Goal: Task Accomplishment & Management: Manage account settings

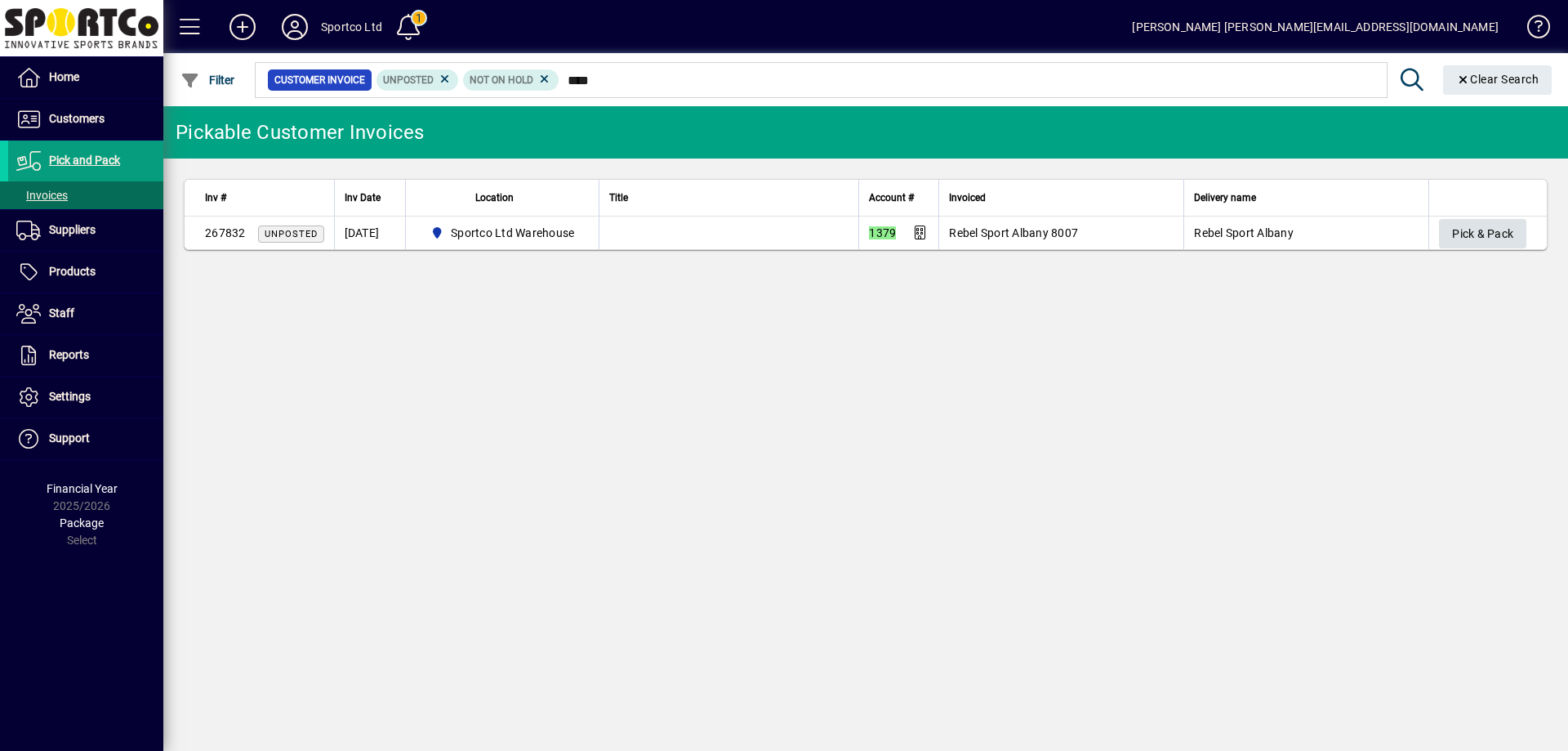
type input "****"
click at [1490, 227] on span "Pick & Pack" at bounding box center [1483, 234] width 61 height 27
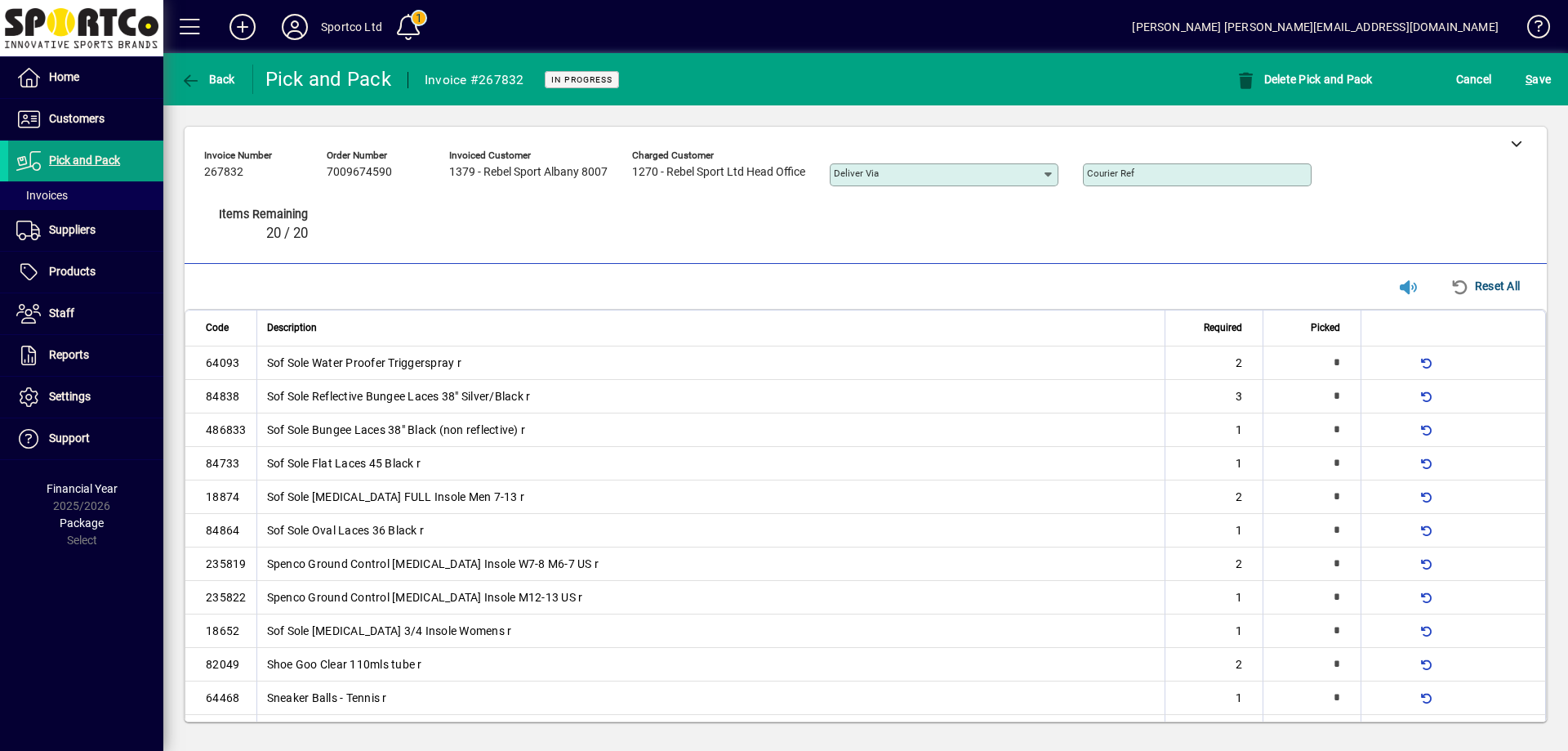
type input "*"
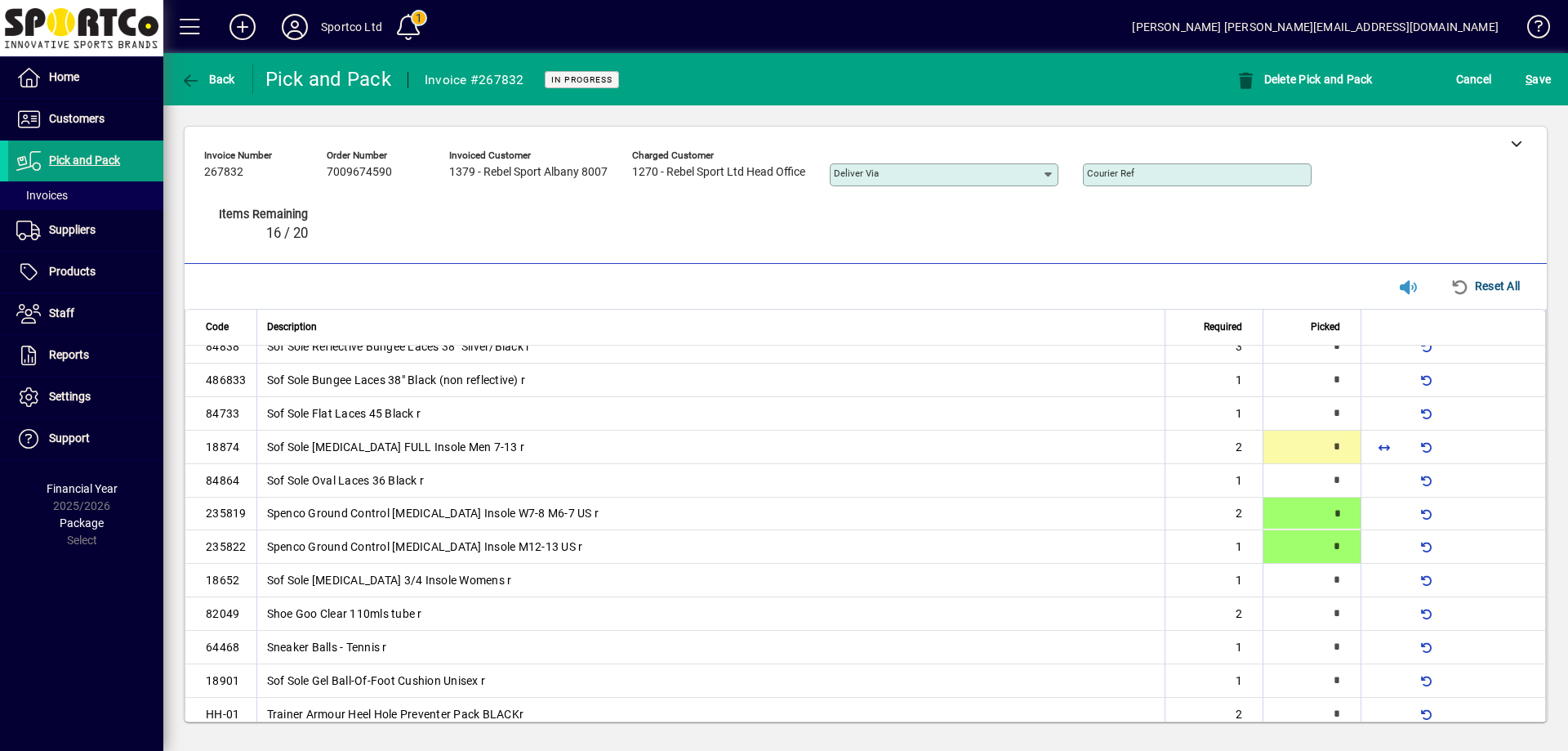
type input "*"
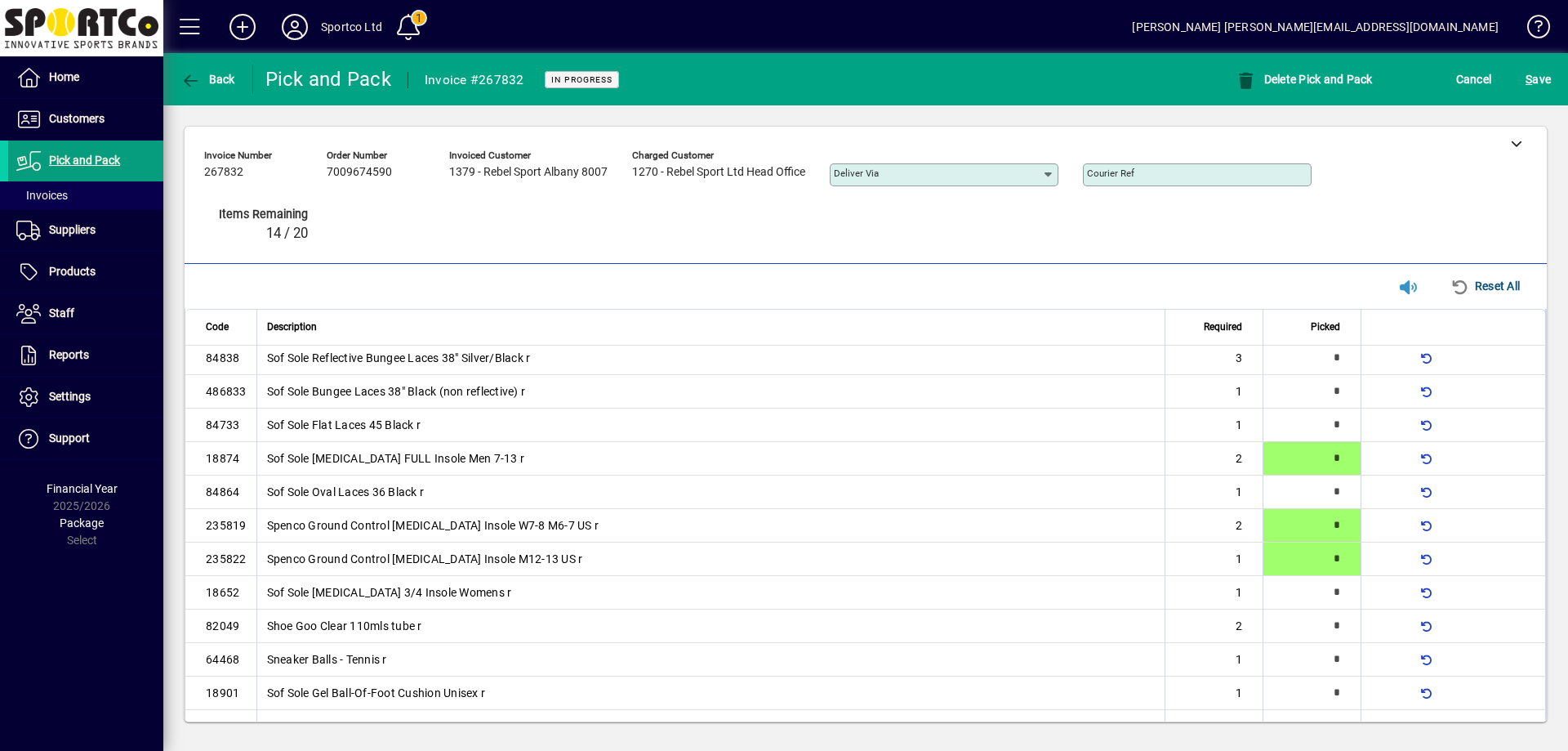
type input "*"
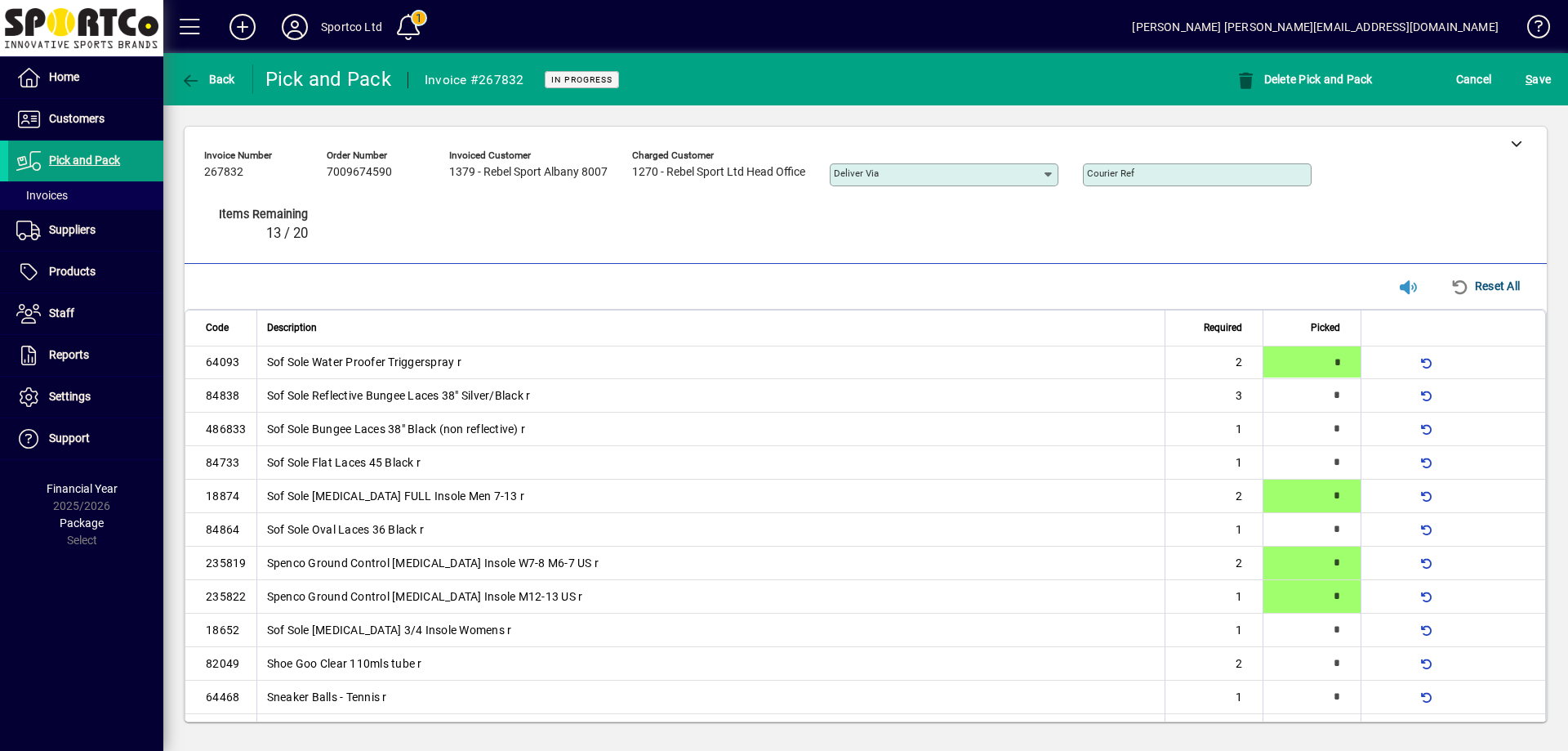
type input "*"
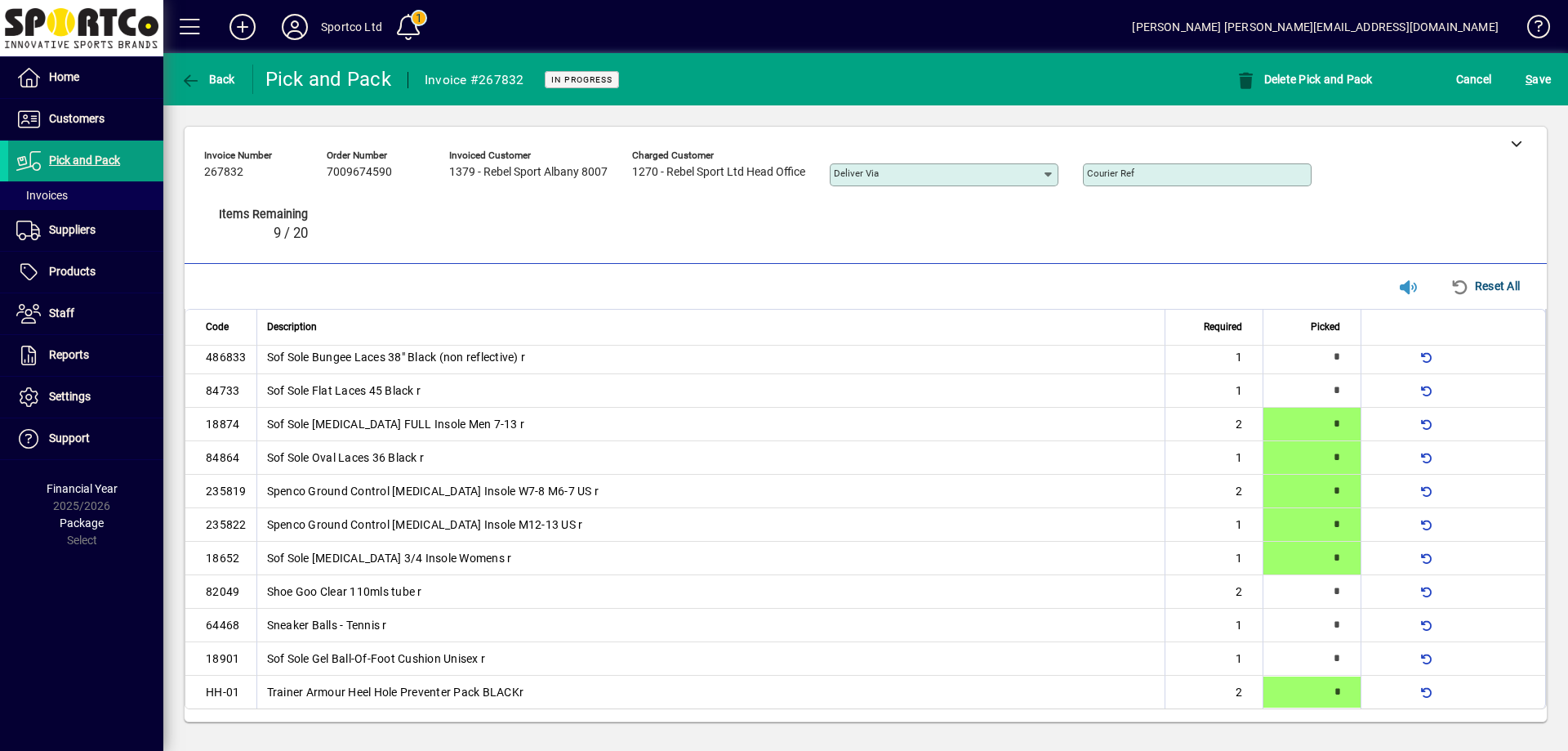
scroll to position [74, 0]
type input "*"
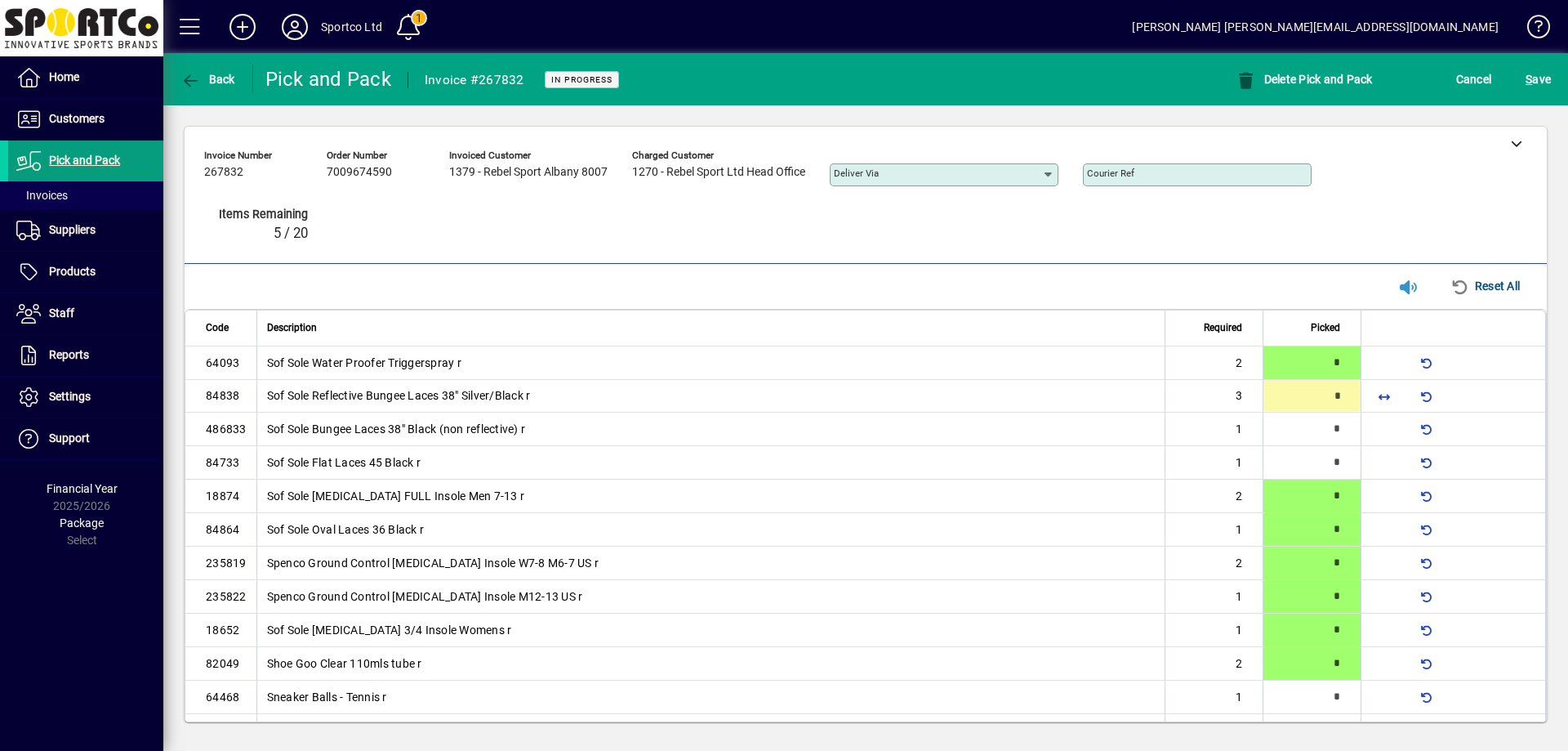
type input "*"
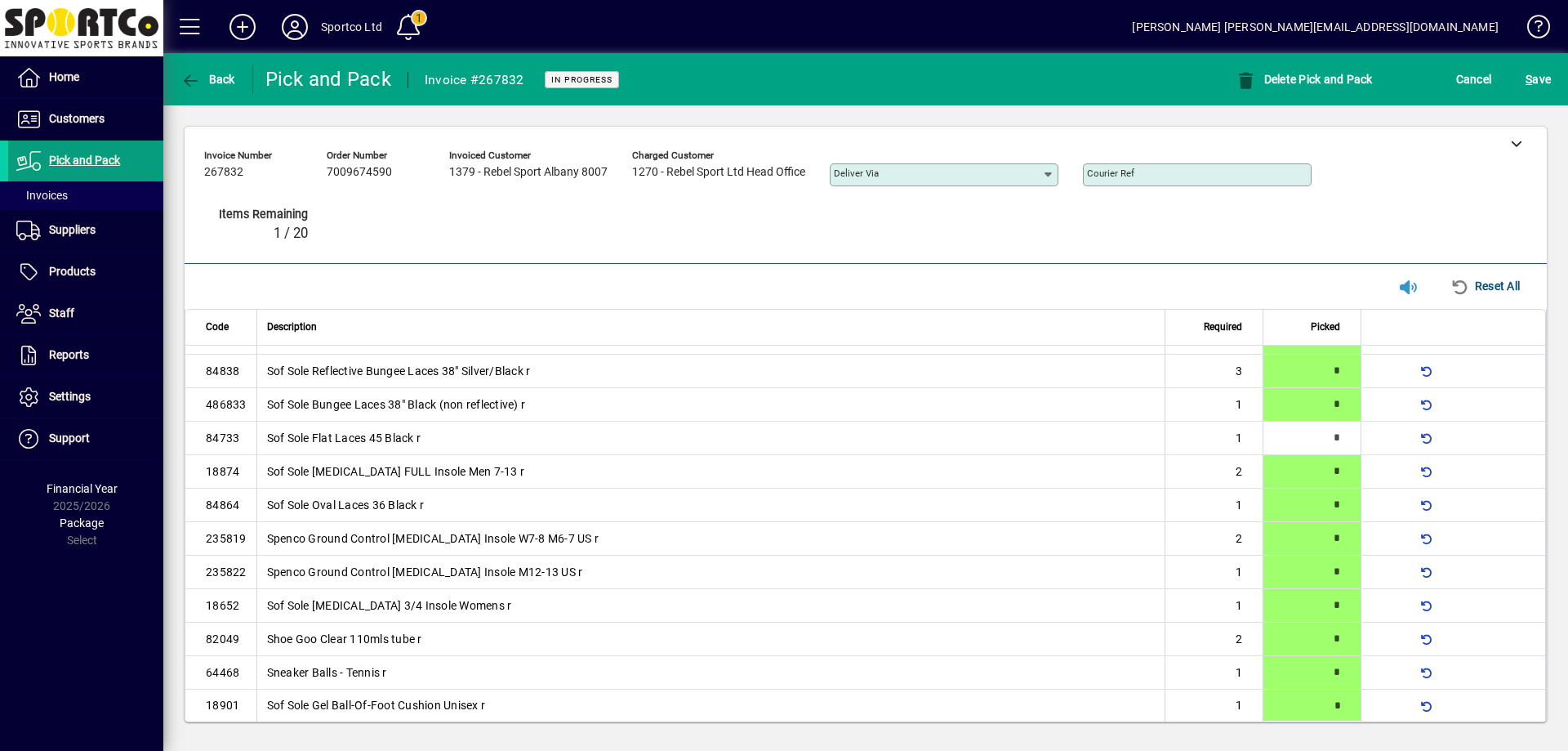
type input "*"
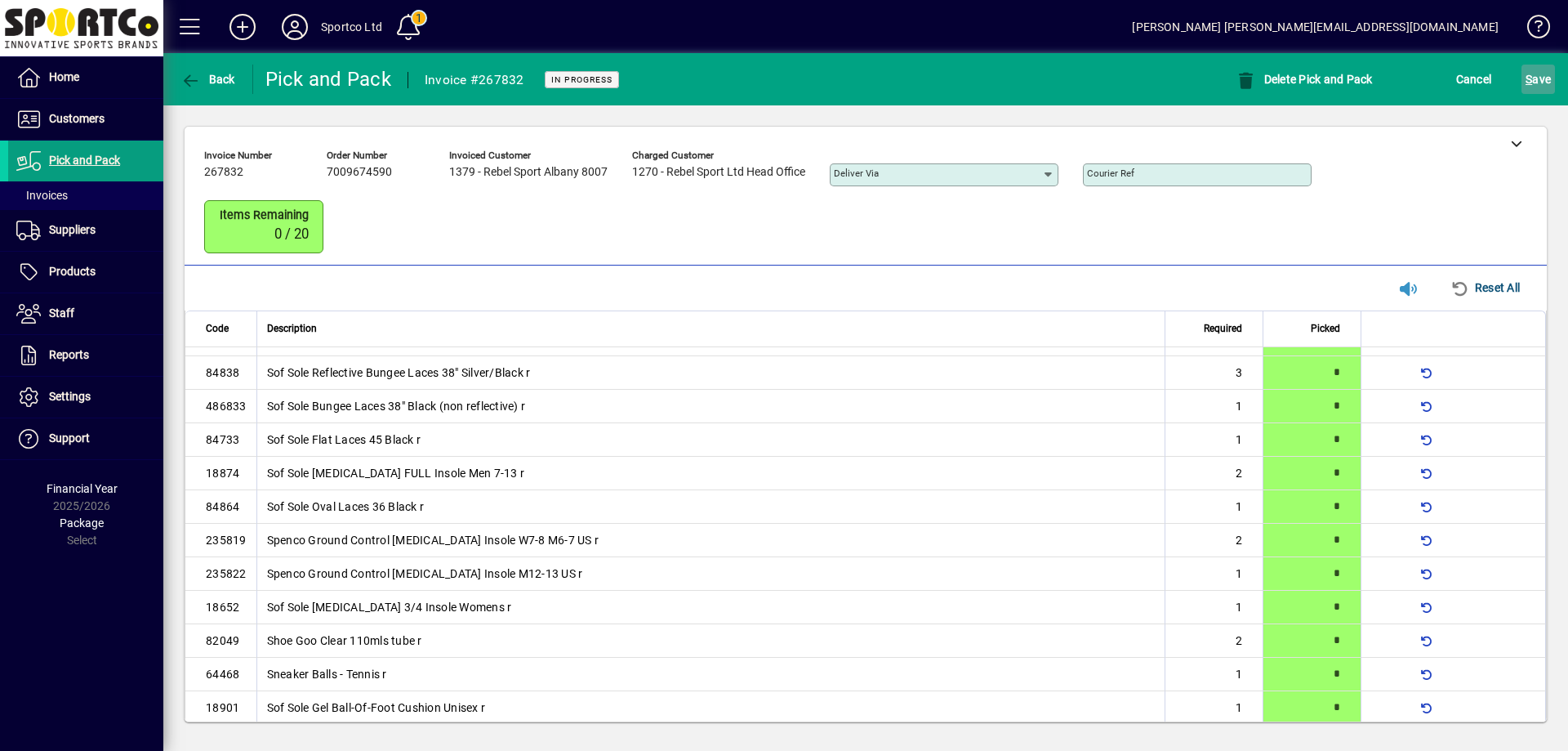
click at [1533, 69] on span "S ave" at bounding box center [1538, 78] width 25 height 26
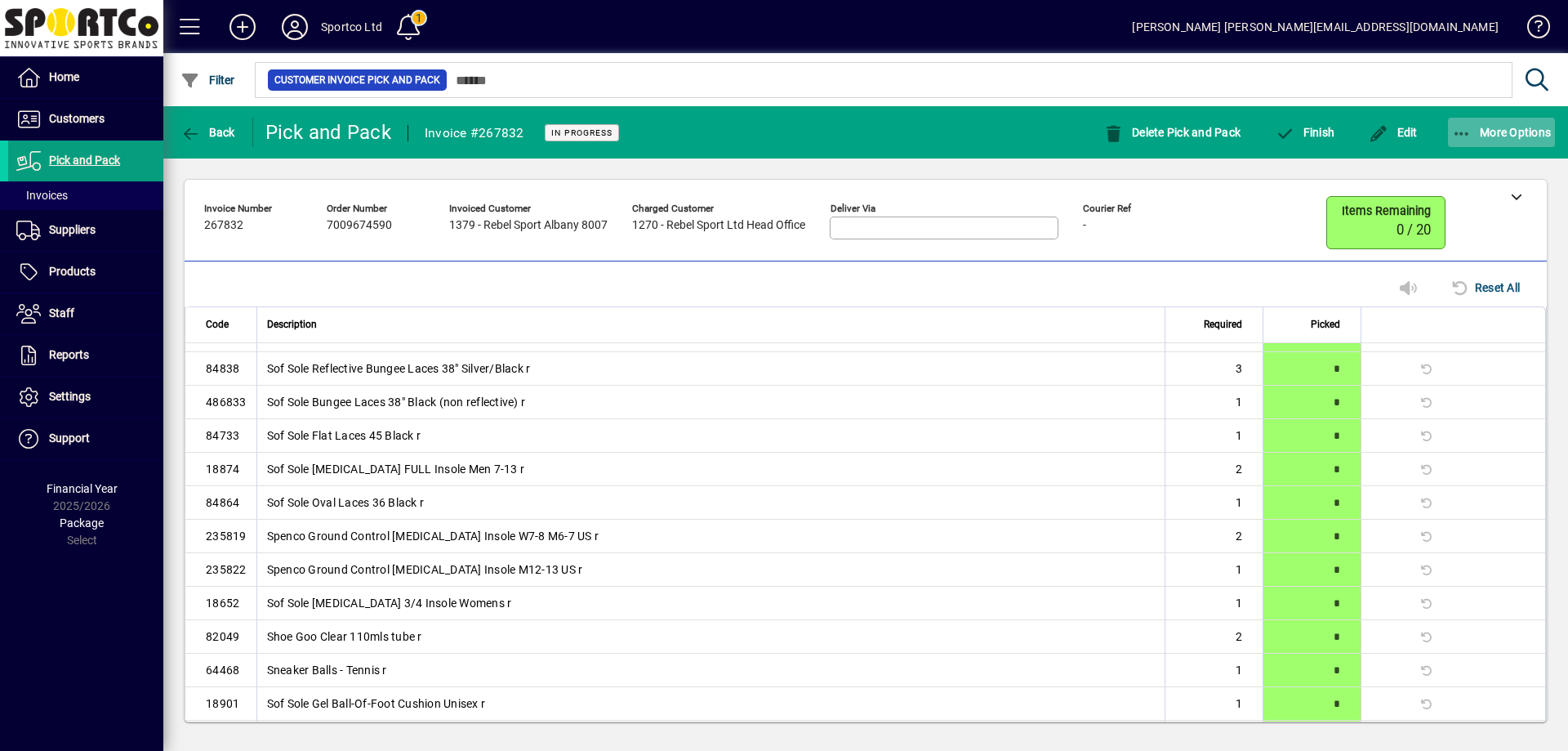
click at [1469, 136] on icon "button" at bounding box center [1462, 134] width 20 height 16
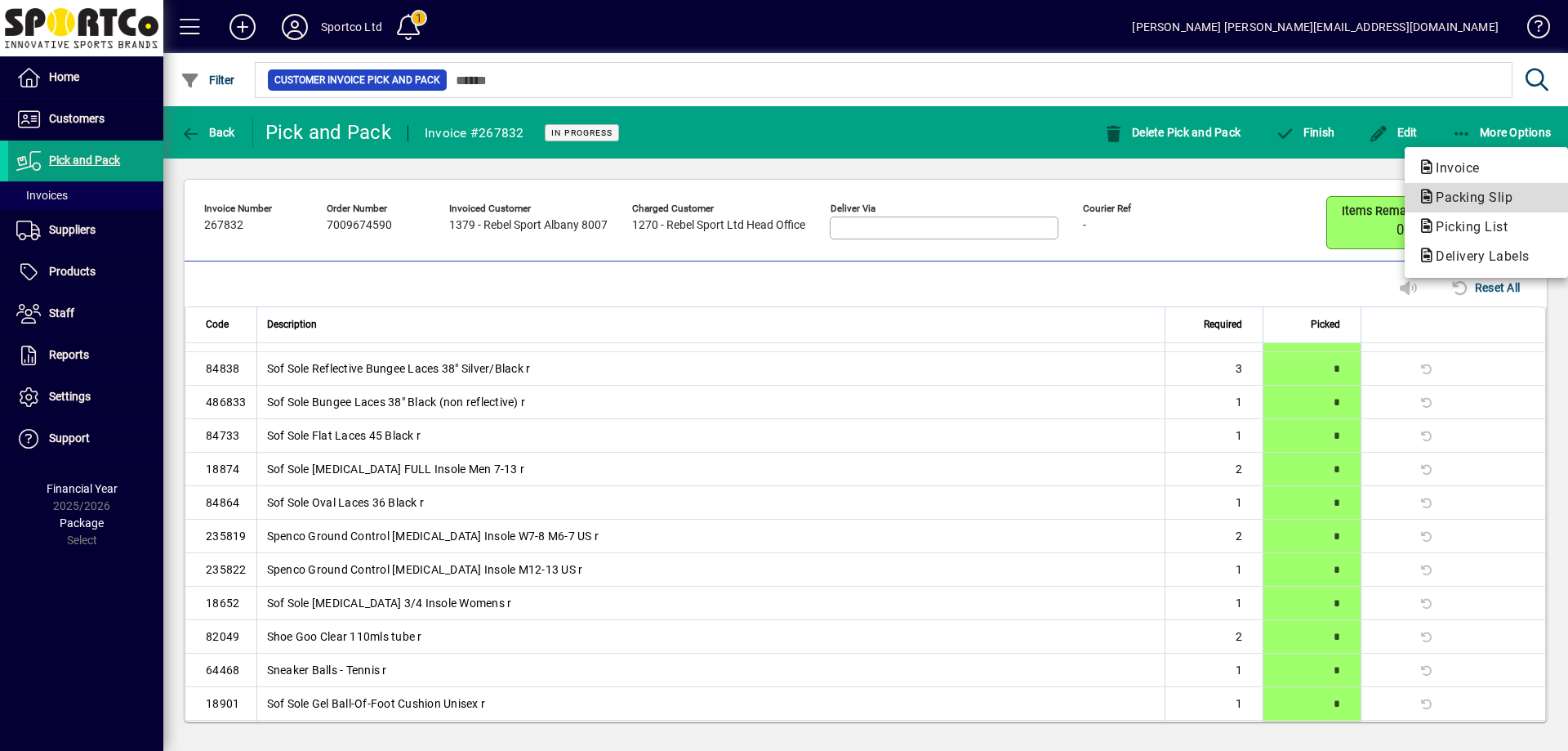
click at [1458, 195] on span "Packing Slip" at bounding box center [1470, 197] width 103 height 15
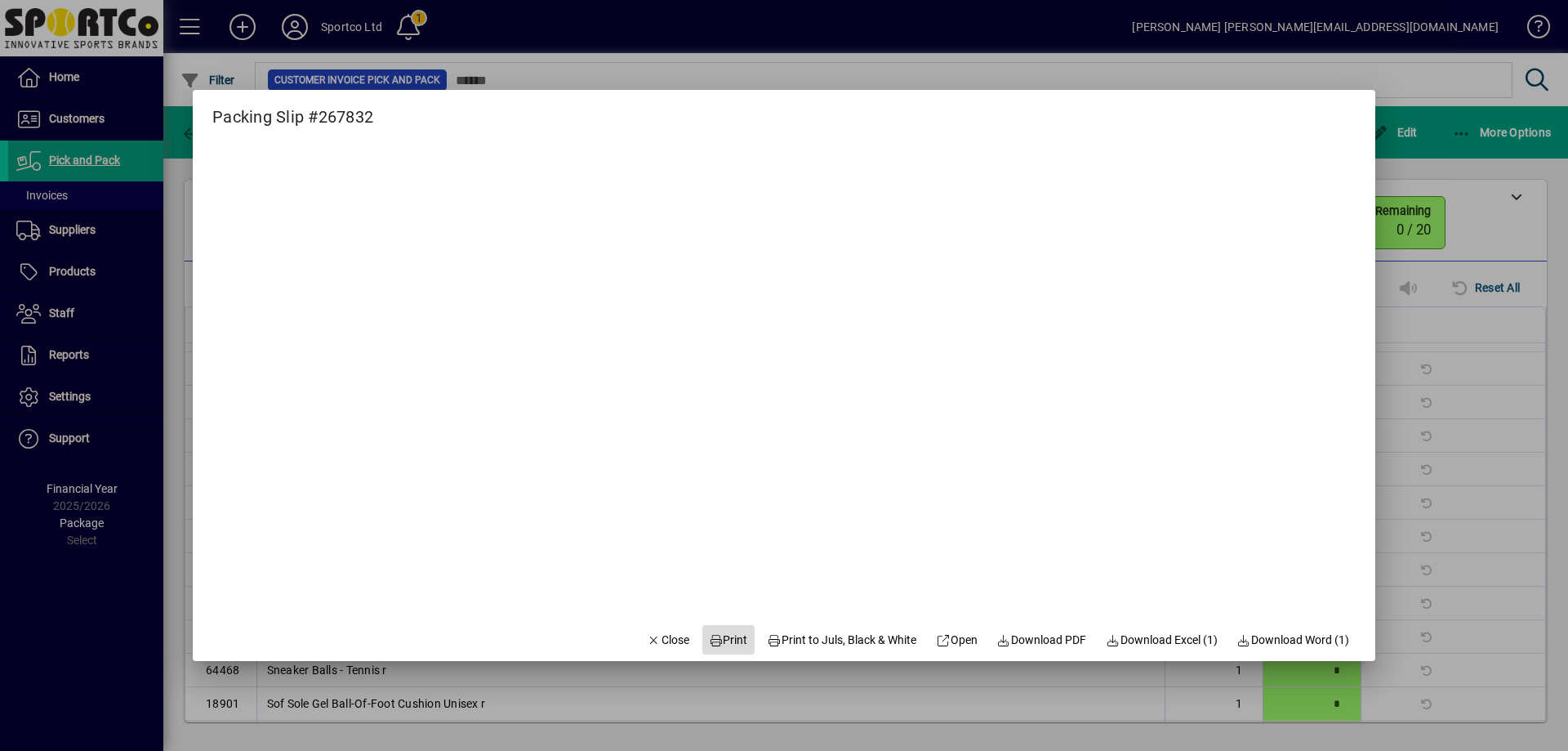
click at [720, 638] on span "Print" at bounding box center [728, 640] width 39 height 17
click at [647, 644] on span "Close" at bounding box center [668, 640] width 42 height 17
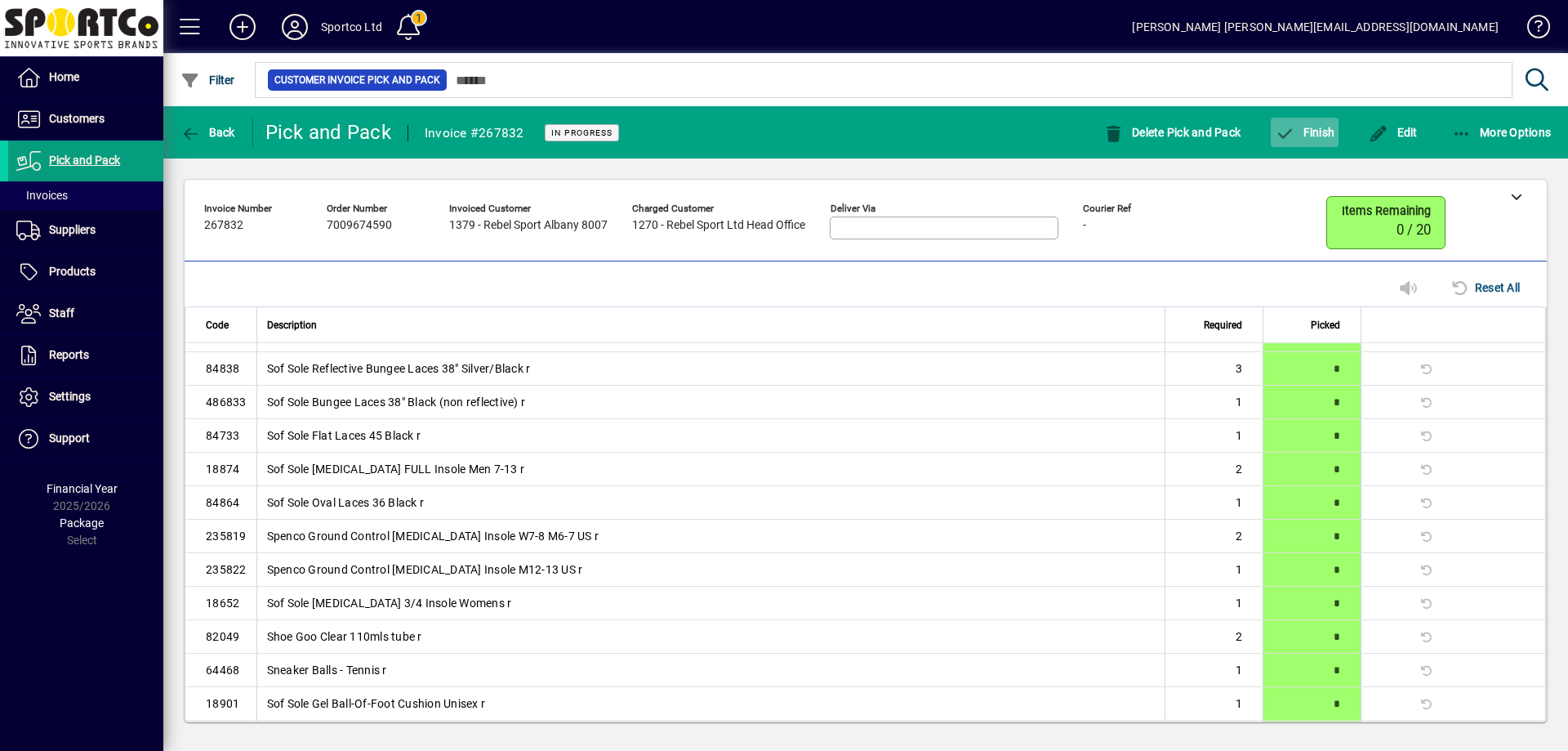
click at [1302, 143] on span "button" at bounding box center [1304, 132] width 68 height 39
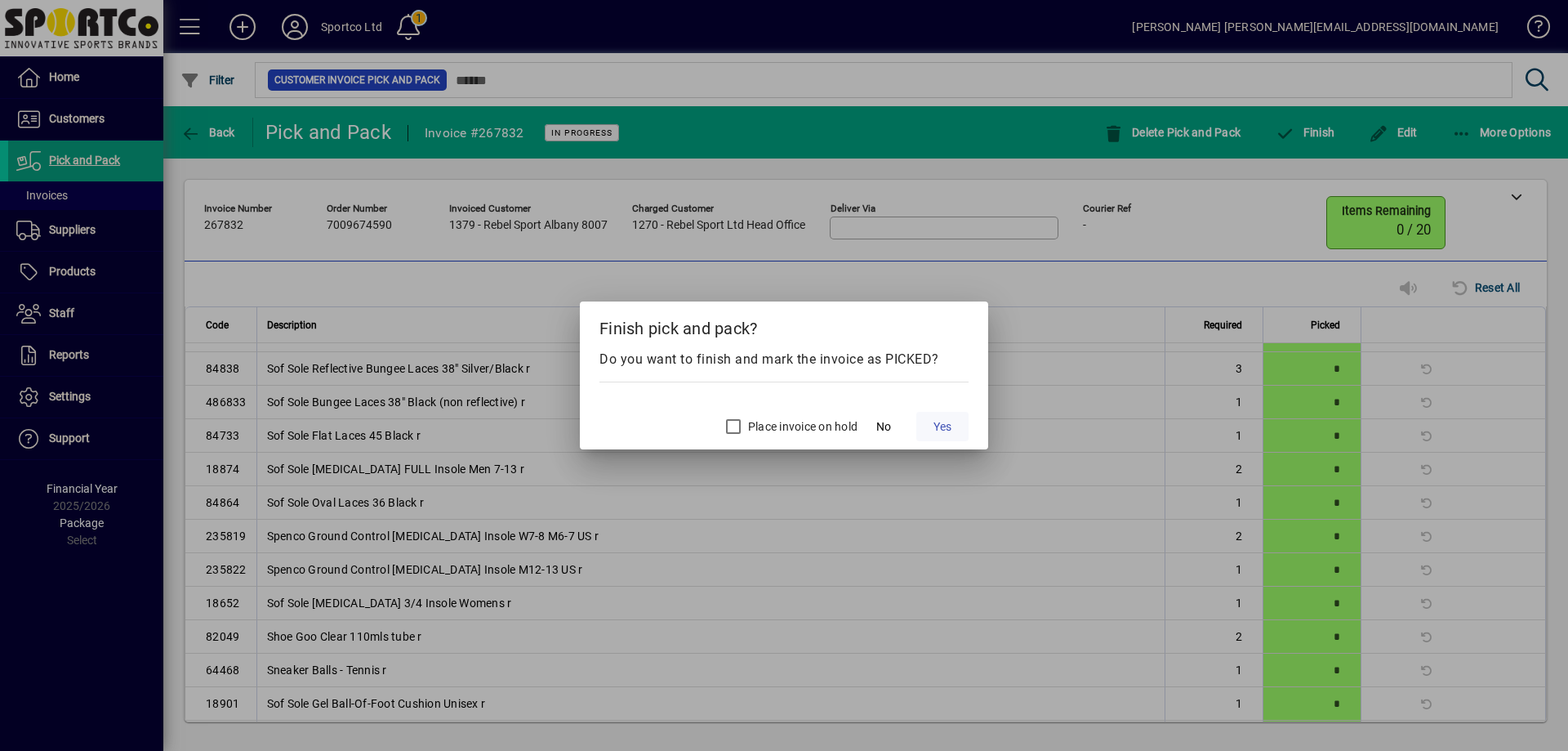
click at [950, 430] on span "Yes" at bounding box center [942, 427] width 18 height 17
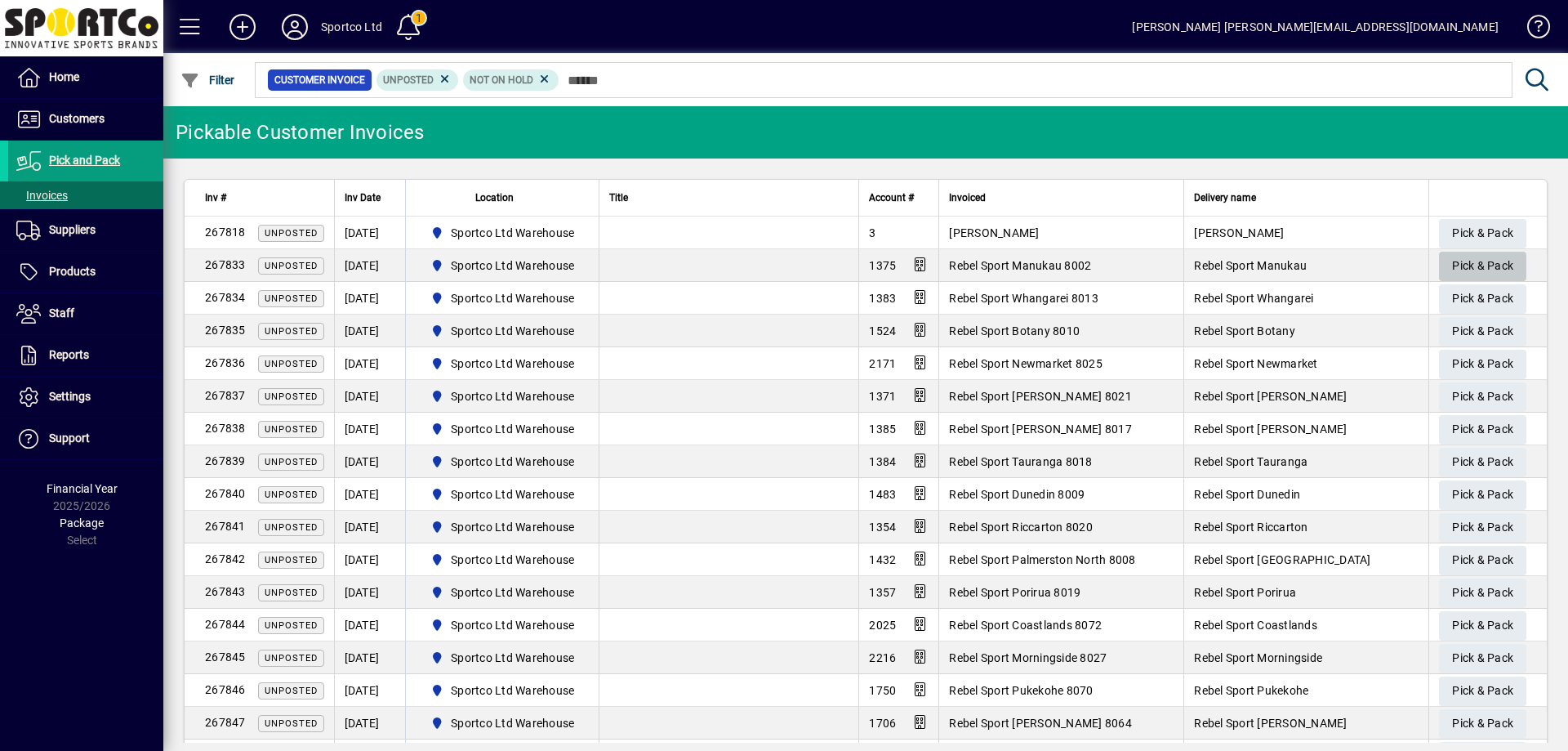
click at [1475, 257] on span "Pick & Pack" at bounding box center [1483, 266] width 61 height 27
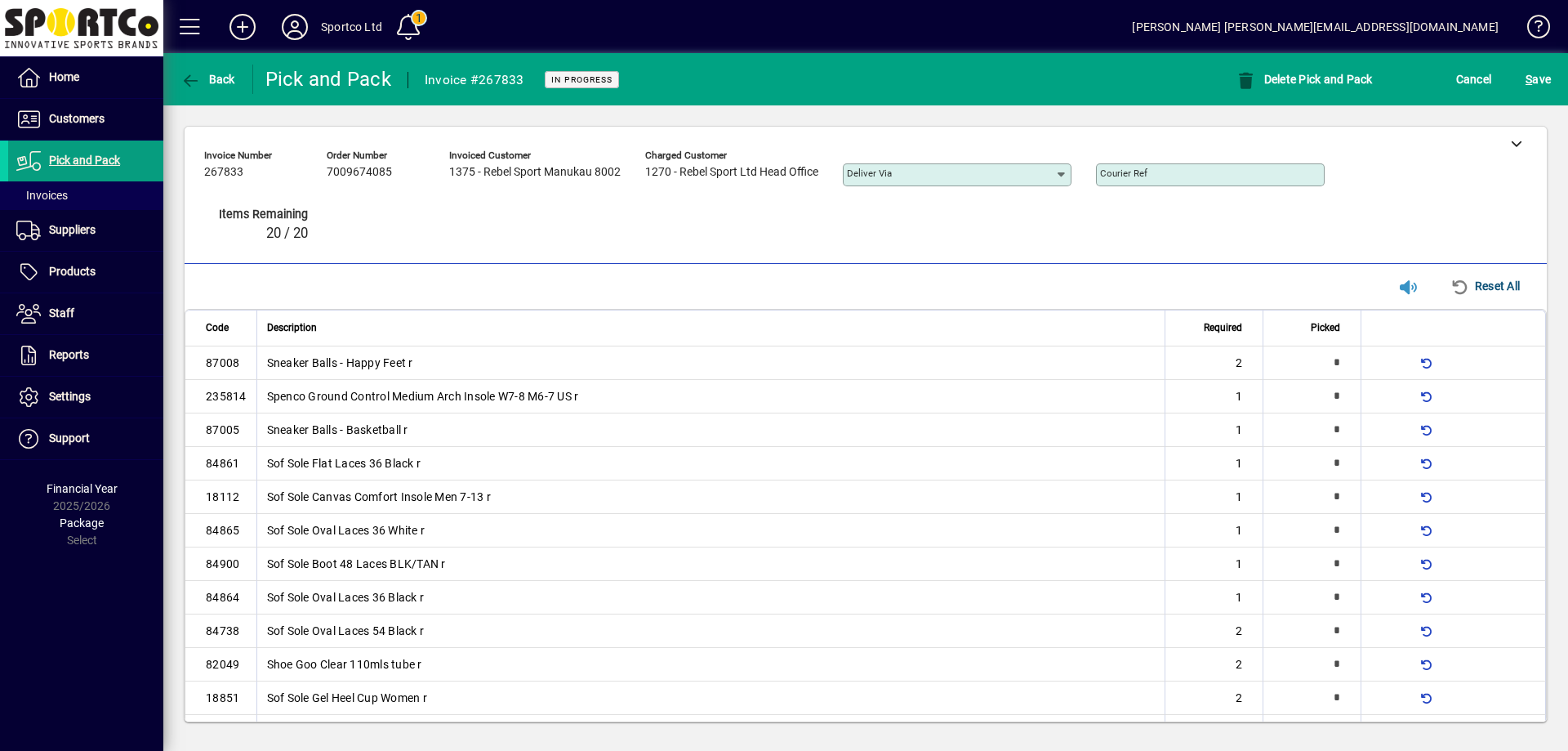
type input "*"
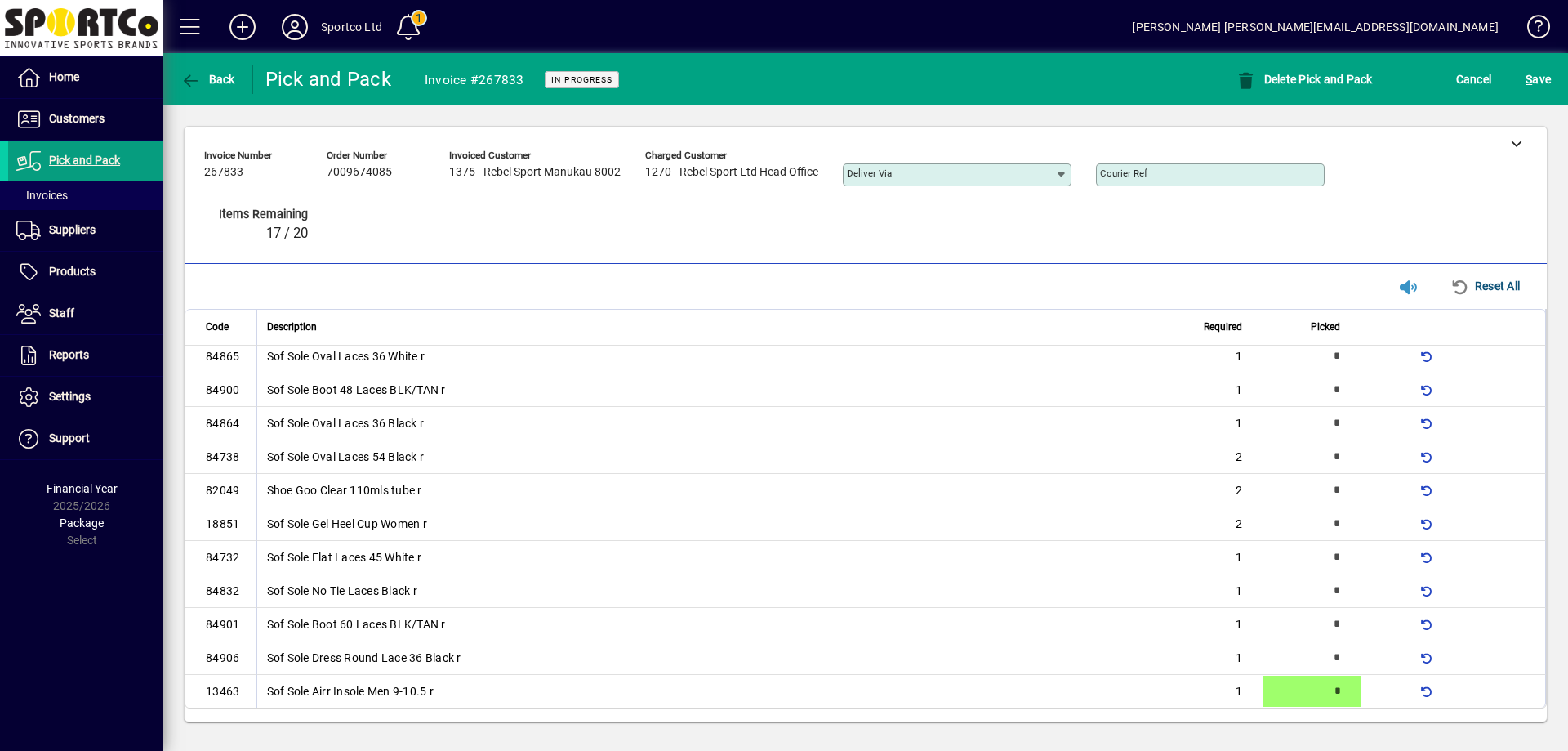
type input "*"
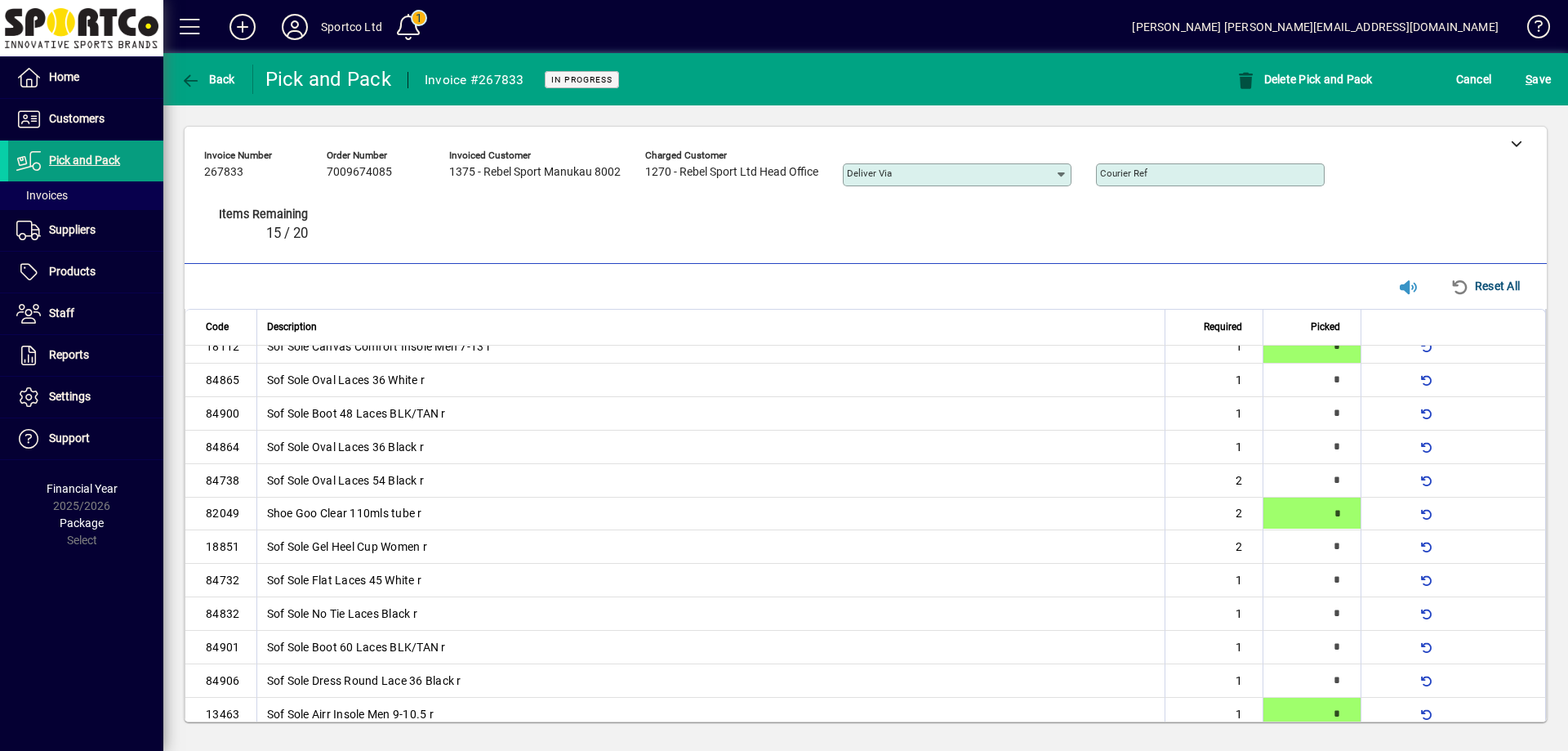
type input "*"
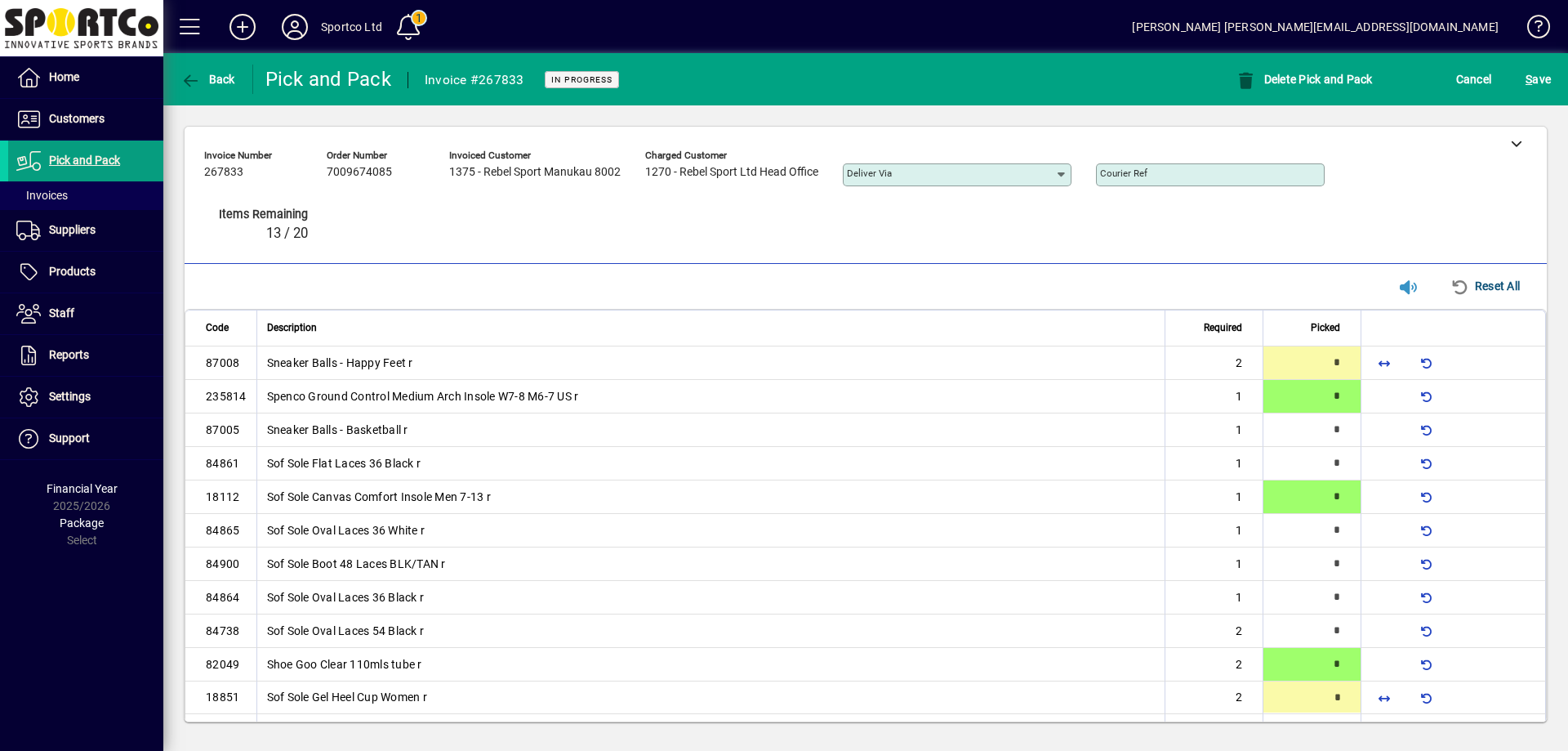
type input "*"
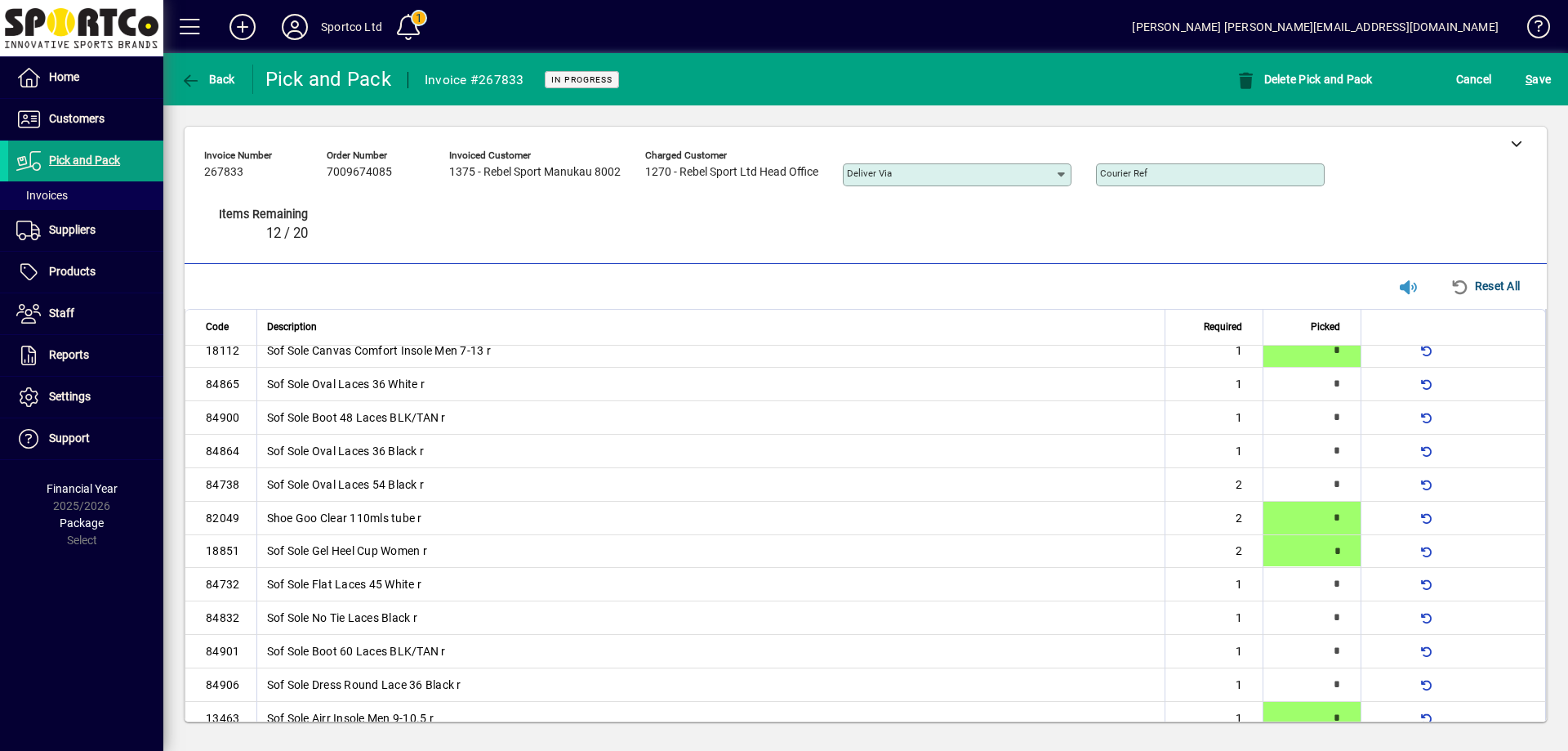
scroll to position [173, 0]
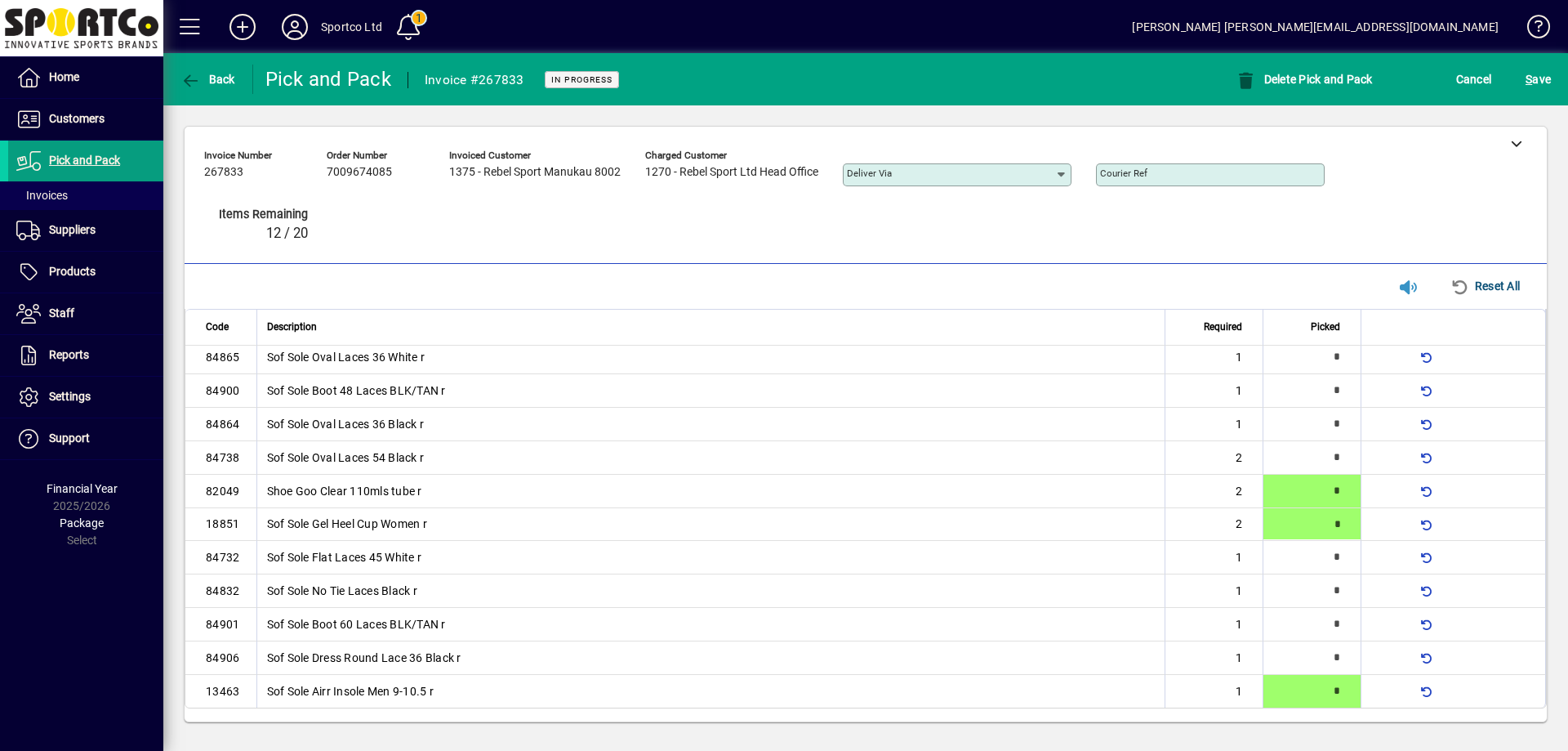
type input "*"
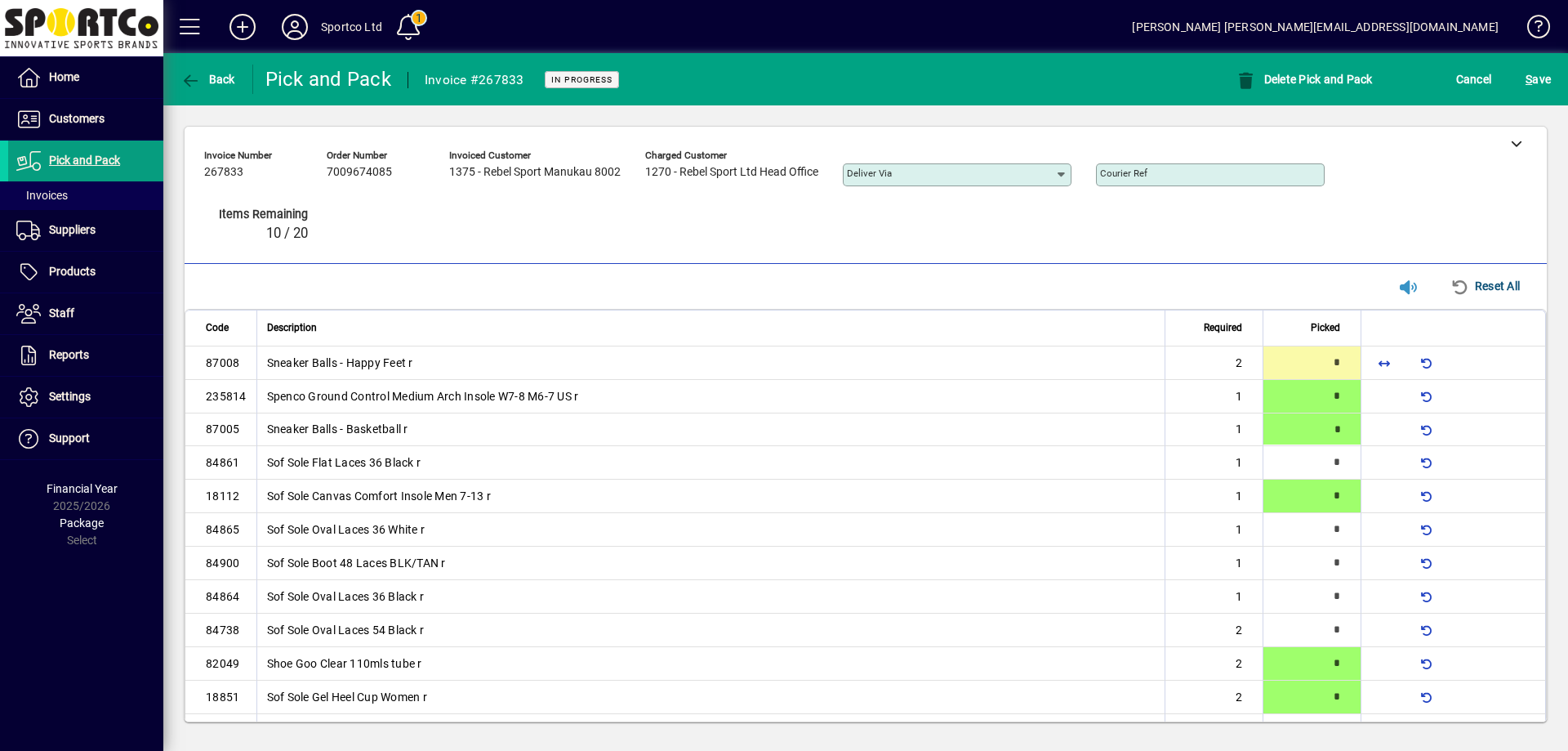
type input "*"
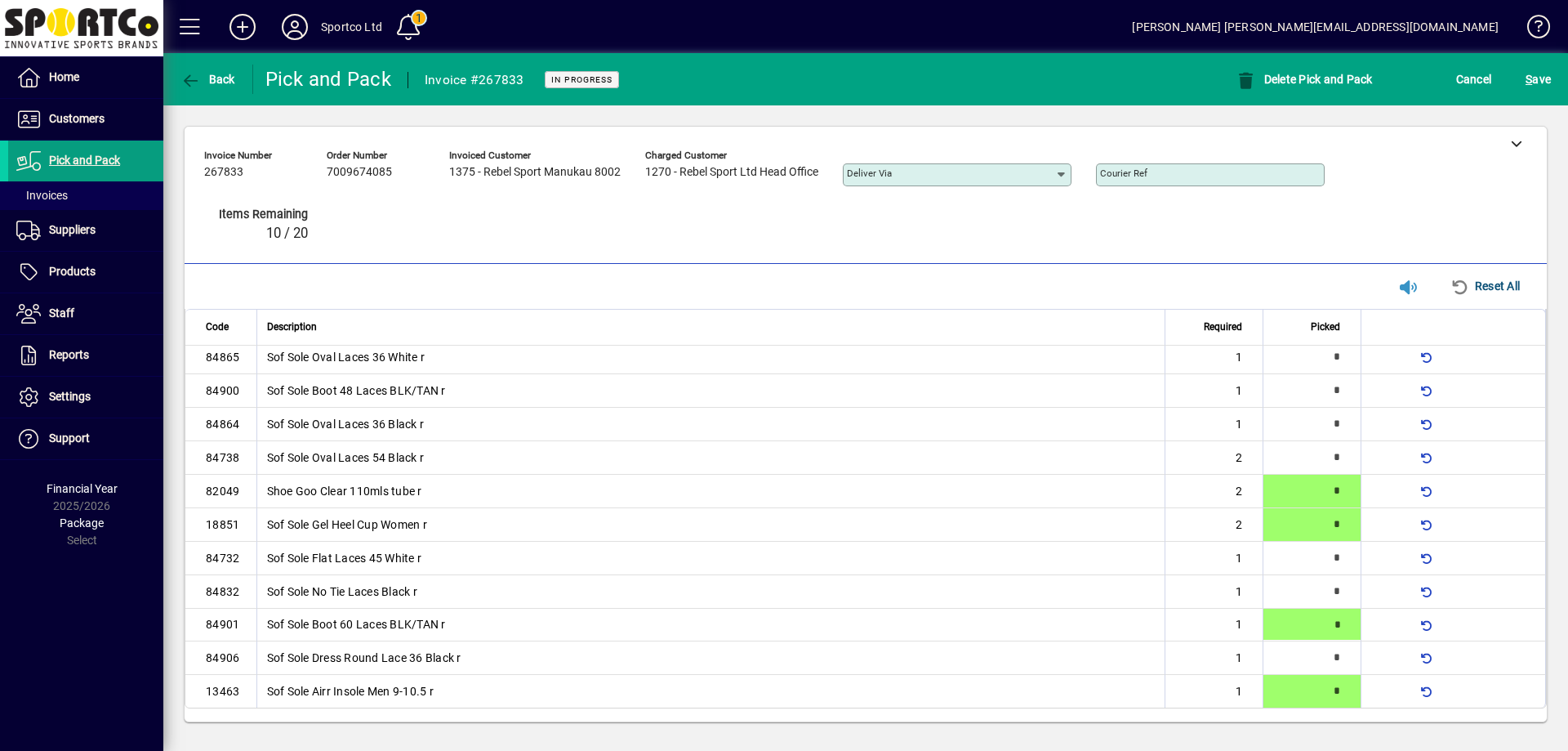
type input "*"
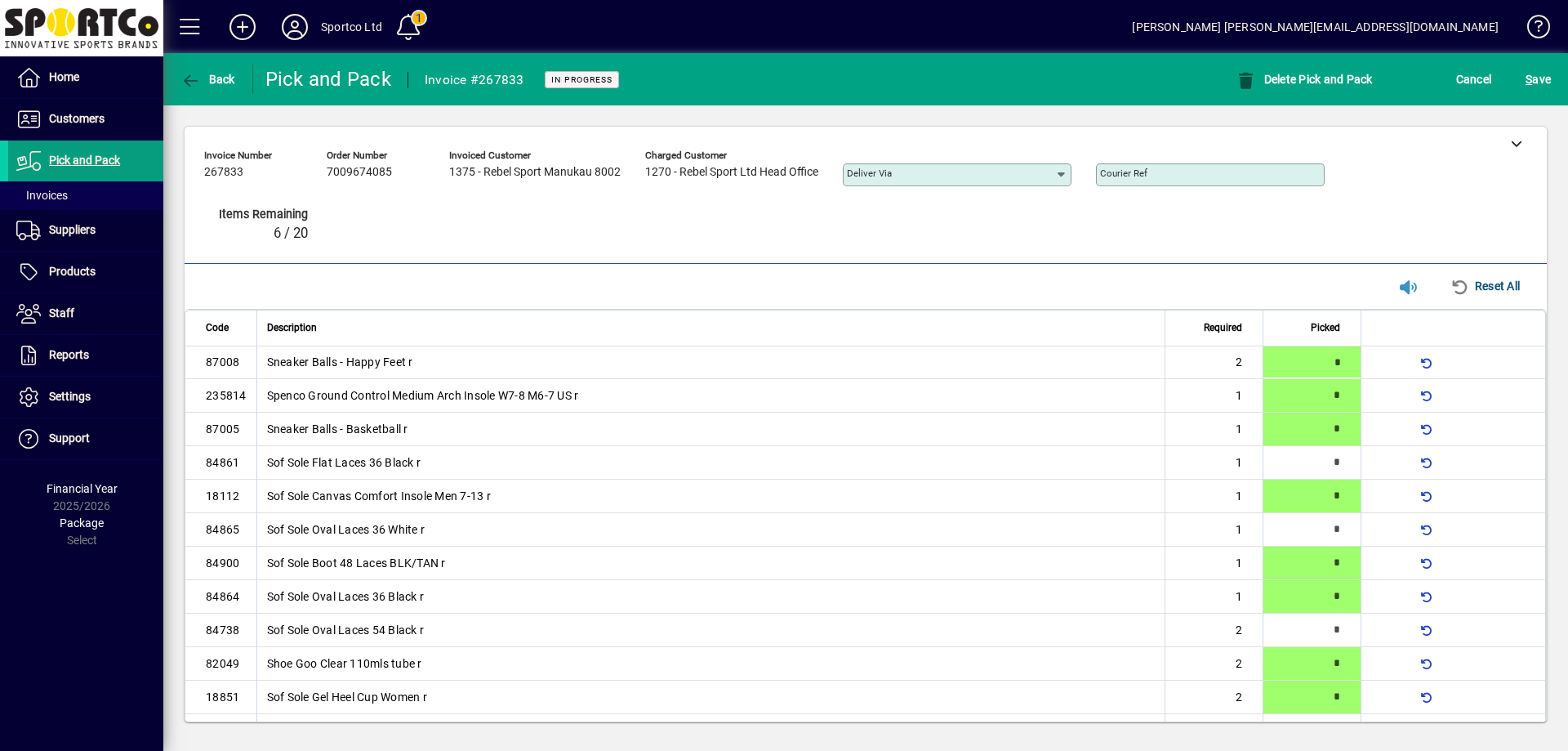
type input "*"
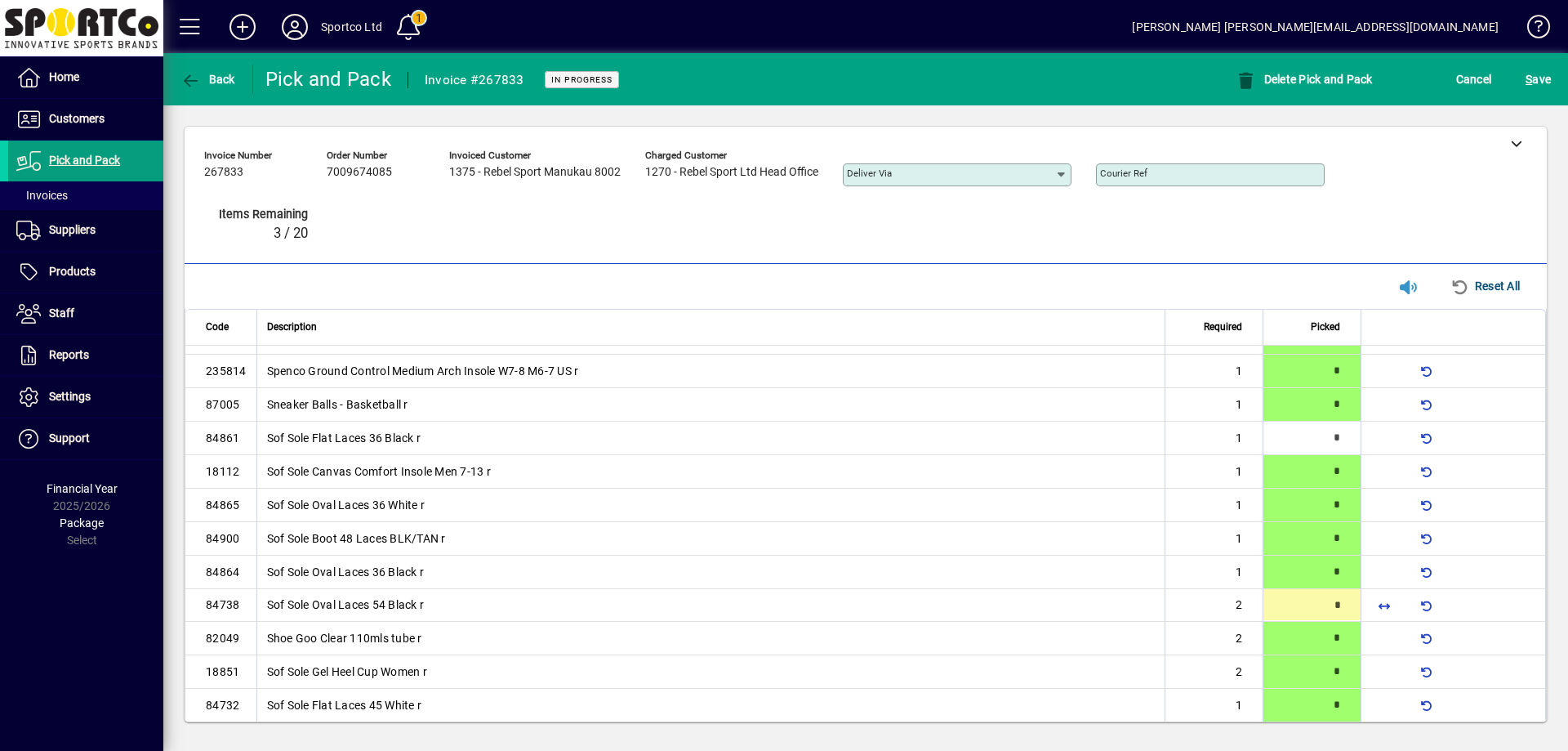
type input "*"
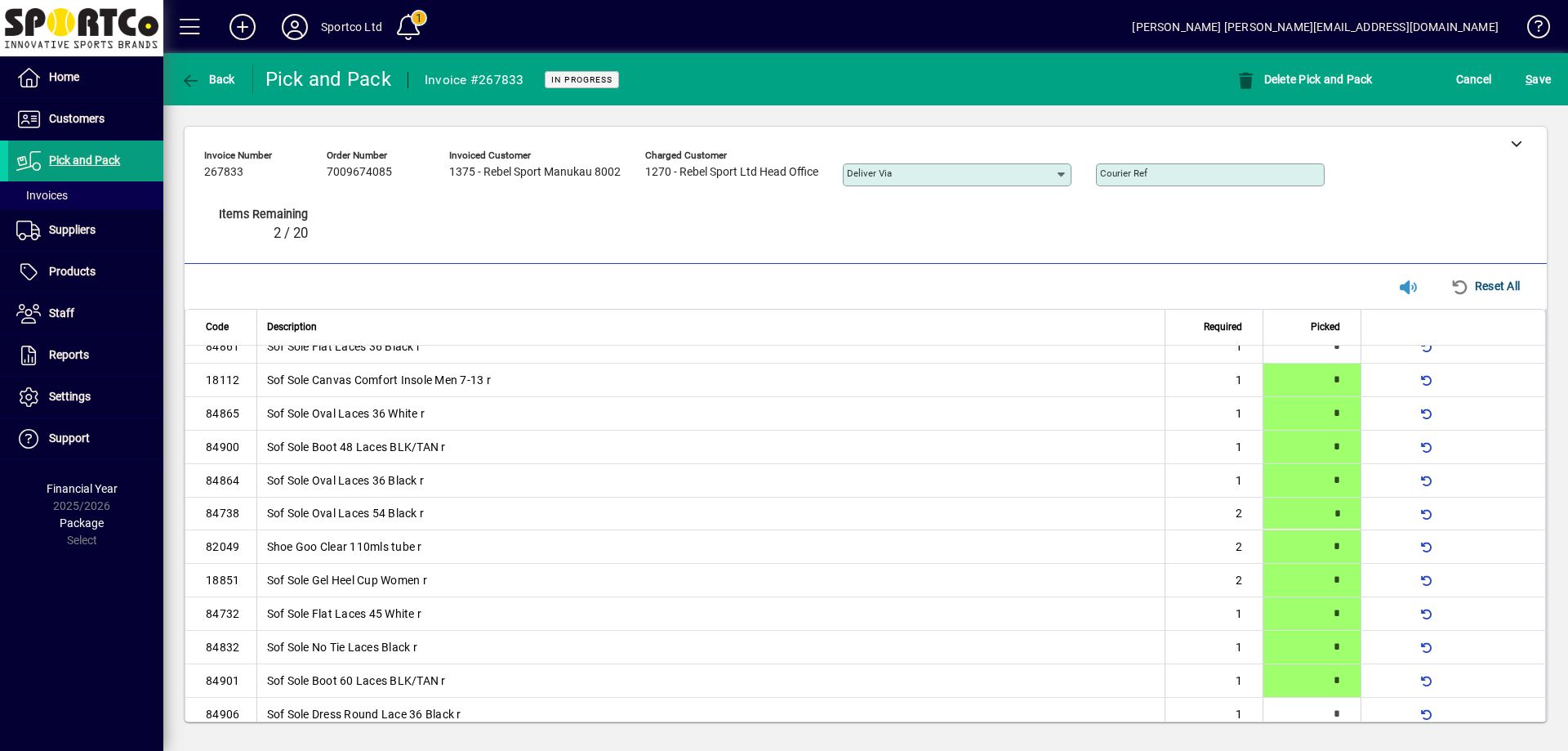
type input "*"
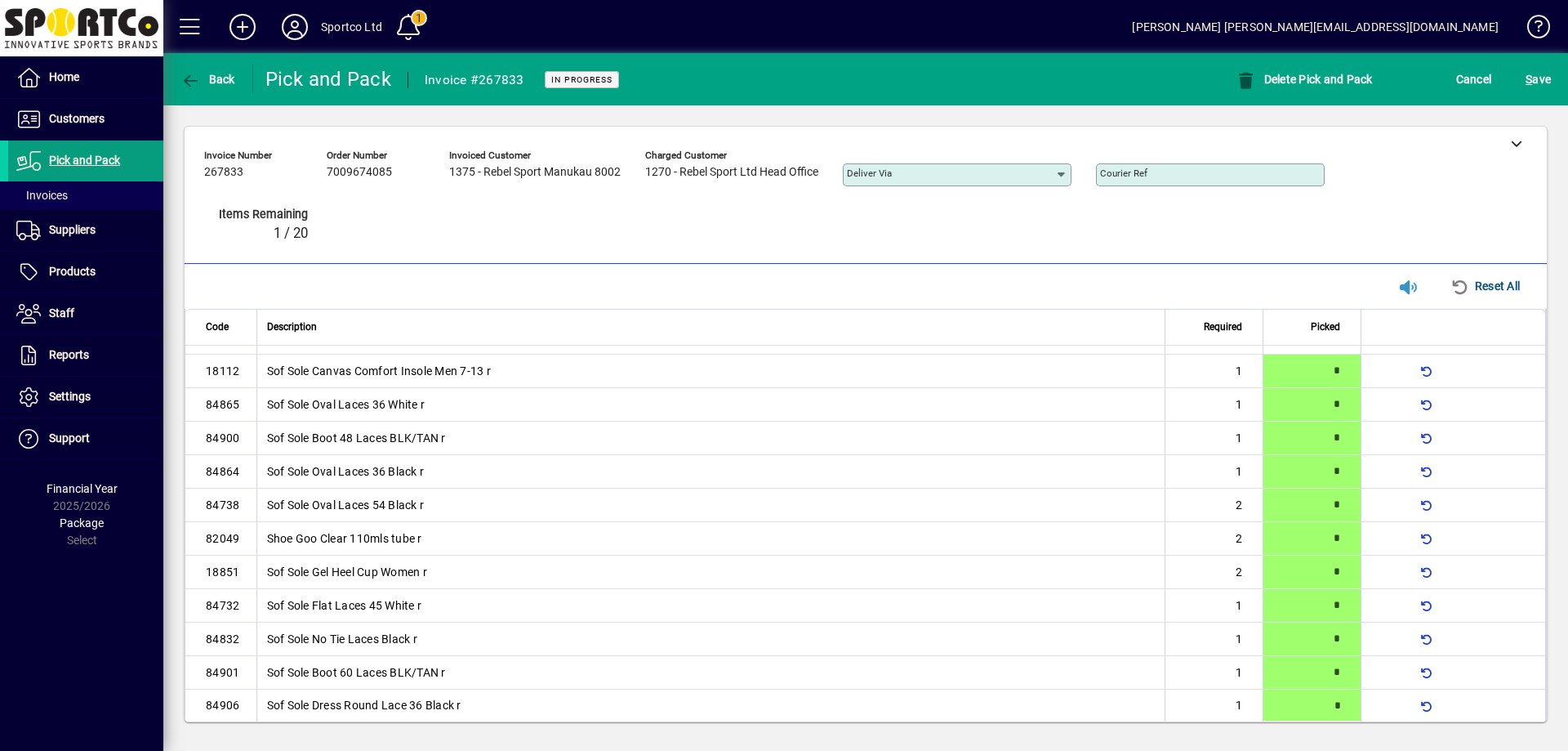
type input "*"
click at [1555, 81] on span "submit" at bounding box center [1538, 78] width 33 height 39
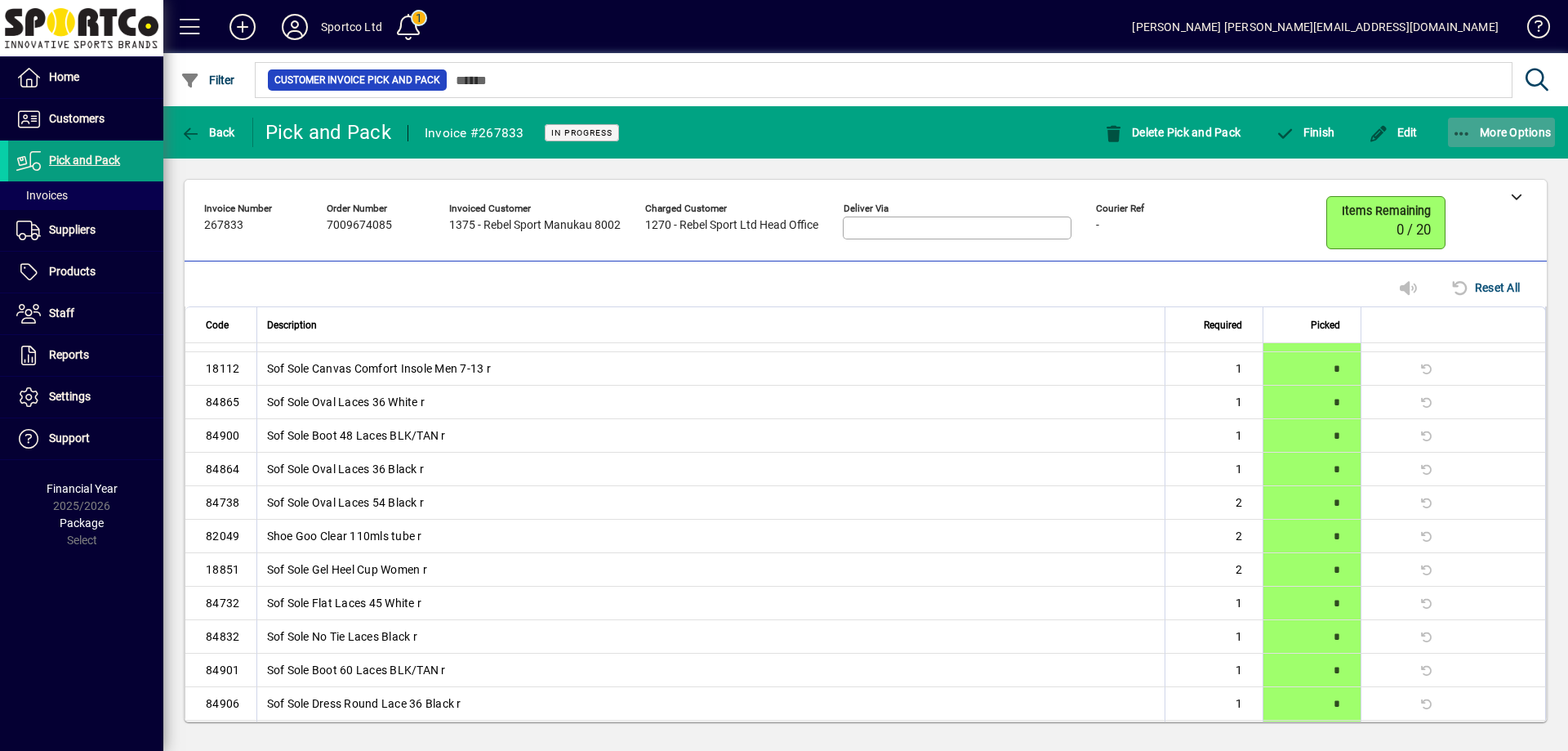
click at [1460, 129] on icon "button" at bounding box center [1462, 134] width 20 height 16
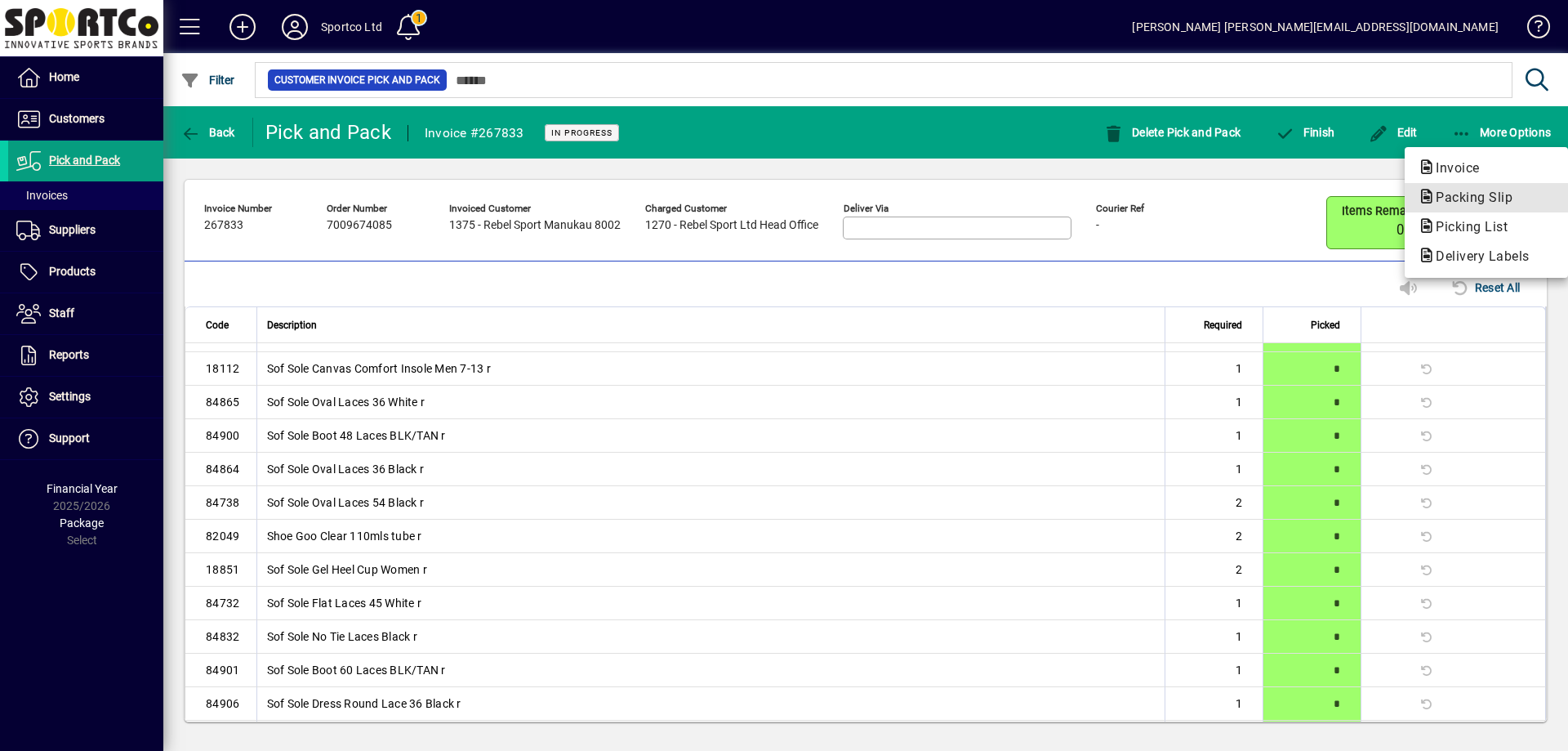
click at [1481, 198] on span "Packing Slip" at bounding box center [1470, 197] width 103 height 15
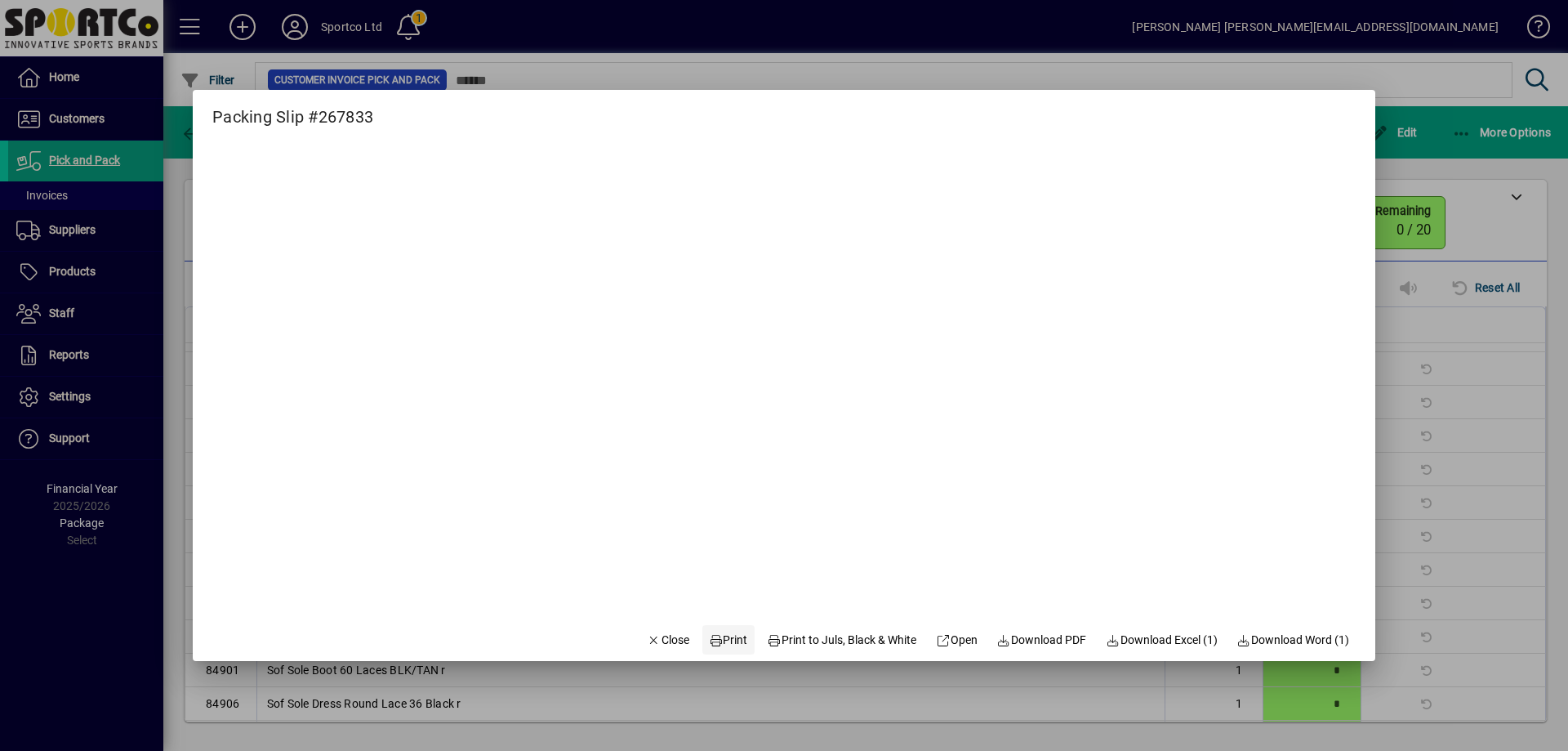
click at [714, 638] on span "Print" at bounding box center [728, 640] width 39 height 17
click at [652, 637] on span "Close" at bounding box center [668, 640] width 42 height 17
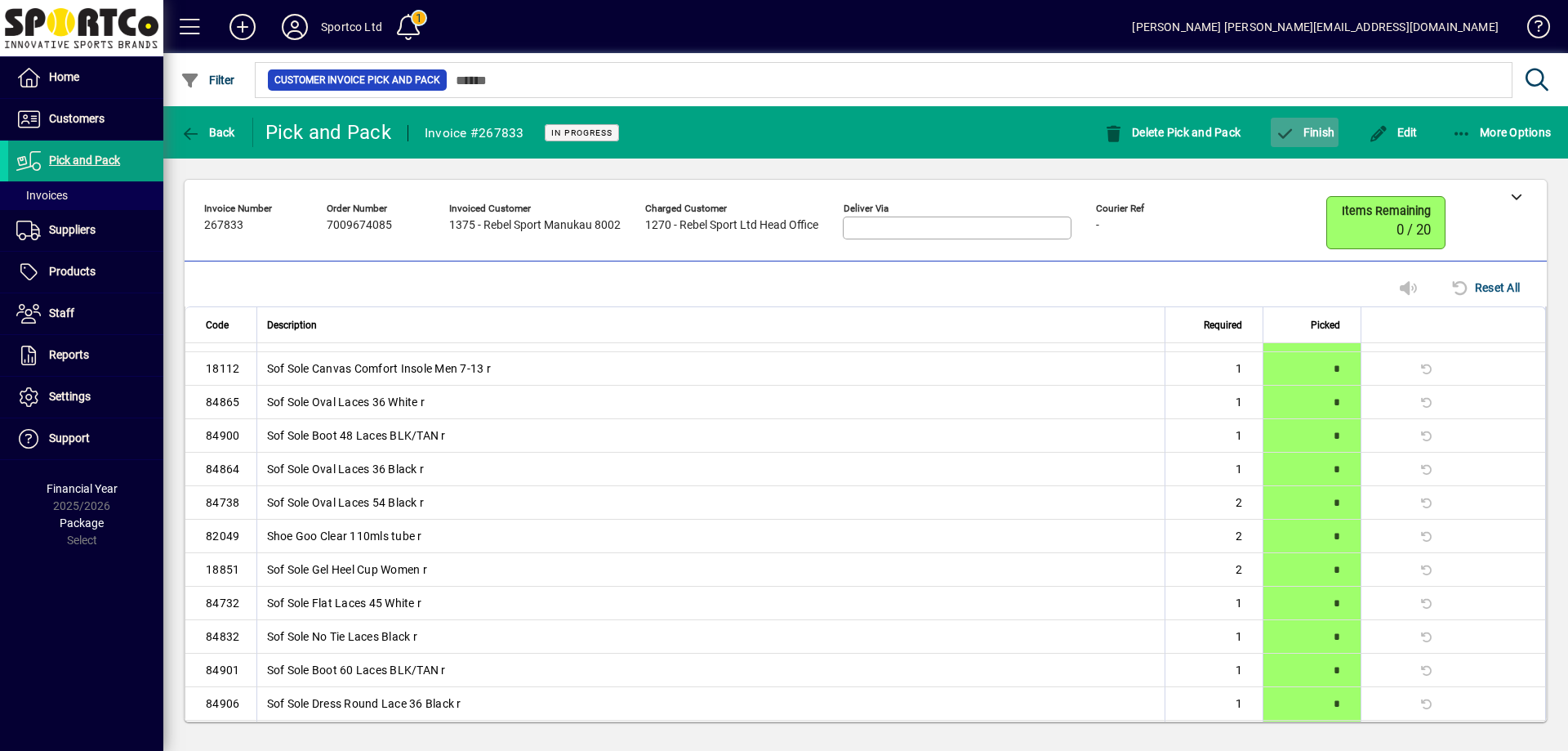
click at [1314, 135] on span "Finish" at bounding box center [1304, 133] width 59 height 13
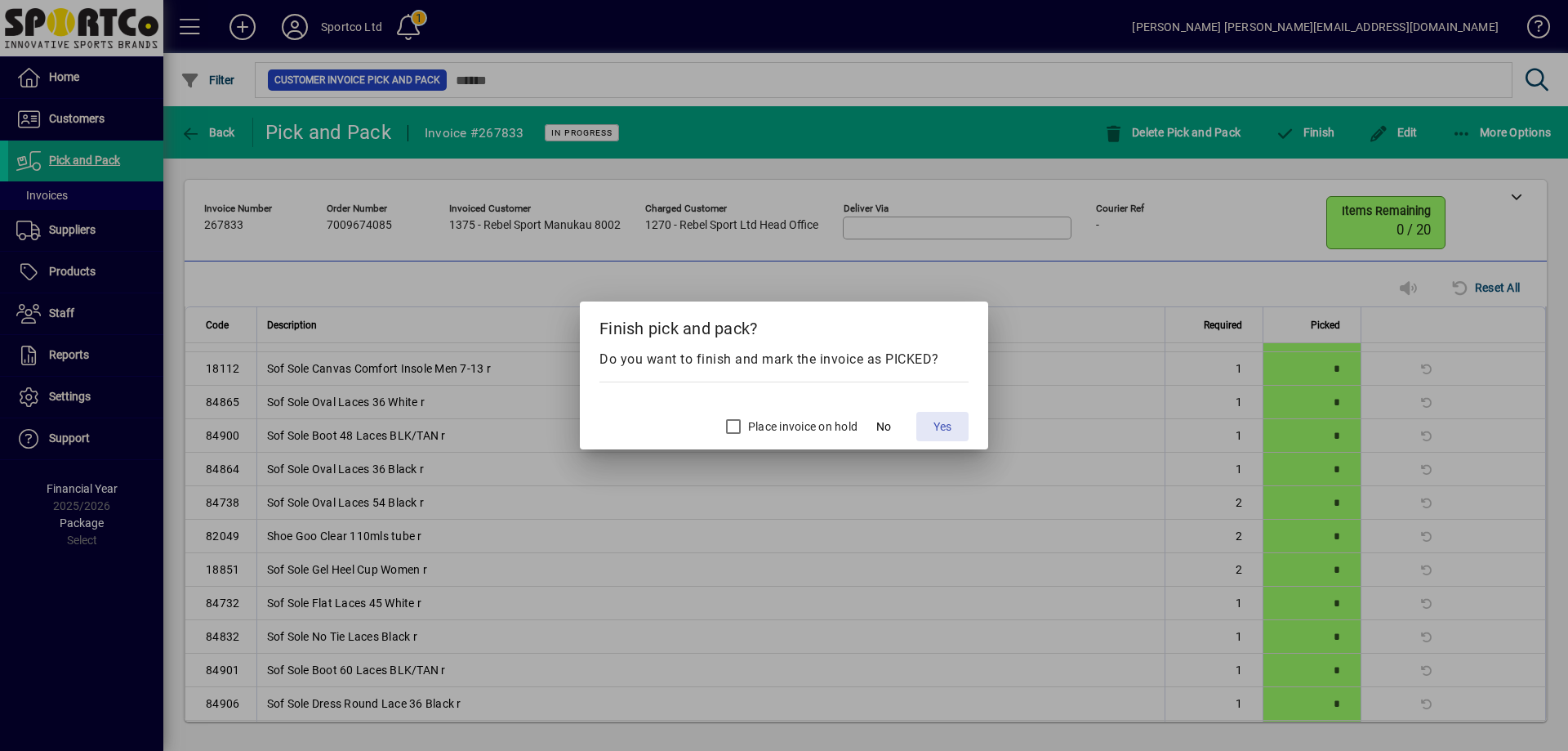
click at [943, 424] on span "Yes" at bounding box center [942, 427] width 18 height 17
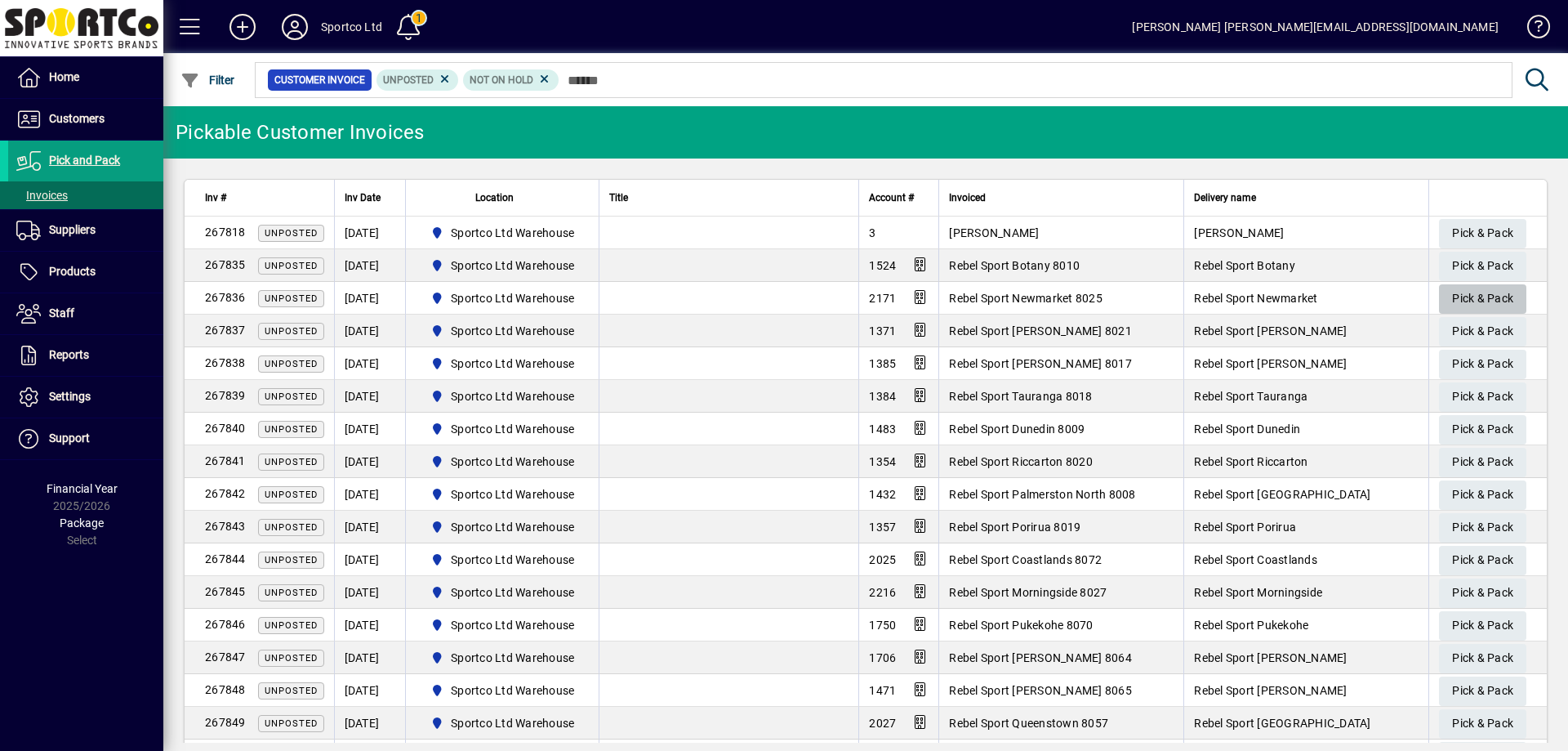
click at [1477, 295] on span "Pick & Pack" at bounding box center [1483, 298] width 61 height 27
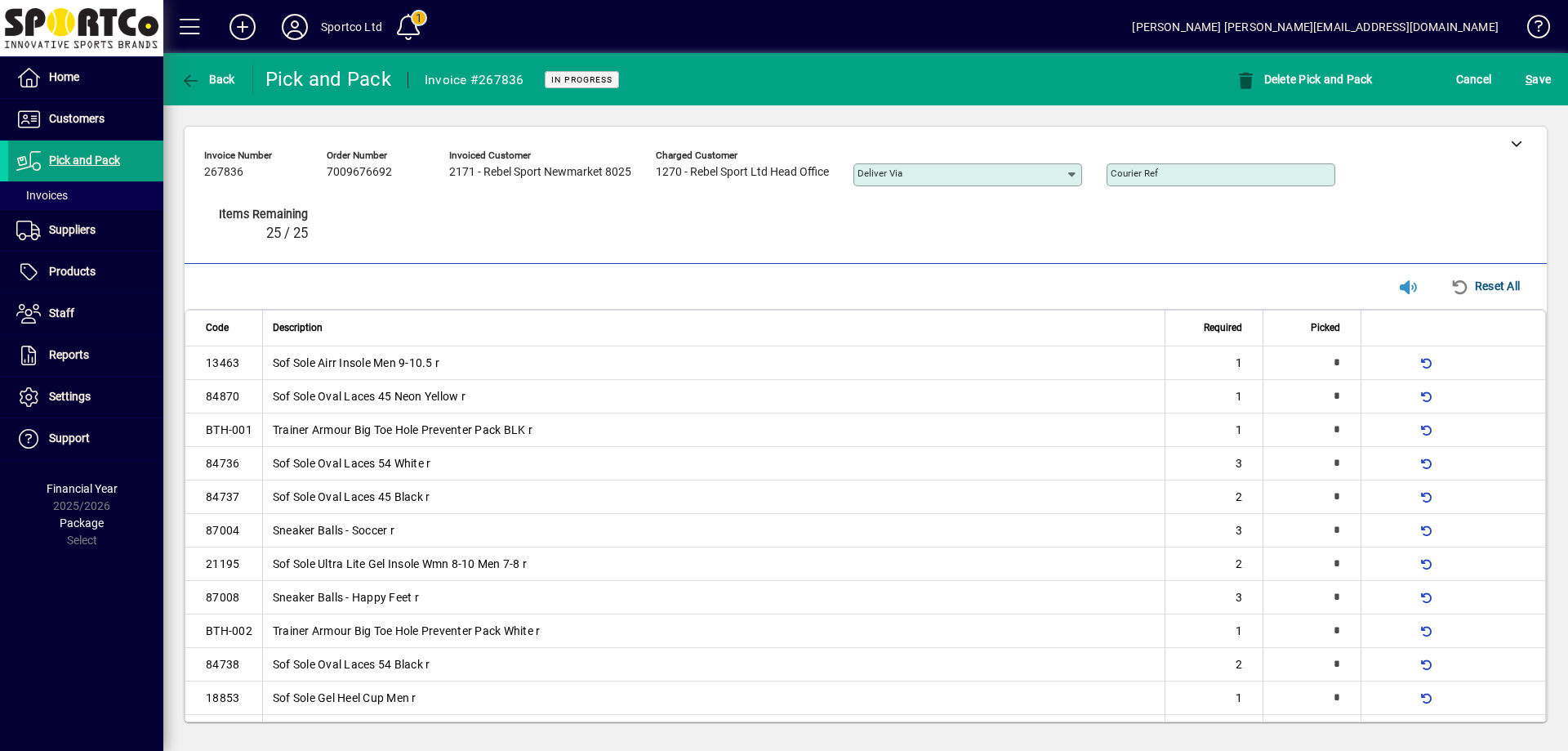
type input "*"
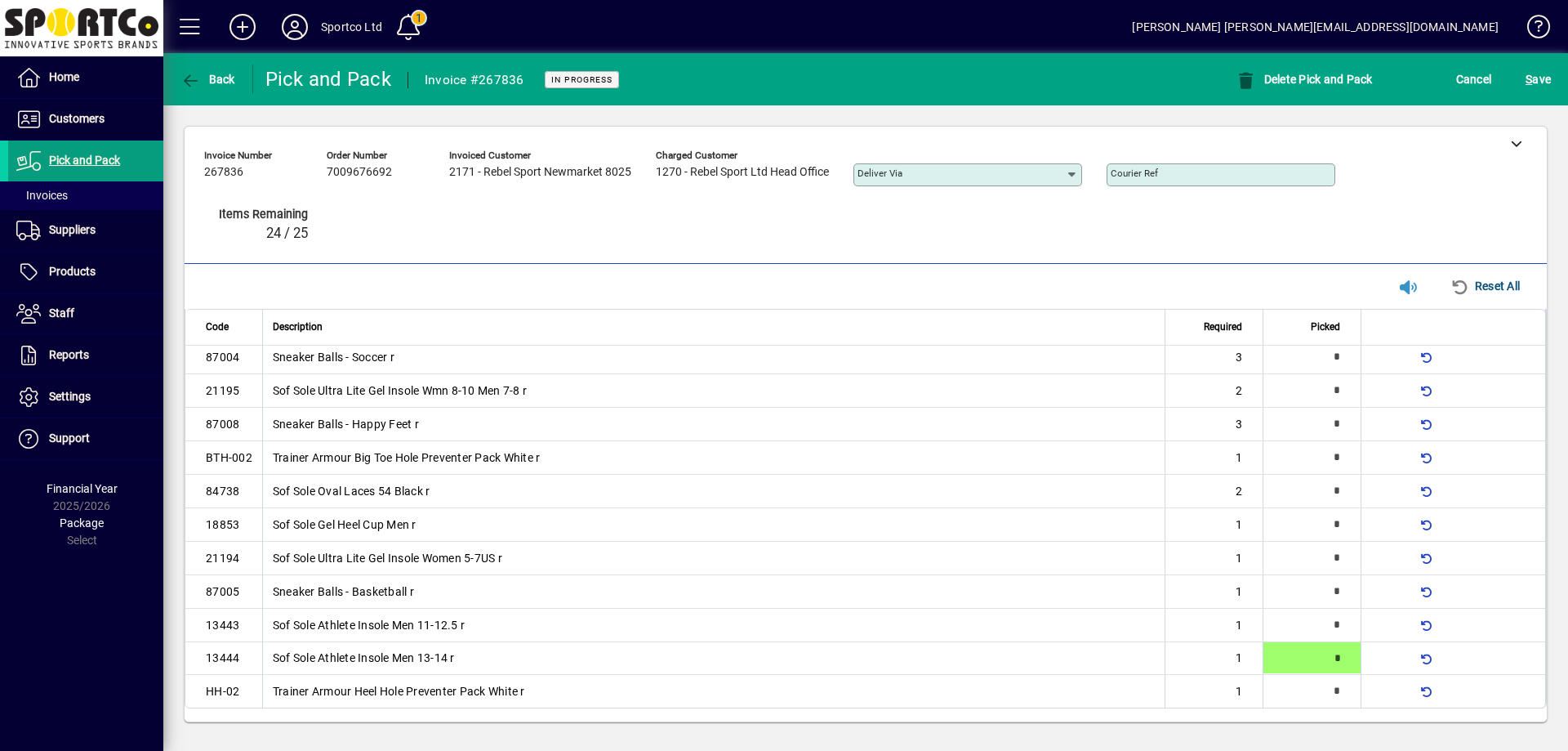
type input "*"
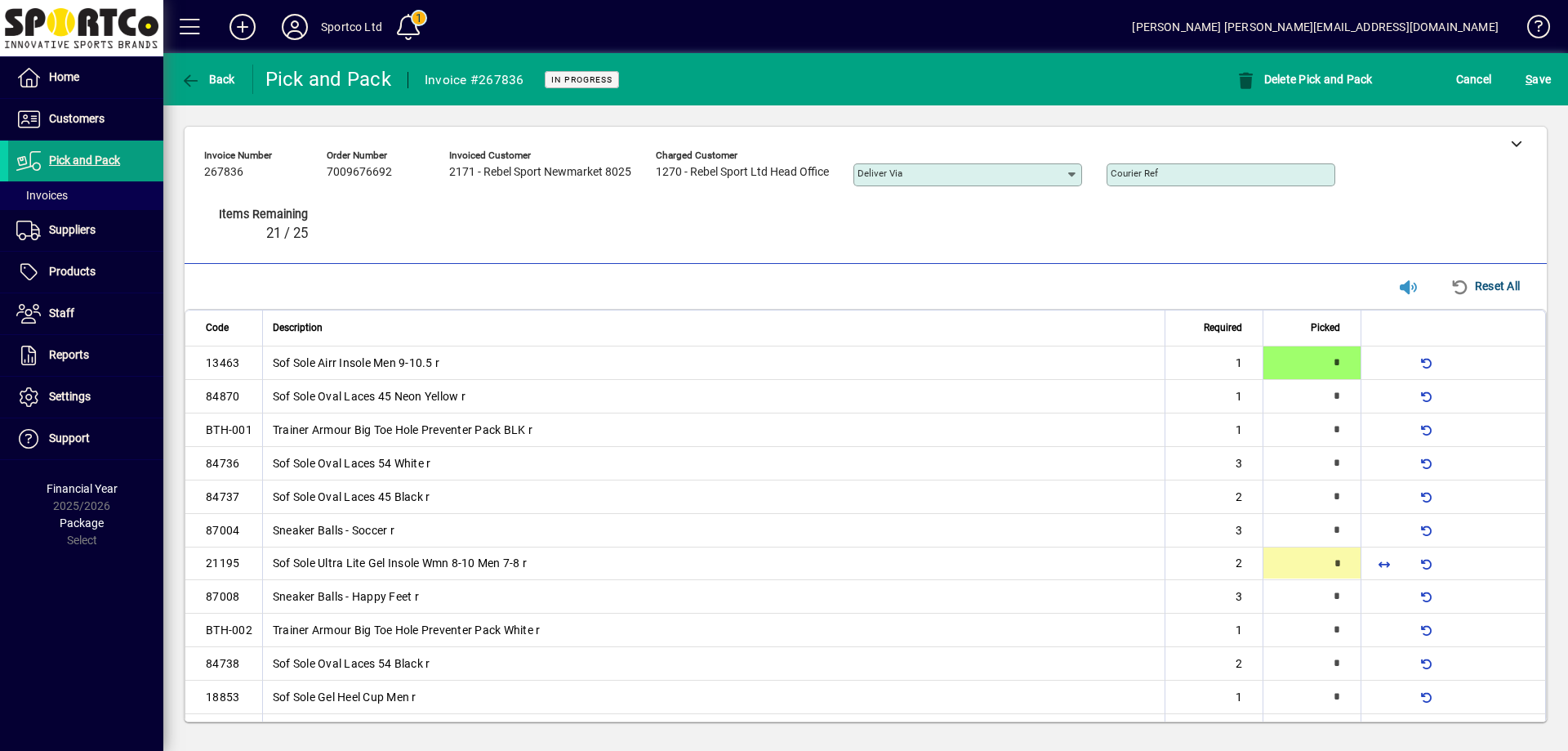
type input "*"
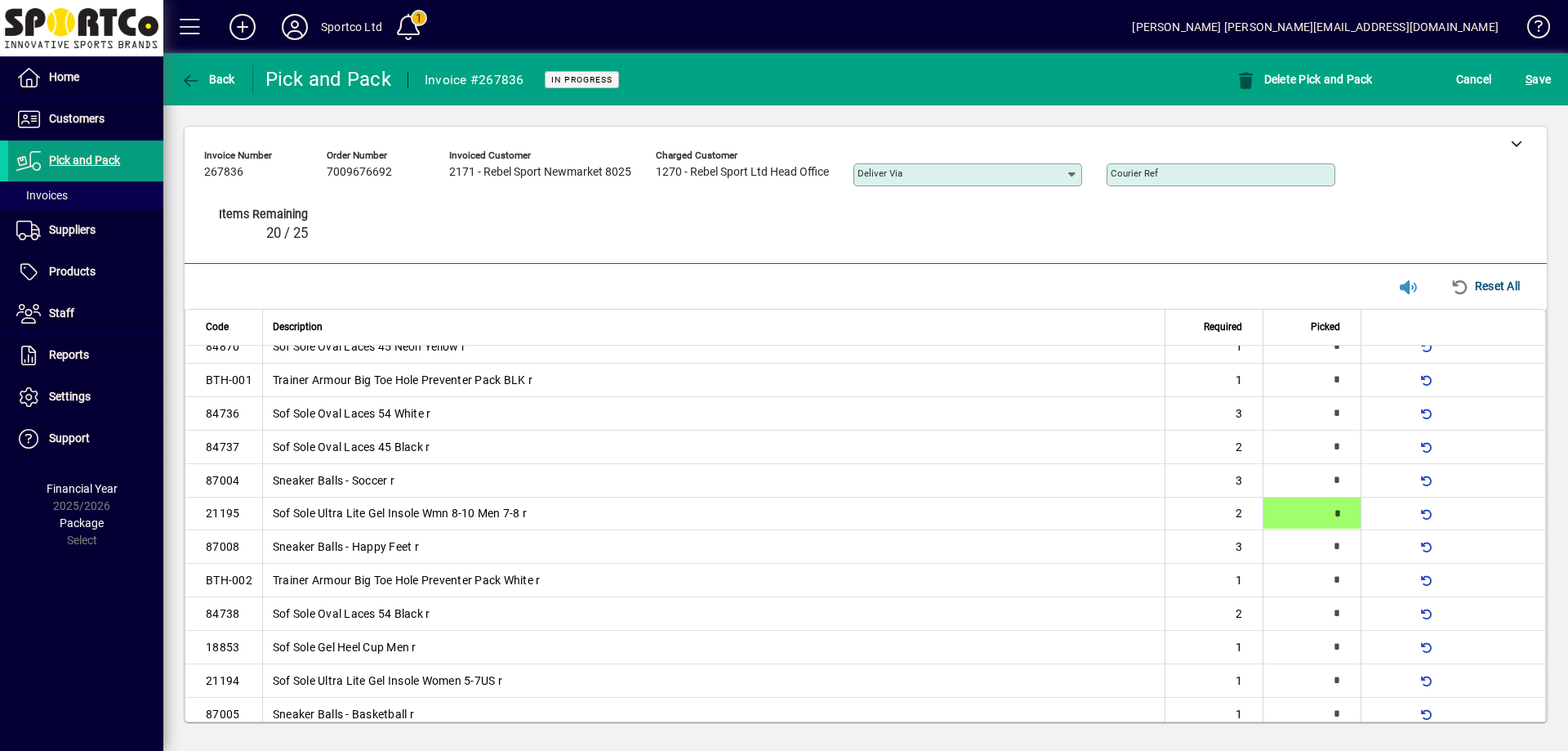
type input "*"
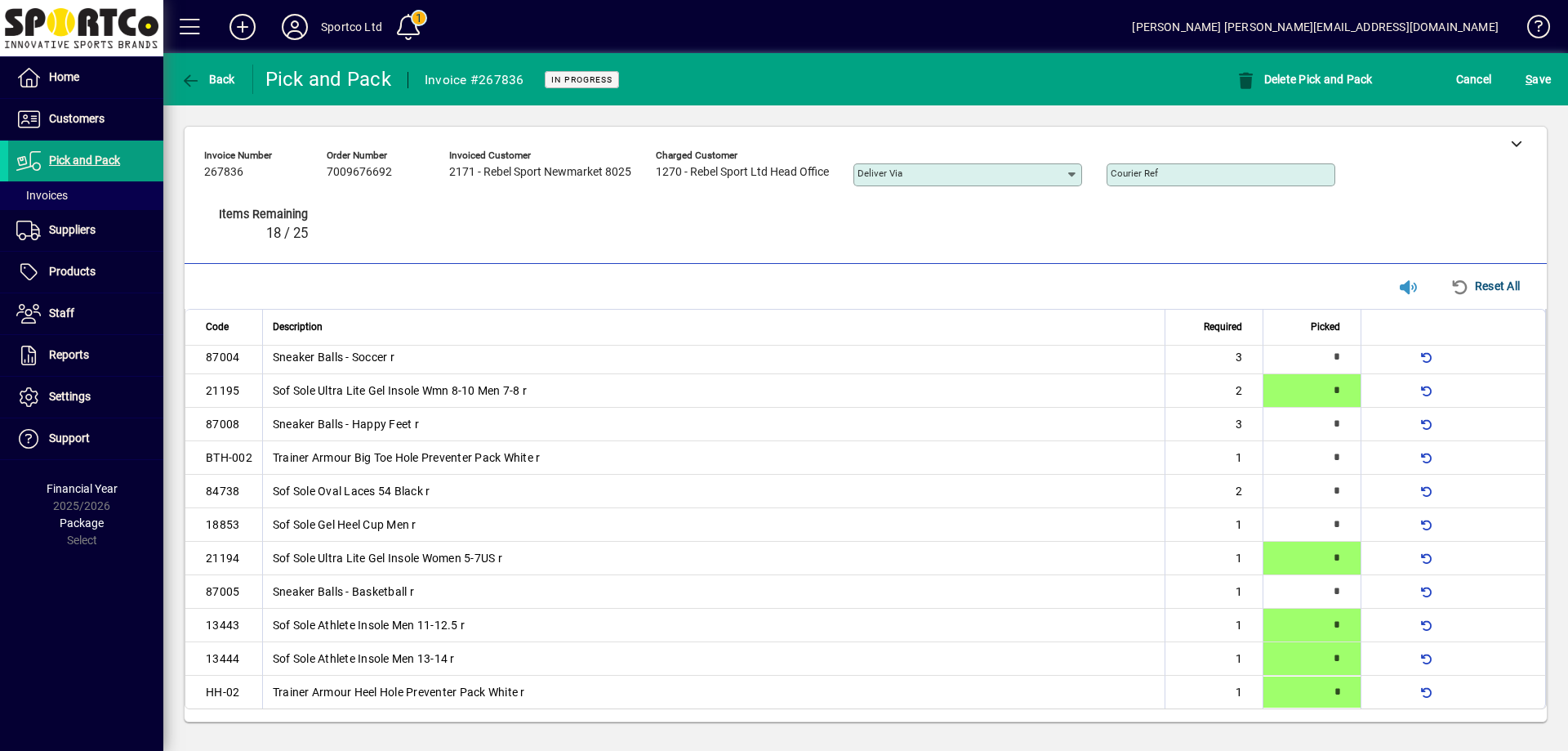
type input "*"
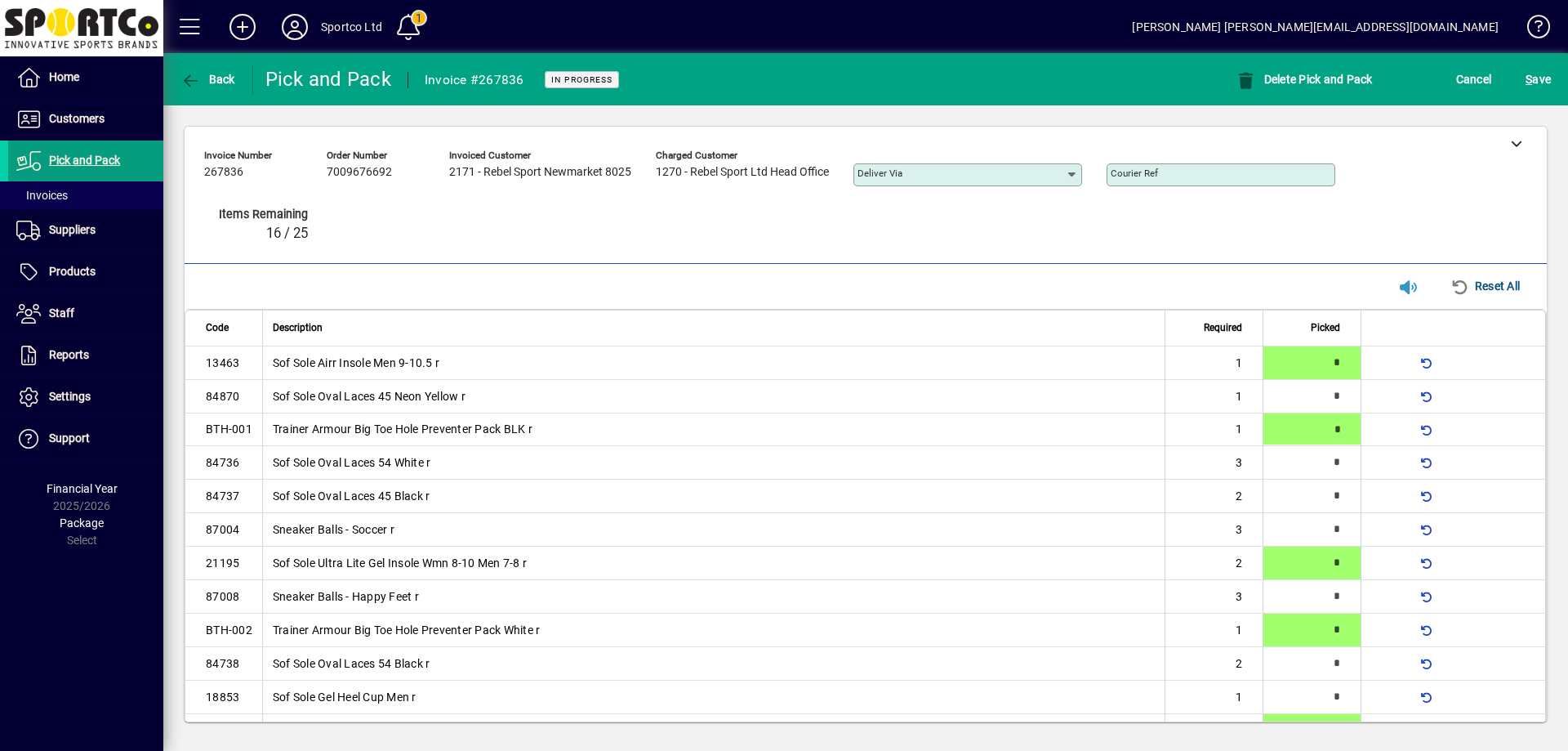
type input "*"
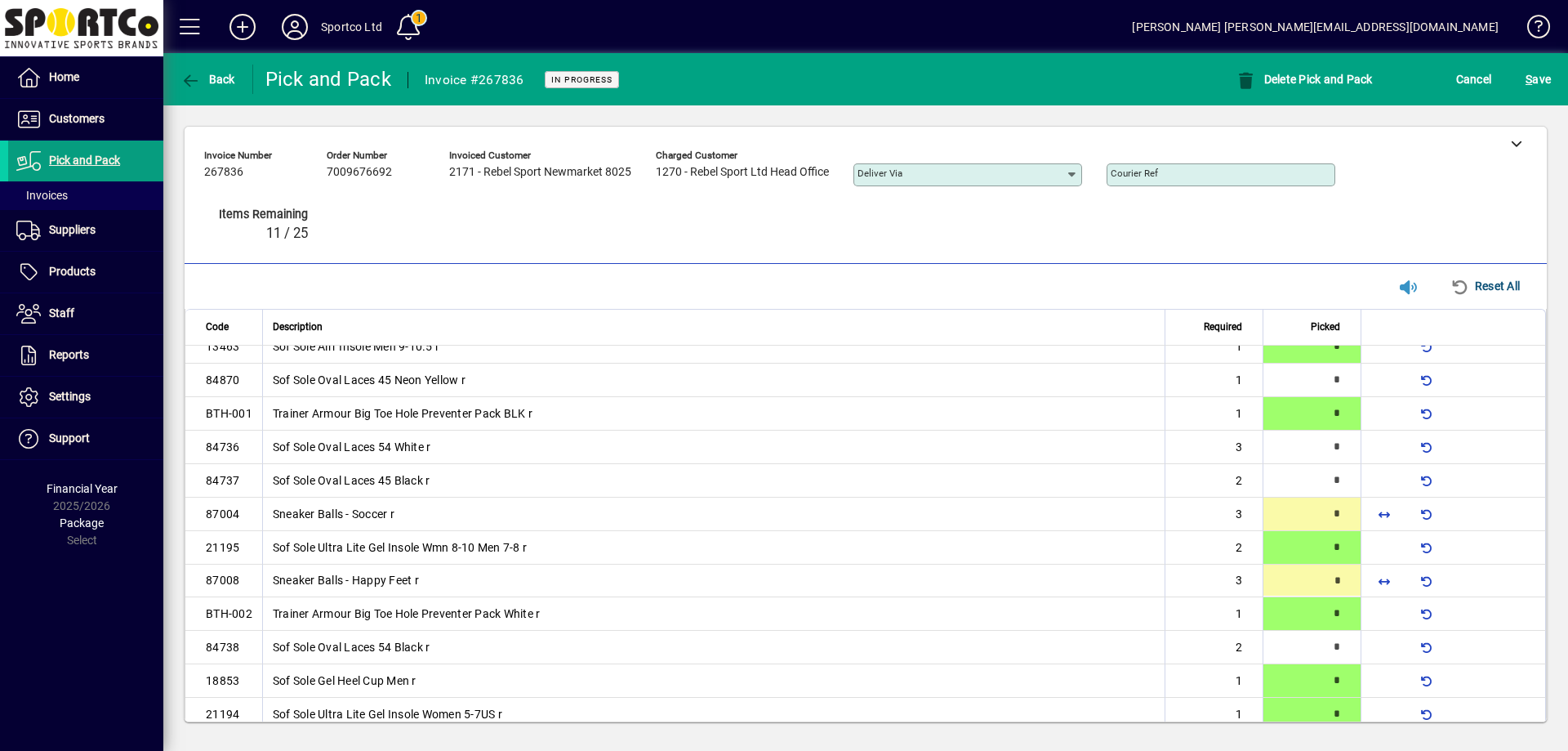
scroll to position [83, 0]
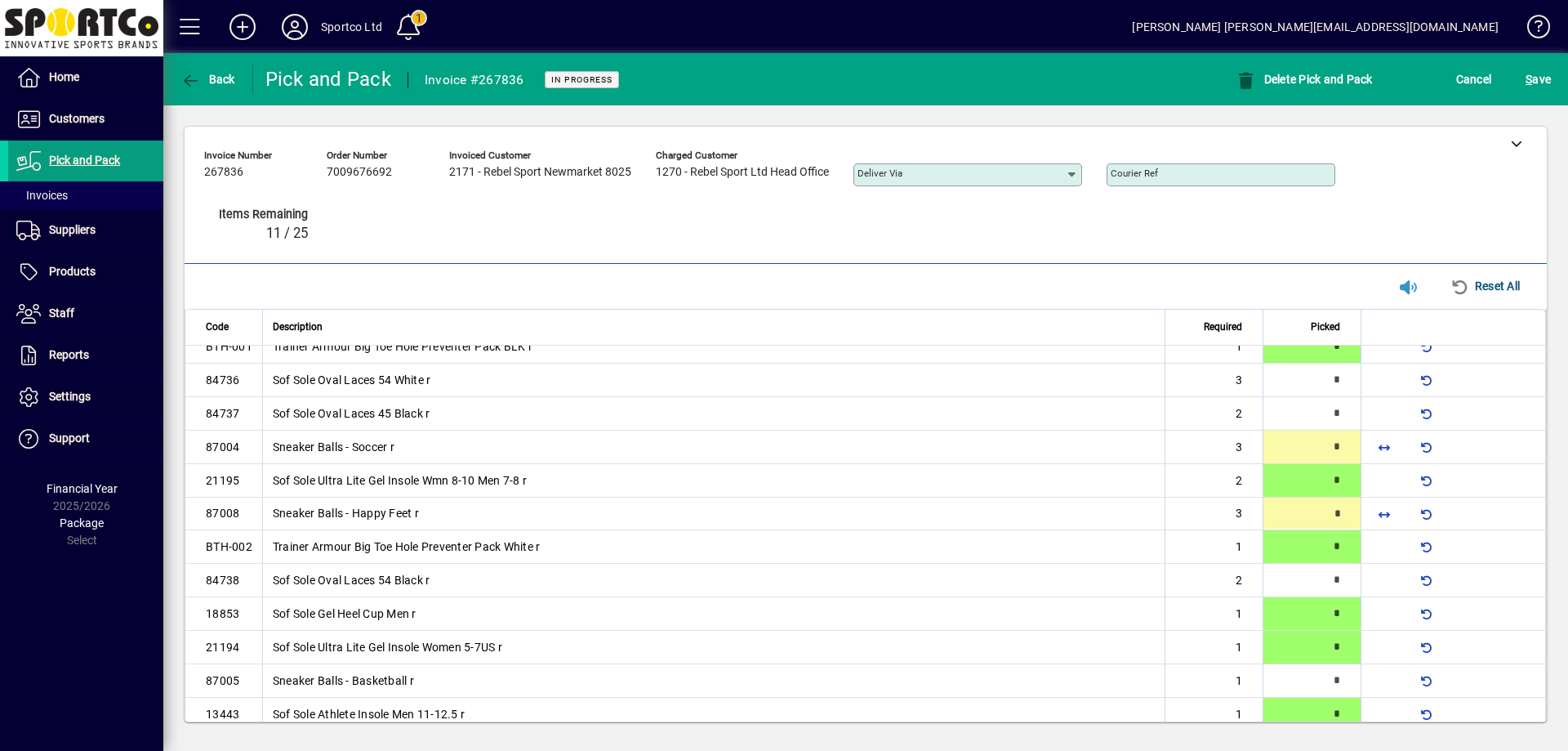
type input "*"
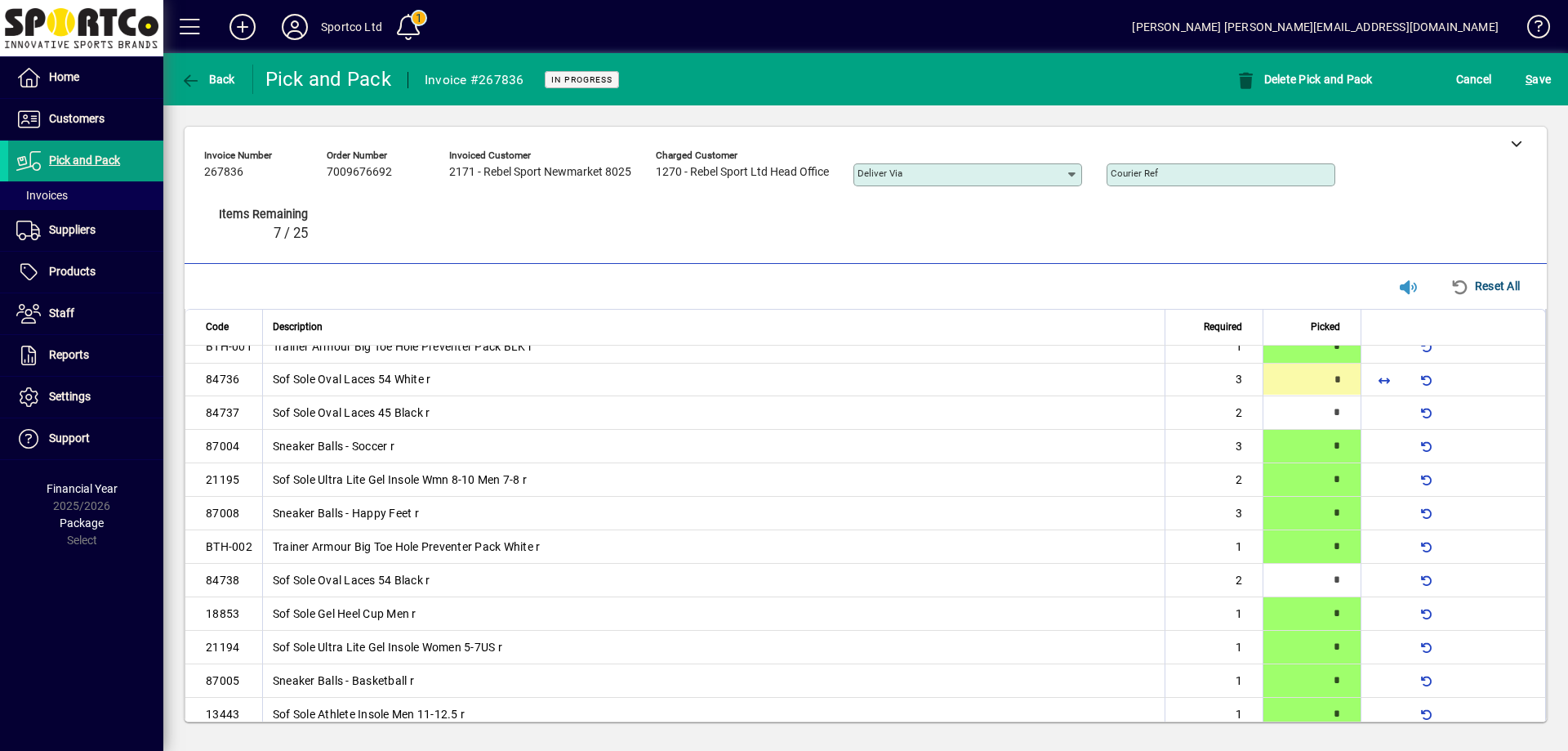
type input "*"
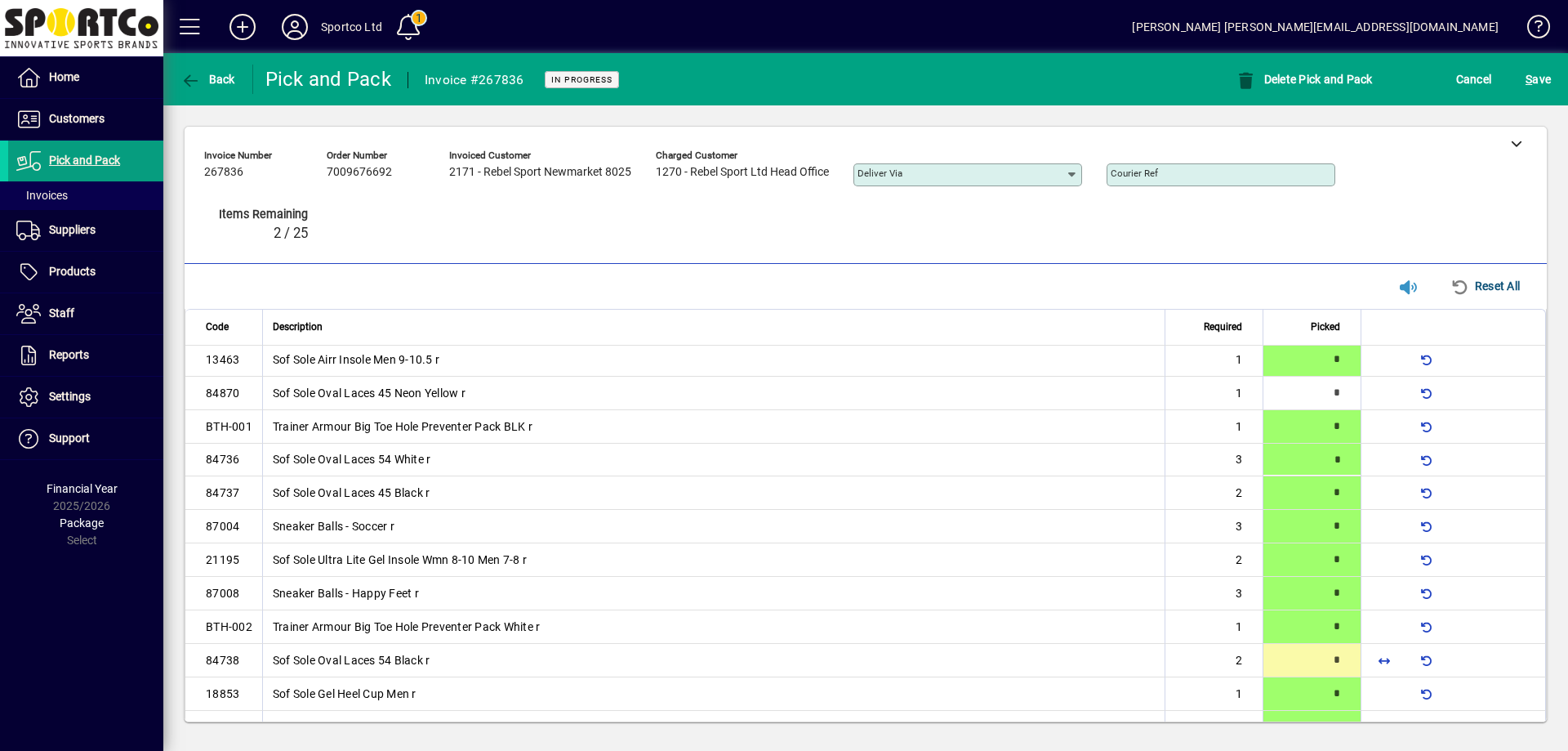
scroll to position [0, 0]
type input "*"
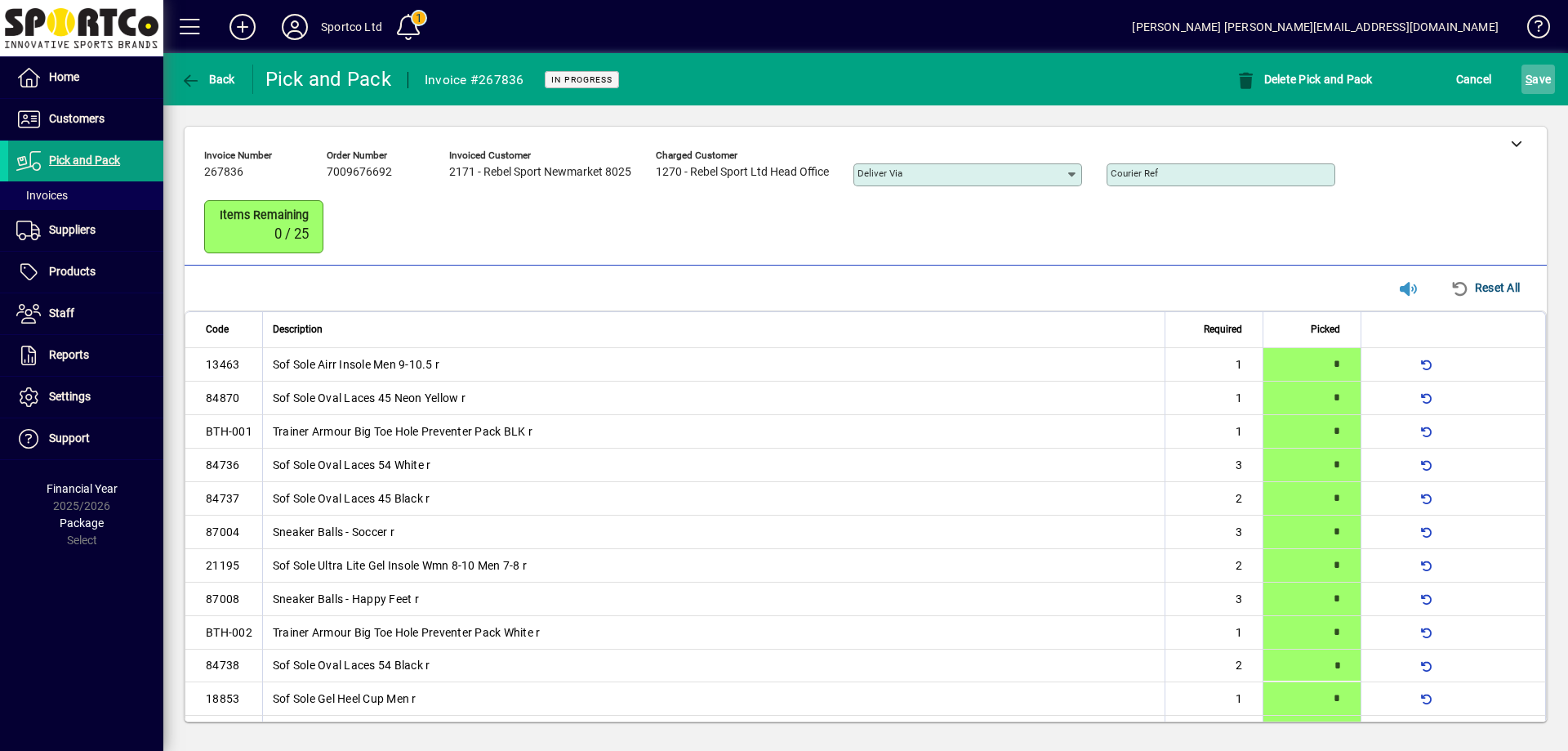
click at [1544, 75] on span "S ave" at bounding box center [1538, 78] width 25 height 26
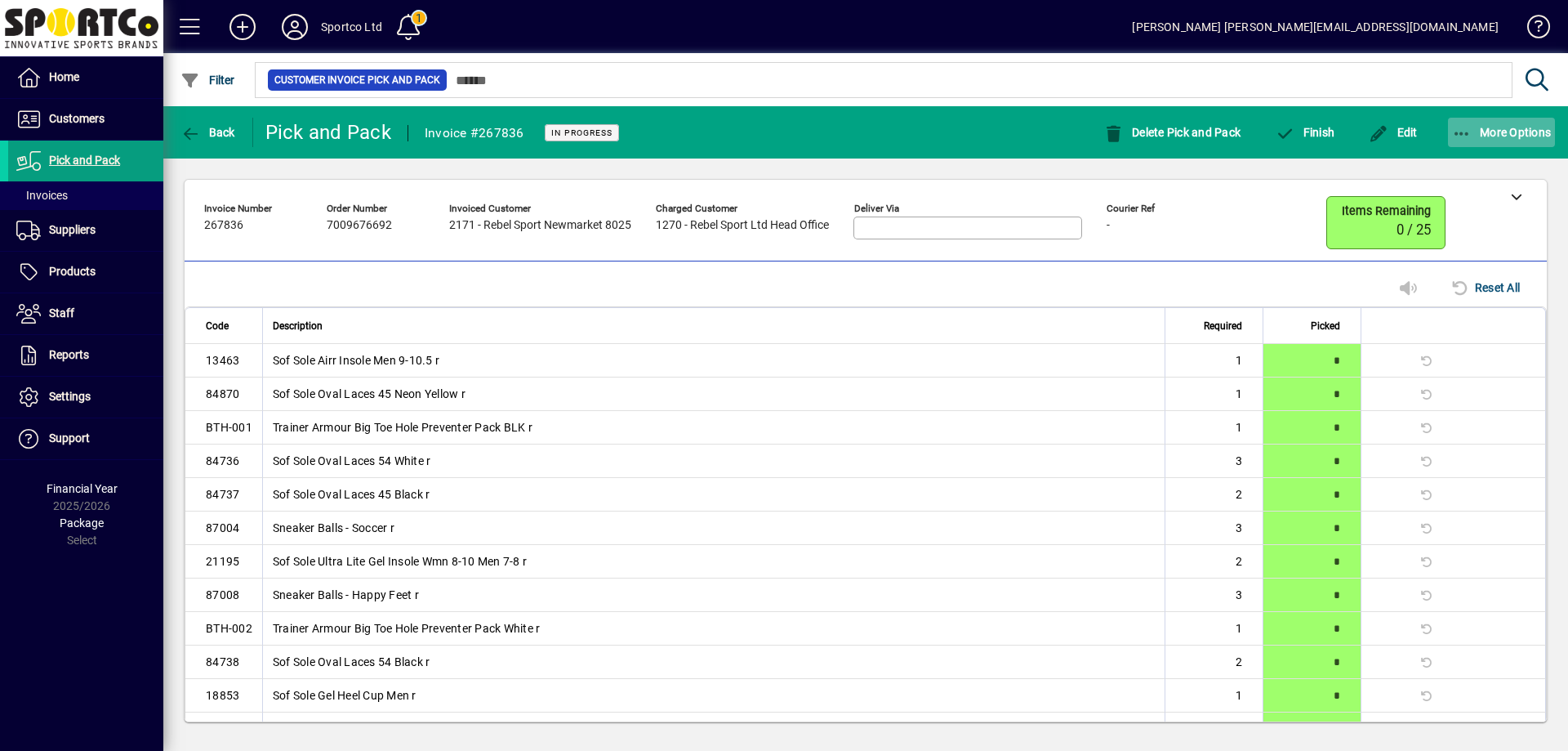
click at [1462, 131] on icon "button" at bounding box center [1462, 134] width 20 height 16
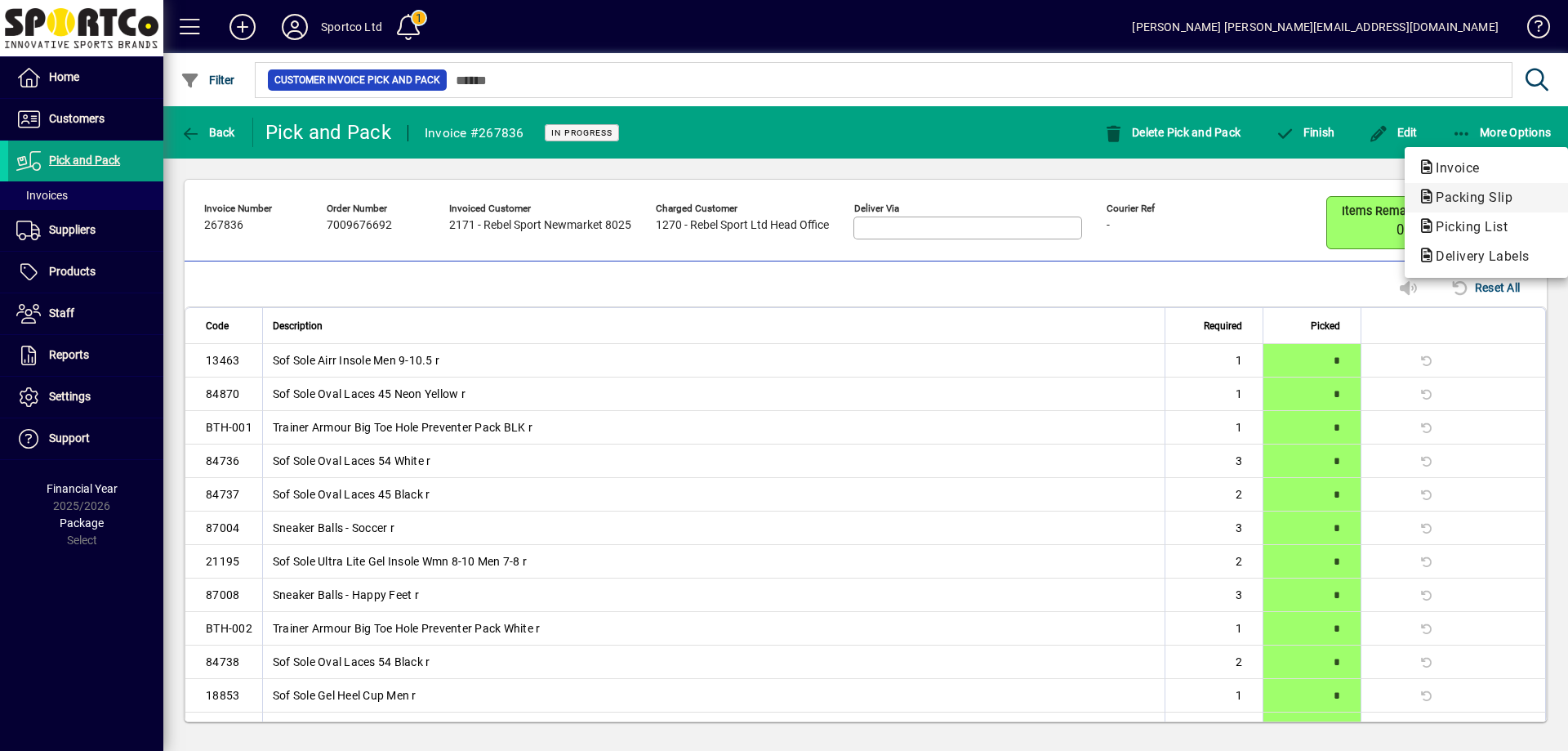
click at [1470, 194] on span "Packing Slip" at bounding box center [1470, 197] width 103 height 15
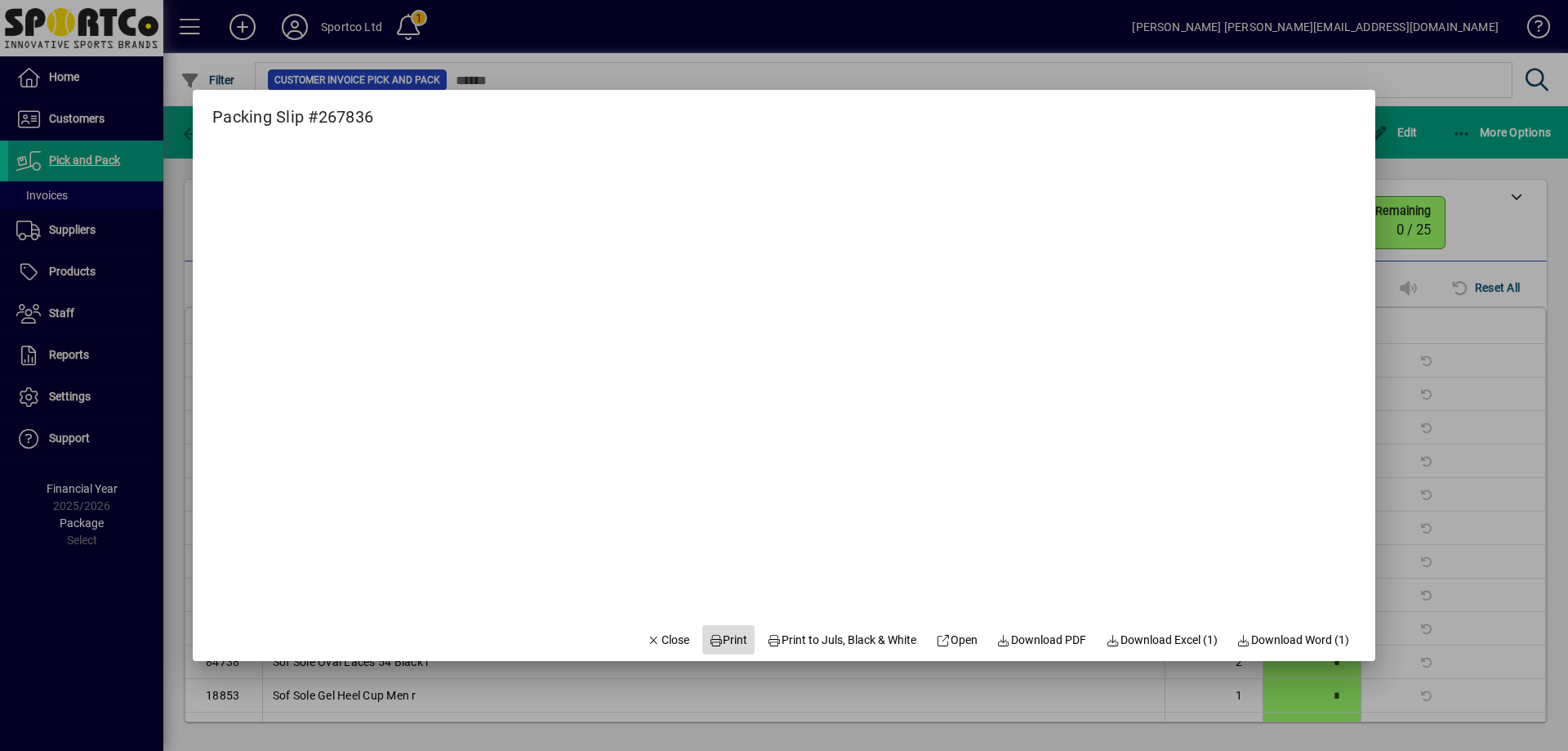
click at [718, 635] on span "Print" at bounding box center [728, 640] width 39 height 17
drag, startPoint x: 655, startPoint y: 637, endPoint x: 720, endPoint y: 596, distance: 76.9
click at [655, 638] on span "Close" at bounding box center [668, 640] width 42 height 17
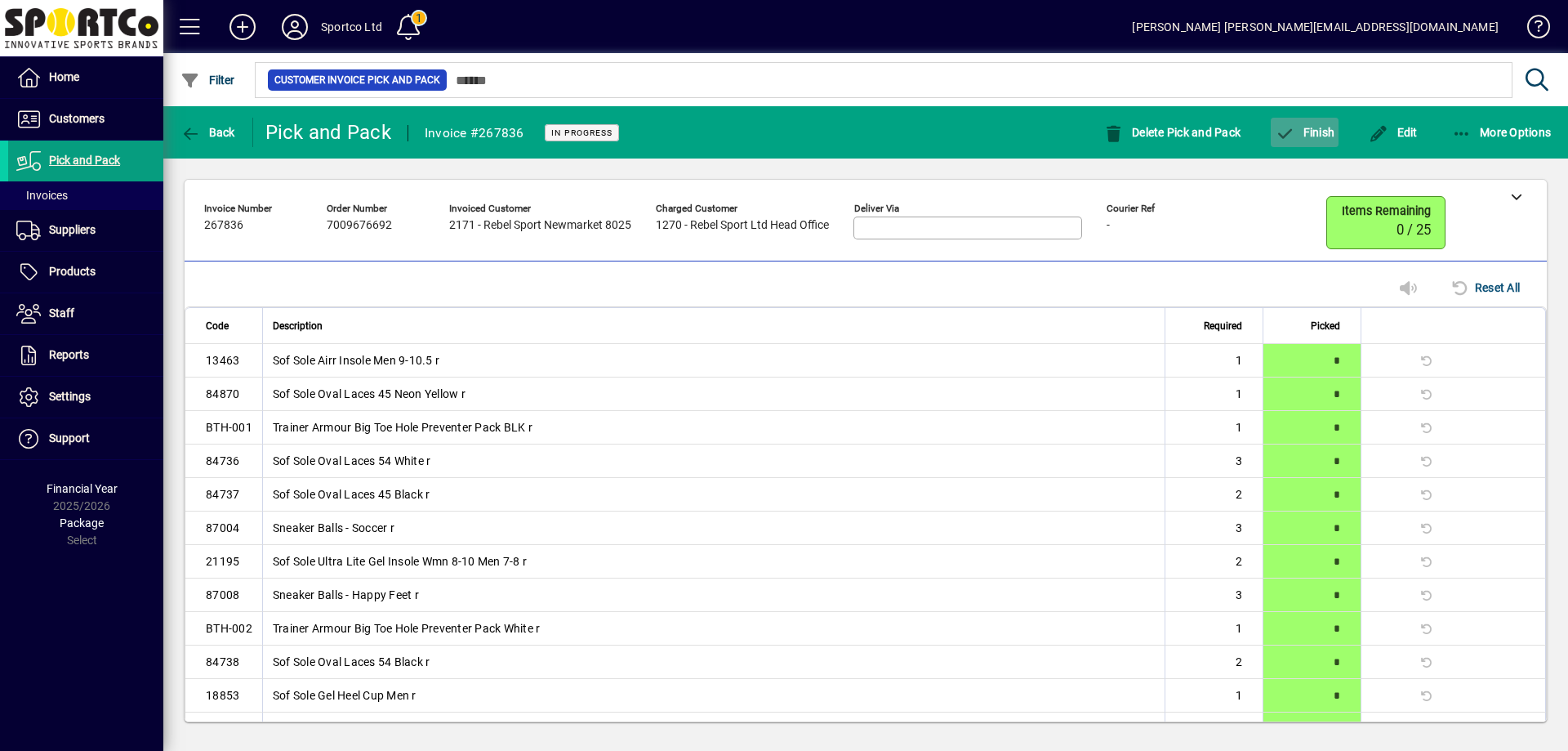
click at [1308, 143] on span "button" at bounding box center [1304, 132] width 68 height 39
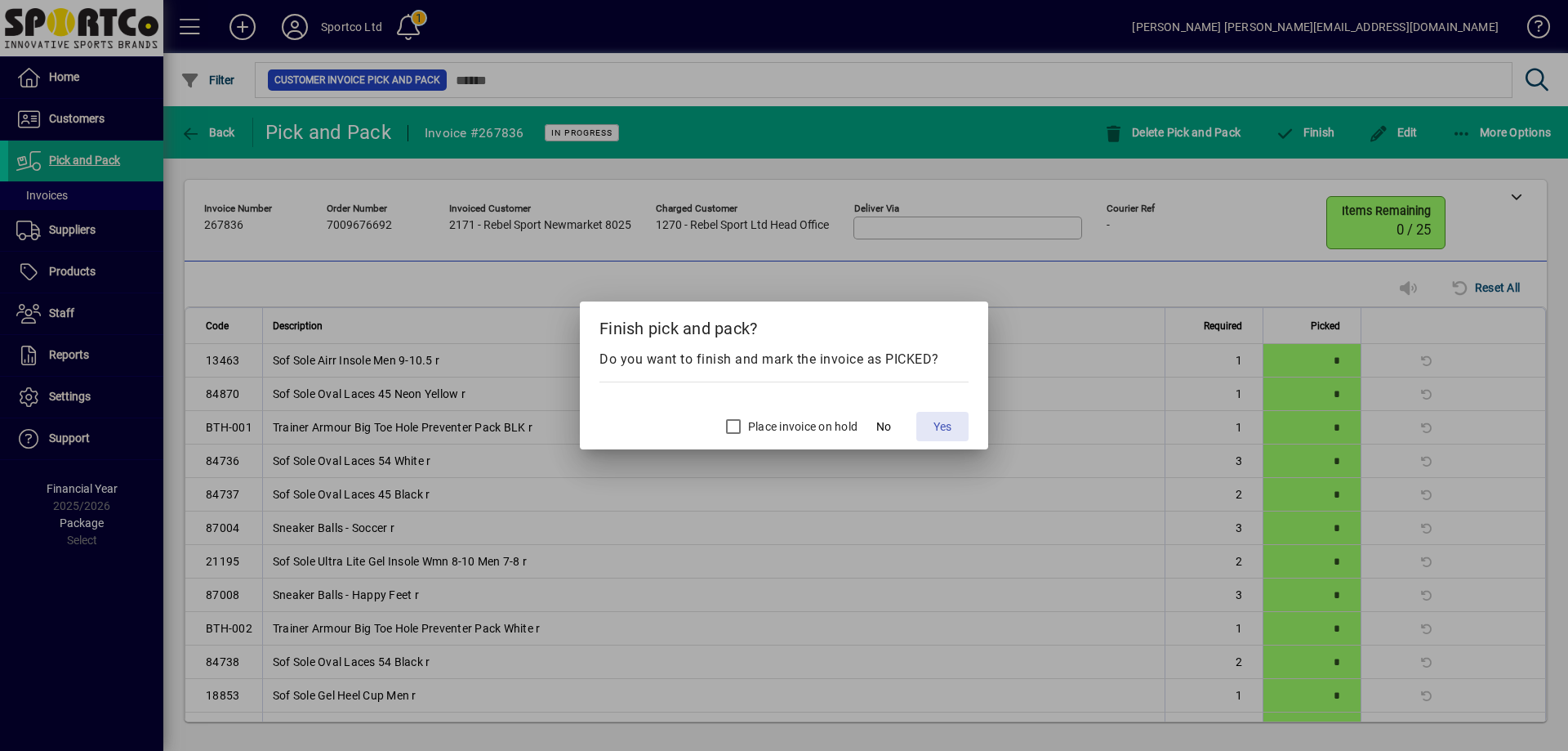
click at [944, 426] on span "Yes" at bounding box center [942, 427] width 18 height 17
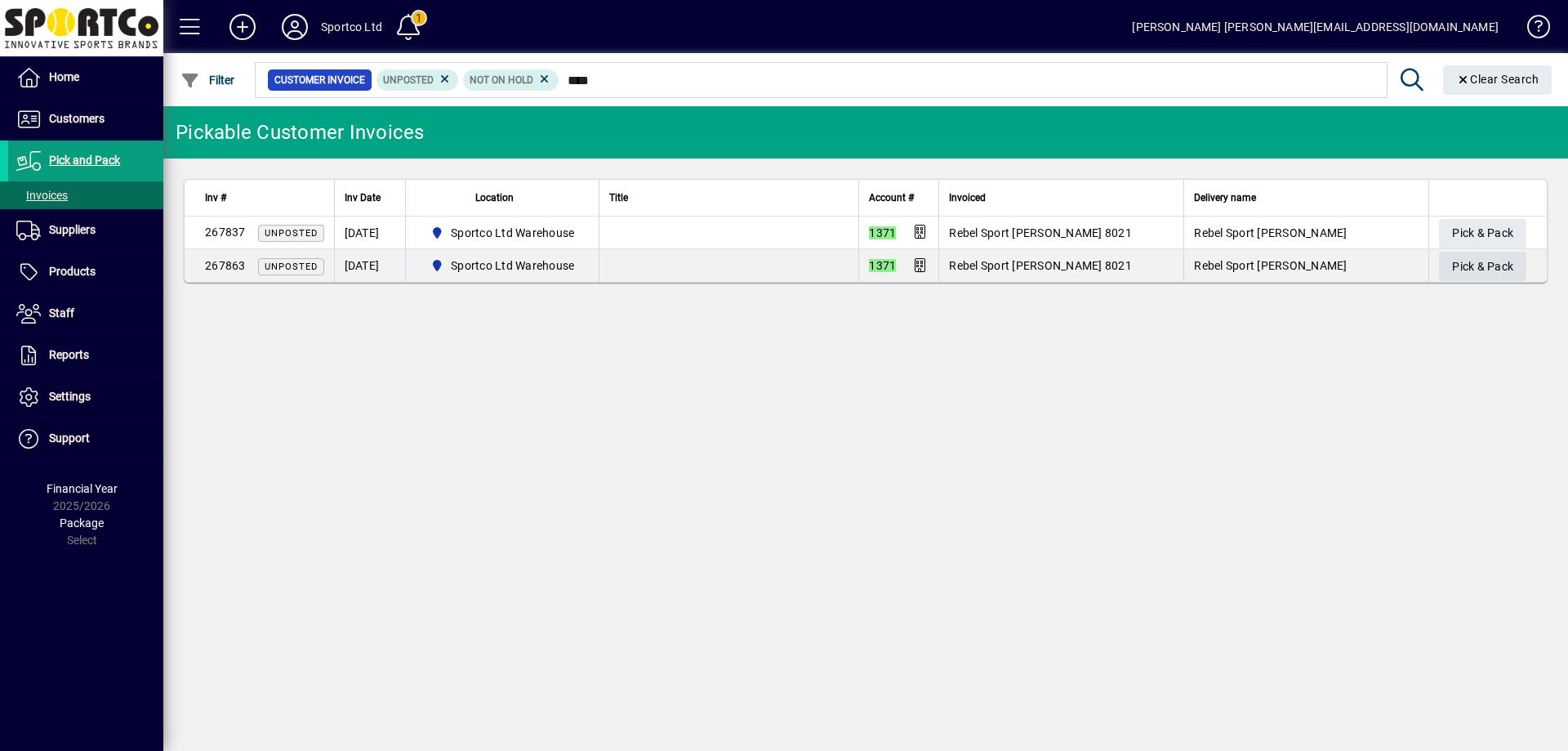
type input "****"
click at [1483, 270] on span "Pick & Pack" at bounding box center [1483, 267] width 61 height 27
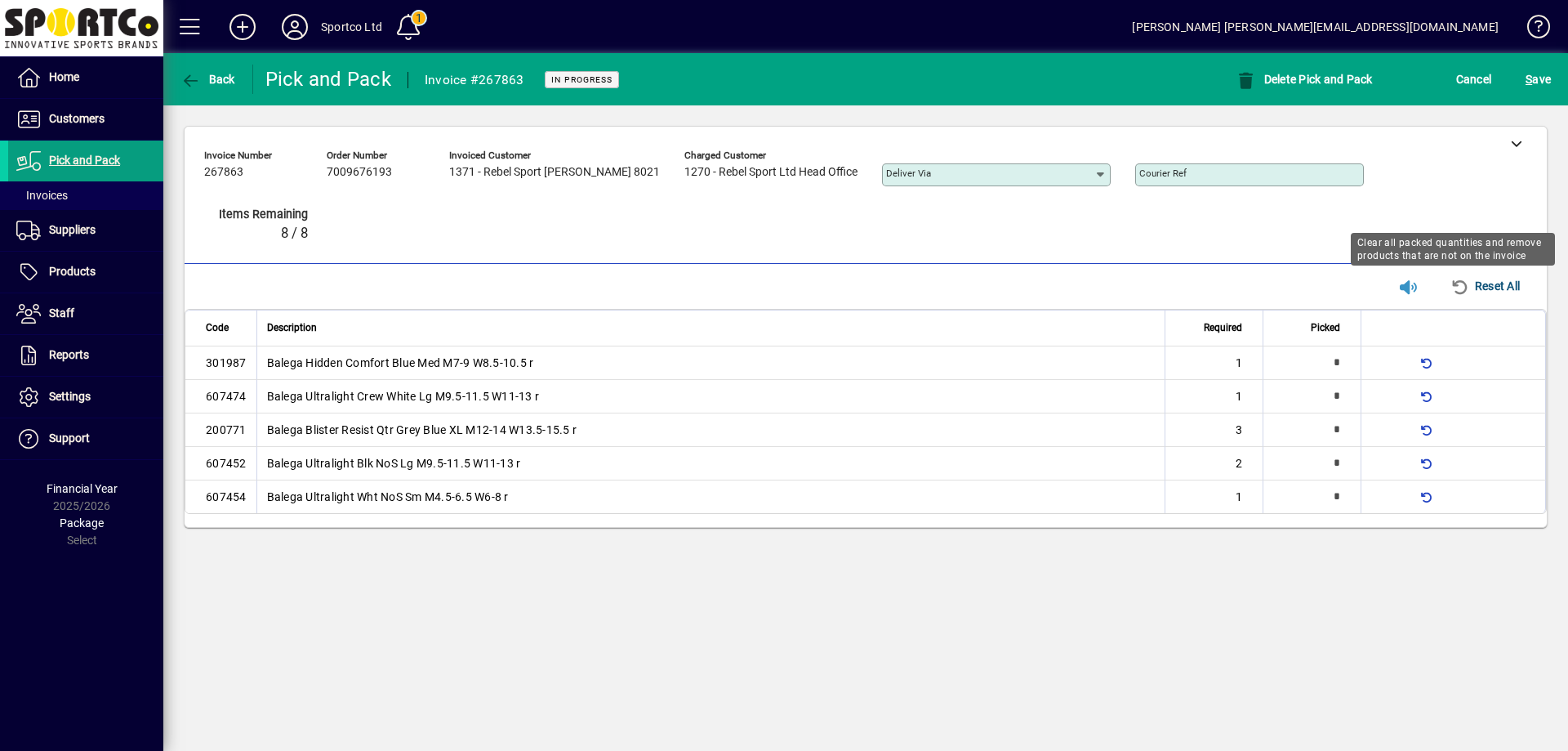
type input "*"
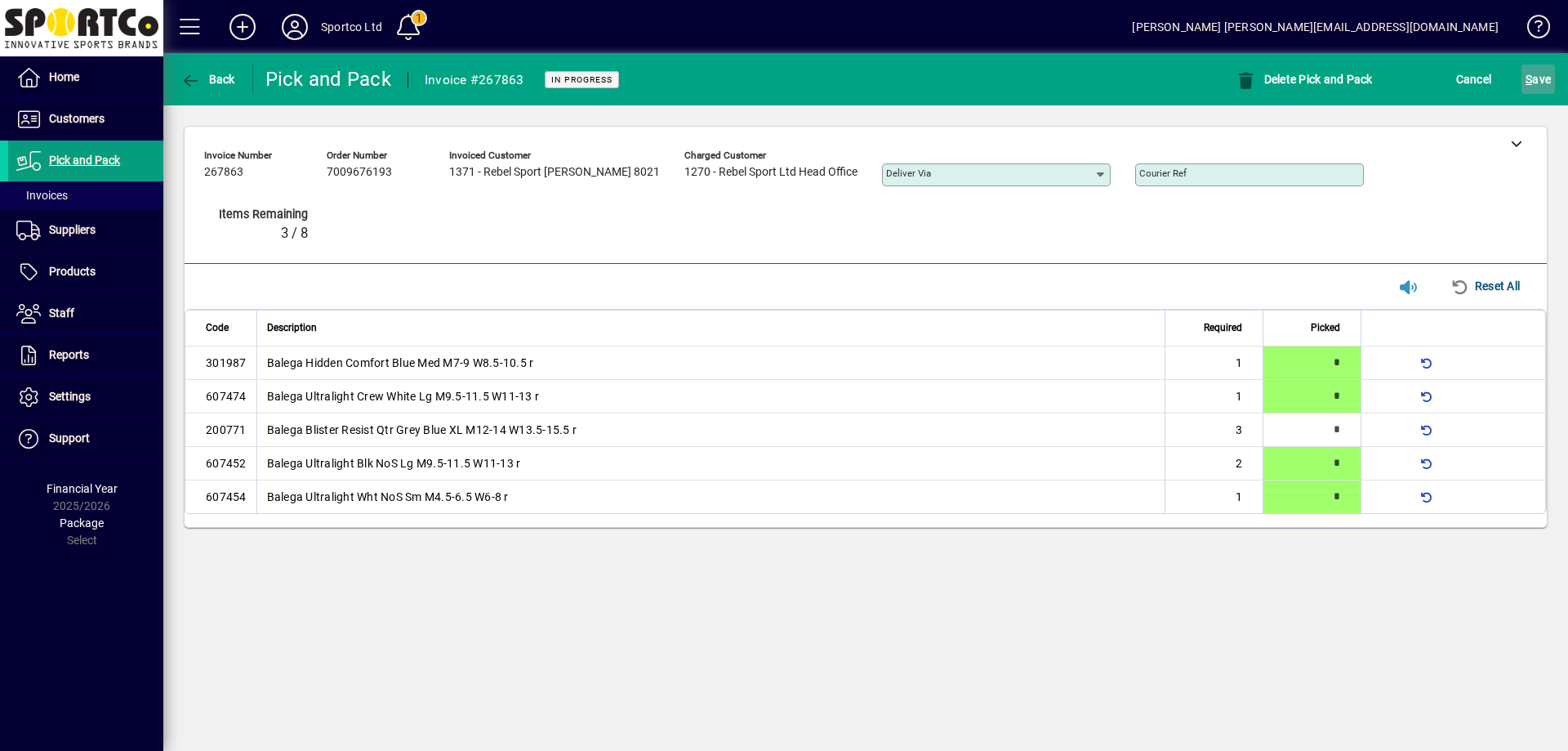
click at [1536, 77] on span "S ave" at bounding box center [1538, 78] width 25 height 26
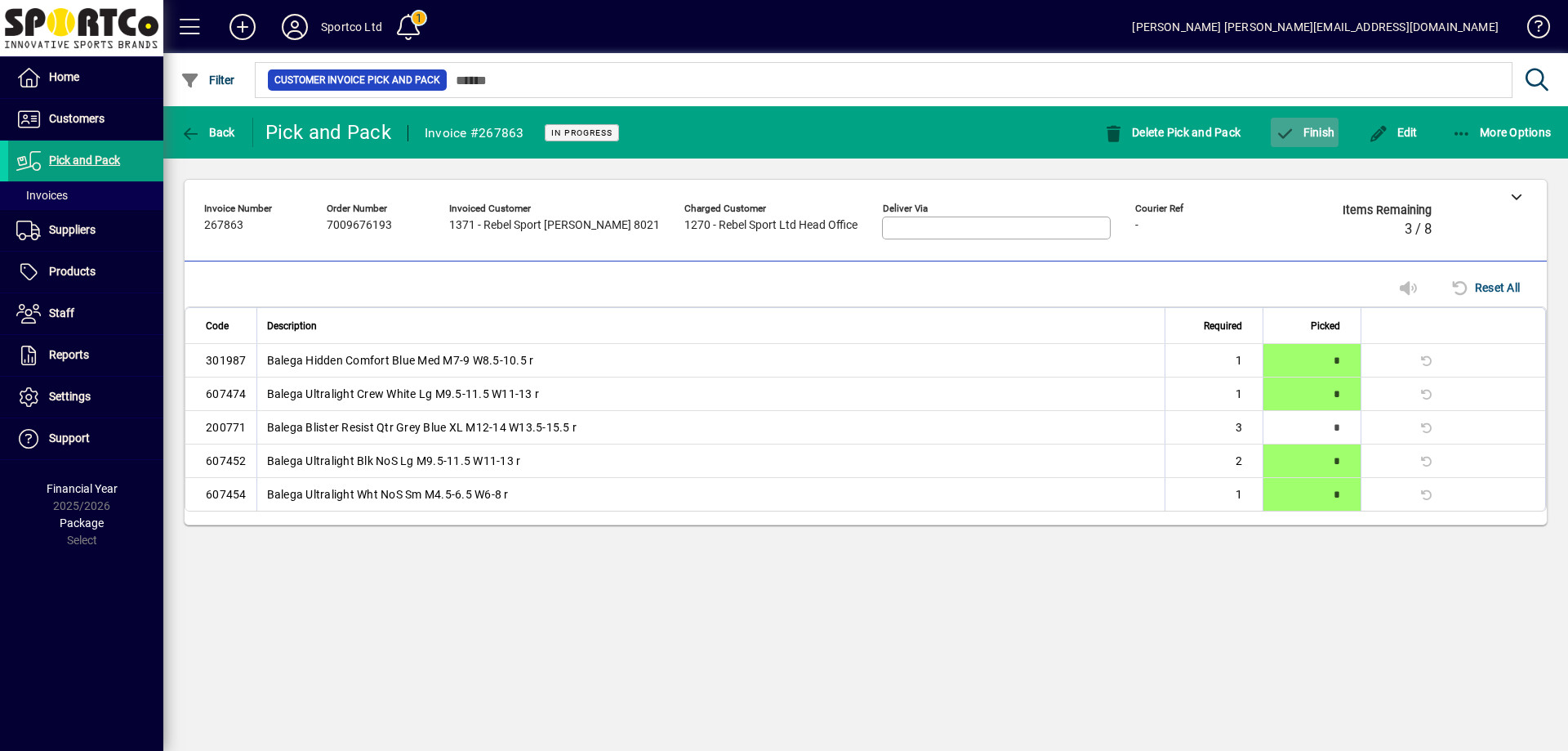
click at [1315, 138] on span "Finish" at bounding box center [1304, 133] width 59 height 13
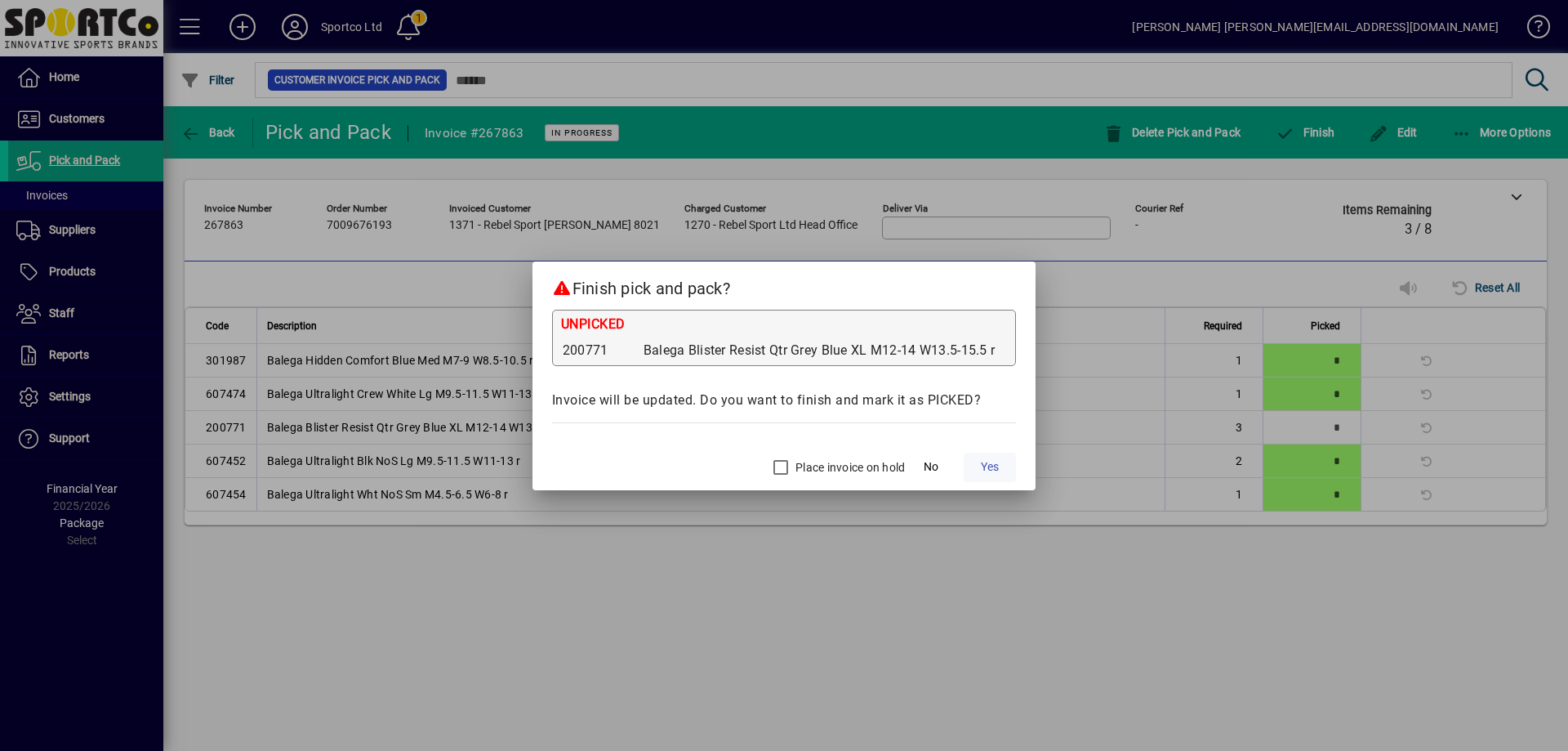
click at [992, 464] on span "Yes" at bounding box center [990, 467] width 18 height 17
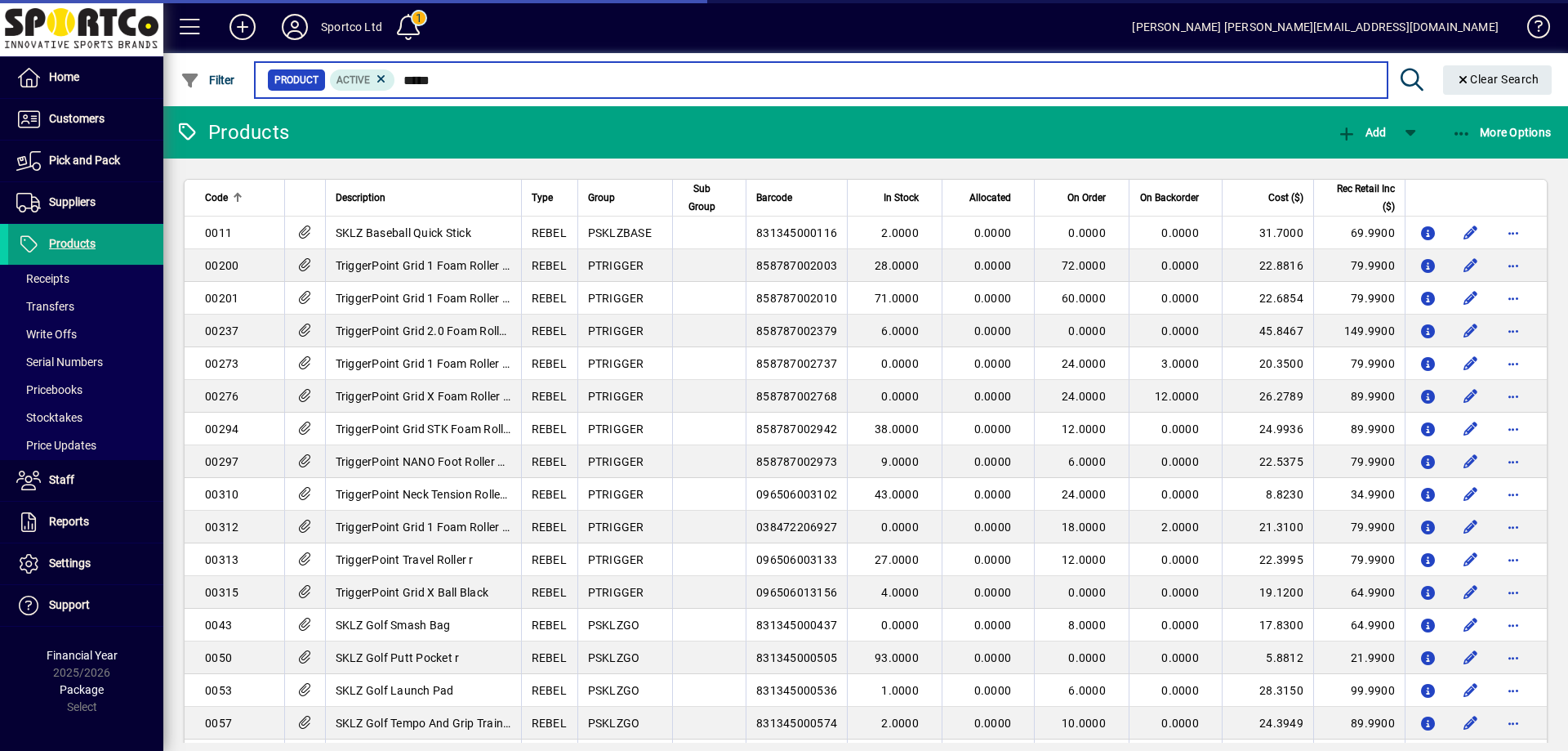
type input "******"
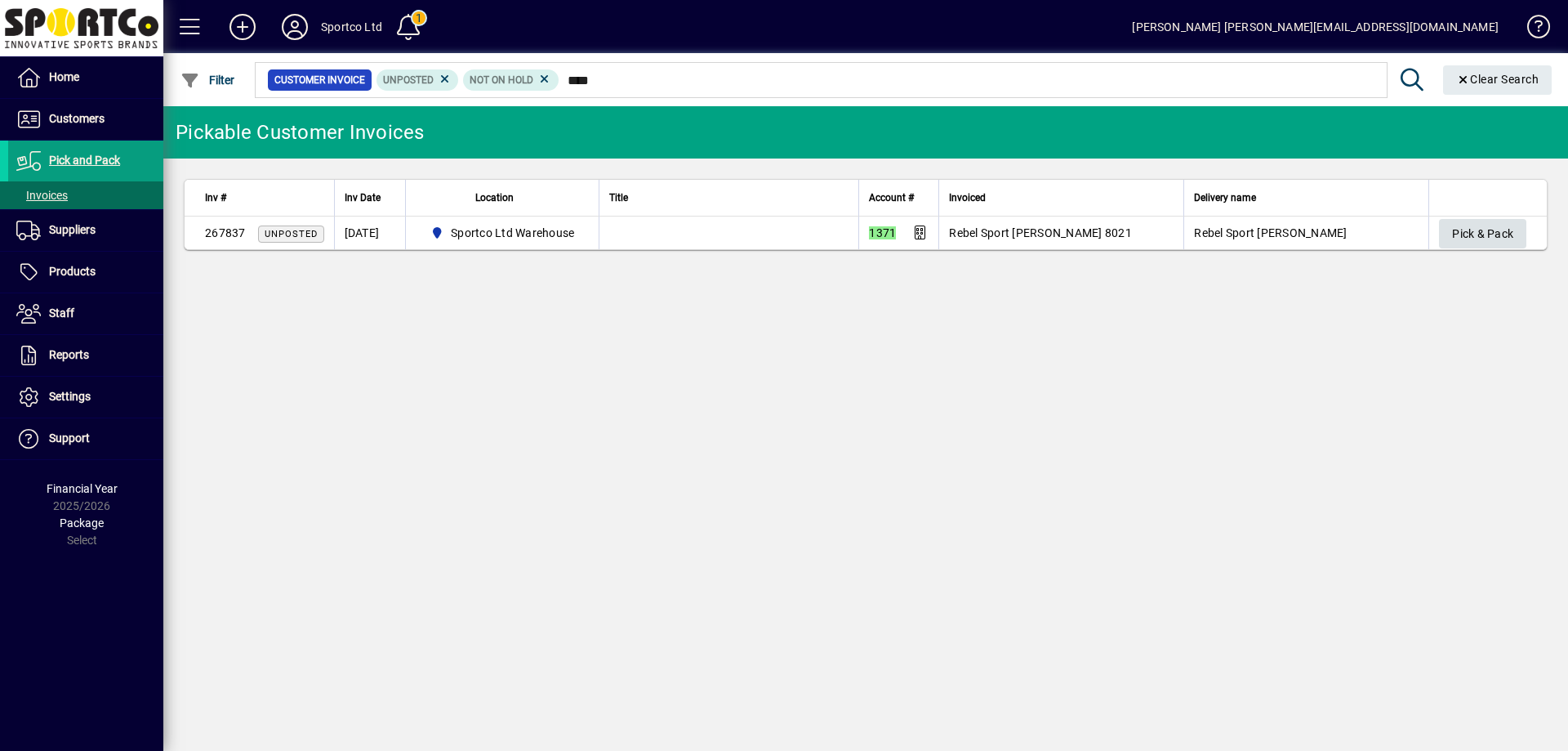
type input "****"
click at [1488, 228] on span "Pick & Pack" at bounding box center [1483, 234] width 61 height 27
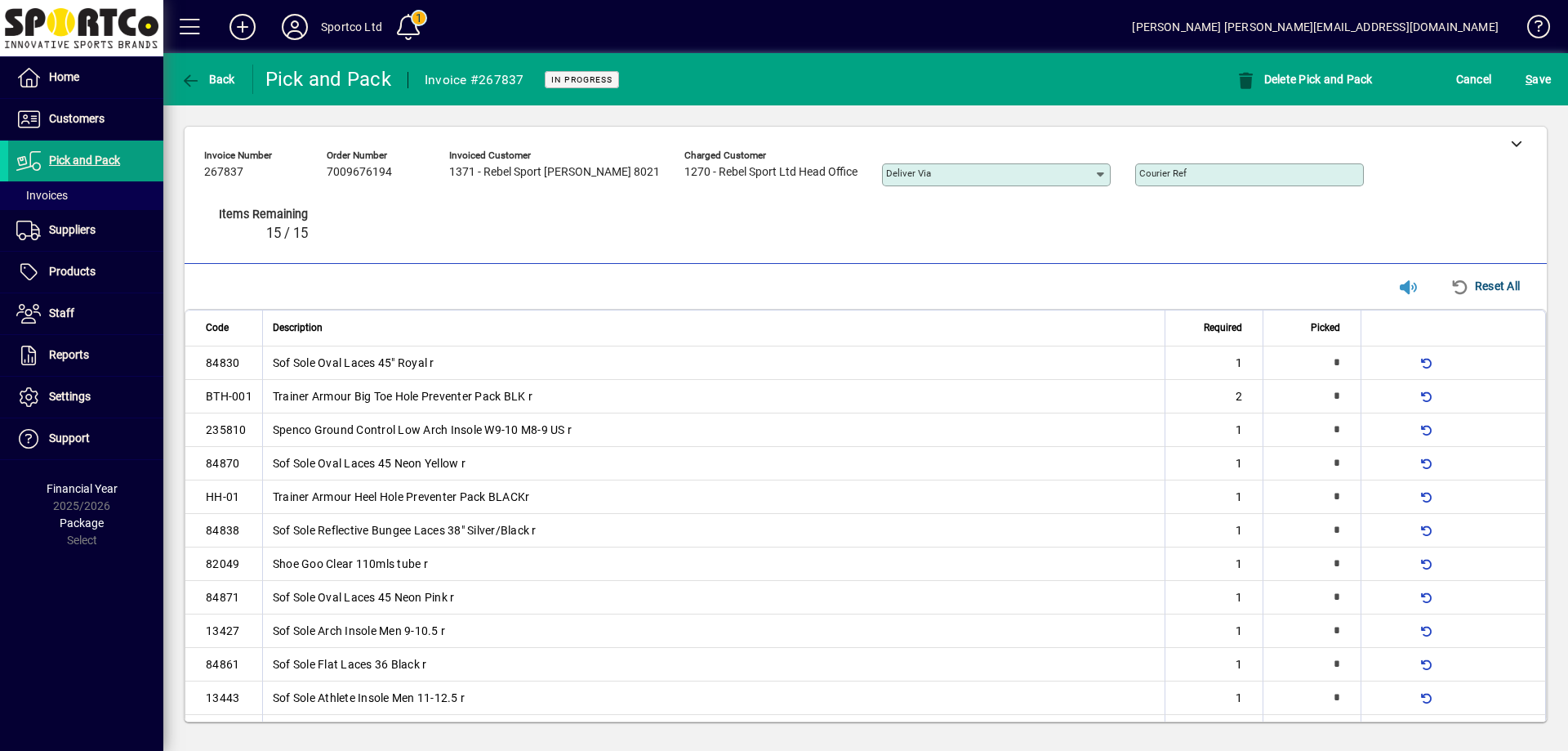
type input "*"
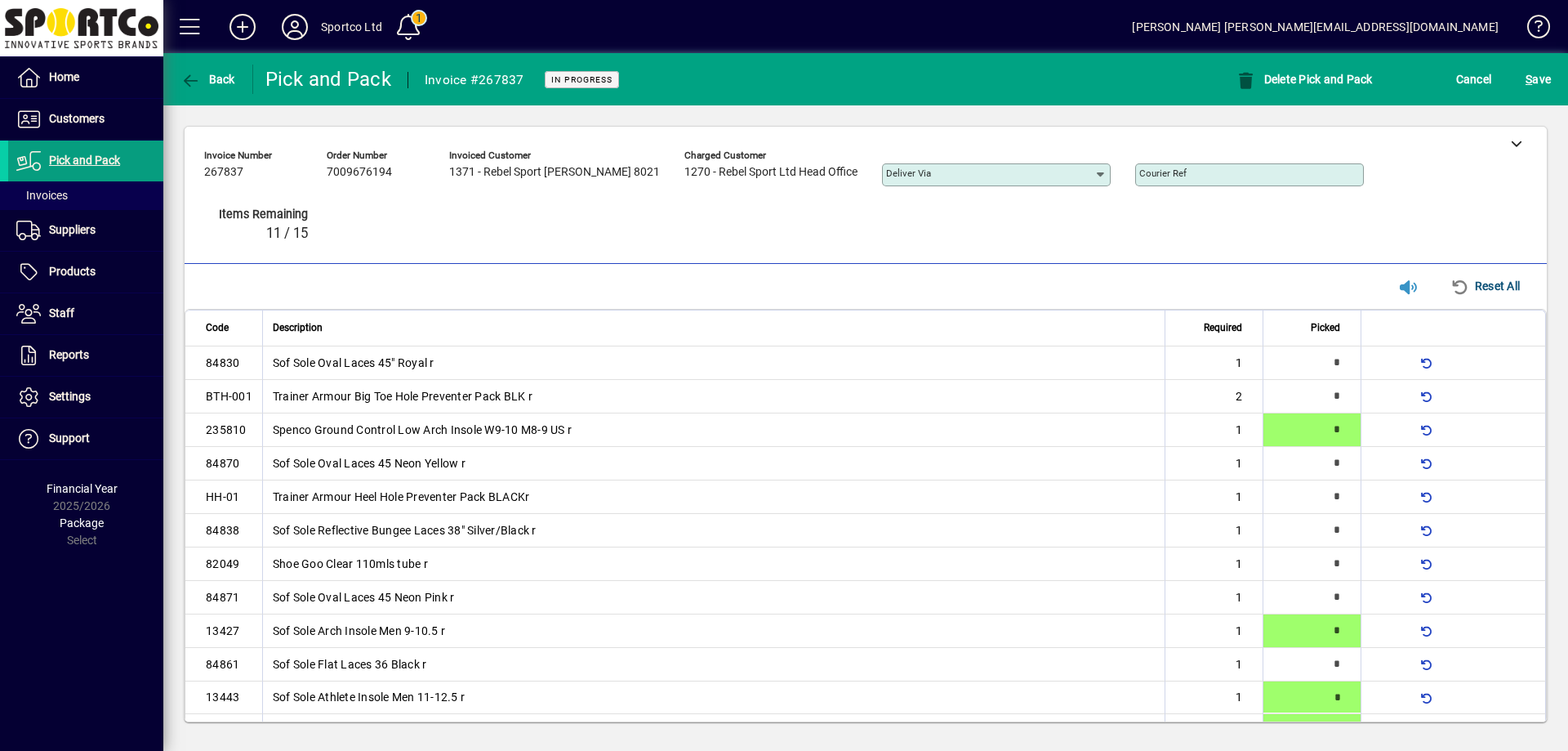
scroll to position [25, 0]
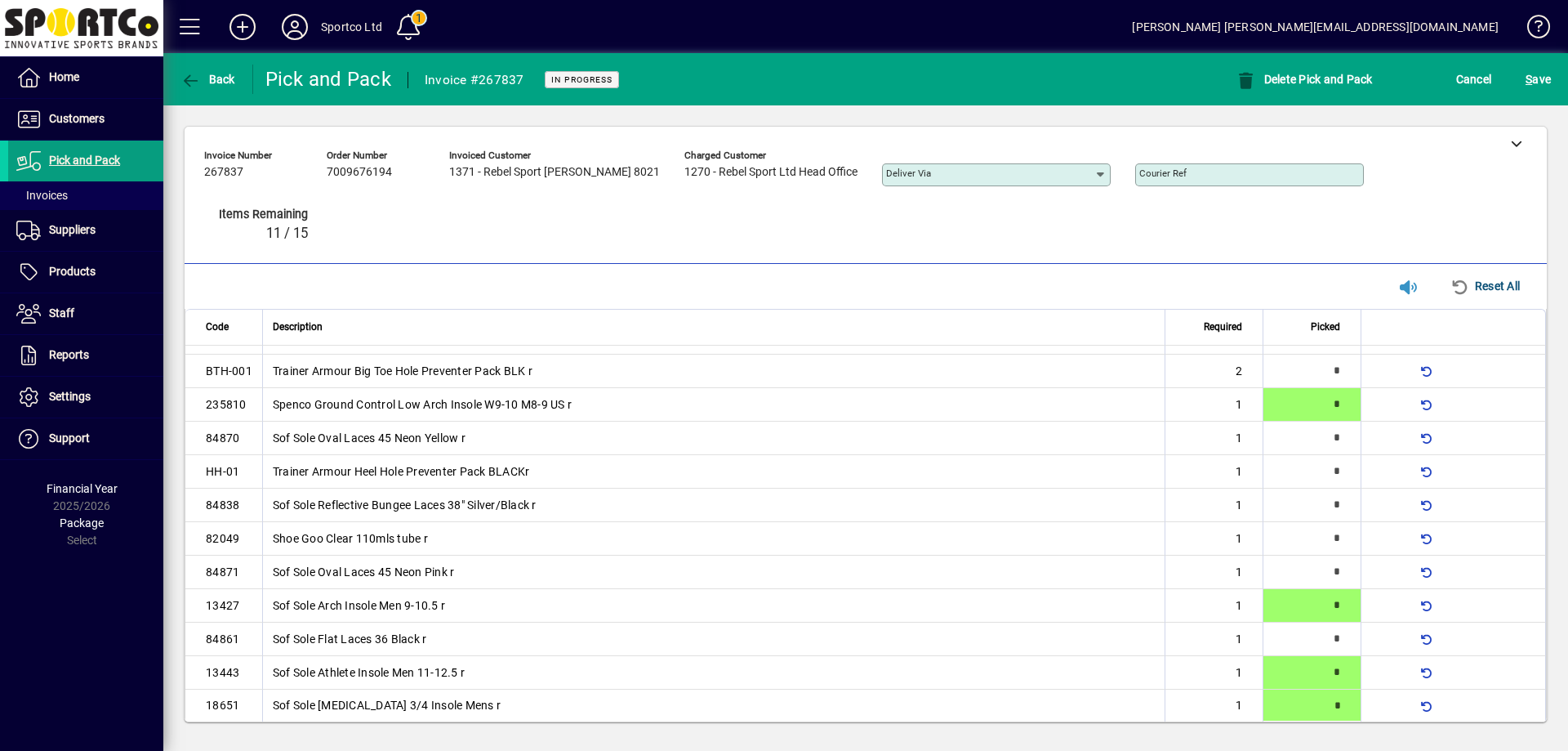
type input "*"
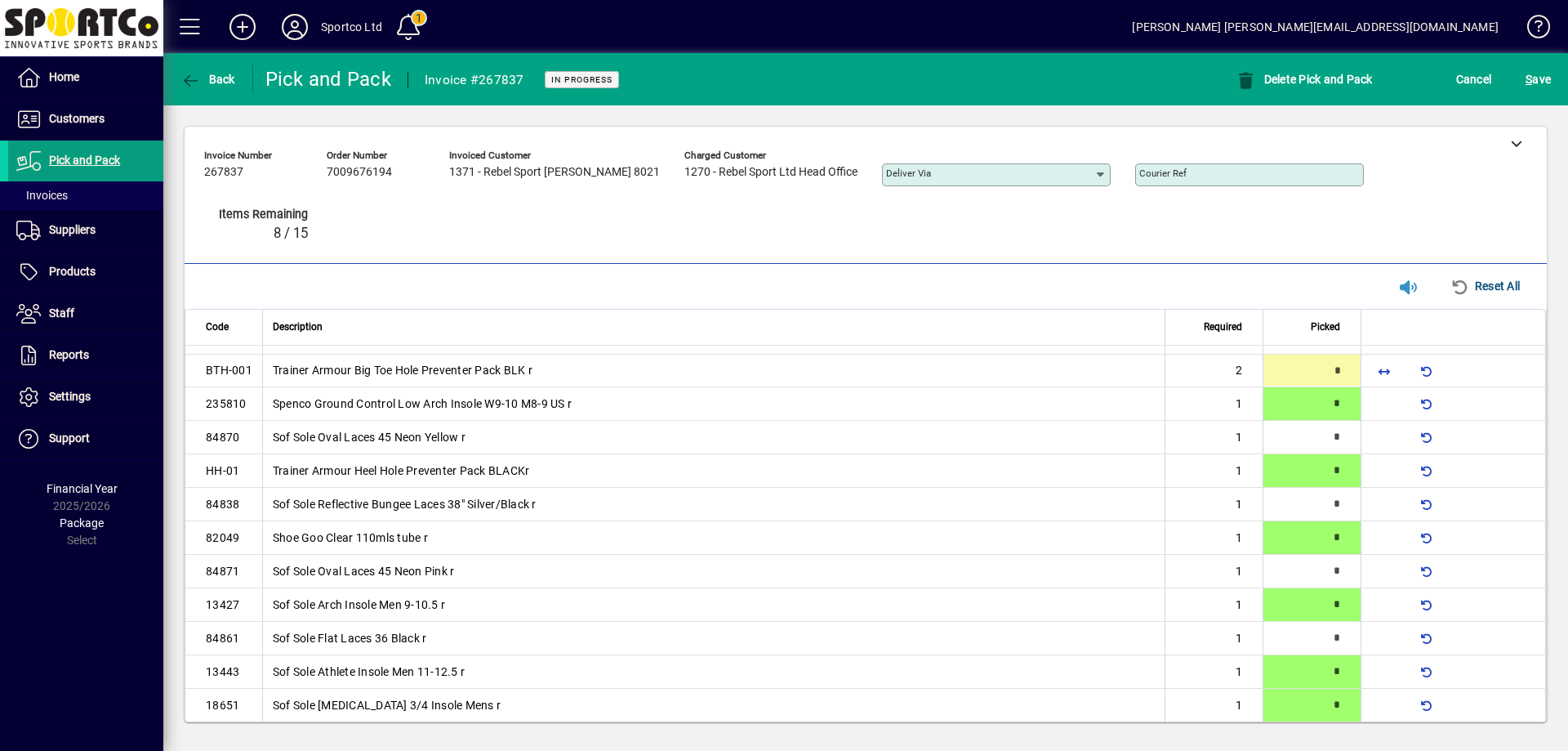
type input "*"
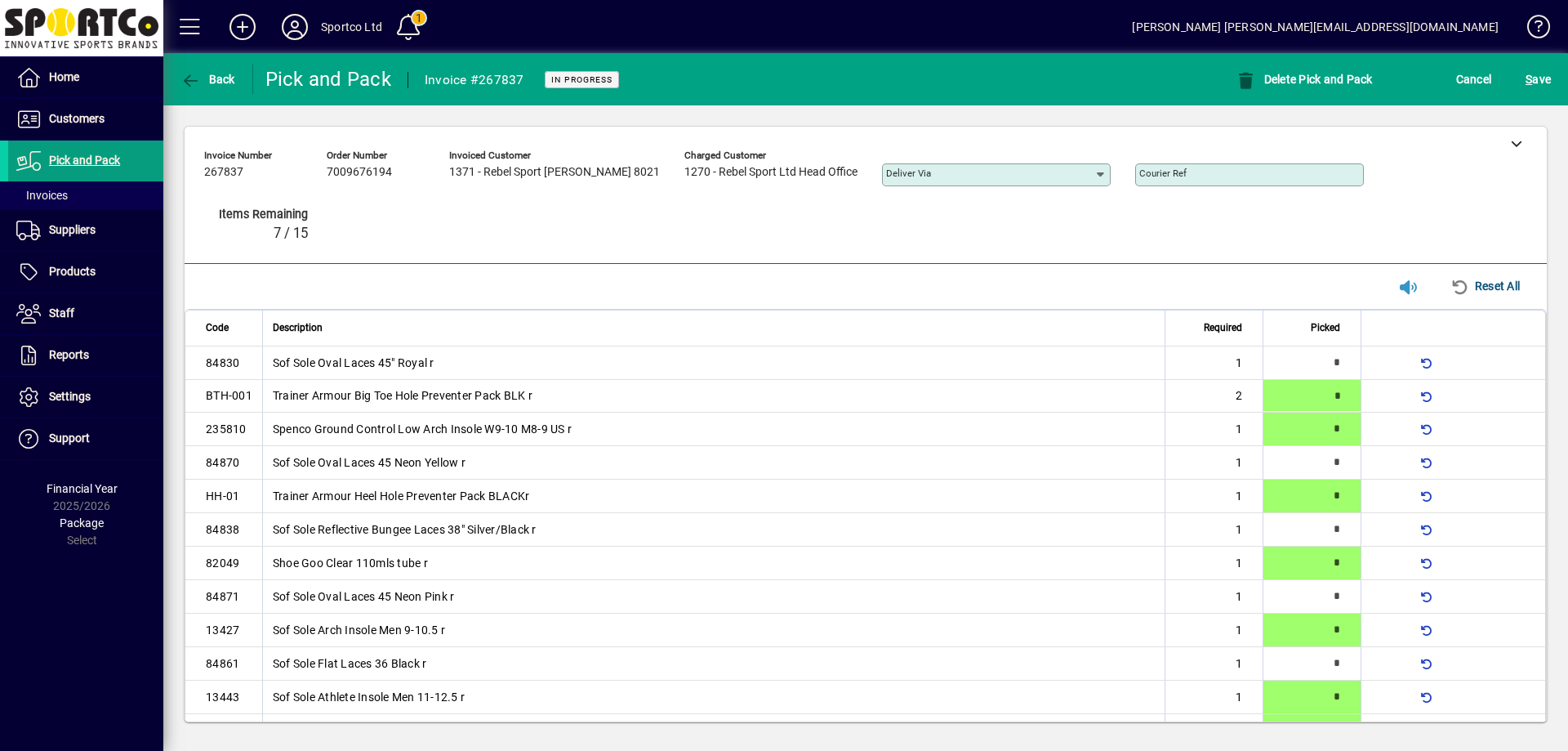
type input "*"
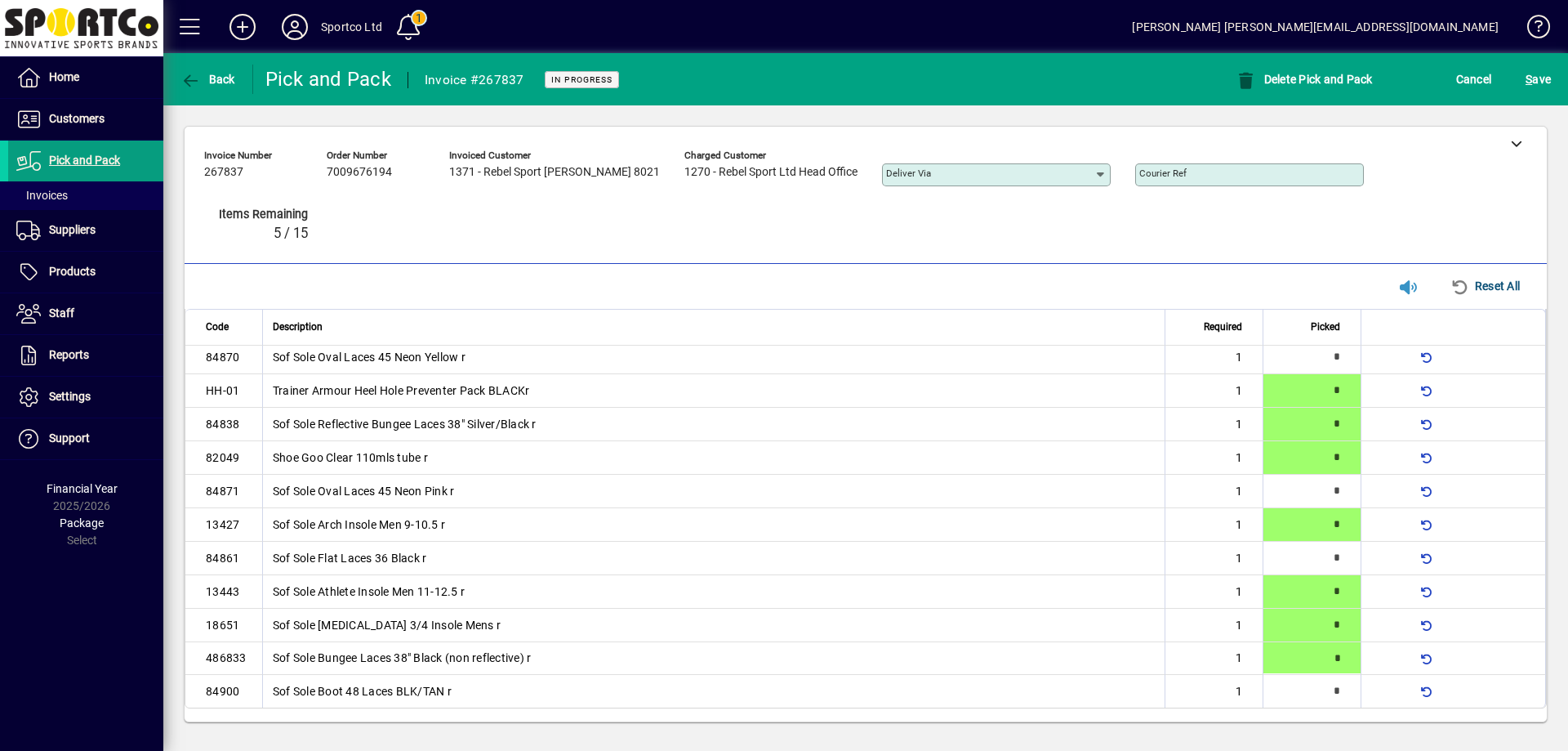
type input "*"
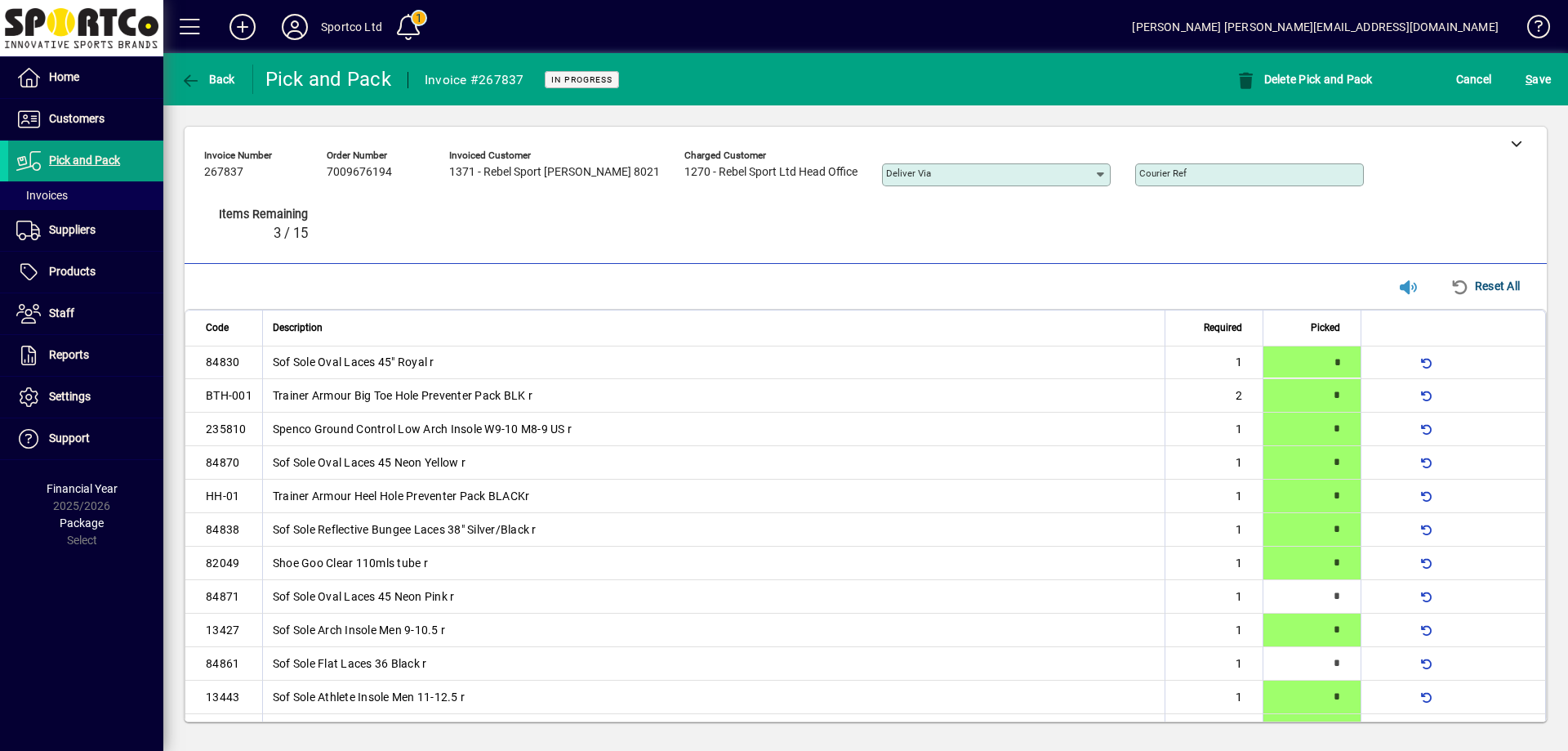
type input "*"
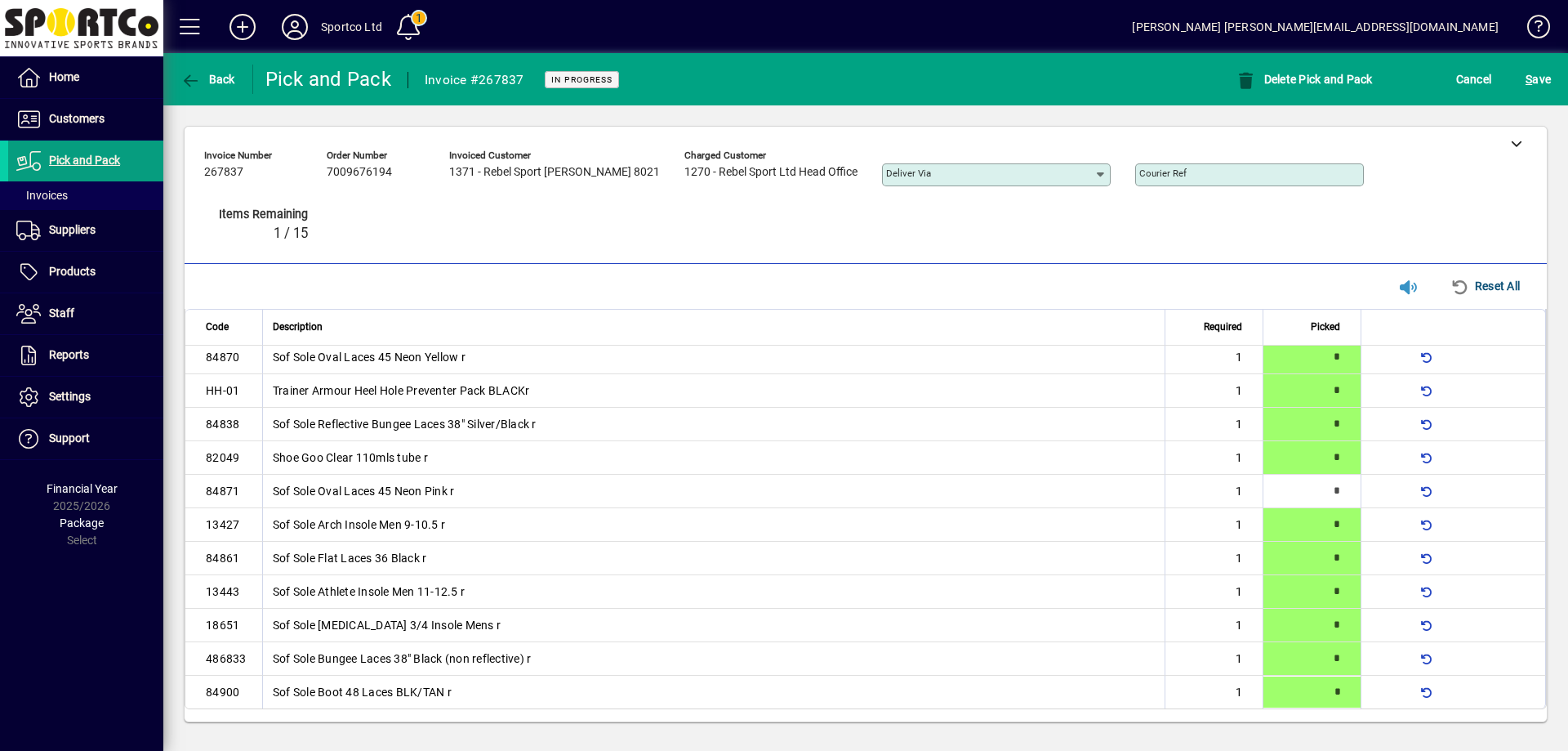
type input "*"
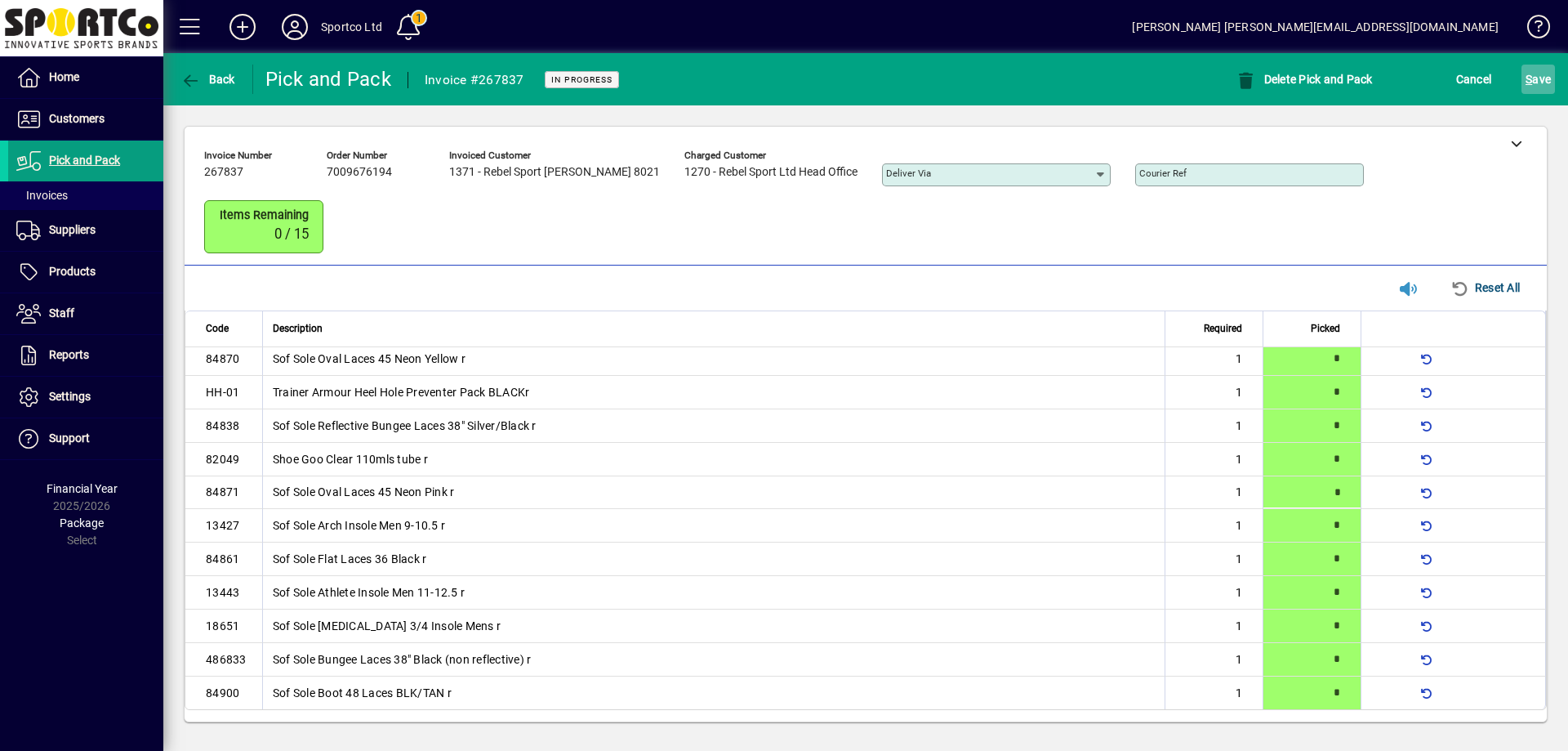
click at [1538, 84] on span "S ave" at bounding box center [1538, 78] width 25 height 26
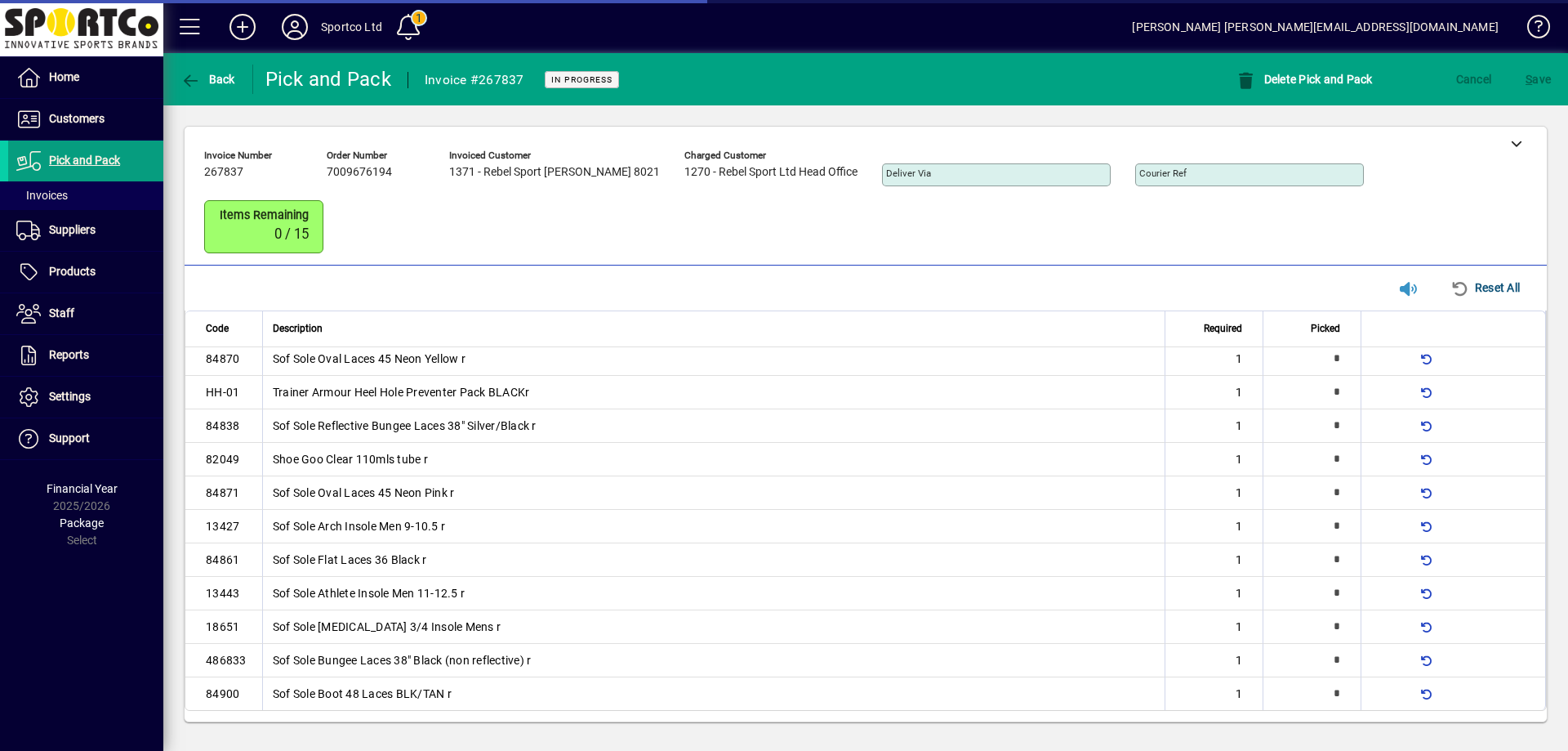
scroll to position [74, 0]
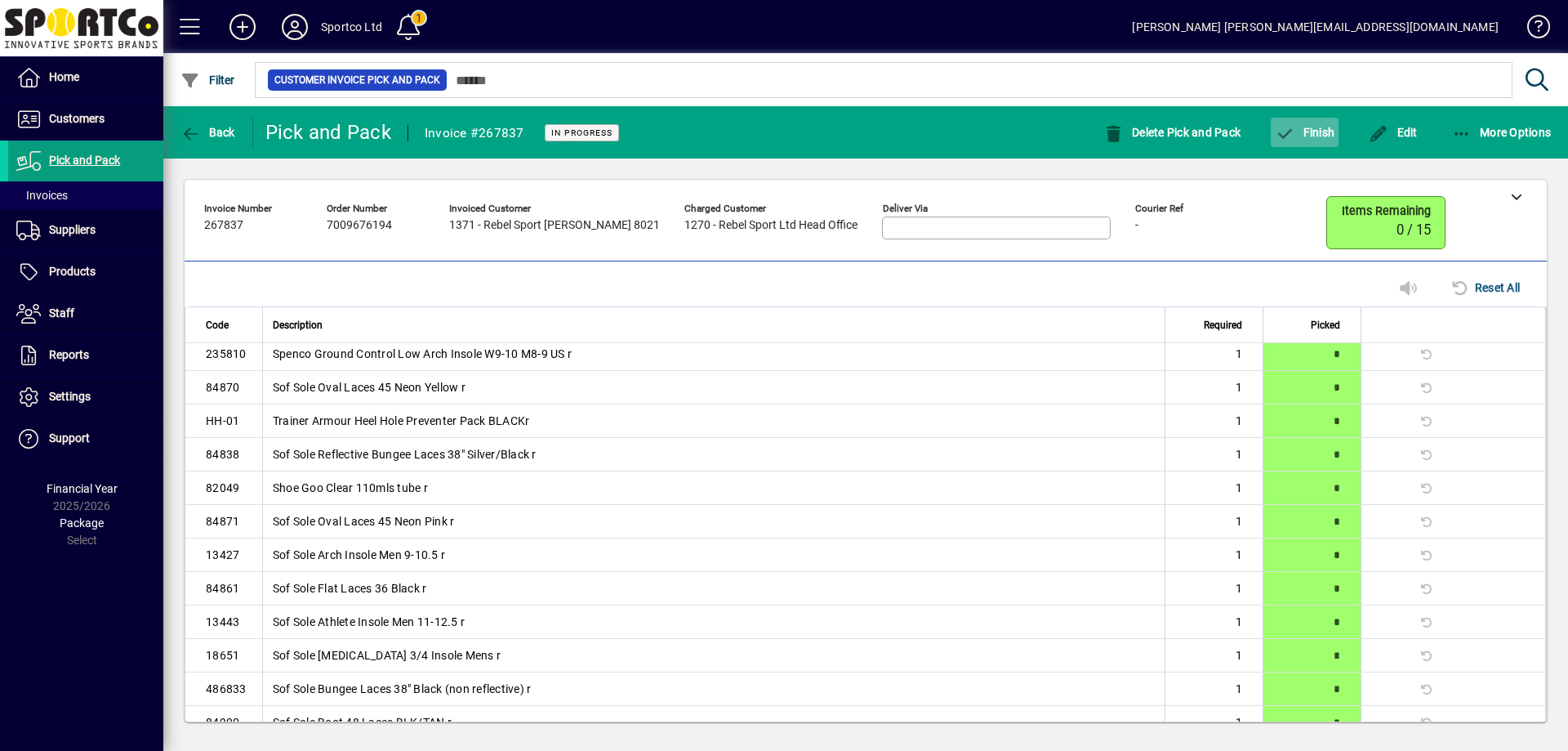
click at [1307, 127] on span "Finish" at bounding box center [1304, 133] width 59 height 13
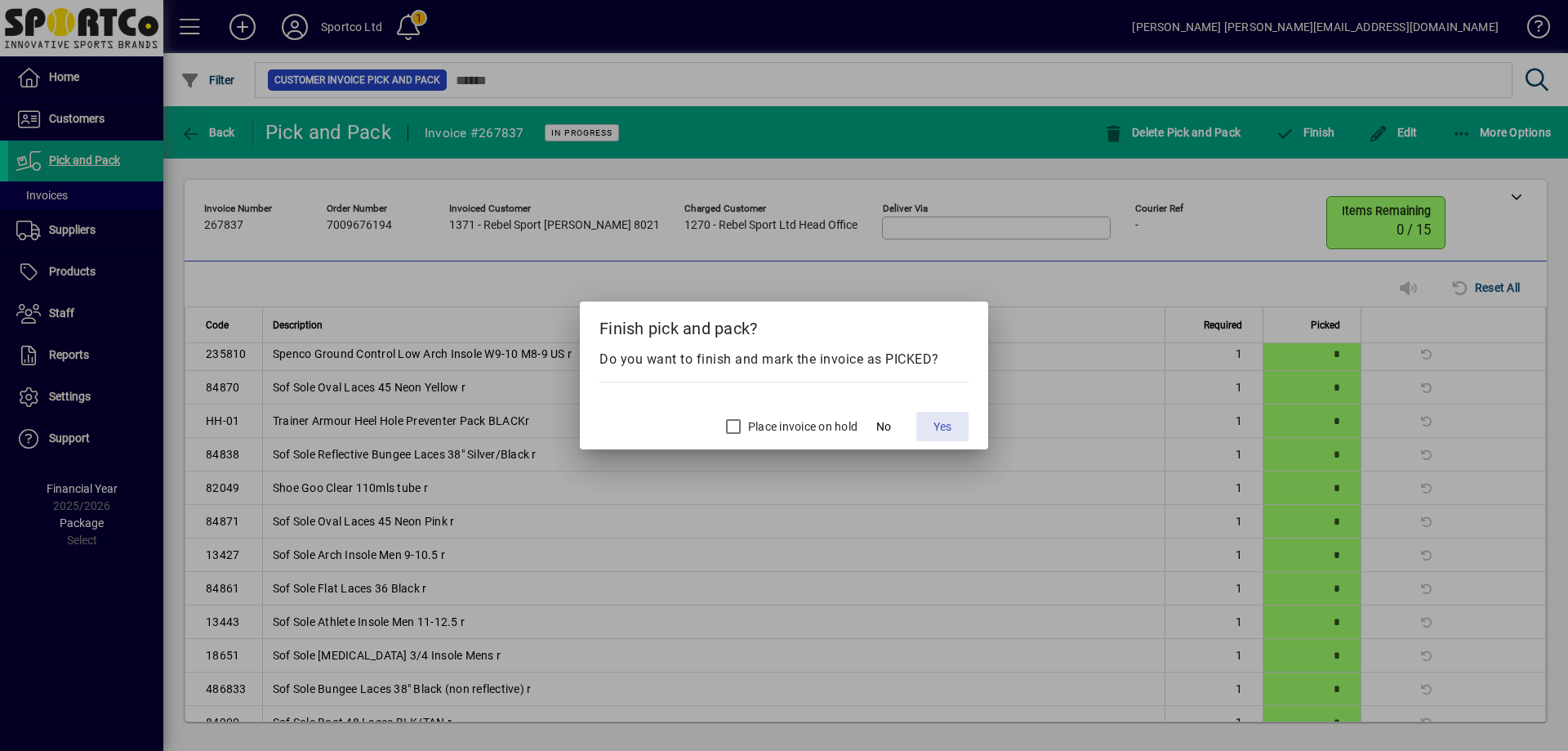
click at [948, 425] on span "Yes" at bounding box center [942, 427] width 18 height 17
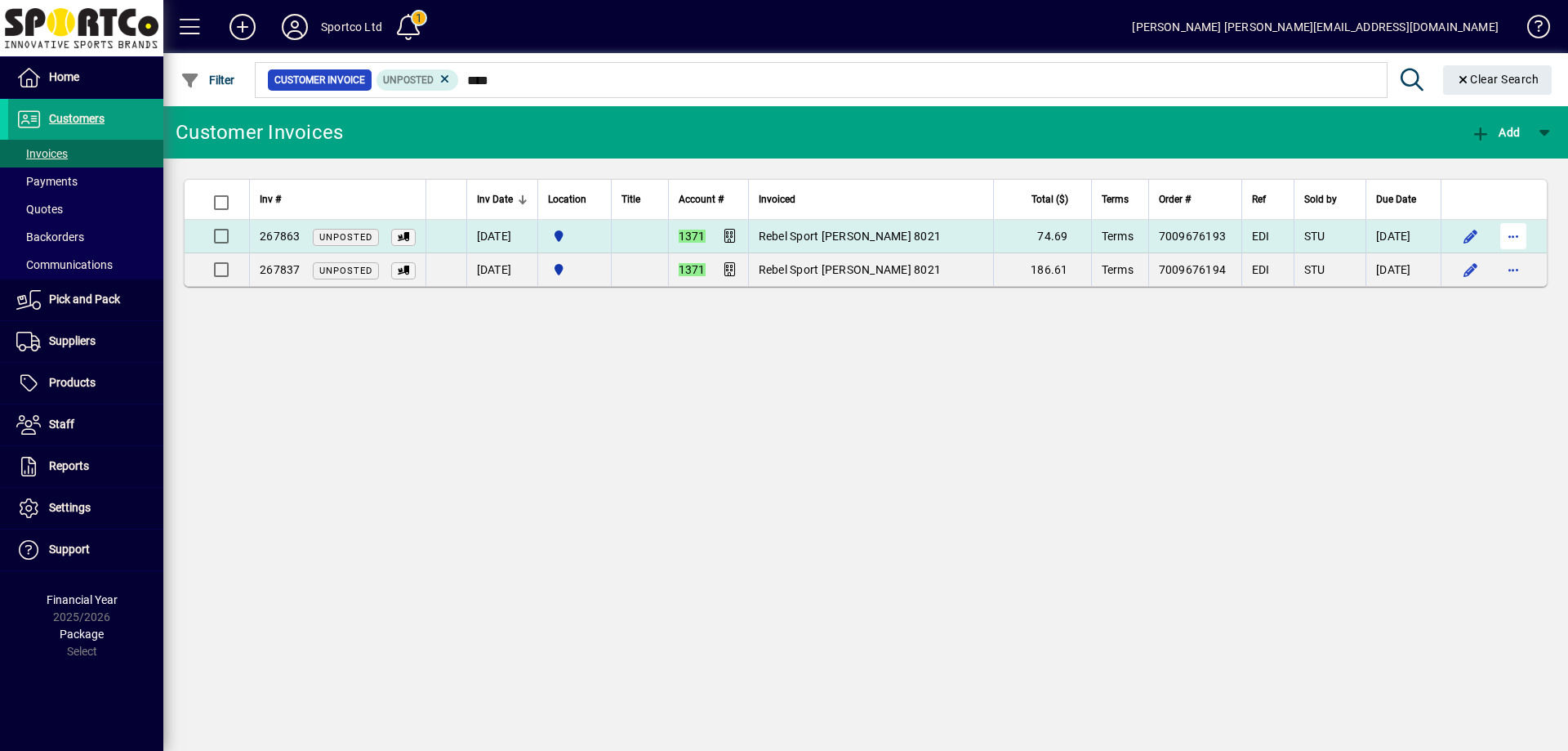
type input "****"
click at [1511, 235] on span "button" at bounding box center [1513, 236] width 39 height 39
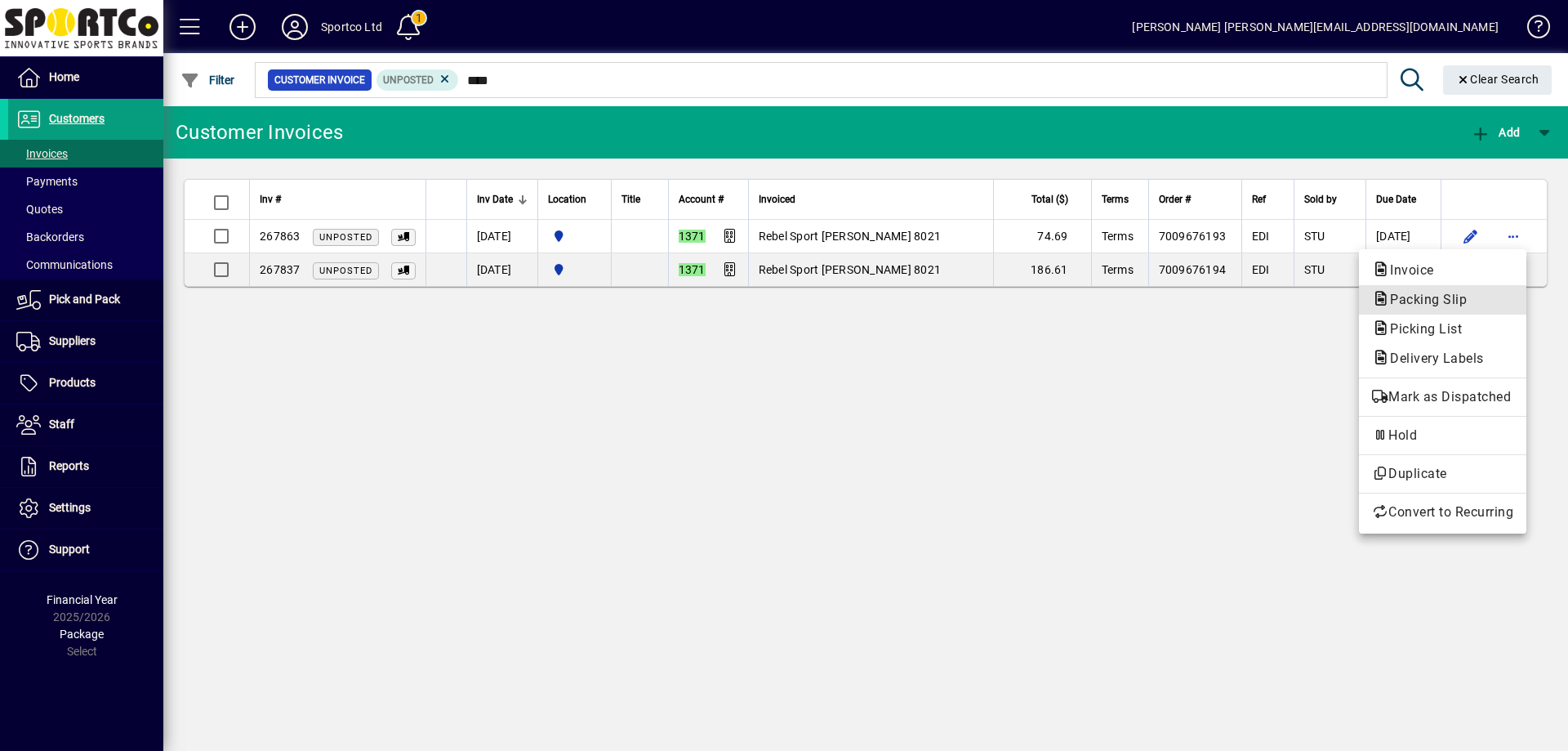
click at [1461, 295] on span "Packing Slip" at bounding box center [1424, 299] width 103 height 15
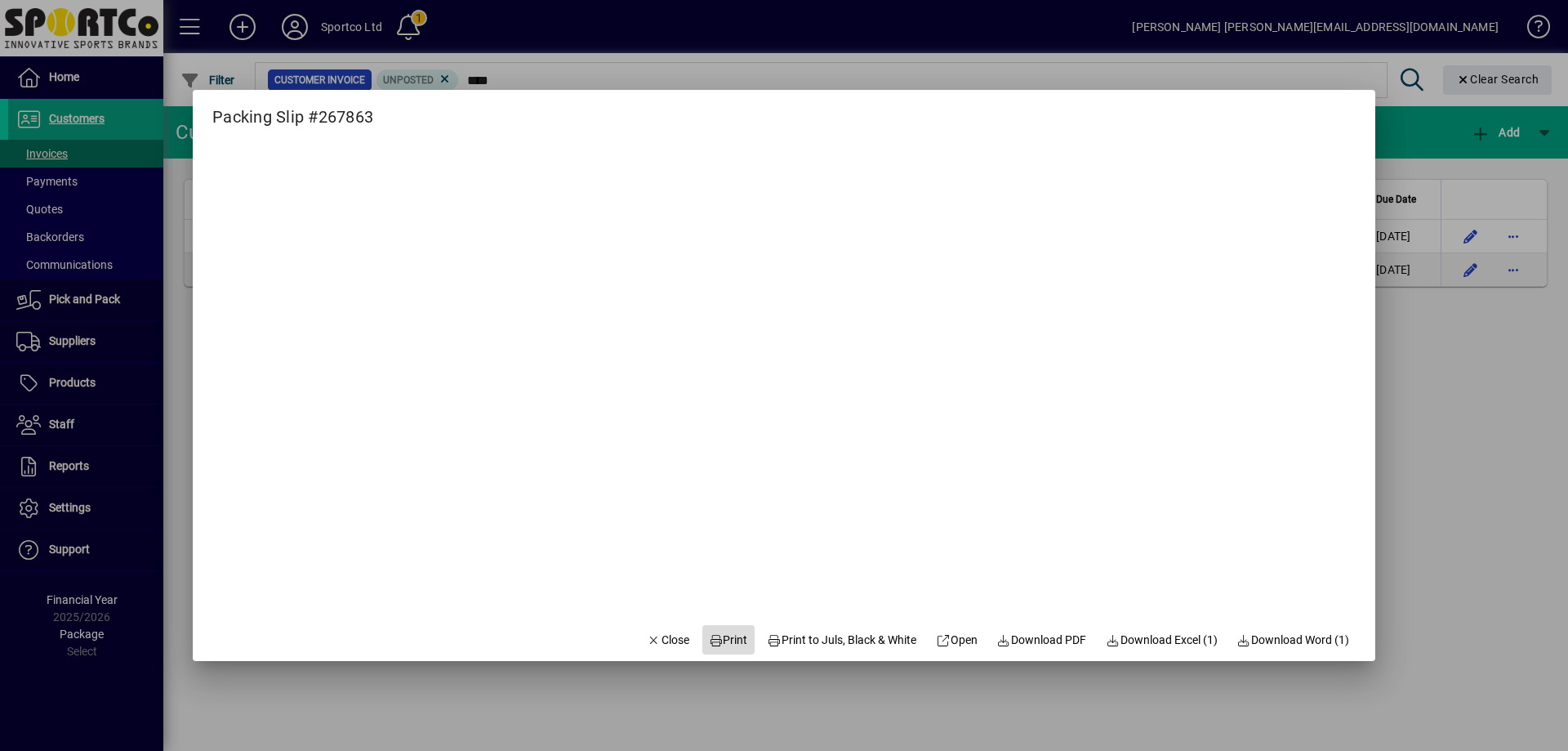
click at [720, 641] on span "Print" at bounding box center [728, 640] width 39 height 17
drag, startPoint x: 653, startPoint y: 635, endPoint x: 647, endPoint y: 647, distance: 13.4
click at [654, 636] on span "Close" at bounding box center [668, 640] width 42 height 17
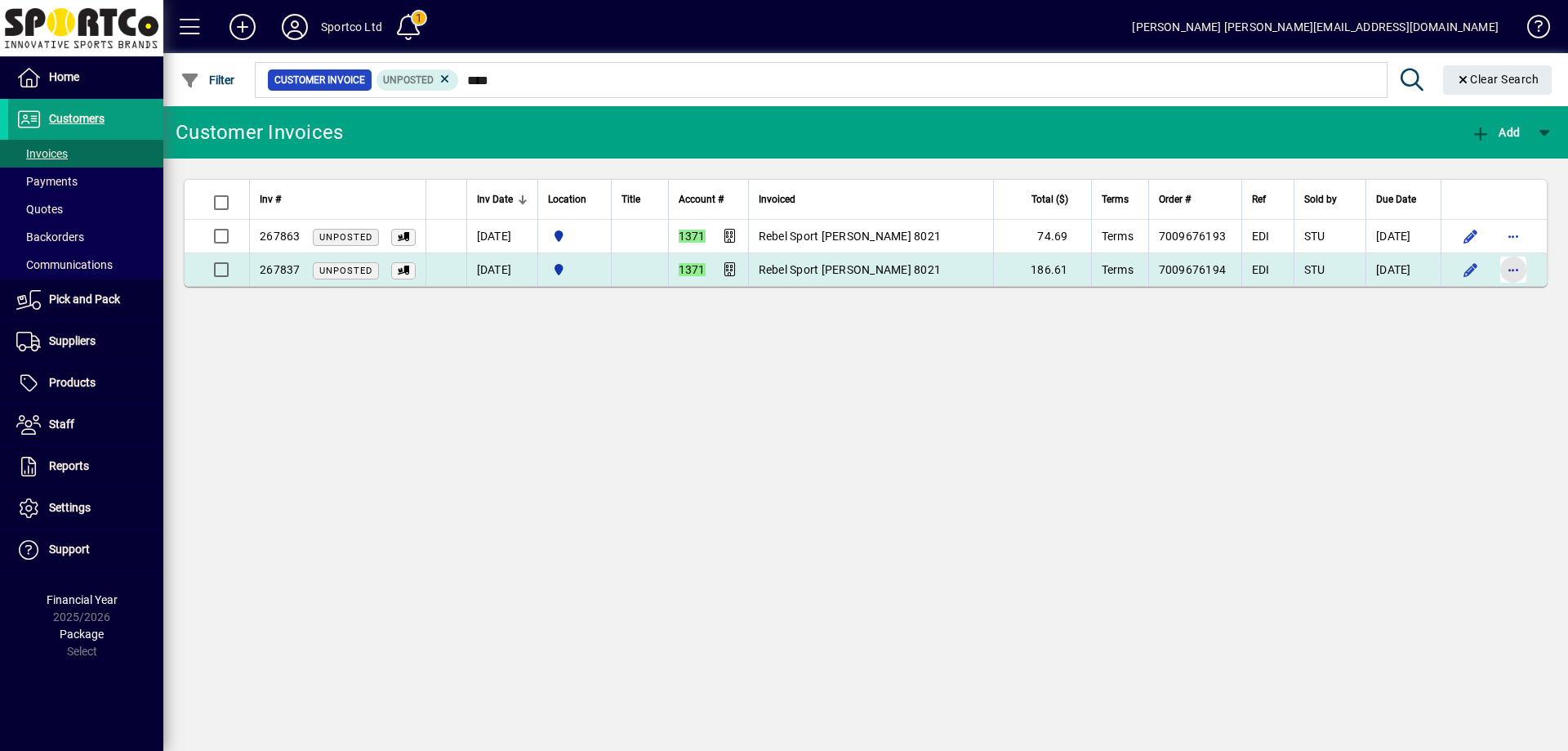
click at [1514, 271] on span "button" at bounding box center [1513, 269] width 39 height 39
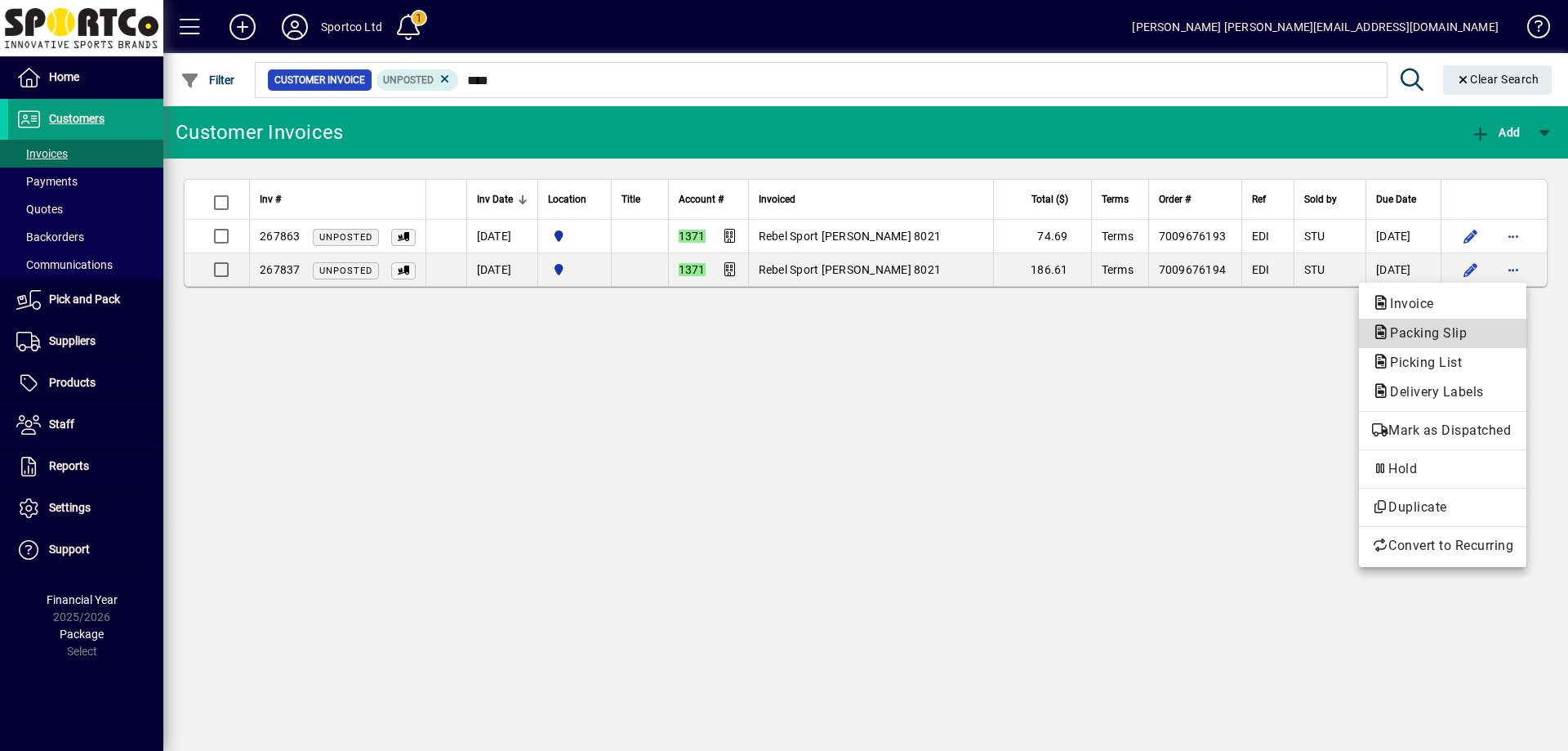
click at [1482, 330] on span "Packing Slip" at bounding box center [1443, 333] width 141 height 20
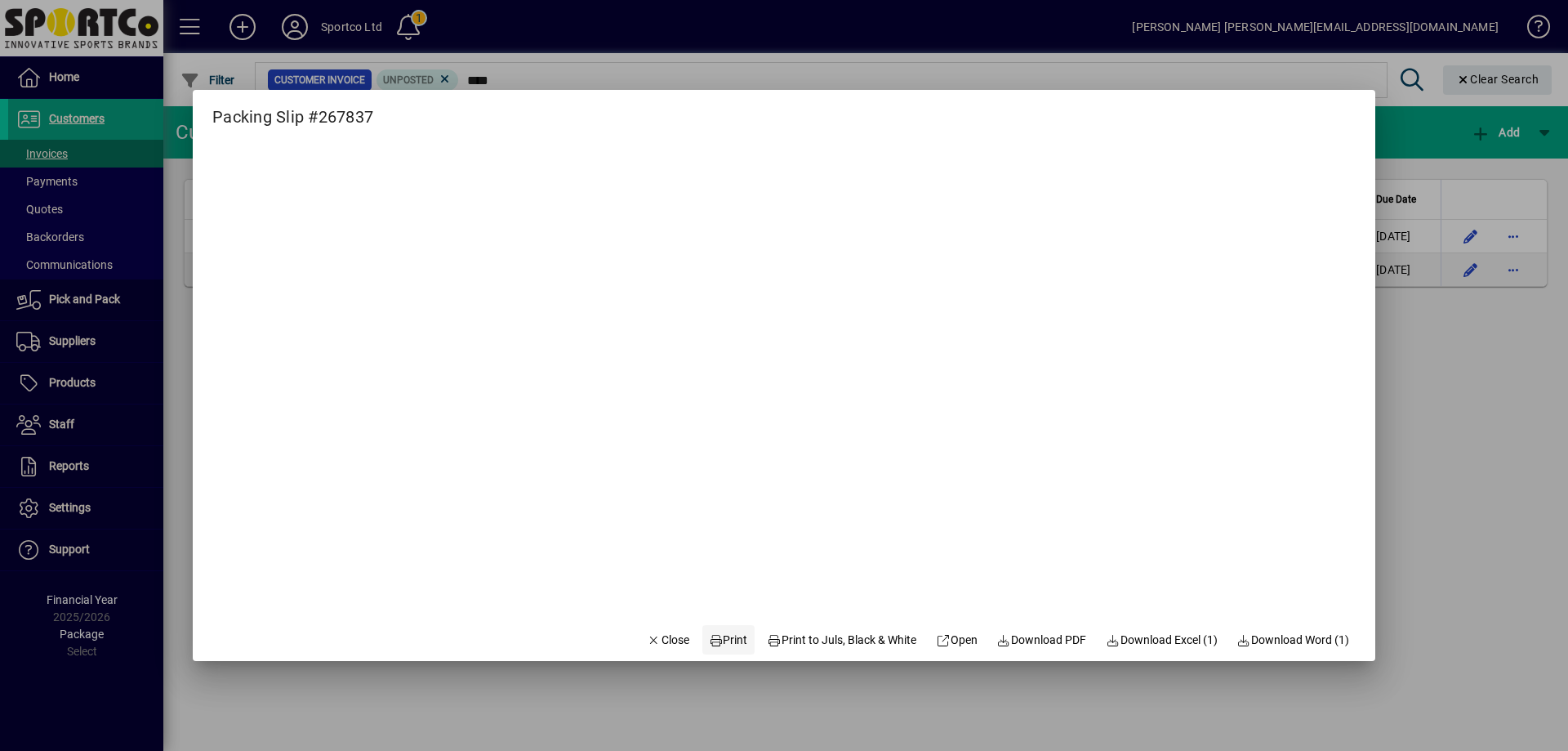
click at [717, 637] on span "Print" at bounding box center [728, 640] width 39 height 17
click at [669, 647] on span "Close" at bounding box center [668, 640] width 42 height 17
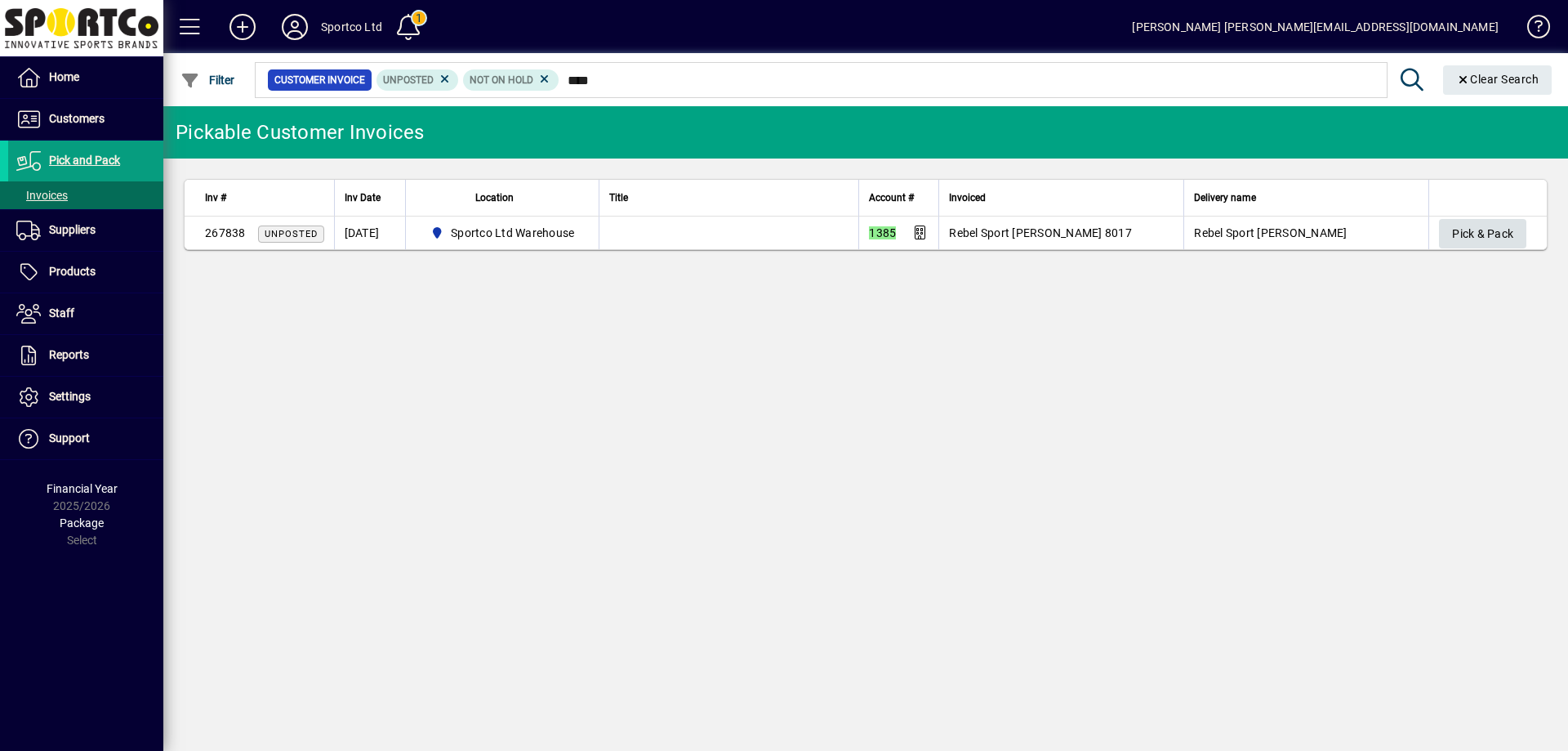
type input "****"
click at [1504, 223] on span "Pick & Pack" at bounding box center [1483, 234] width 61 height 27
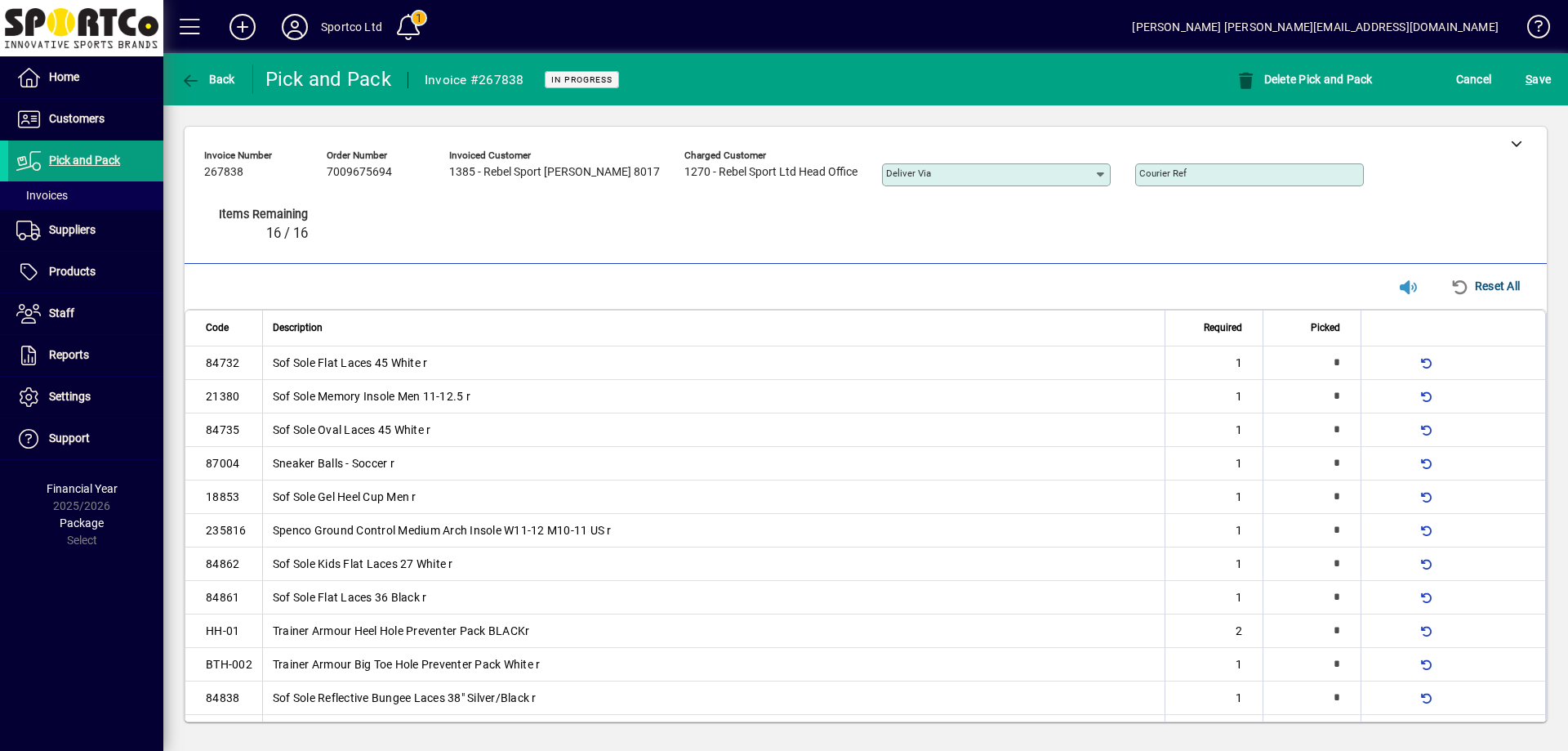
type input "*"
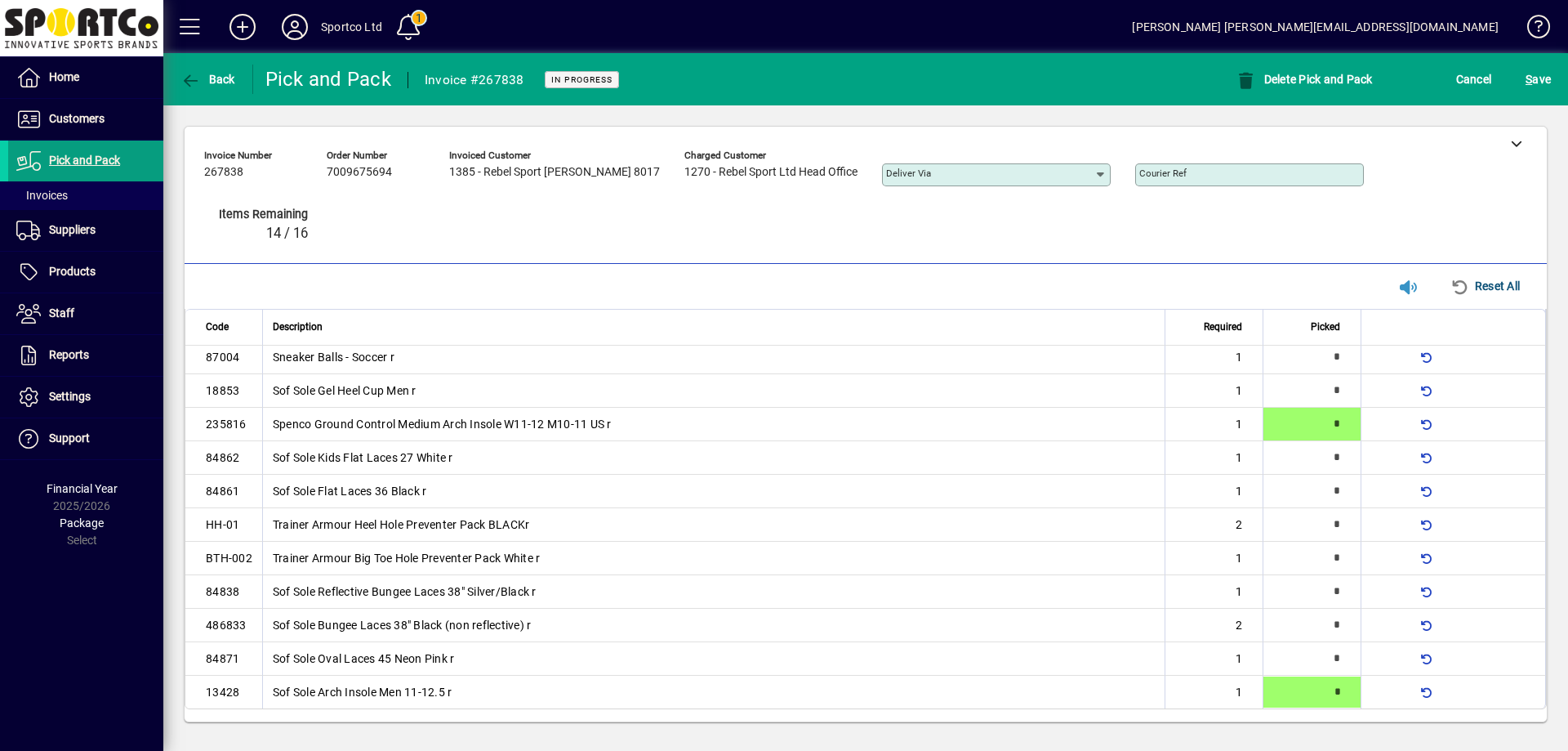
type input "*"
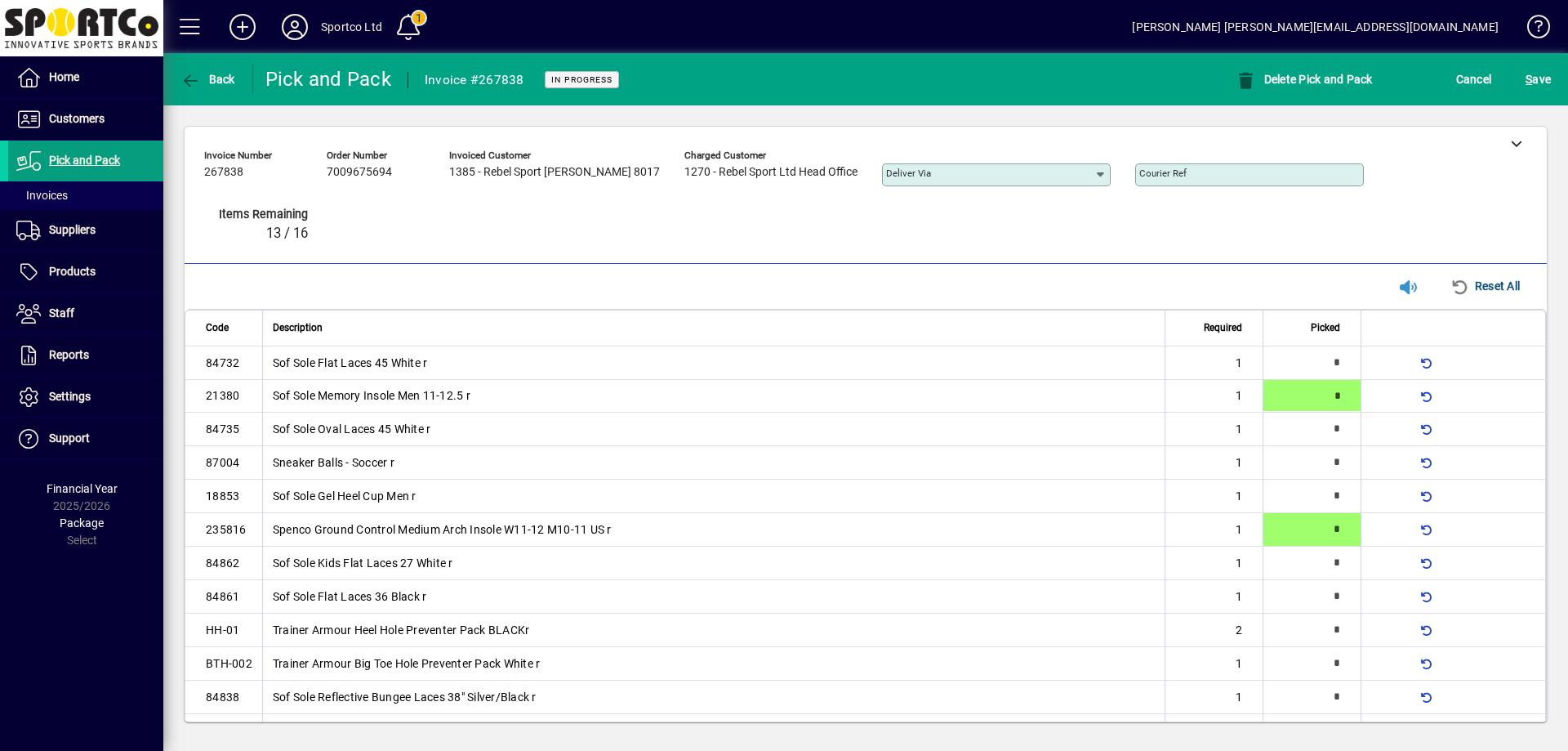
type input "*"
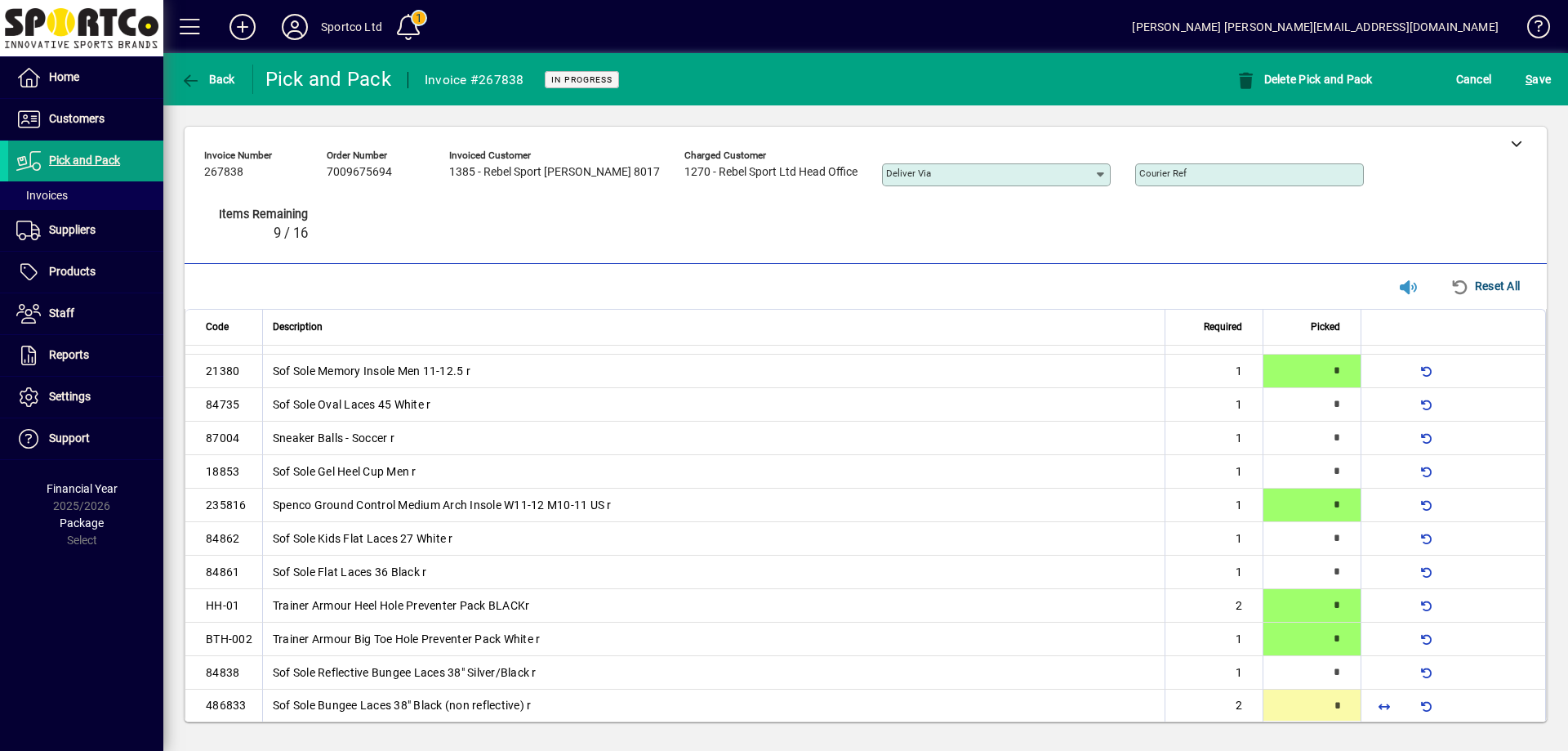
type input "*"
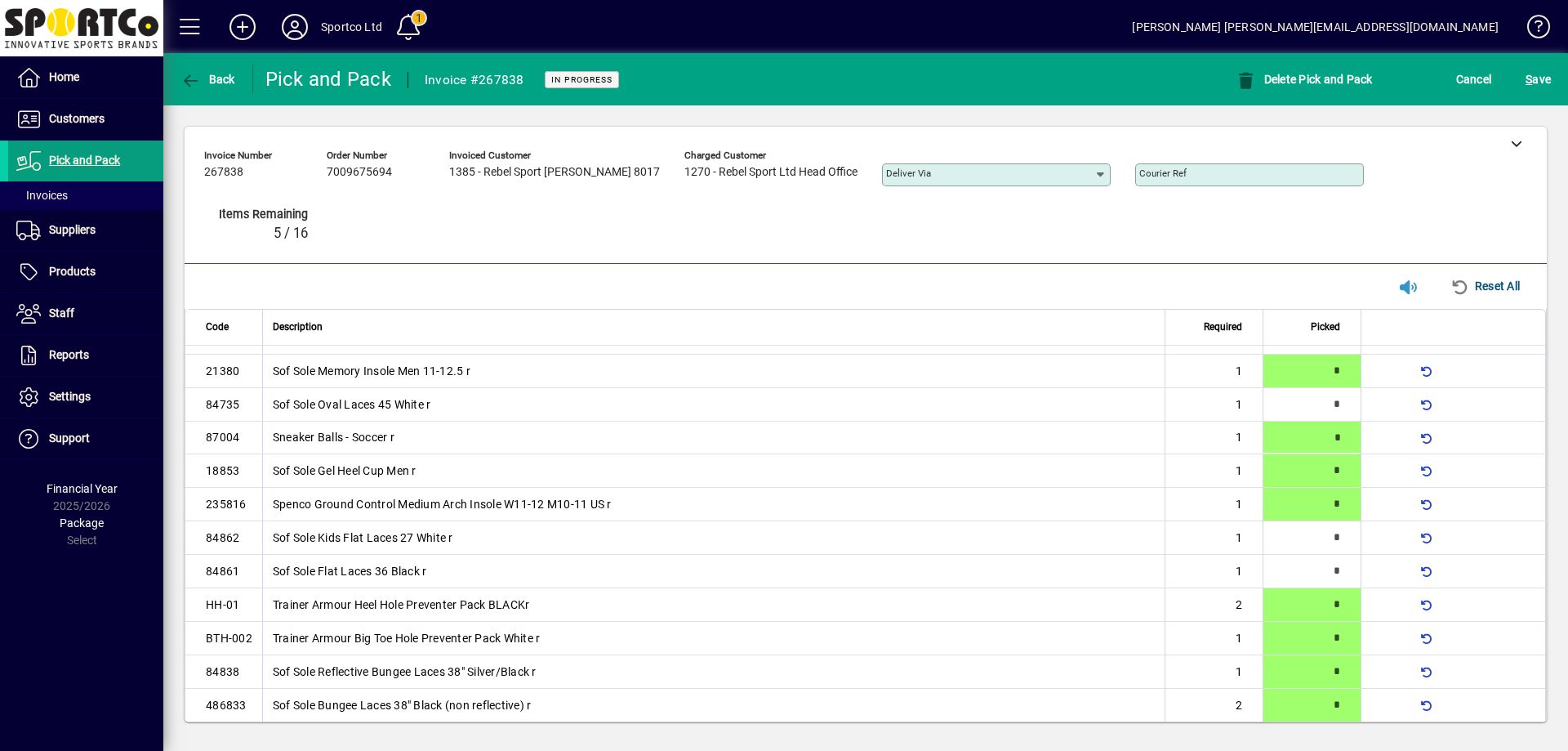
type input "*"
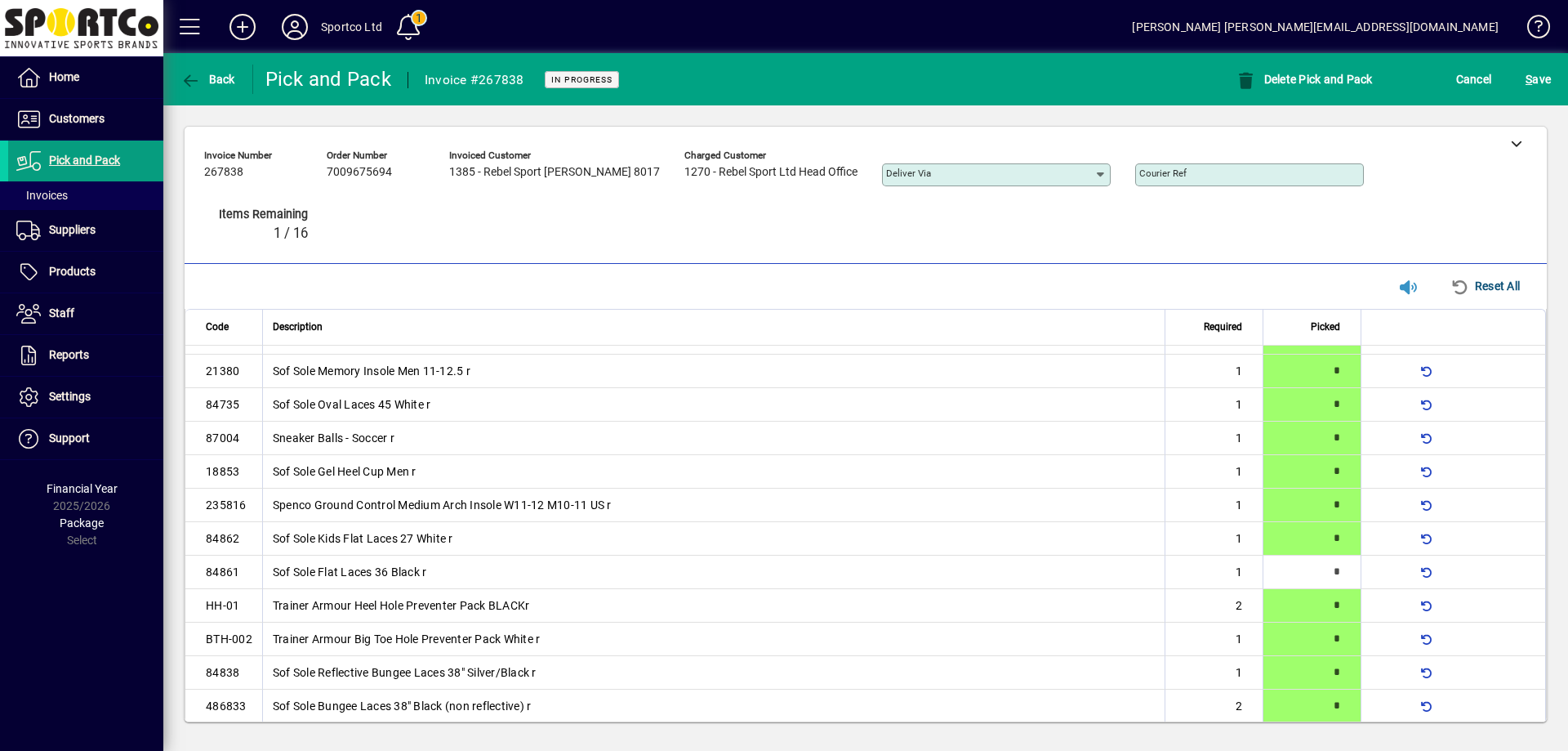
scroll to position [106, 0]
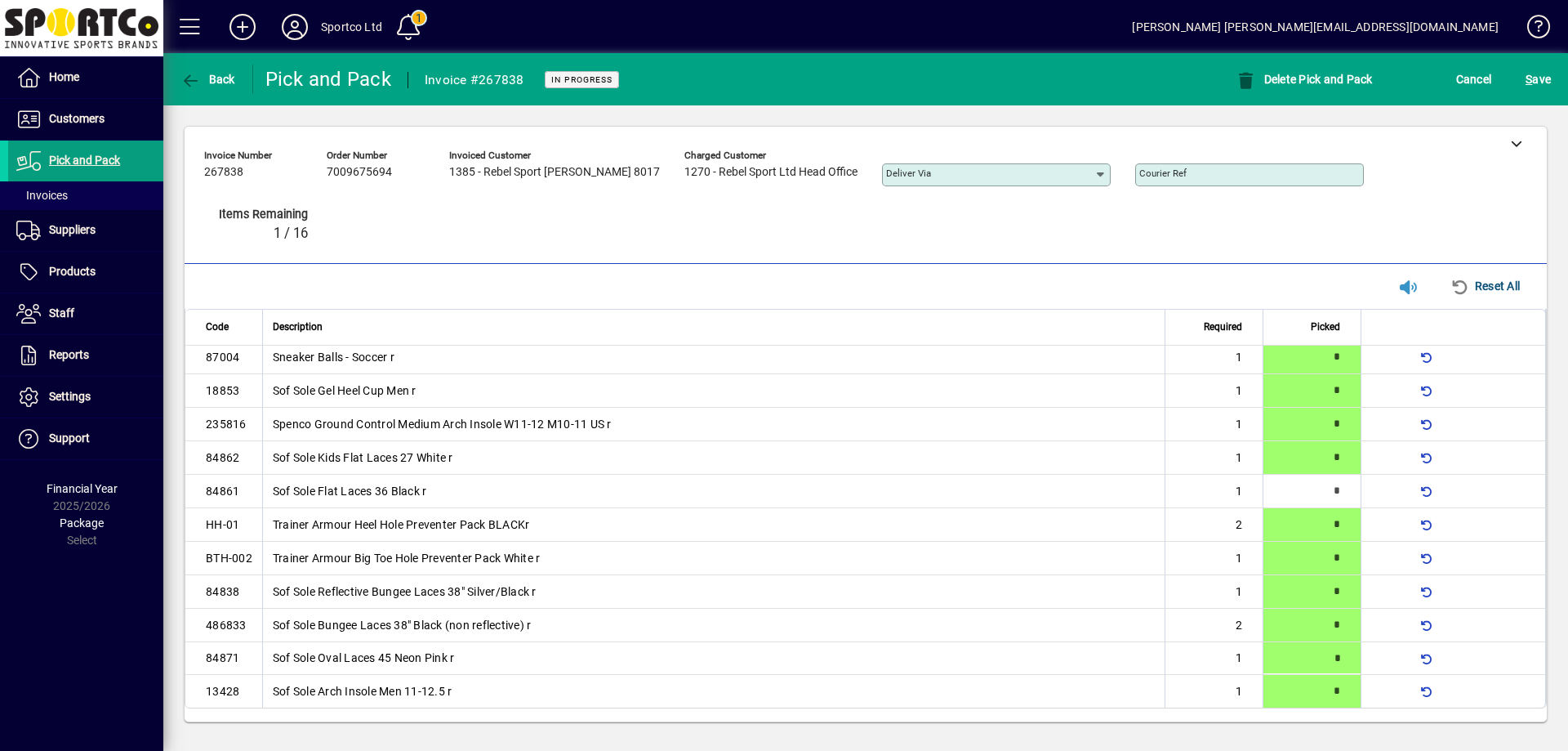
type input "*"
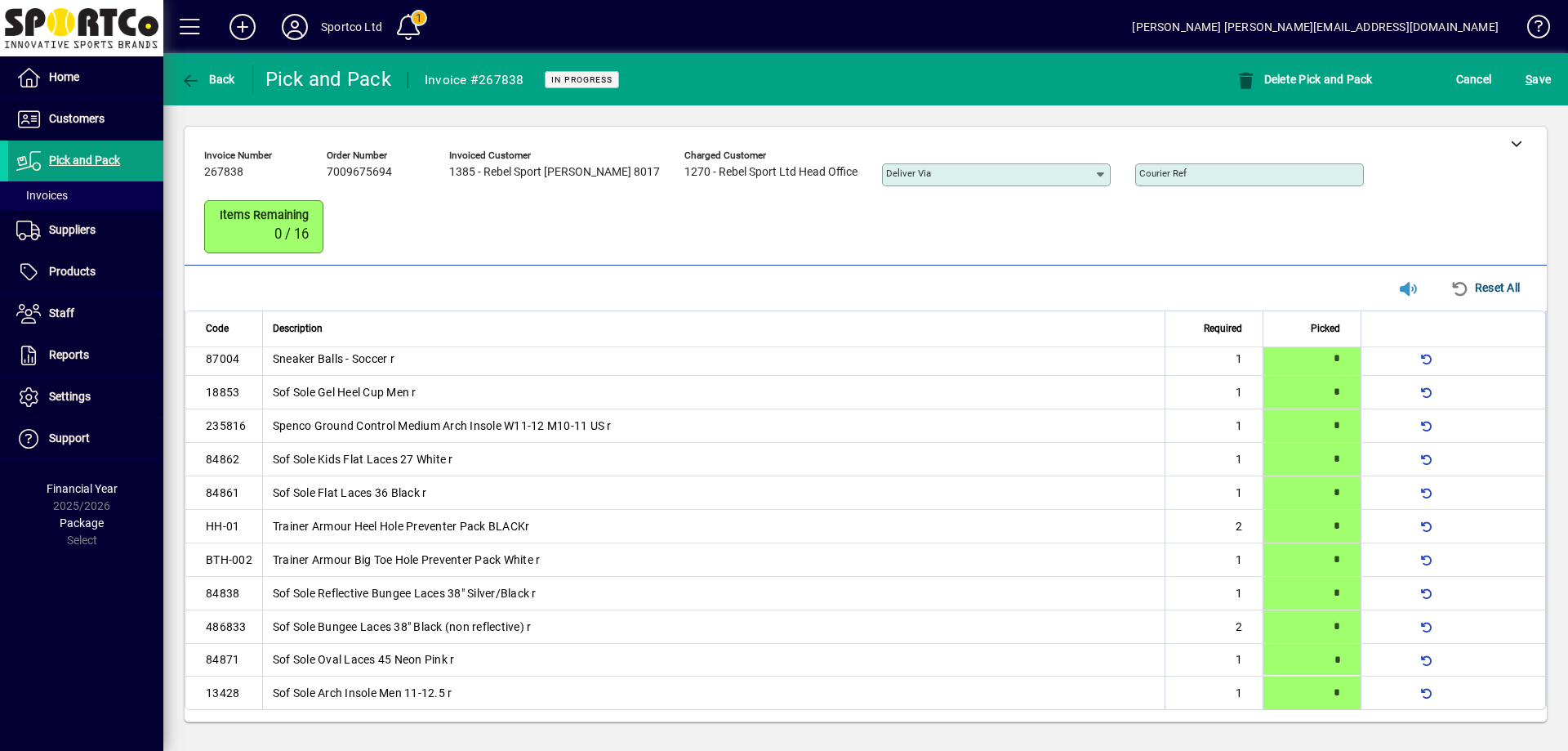
scroll to position [107, 0]
click at [1538, 75] on span "S ave" at bounding box center [1538, 78] width 25 height 26
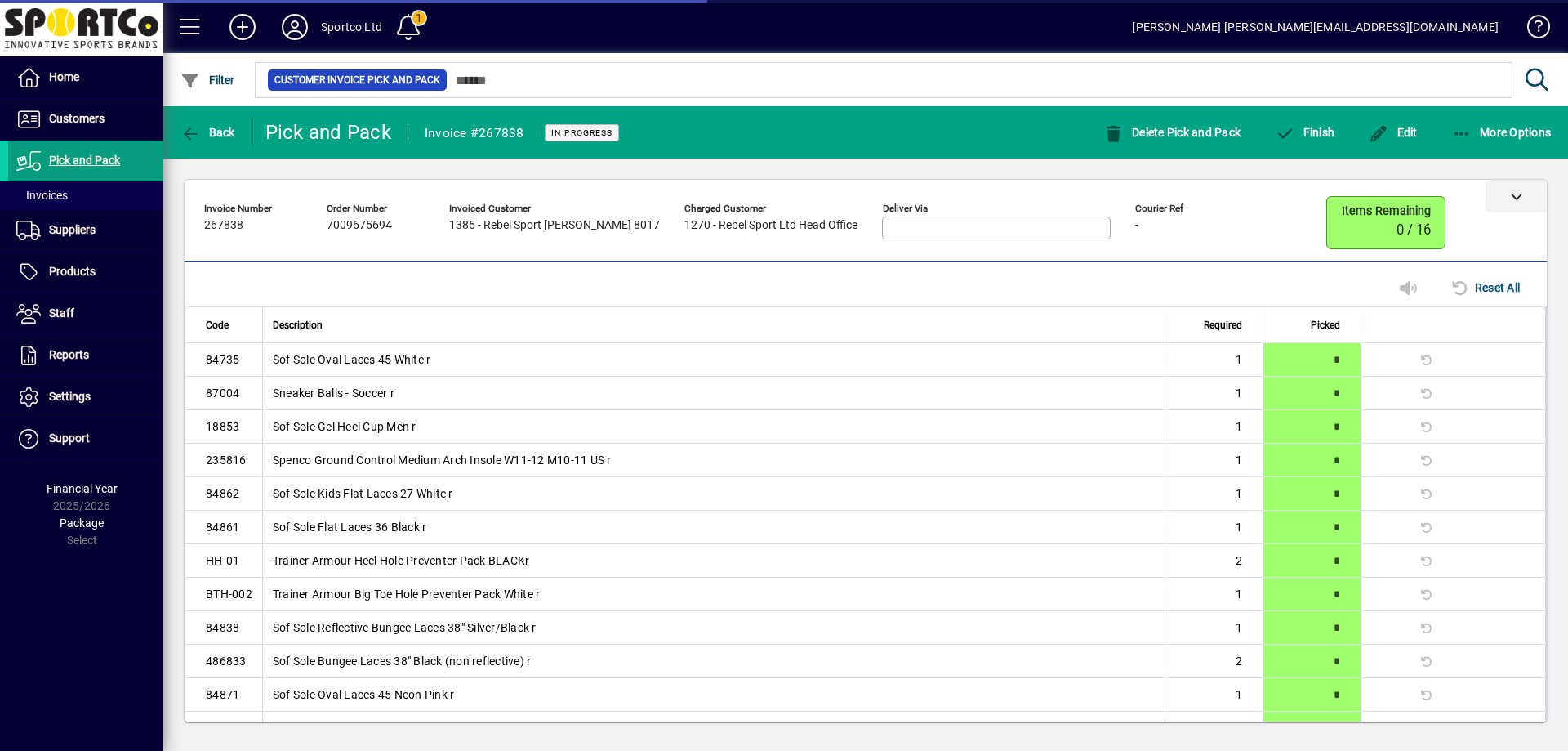
scroll to position [74, 0]
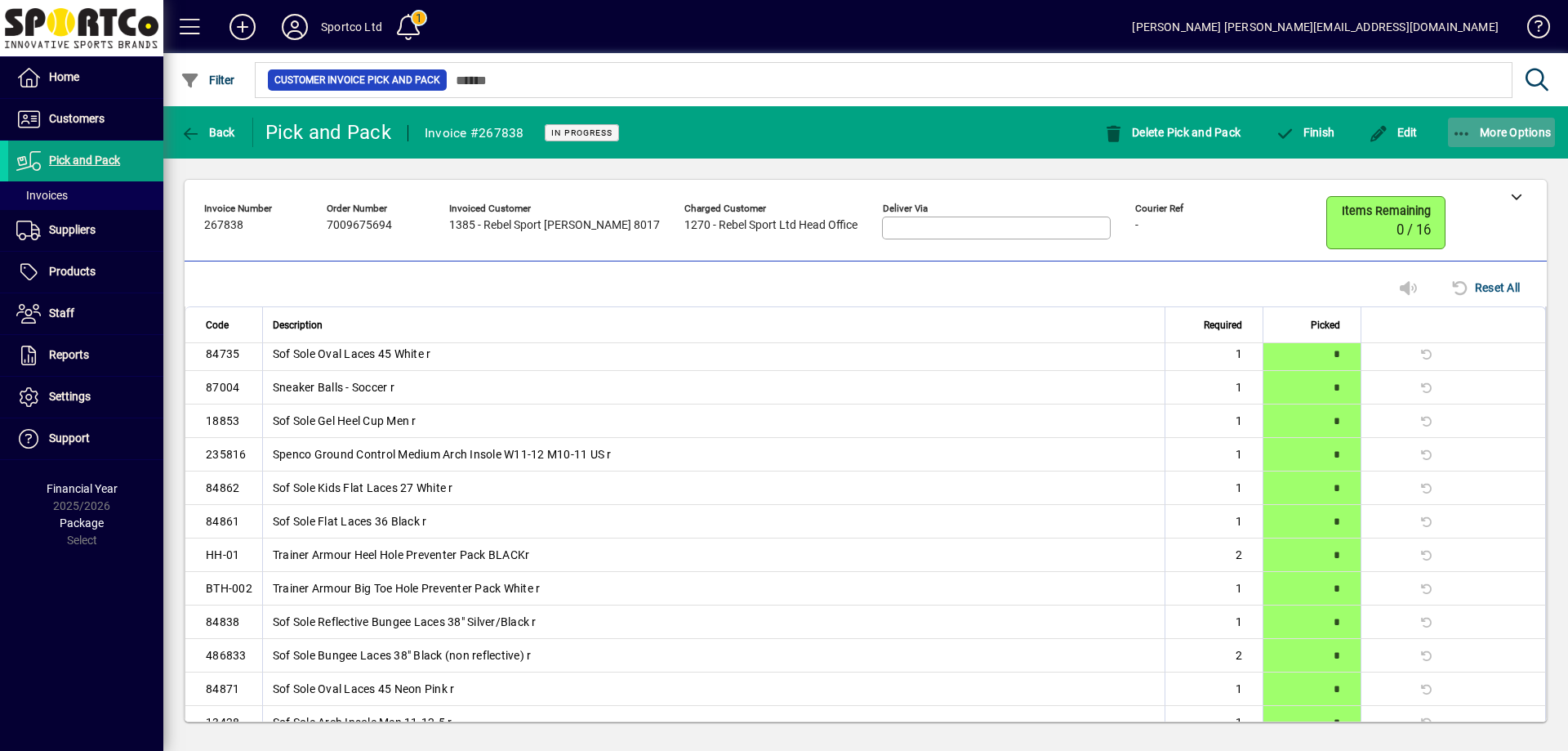
click at [1466, 133] on icon "button" at bounding box center [1462, 134] width 20 height 16
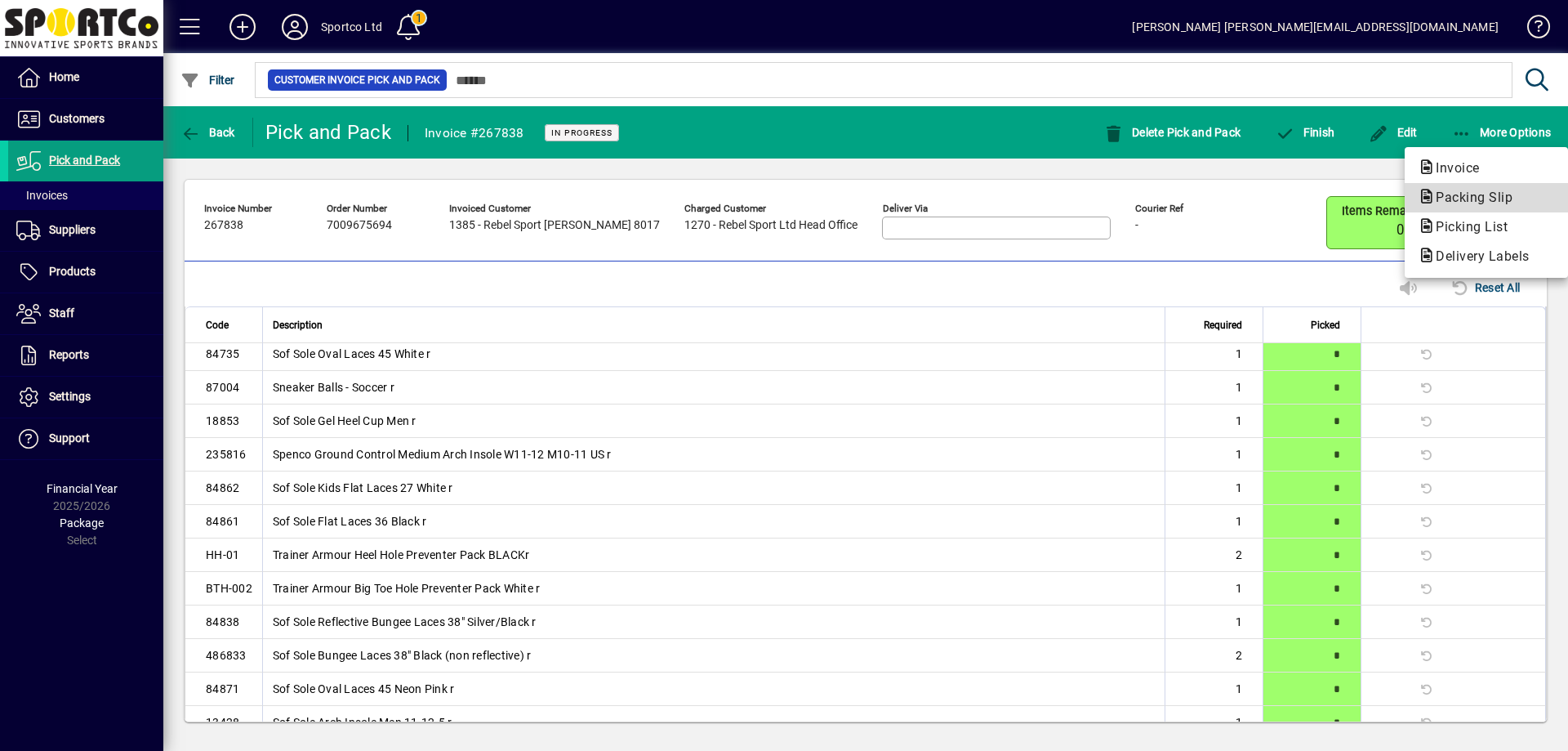
click at [1480, 192] on span "Packing Slip" at bounding box center [1470, 197] width 103 height 15
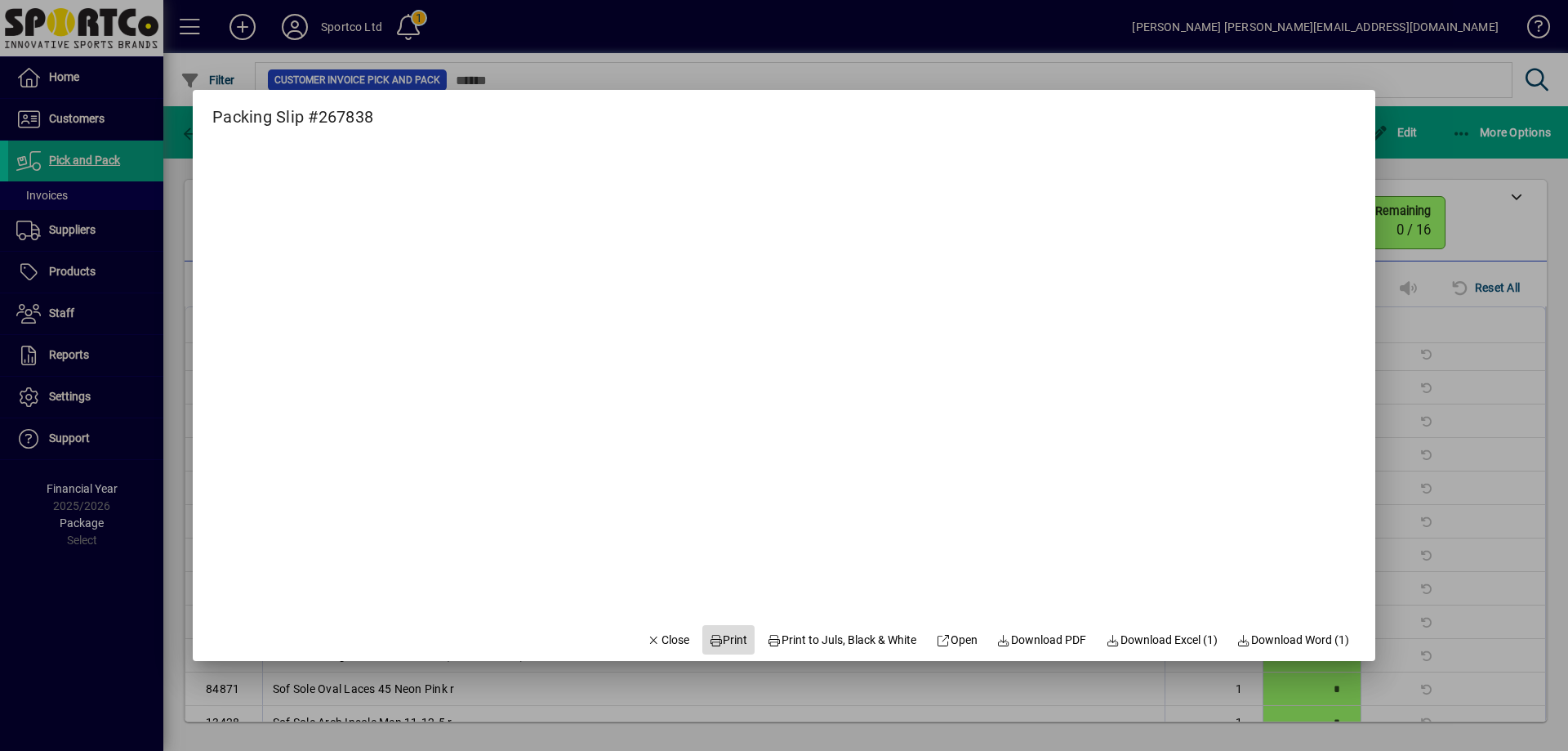
click at [720, 634] on span "Print" at bounding box center [728, 640] width 39 height 17
click at [655, 643] on span "Close" at bounding box center [668, 640] width 42 height 17
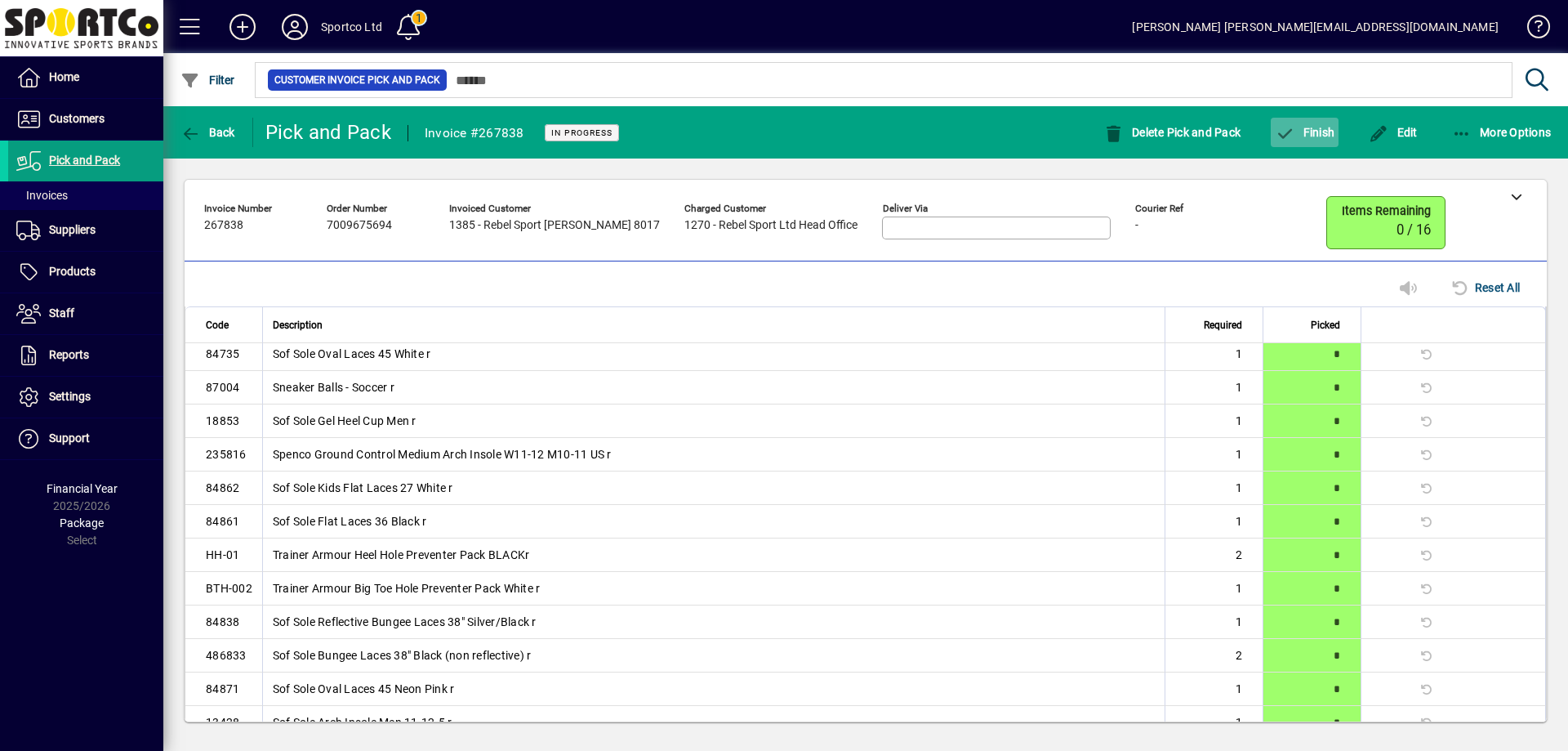
click at [1320, 137] on span "Finish" at bounding box center [1304, 133] width 59 height 13
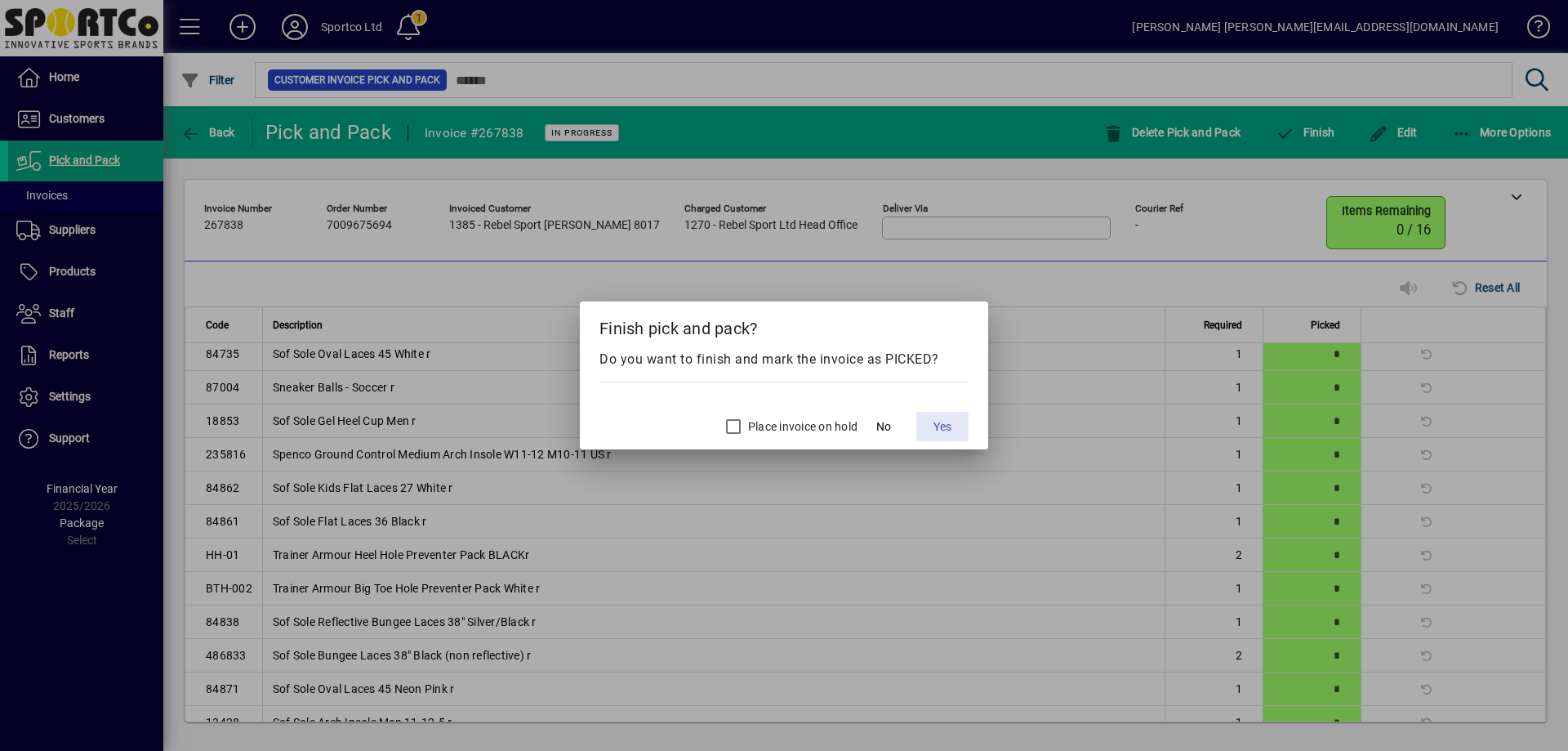
click at [936, 419] on span "Yes" at bounding box center [942, 427] width 18 height 17
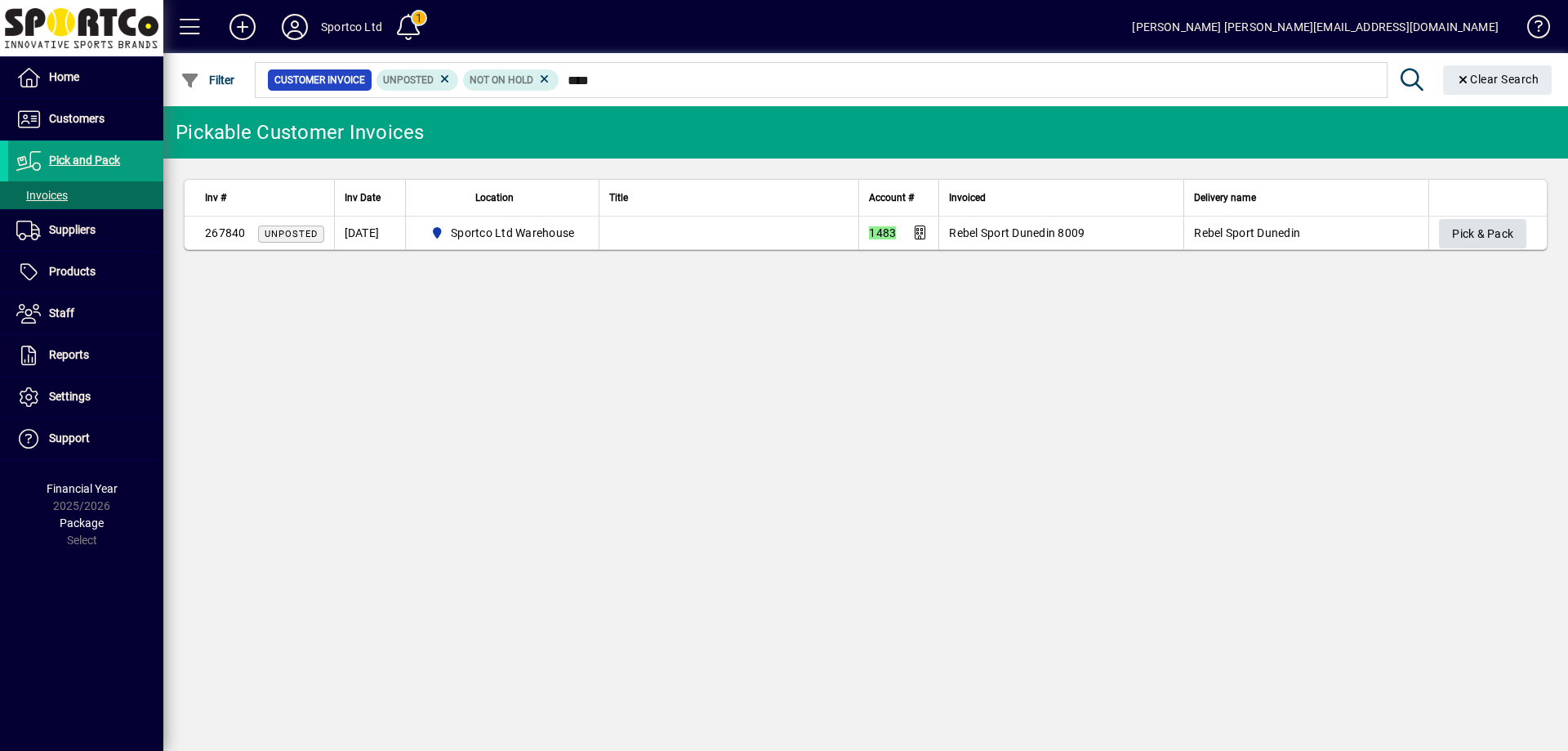
type input "****"
click at [1471, 234] on span "Pick & Pack" at bounding box center [1483, 234] width 61 height 27
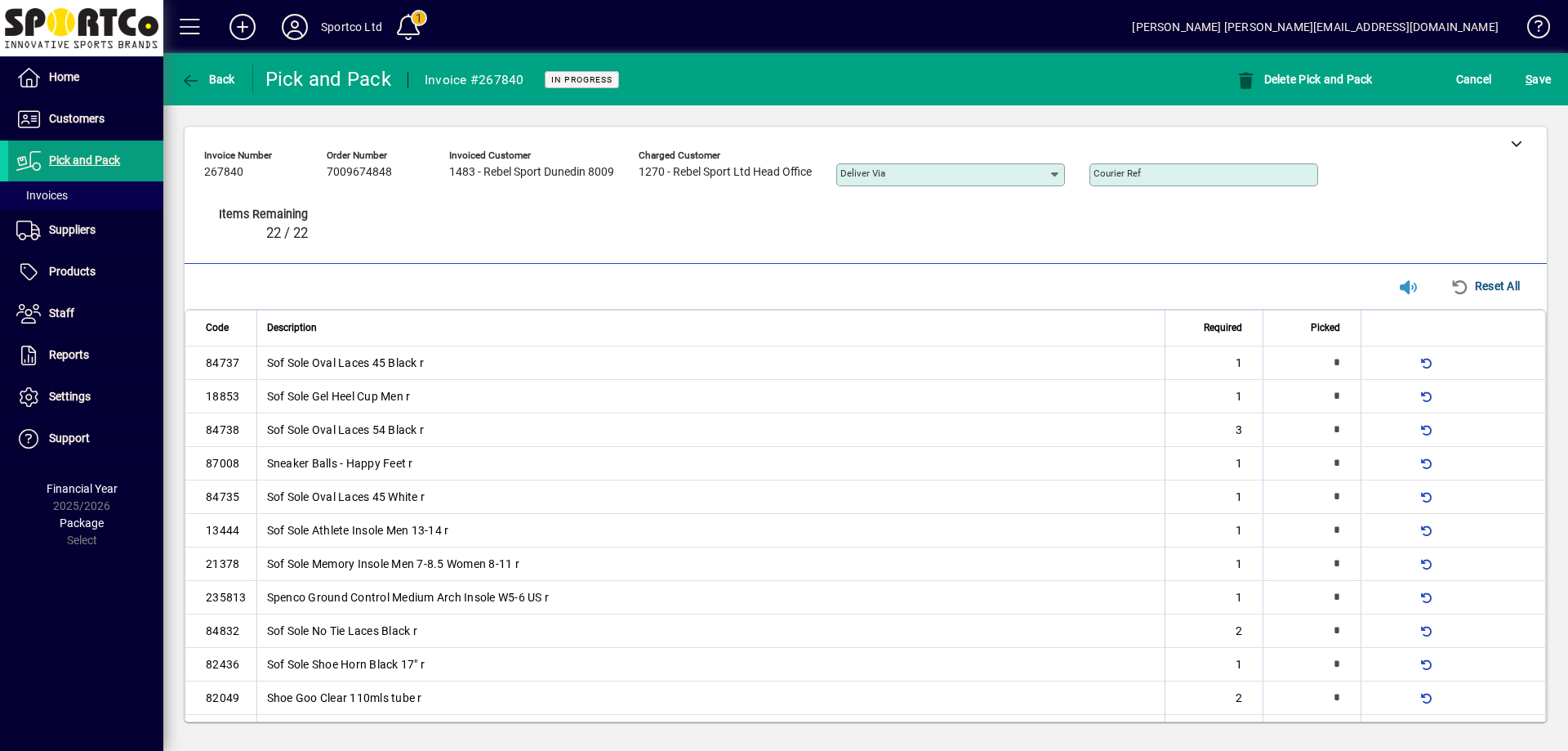
type input "*"
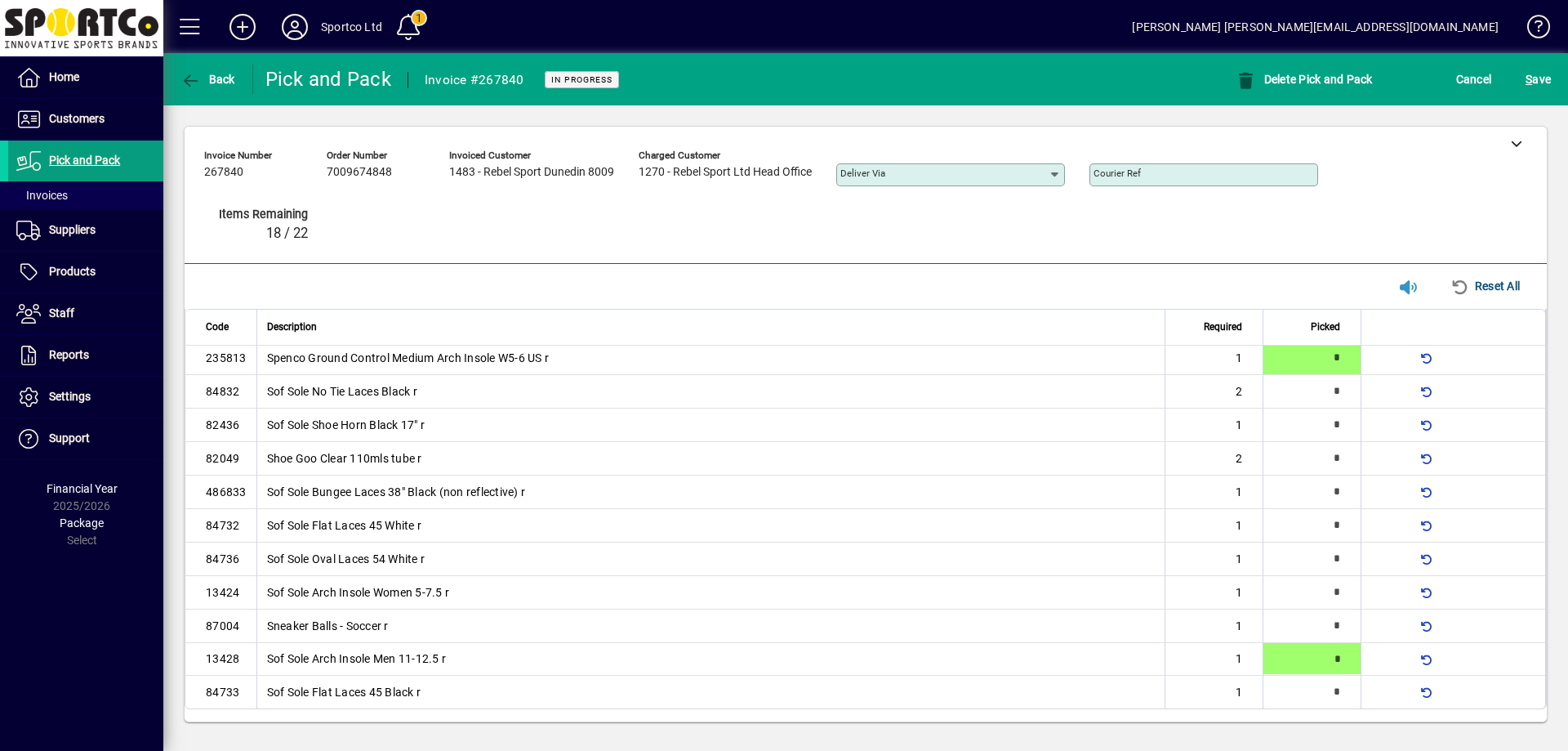
type input "*"
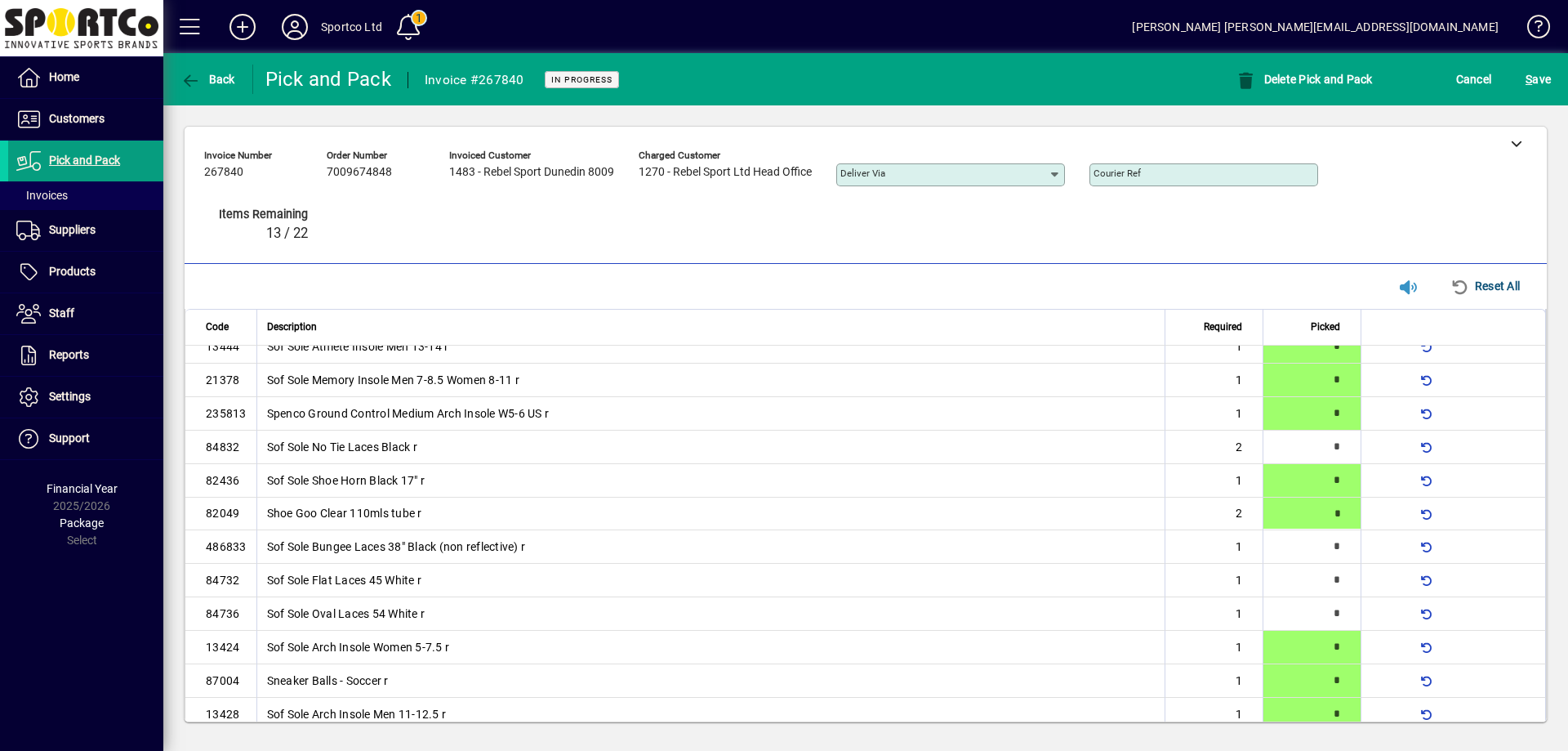
type input "*"
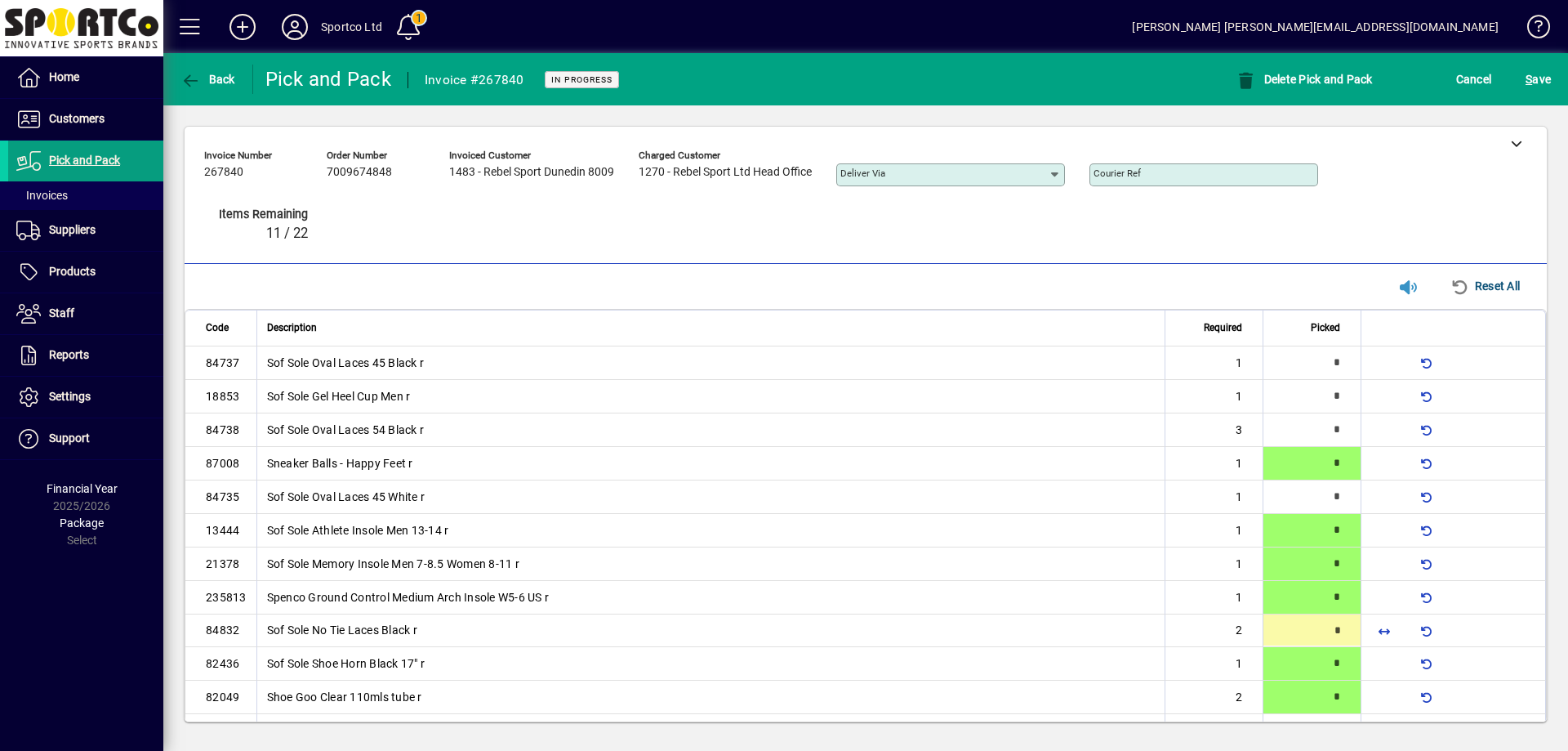
type input "*"
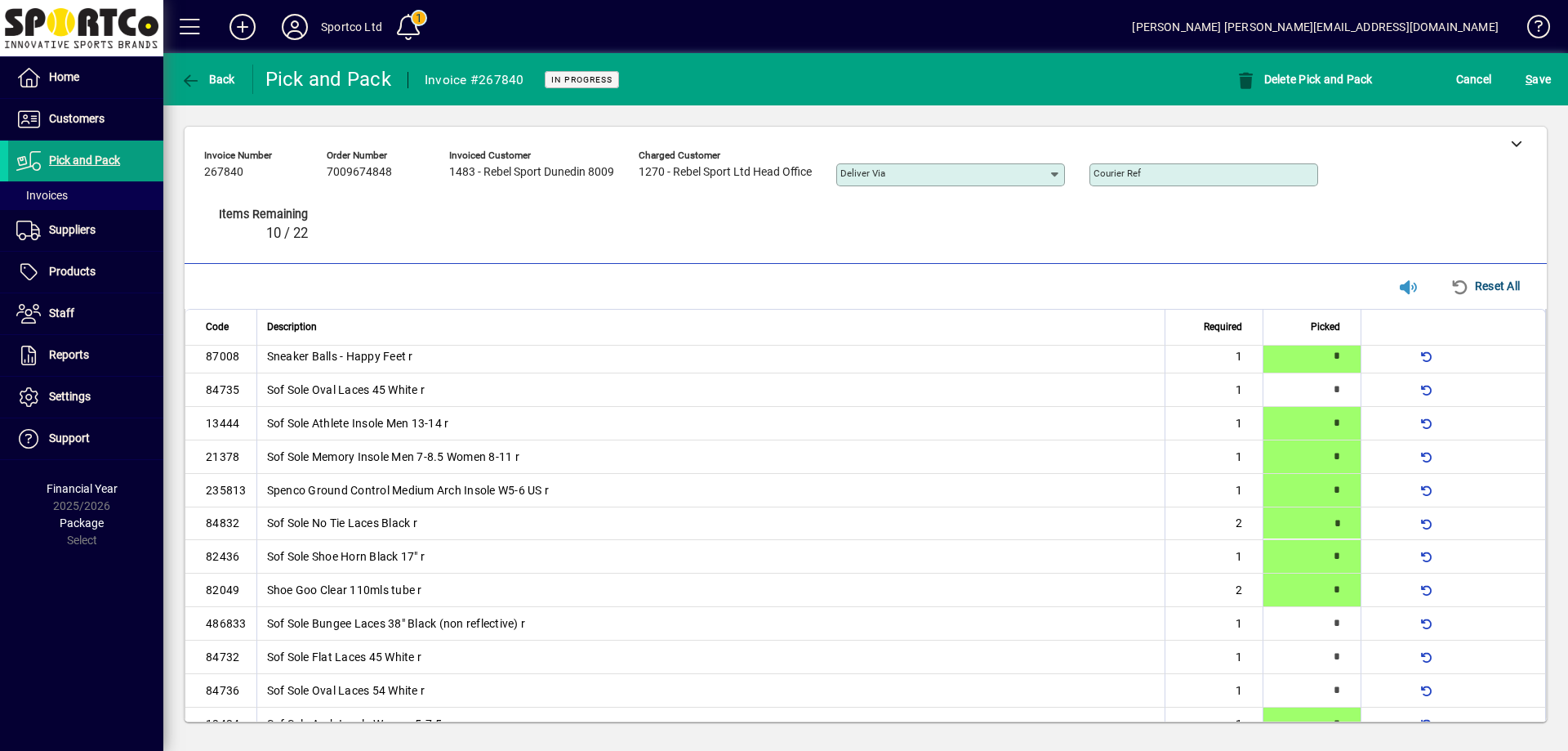
scroll to position [117, 0]
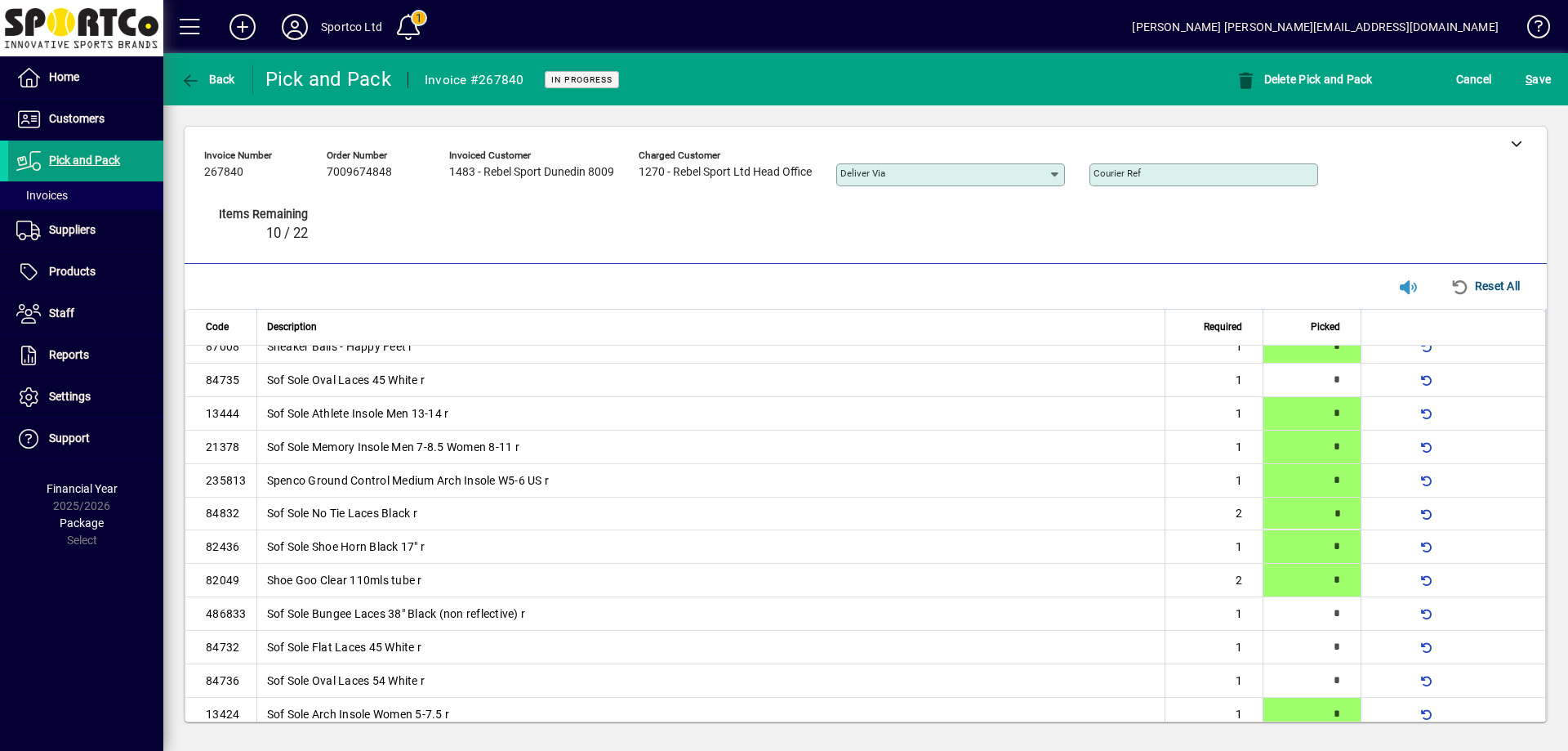
type input "*"
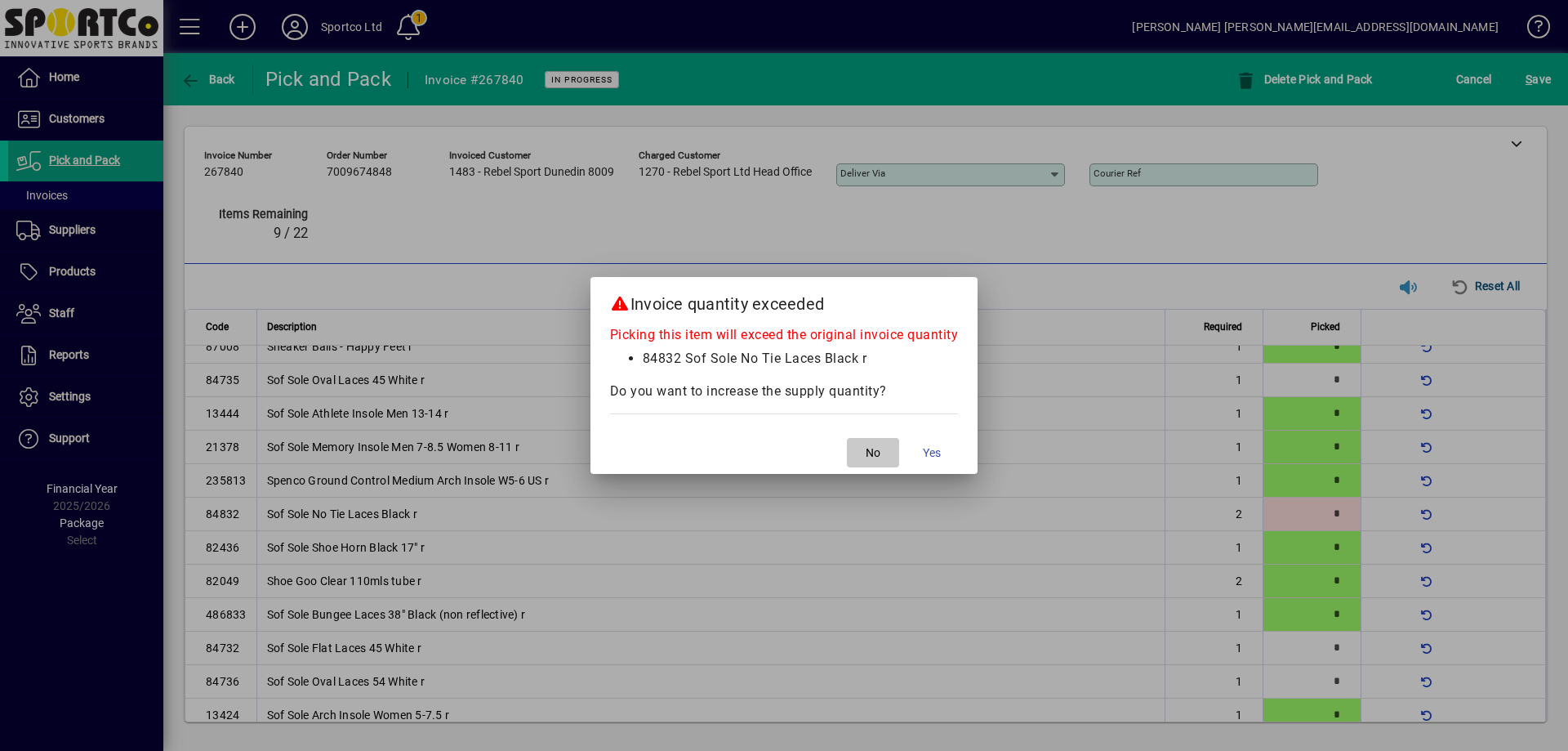
click at [877, 451] on span "No" at bounding box center [872, 453] width 14 height 17
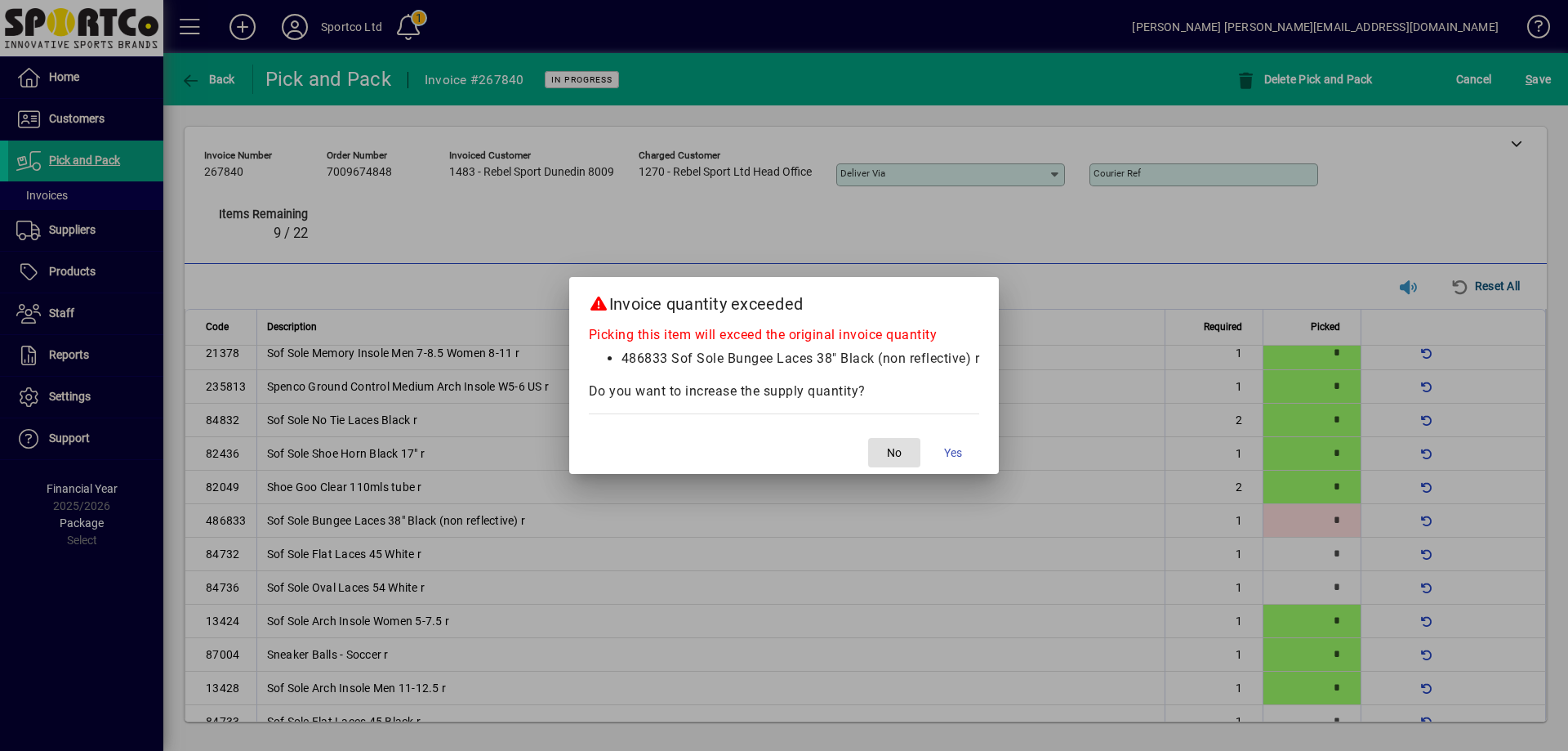
scroll to position [217, 0]
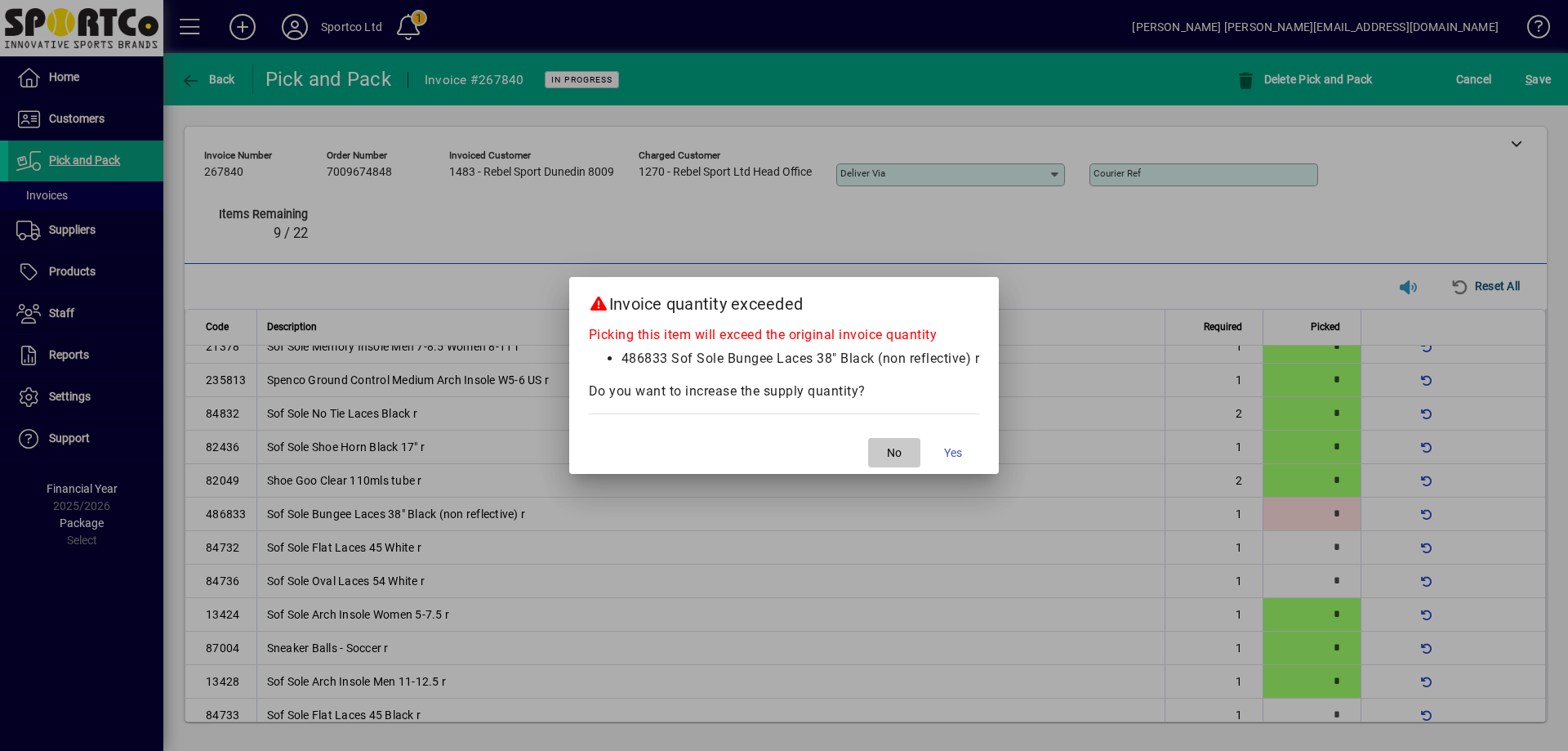
click at [899, 461] on span "button" at bounding box center [894, 452] width 53 height 39
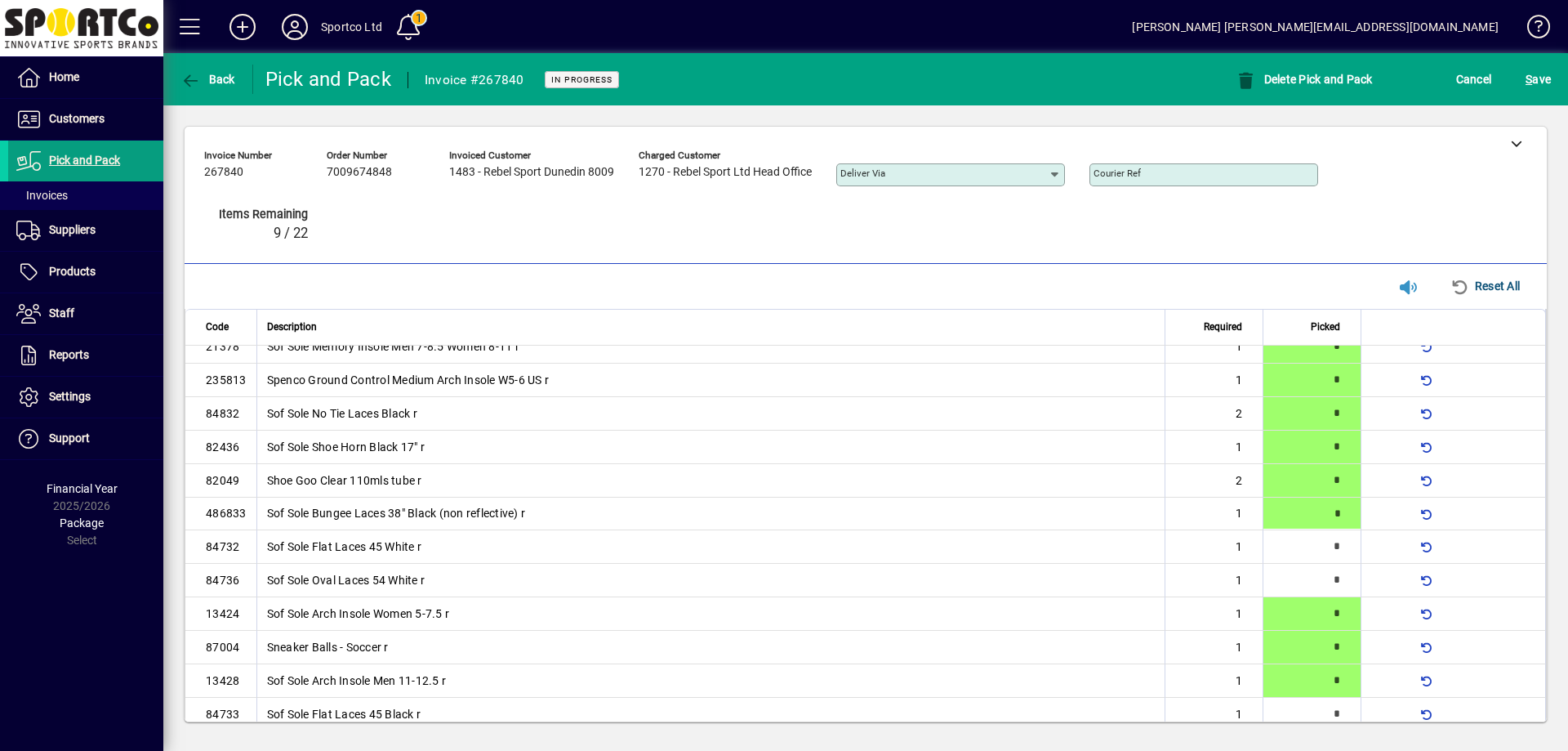
type input "*"
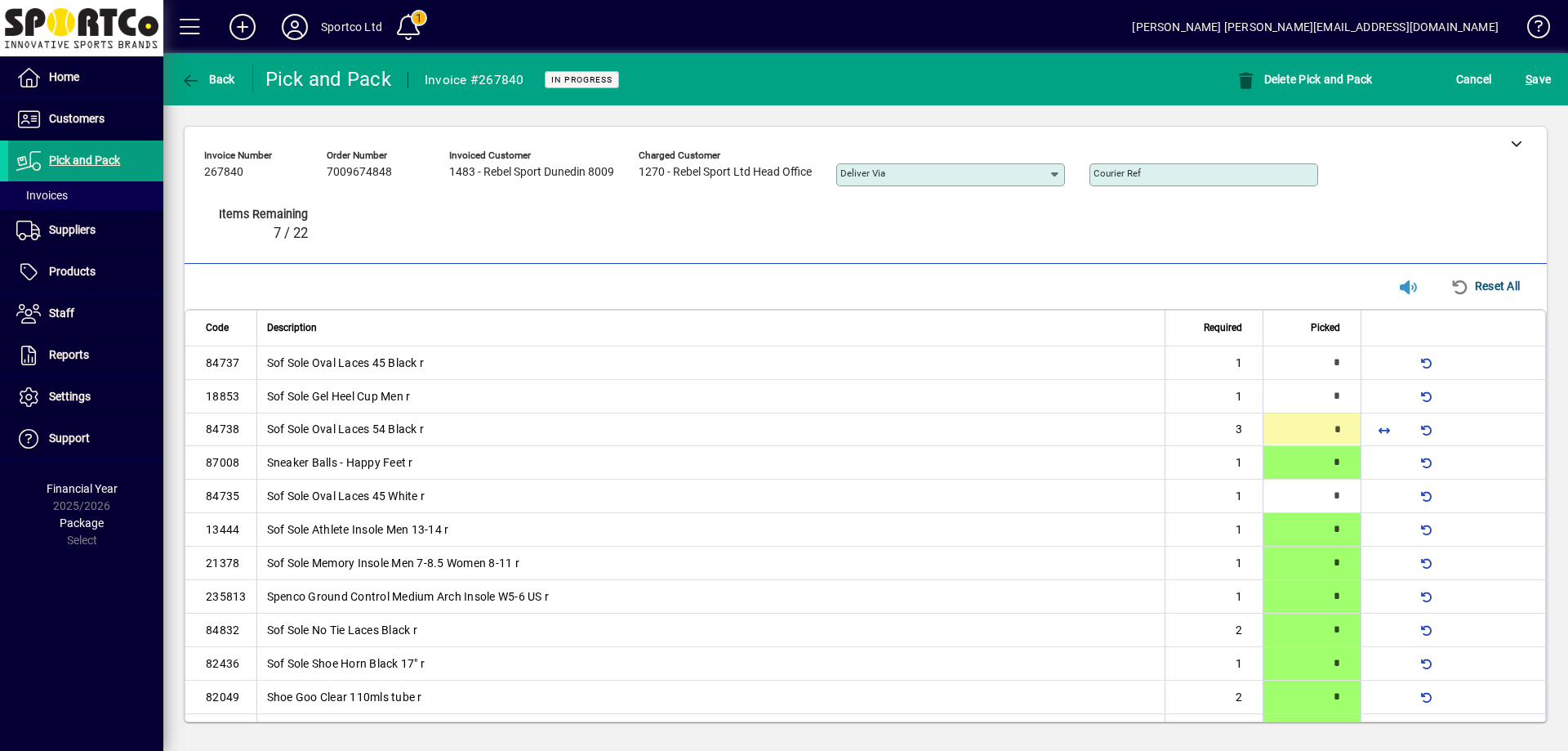
type input "*"
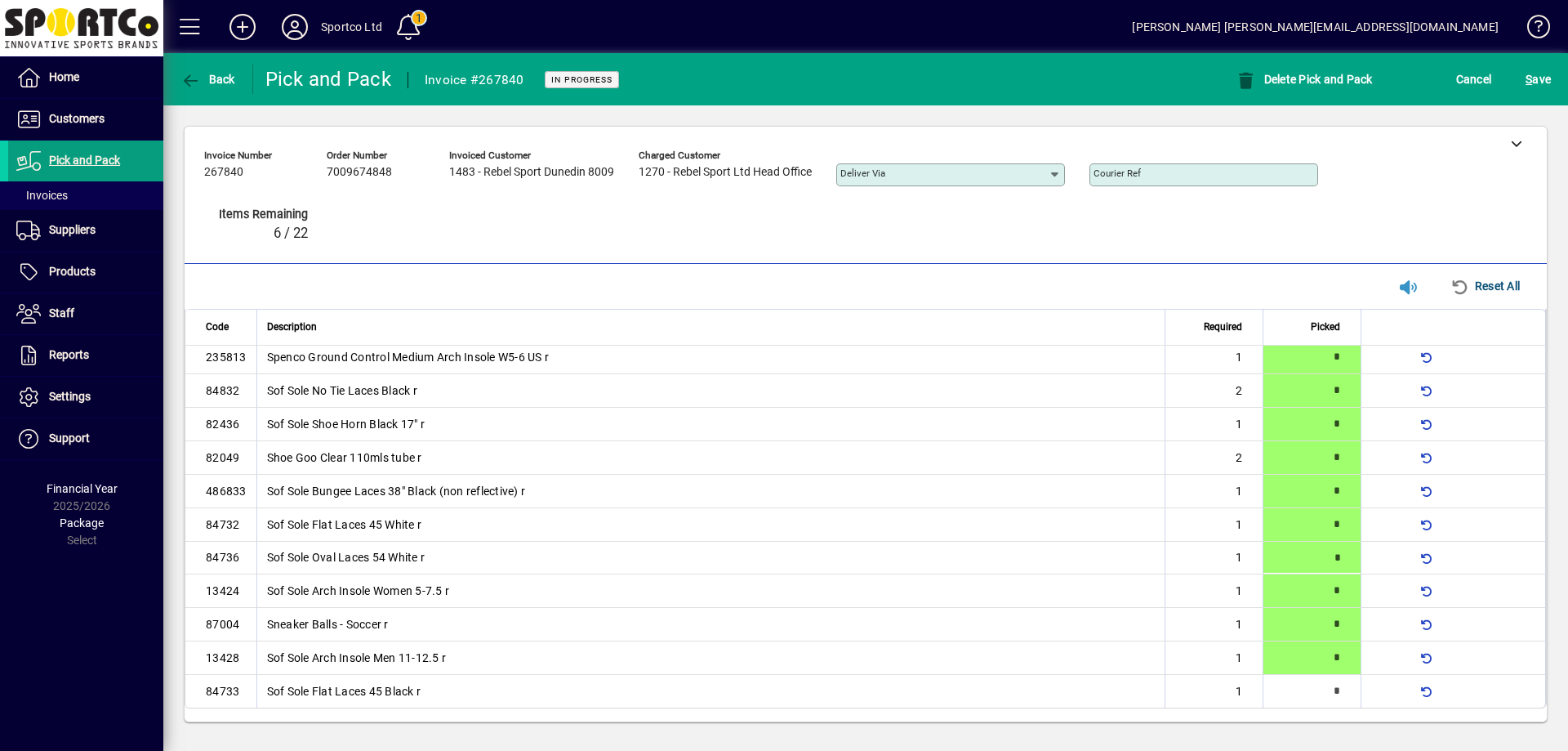
type input "*"
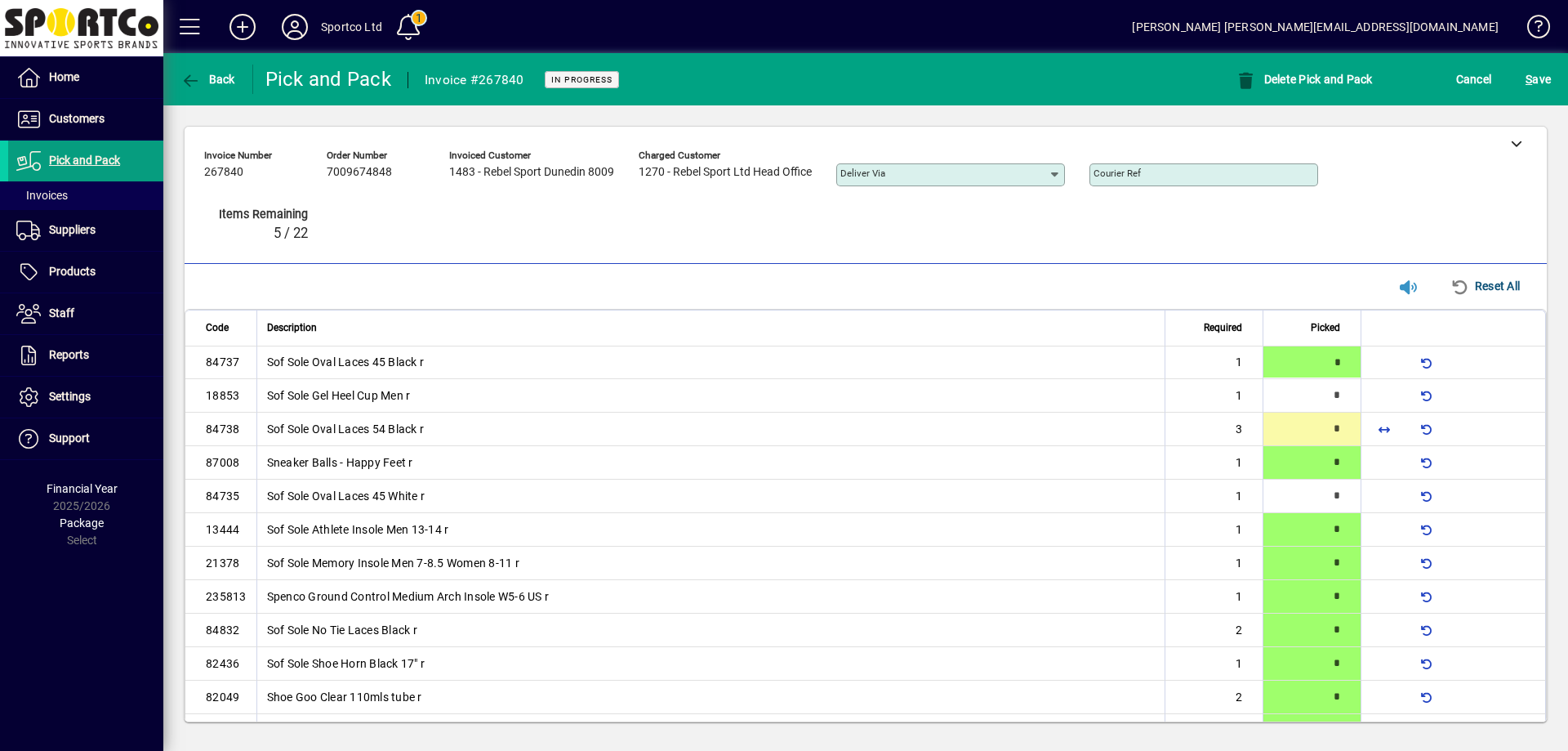
type input "*"
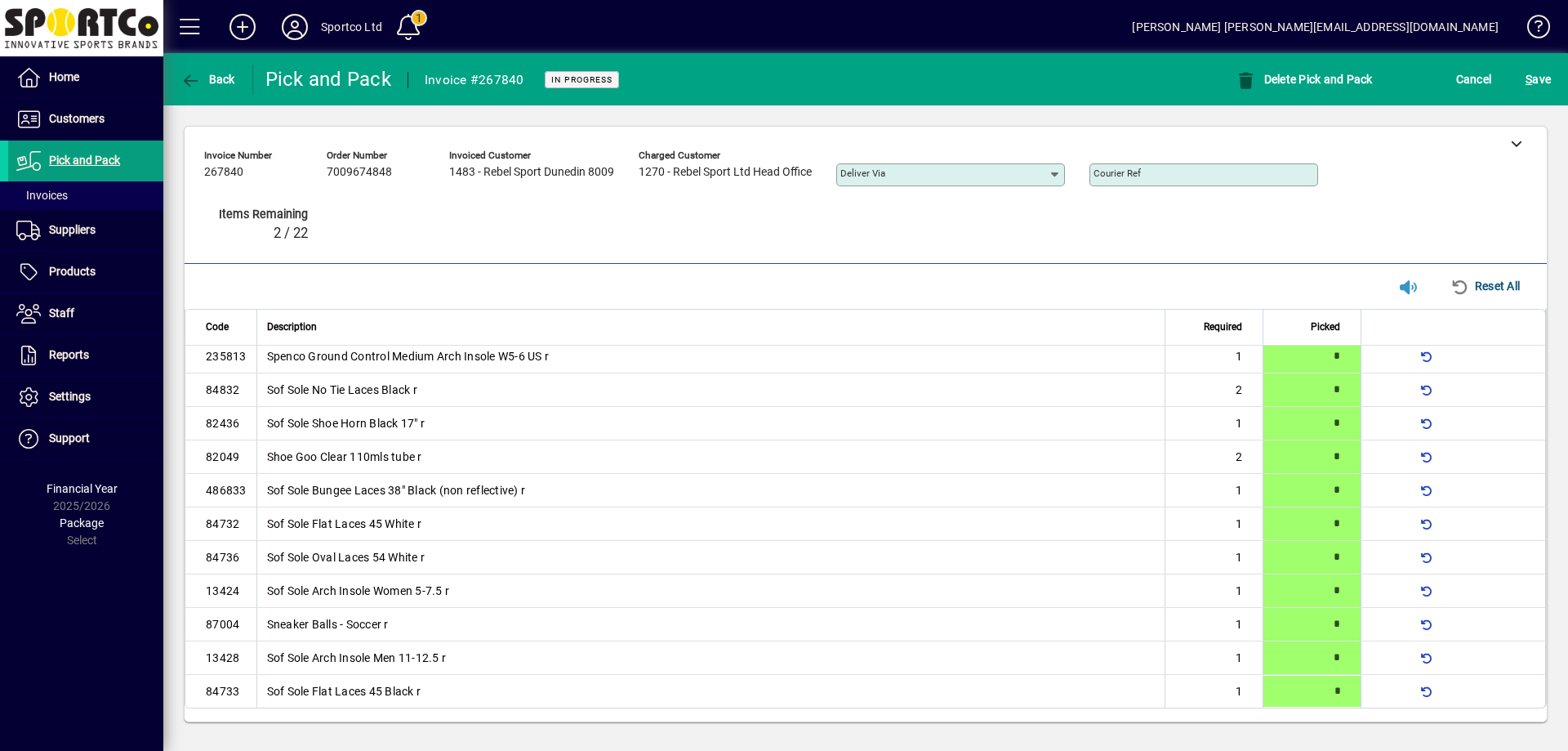
type input "*"
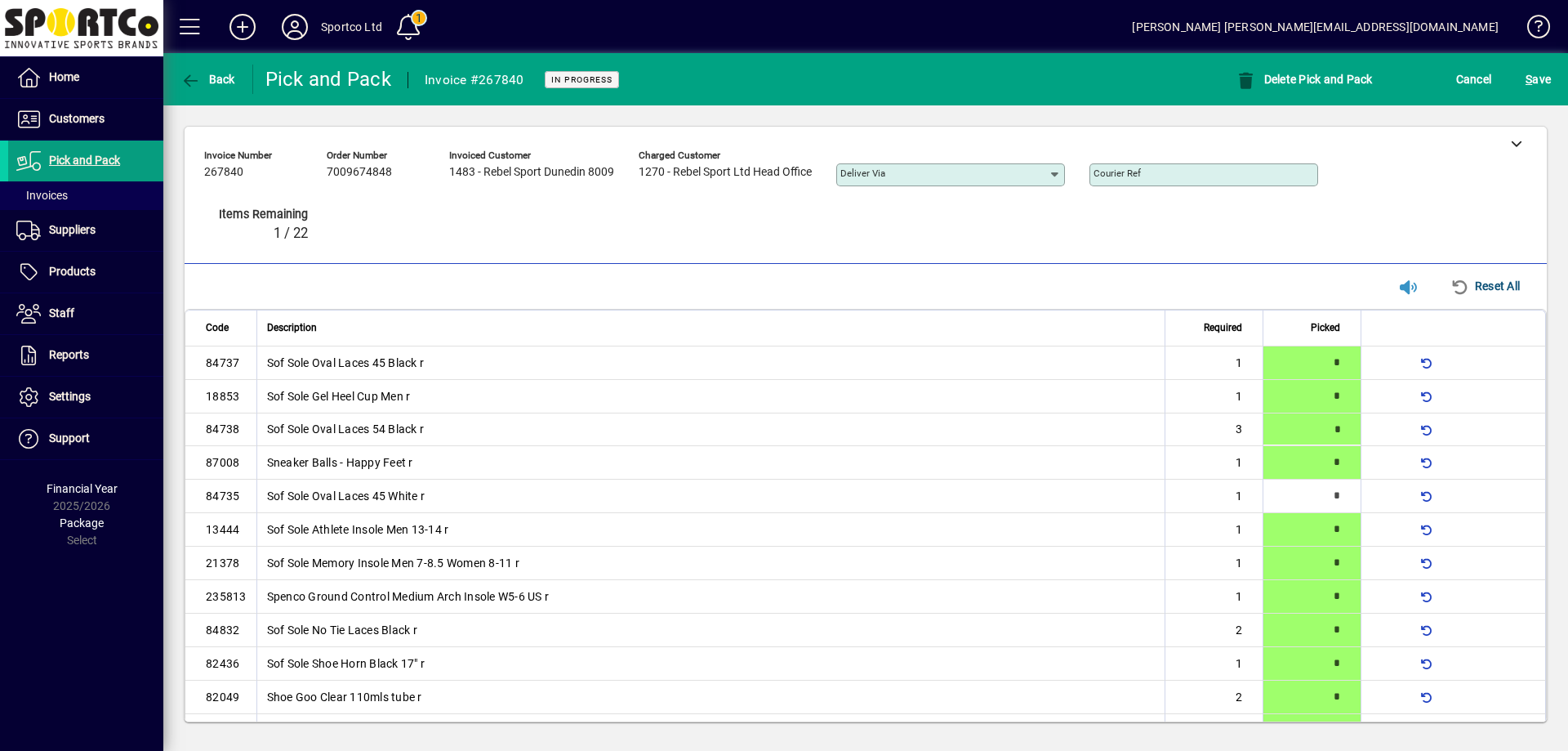
type input "*"
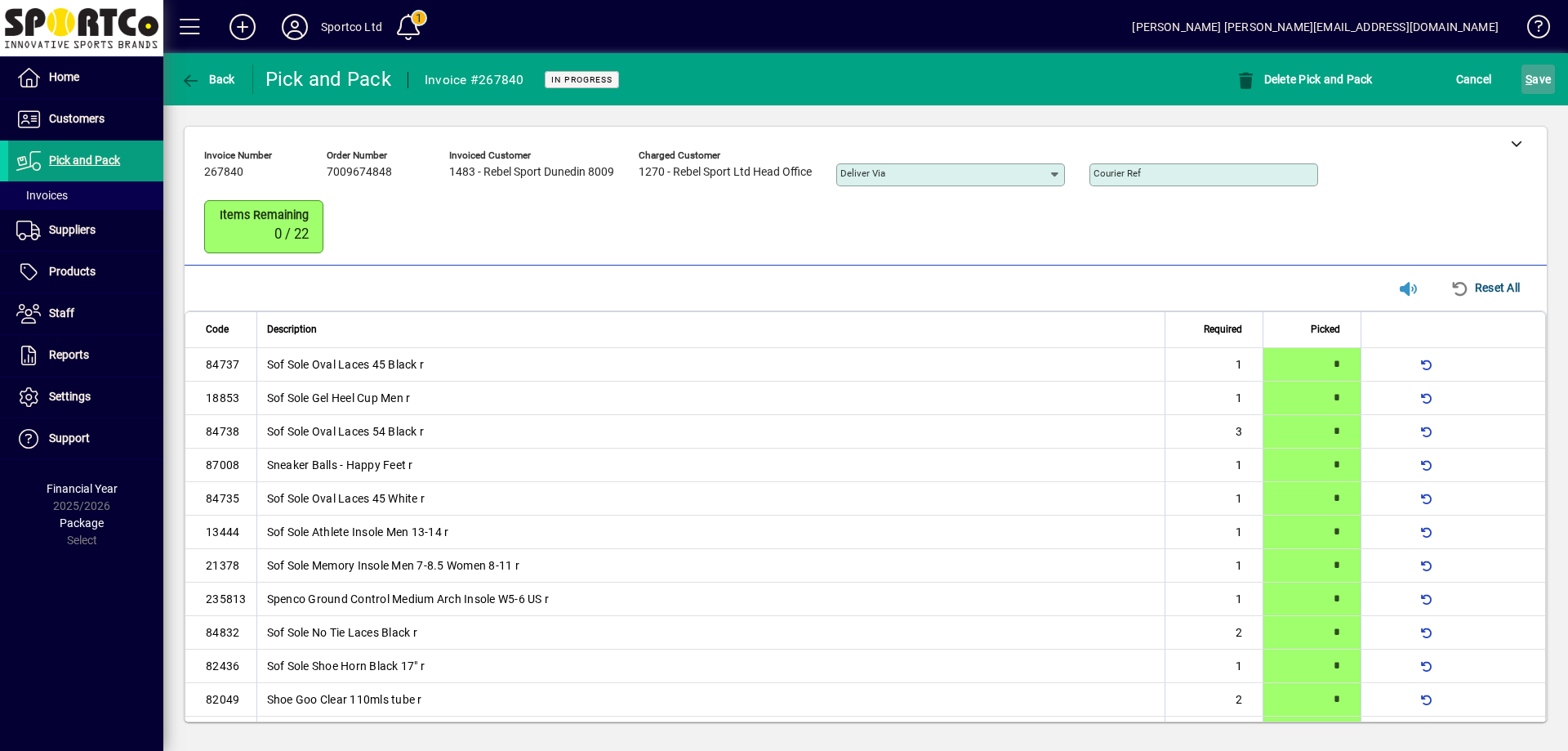
click at [1540, 67] on span "S ave" at bounding box center [1538, 78] width 25 height 26
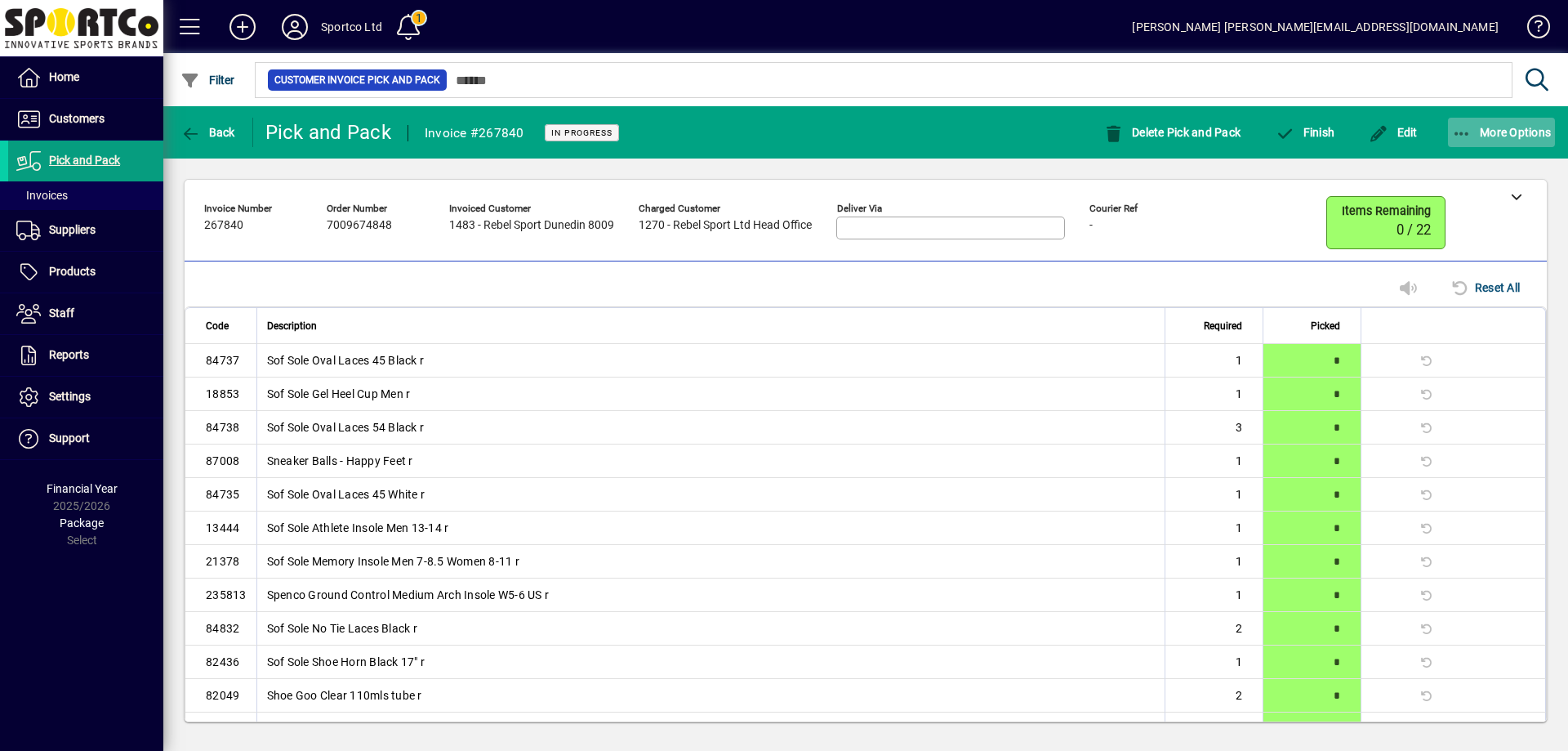
click at [1457, 123] on span "button" at bounding box center [1502, 132] width 108 height 39
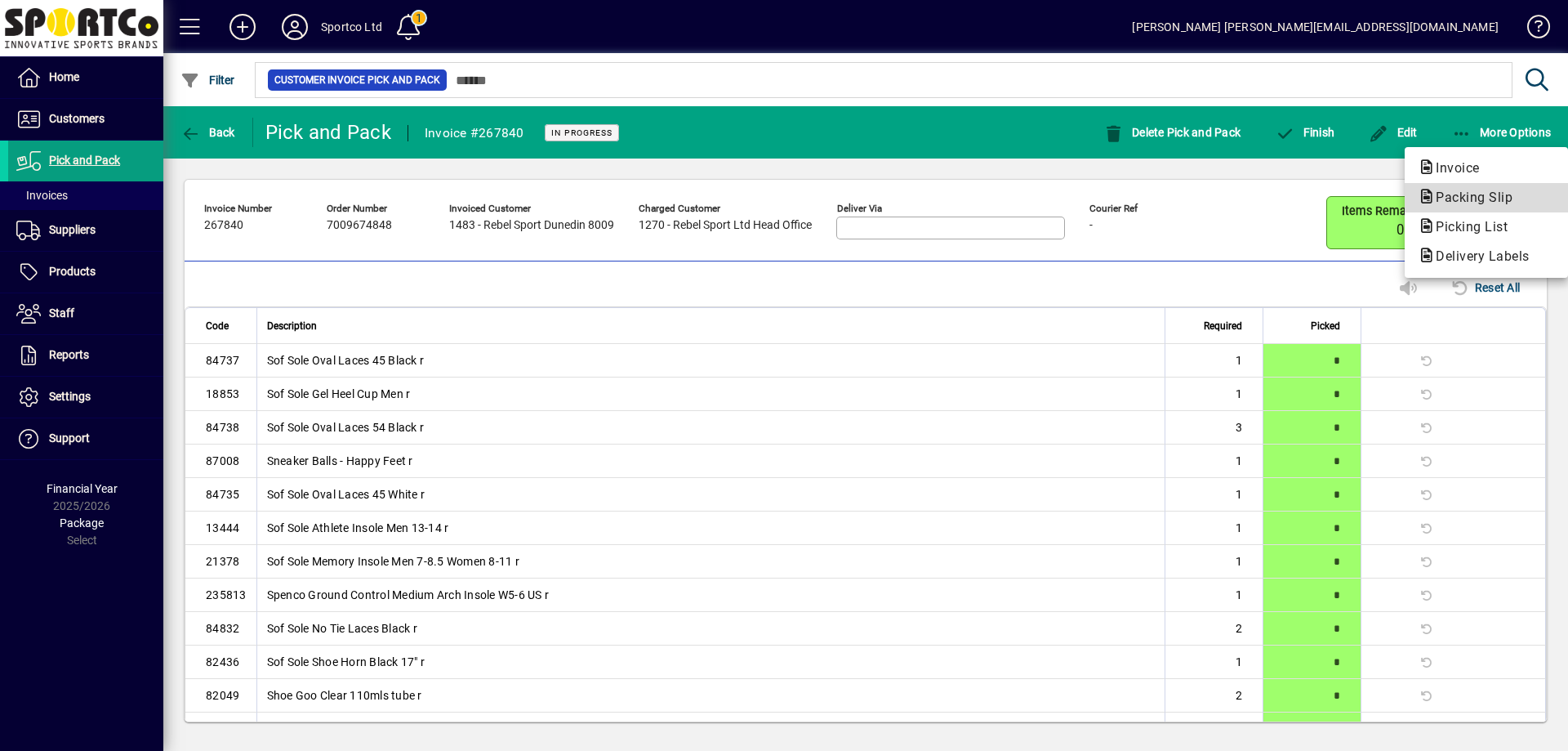
click at [1465, 195] on span "Packing Slip" at bounding box center [1470, 197] width 103 height 15
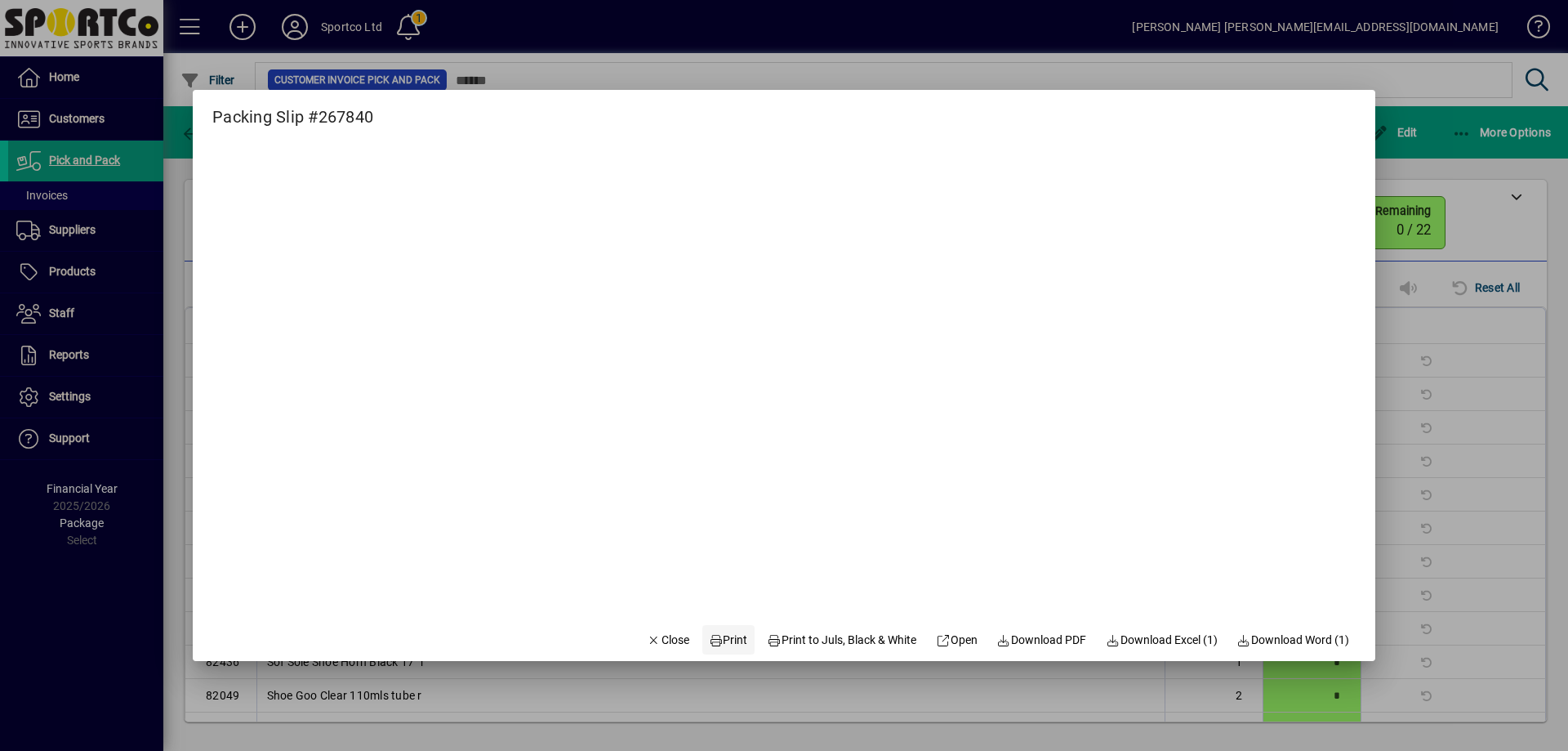
click at [734, 637] on span at bounding box center [728, 639] width 53 height 39
click at [652, 635] on span "Close" at bounding box center [668, 640] width 42 height 17
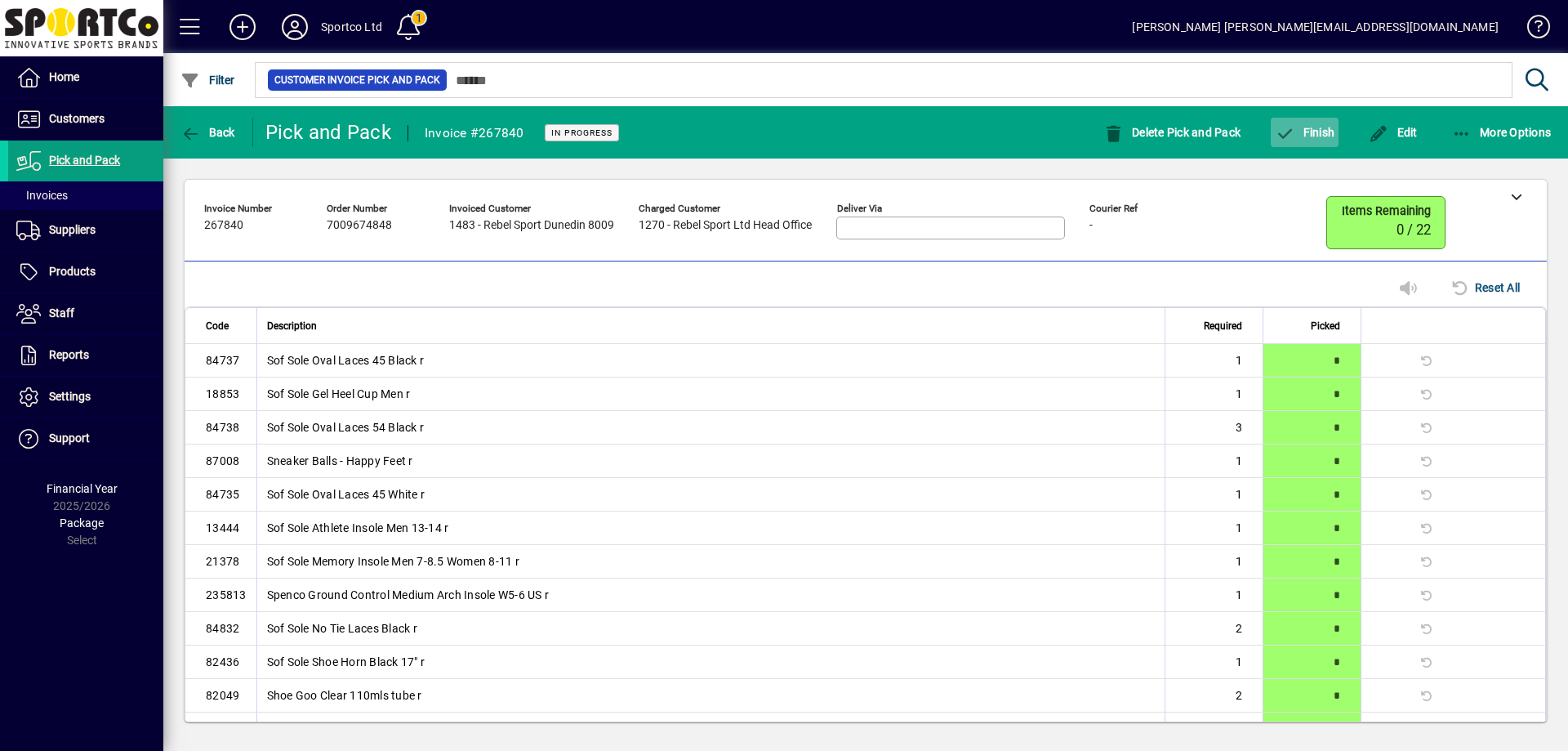
click at [1291, 133] on icon "button" at bounding box center [1284, 134] width 20 height 16
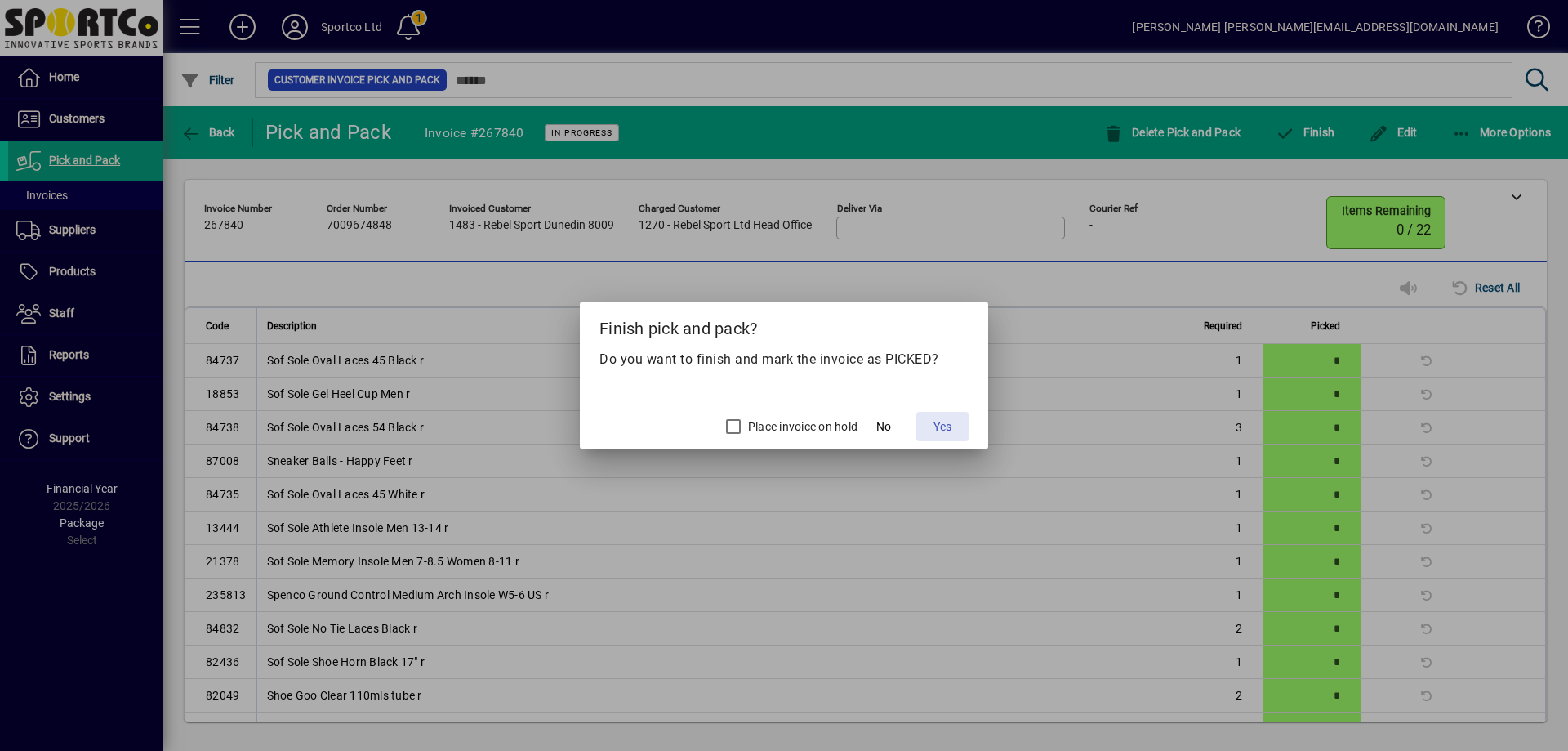
click at [928, 424] on span at bounding box center [942, 426] width 53 height 39
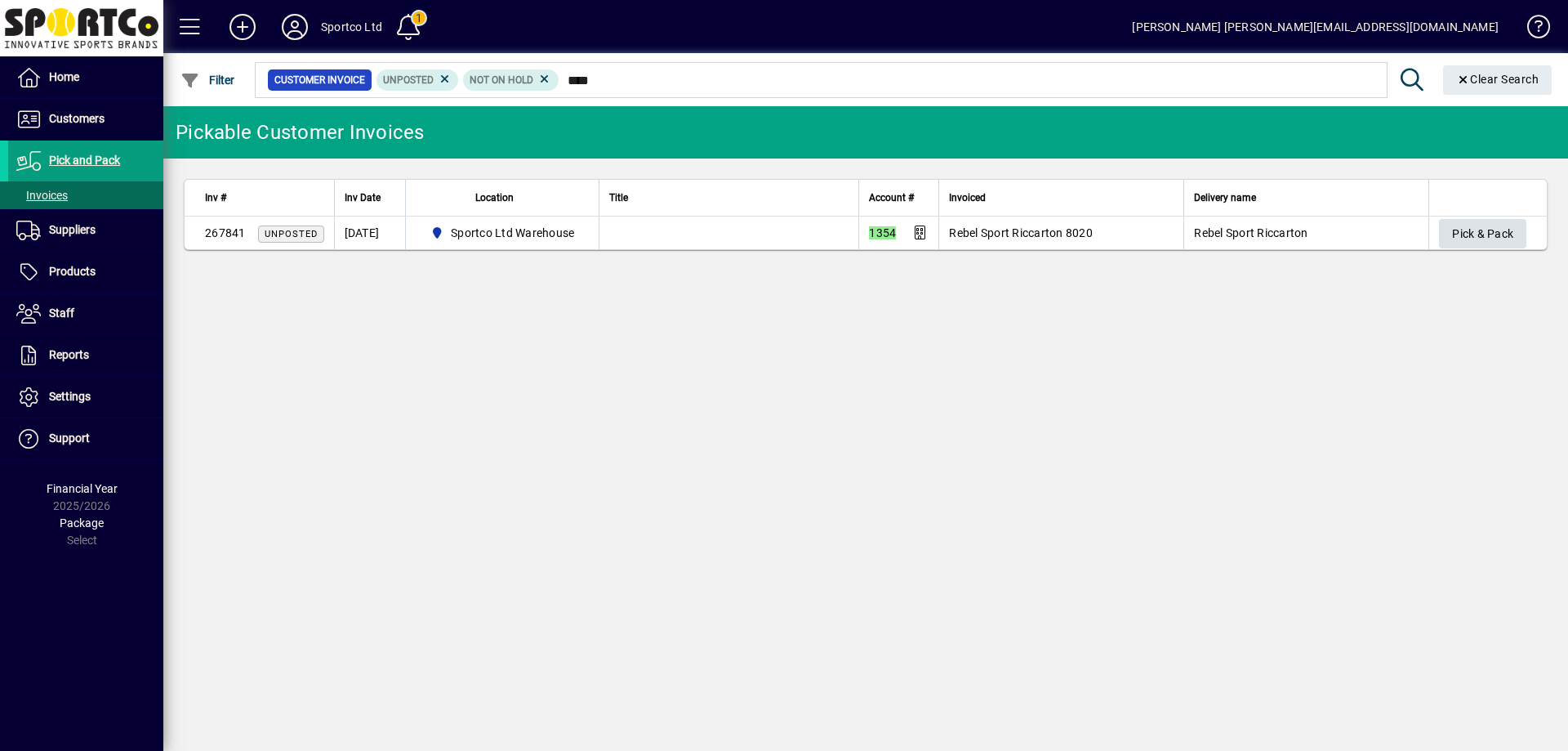
type input "****"
click at [1463, 235] on span "Pick & Pack" at bounding box center [1483, 234] width 61 height 27
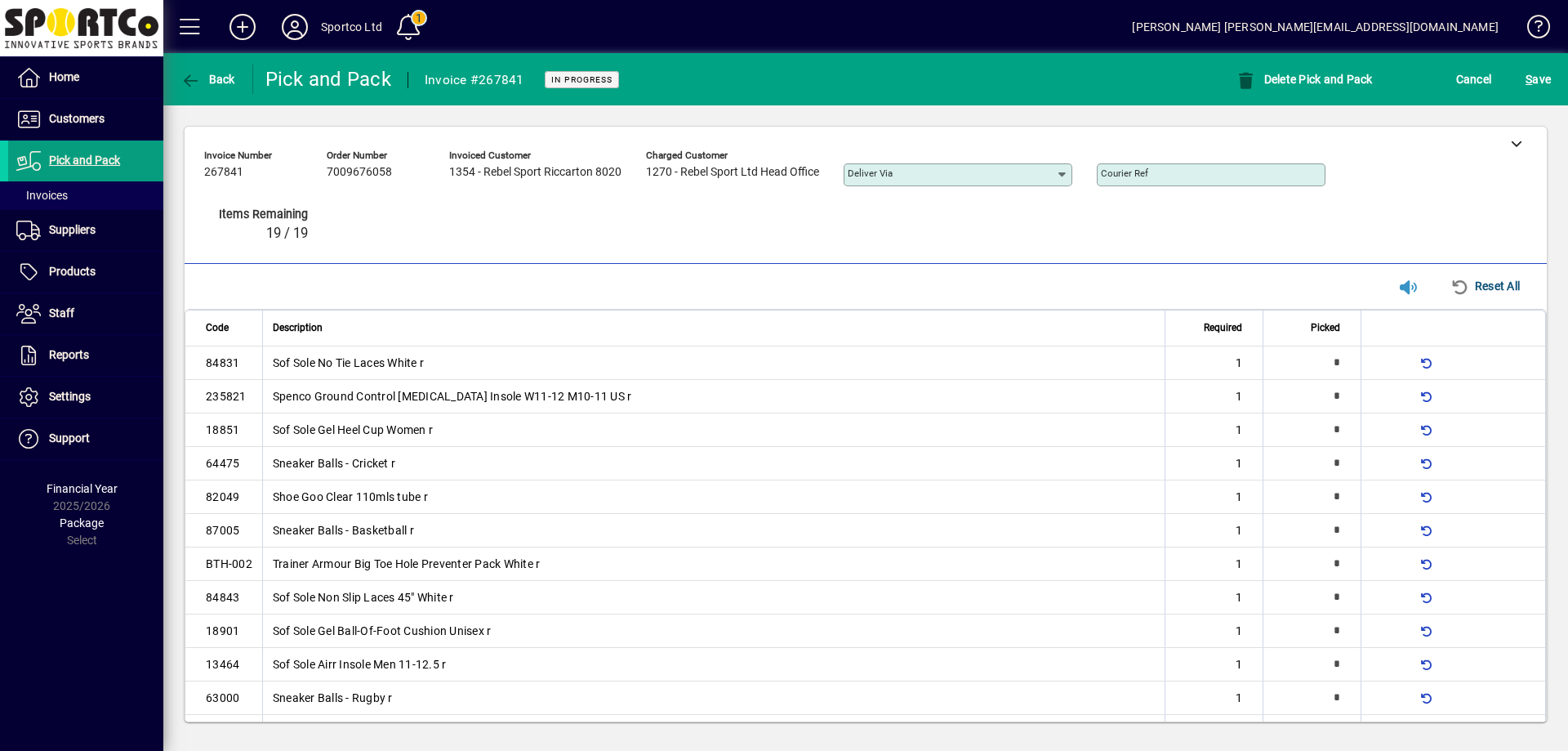
type input "*"
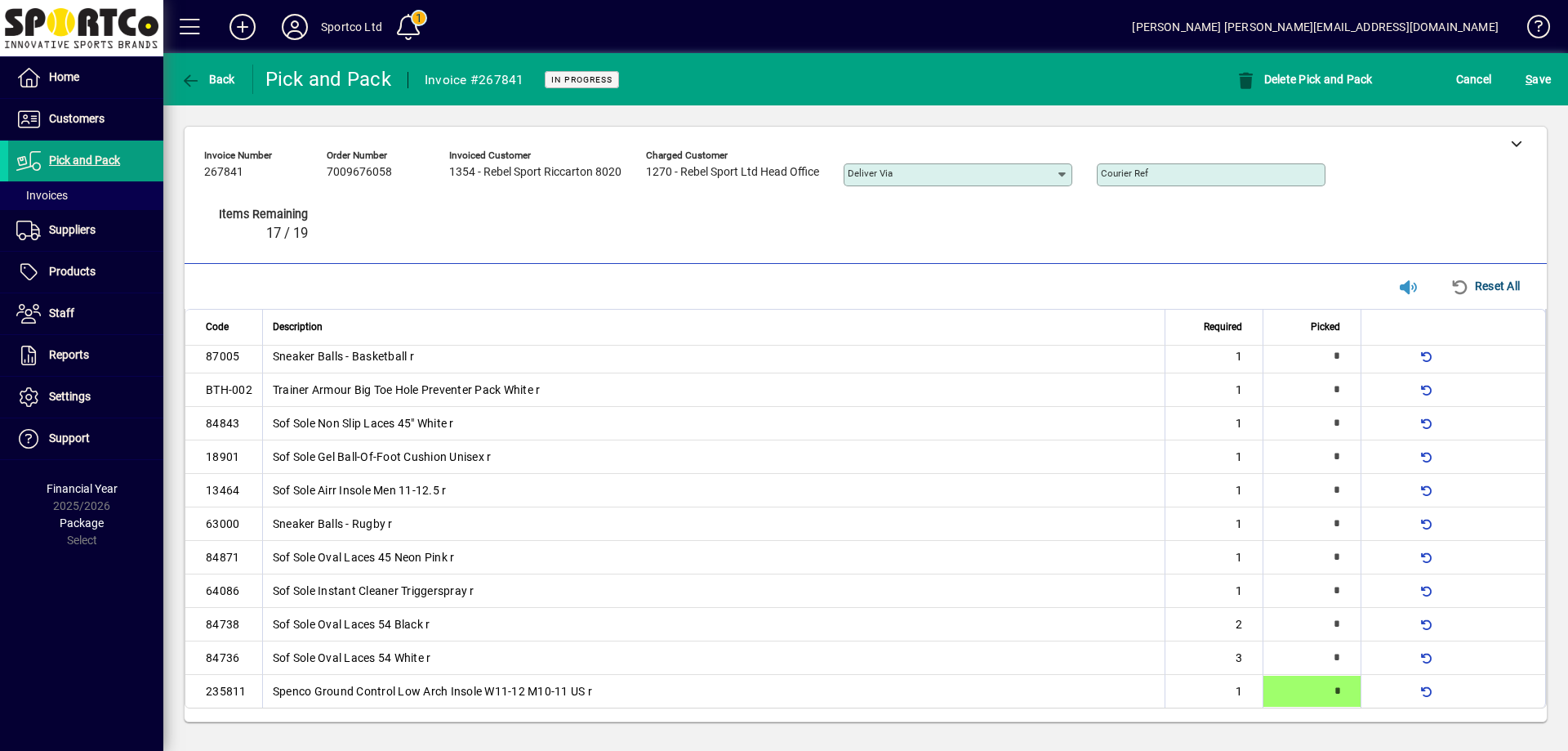
type input "*"
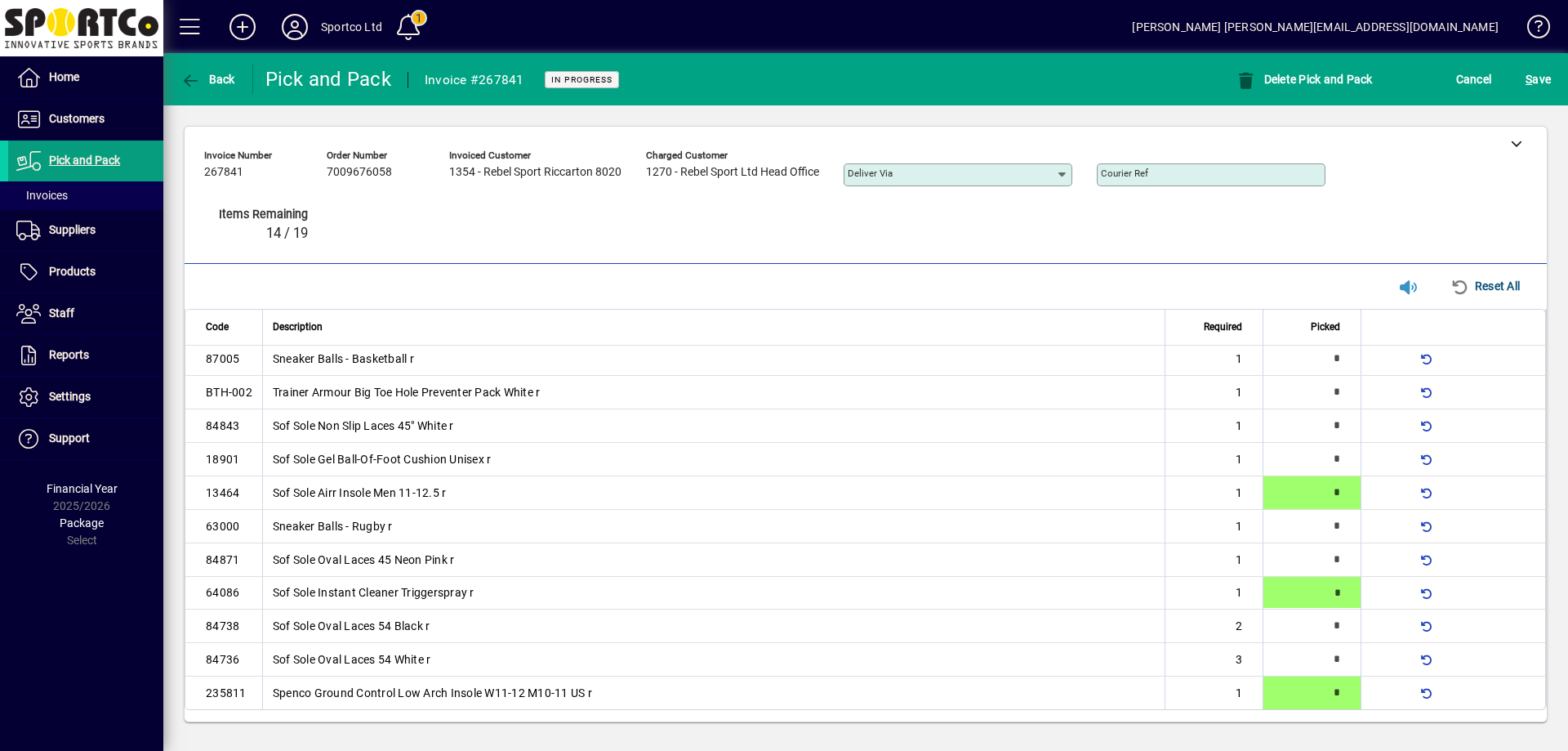
type input "*"
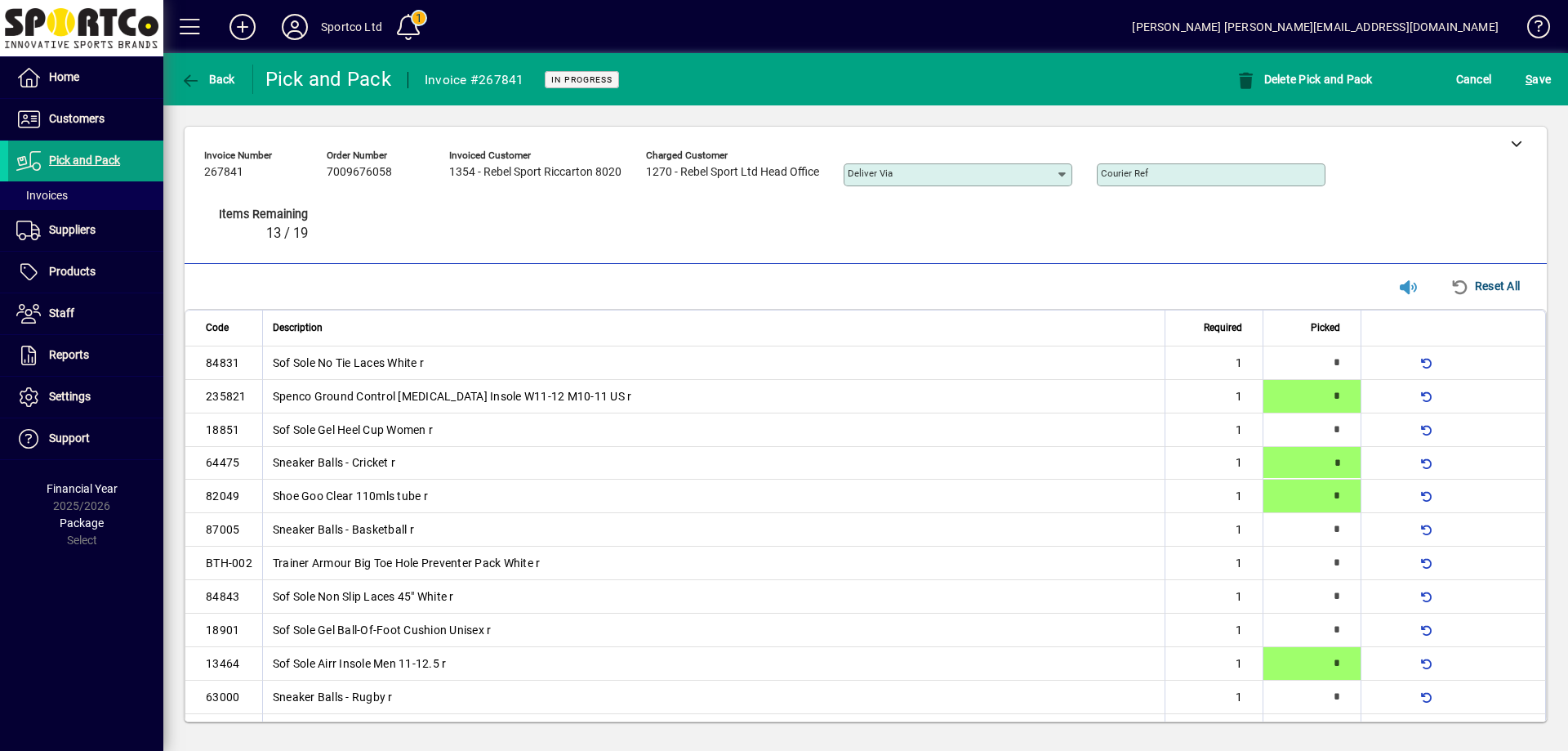
type input "*"
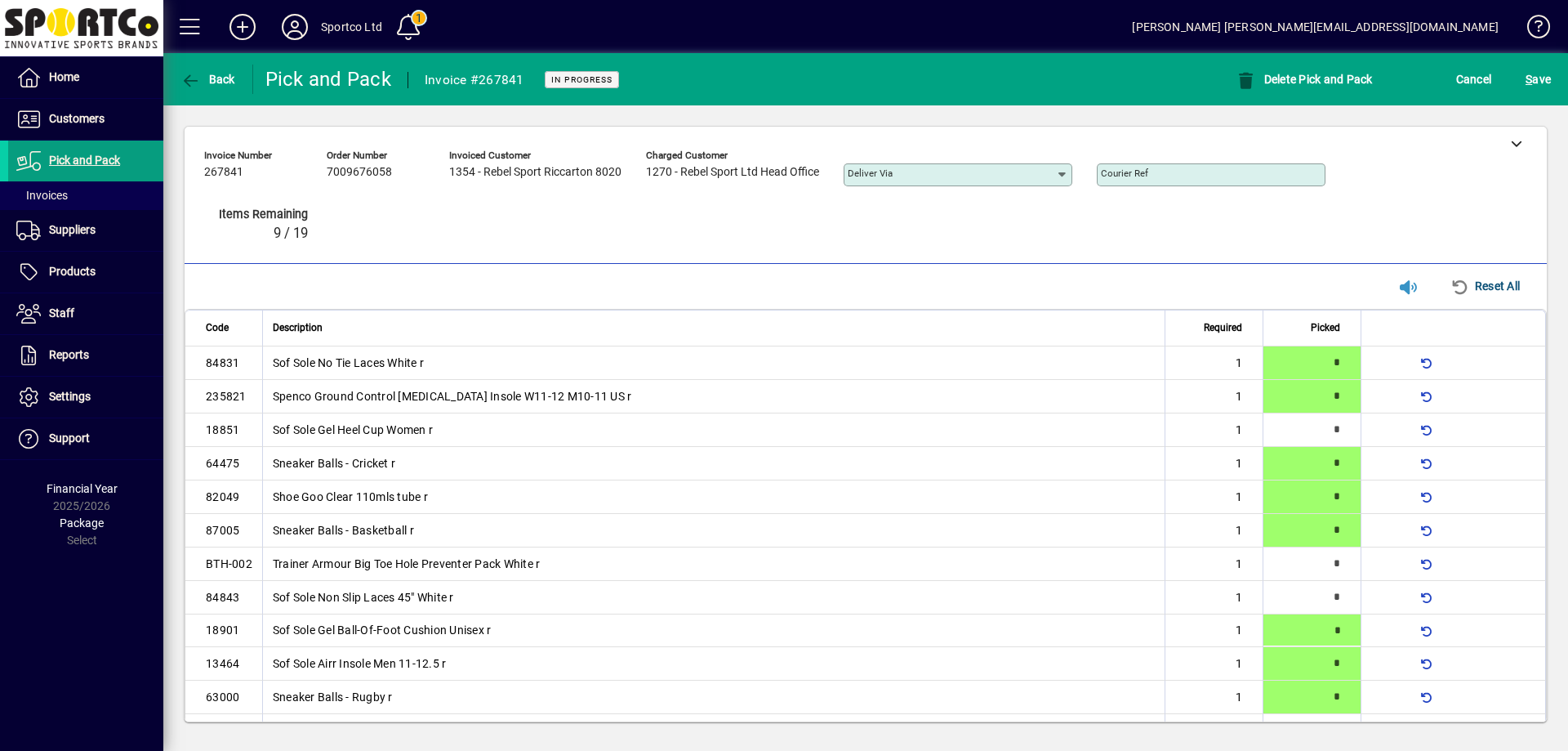
type input "*"
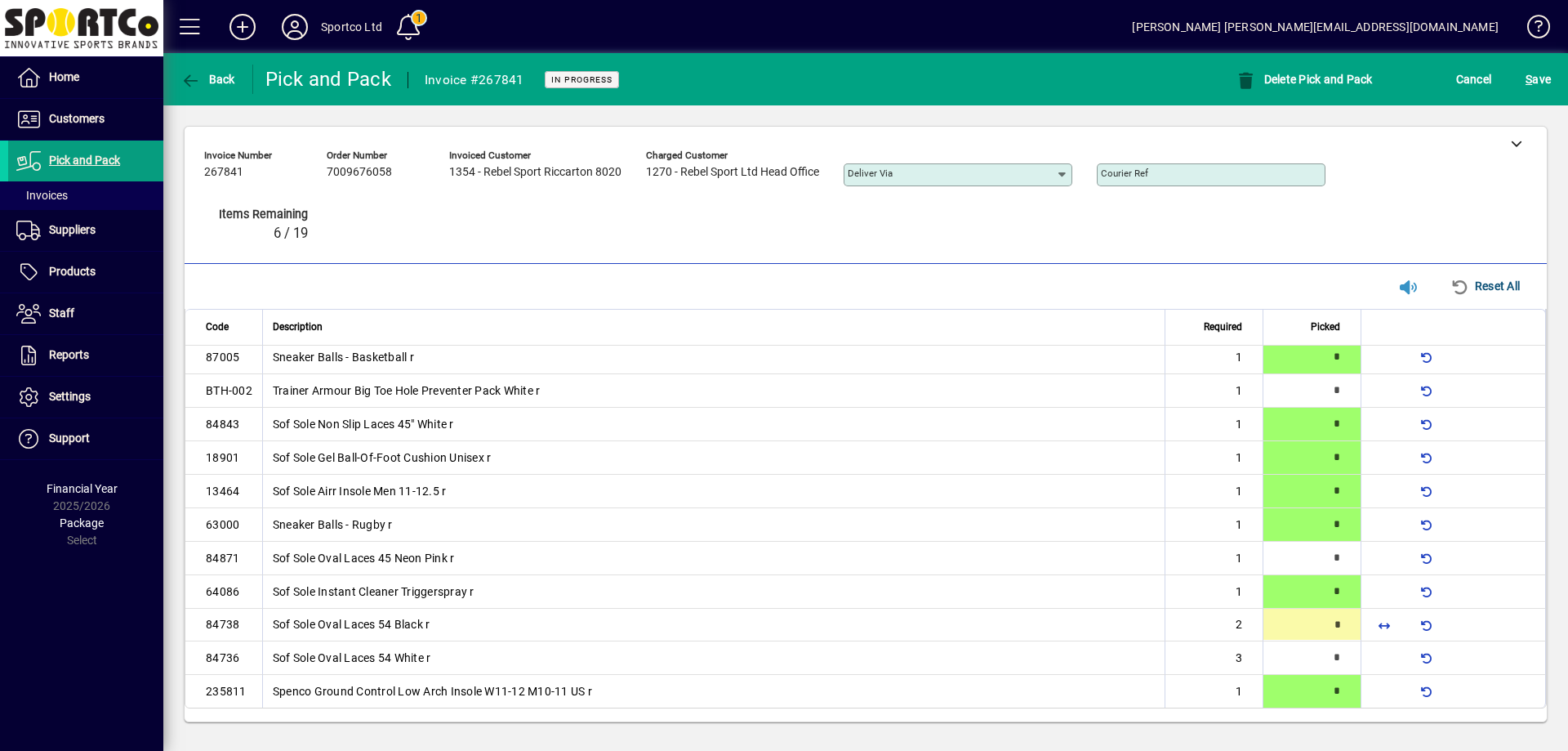
type input "*"
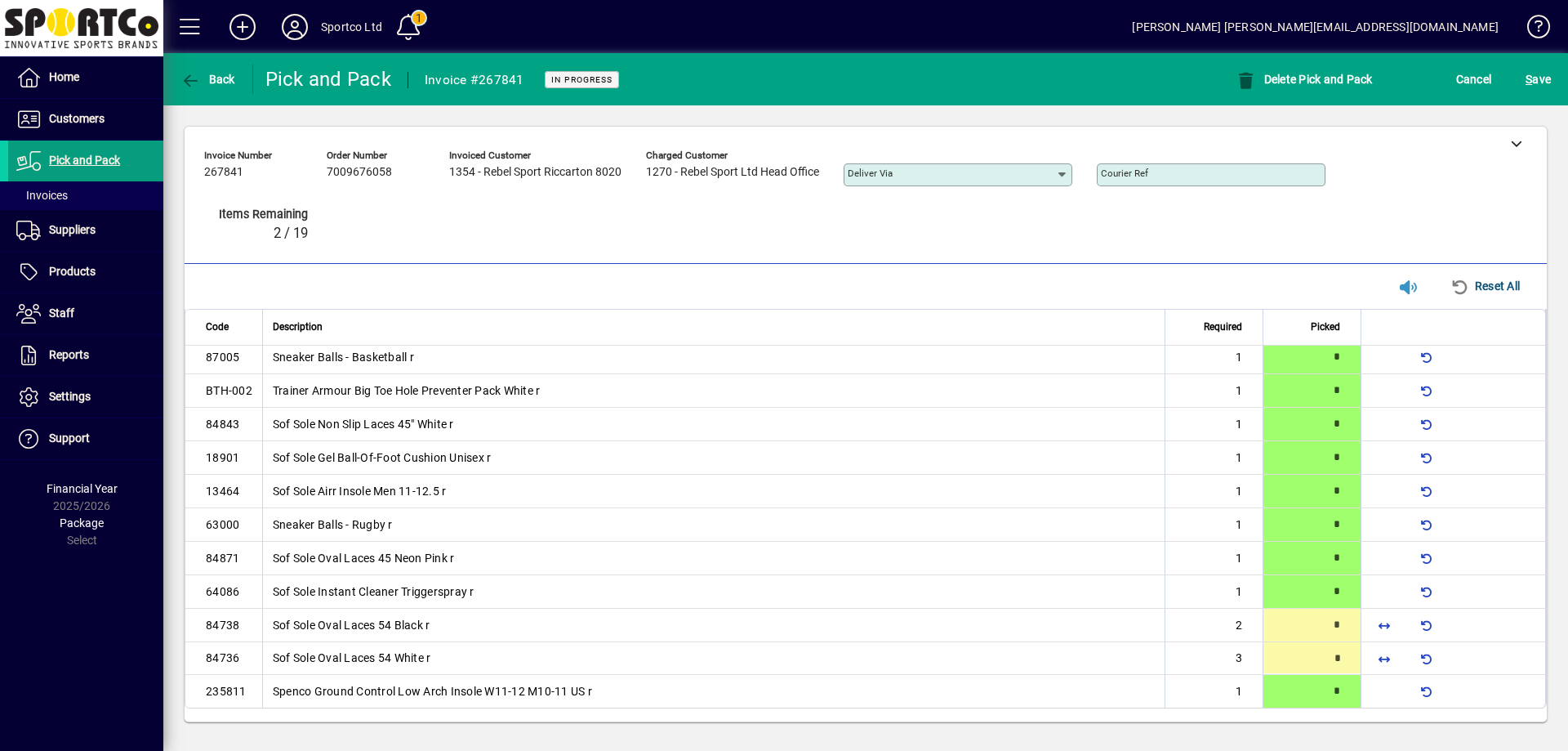
type input "*"
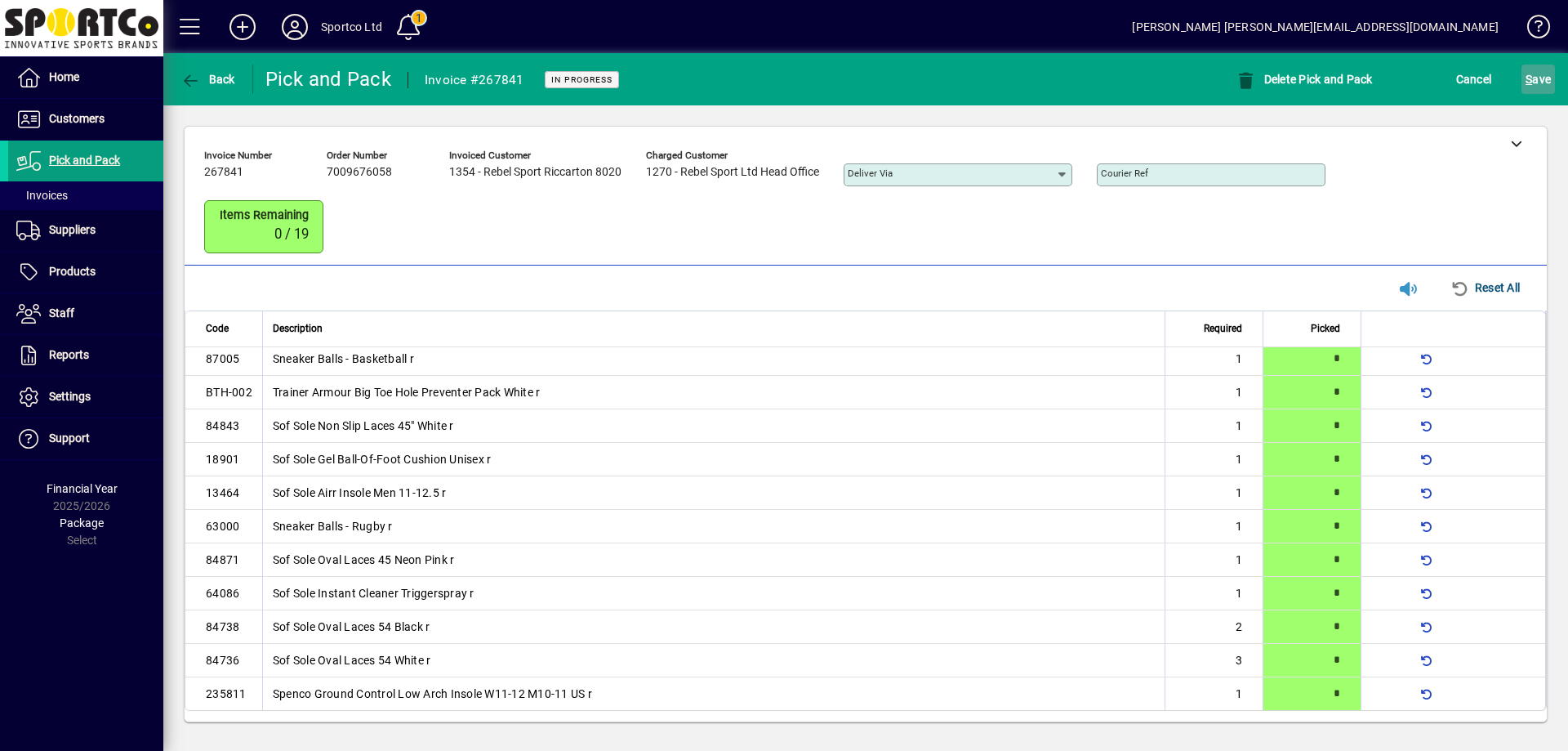
click at [1537, 72] on span "S ave" at bounding box center [1538, 78] width 25 height 26
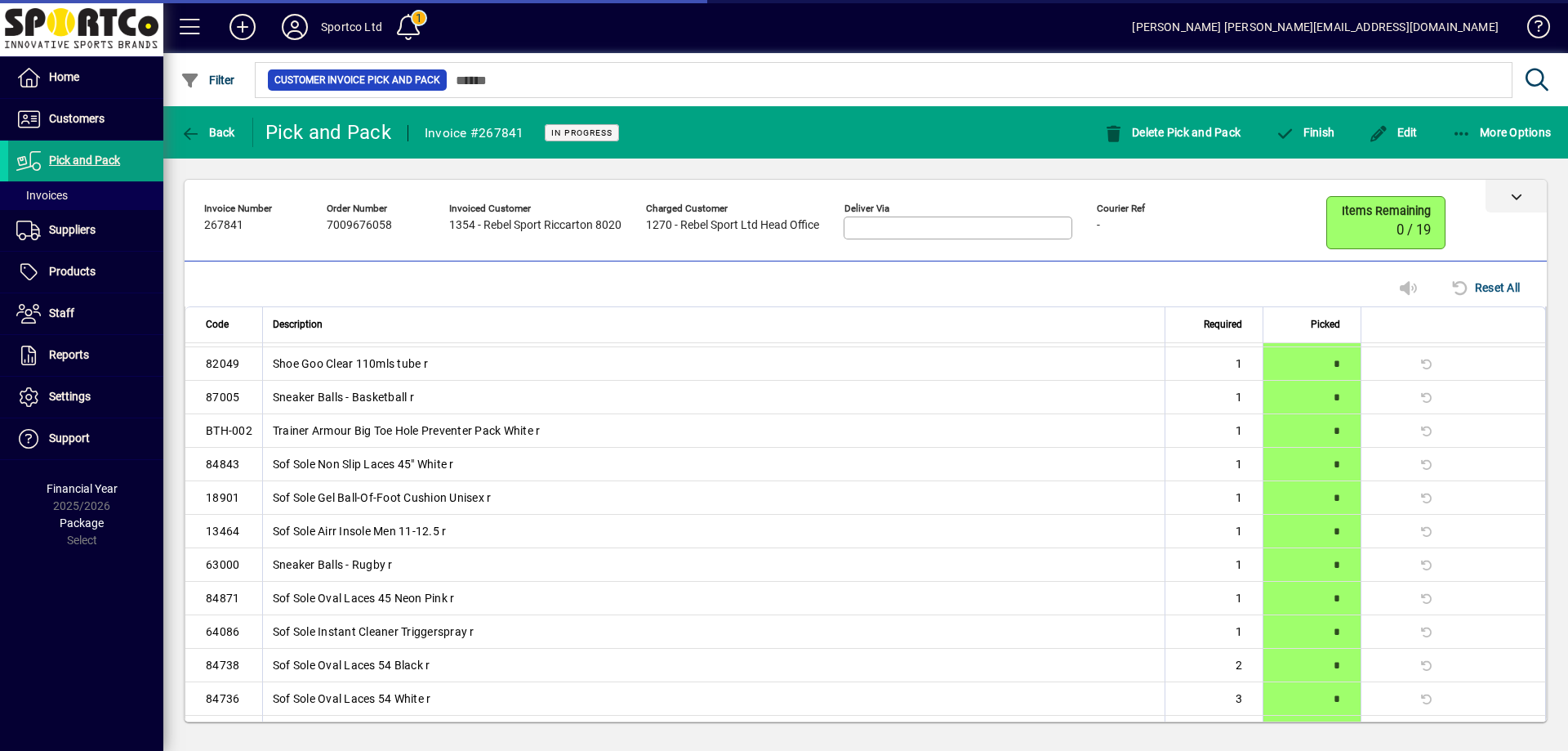
scroll to position [140, 0]
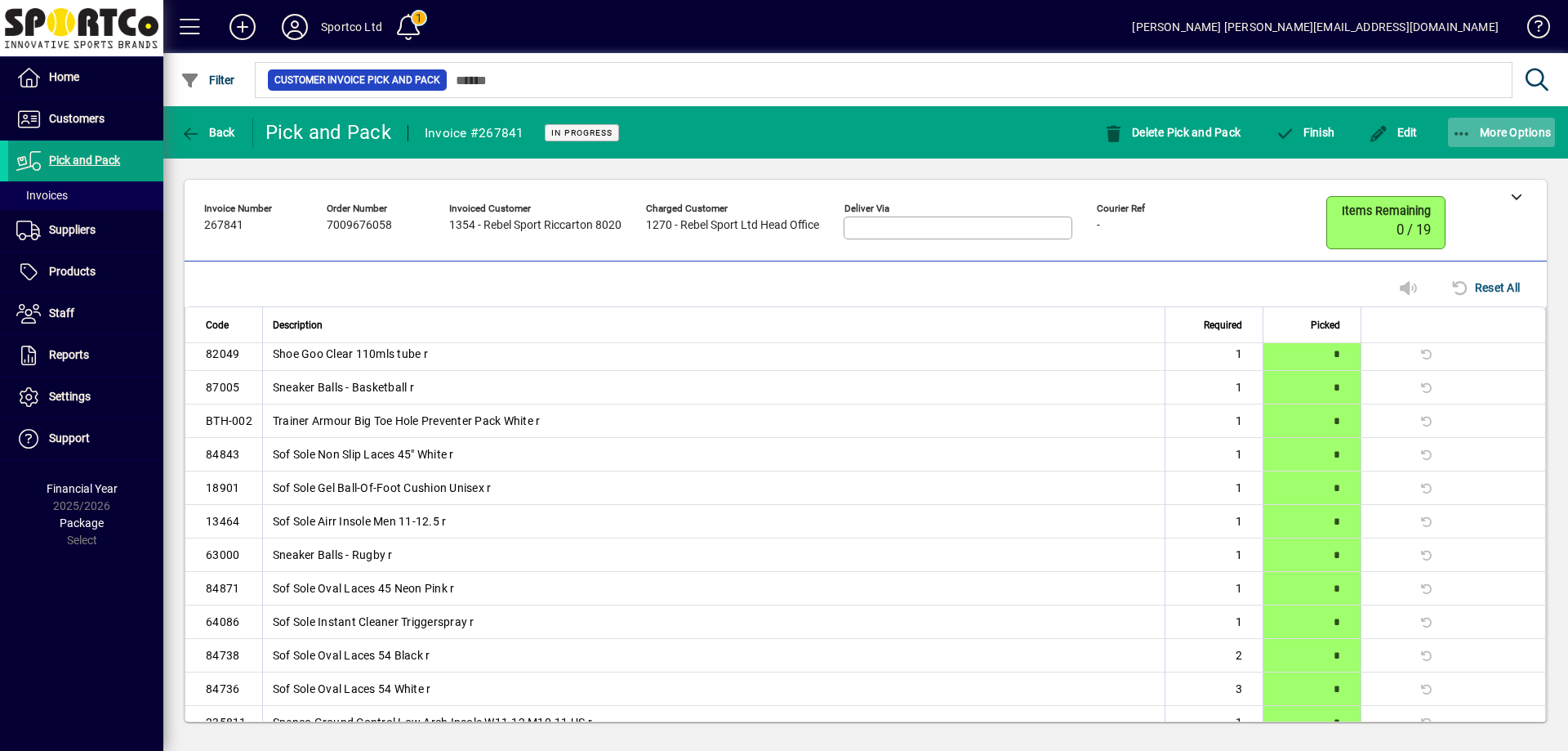
click at [1467, 128] on icon "button" at bounding box center [1462, 134] width 20 height 16
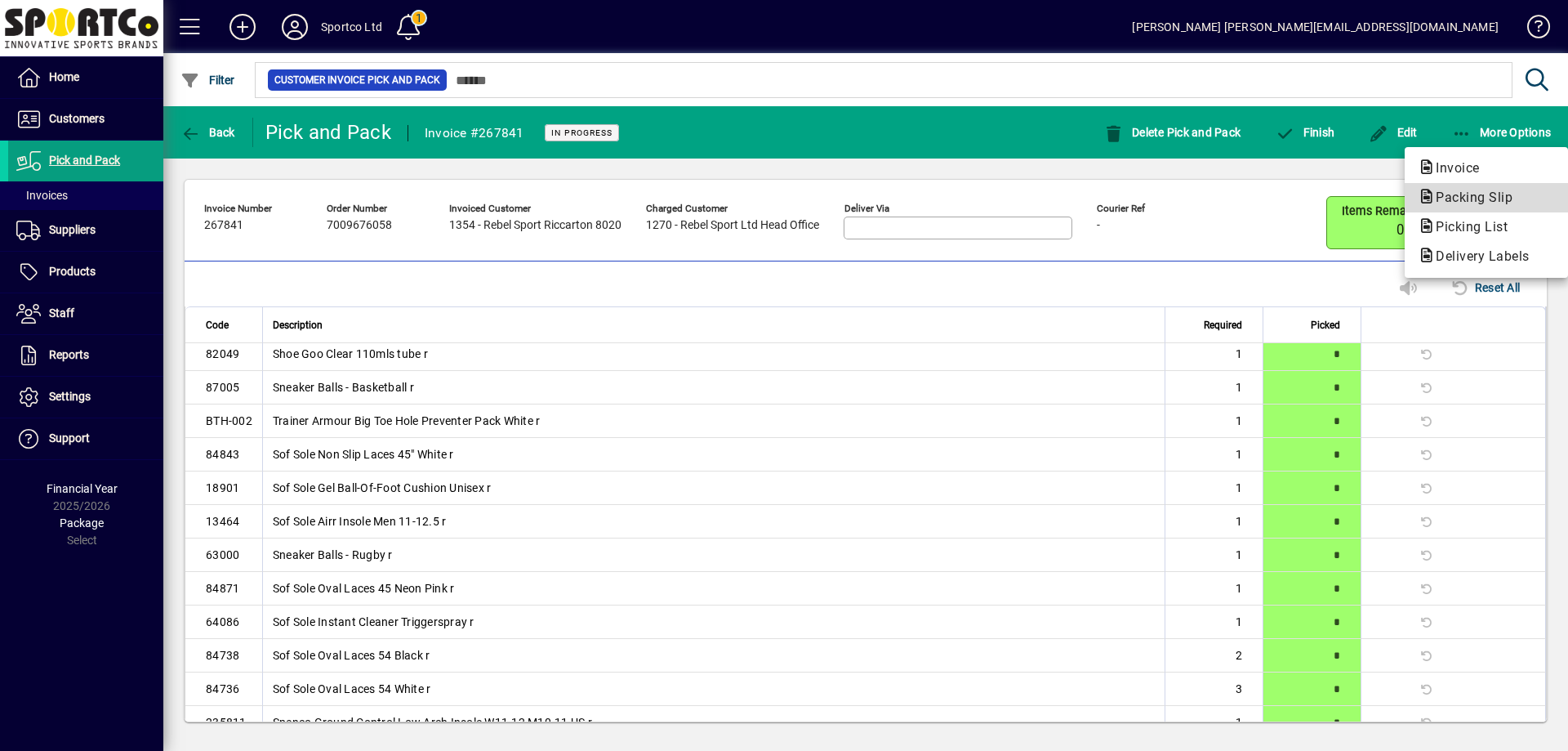
click at [1458, 194] on span "Packing Slip" at bounding box center [1470, 197] width 103 height 15
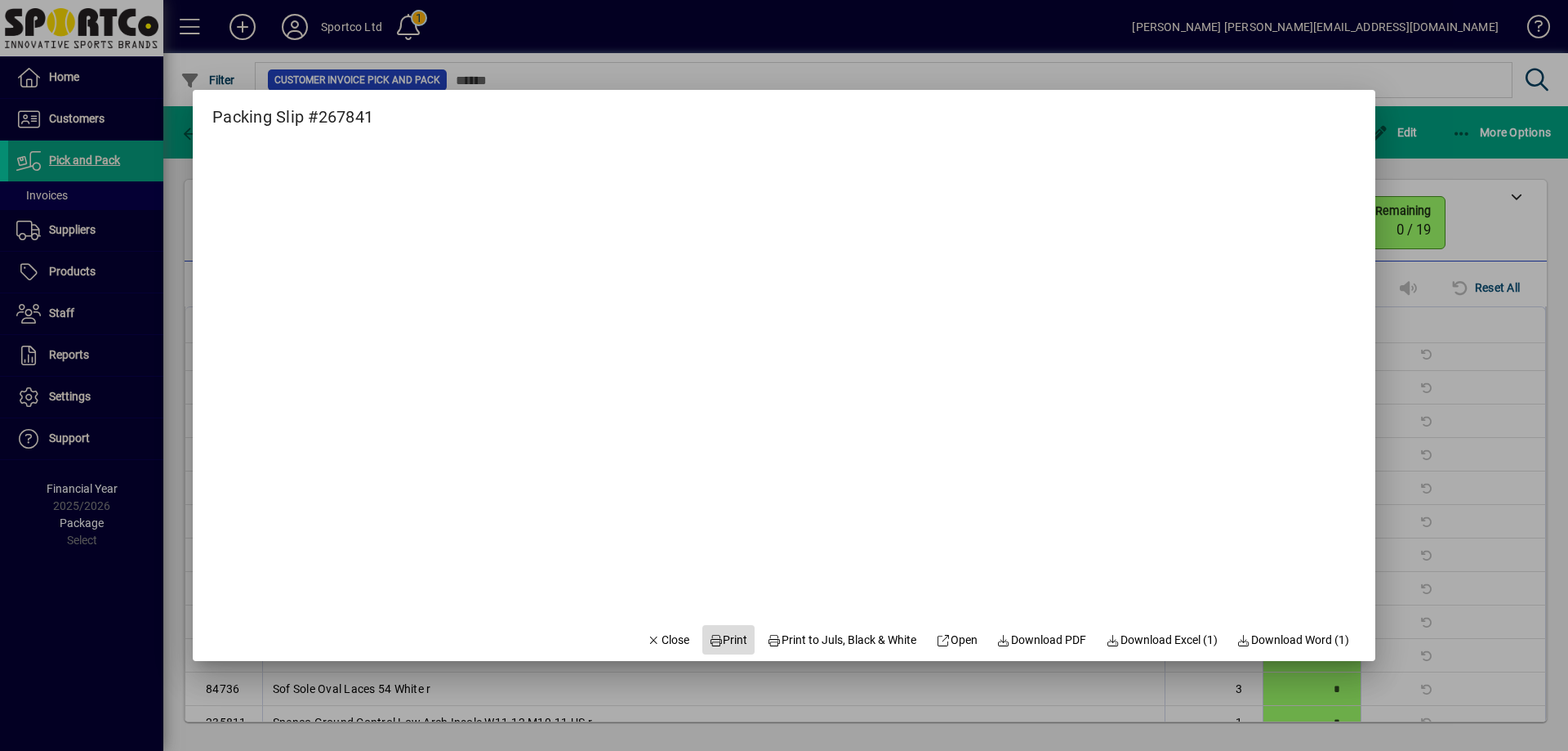
click at [722, 637] on span "Print" at bounding box center [728, 640] width 39 height 17
click at [640, 625] on span "button" at bounding box center [668, 639] width 55 height 39
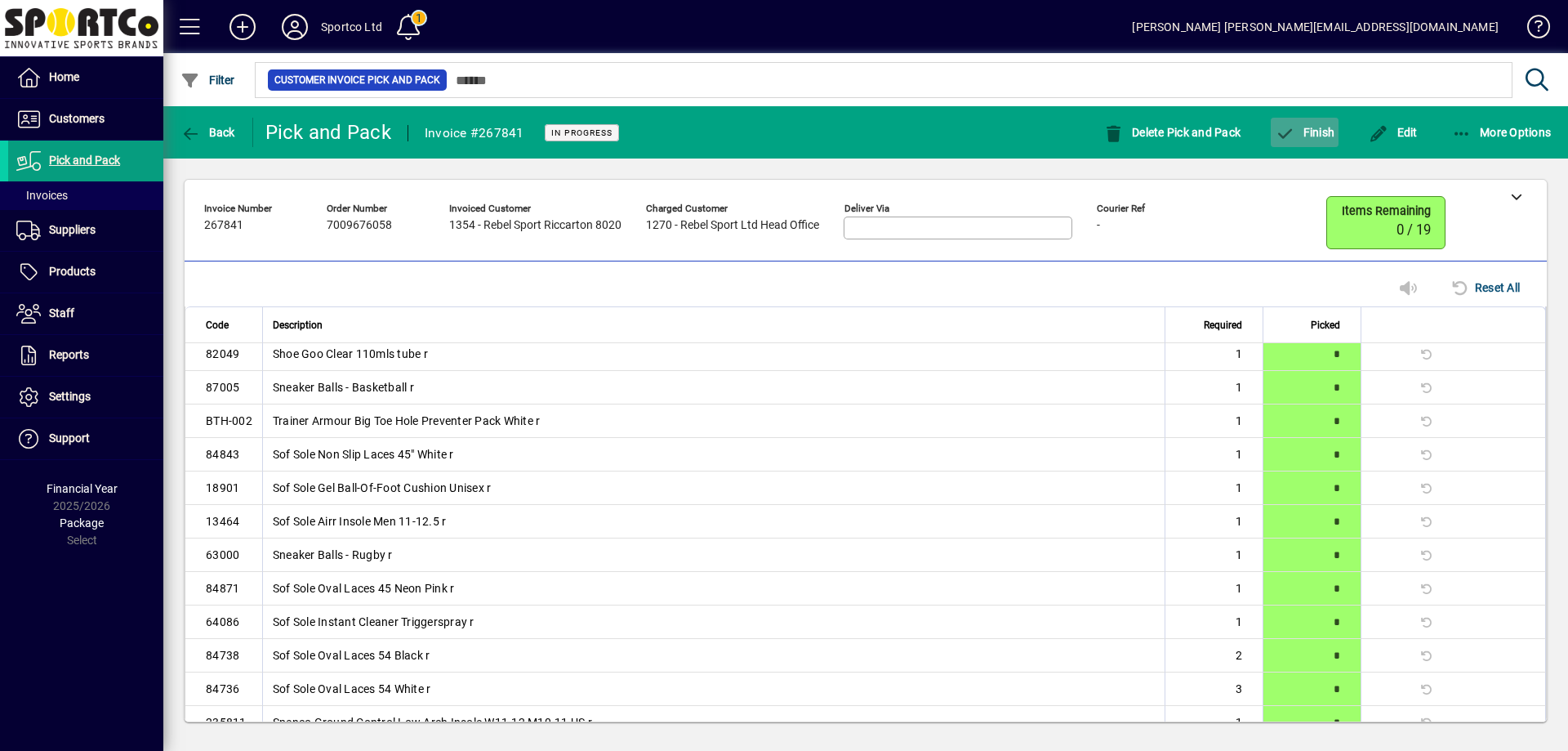
click at [1319, 132] on span "Finish" at bounding box center [1304, 133] width 59 height 13
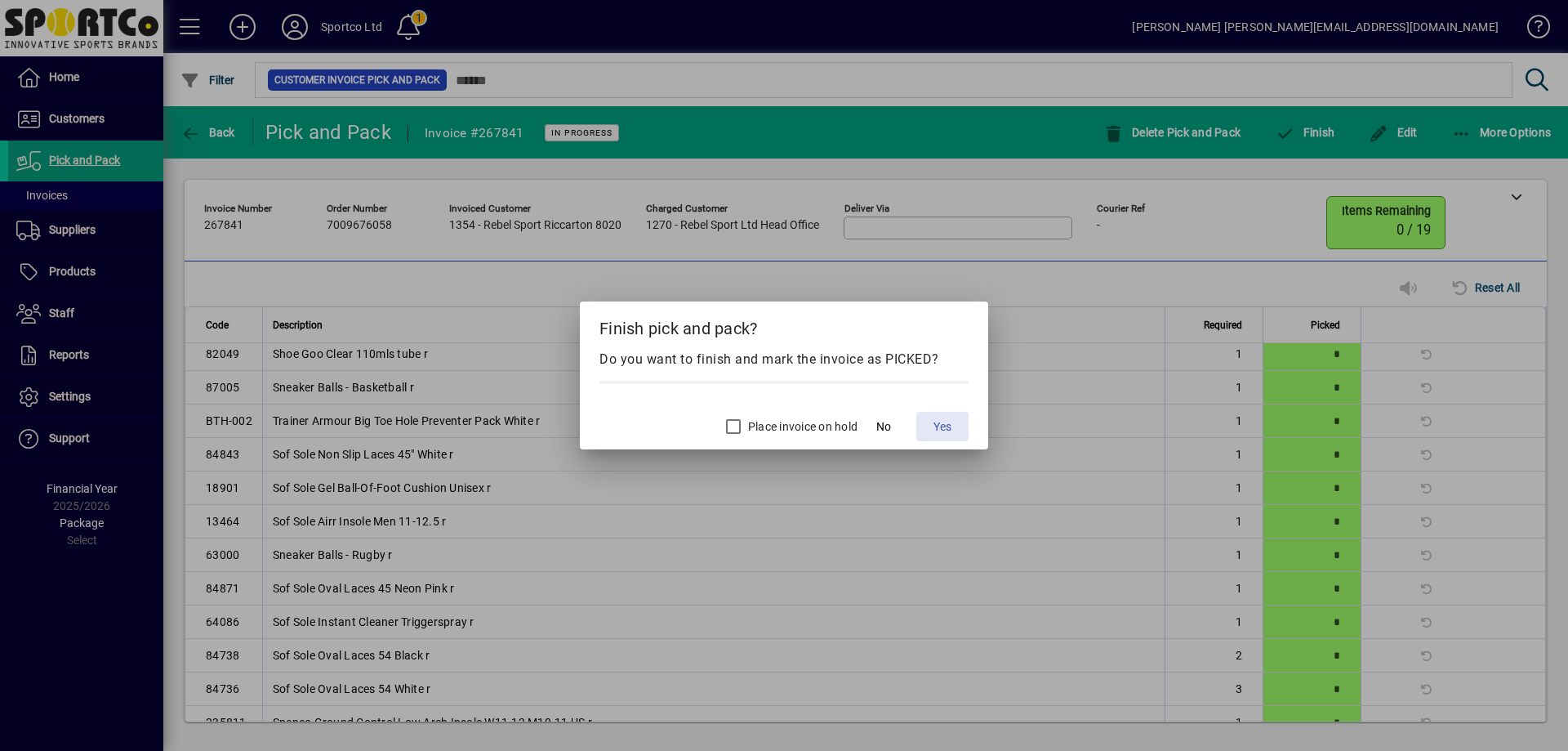
click at [934, 420] on span "Yes" at bounding box center [942, 427] width 18 height 17
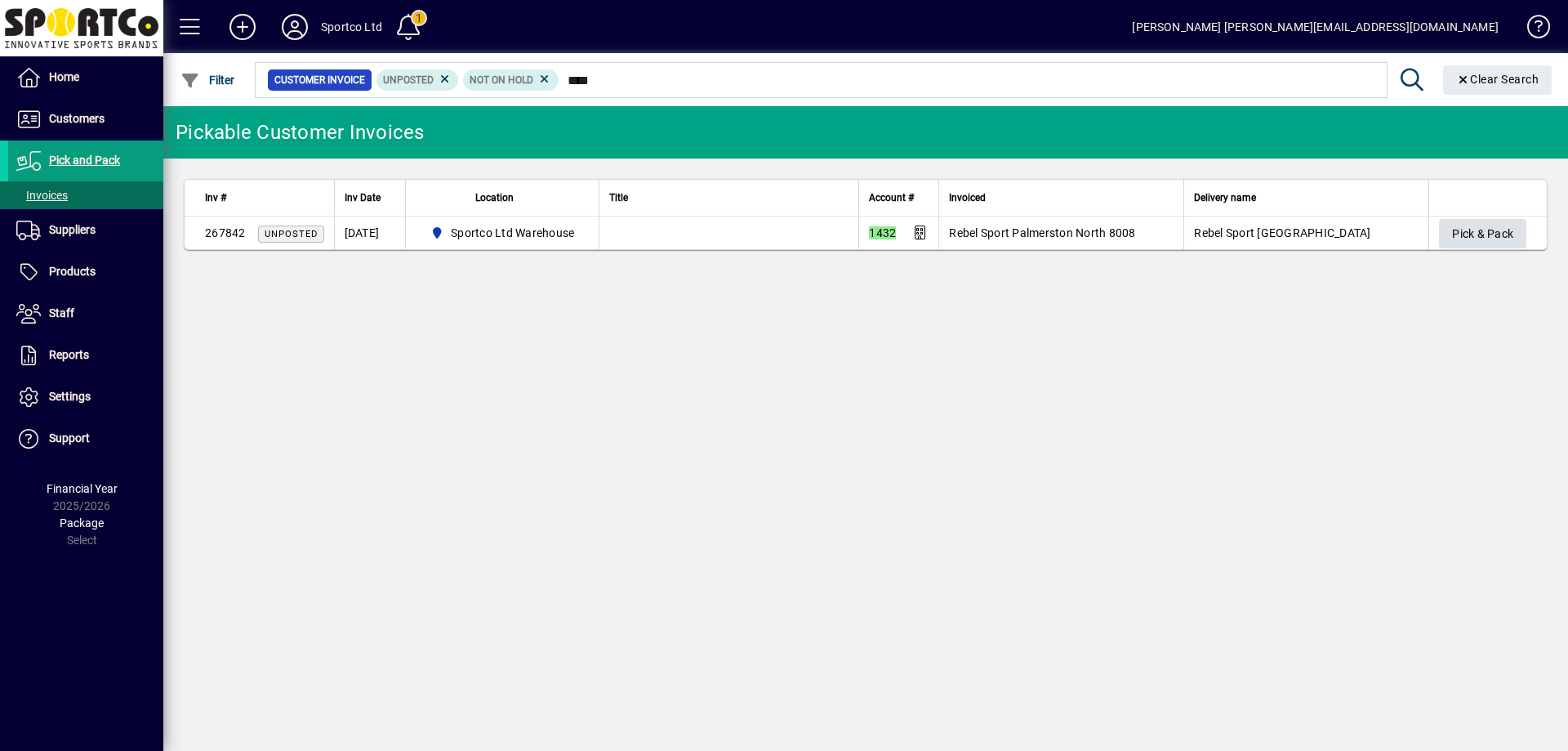
type input "****"
click at [1482, 232] on span "Pick & Pack" at bounding box center [1483, 234] width 61 height 27
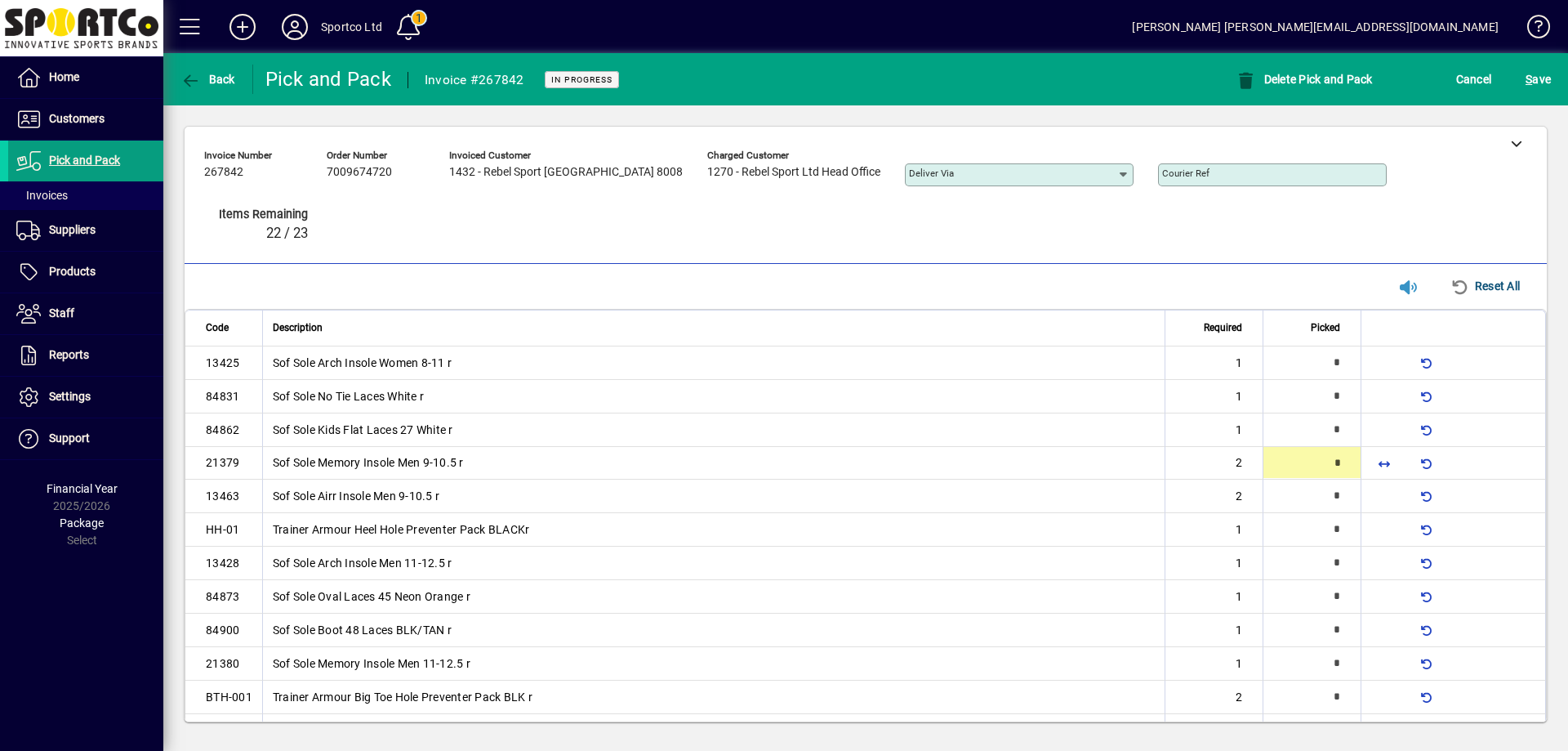
type input "*"
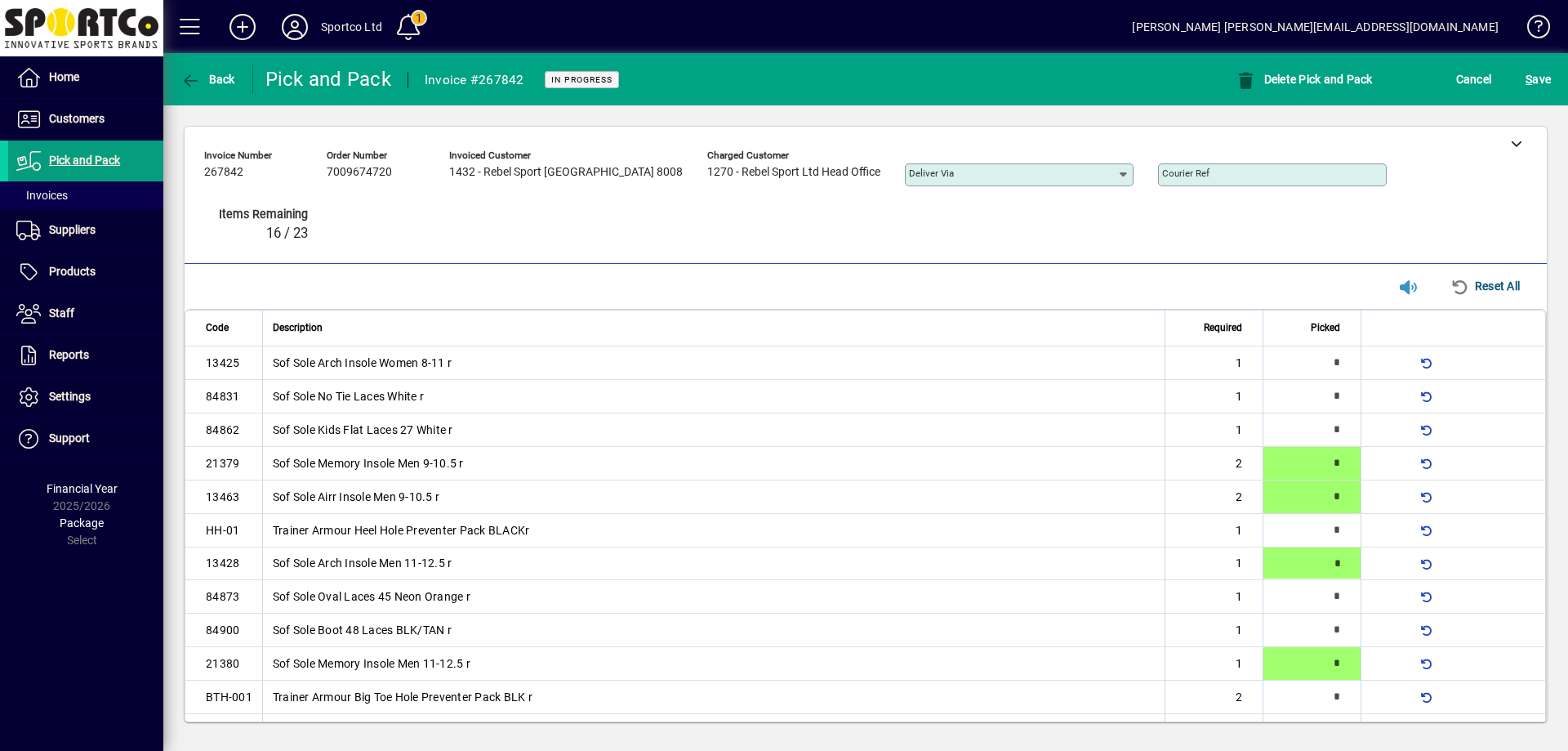
type input "*"
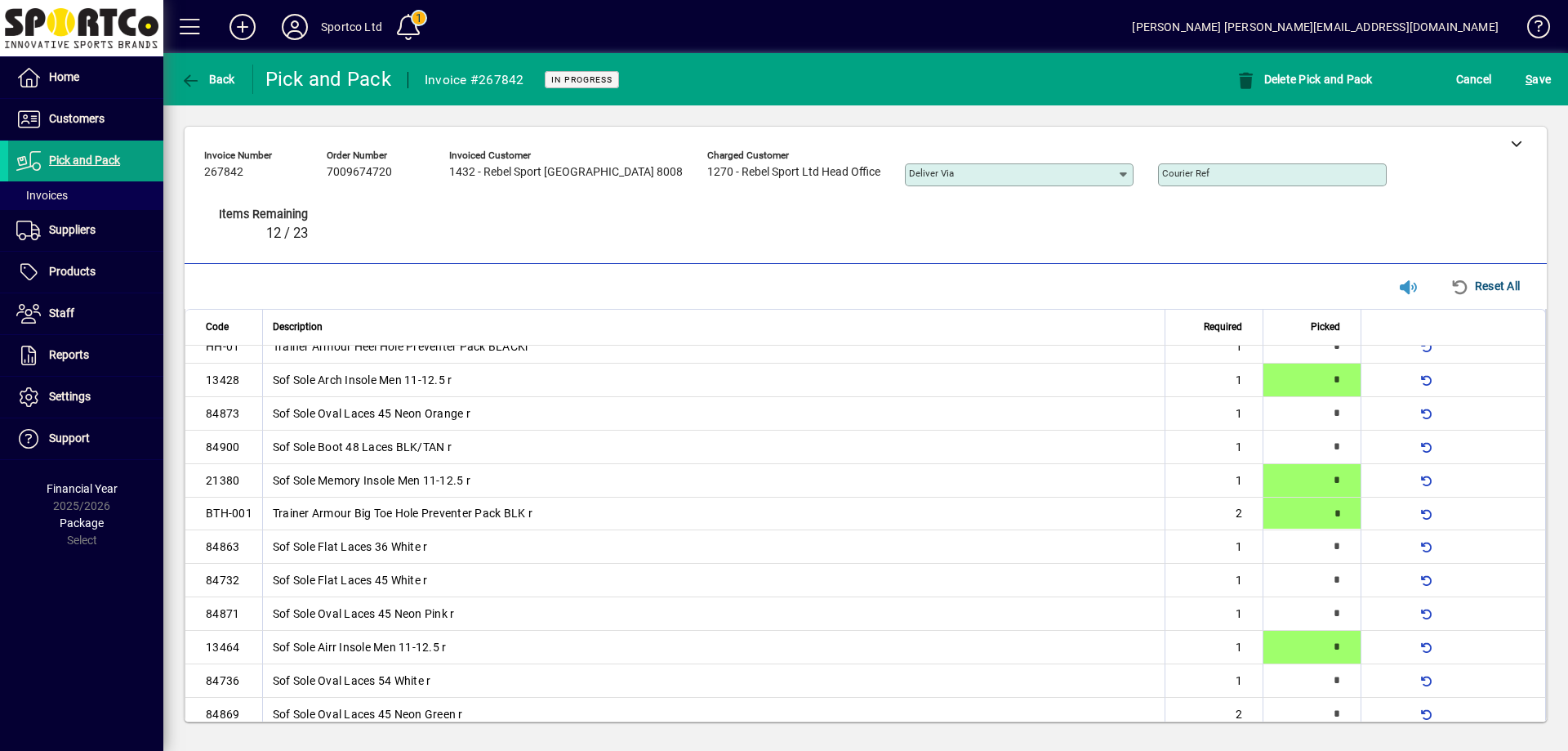
type input "*"
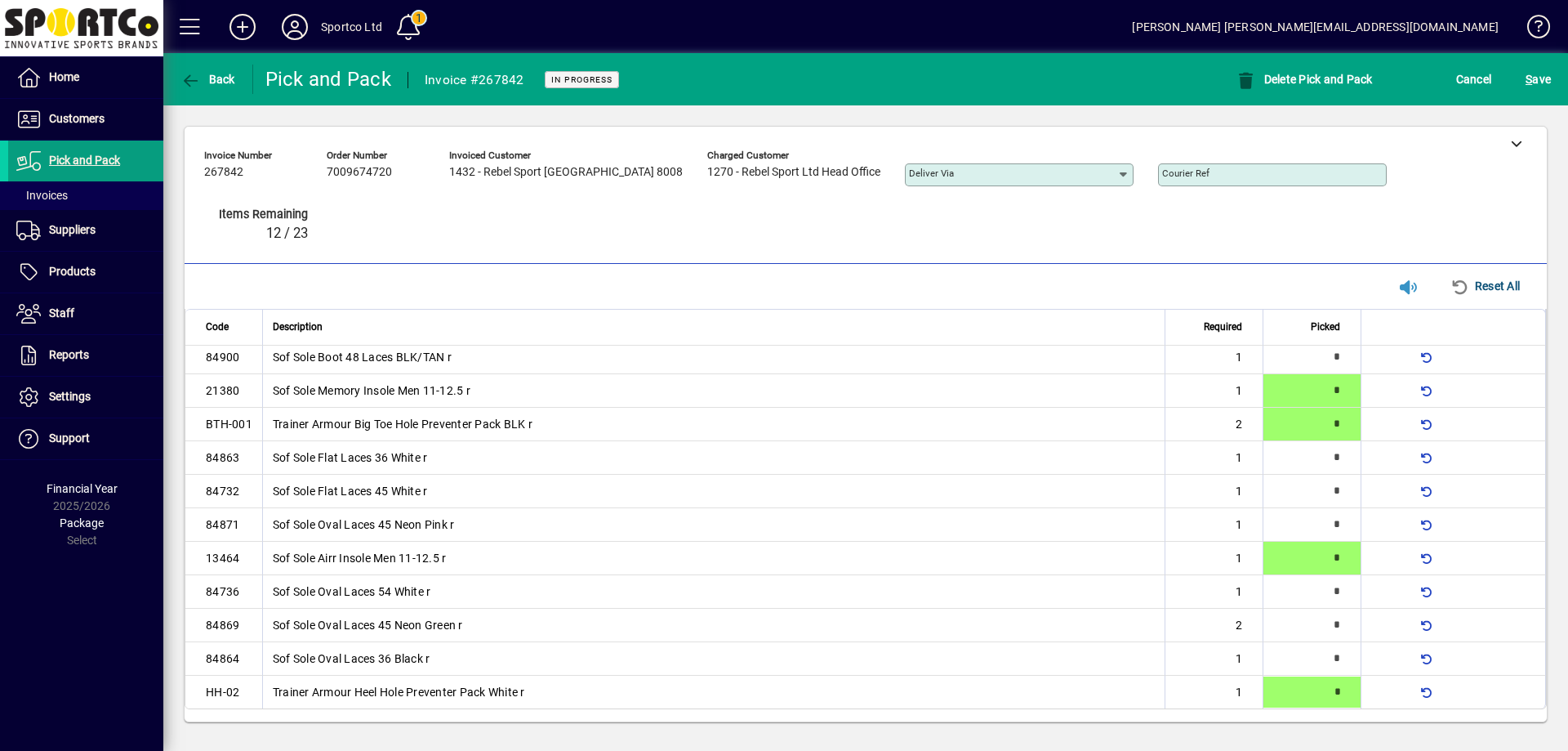
type input "*"
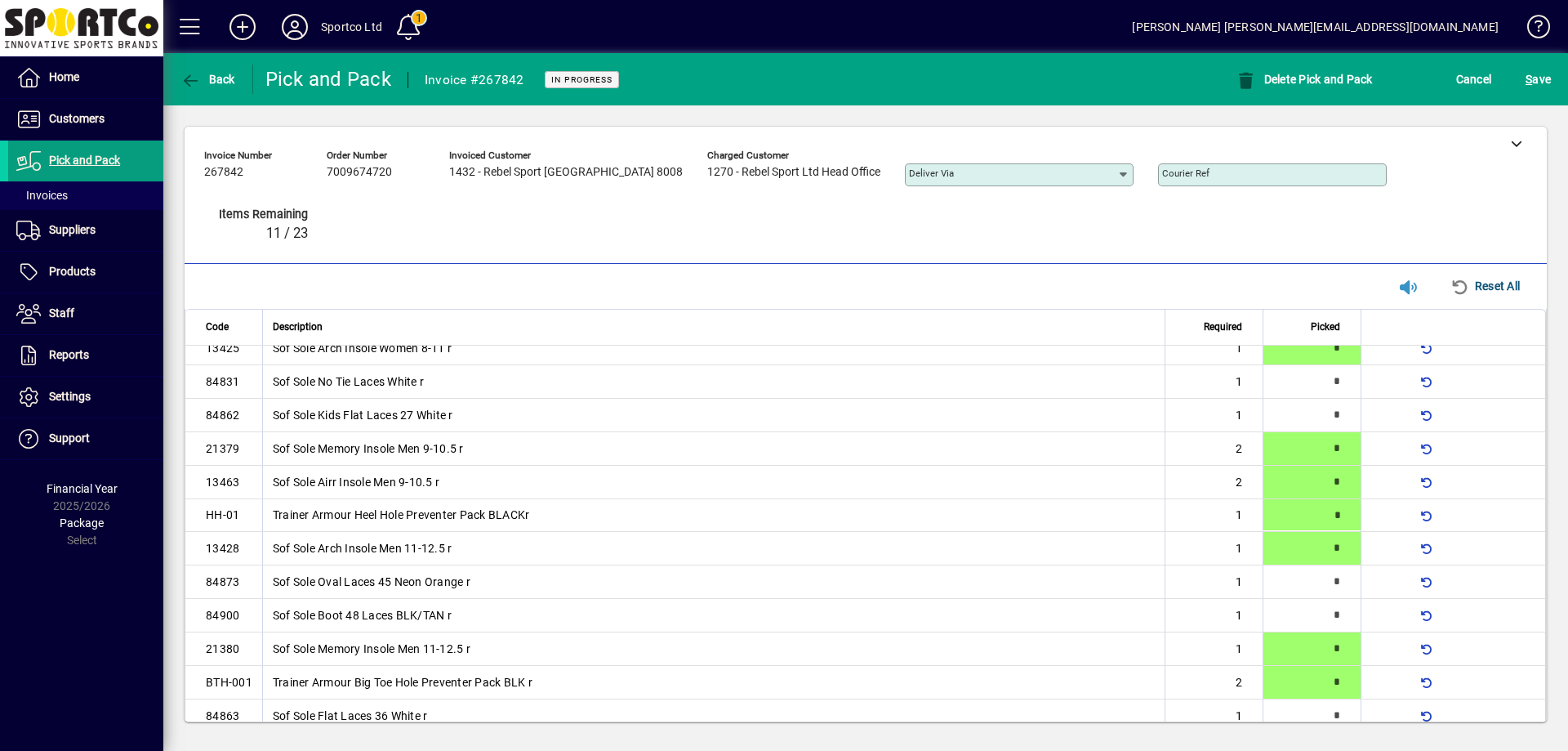
type input "*"
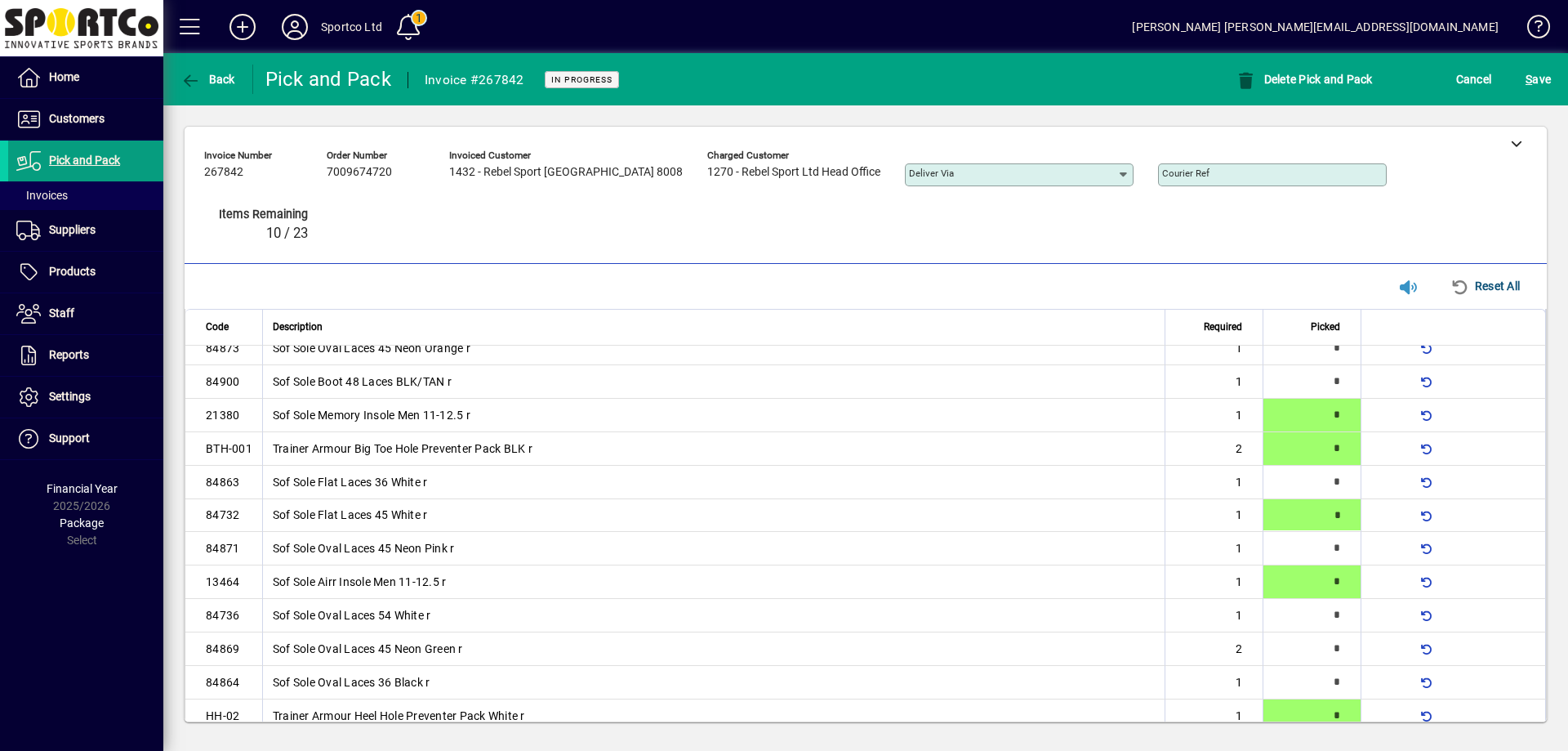
type input "*"
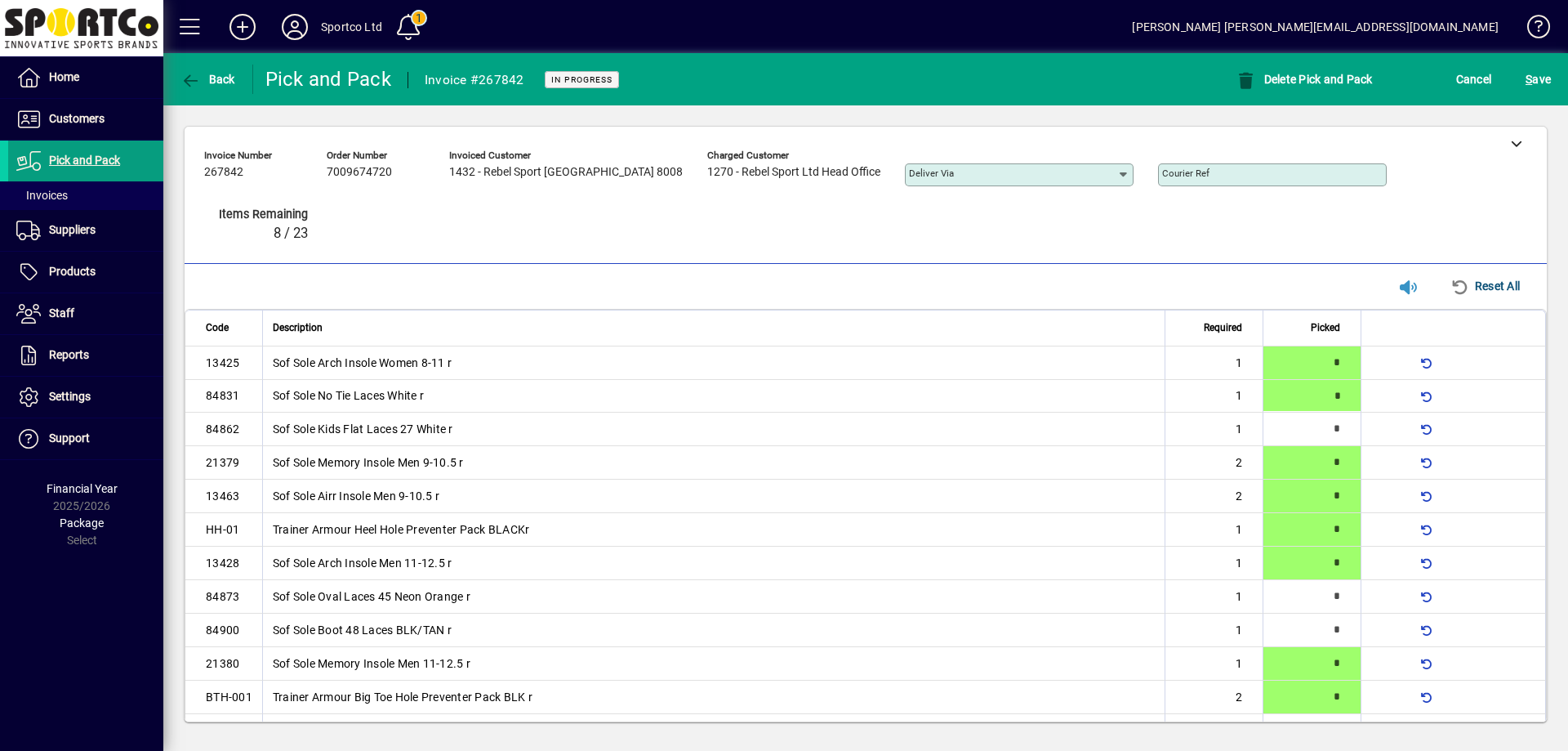
type input "*"
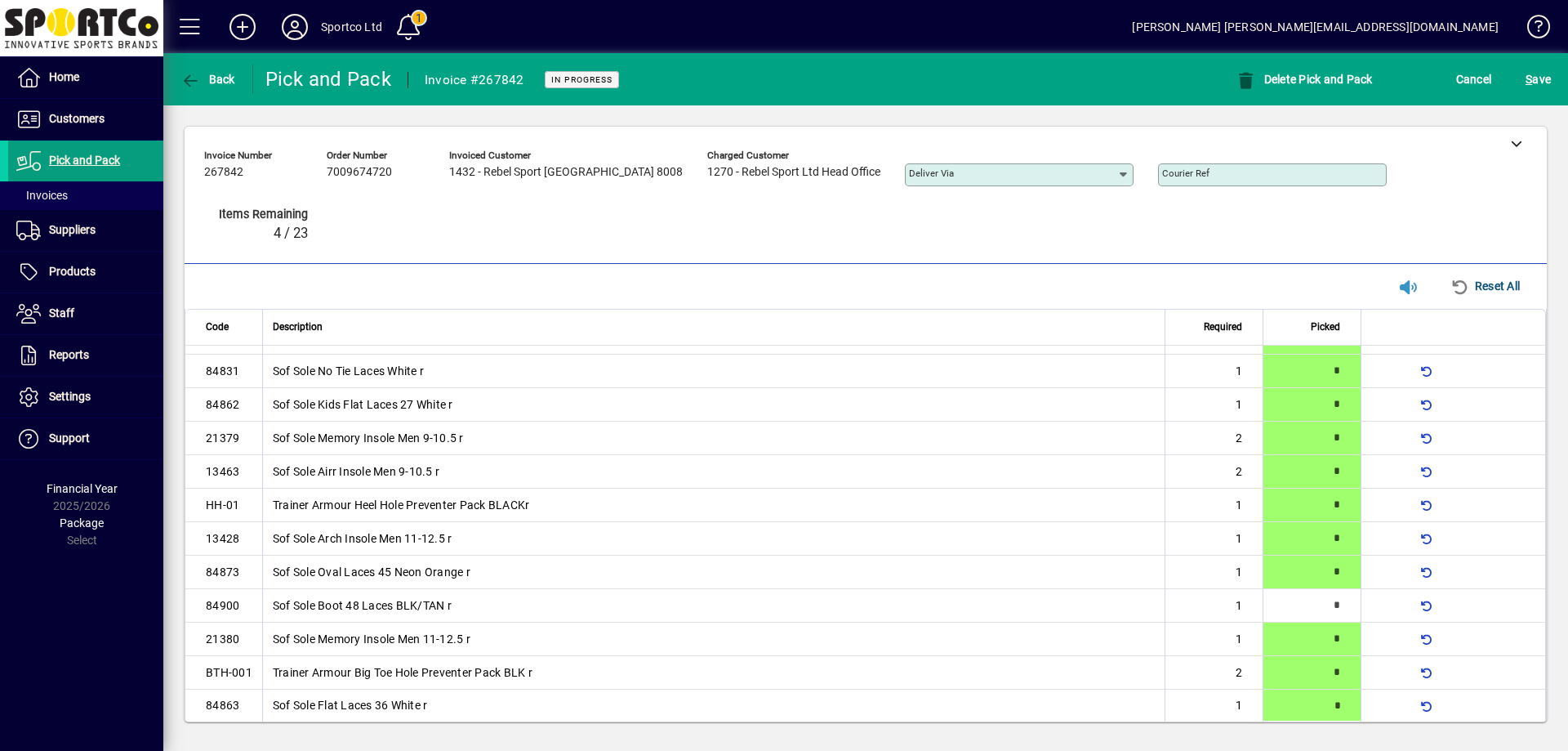
type input "*"
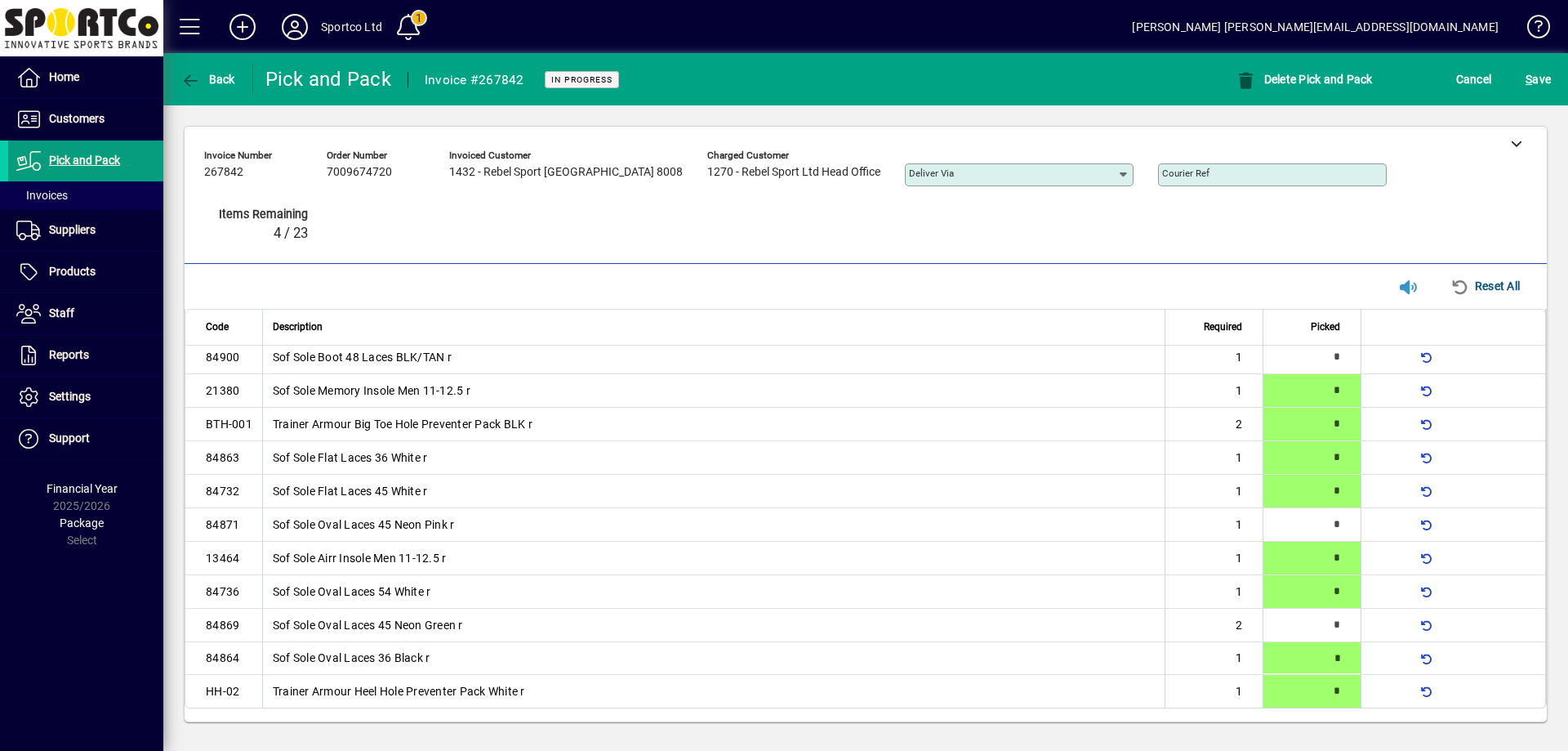
type input "*"
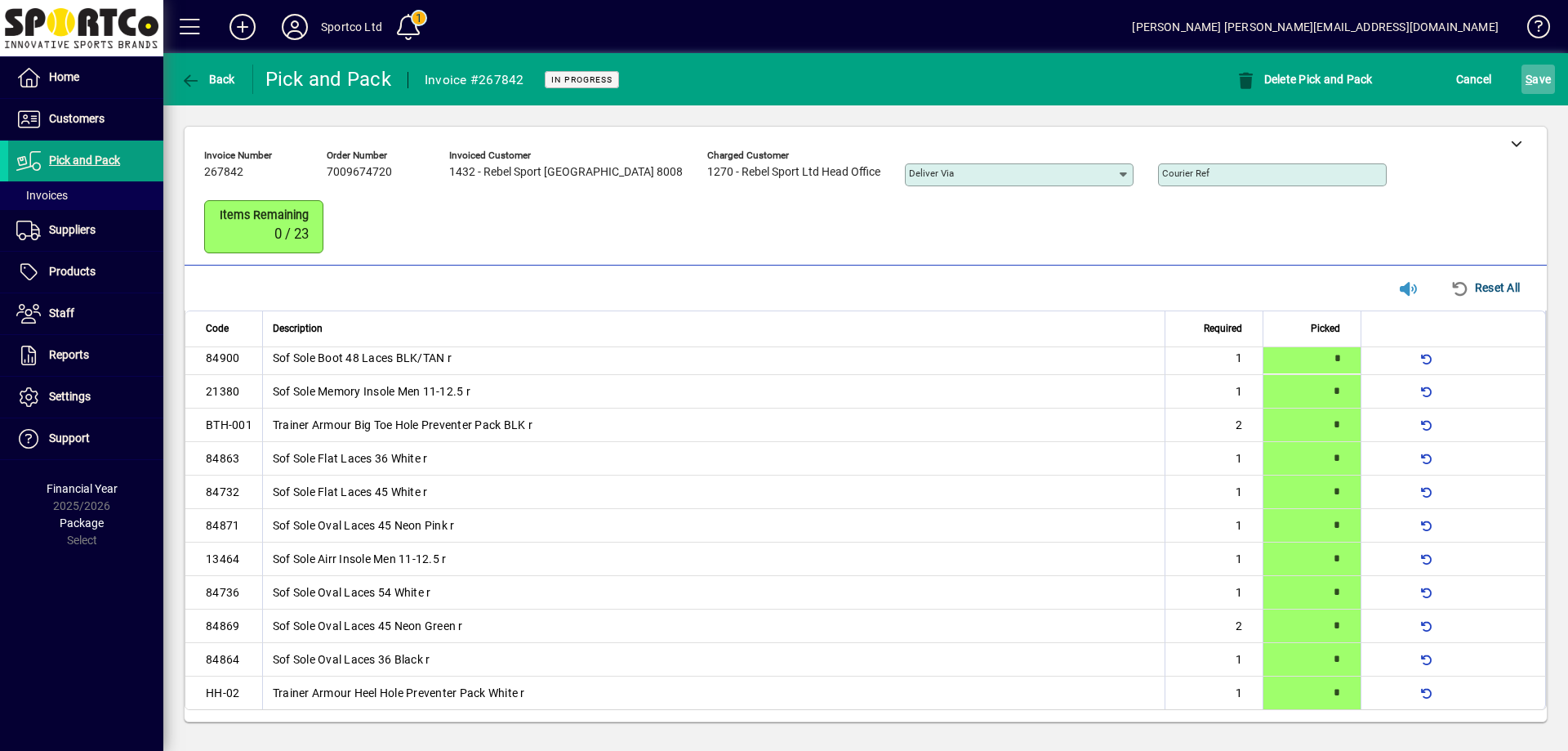
click at [1549, 78] on span "S ave" at bounding box center [1538, 78] width 25 height 26
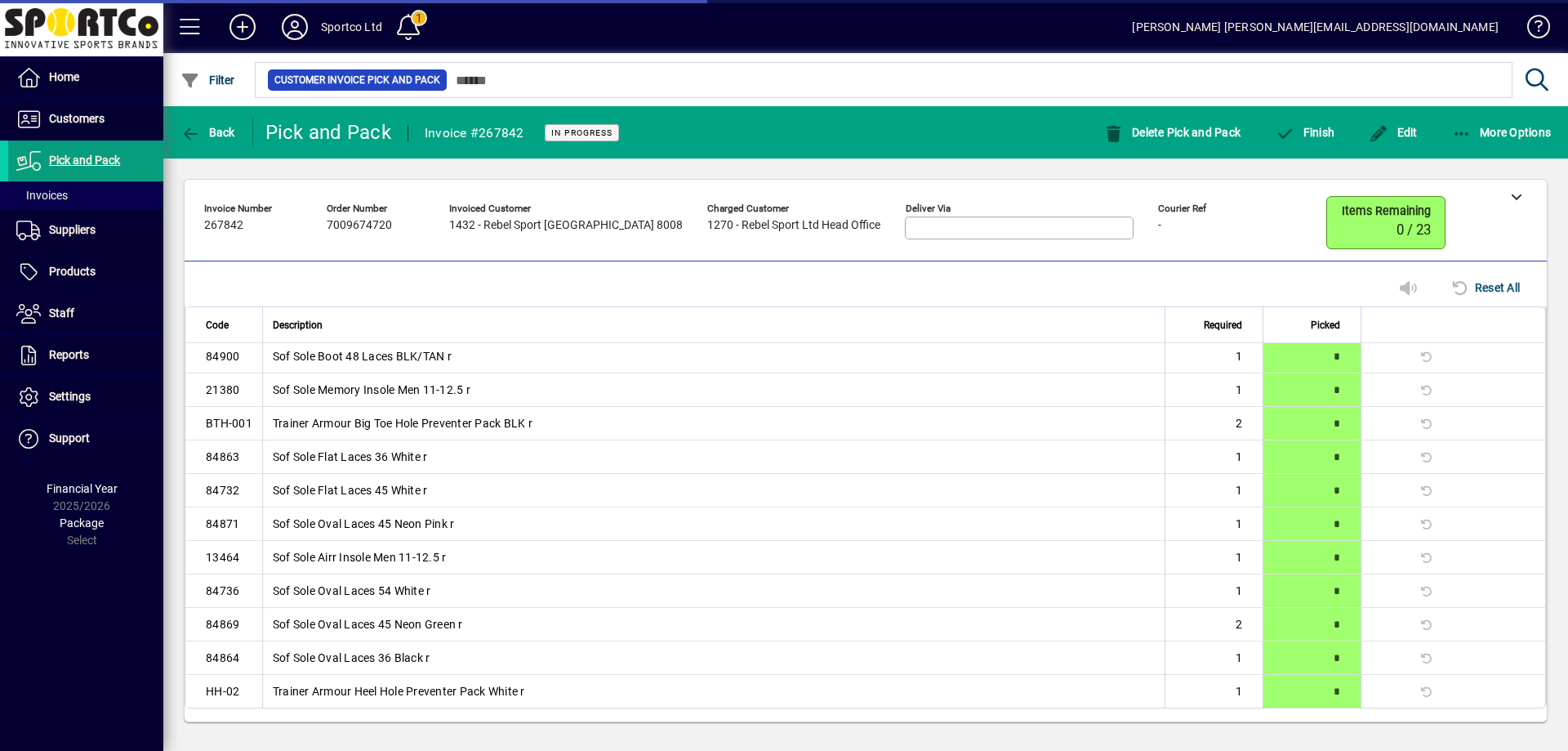
scroll to position [251, 0]
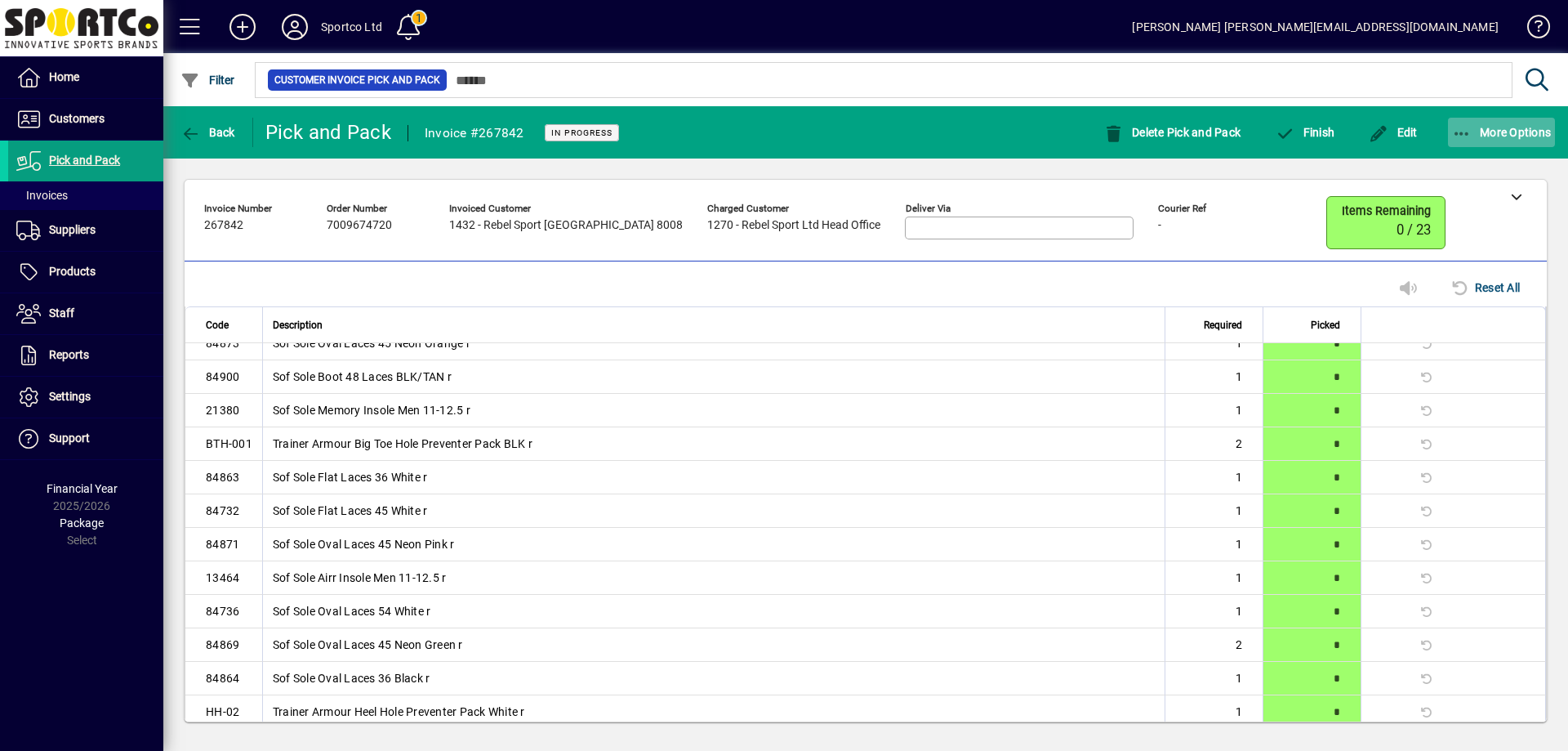
click at [1466, 131] on icon "button" at bounding box center [1462, 134] width 20 height 16
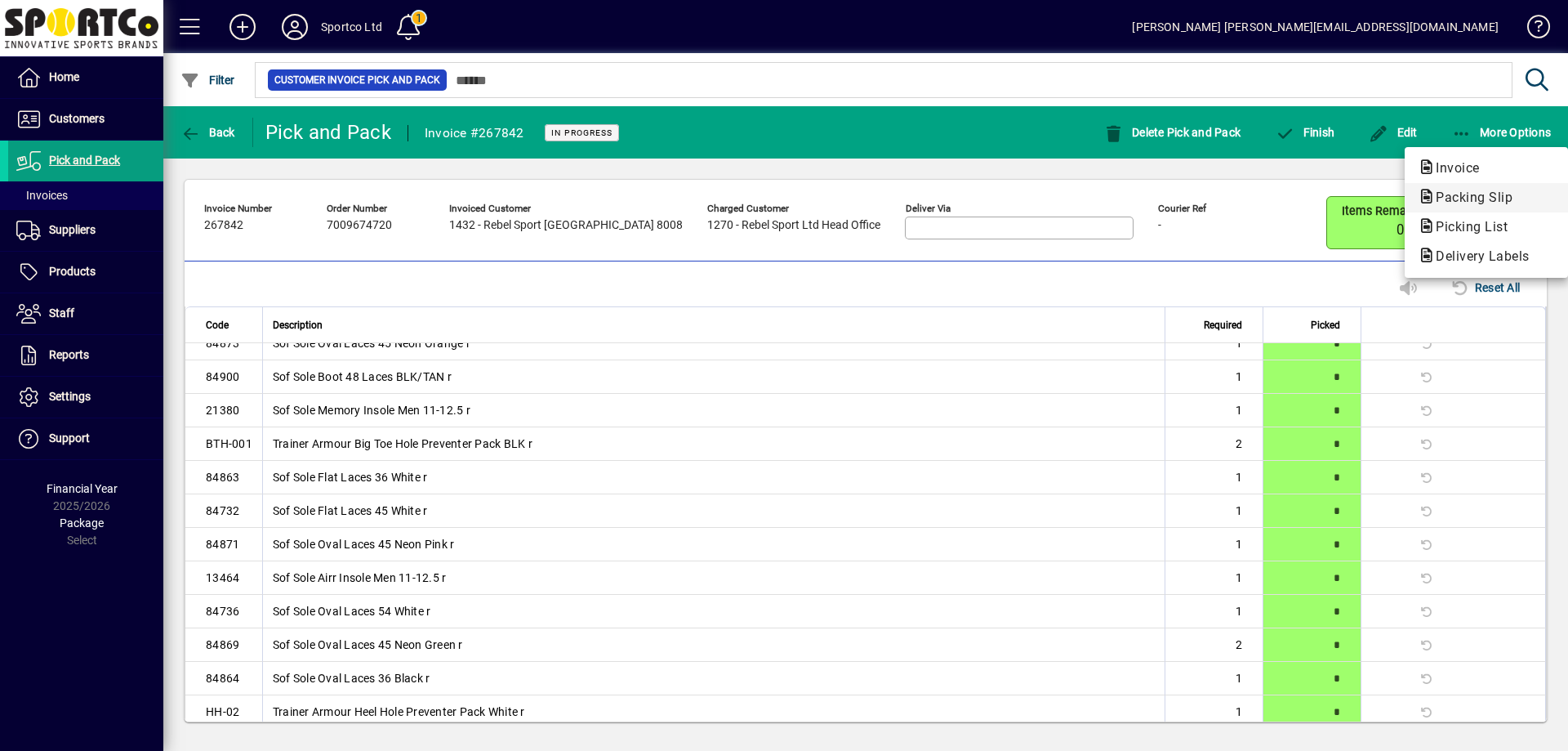
click at [1477, 189] on span "Packing Slip" at bounding box center [1470, 197] width 103 height 15
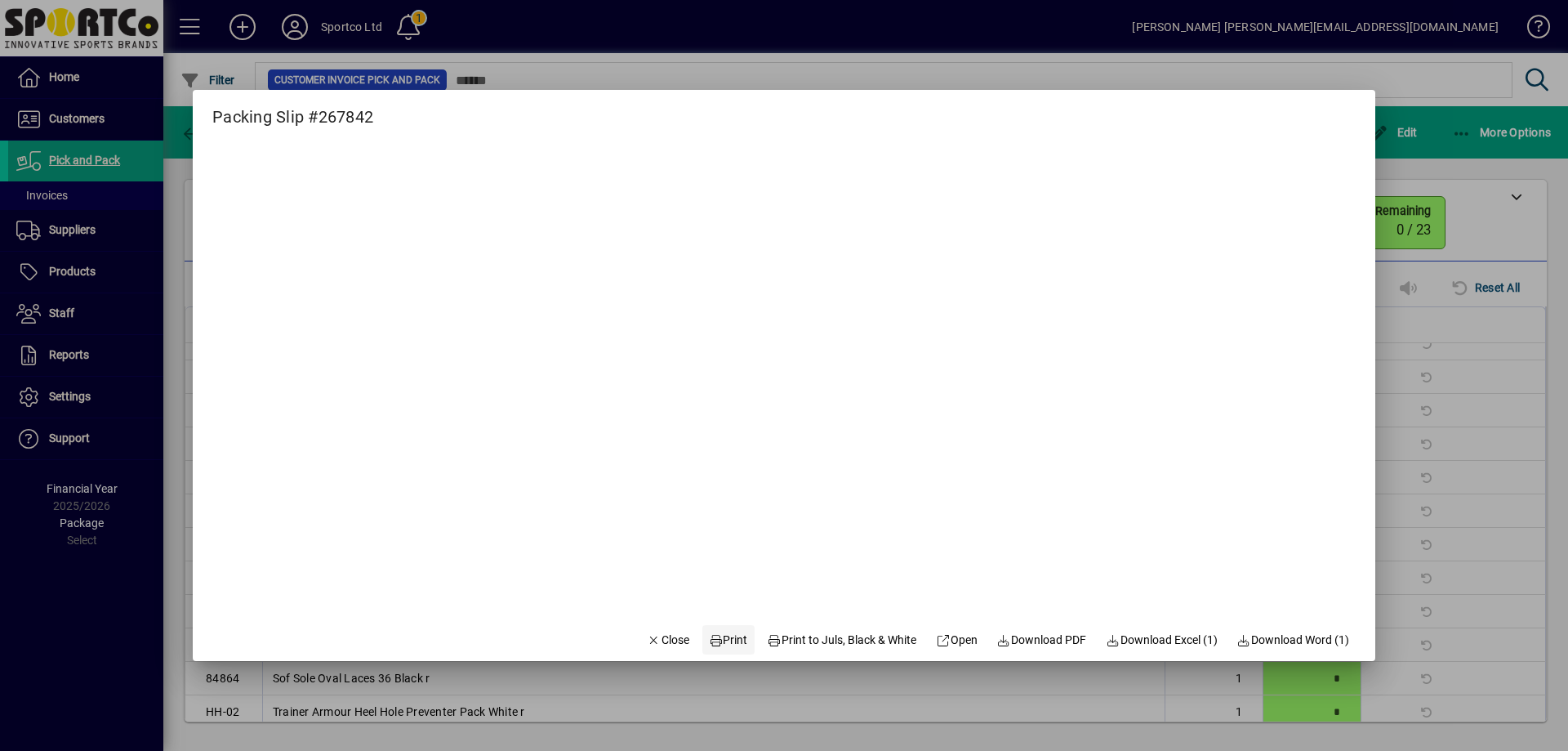
click at [721, 631] on button "Print" at bounding box center [728, 639] width 53 height 30
click at [656, 636] on span "Close" at bounding box center [668, 640] width 42 height 17
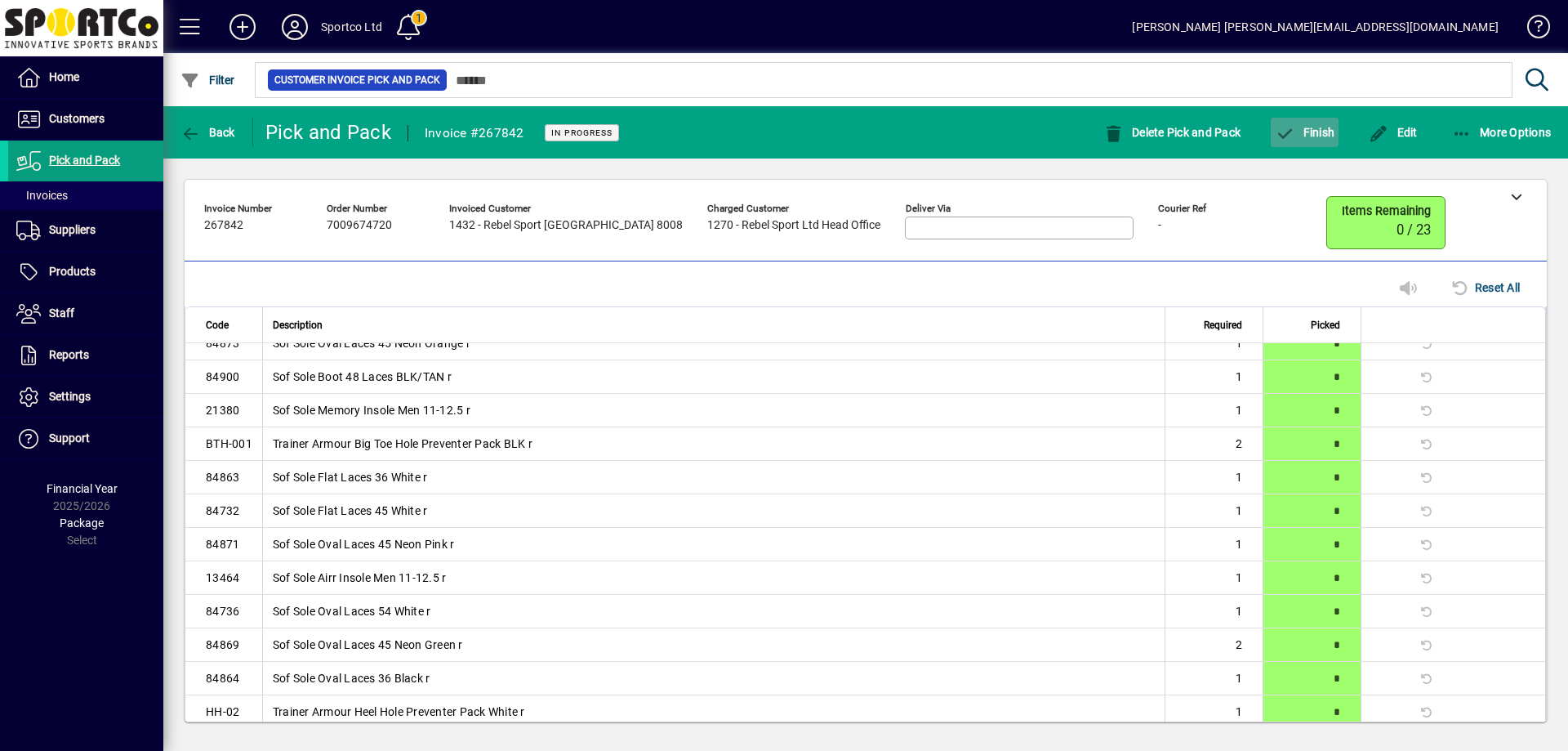
click at [1318, 129] on span "Finish" at bounding box center [1304, 133] width 59 height 13
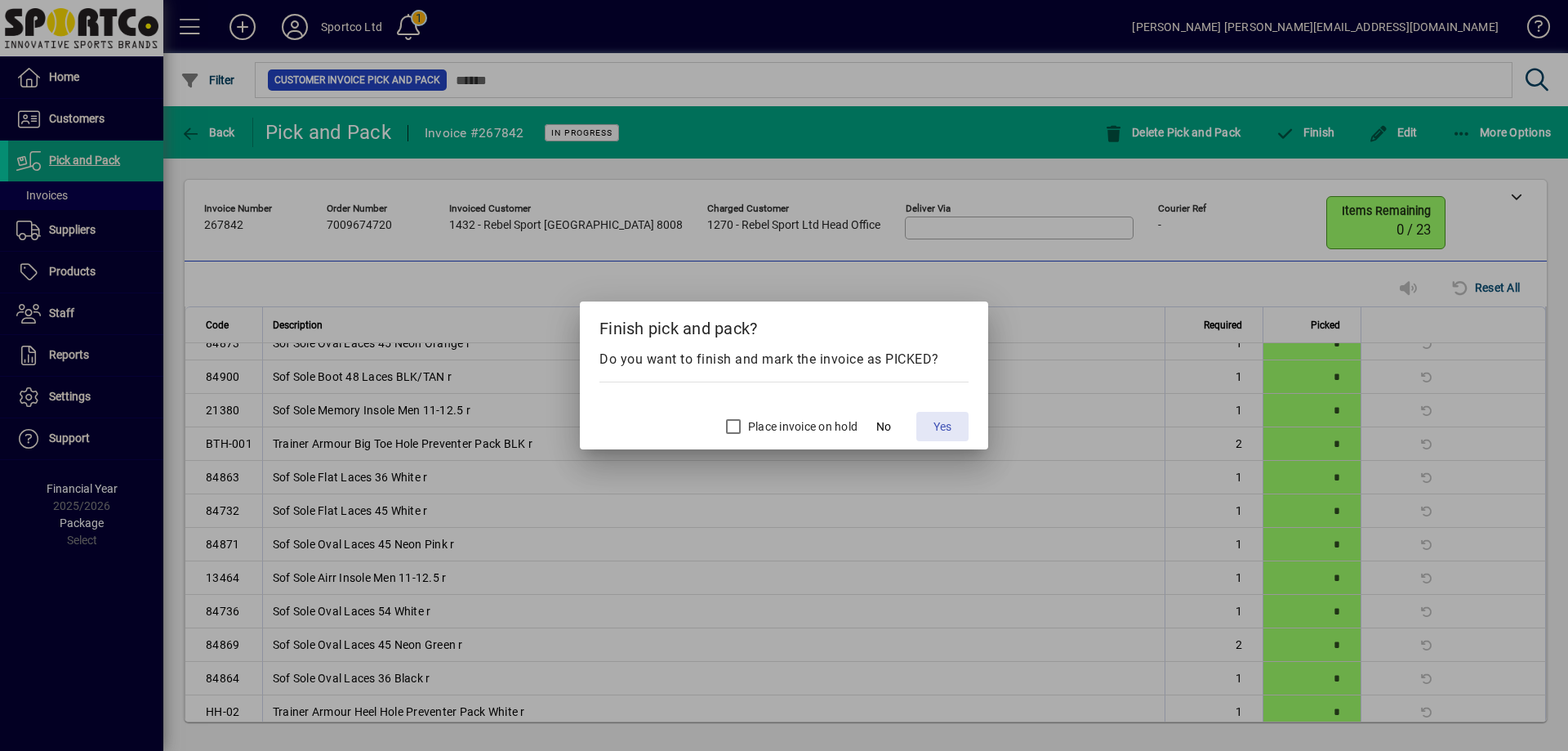
click at [942, 424] on span "Yes" at bounding box center [942, 427] width 18 height 17
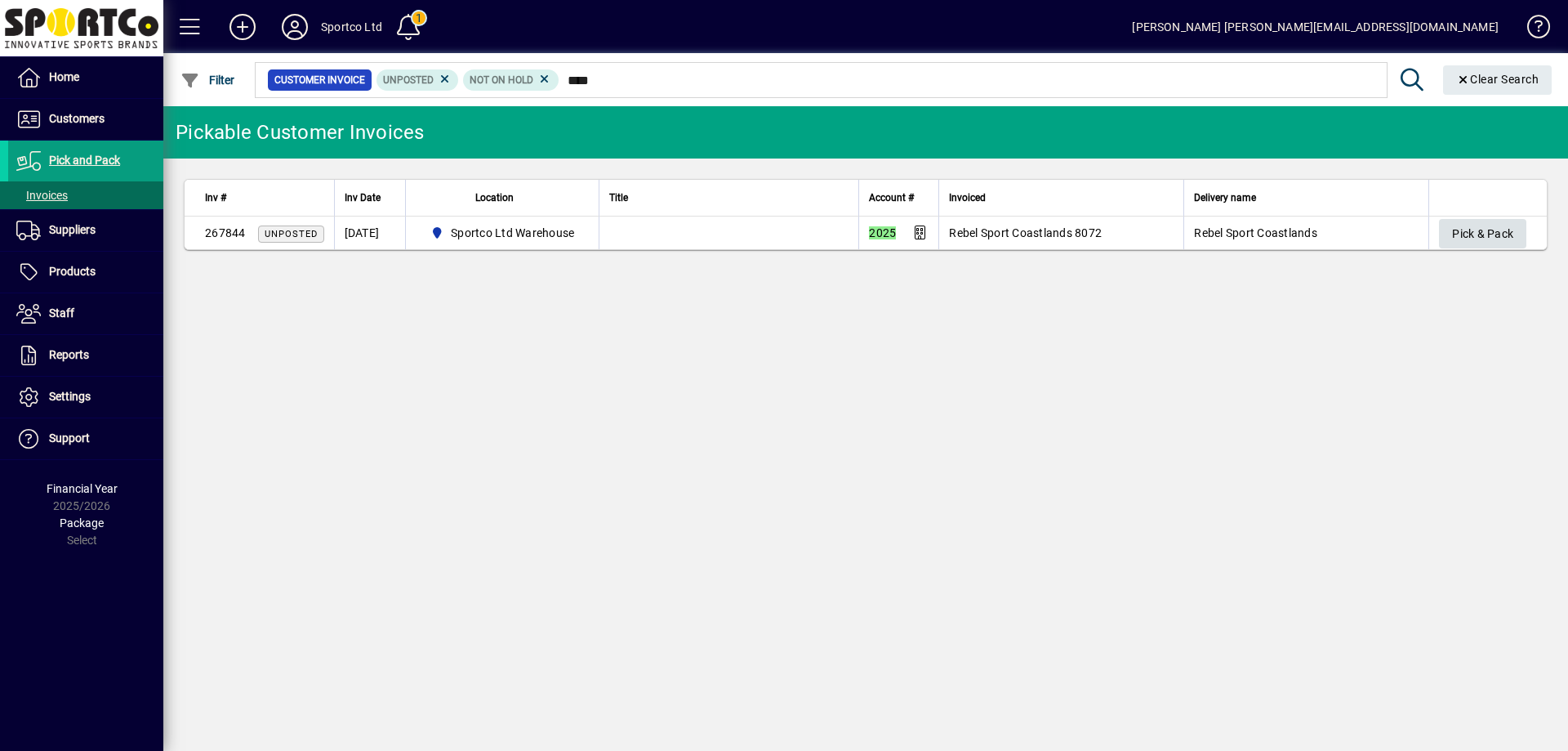
type input "****"
click at [1485, 227] on span "Pick & Pack" at bounding box center [1483, 234] width 61 height 27
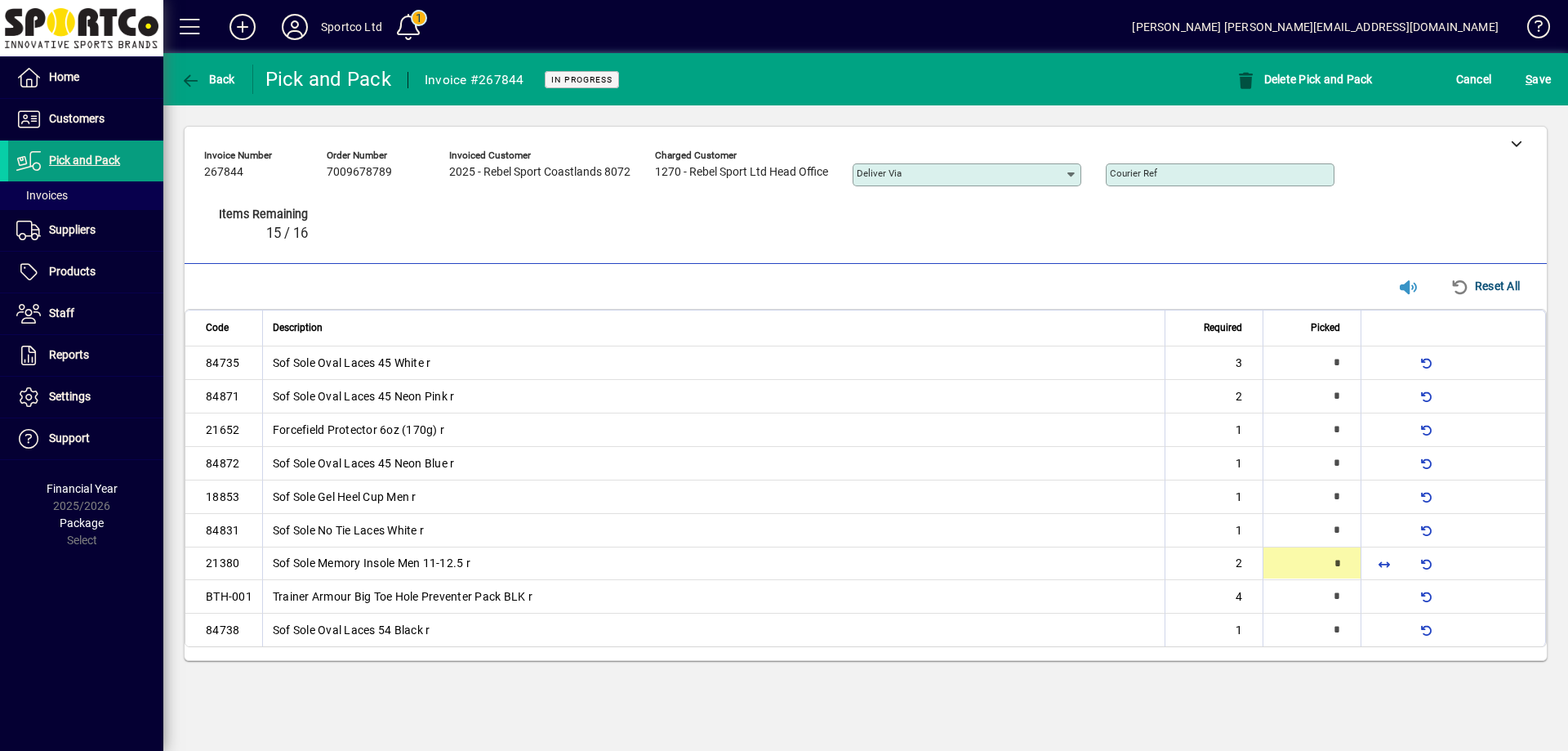
type input "*"
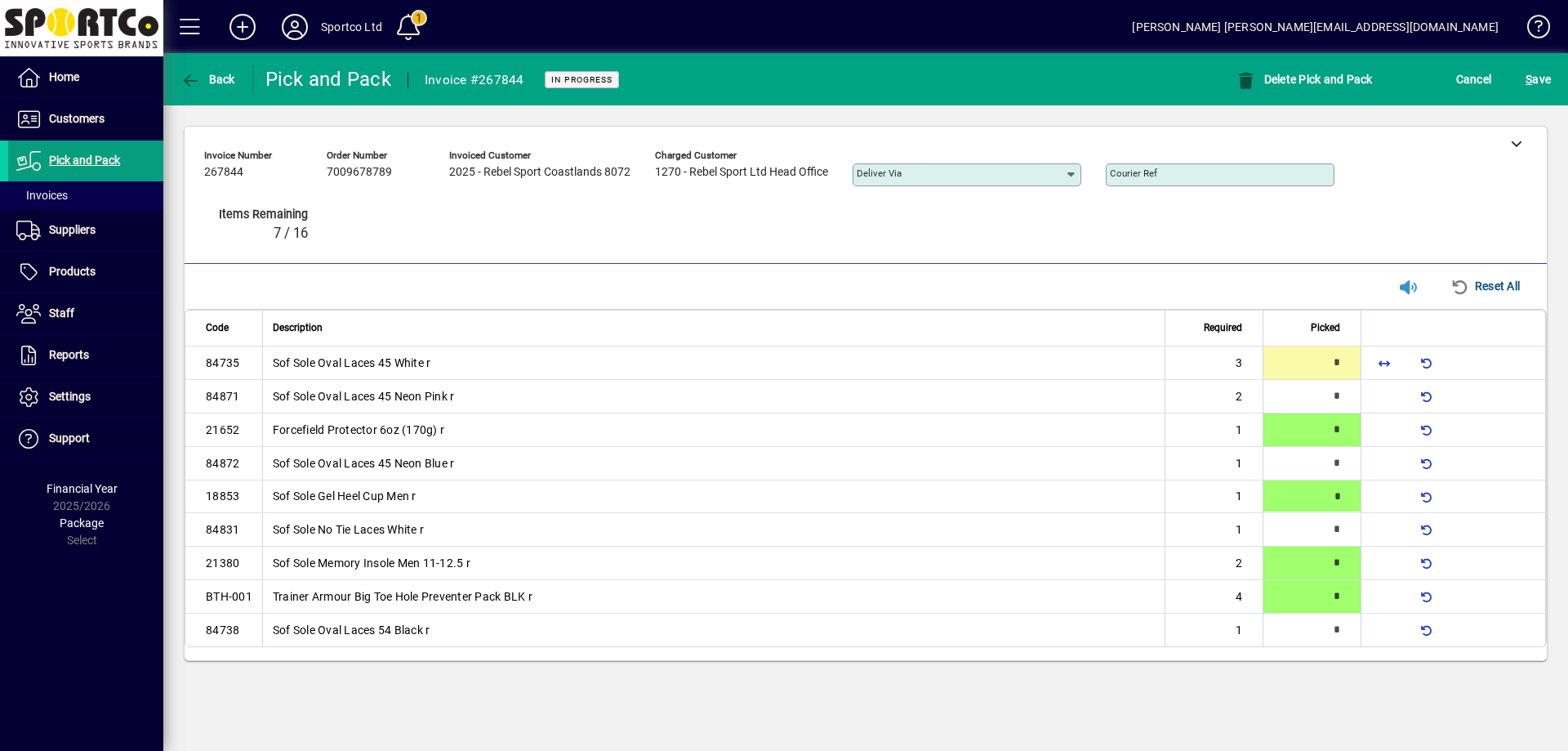
type input "*"
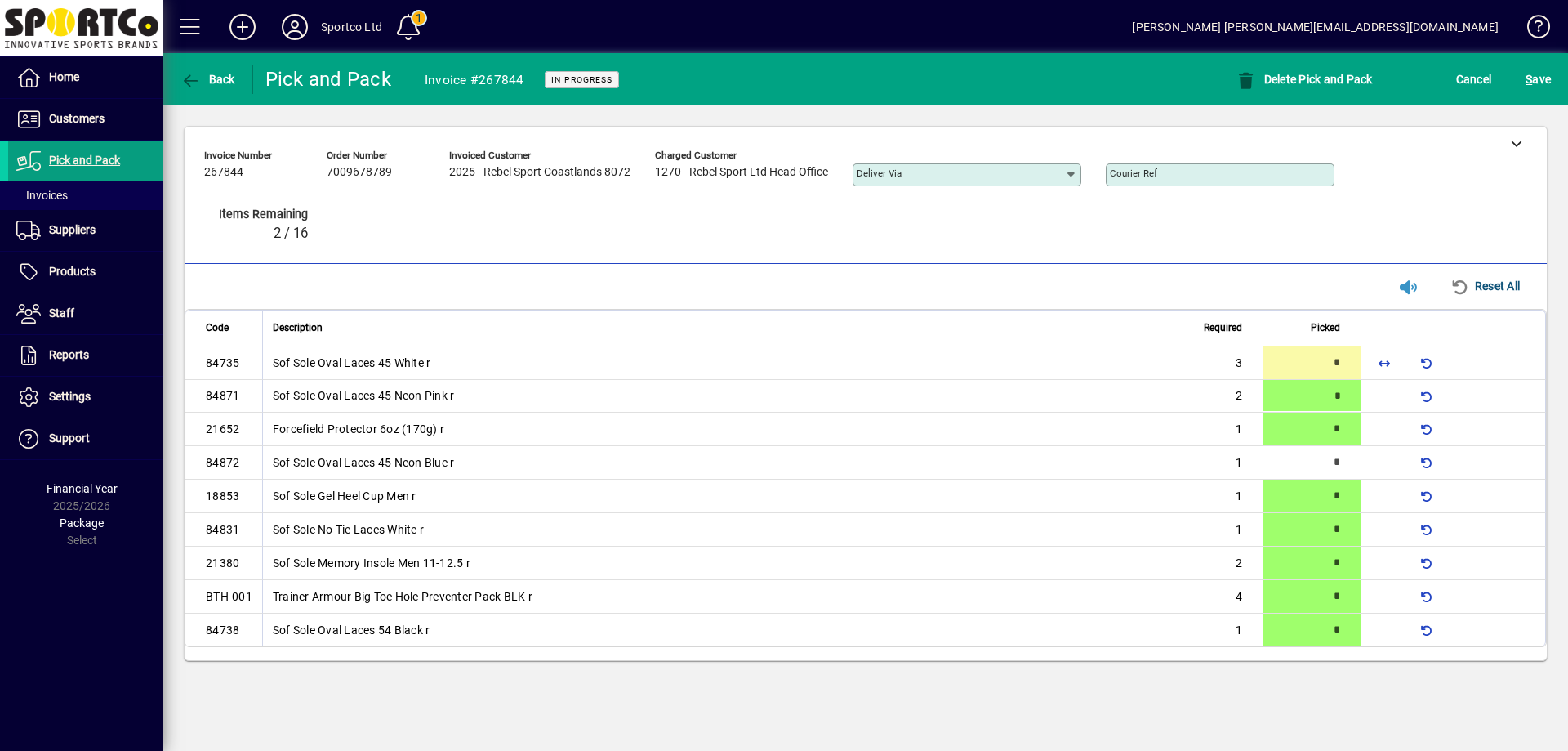
type input "*"
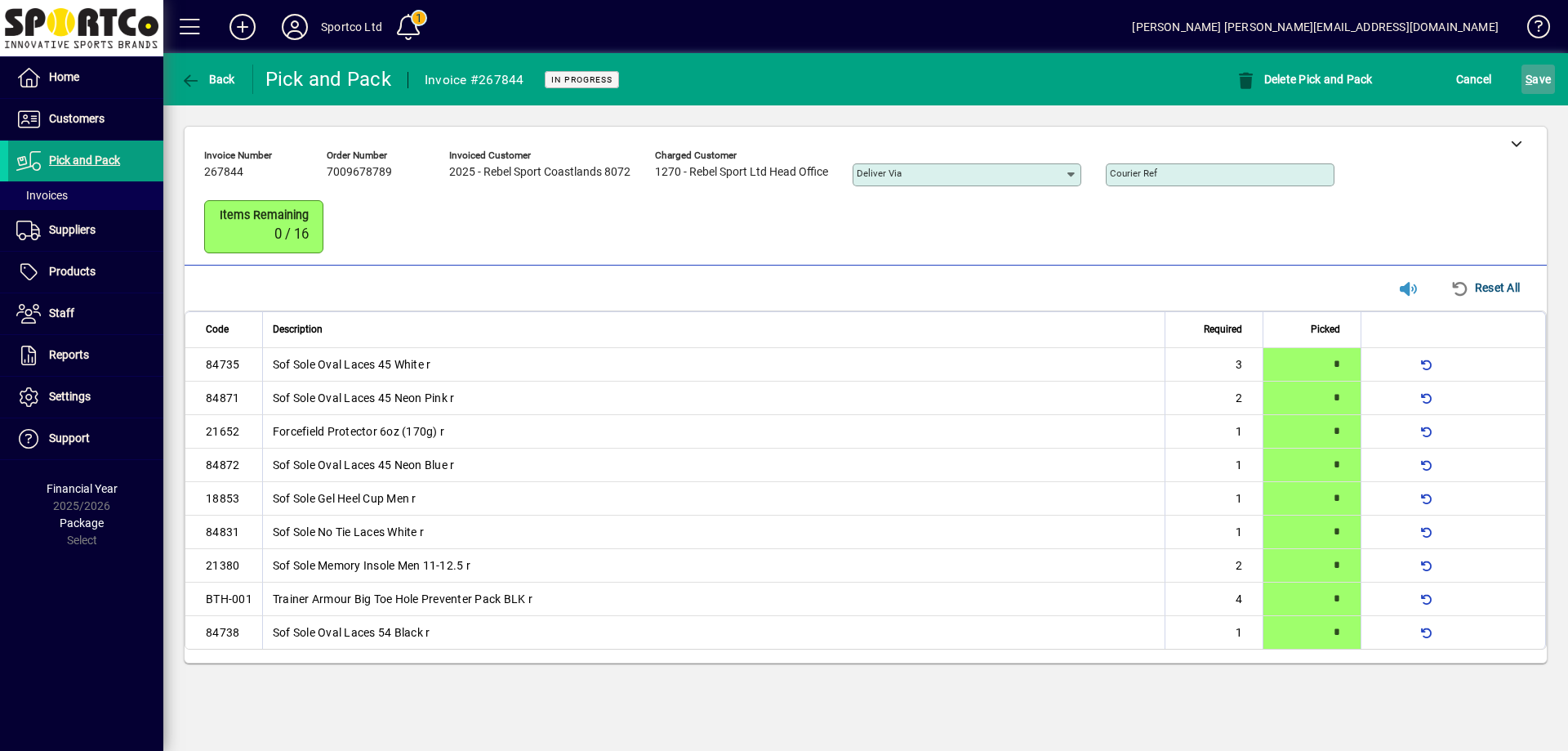
click at [1547, 76] on span "S ave" at bounding box center [1538, 78] width 25 height 26
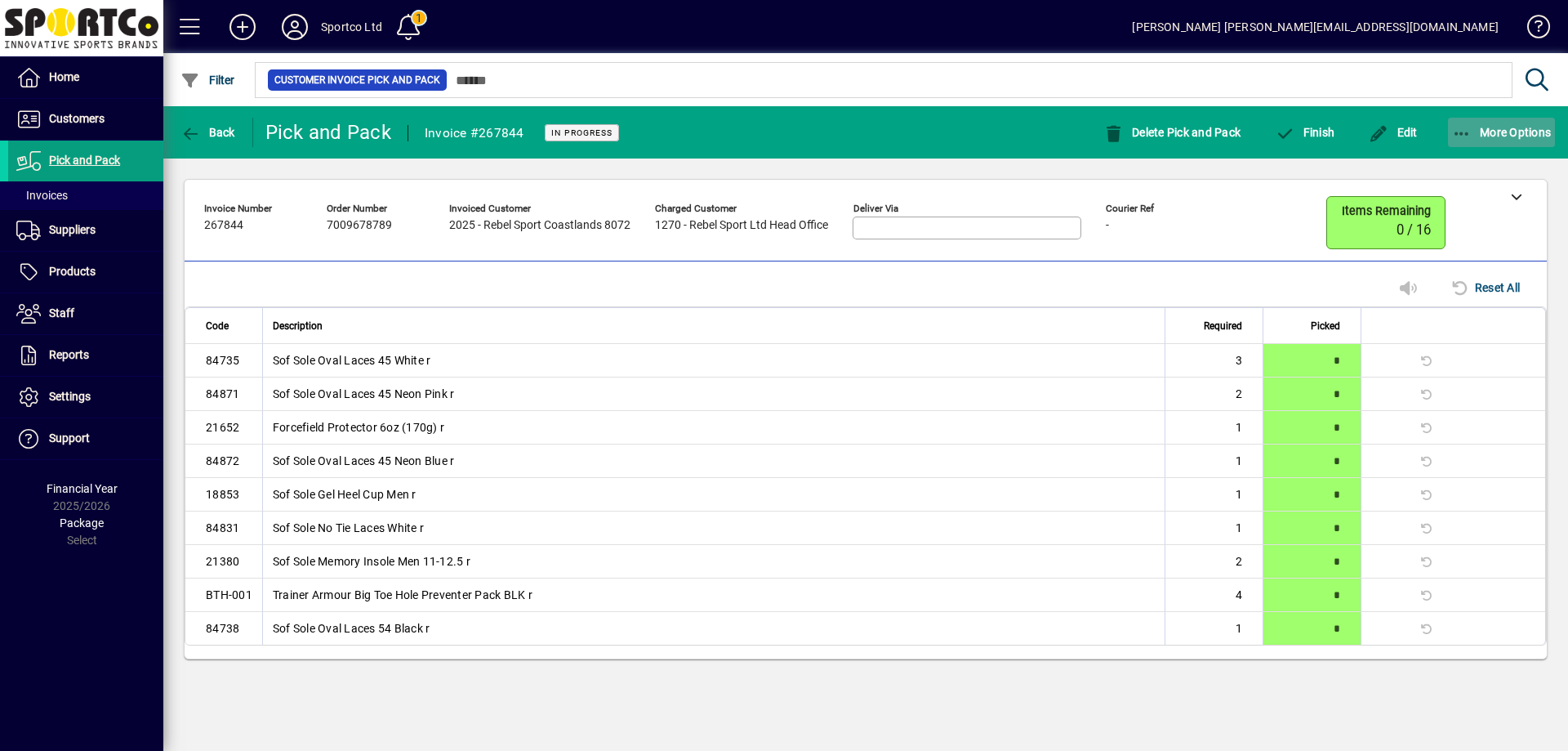
click at [1454, 132] on icon "button" at bounding box center [1462, 134] width 20 height 16
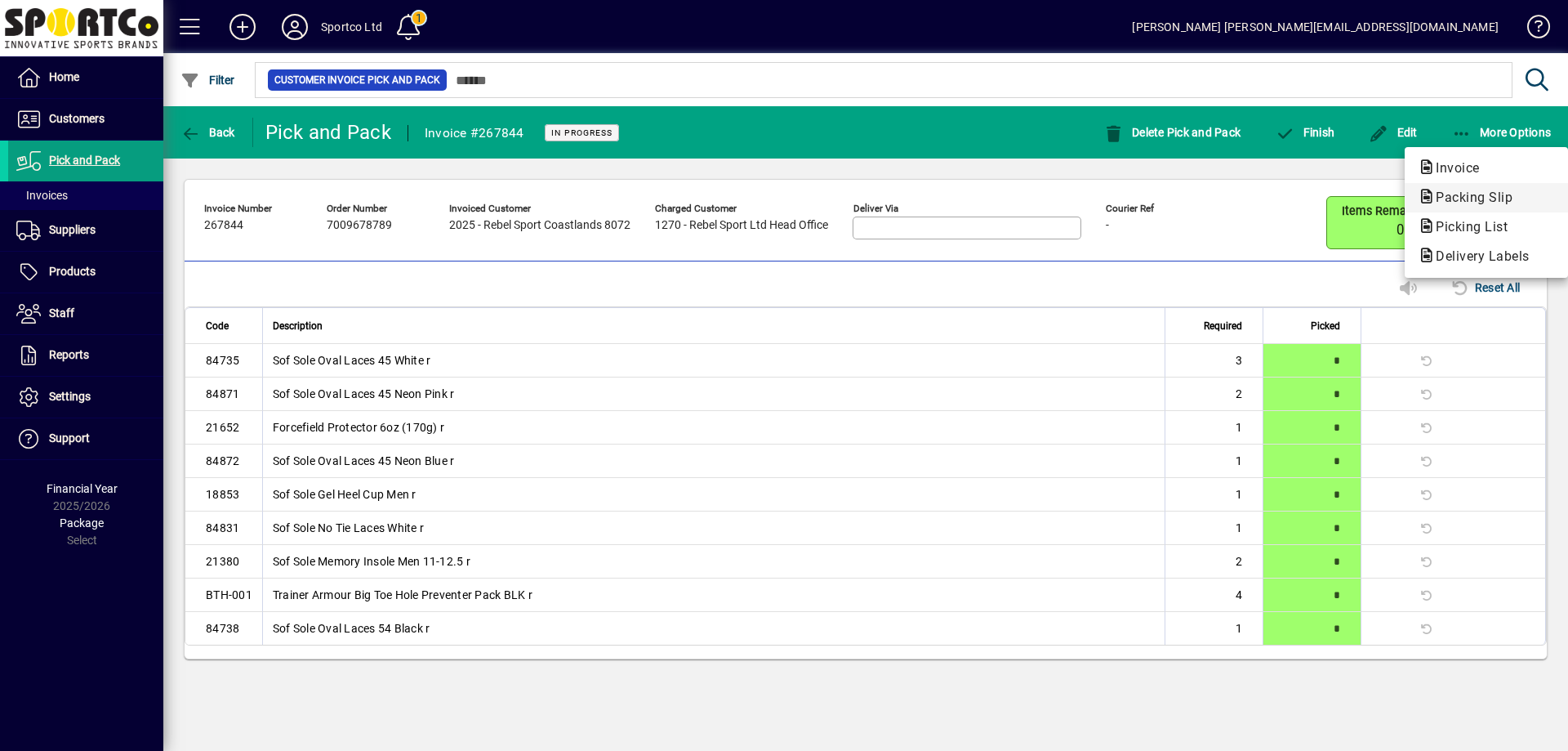
click at [1471, 197] on span "Packing Slip" at bounding box center [1470, 197] width 103 height 15
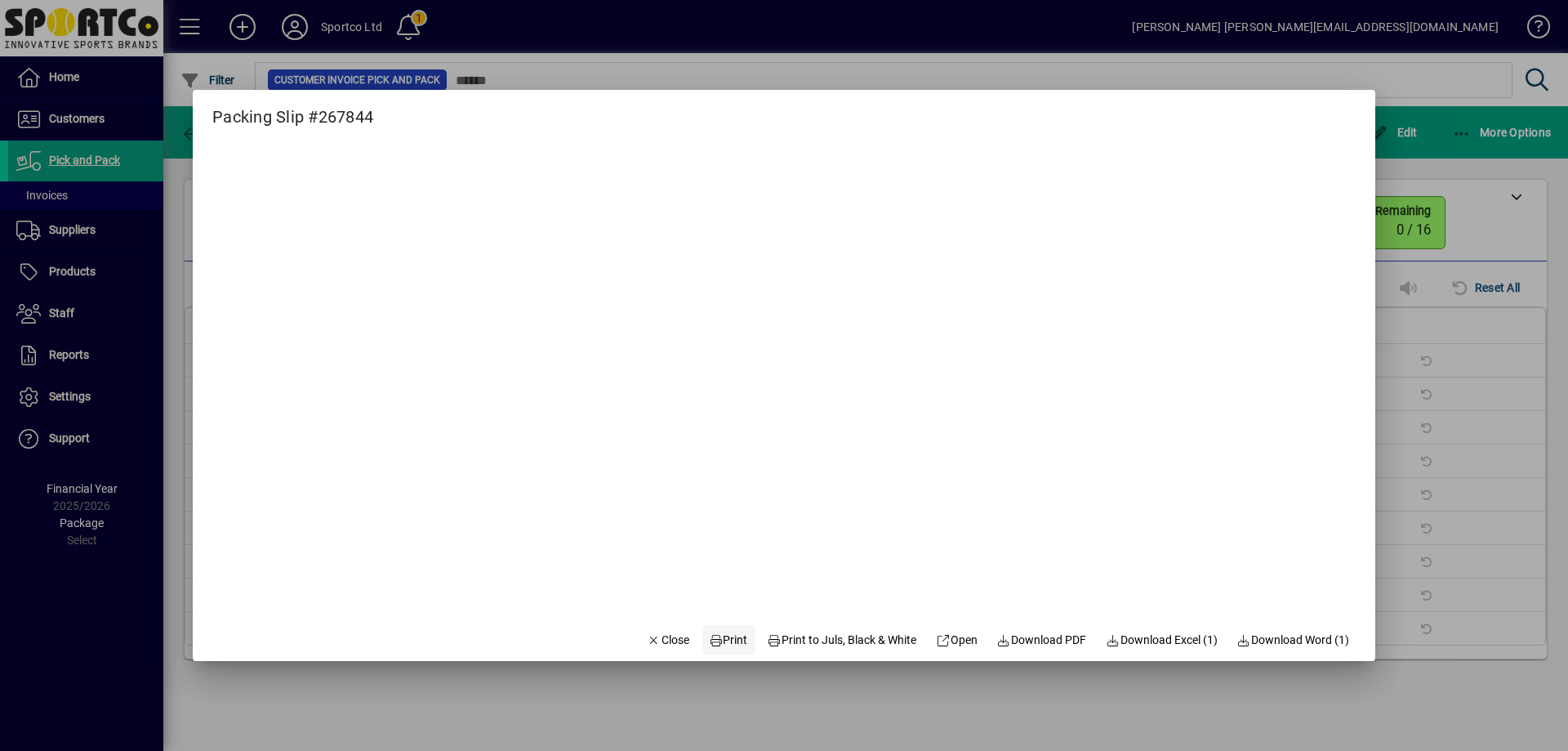
click at [723, 626] on span at bounding box center [728, 639] width 53 height 39
click at [651, 636] on span "Close" at bounding box center [668, 640] width 42 height 17
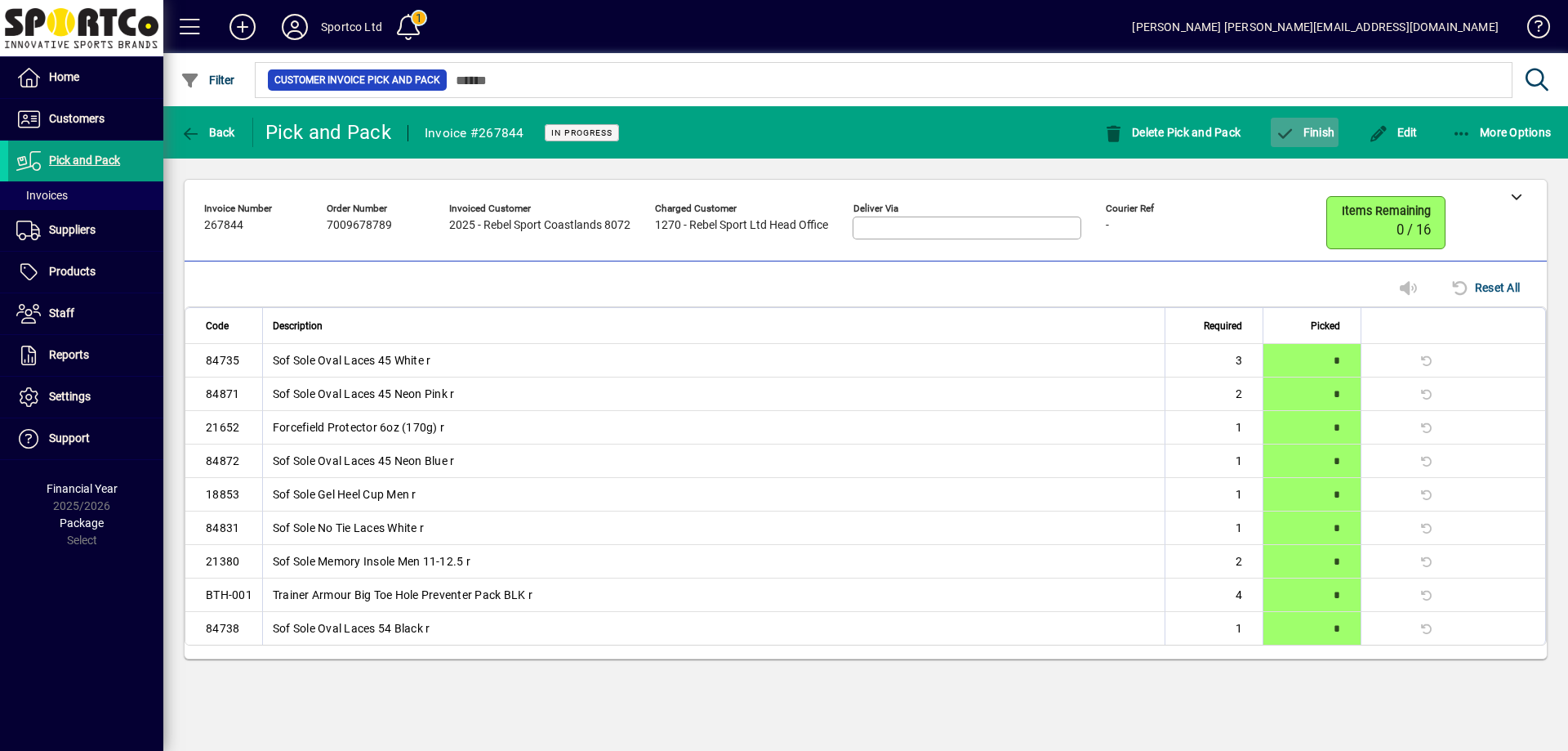
click at [1300, 132] on span "Finish" at bounding box center [1304, 133] width 59 height 13
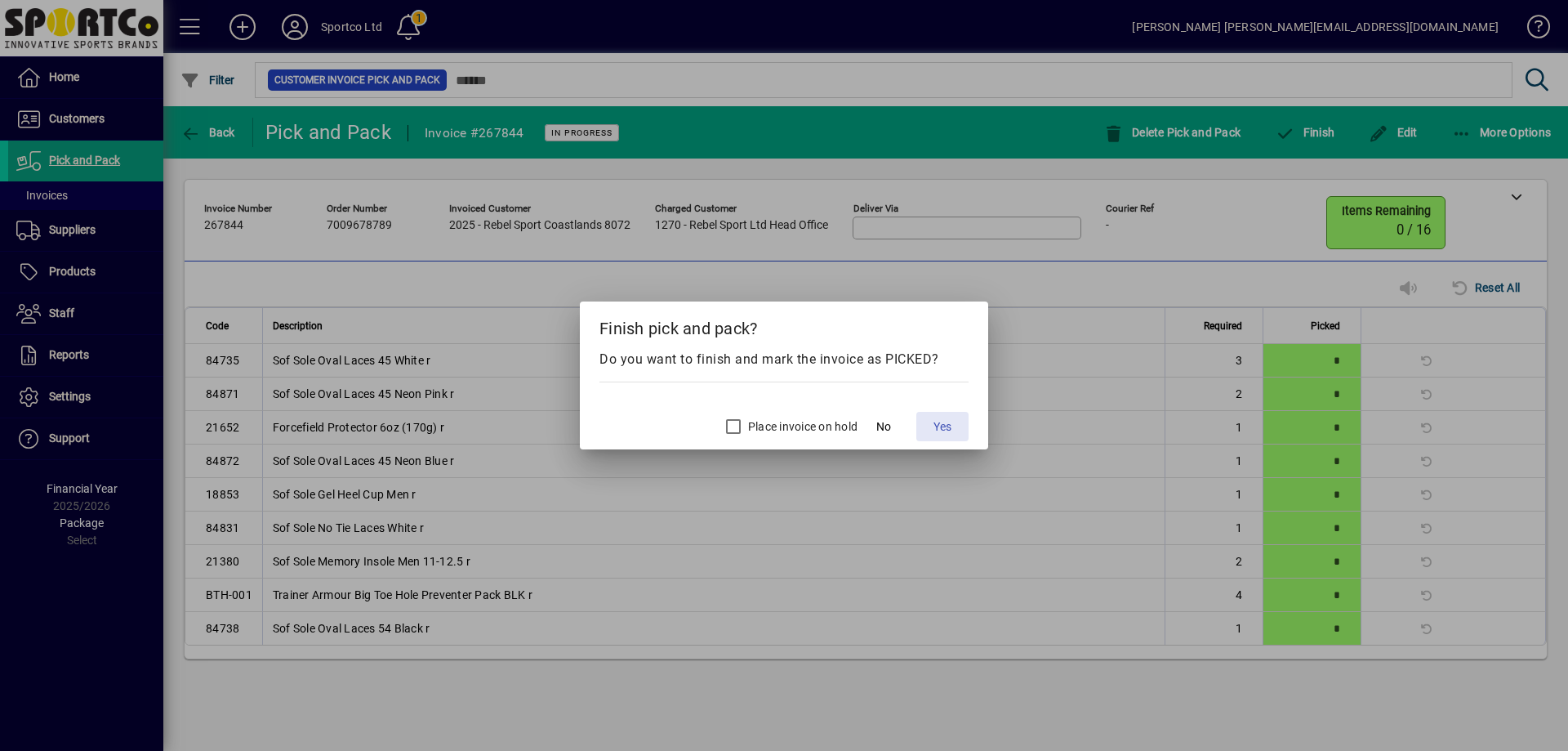
click at [932, 426] on span at bounding box center [942, 426] width 53 height 39
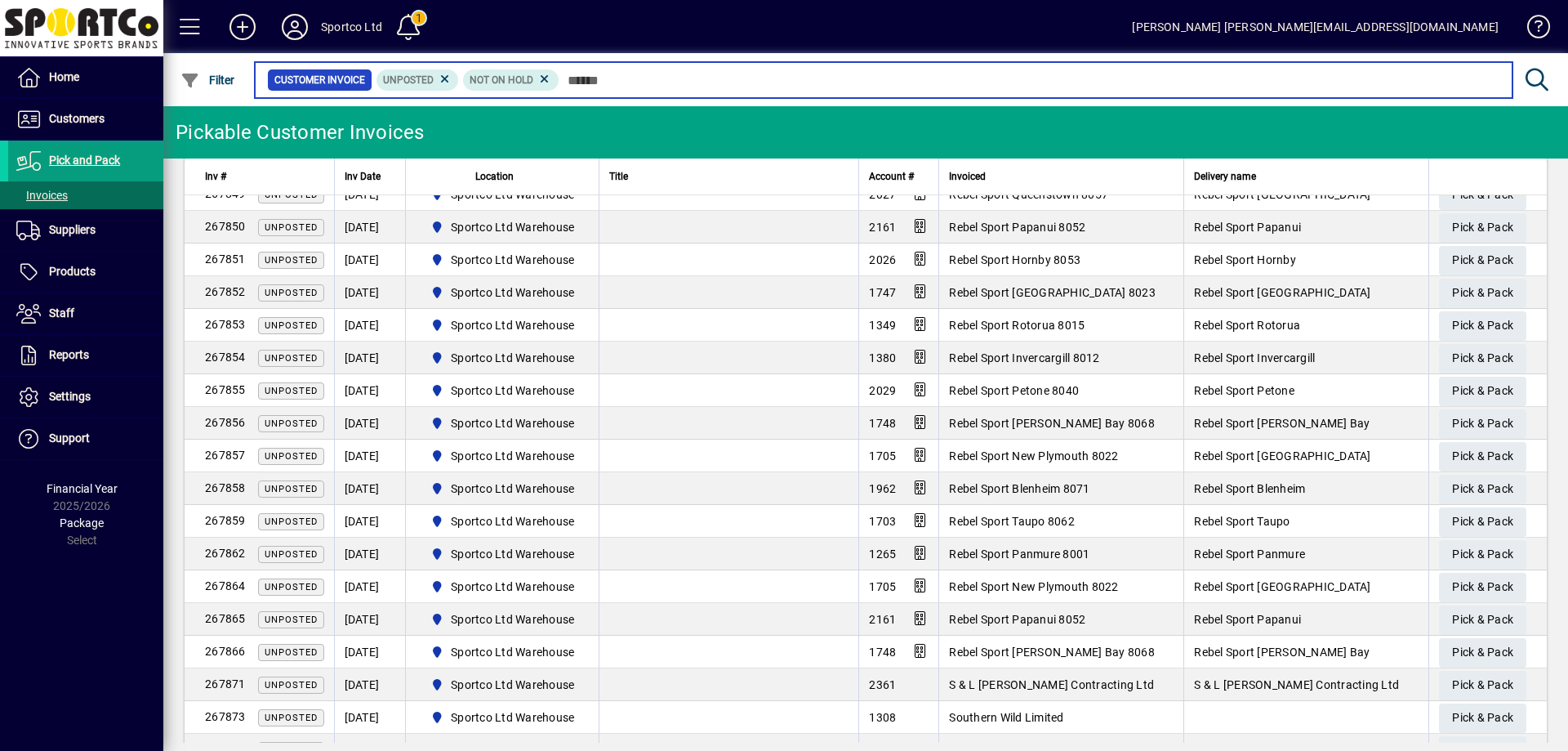
scroll to position [279, 0]
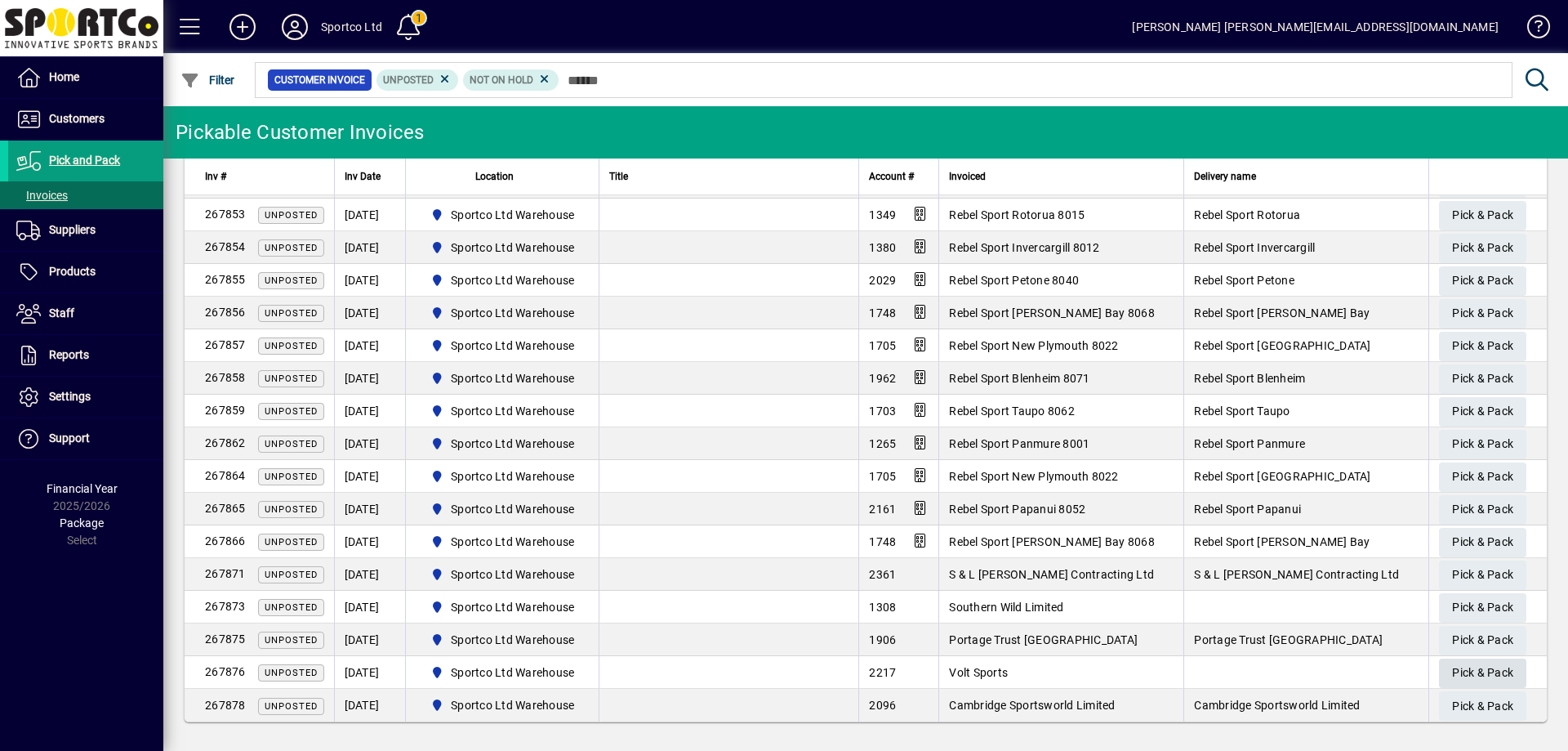
click at [1471, 667] on span "Pick & Pack" at bounding box center [1483, 673] width 61 height 27
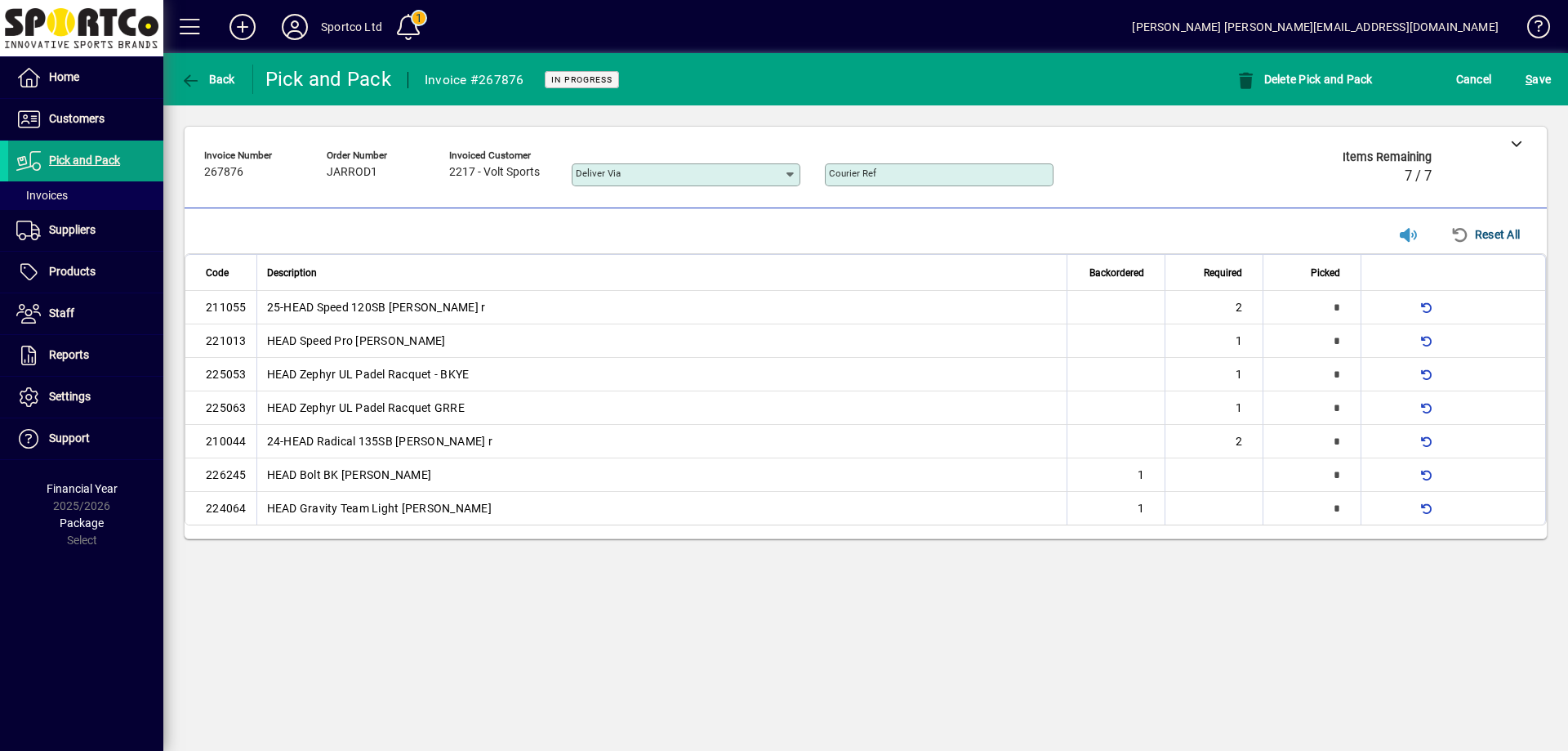
type input "*"
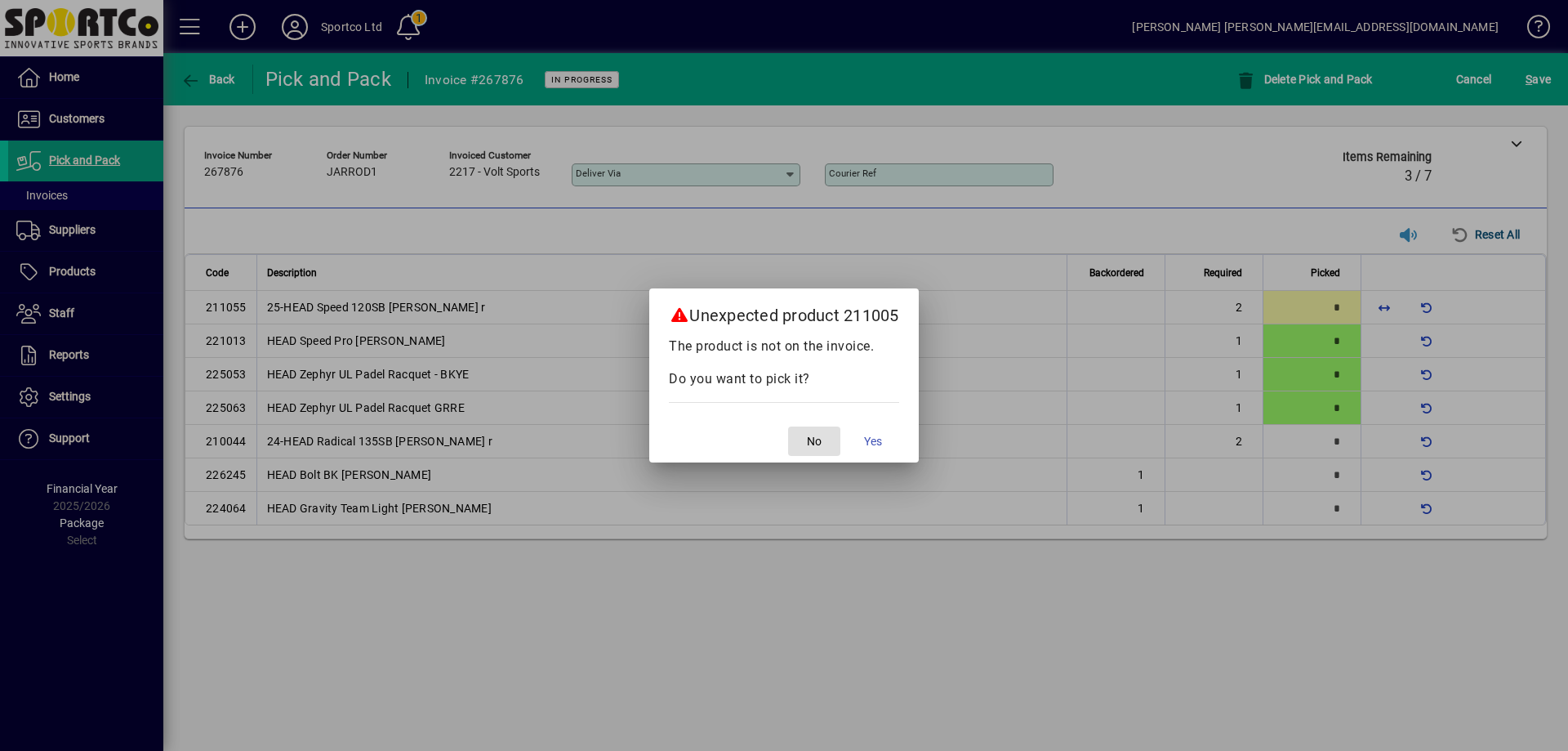
click at [816, 429] on span "button" at bounding box center [814, 440] width 53 height 39
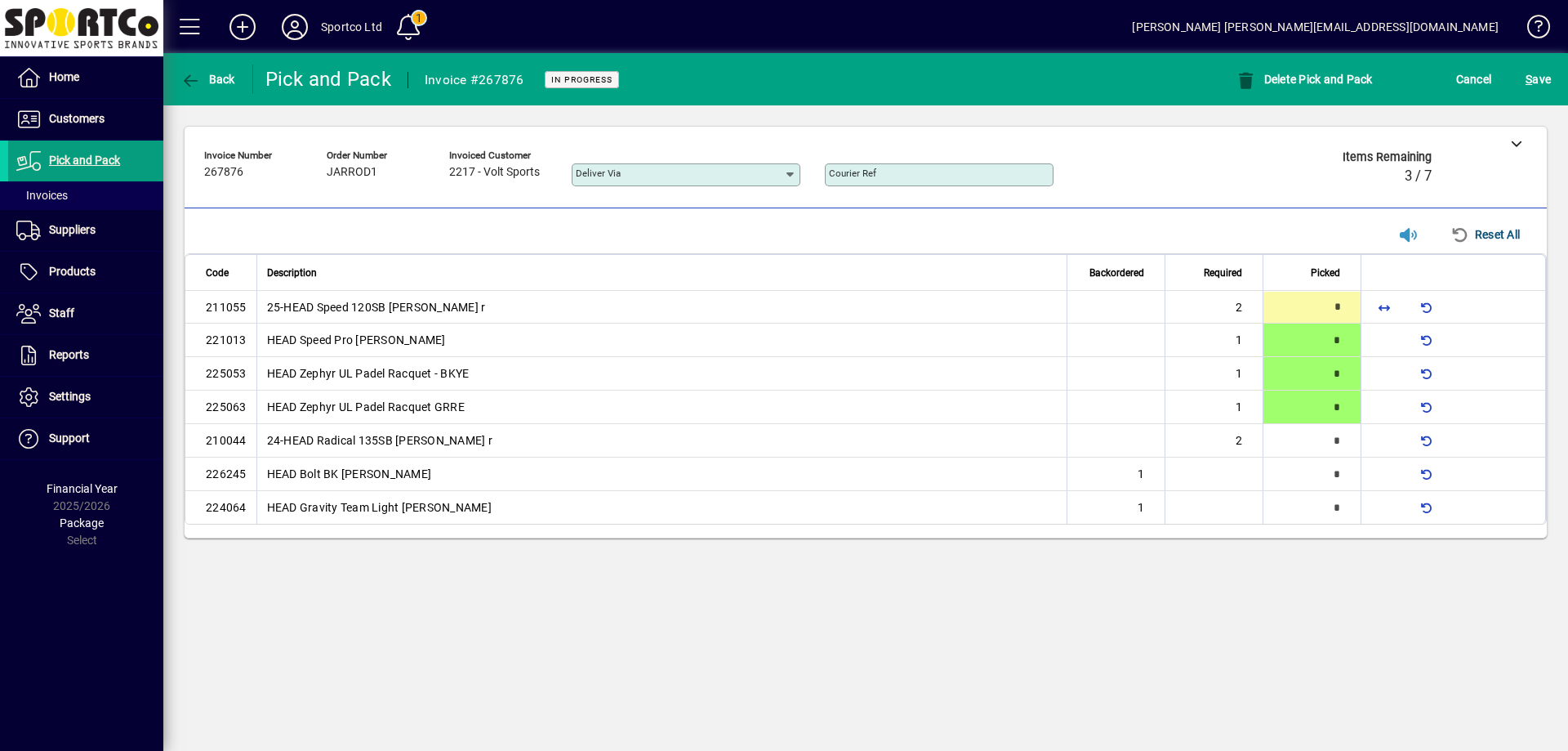
type input "*"
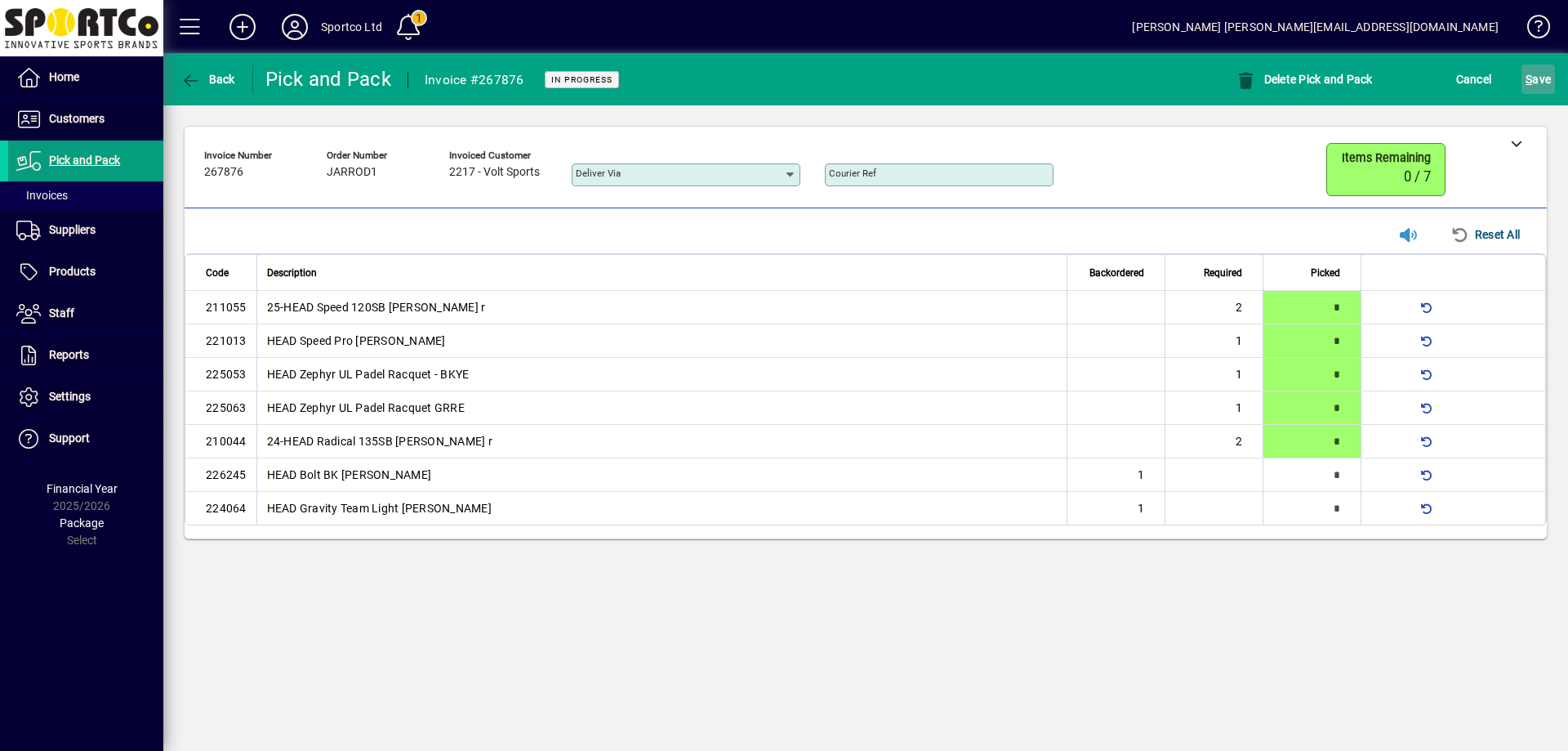
click at [1553, 79] on span "submit" at bounding box center [1538, 78] width 33 height 39
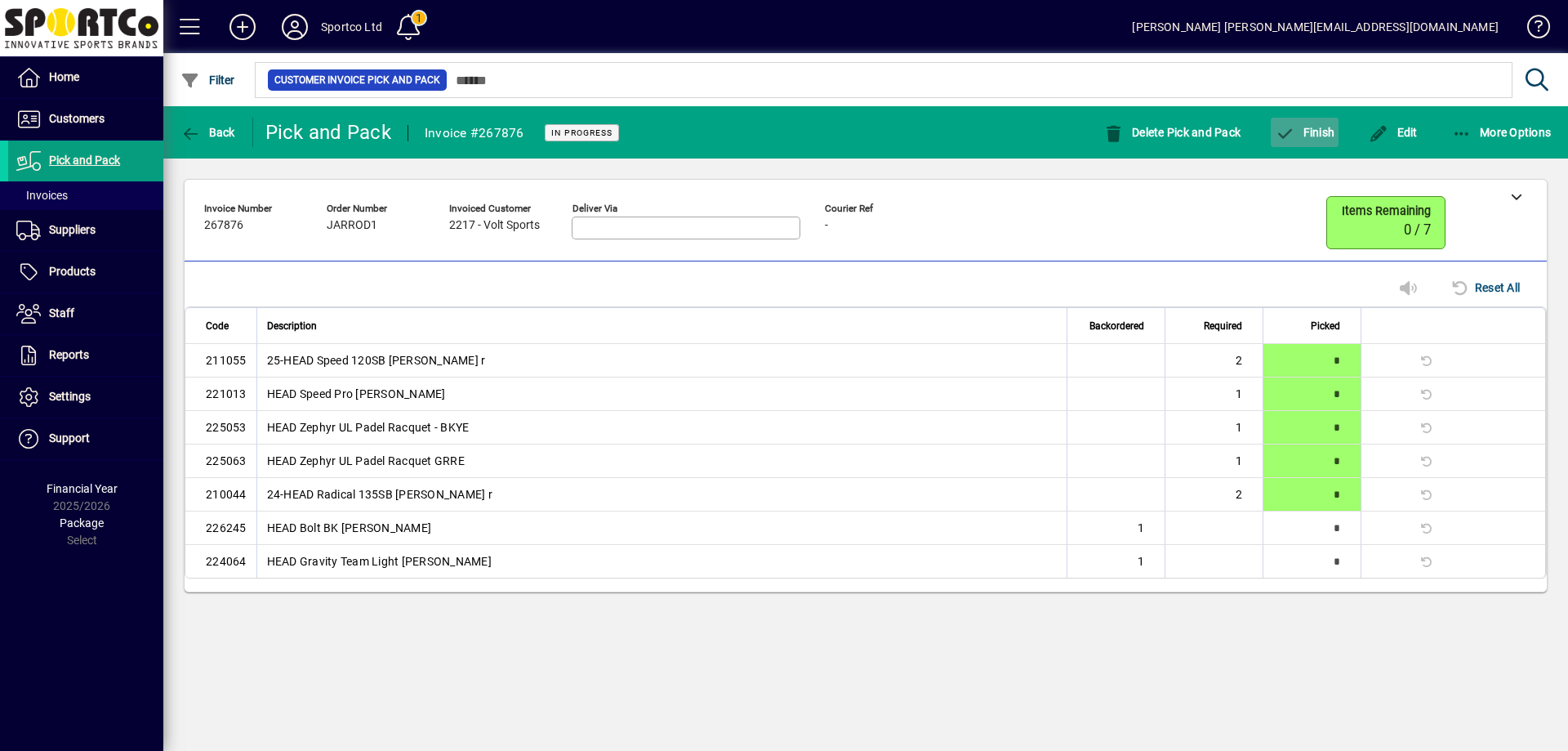
click at [1308, 122] on span "button" at bounding box center [1304, 132] width 68 height 39
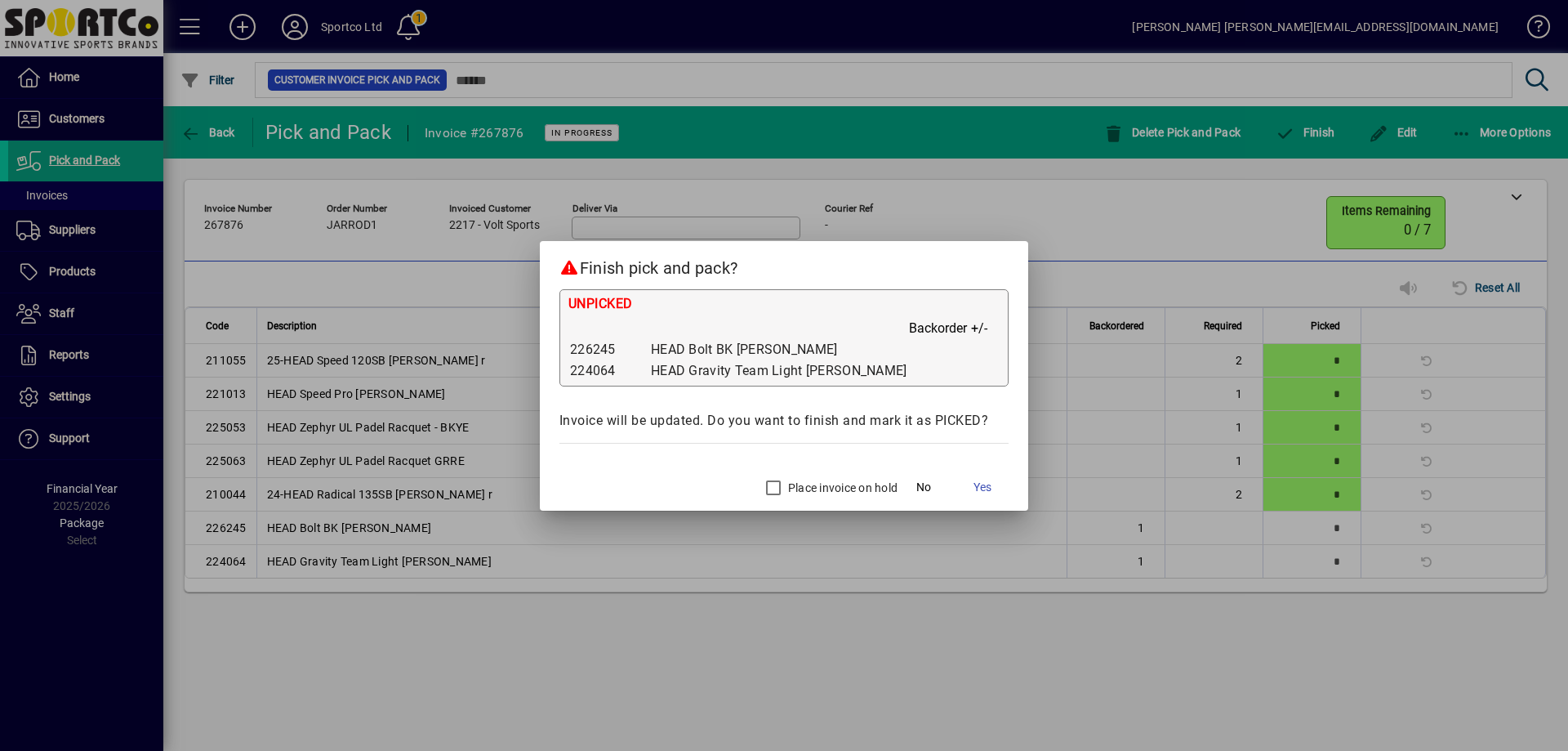
click at [825, 482] on label "Place invoice on hold" at bounding box center [841, 487] width 113 height 16
click at [978, 488] on span "Yes" at bounding box center [982, 487] width 18 height 17
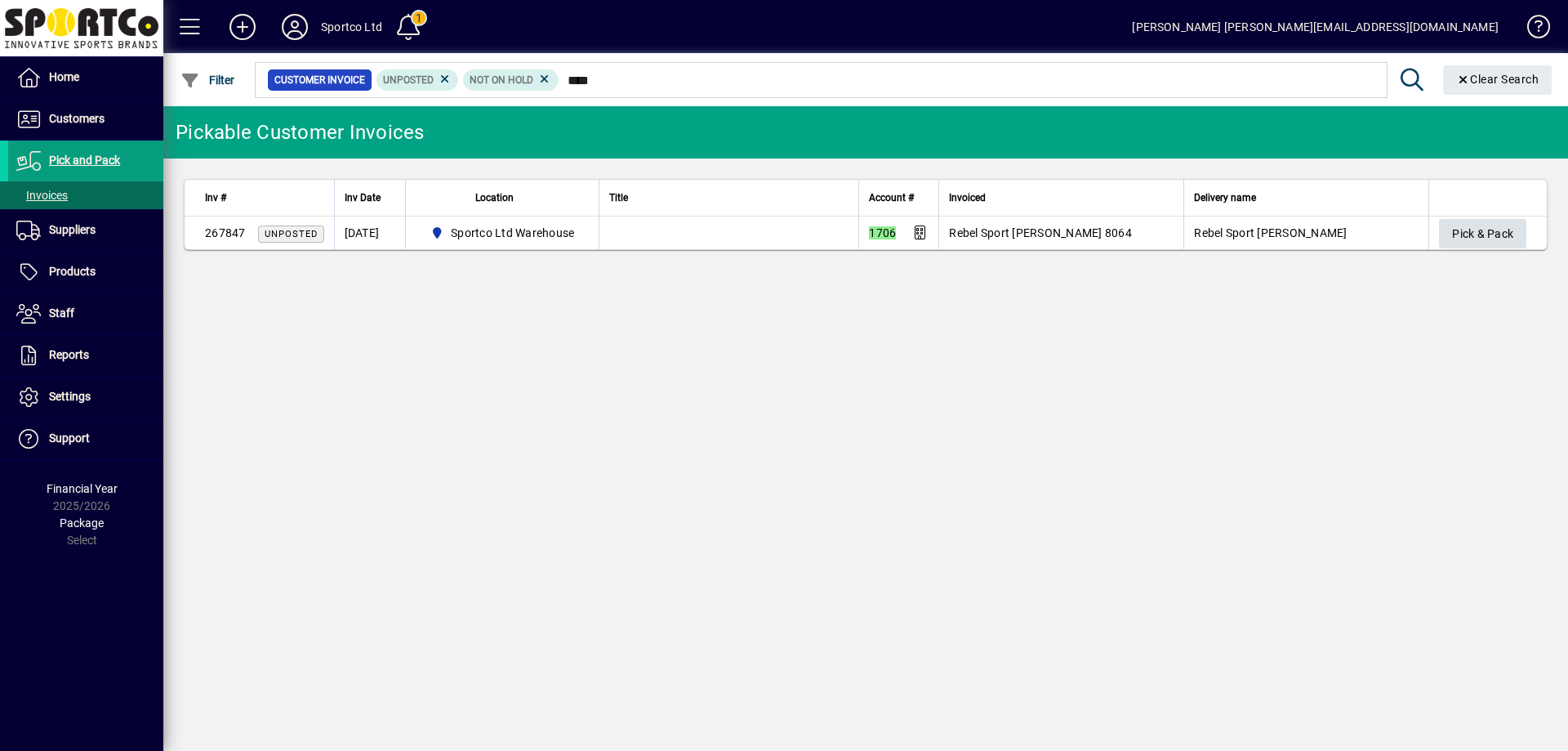
type input "****"
click at [1511, 225] on span "Pick & Pack" at bounding box center [1483, 234] width 61 height 27
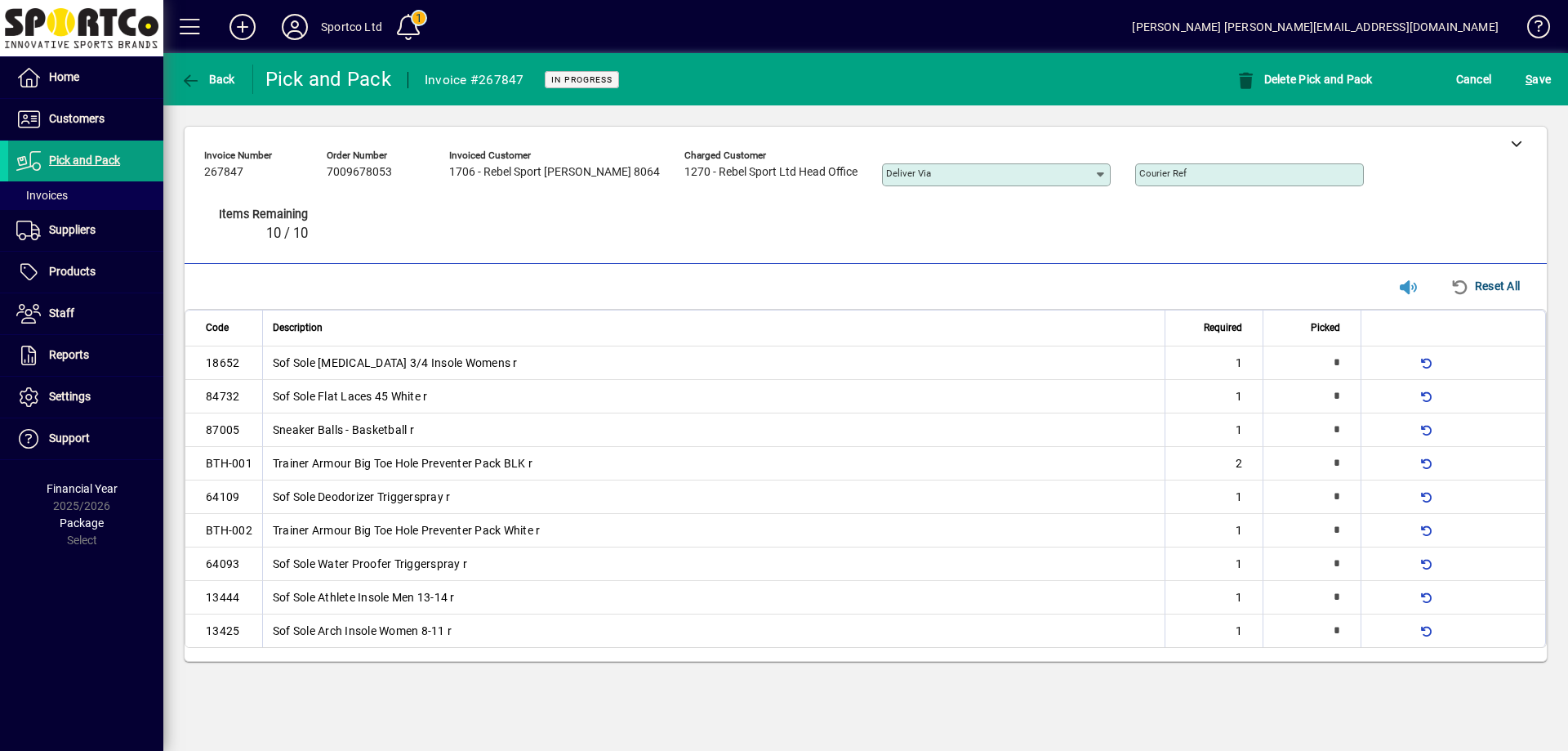
type input "*"
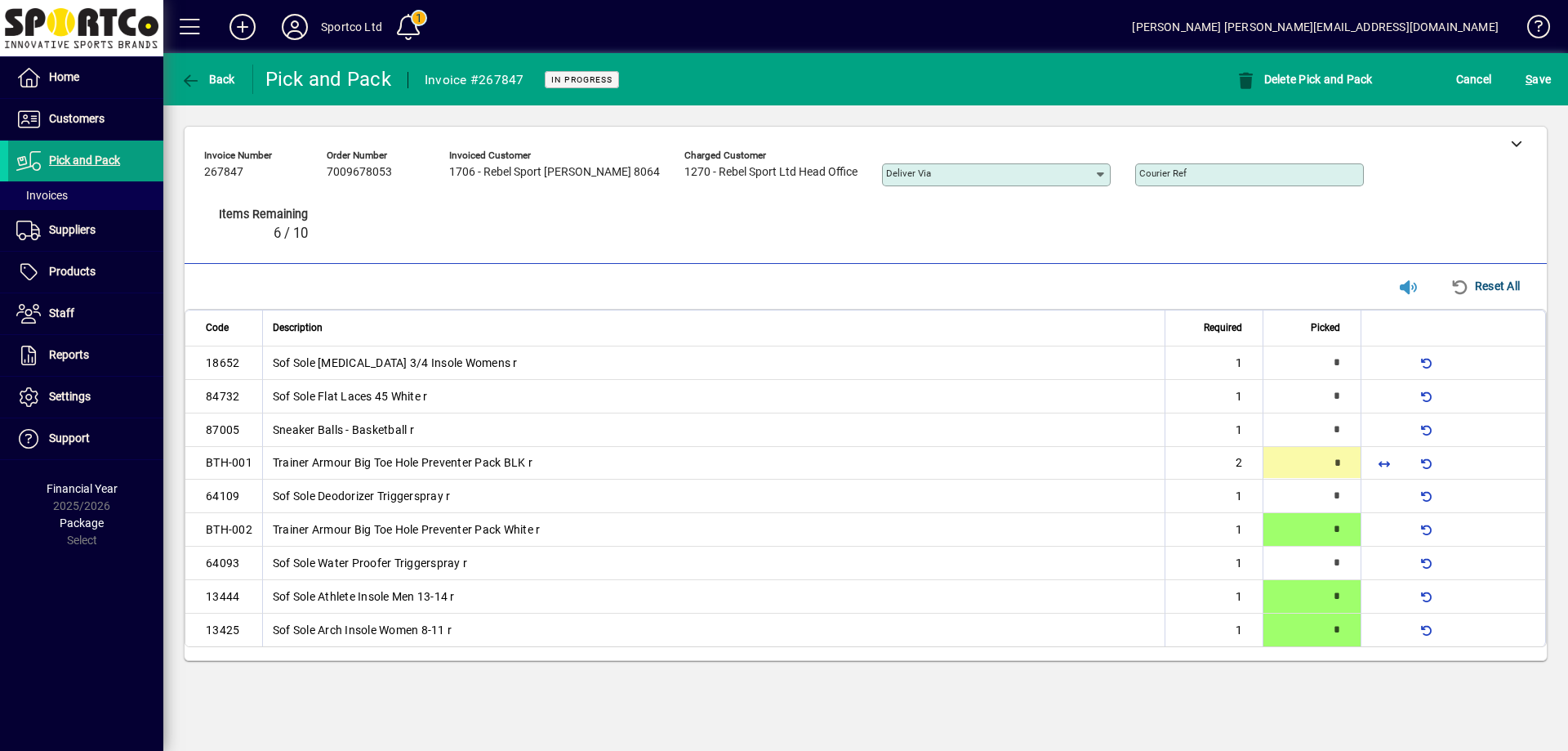
type input "*"
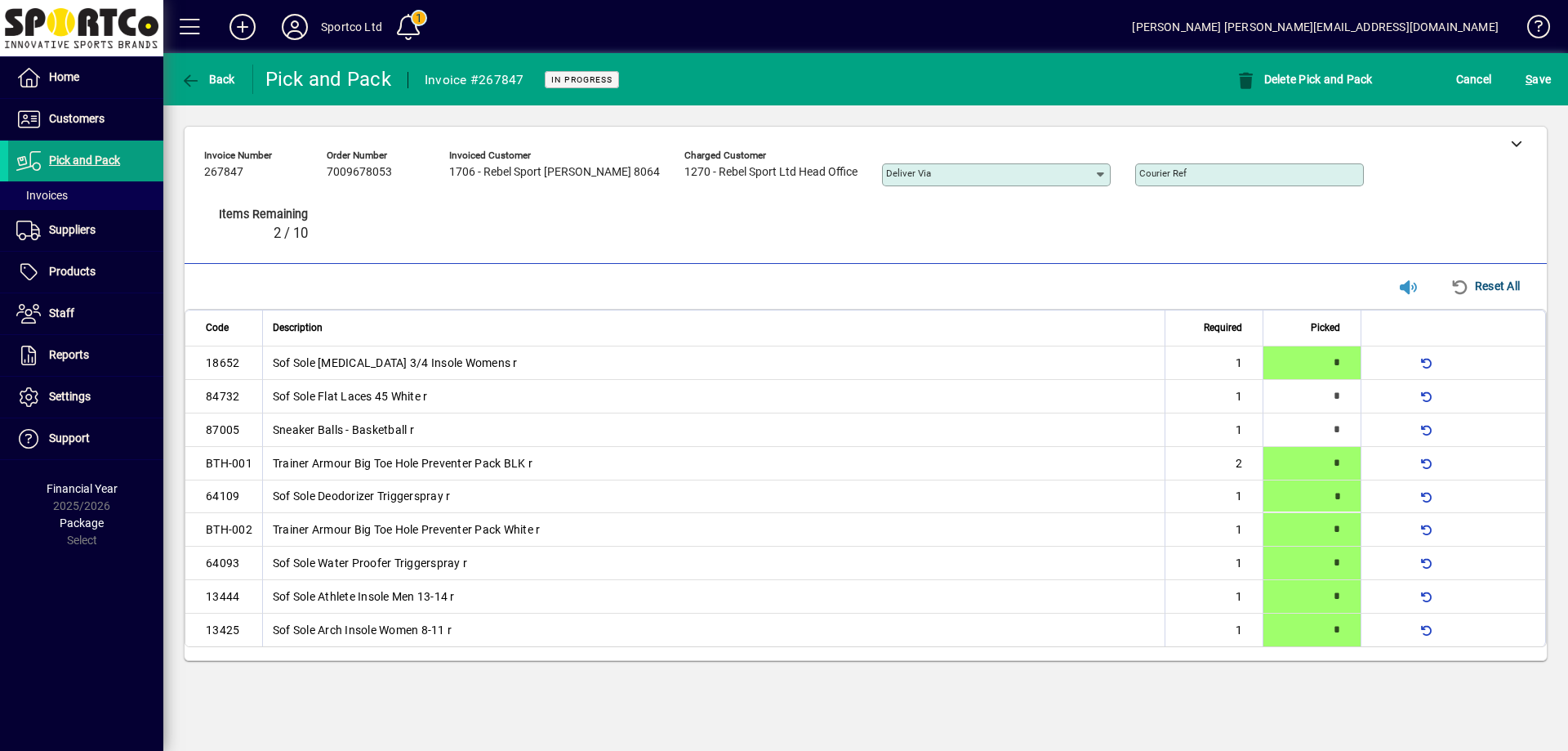
type input "*"
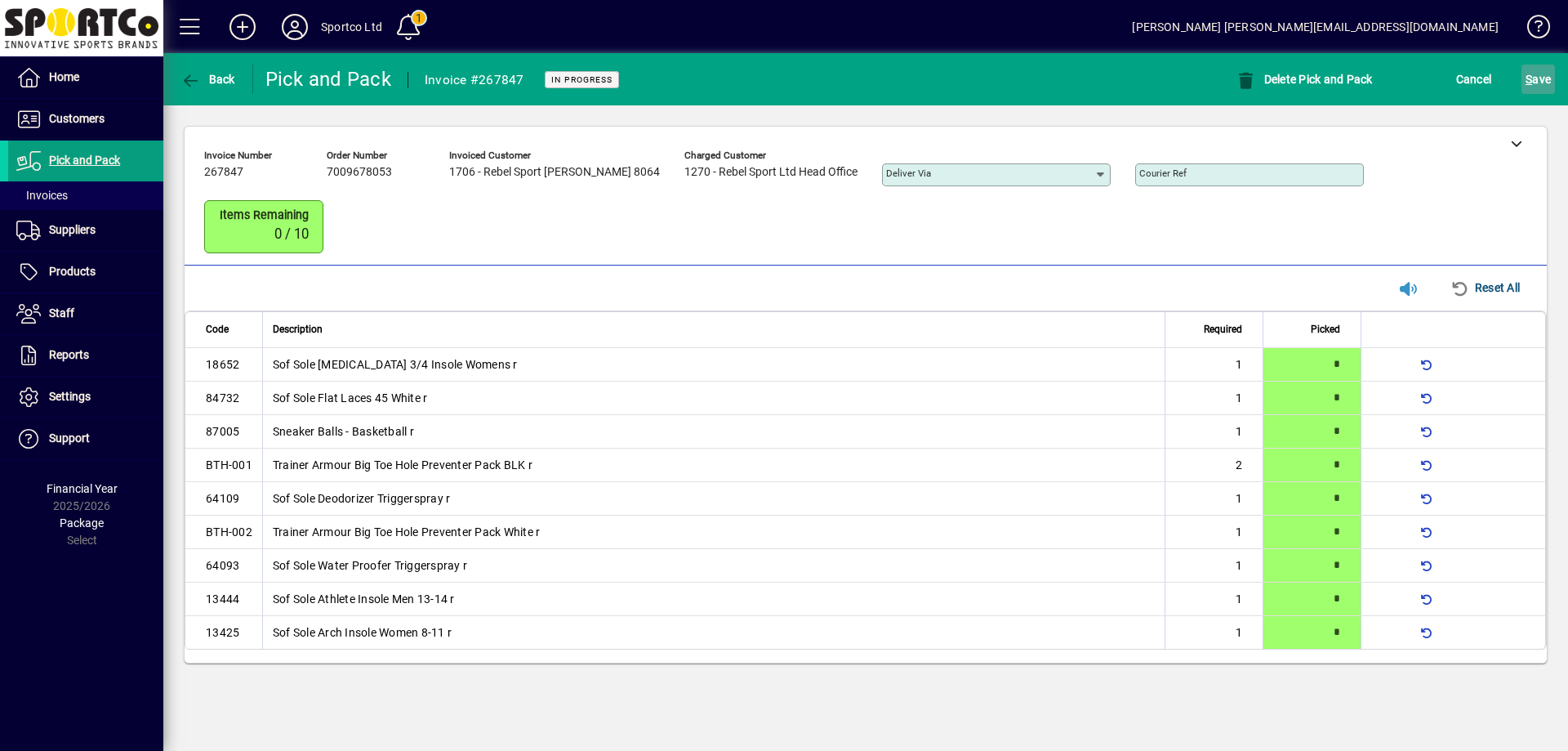
click at [1532, 75] on span "S" at bounding box center [1529, 79] width 7 height 13
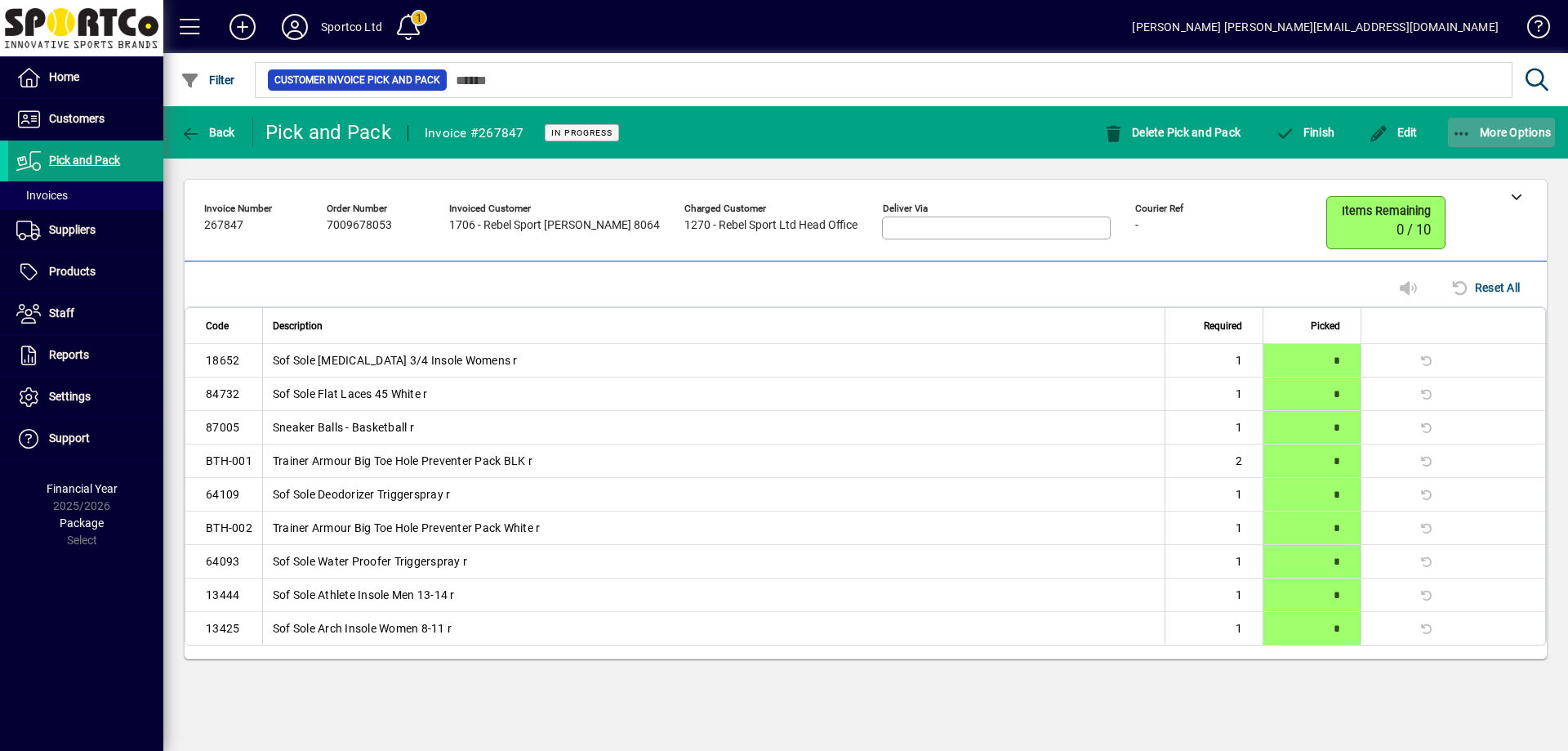
click at [1455, 123] on button "More Options" at bounding box center [1502, 132] width 108 height 30
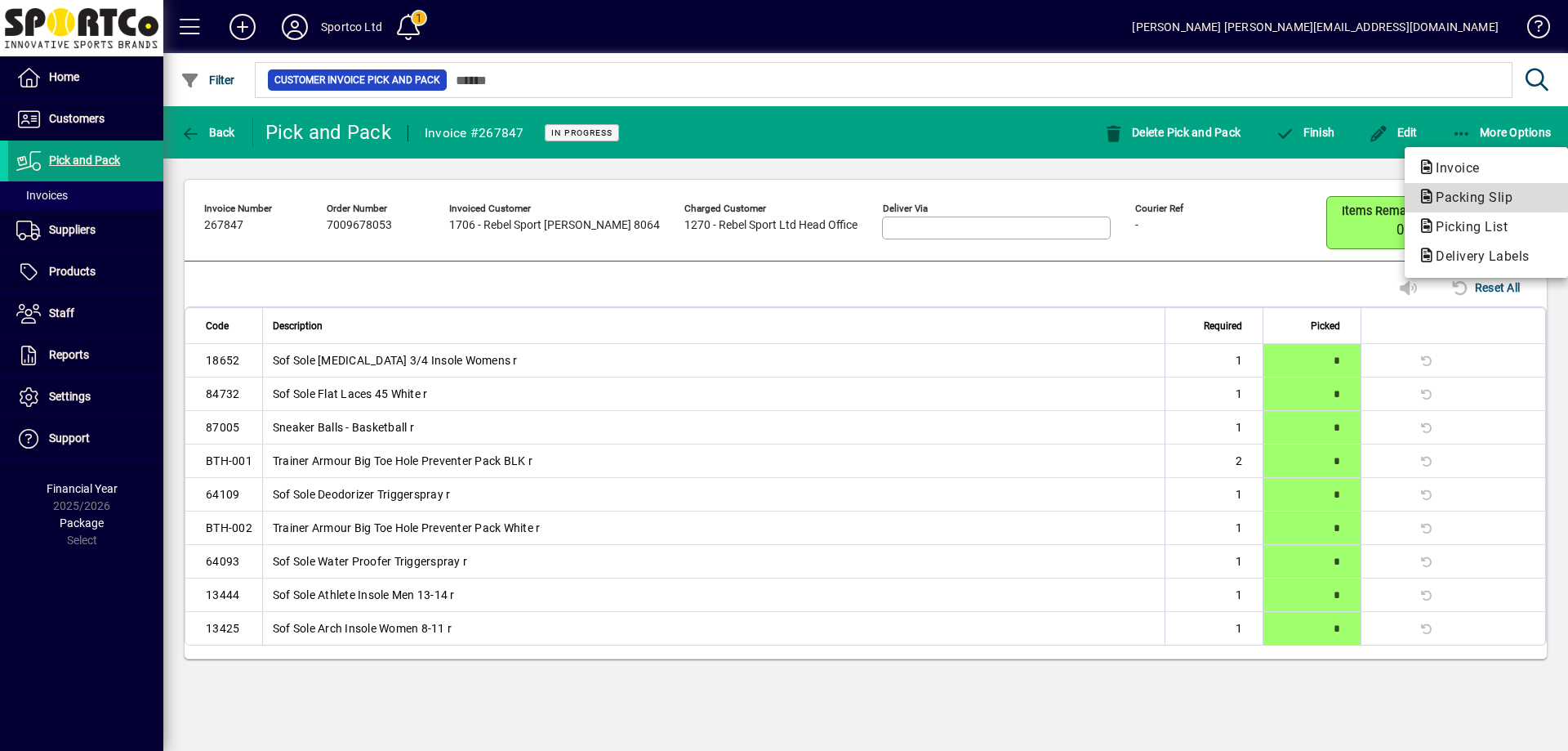
click at [1482, 194] on span "Packing Slip" at bounding box center [1470, 197] width 103 height 15
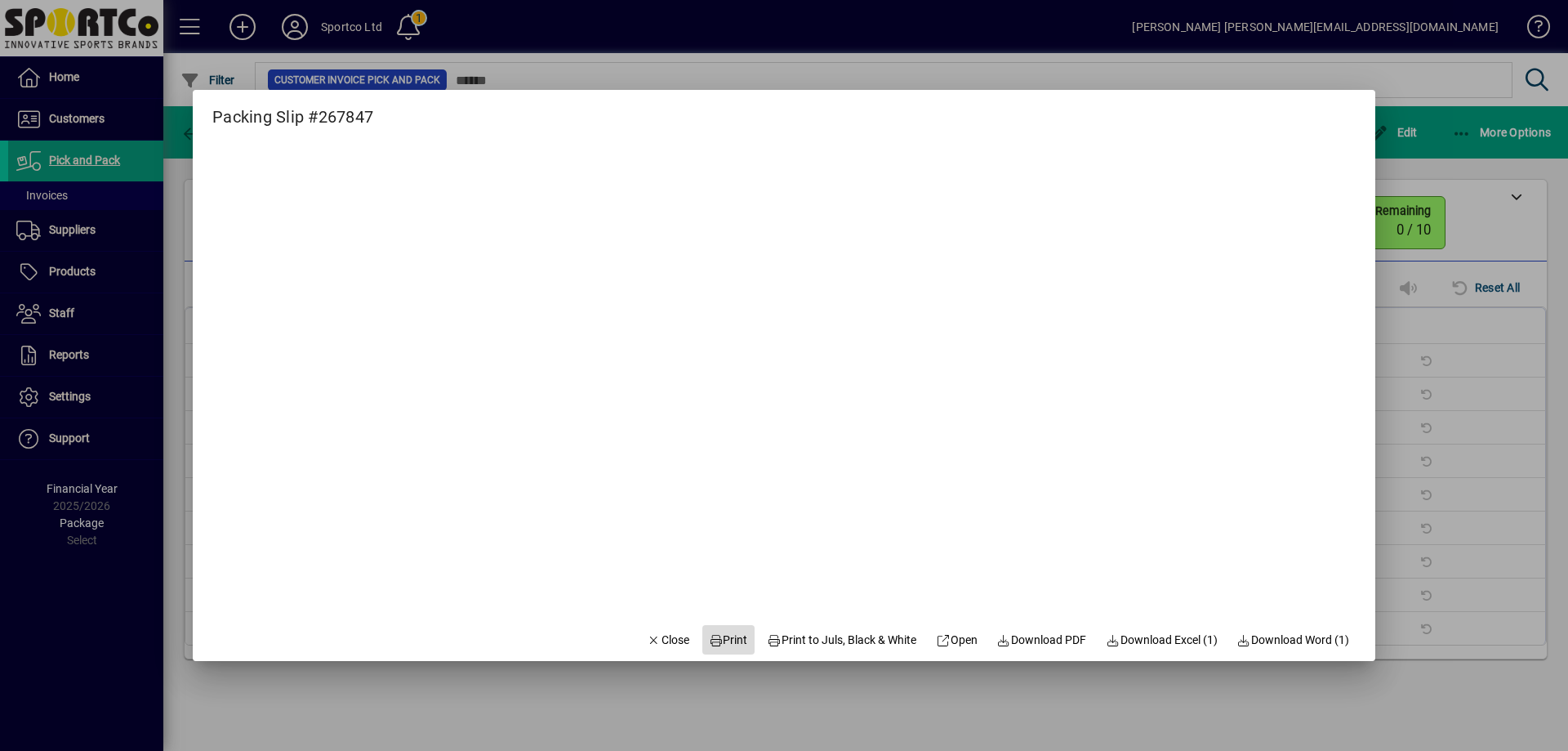
click at [728, 633] on span "Print" at bounding box center [728, 640] width 39 height 17
drag, startPoint x: 658, startPoint y: 630, endPoint x: 768, endPoint y: 602, distance: 113.5
click at [660, 631] on button "Close" at bounding box center [668, 639] width 55 height 30
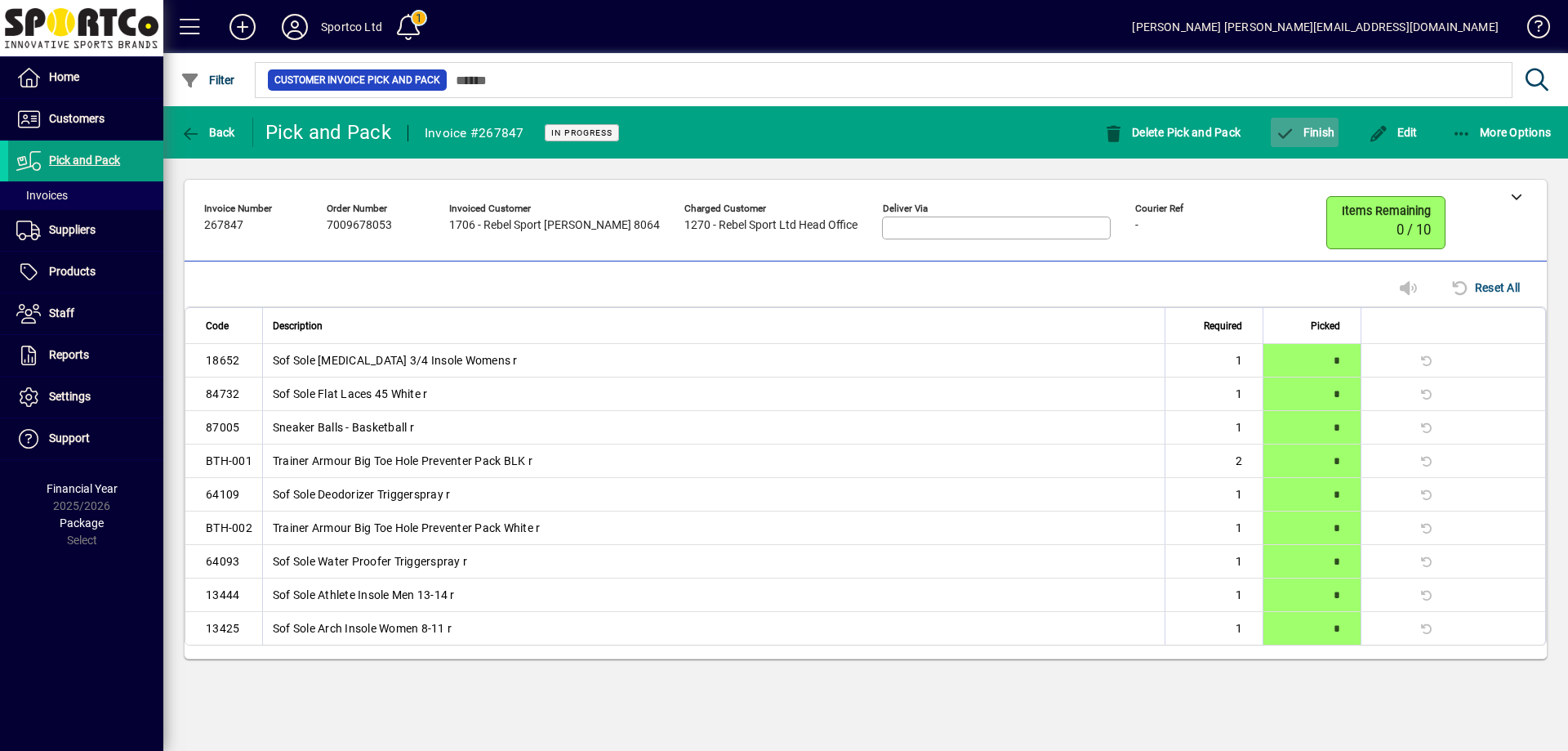
click at [1307, 126] on span "Finish" at bounding box center [1304, 133] width 59 height 13
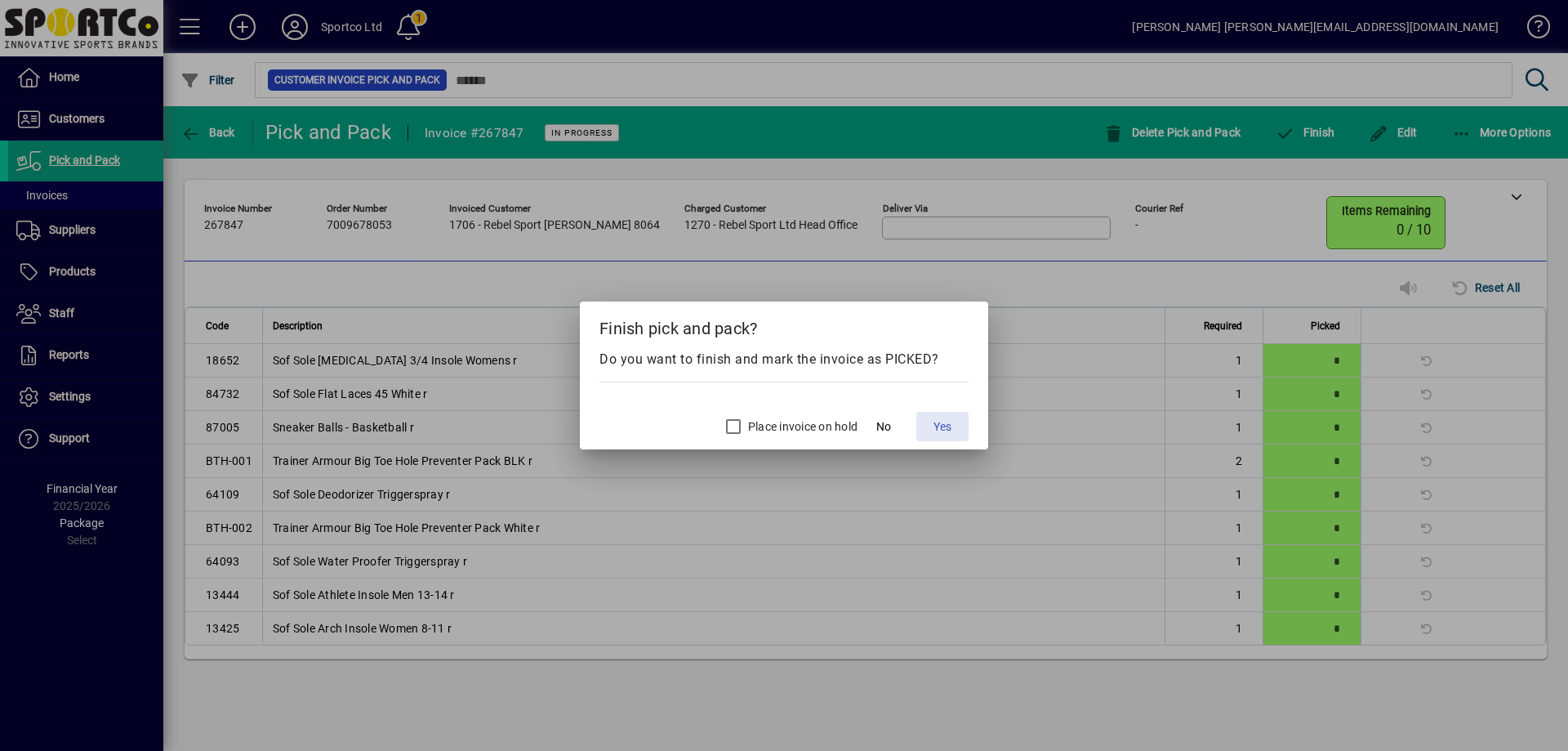
click at [946, 430] on span "Yes" at bounding box center [942, 427] width 18 height 17
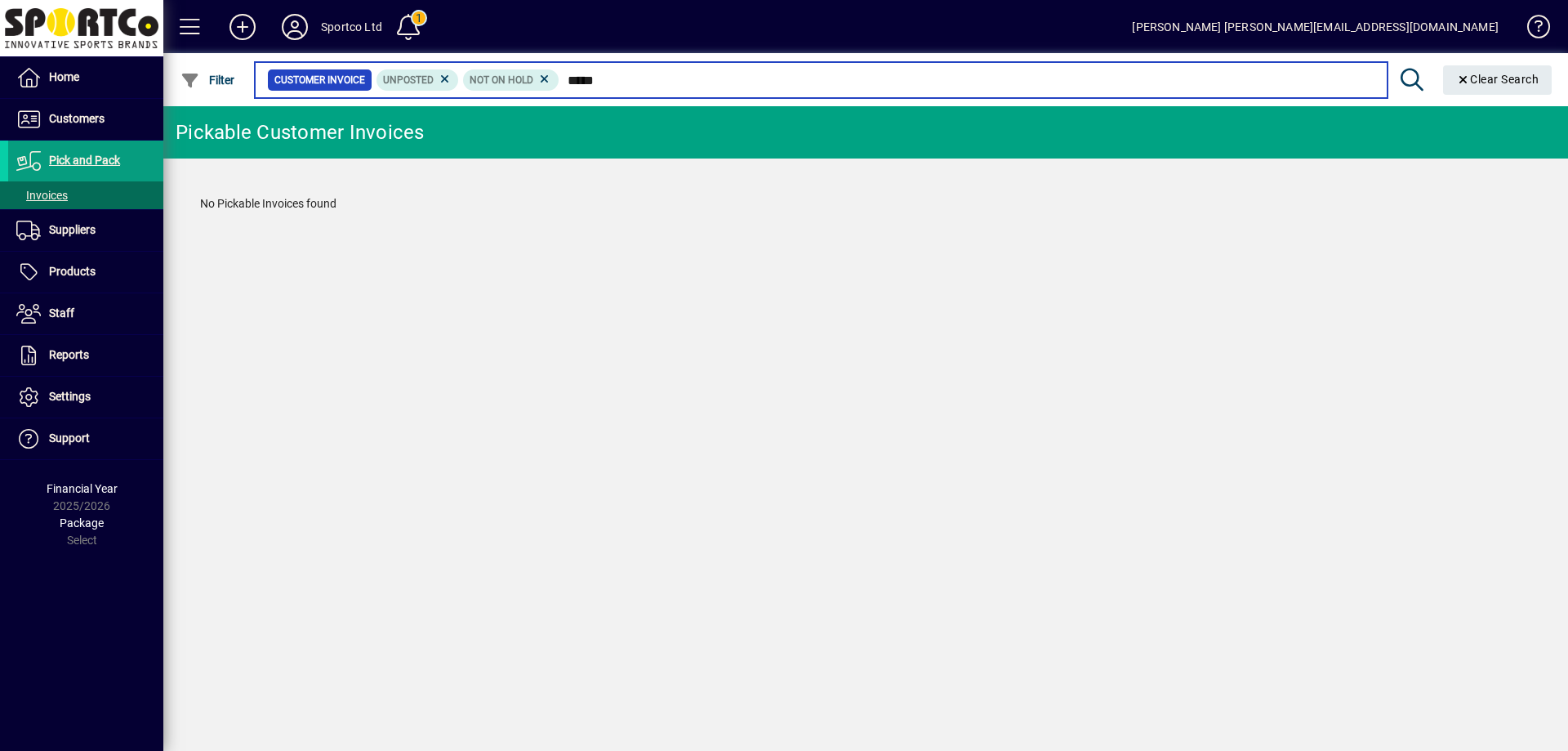
click at [609, 84] on input "*****" at bounding box center [967, 80] width 815 height 23
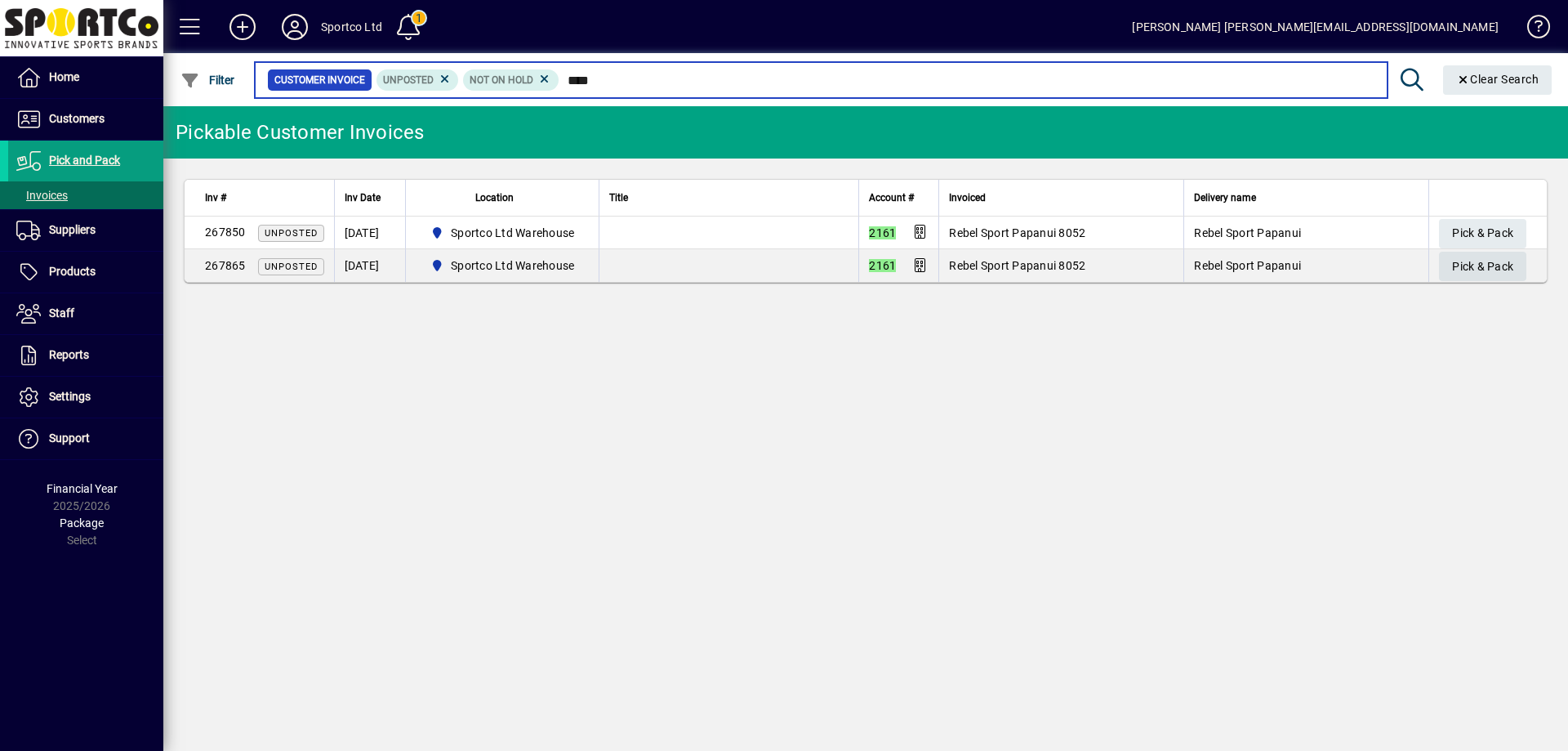
type input "****"
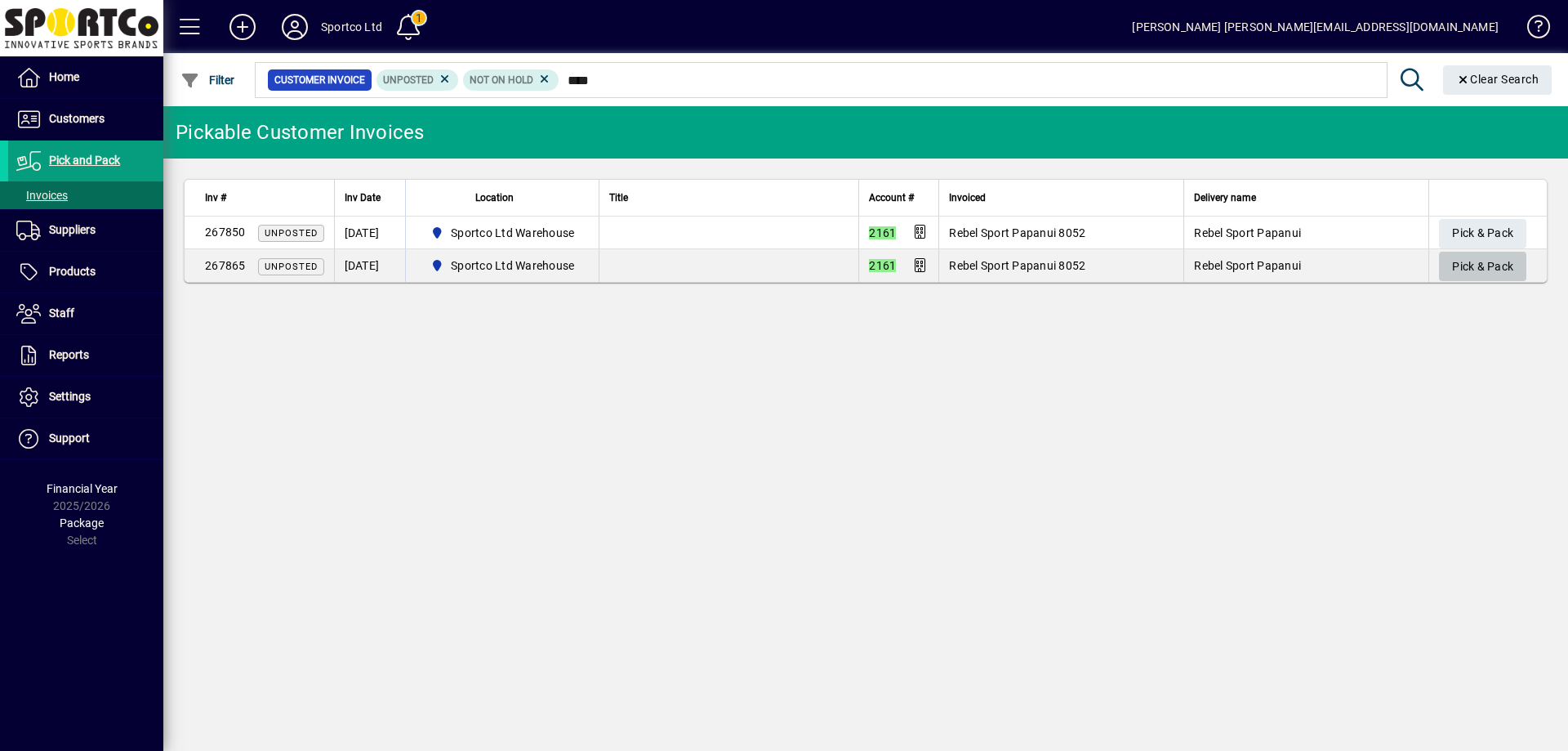
click at [1492, 268] on span "Pick & Pack" at bounding box center [1483, 267] width 61 height 27
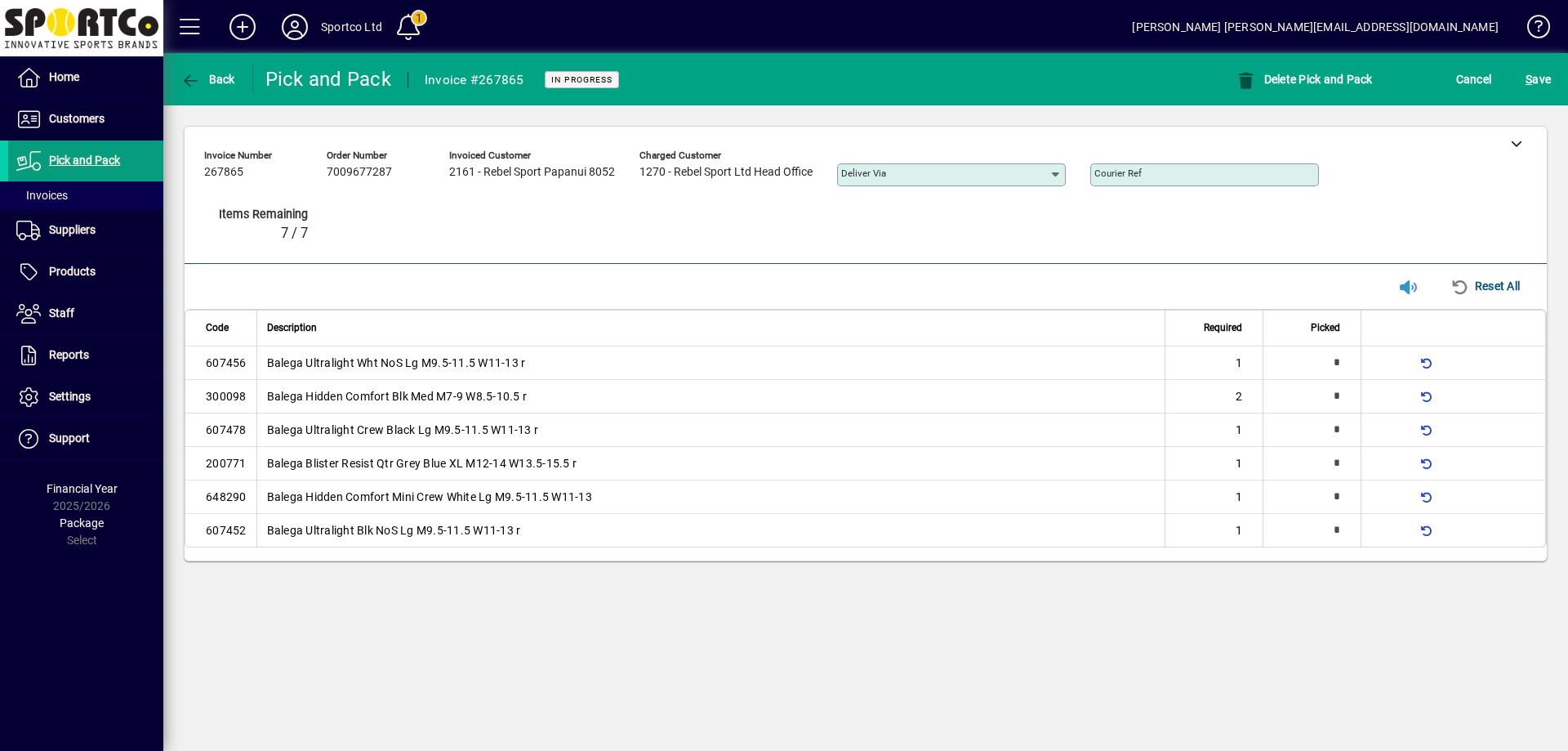
type input "*"
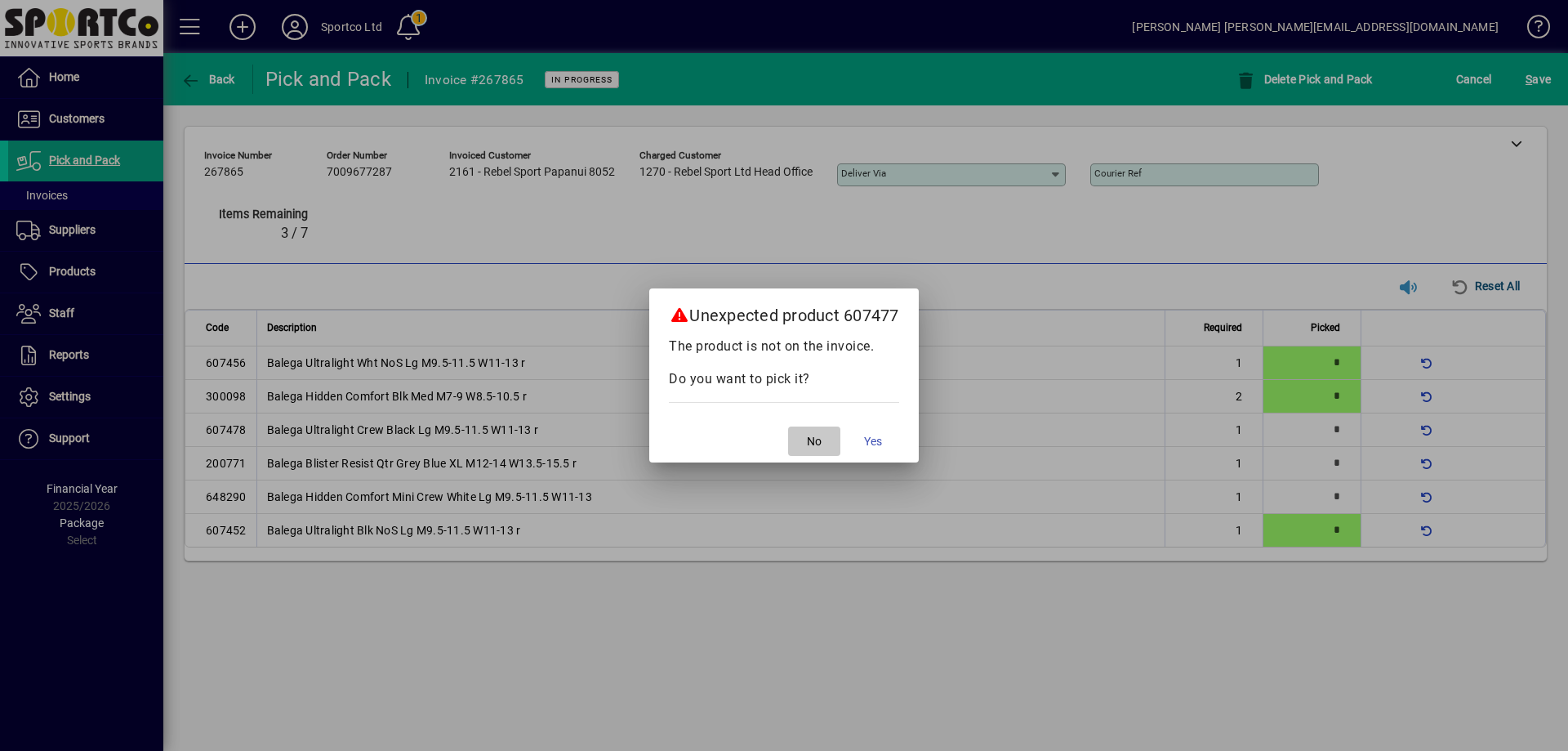
click at [813, 439] on span "No" at bounding box center [814, 441] width 14 height 17
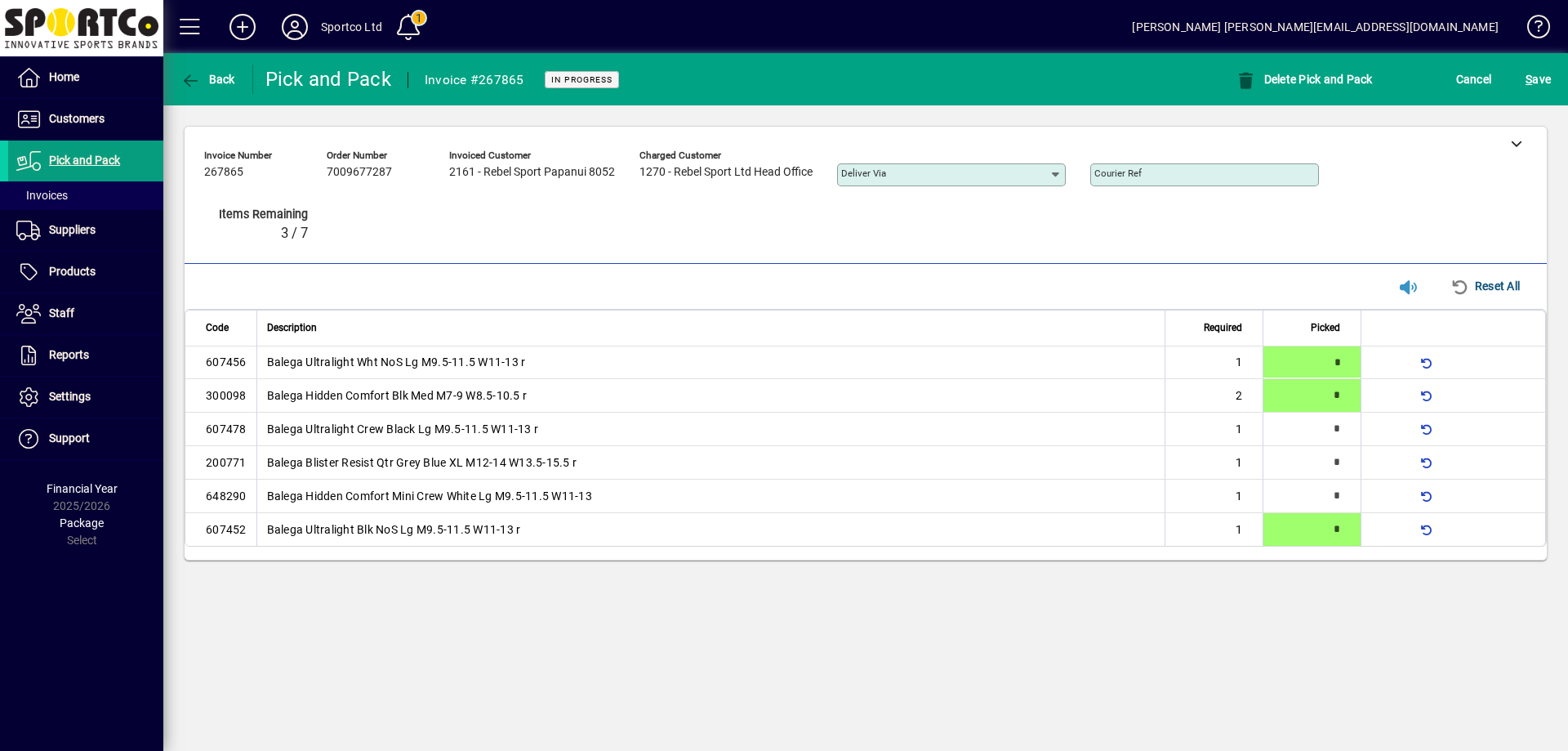
type input "*"
click at [1544, 64] on span "submit" at bounding box center [1538, 78] width 33 height 39
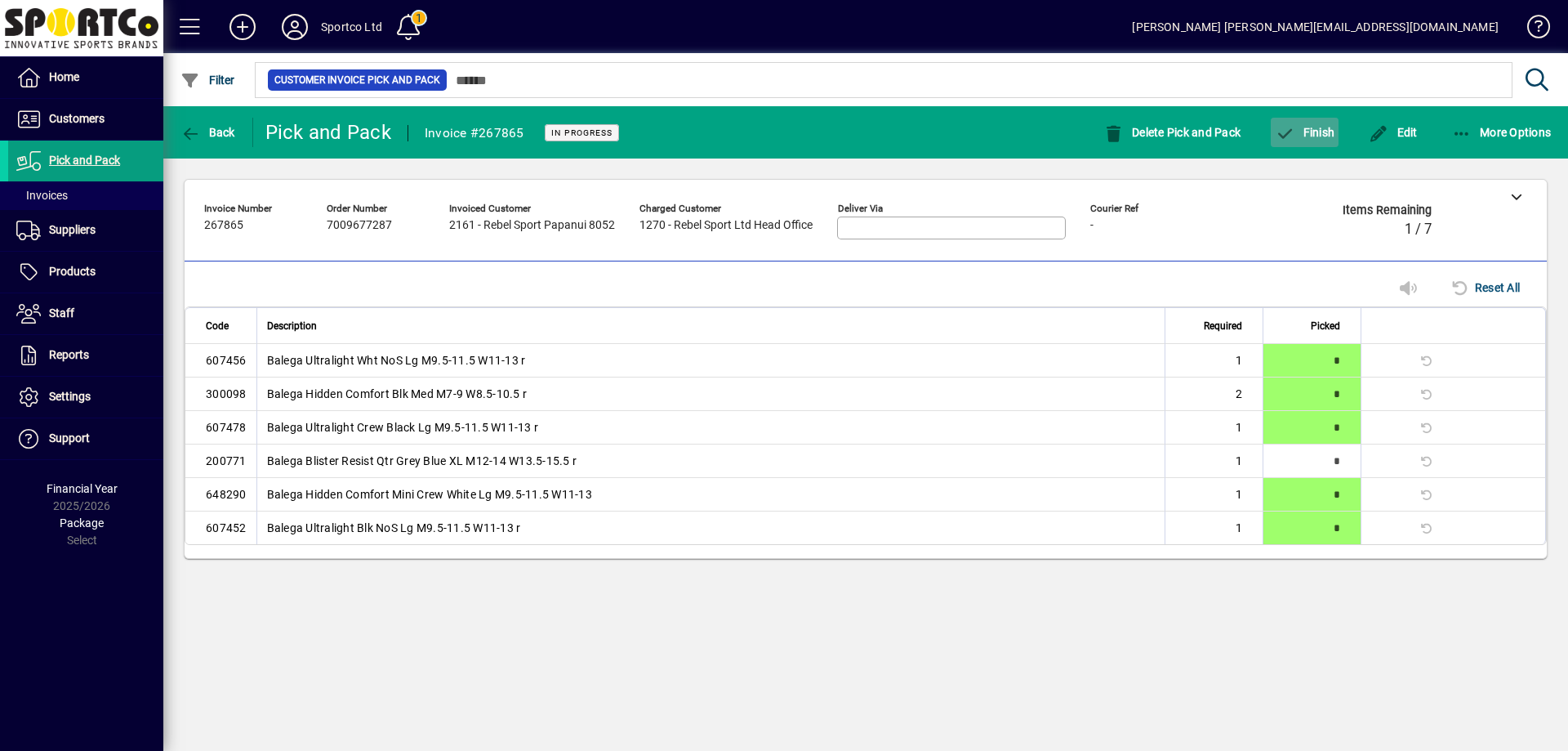
click at [1308, 137] on span "Finish" at bounding box center [1304, 133] width 59 height 13
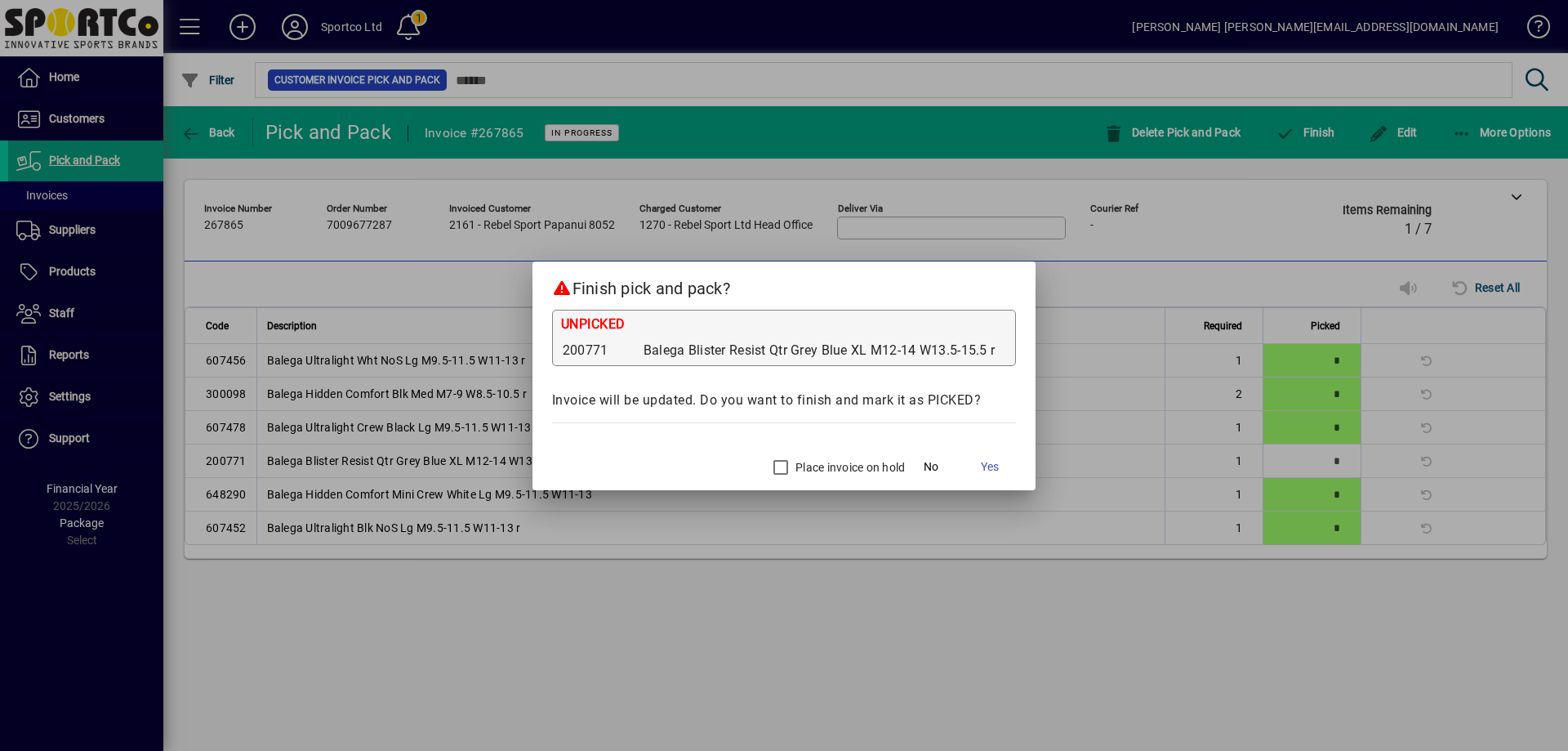
click at [819, 457] on div "Place invoice on hold" at bounding box center [834, 467] width 140 height 32
click at [853, 461] on label "Place invoice on hold" at bounding box center [848, 466] width 113 height 16
click at [999, 467] on span "Yes" at bounding box center [990, 467] width 18 height 17
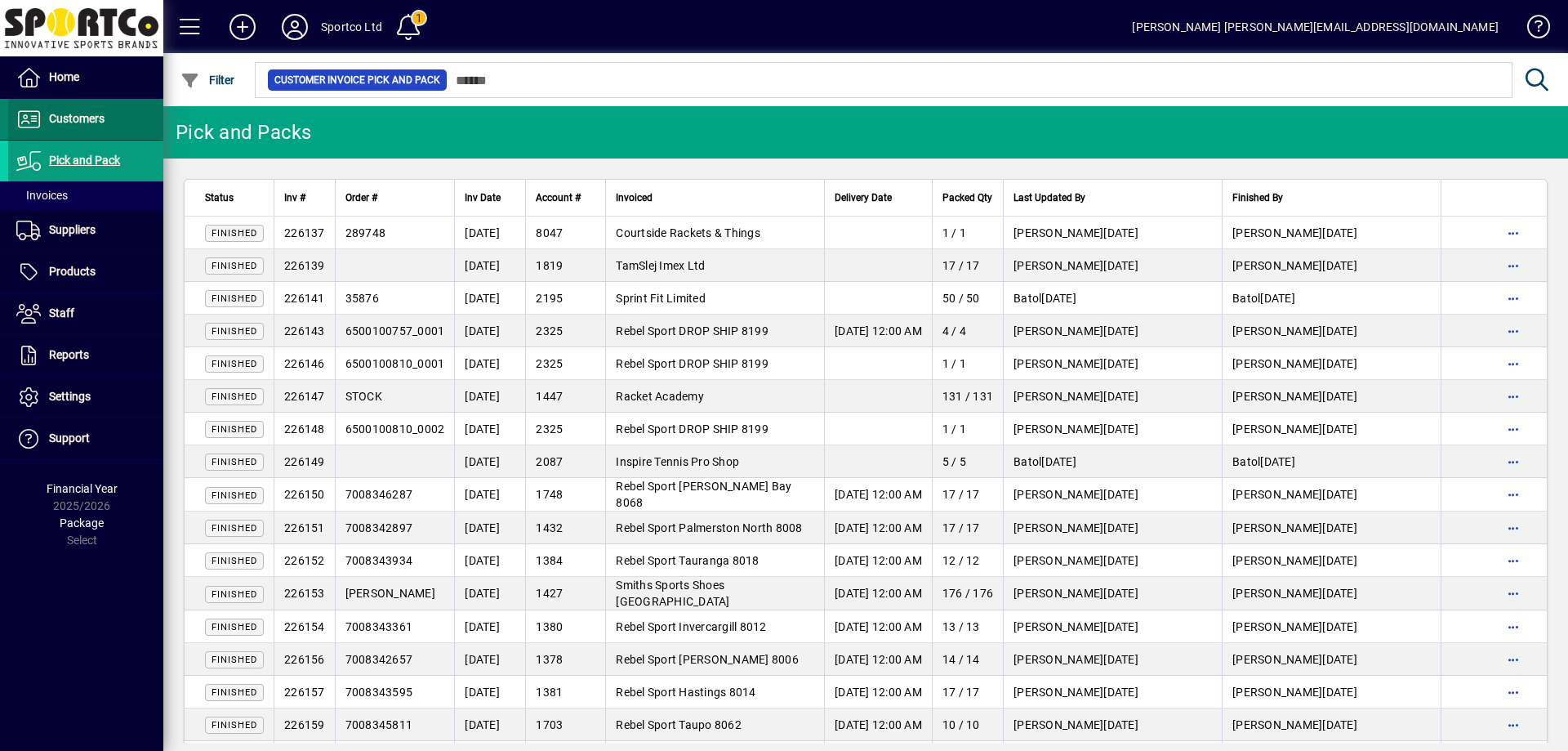
click at [82, 116] on span "Customers" at bounding box center [76, 118] width 55 height 13
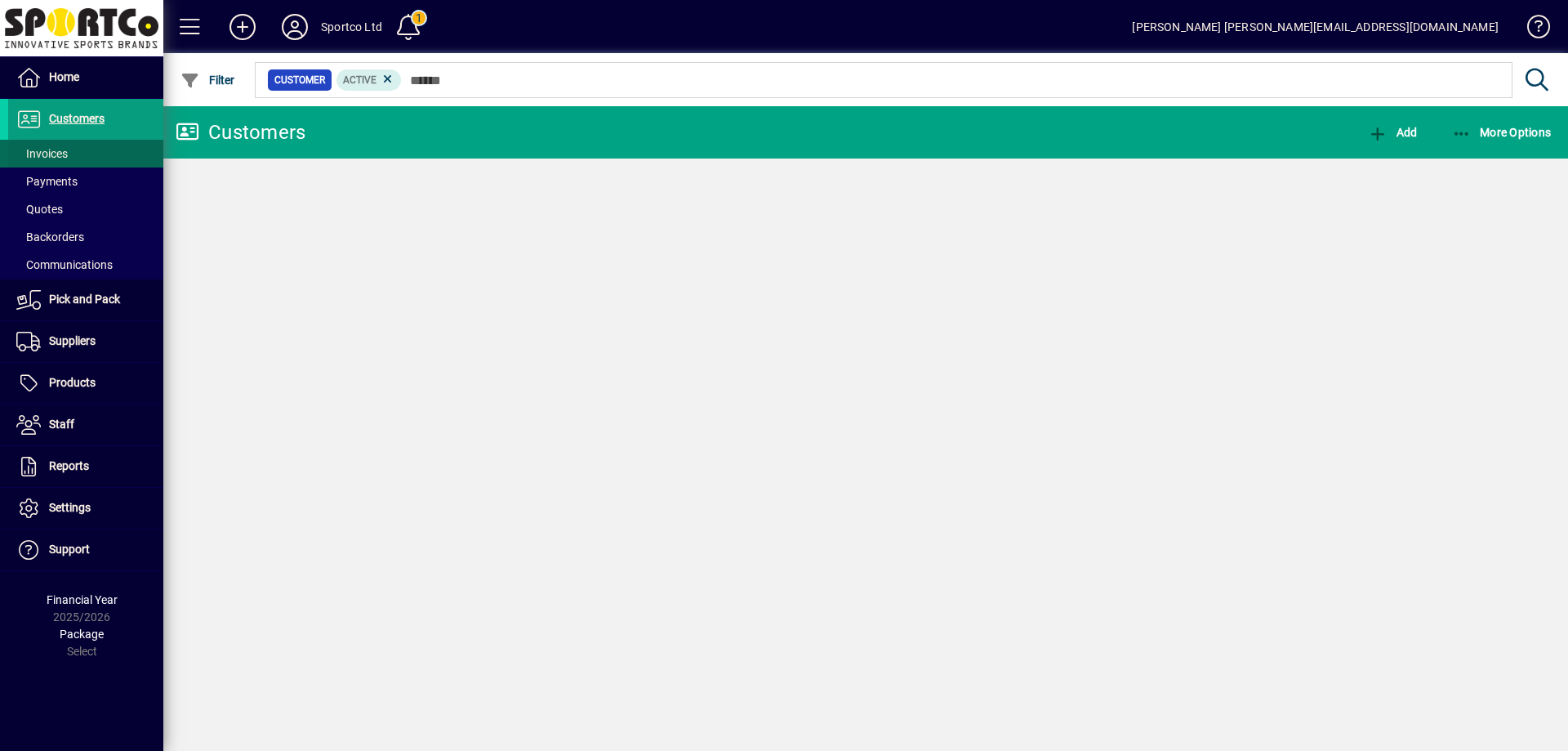
click at [56, 158] on span "Invoices" at bounding box center [42, 154] width 52 height 13
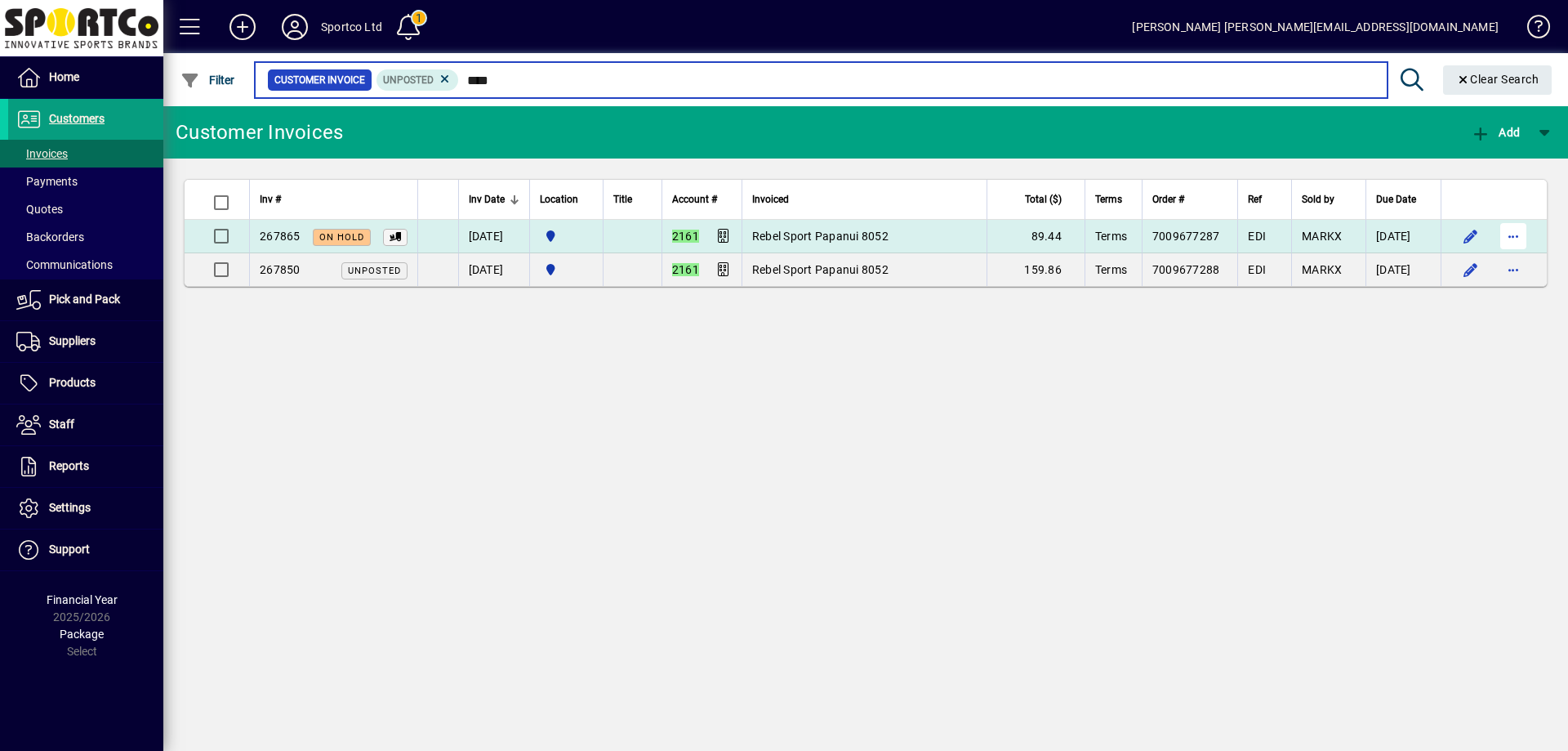
type input "****"
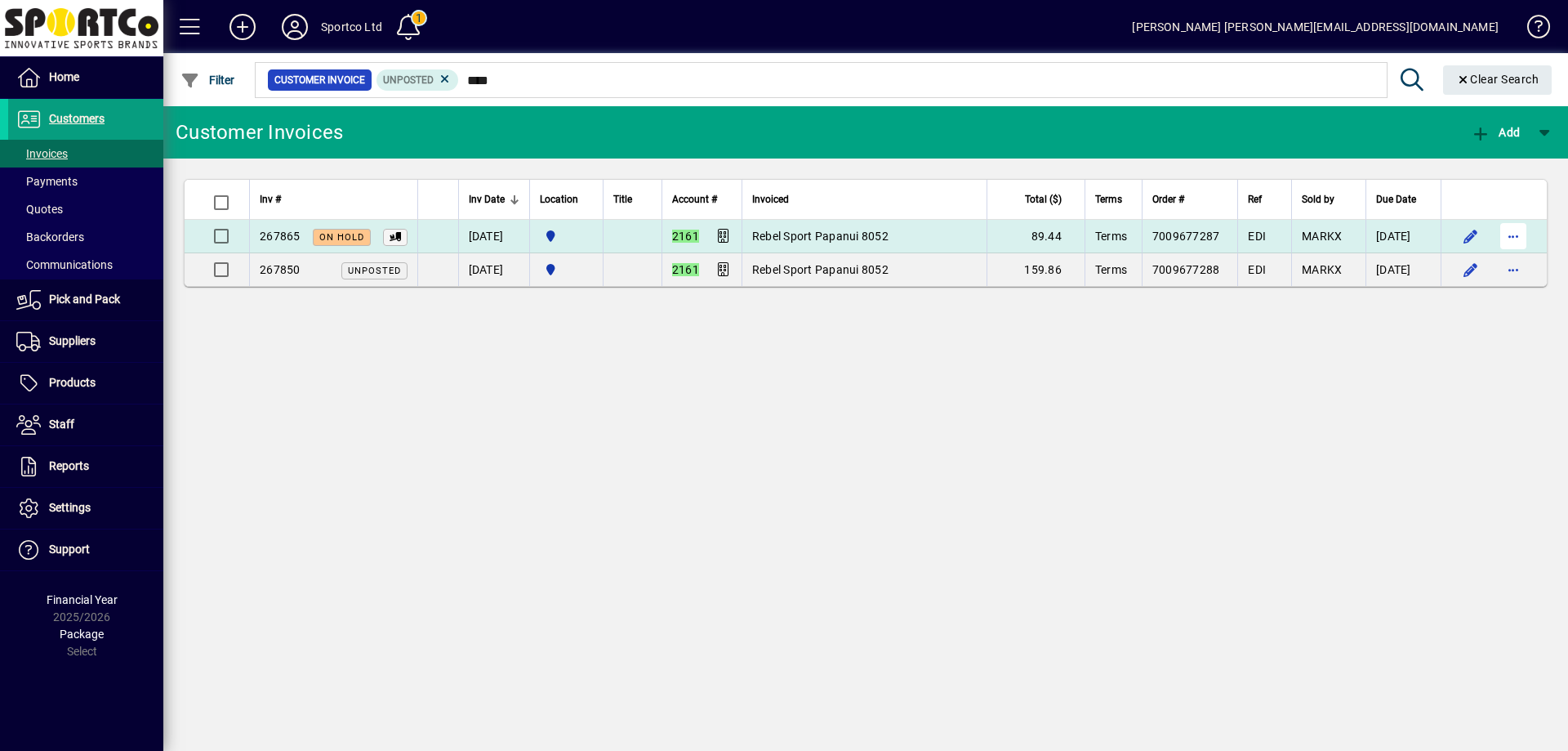
click at [1517, 239] on span "button" at bounding box center [1513, 236] width 39 height 39
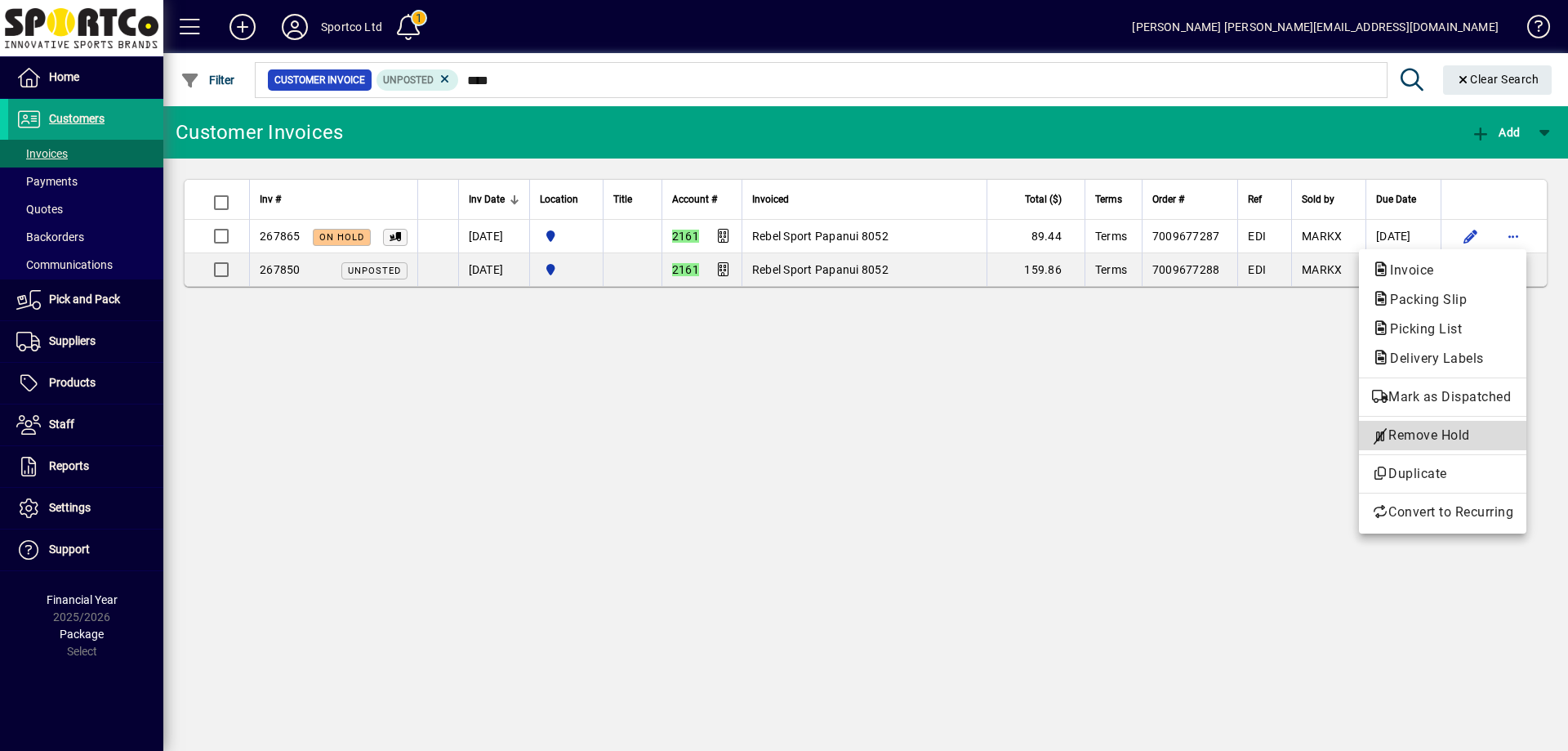
click at [1422, 423] on button "Remove Hold" at bounding box center [1442, 435] width 167 height 30
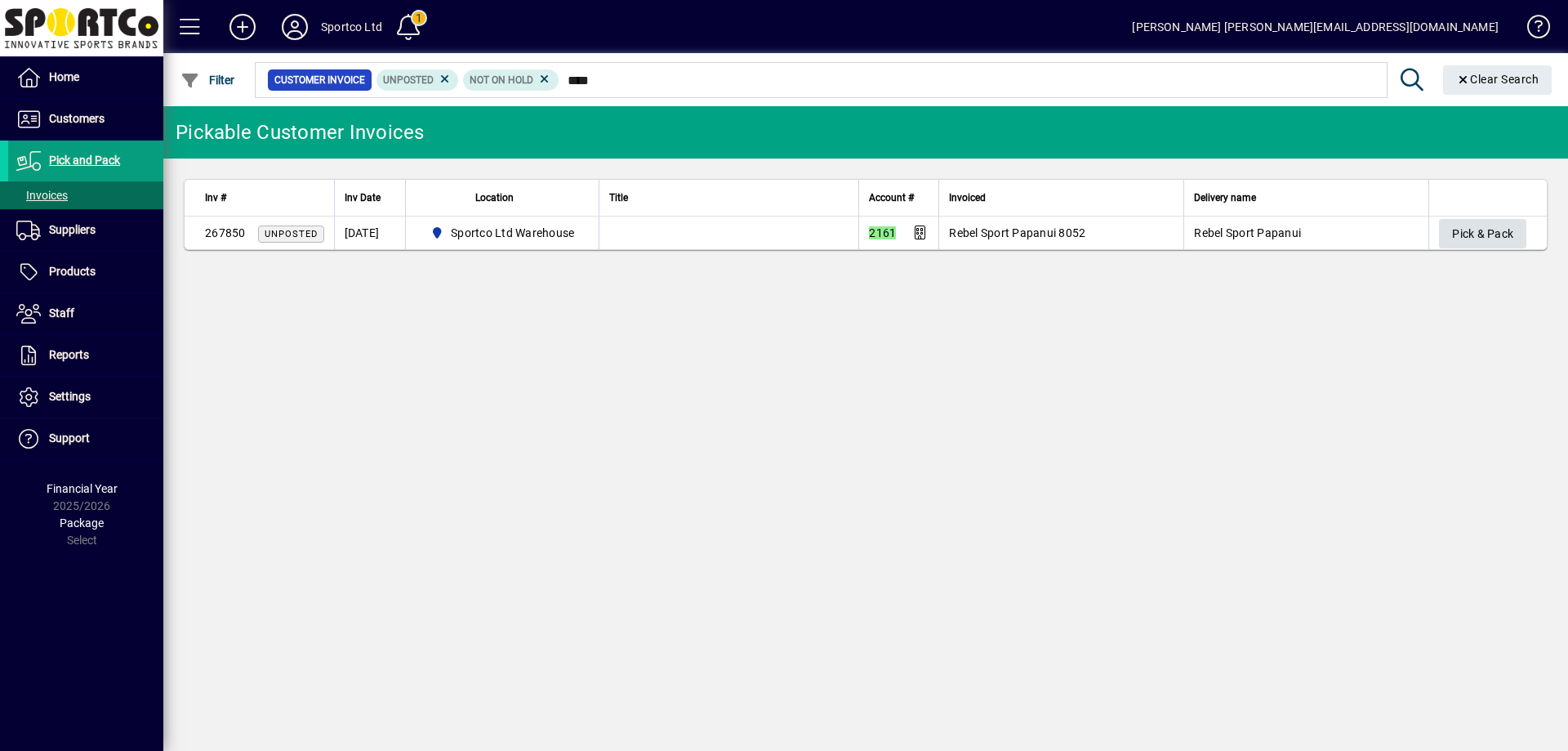
type input "****"
click at [1481, 235] on span "Pick & Pack" at bounding box center [1483, 234] width 61 height 27
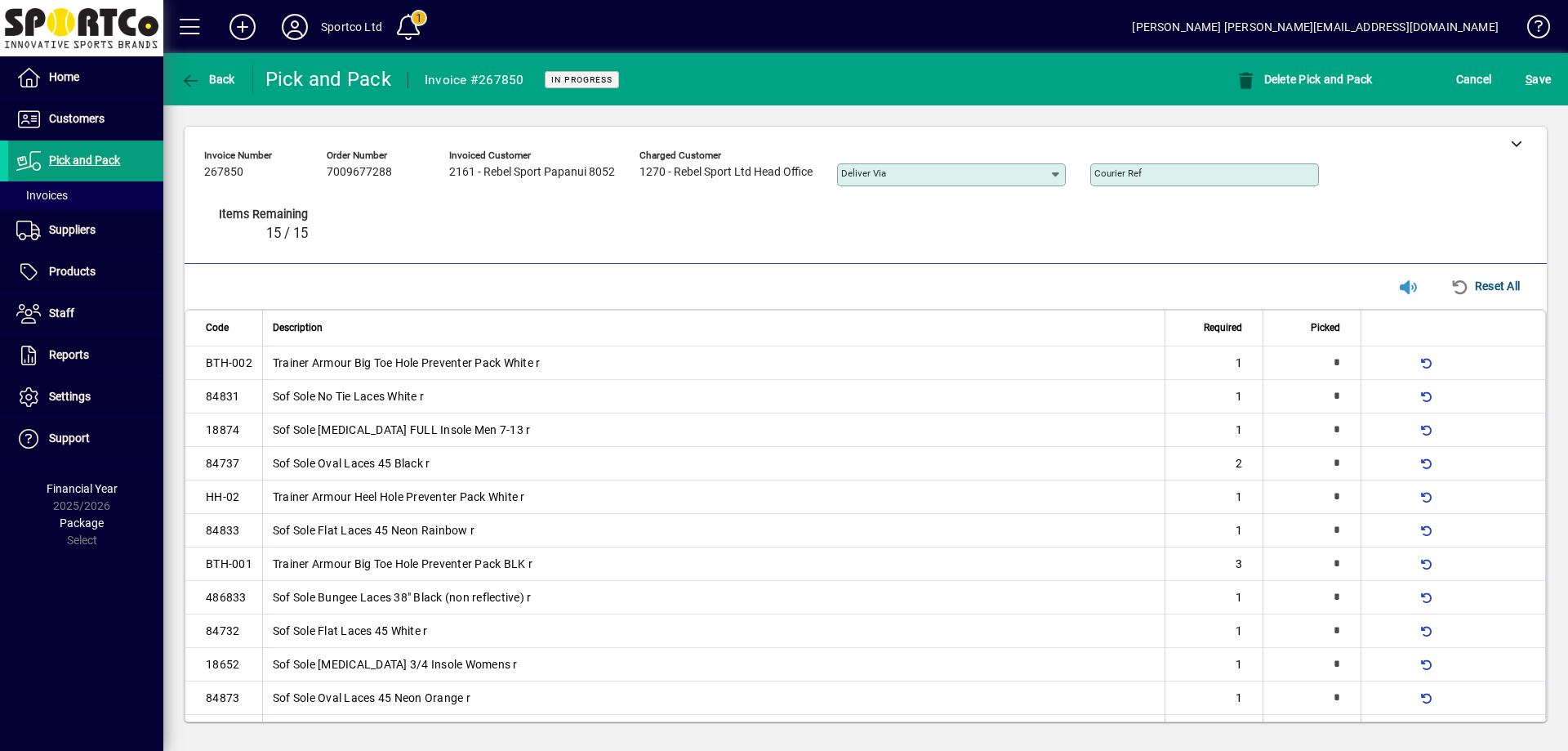
type input "*"
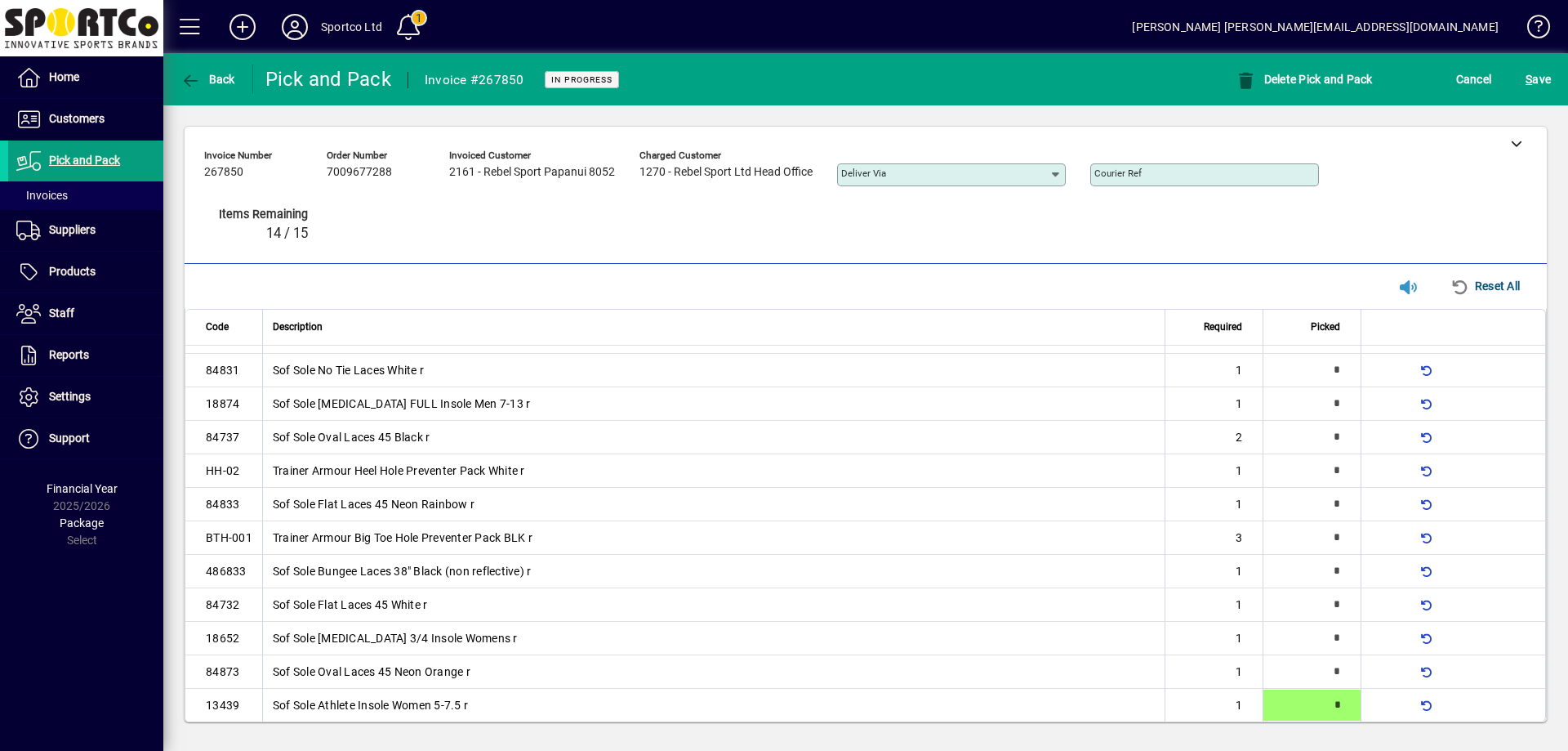
type input "*"
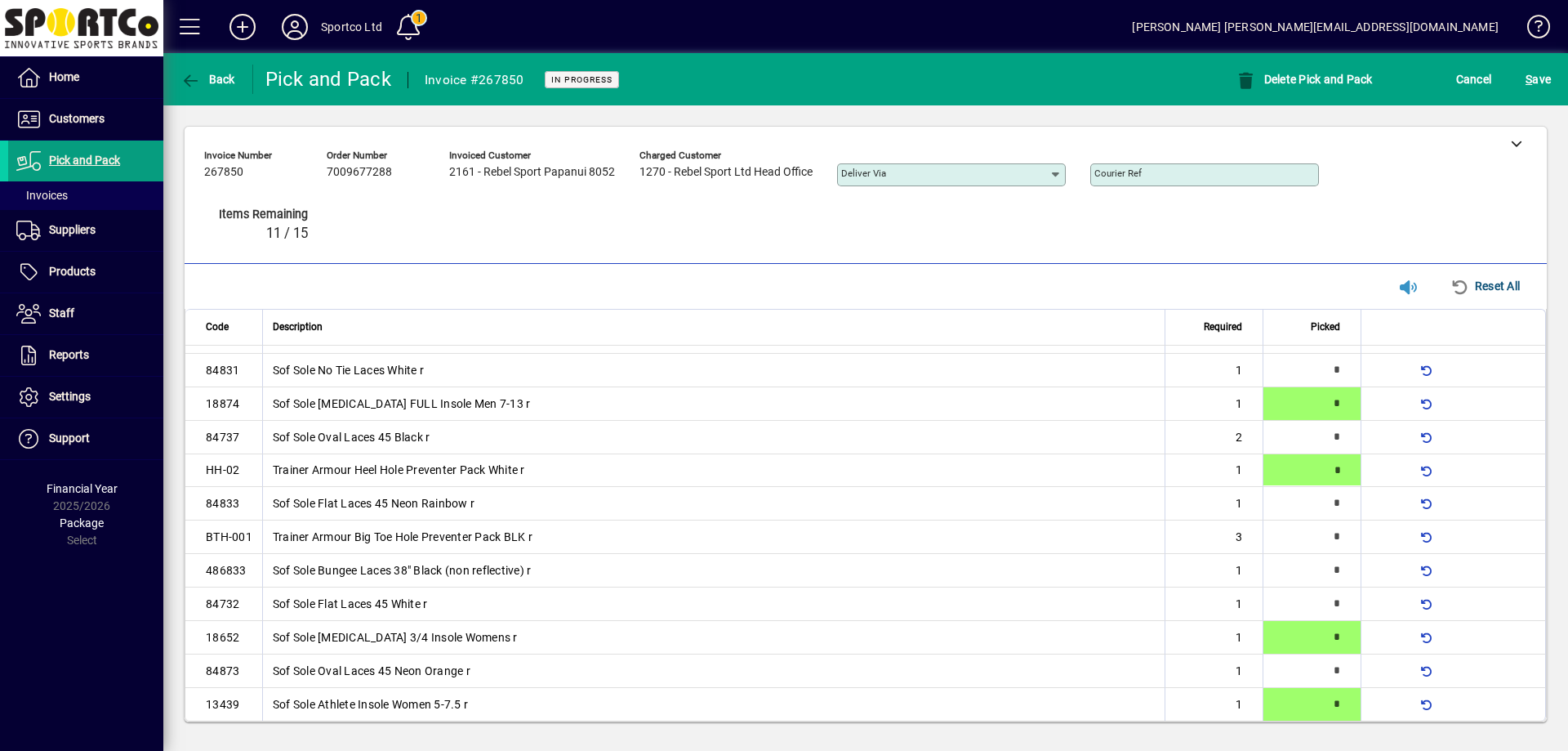
type input "*"
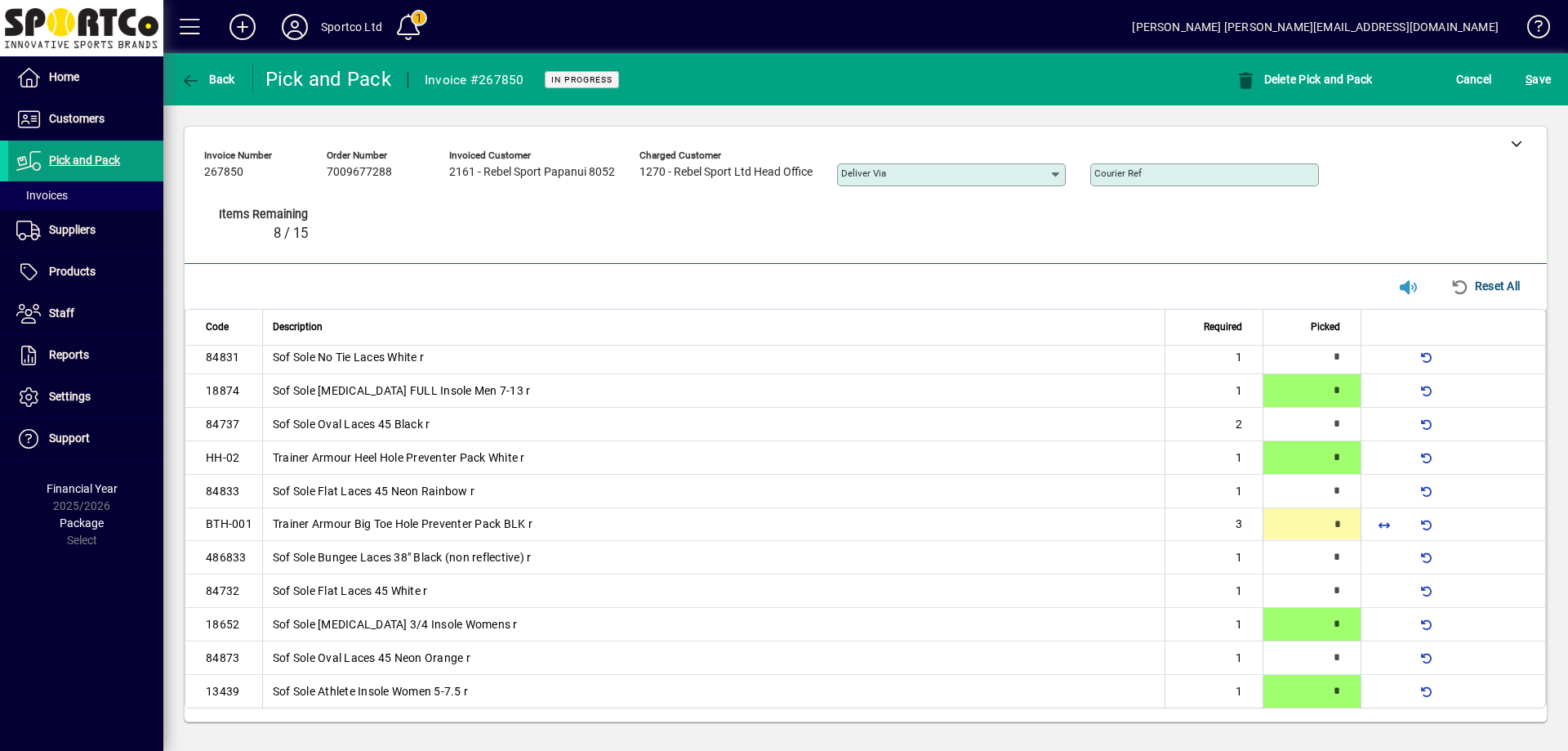
type input "*"
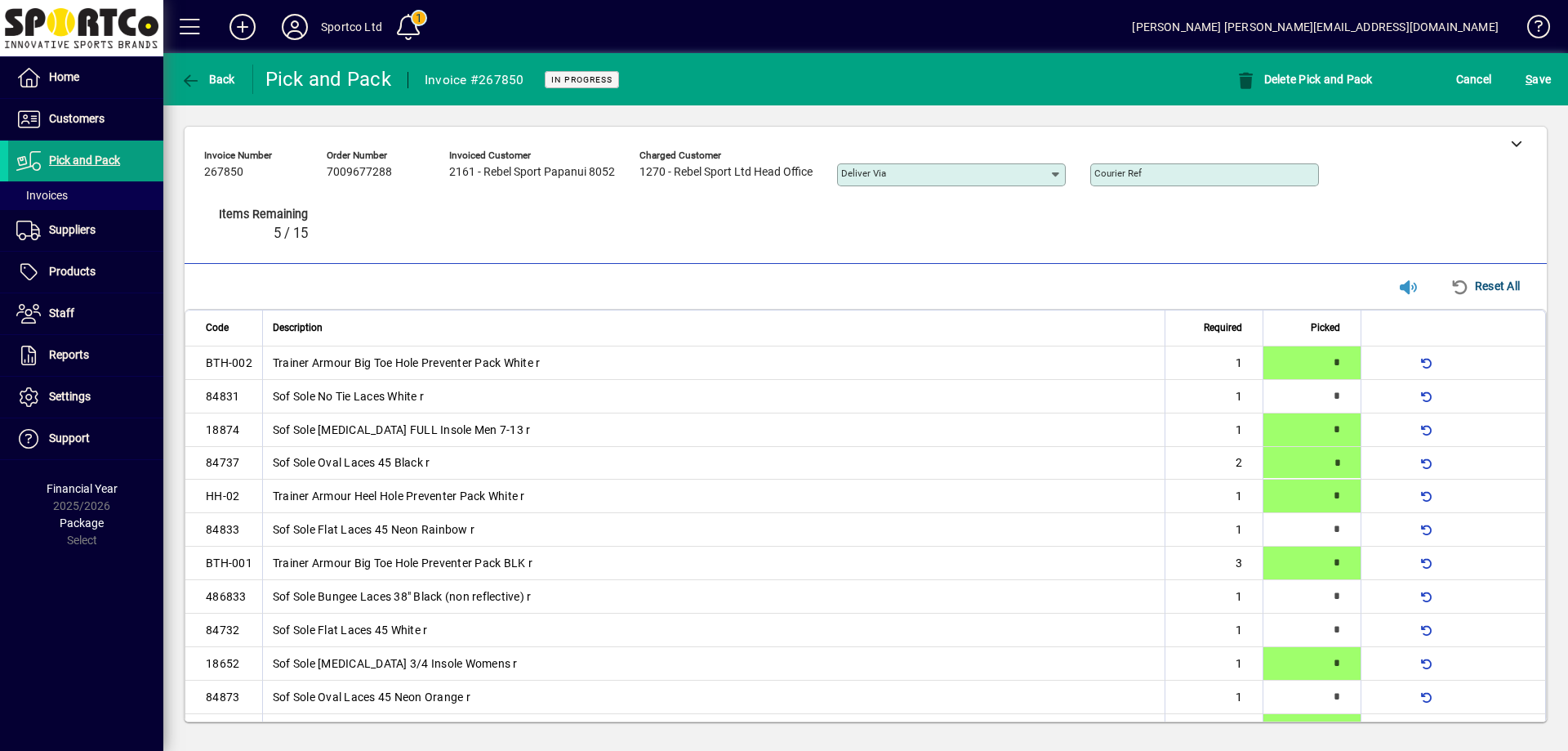
type input "*"
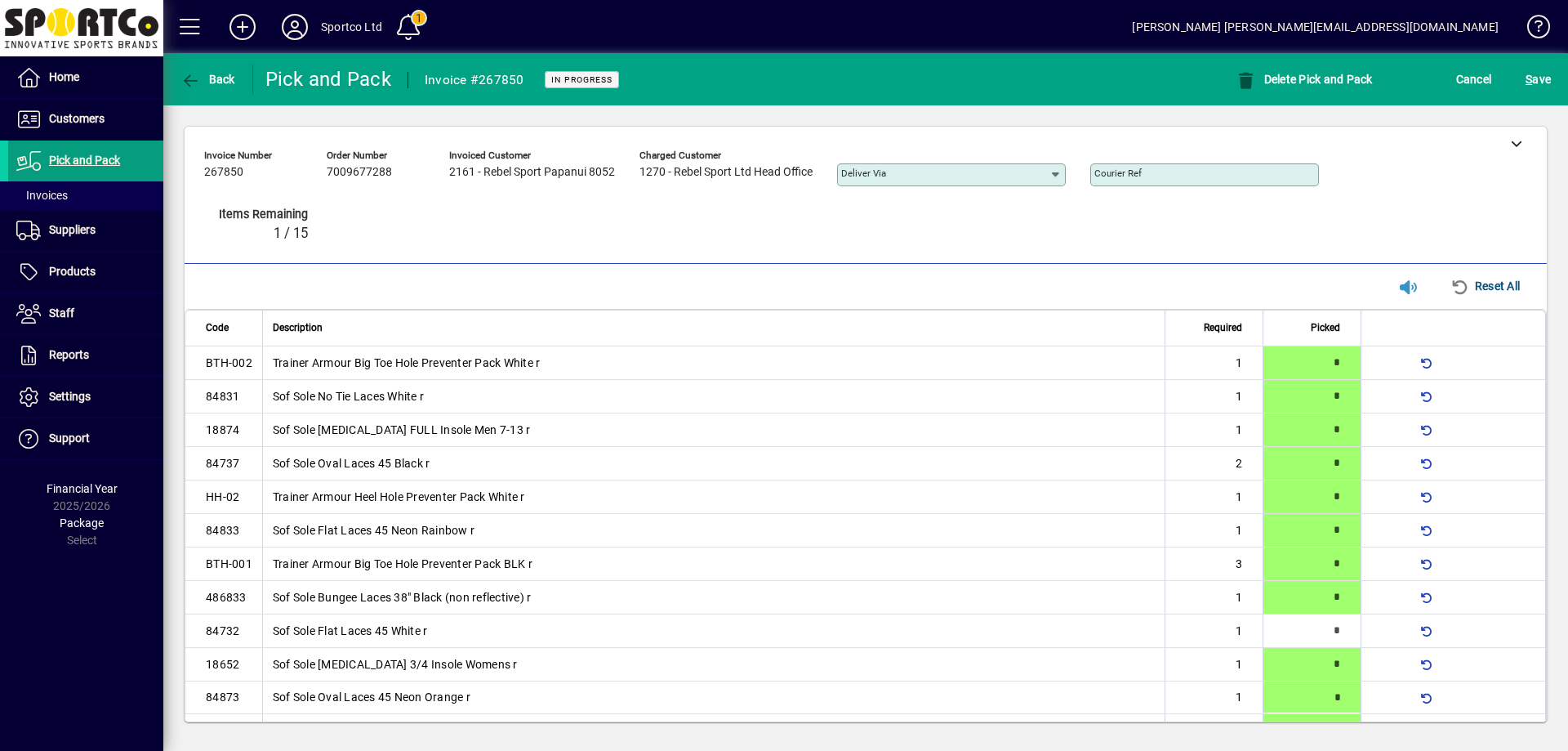
type input "*"
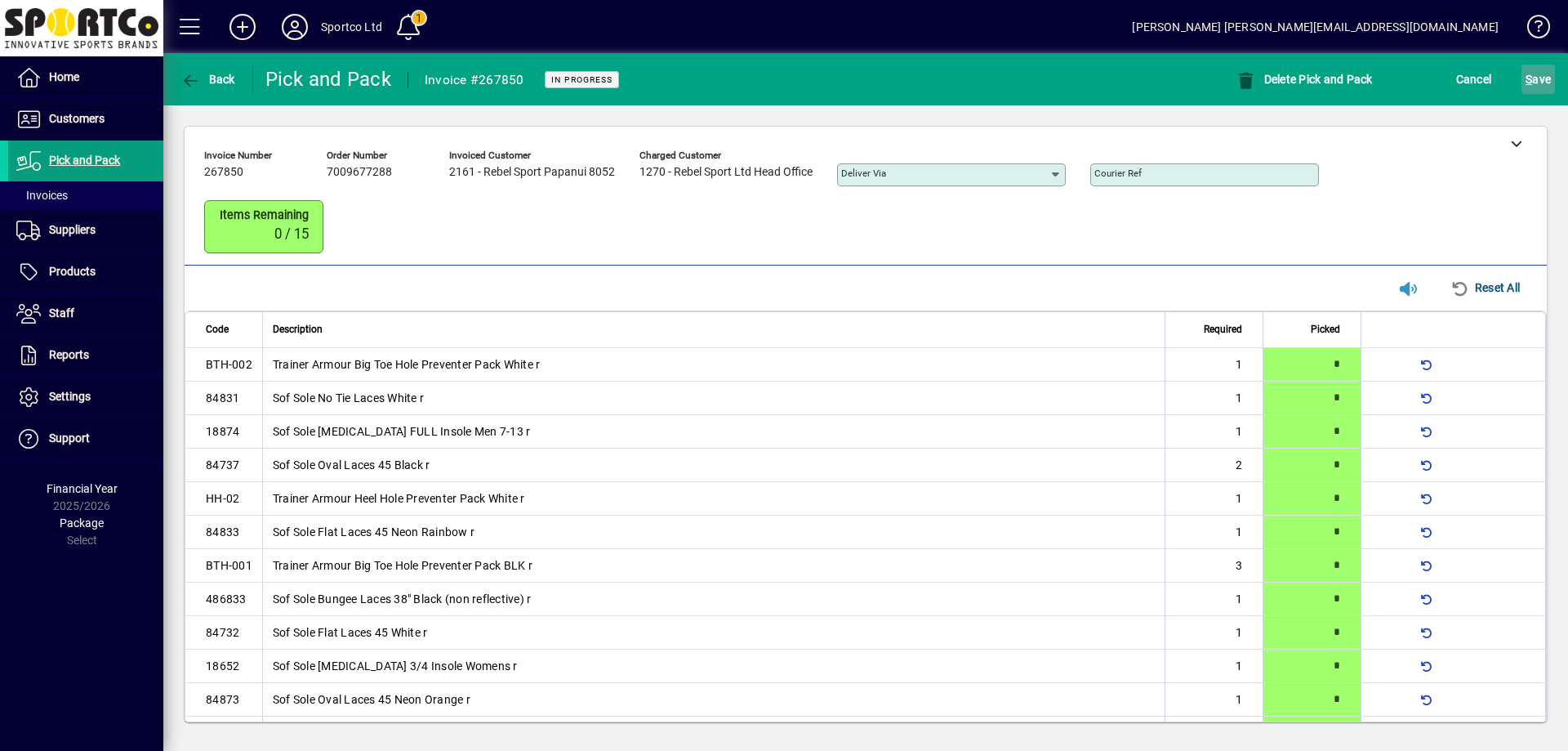
click at [1534, 75] on span "S ave" at bounding box center [1538, 78] width 25 height 26
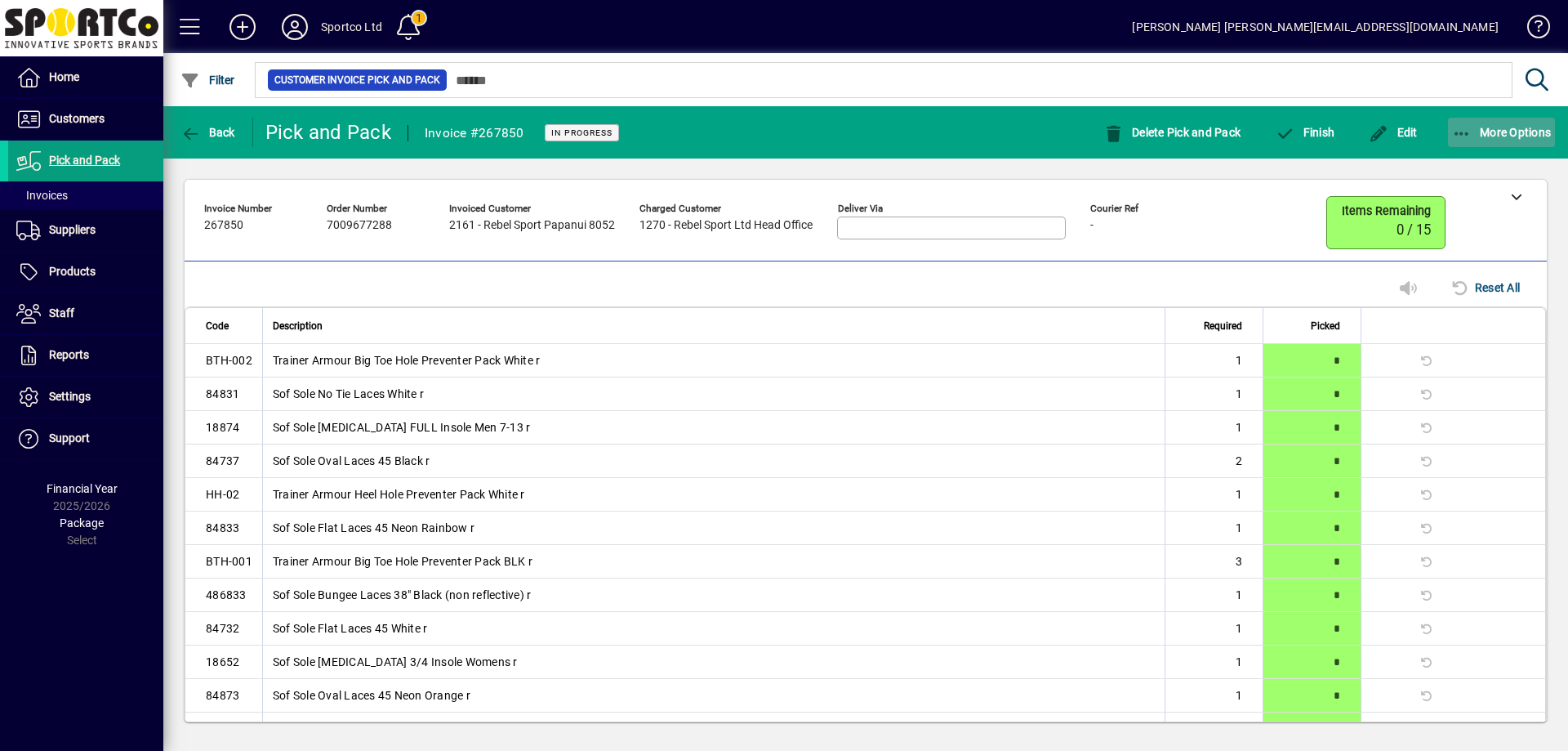
click at [1464, 135] on icon "button" at bounding box center [1462, 134] width 20 height 16
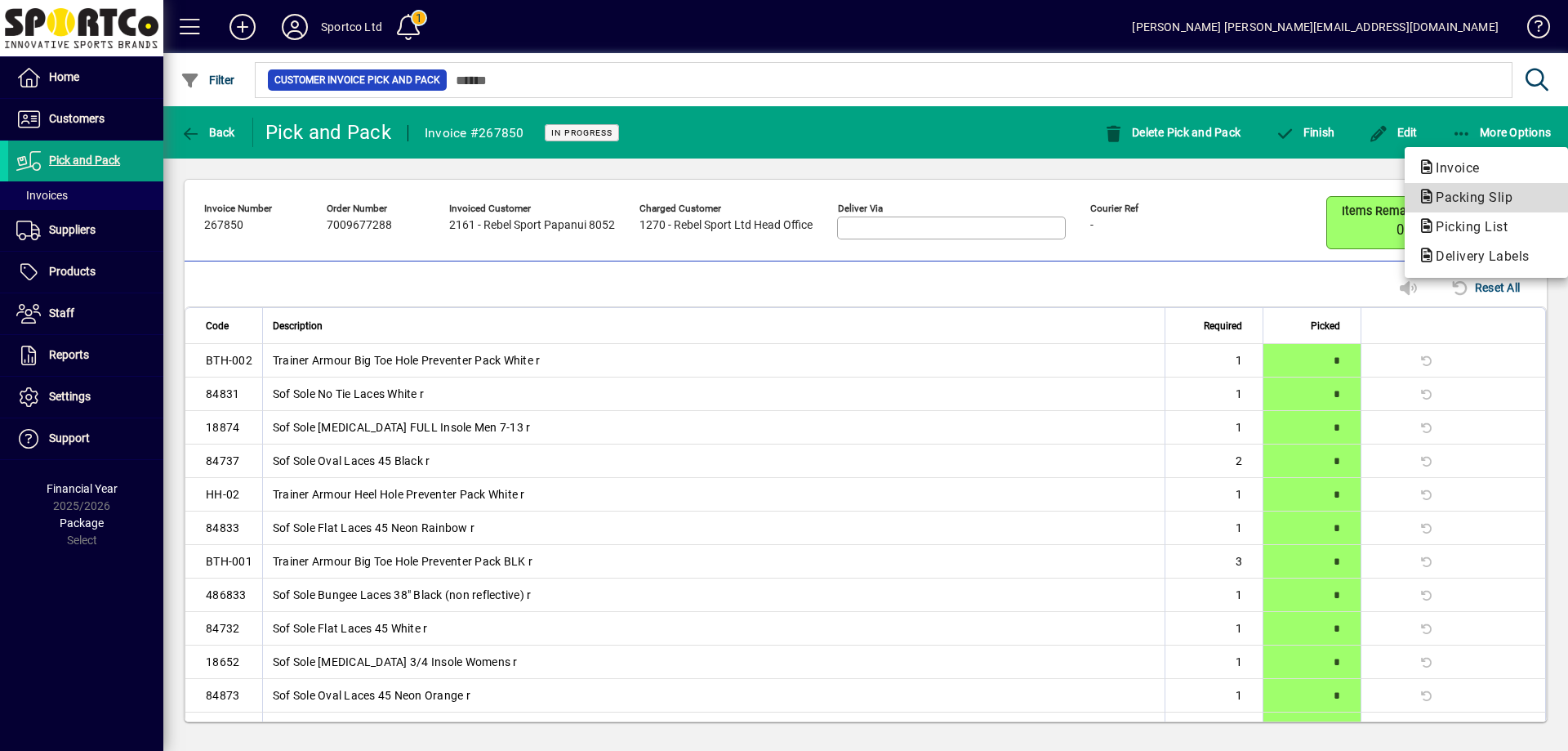
click at [1471, 194] on span "Packing Slip" at bounding box center [1470, 197] width 103 height 15
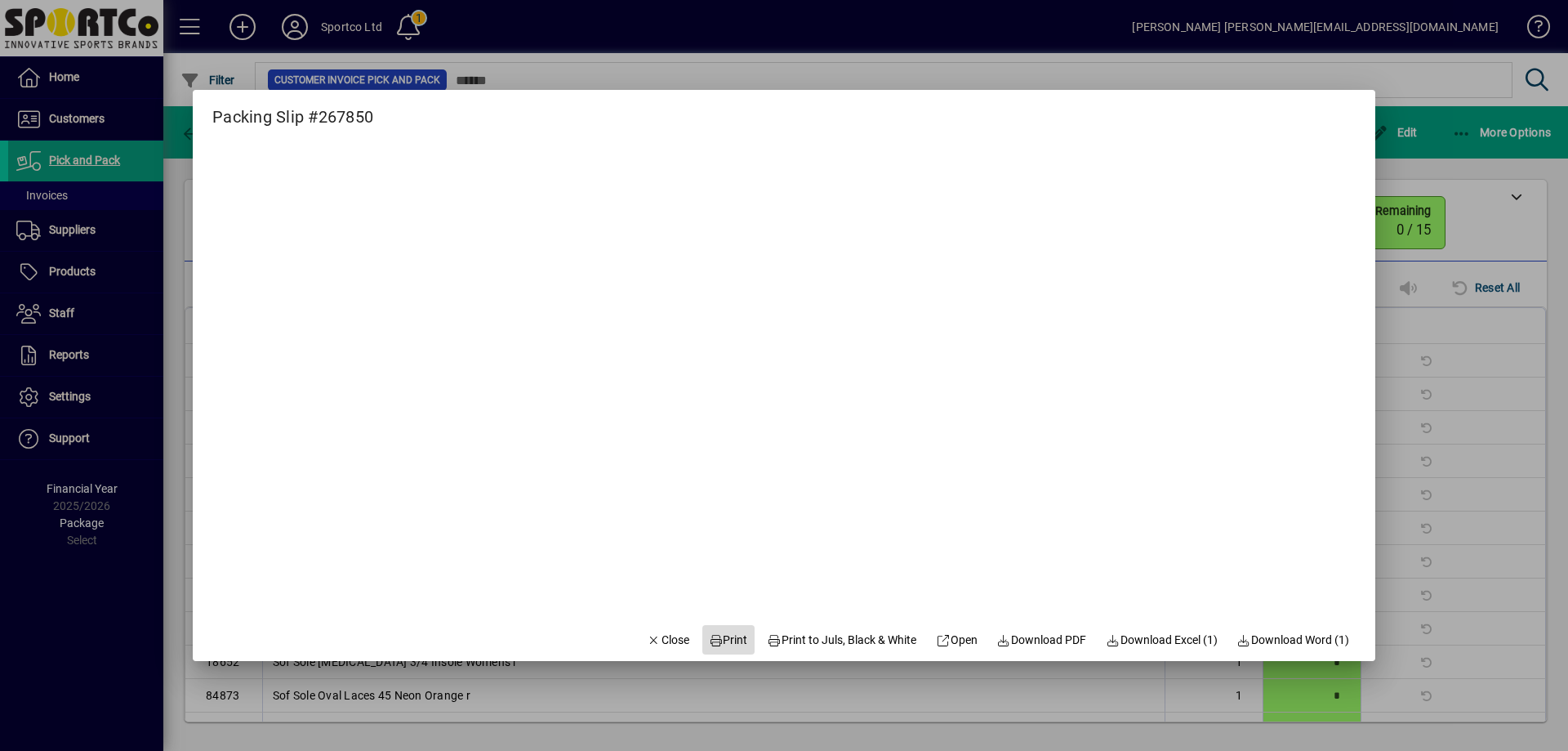
click at [727, 638] on span "Print" at bounding box center [728, 640] width 39 height 17
click at [661, 644] on span "Close" at bounding box center [668, 640] width 42 height 17
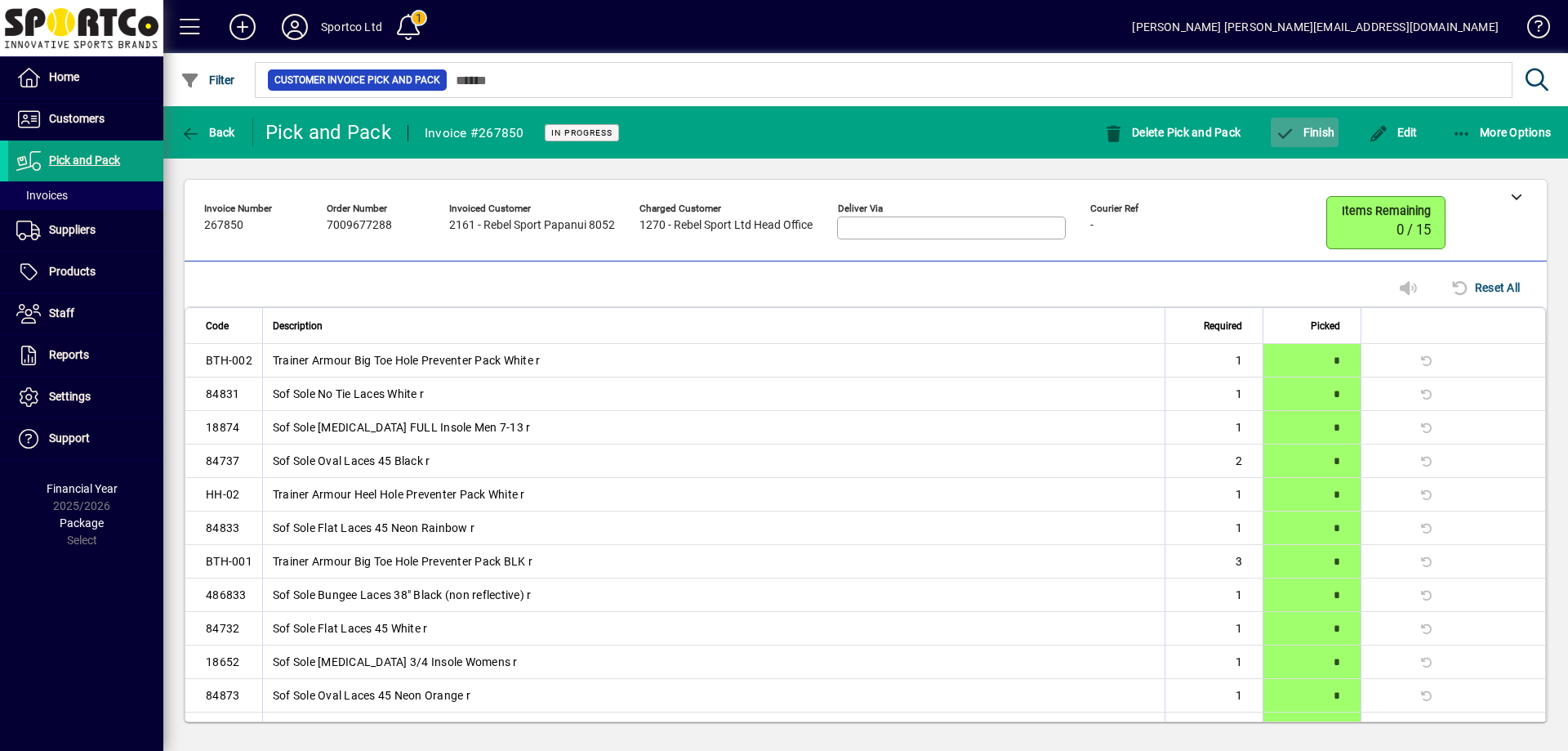
click at [1320, 132] on span "Finish" at bounding box center [1304, 133] width 59 height 13
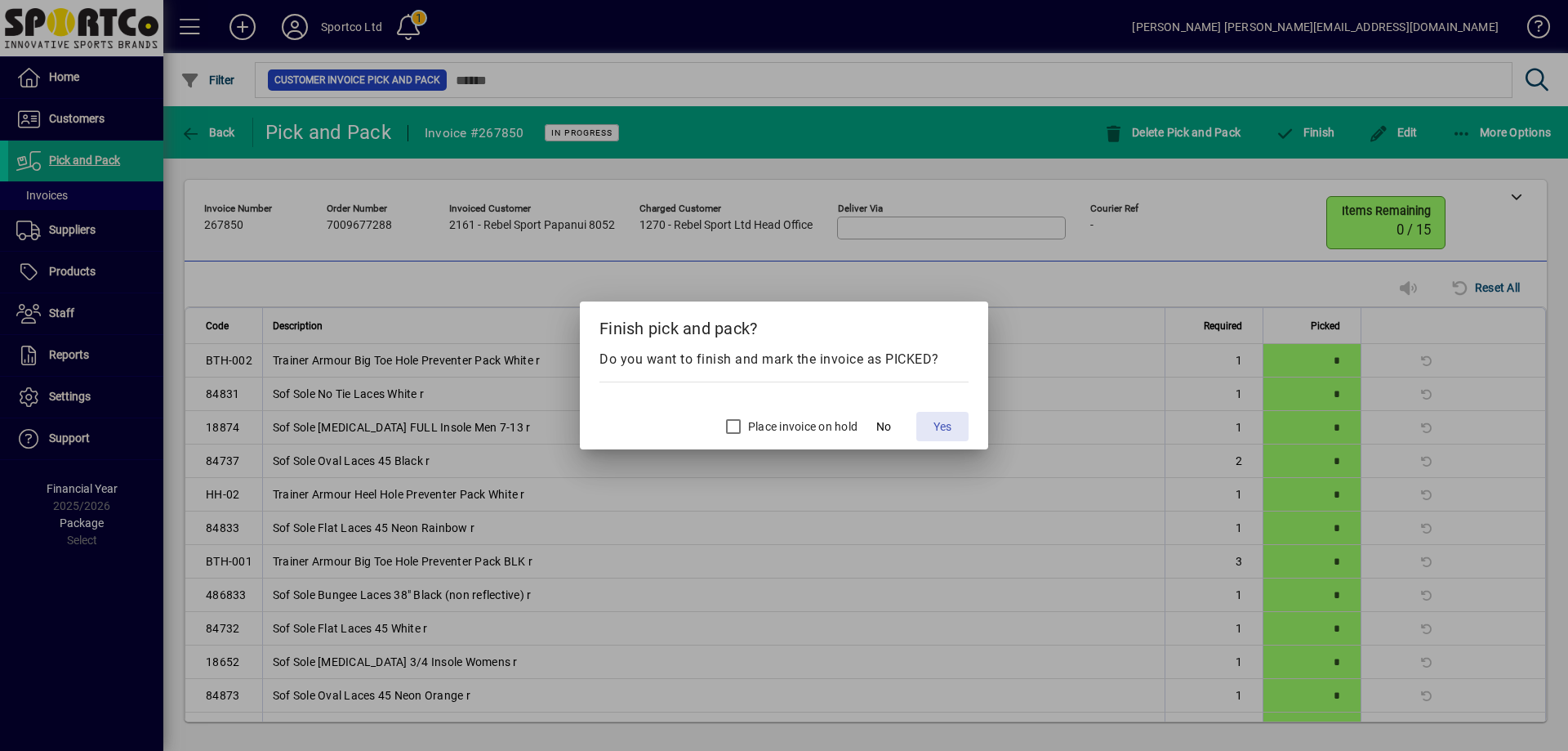
click at [945, 429] on span "Yes" at bounding box center [942, 427] width 18 height 17
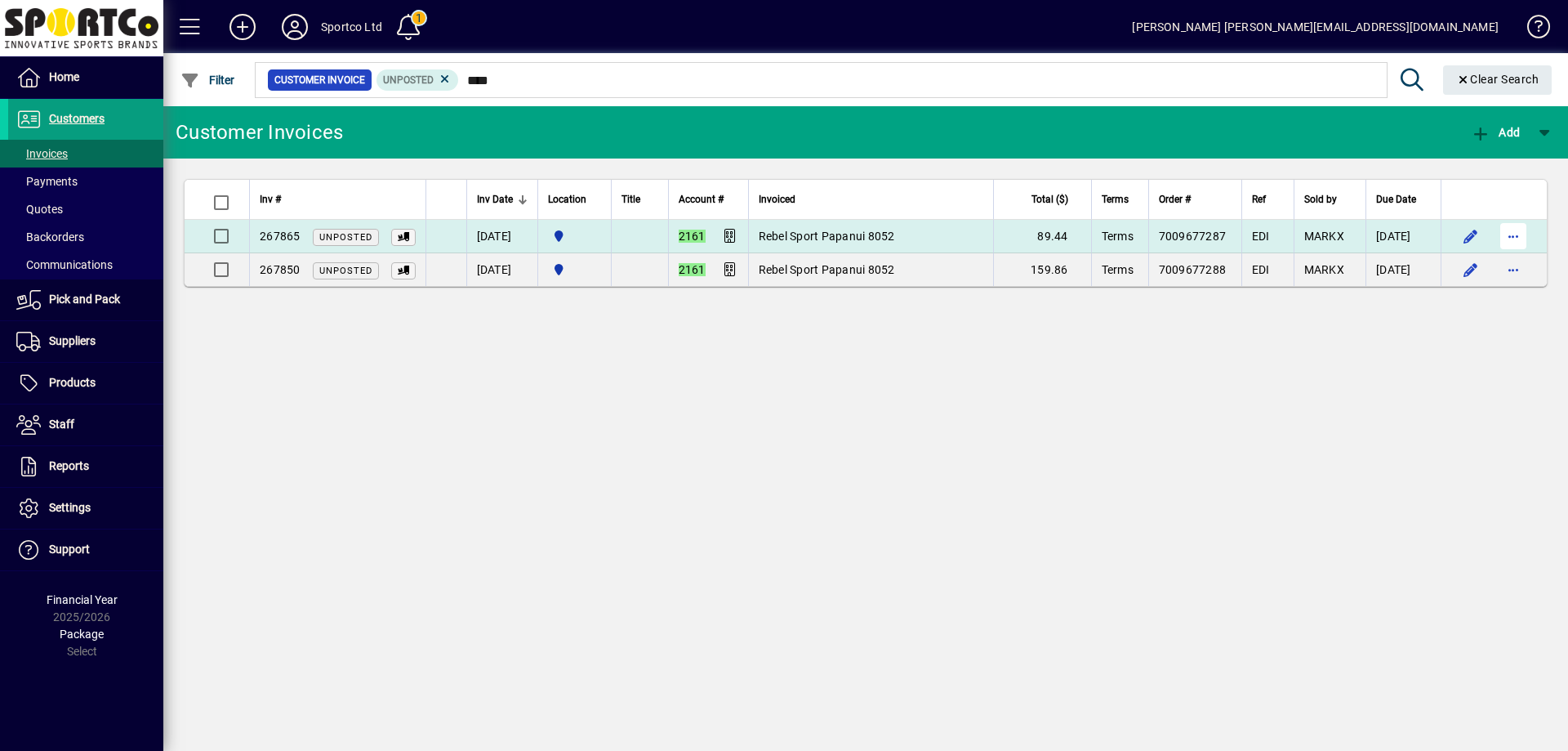
type input "****"
click at [1515, 235] on span "button" at bounding box center [1513, 236] width 39 height 39
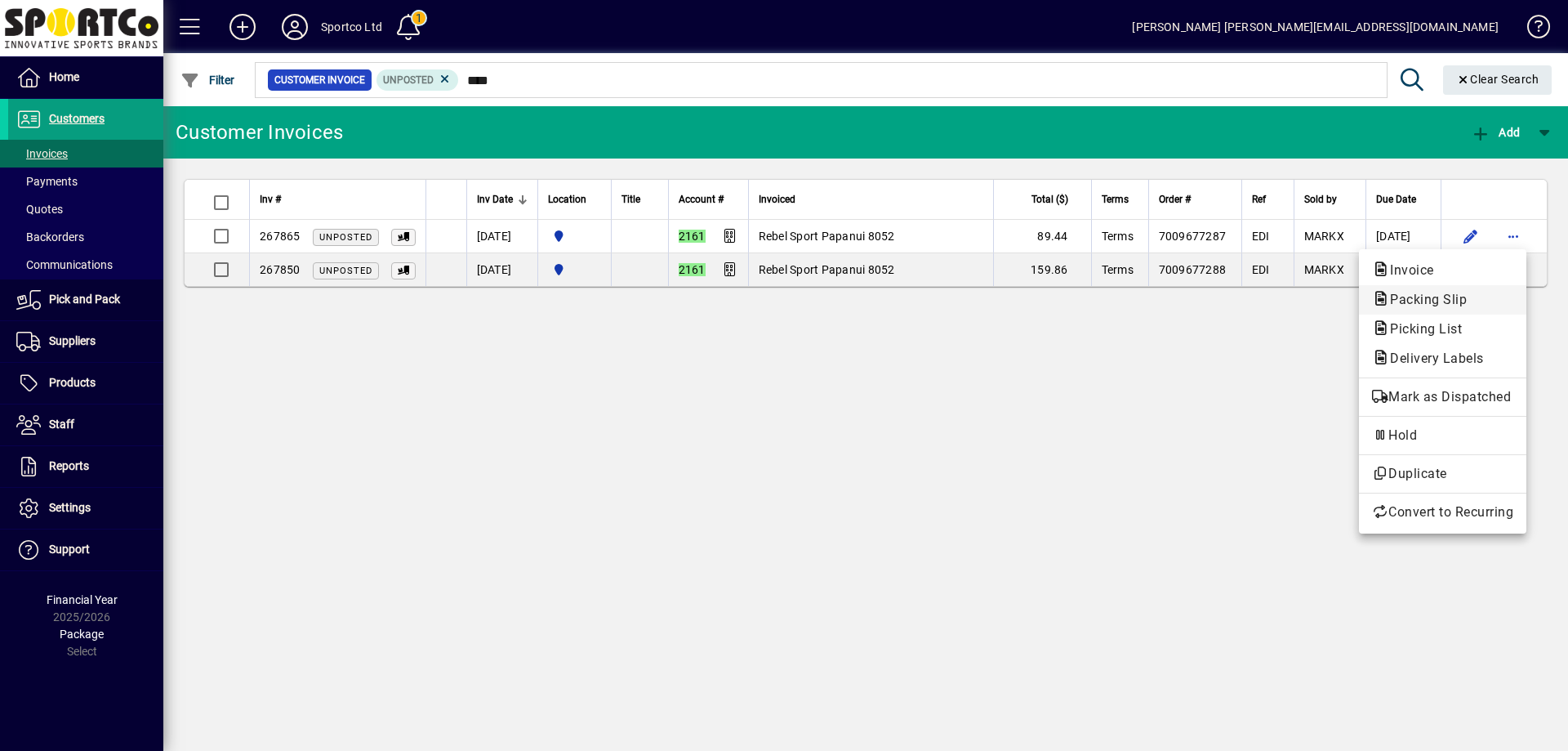
click at [1481, 301] on span "Packing Slip" at bounding box center [1443, 299] width 141 height 20
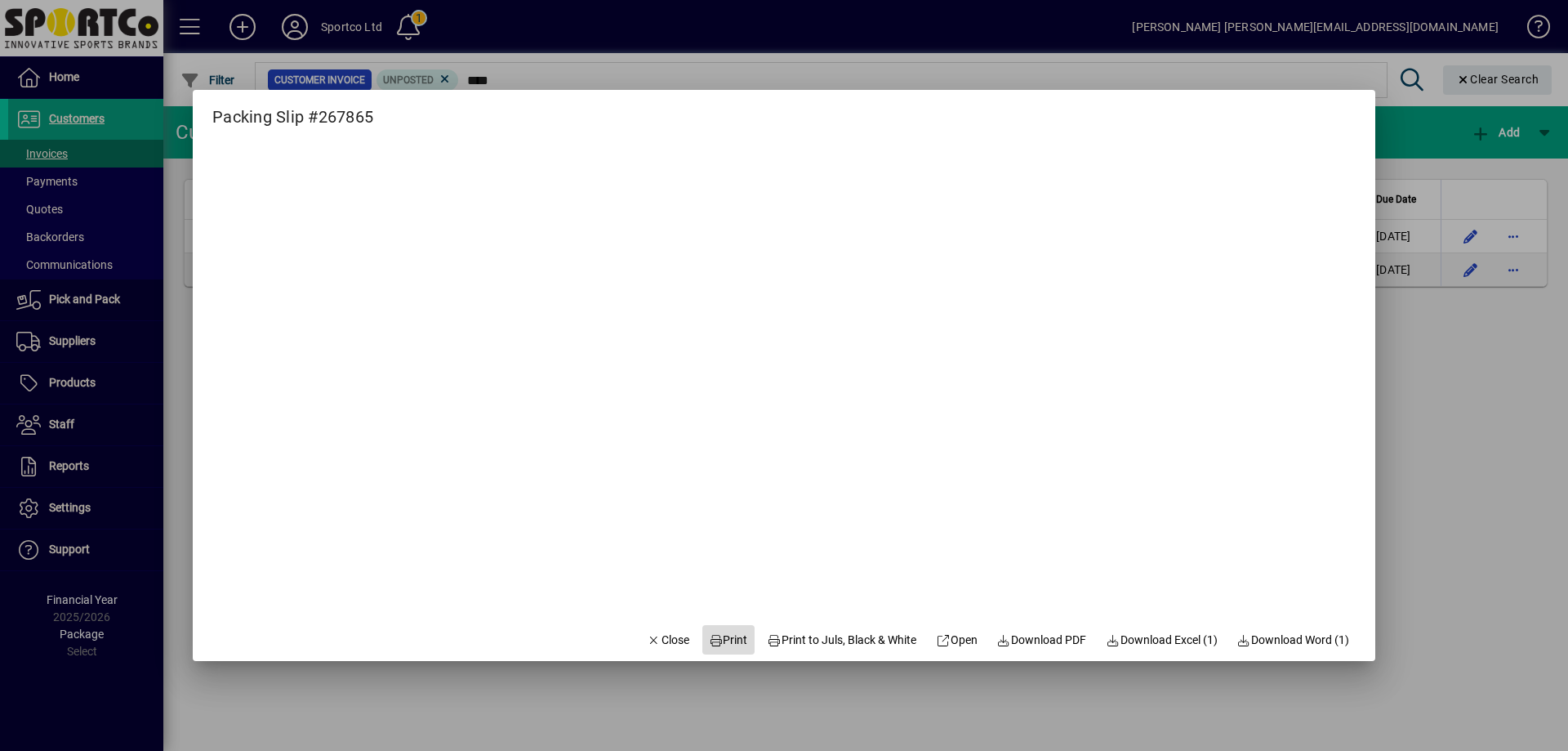
click at [730, 643] on span "Print" at bounding box center [728, 640] width 39 height 17
click at [664, 647] on span "Close" at bounding box center [668, 640] width 42 height 17
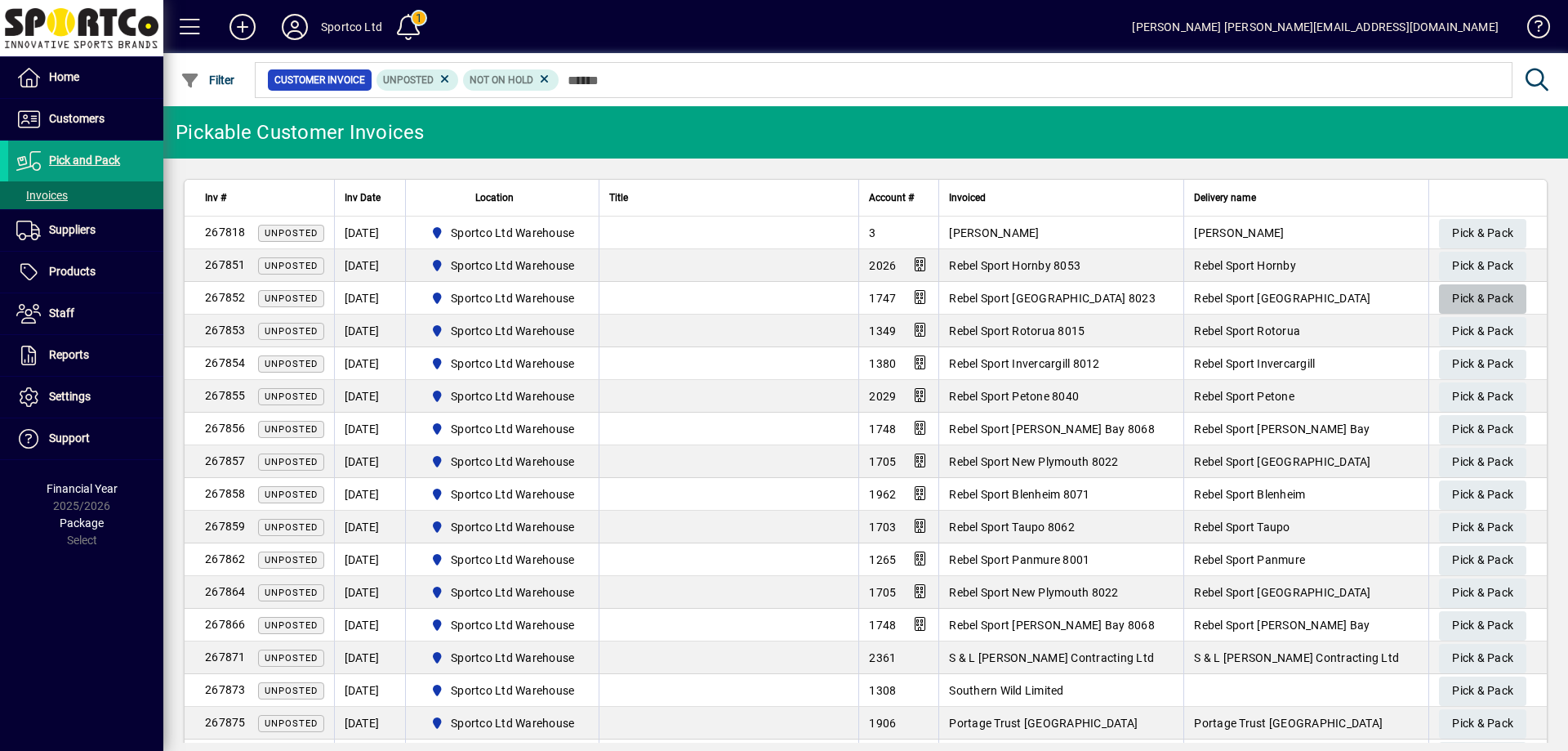
click at [1464, 294] on span "Pick & Pack" at bounding box center [1483, 298] width 61 height 27
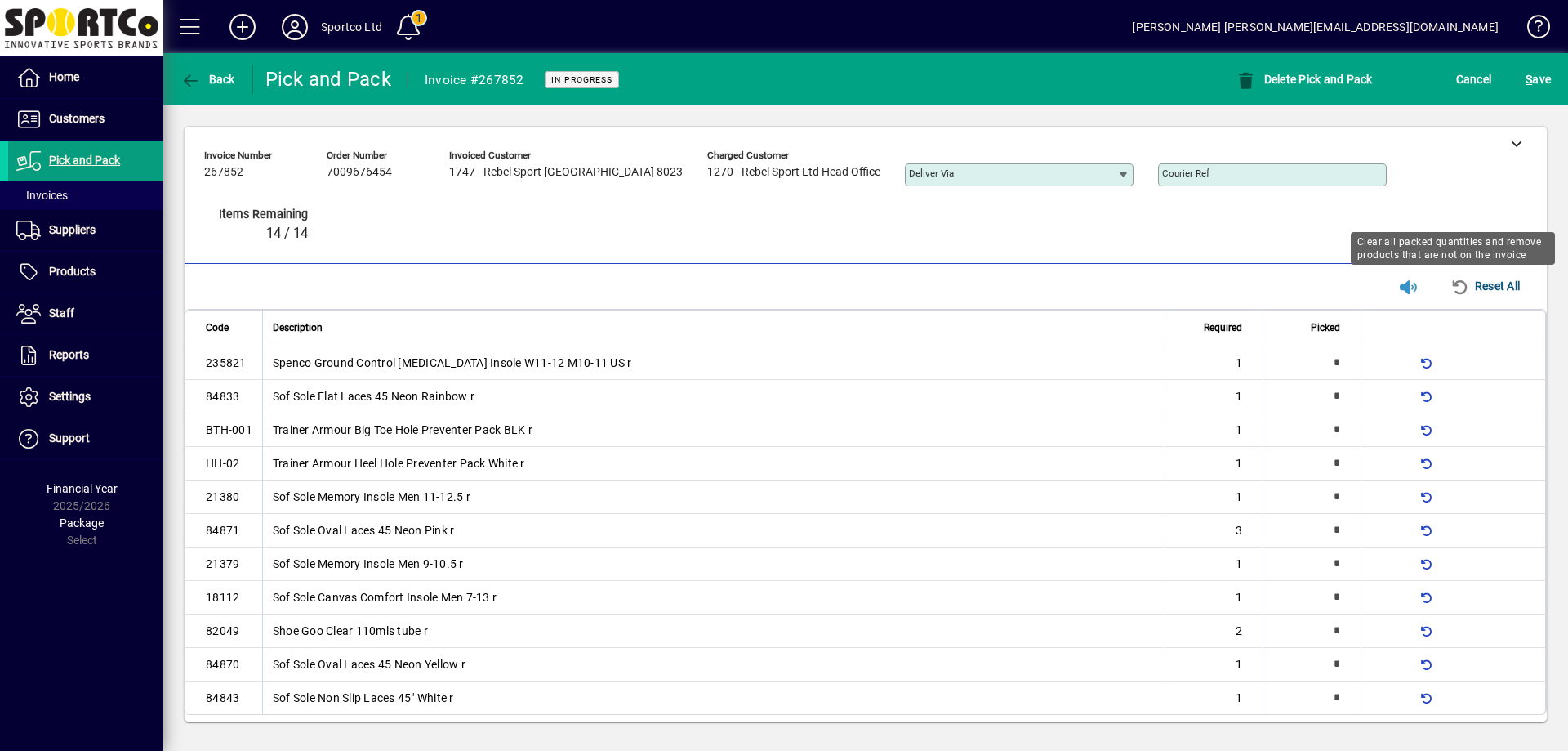
type input "*"
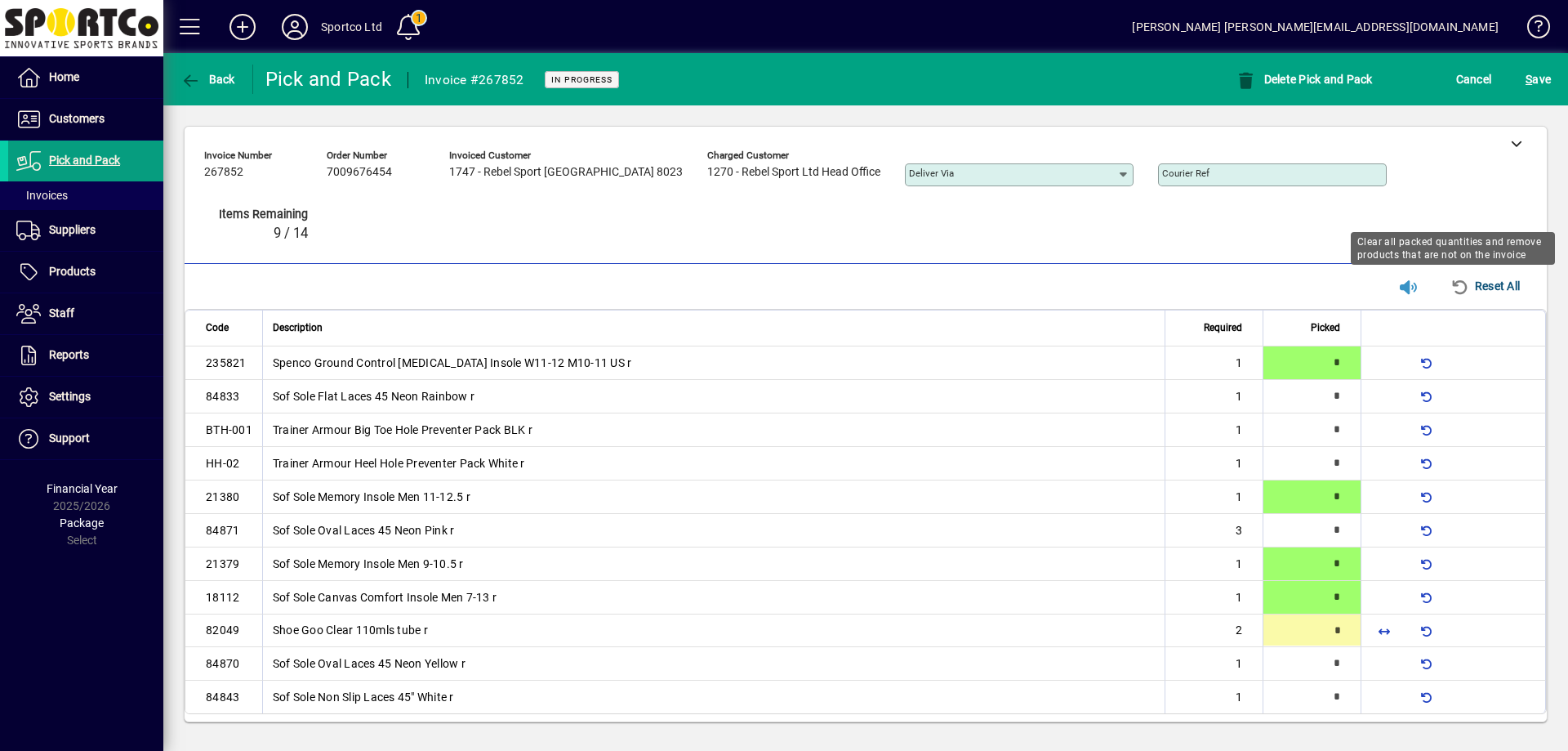
type input "*"
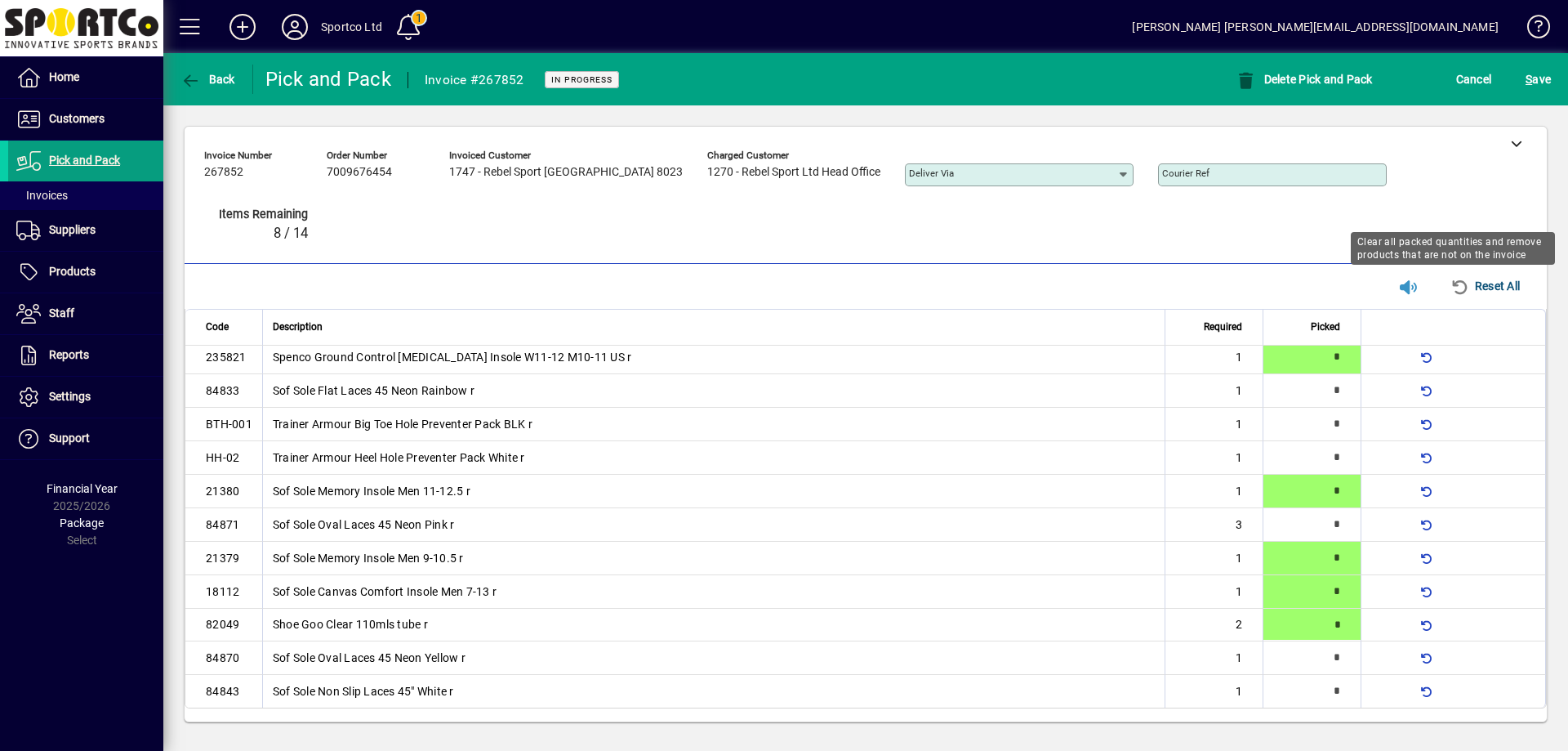
type input "*"
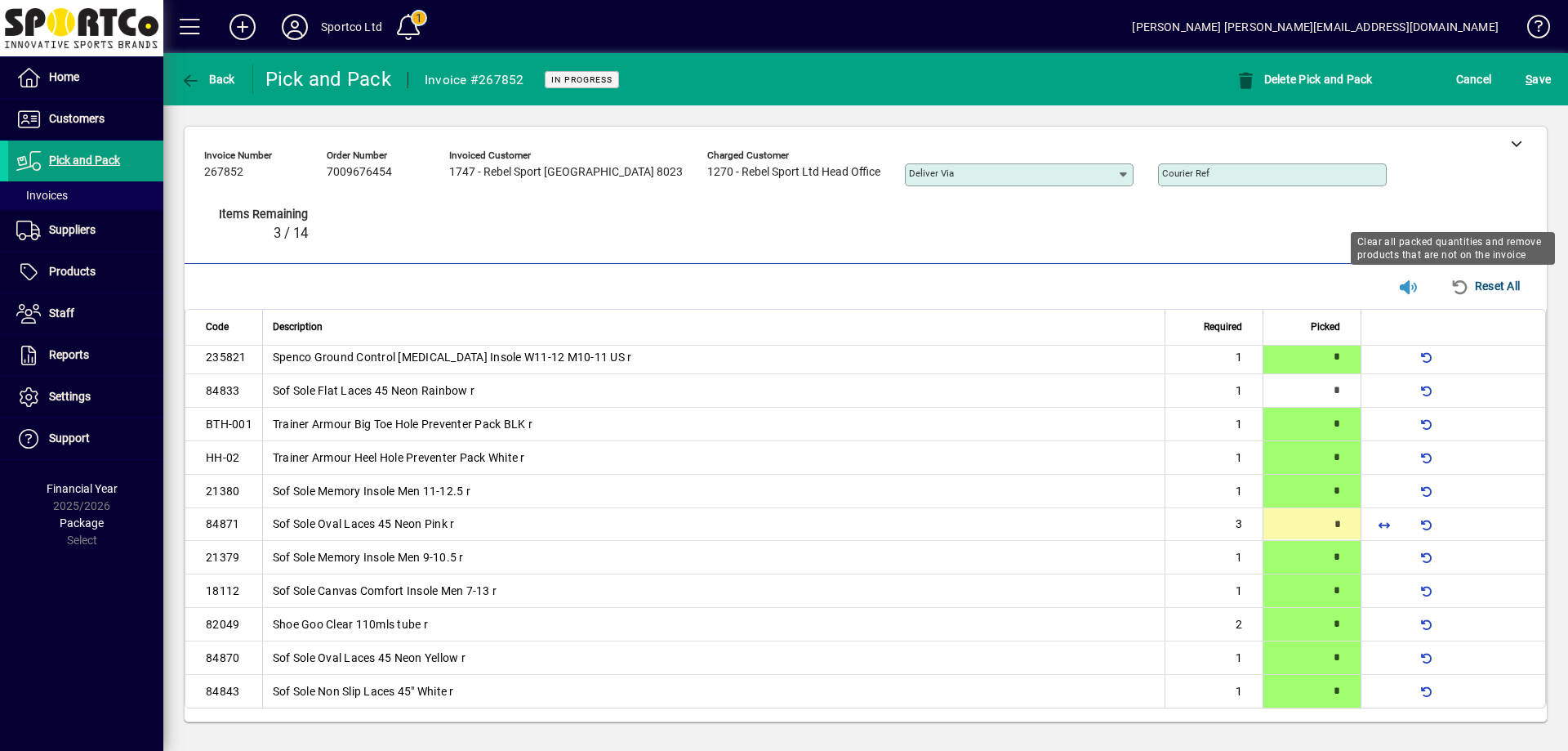
type input "*"
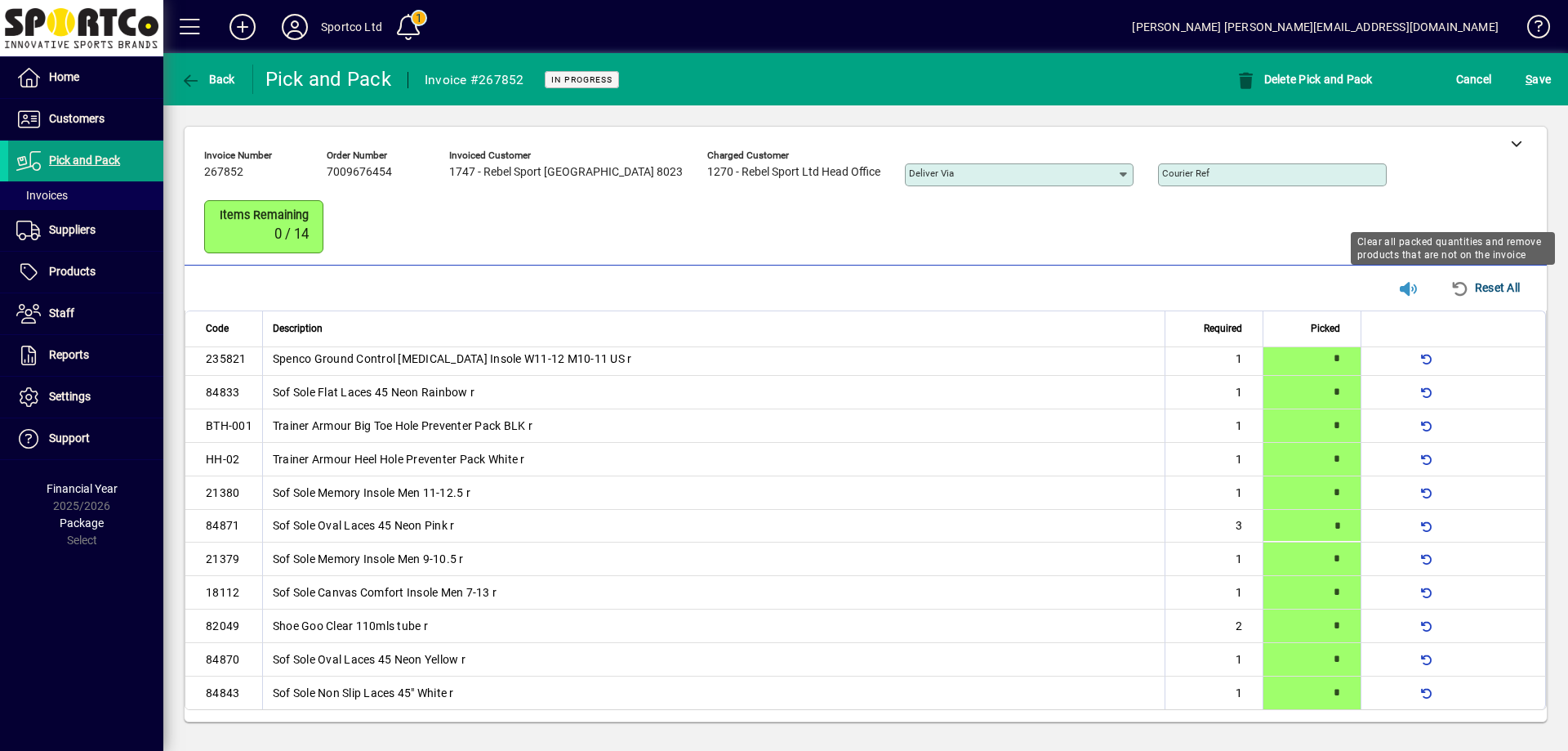
scroll to position [8, 0]
click at [1551, 75] on span "submit" at bounding box center [1538, 78] width 33 height 39
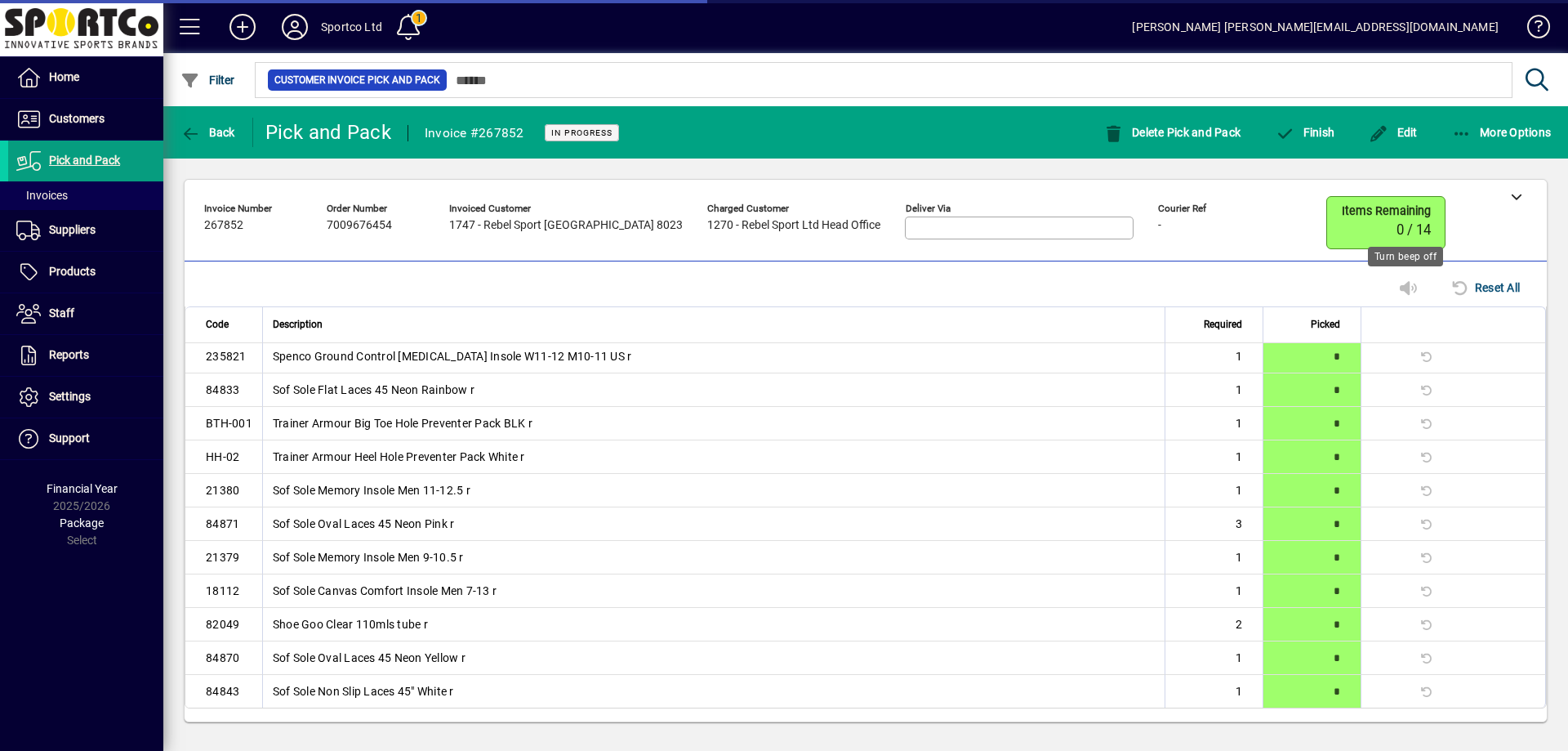
scroll to position [0, 0]
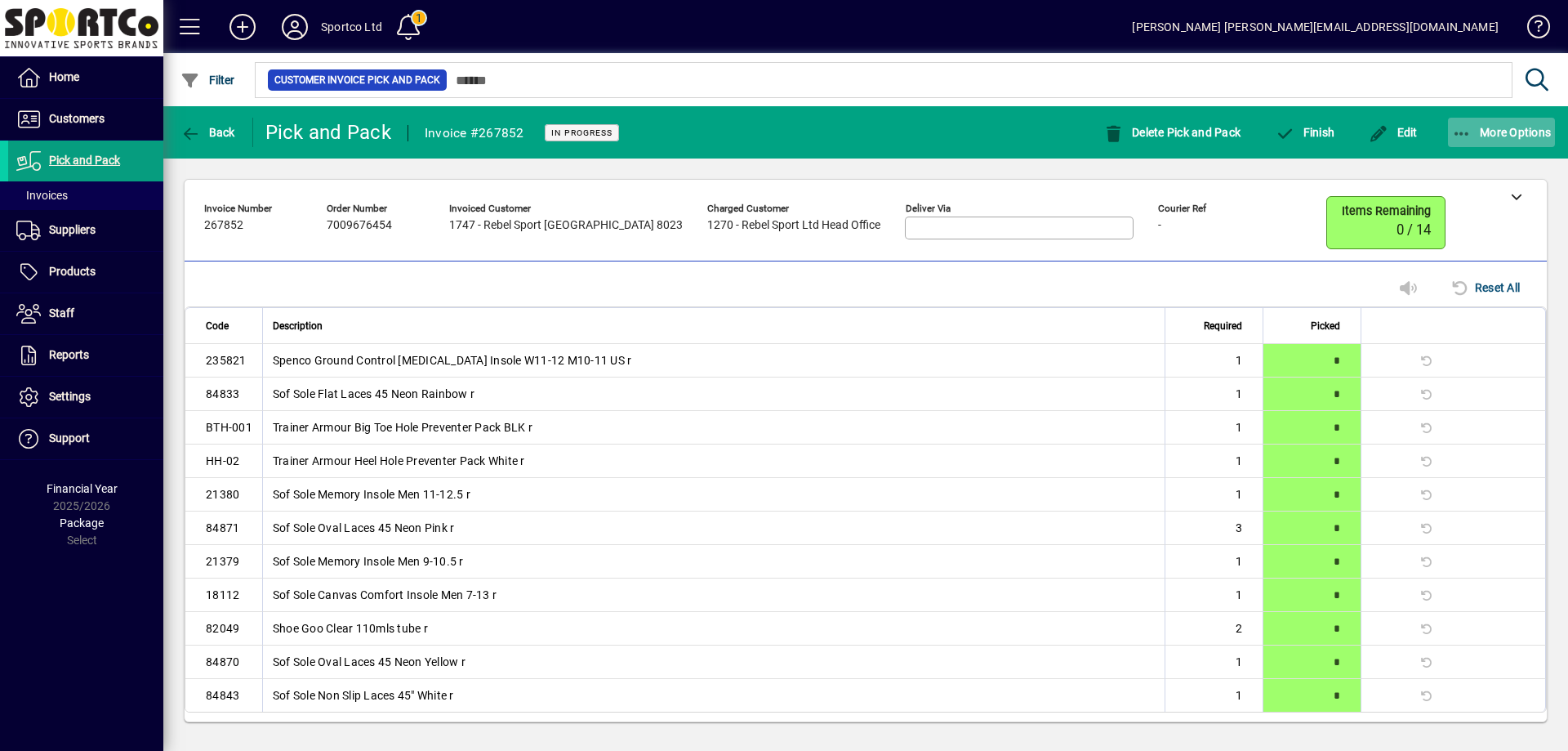
click at [1451, 129] on button "More Options" at bounding box center [1502, 132] width 108 height 30
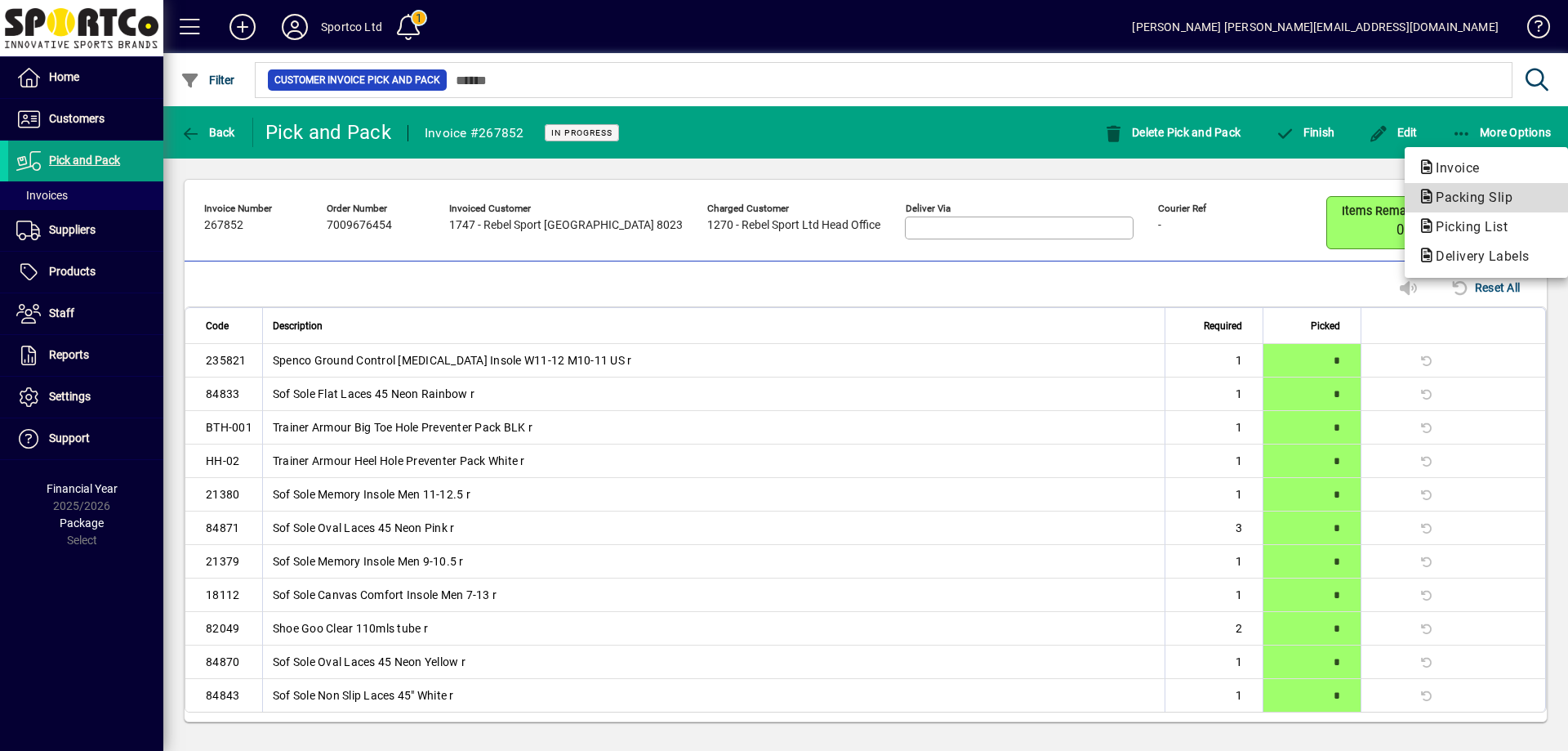
click at [1476, 196] on span "Packing Slip" at bounding box center [1470, 197] width 103 height 15
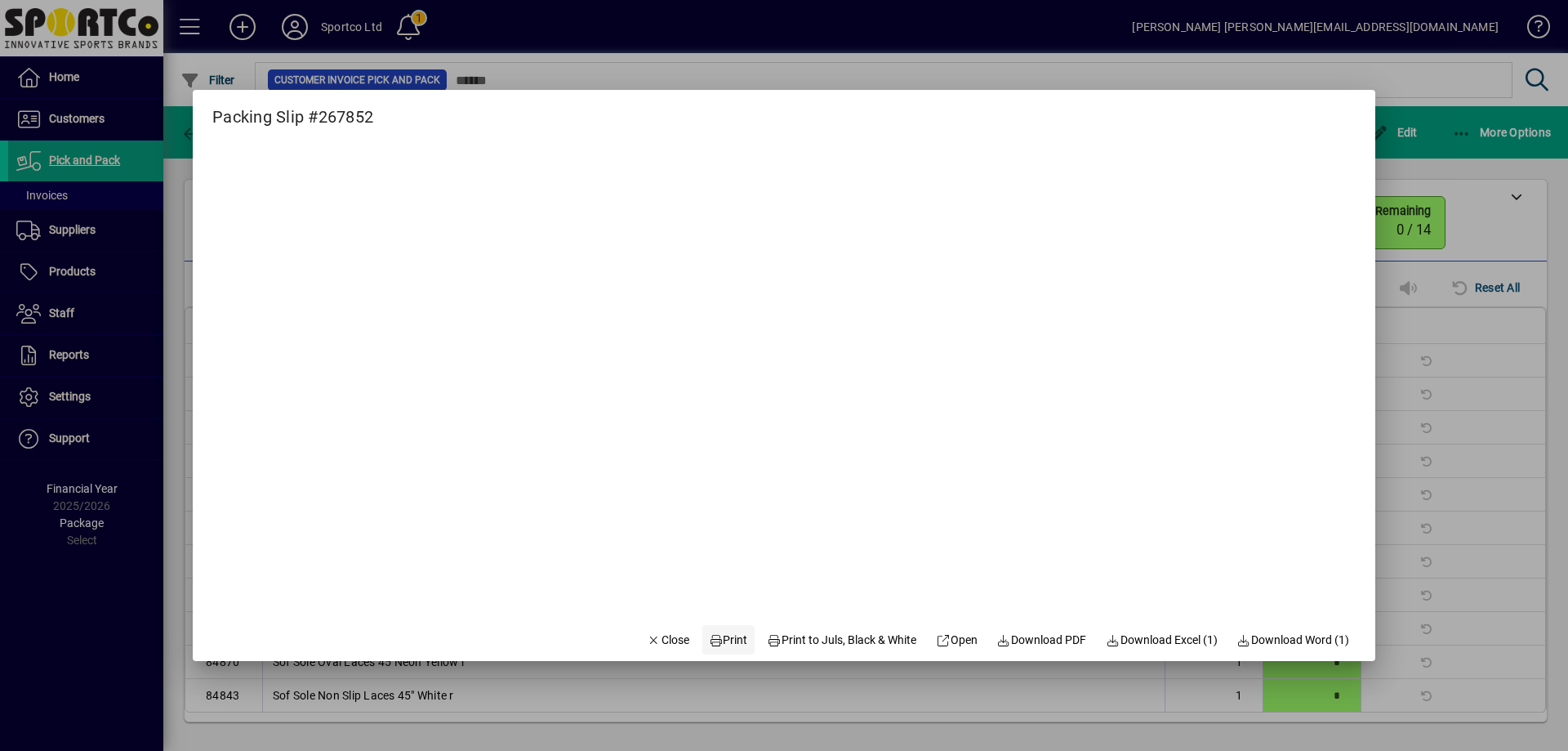
click at [721, 635] on span "Print" at bounding box center [728, 640] width 39 height 17
click at [655, 643] on span "Close" at bounding box center [668, 640] width 42 height 17
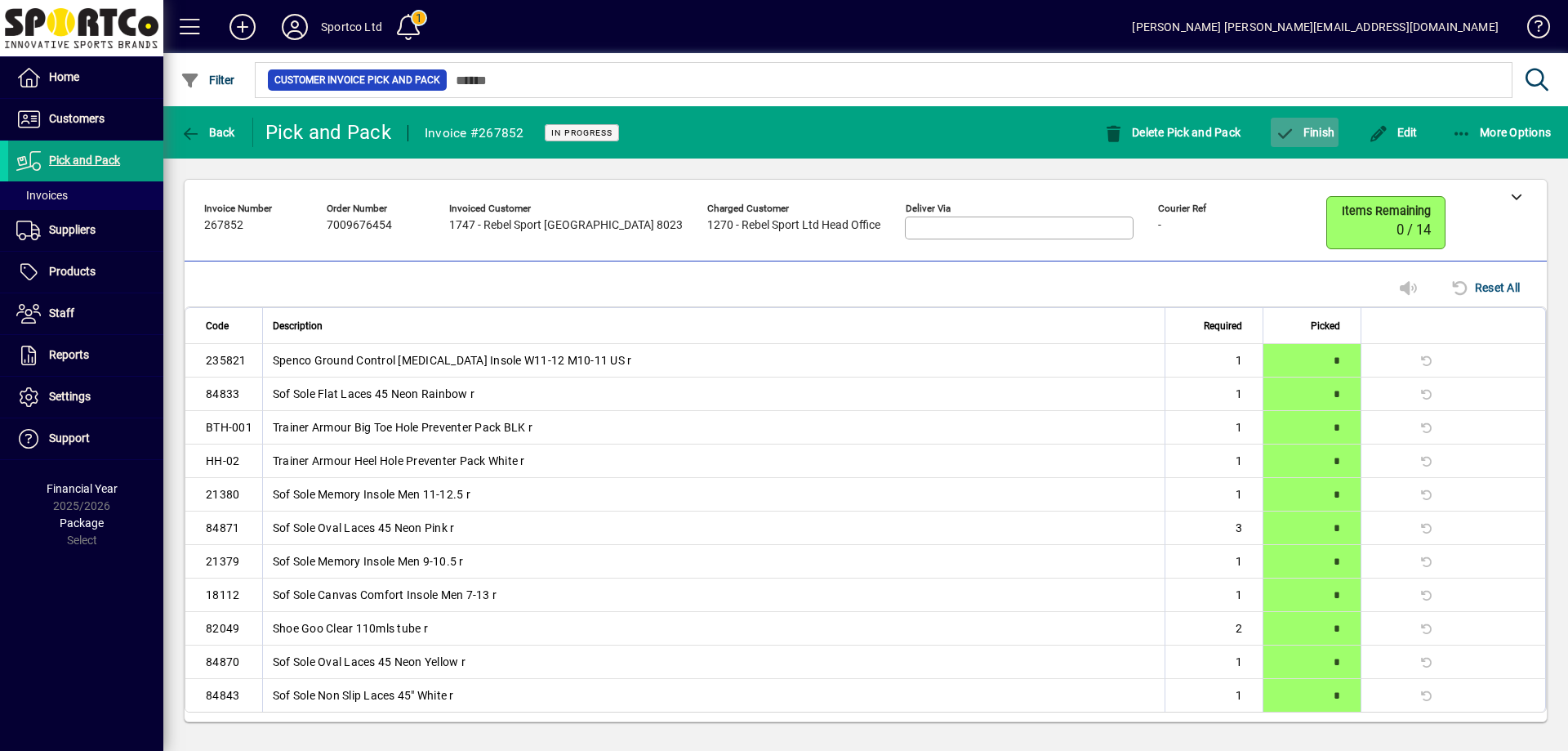
click at [1317, 131] on span "Finish" at bounding box center [1304, 133] width 59 height 13
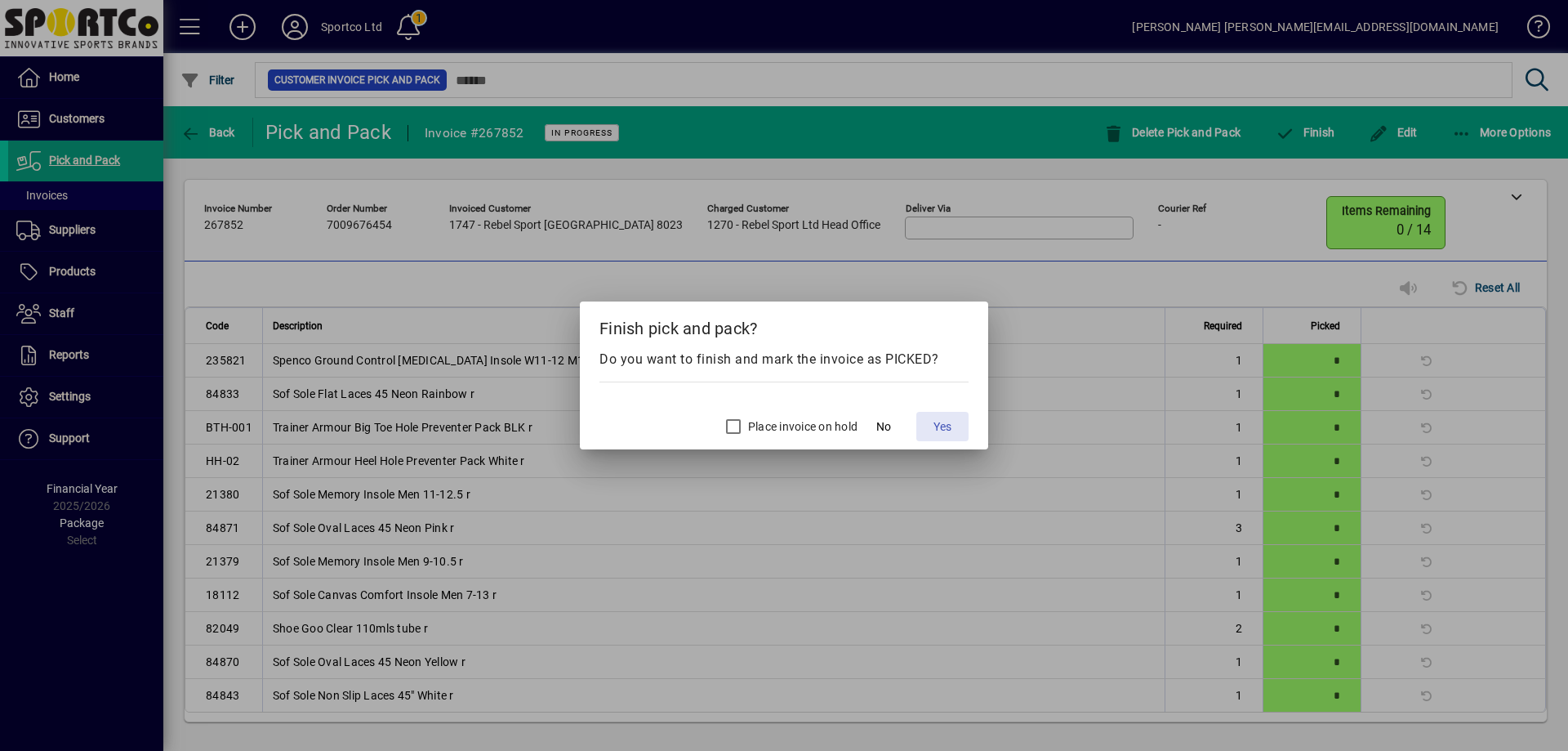
click at [942, 425] on span "Yes" at bounding box center [942, 427] width 18 height 17
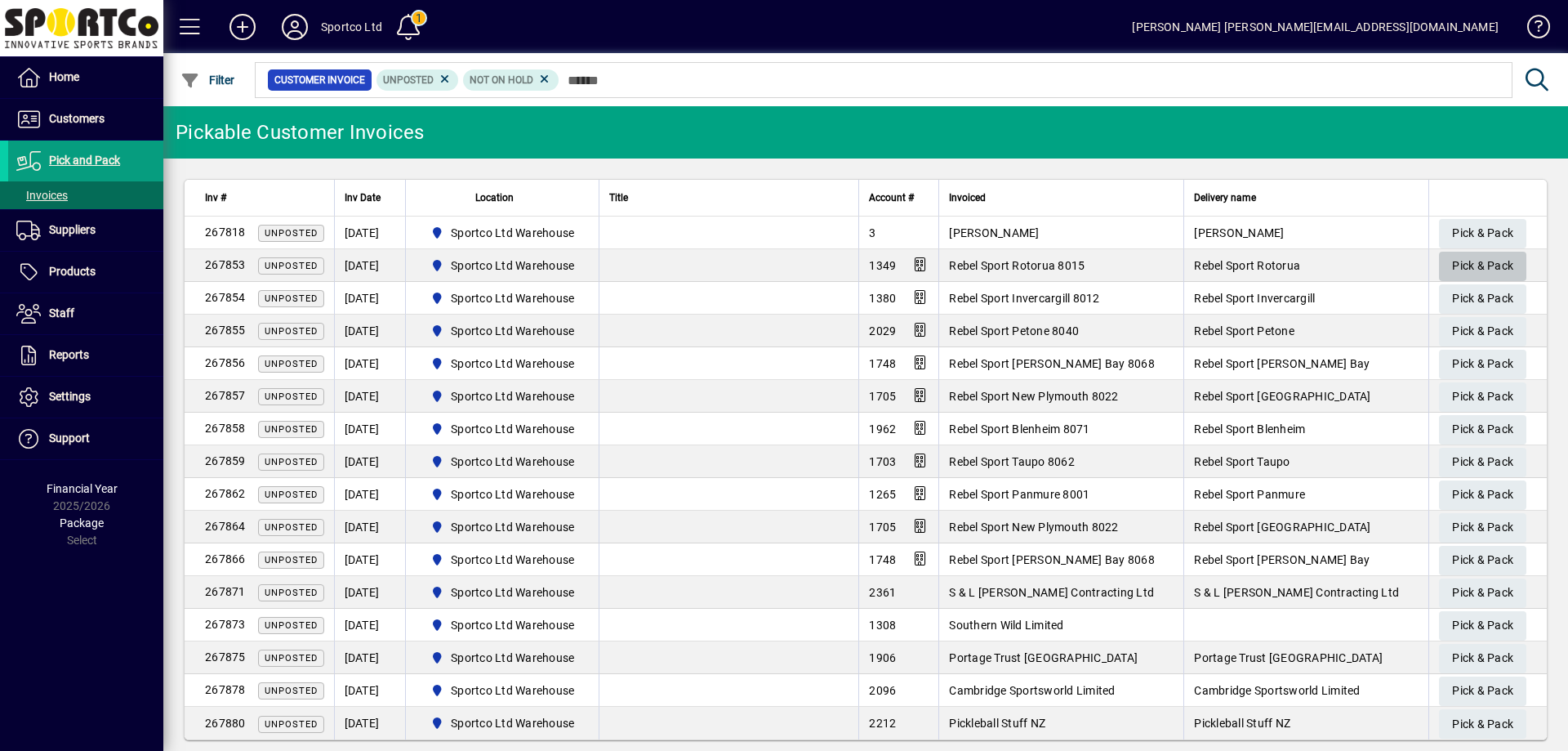
click at [1472, 269] on span "Pick & Pack" at bounding box center [1483, 266] width 61 height 27
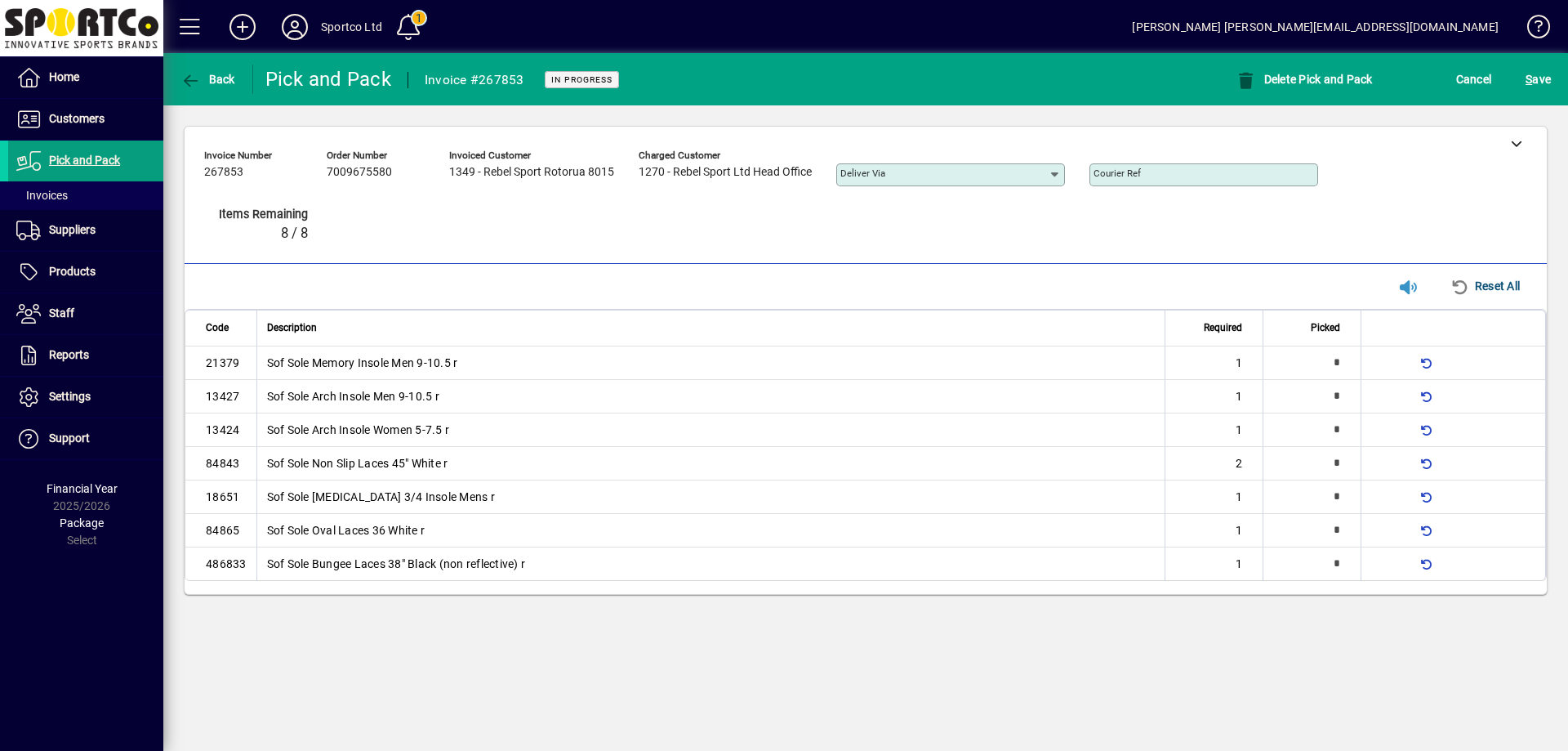
type input "*"
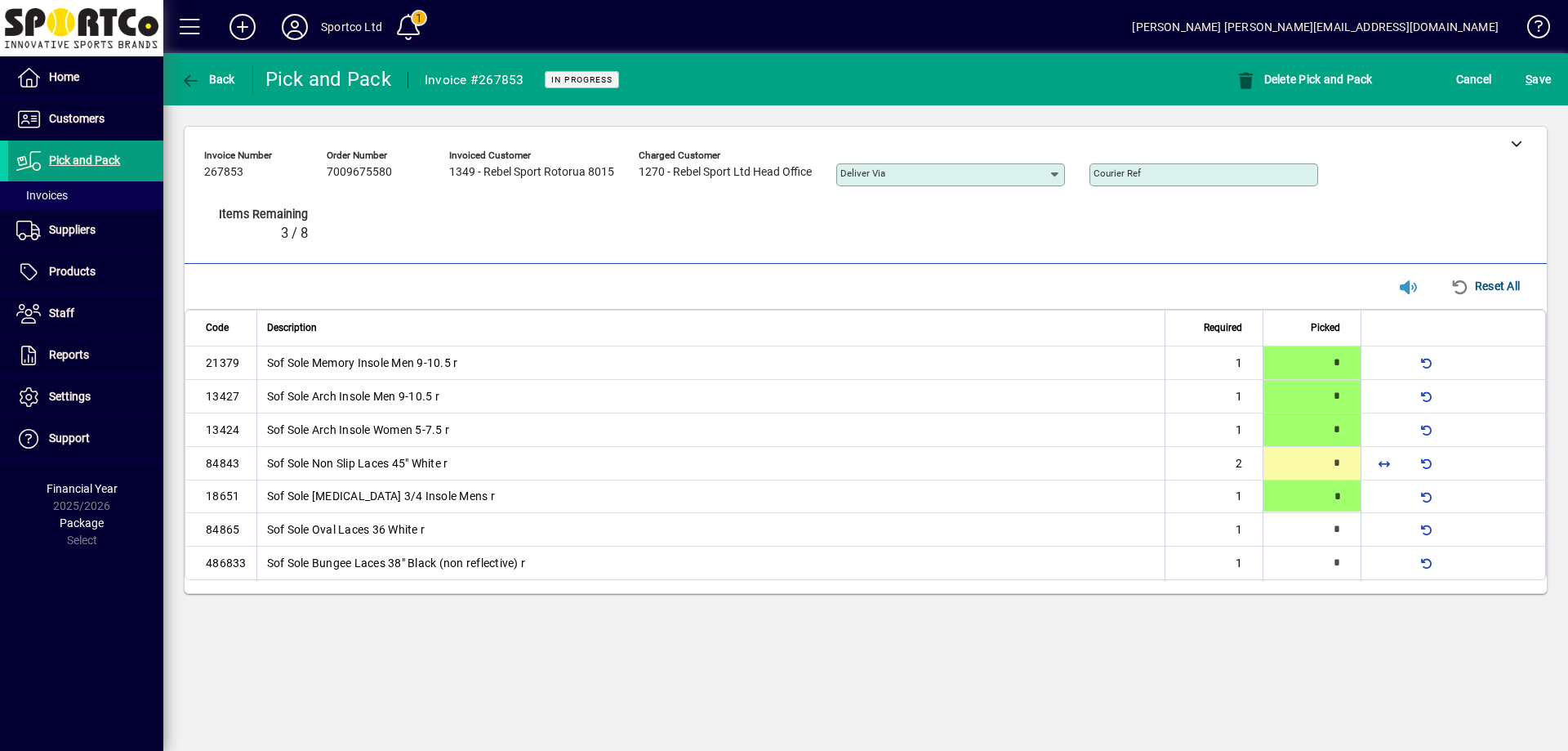
type input "*"
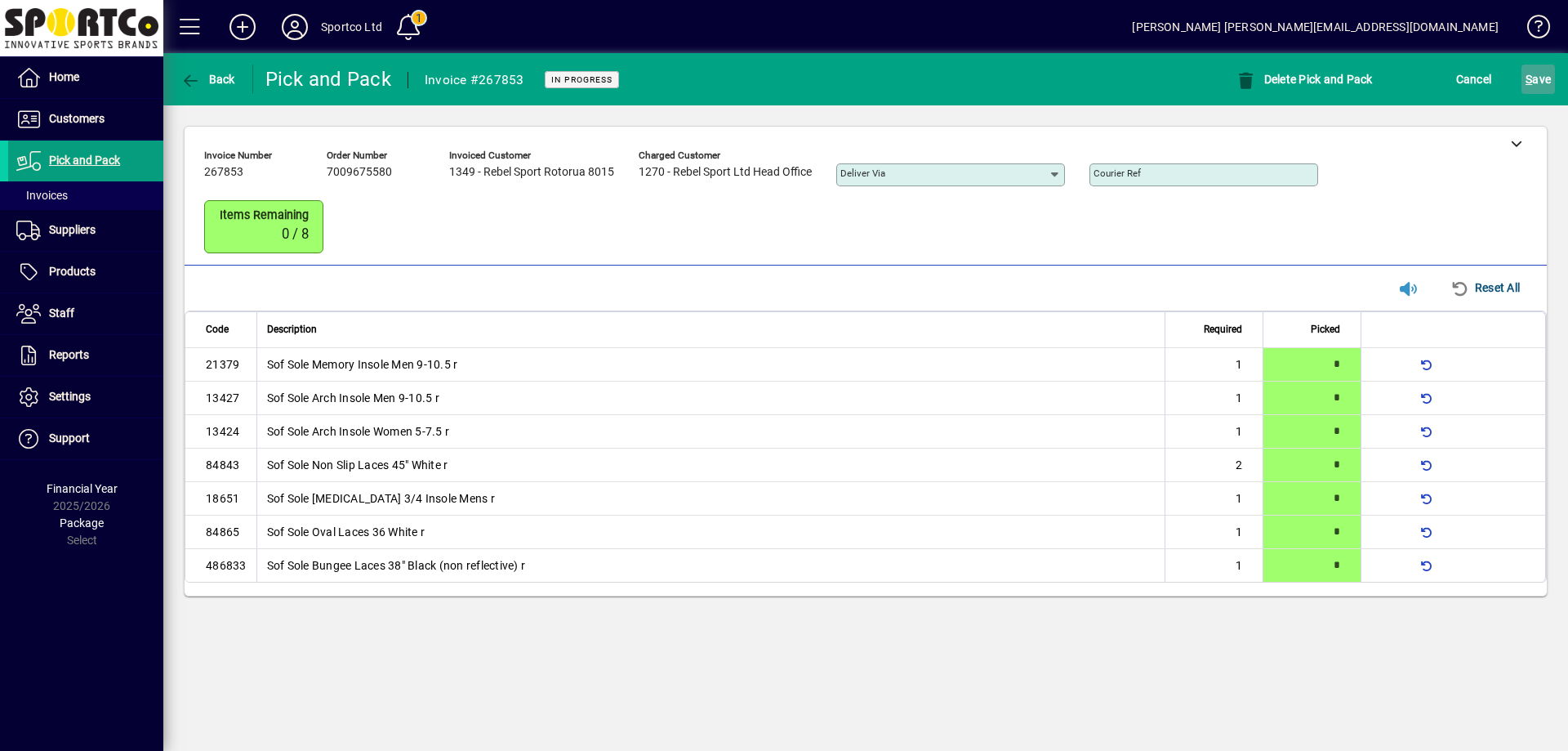
click at [1530, 69] on span "S ave" at bounding box center [1538, 78] width 25 height 26
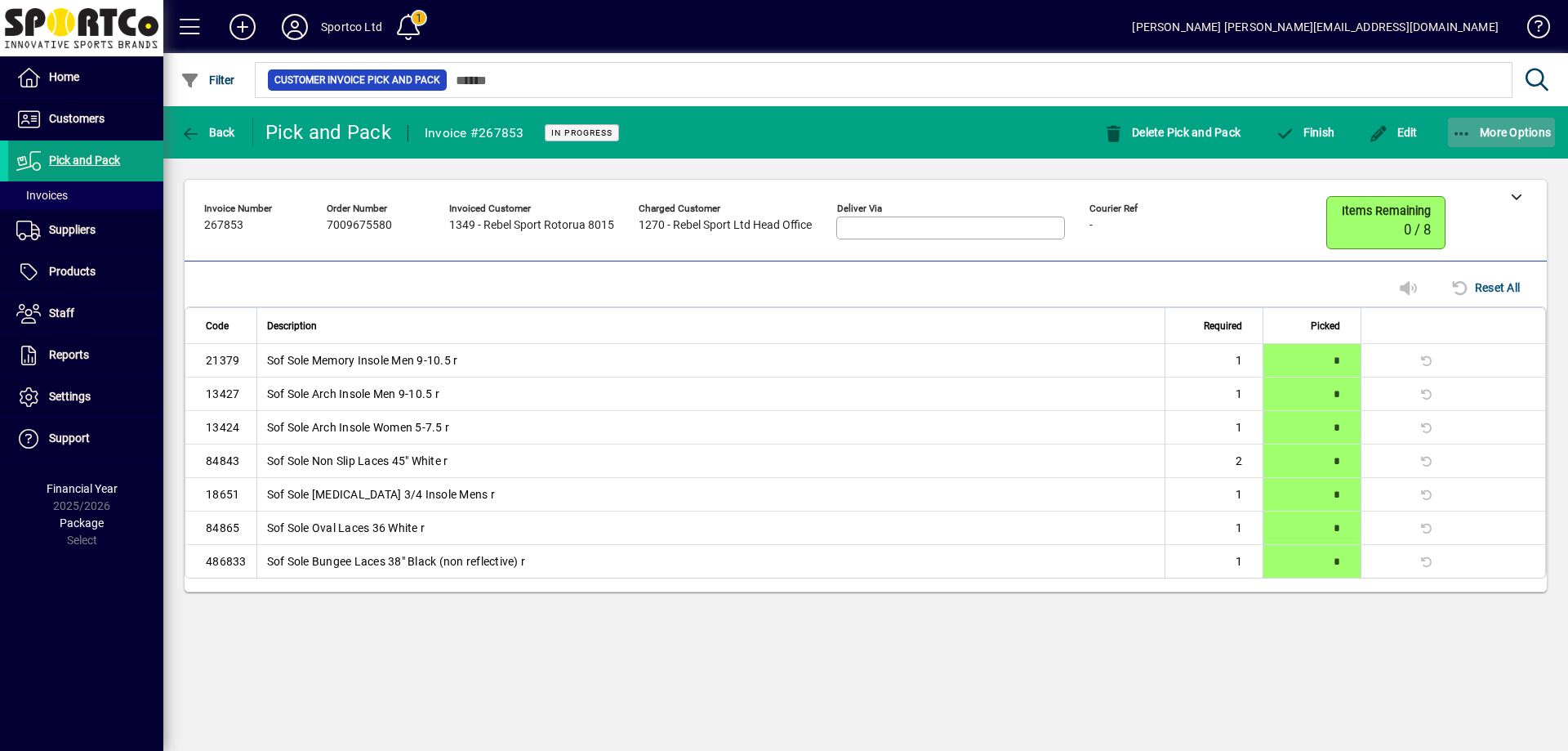
click at [1468, 133] on icon "button" at bounding box center [1462, 134] width 20 height 16
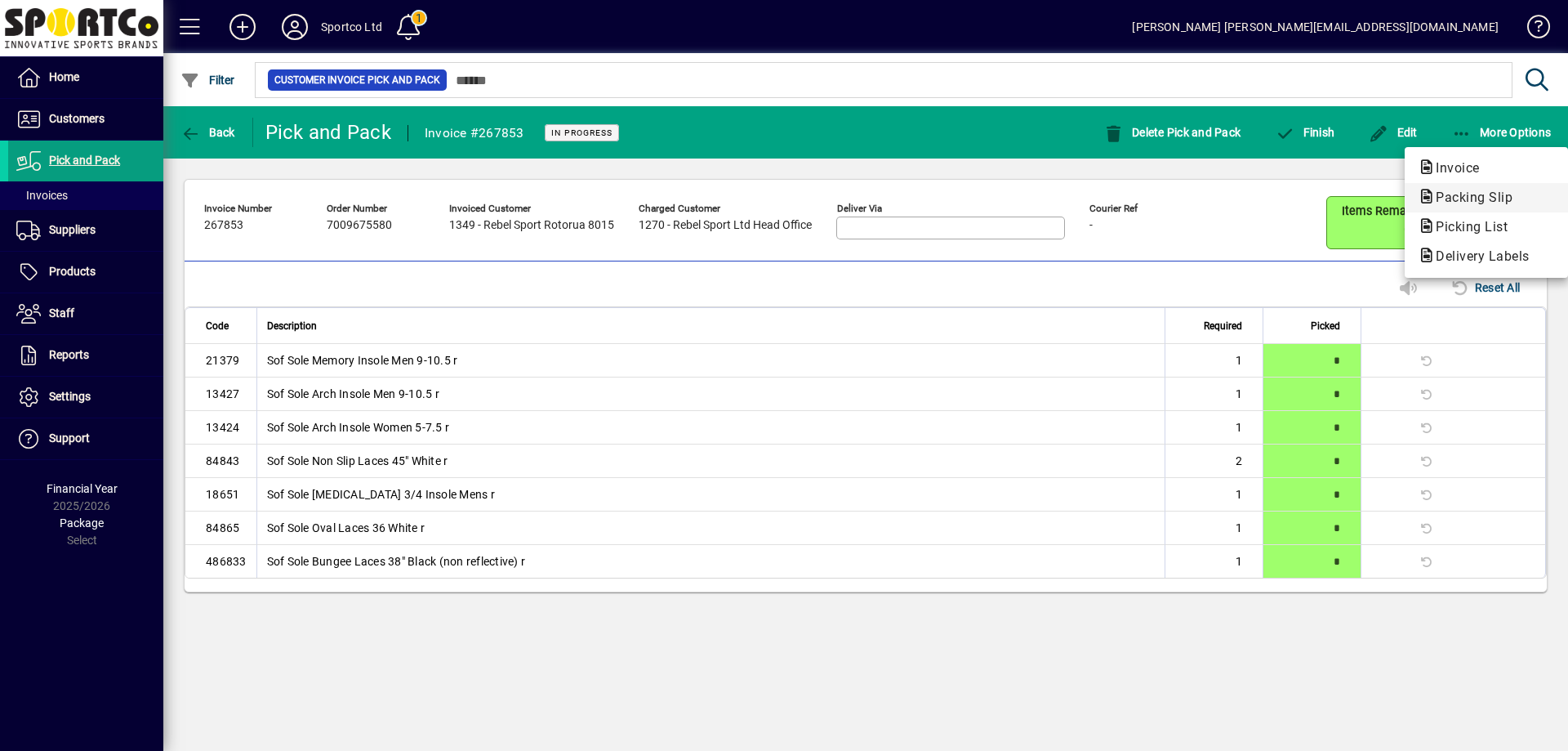
click at [1449, 193] on span "Packing Slip" at bounding box center [1470, 197] width 103 height 15
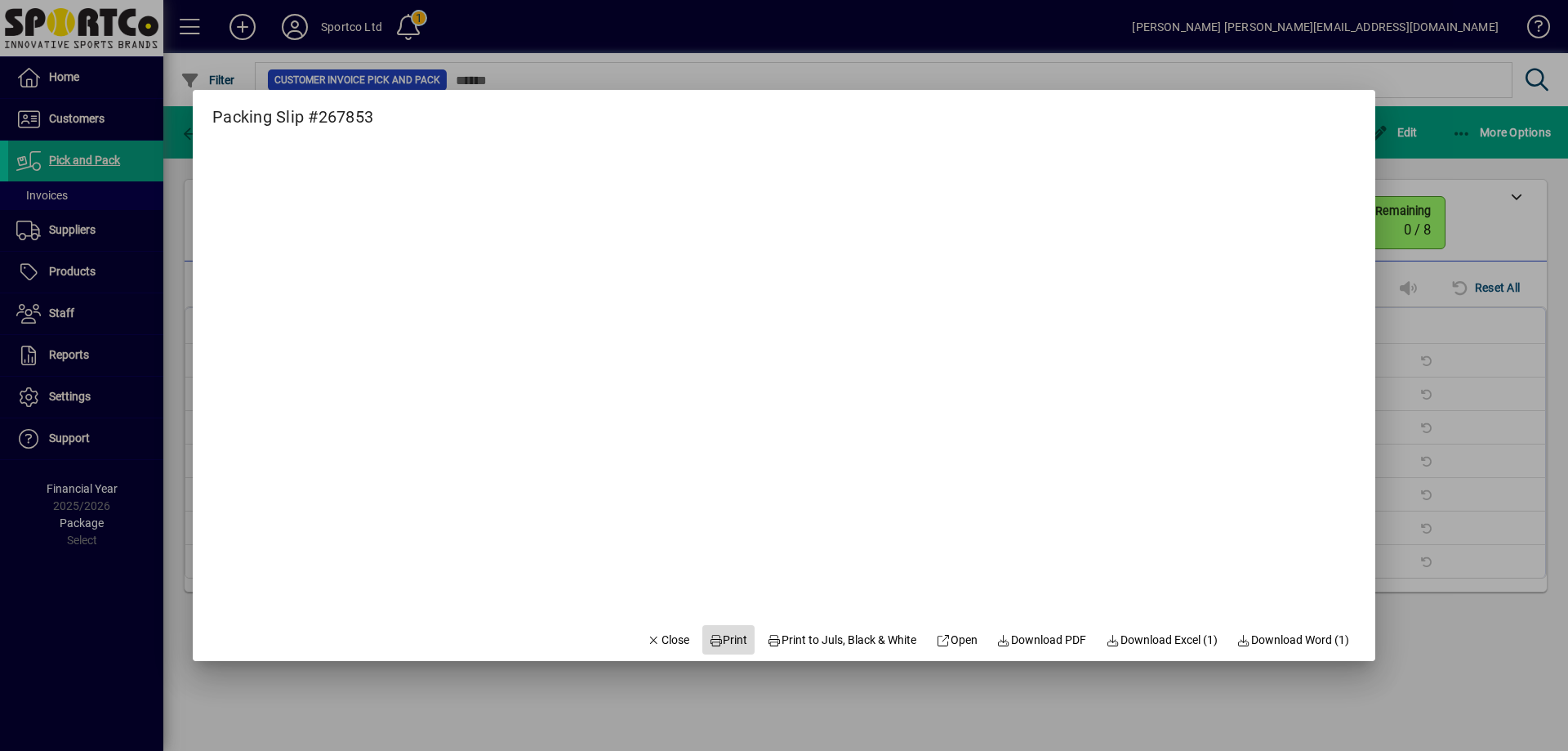
click at [723, 642] on span "Print" at bounding box center [728, 640] width 39 height 17
click at [661, 637] on span "Close" at bounding box center [668, 640] width 42 height 17
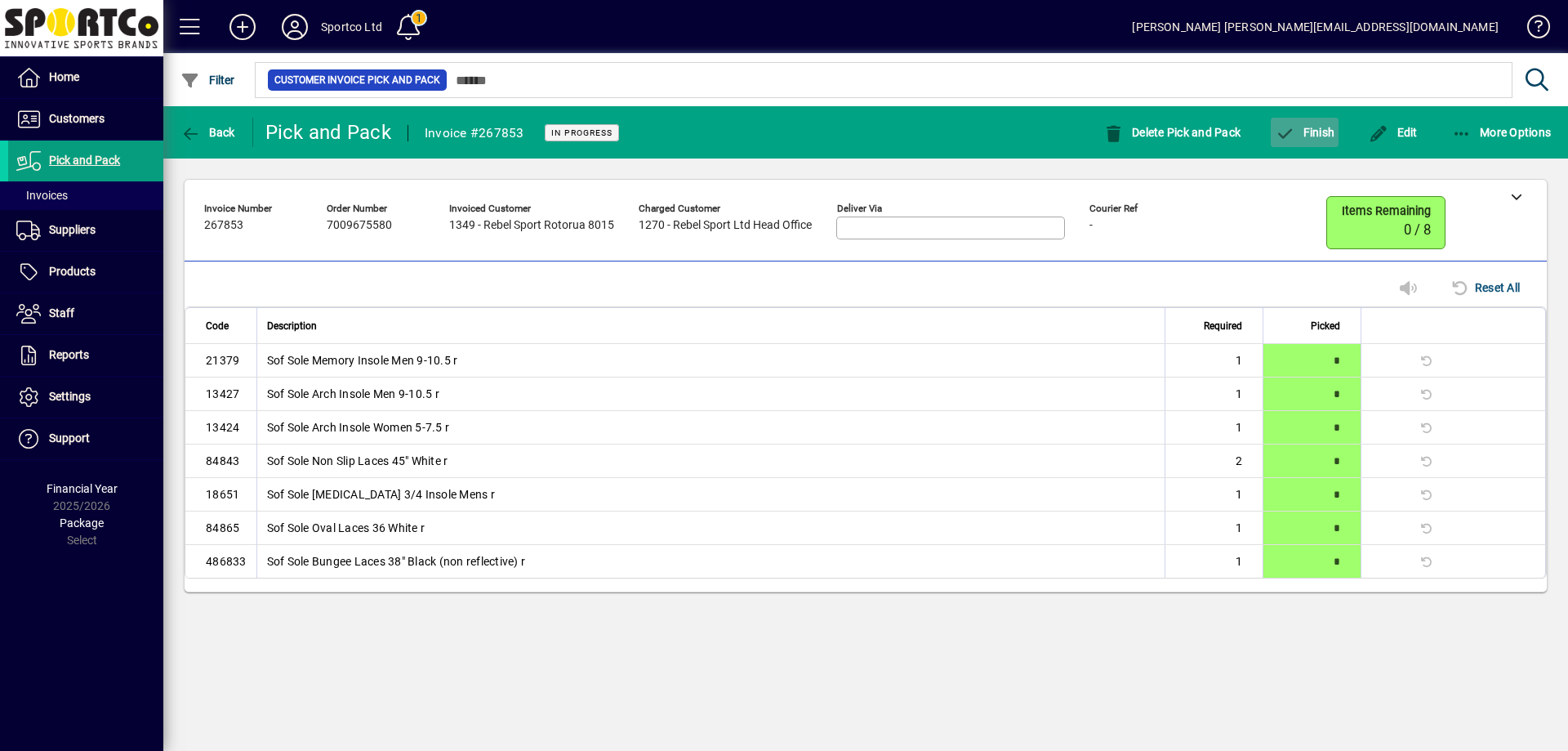
click at [1322, 127] on span "Finish" at bounding box center [1304, 133] width 59 height 13
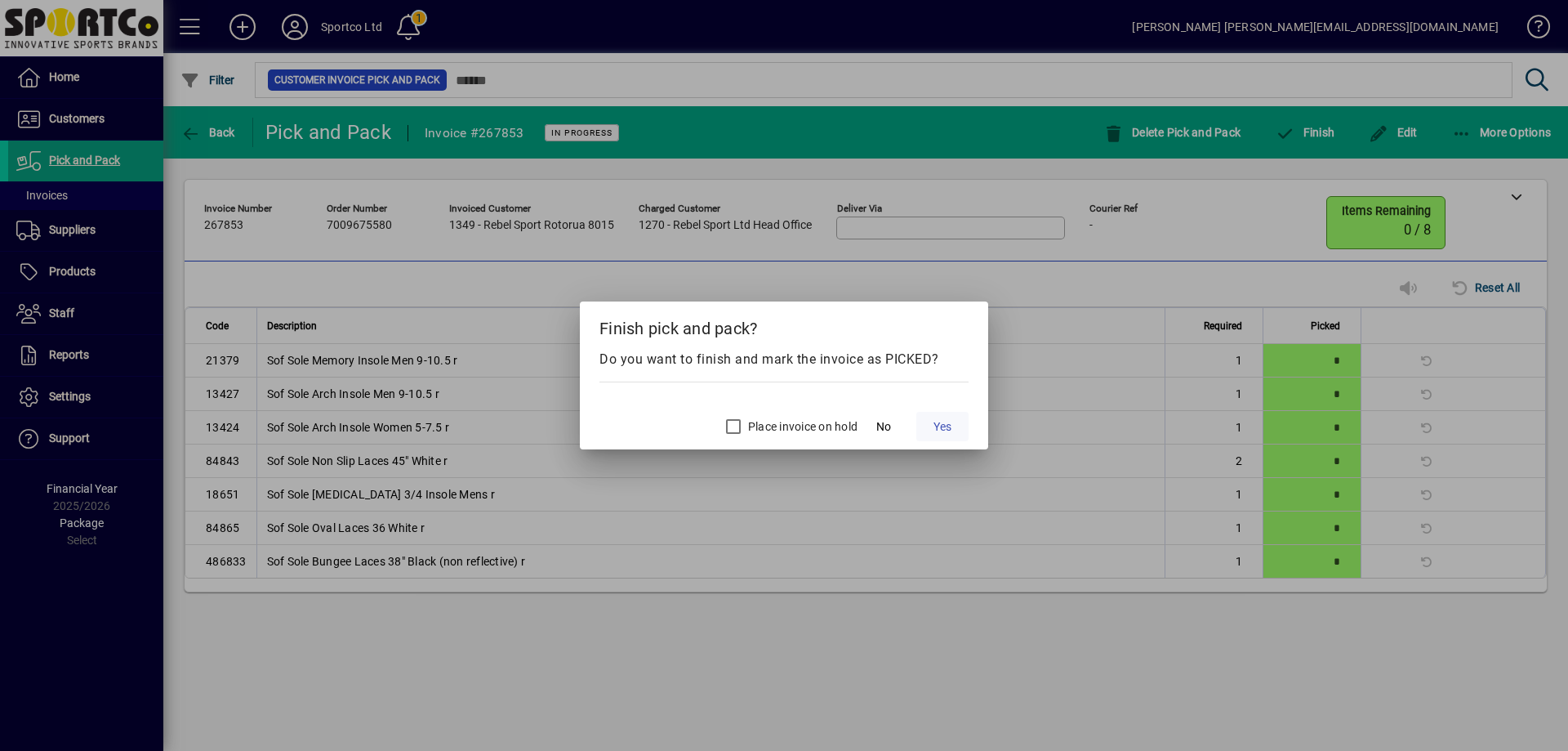
click at [953, 422] on span at bounding box center [942, 426] width 53 height 39
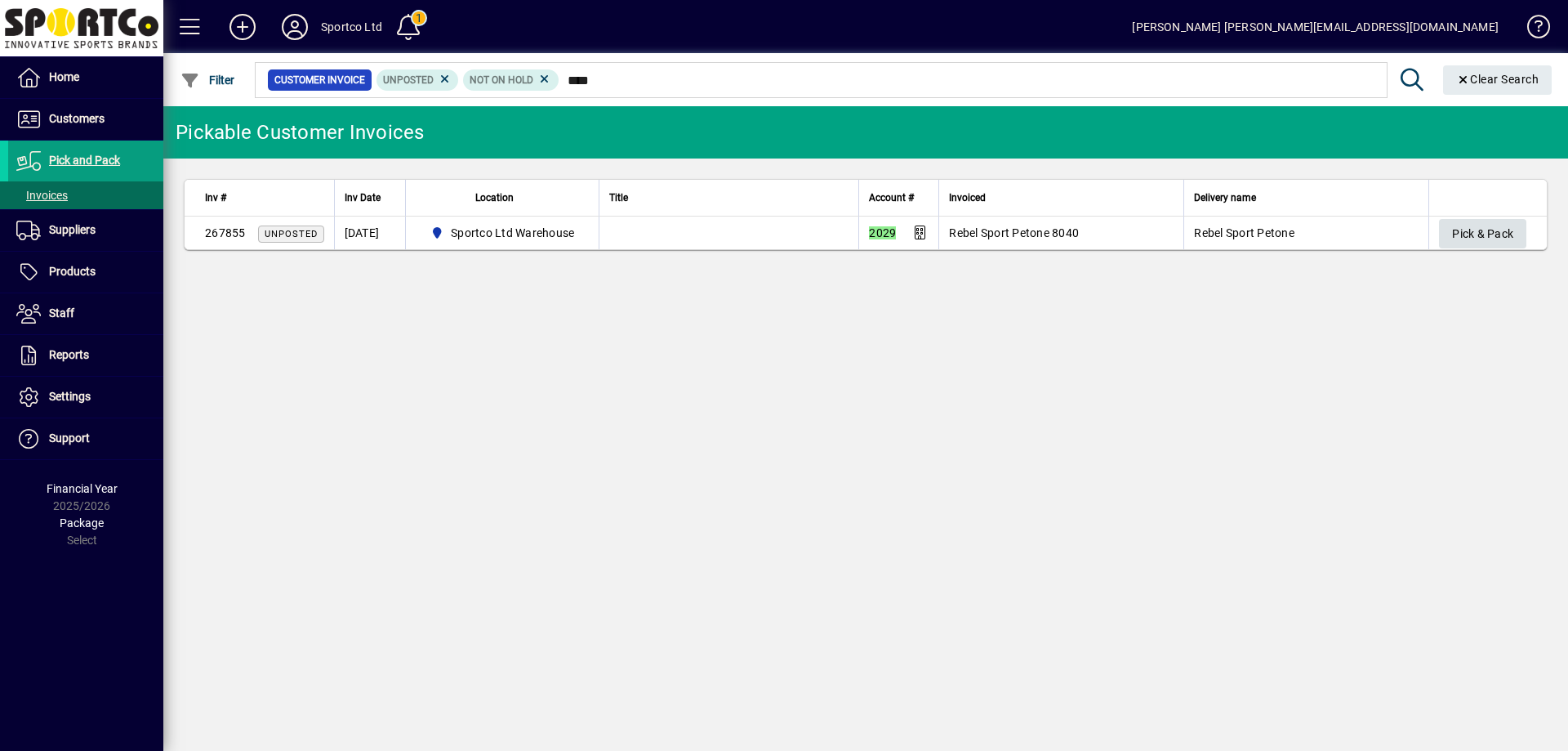
type input "****"
click at [1486, 243] on span "Pick & Pack" at bounding box center [1483, 234] width 61 height 27
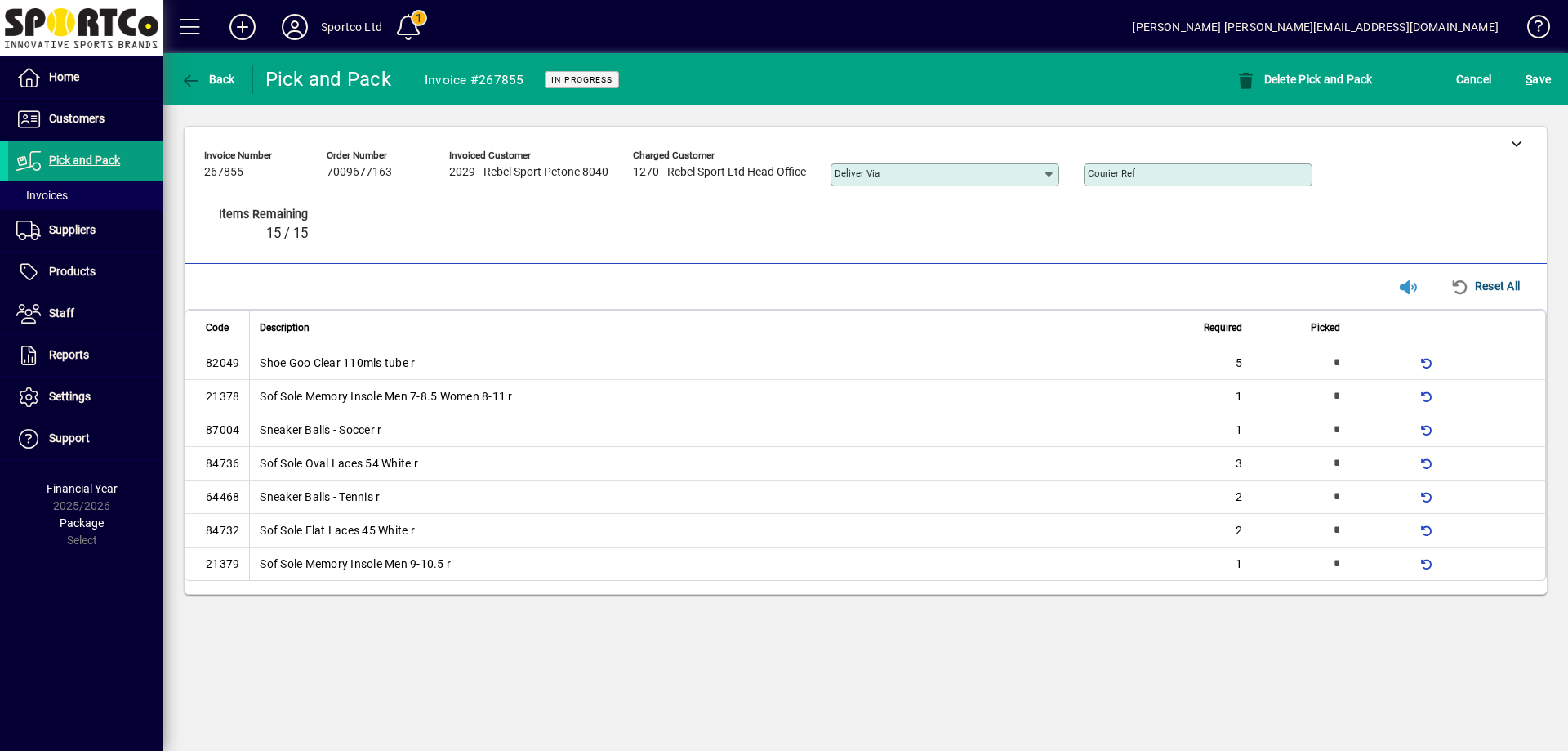
type input "*"
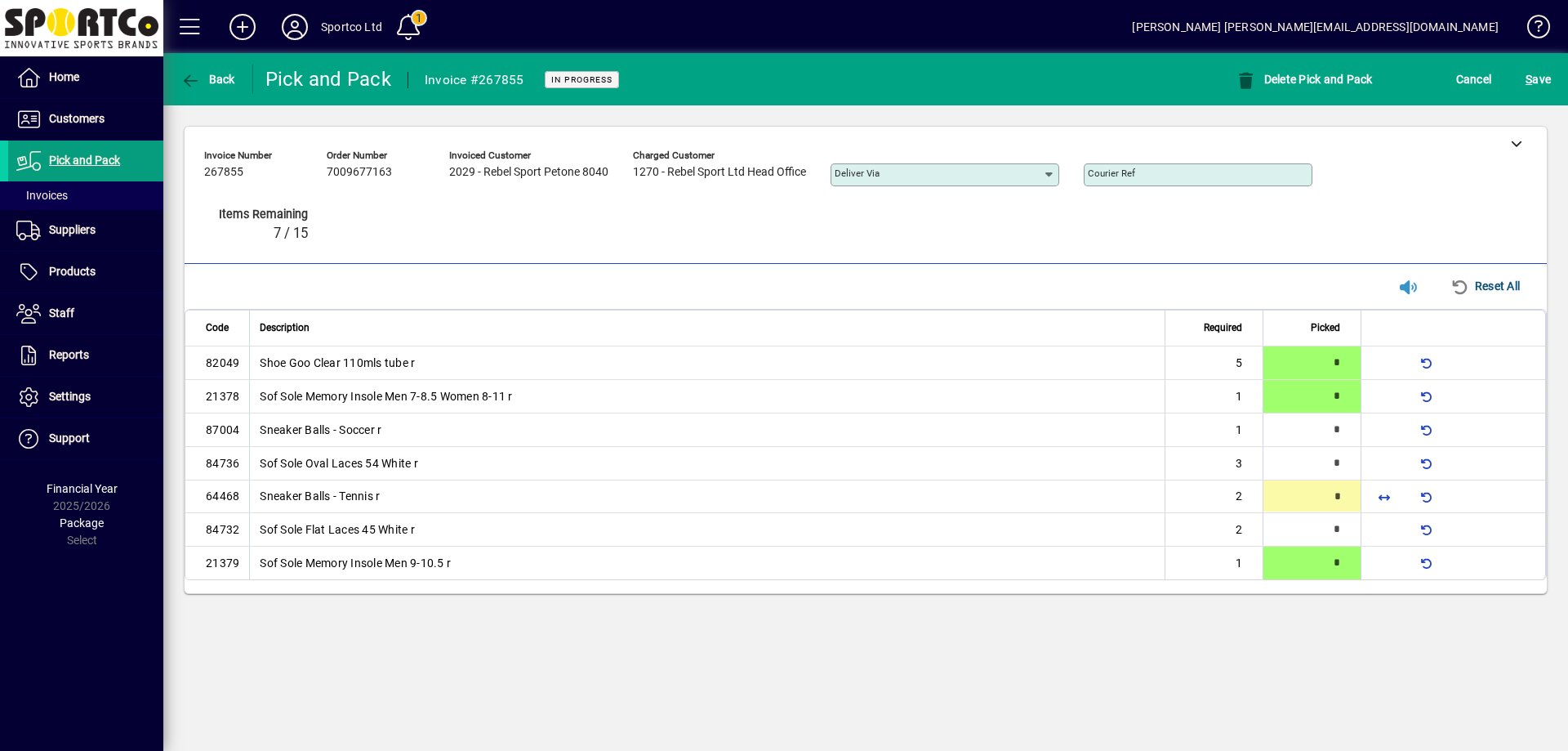
type input "*"
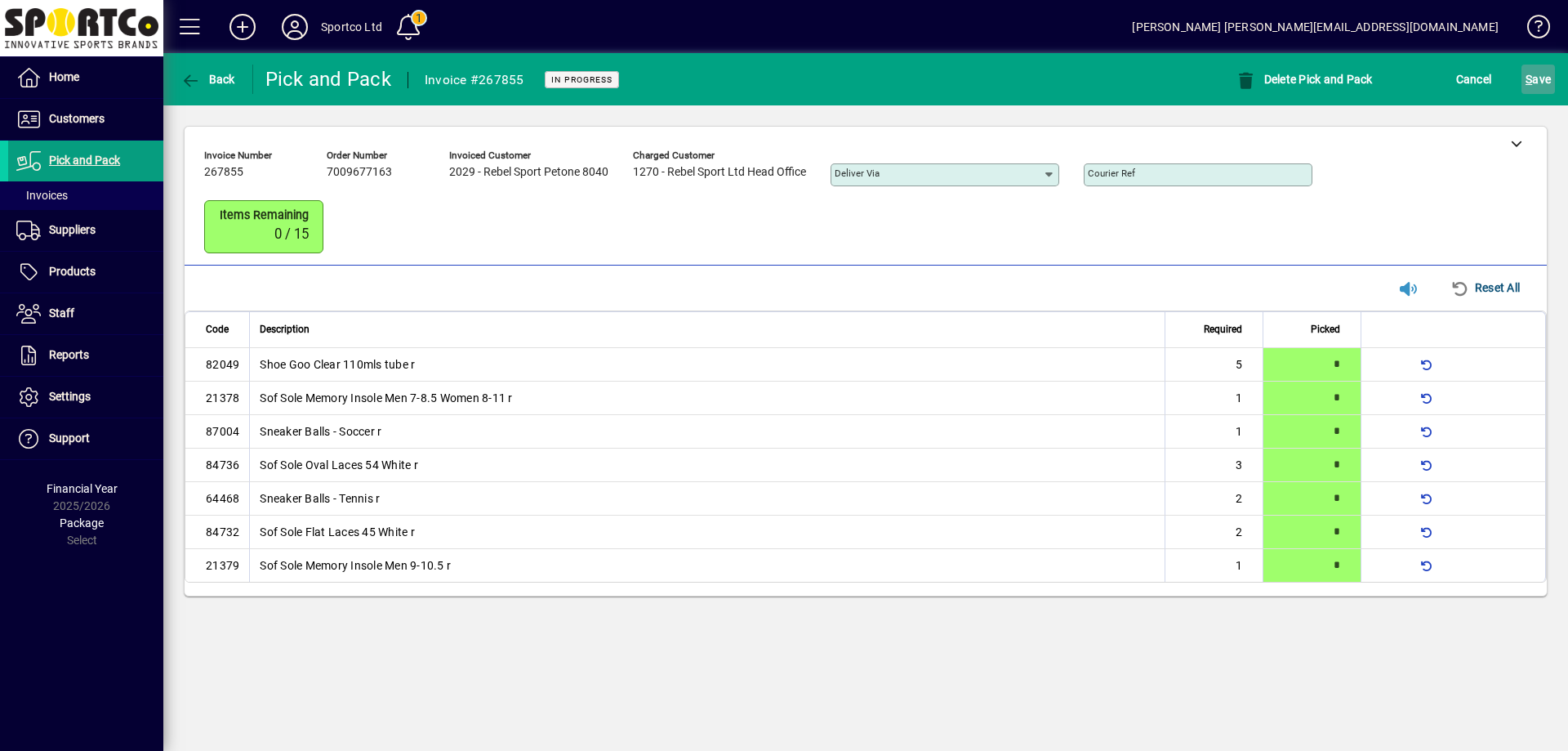
click at [1540, 79] on span "S ave" at bounding box center [1538, 78] width 25 height 26
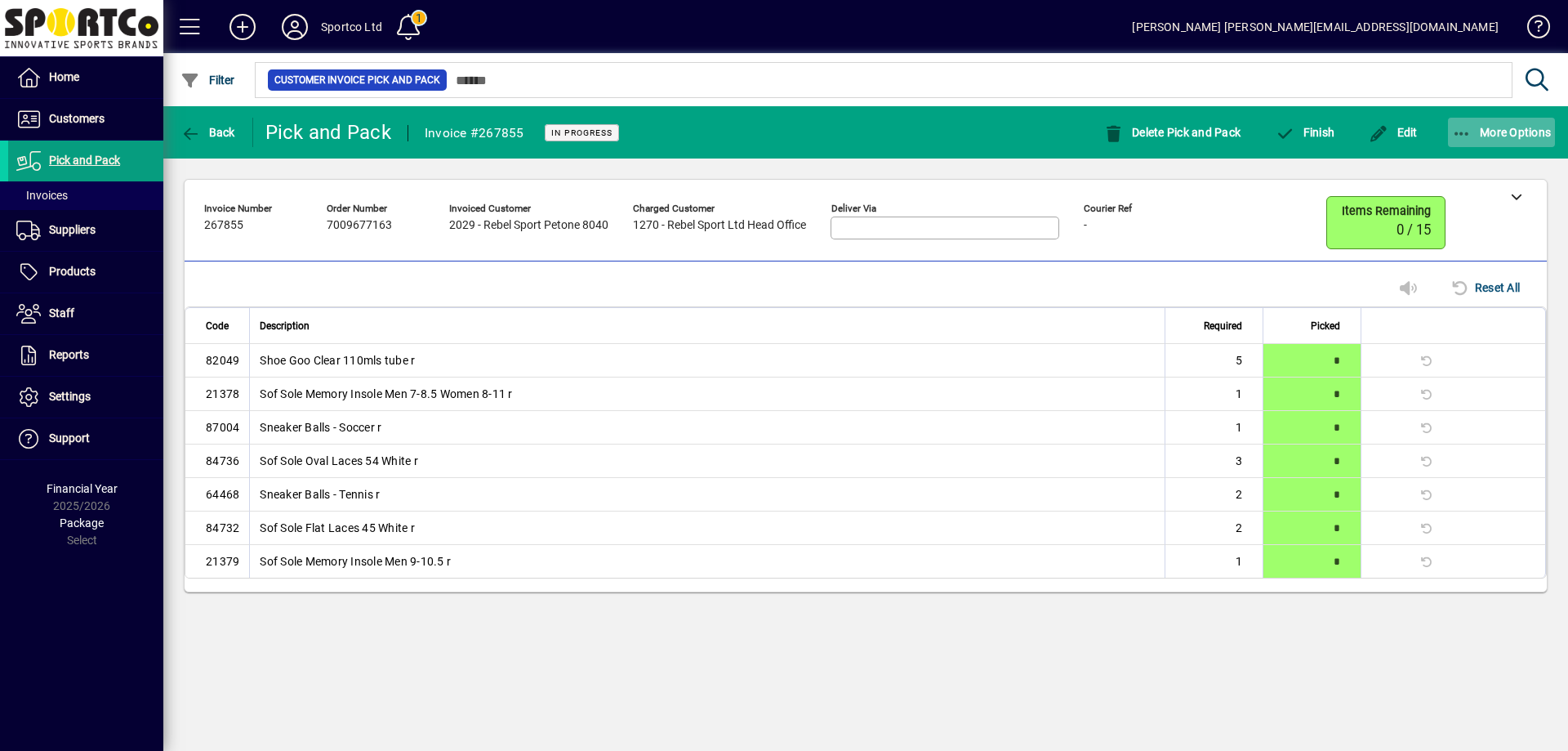
click at [1465, 127] on icon "button" at bounding box center [1462, 134] width 20 height 16
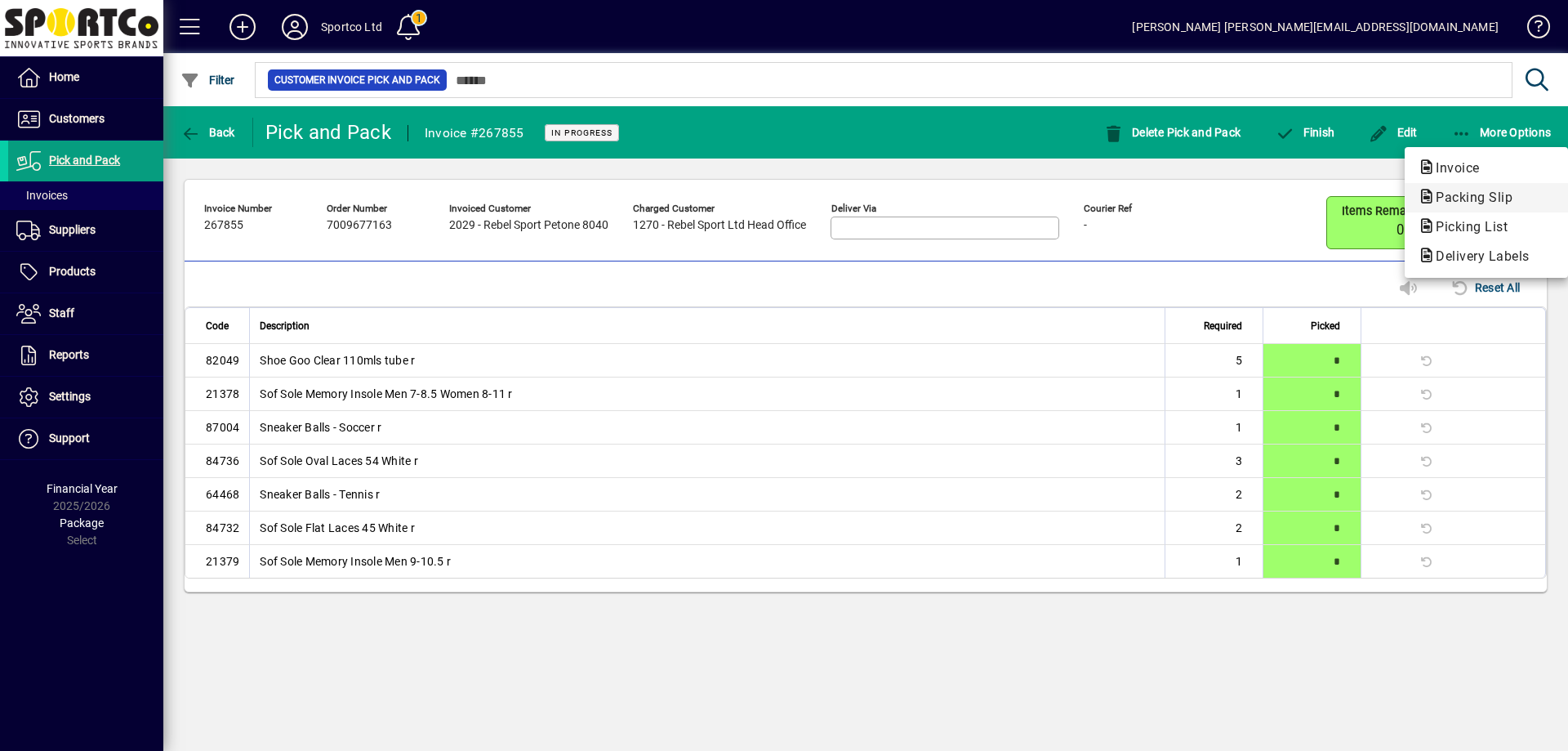
click at [1464, 193] on span "Packing Slip" at bounding box center [1470, 197] width 103 height 15
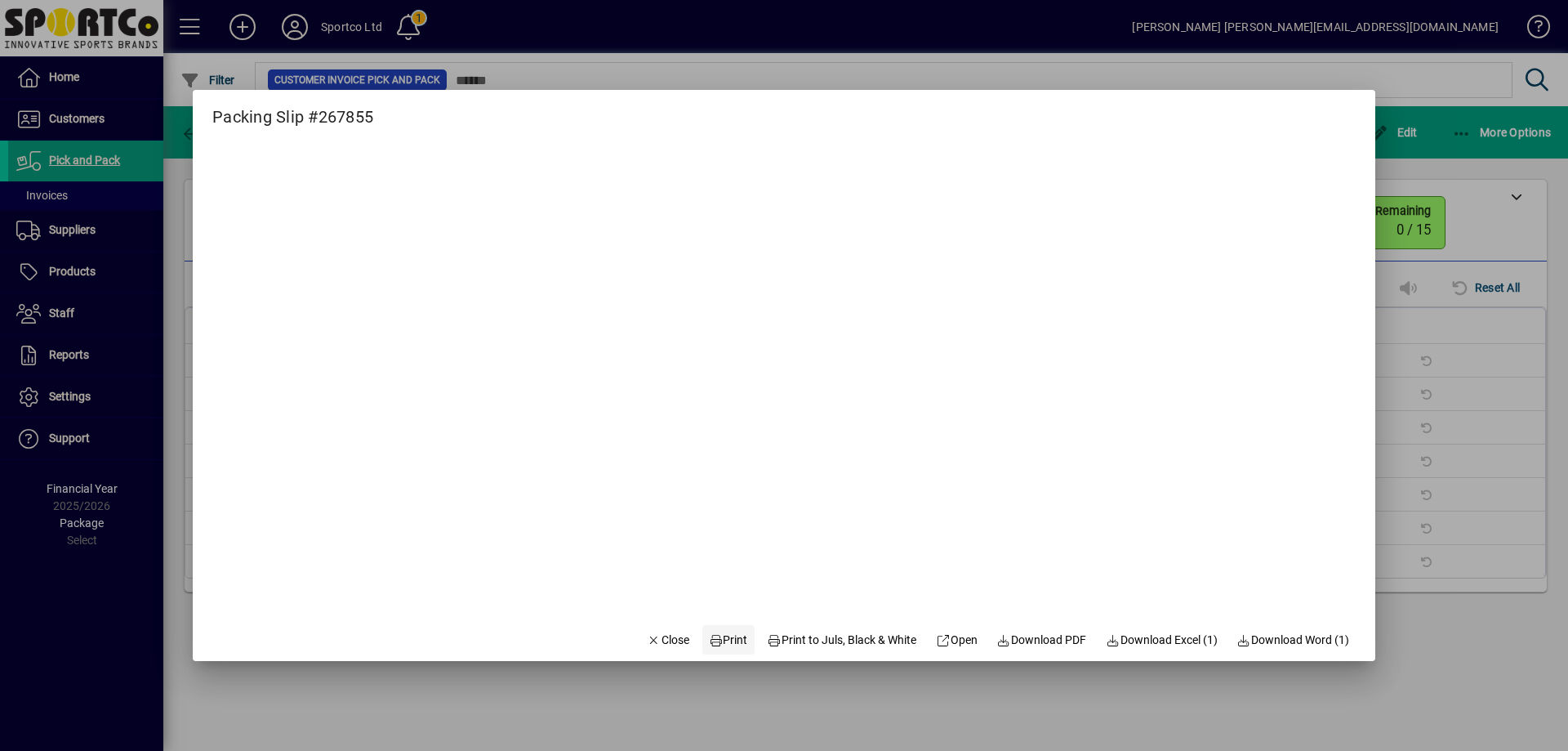
click at [734, 630] on button "Print" at bounding box center [728, 639] width 53 height 30
click at [661, 634] on span "Close" at bounding box center [668, 640] width 42 height 17
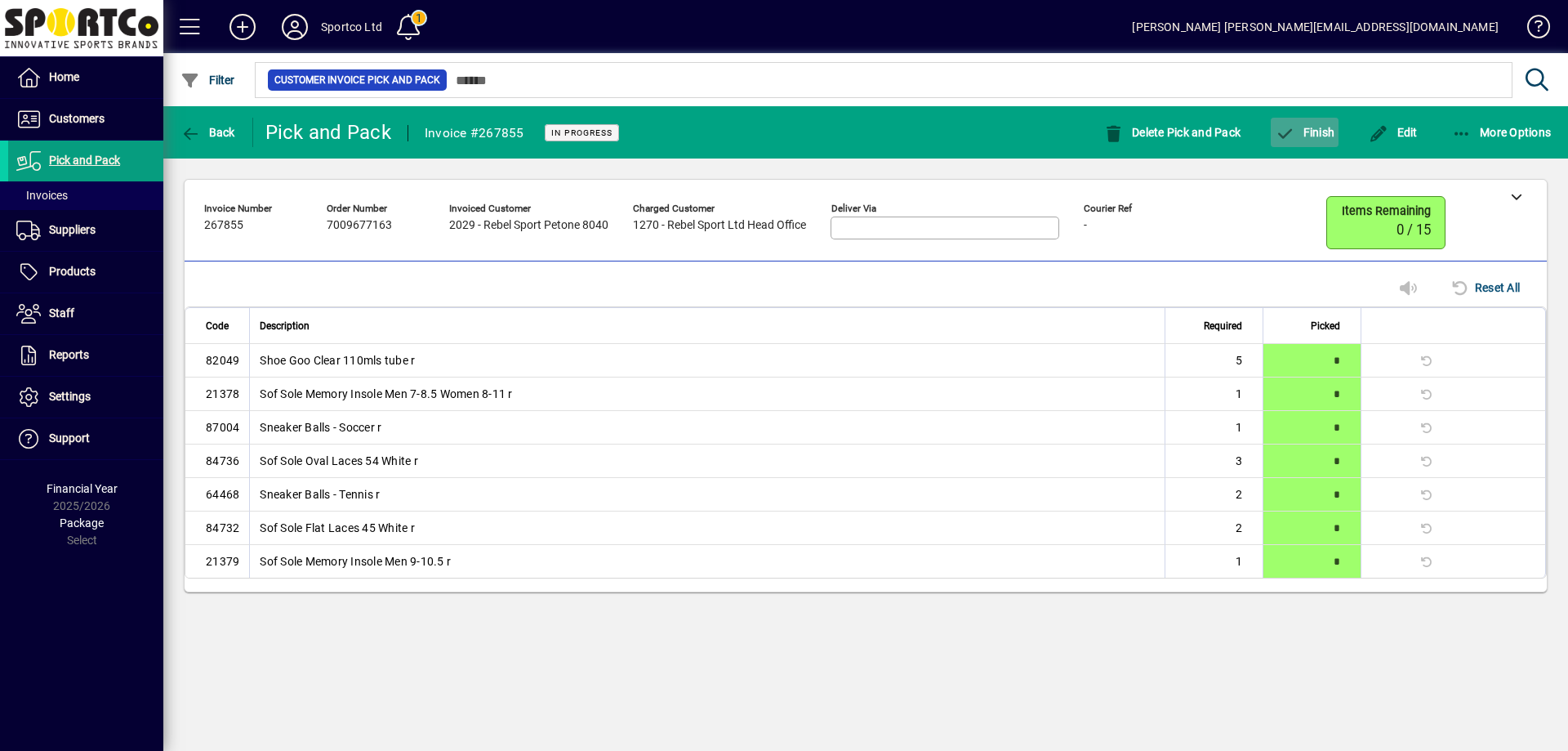
click at [1306, 131] on span "Finish" at bounding box center [1304, 133] width 59 height 13
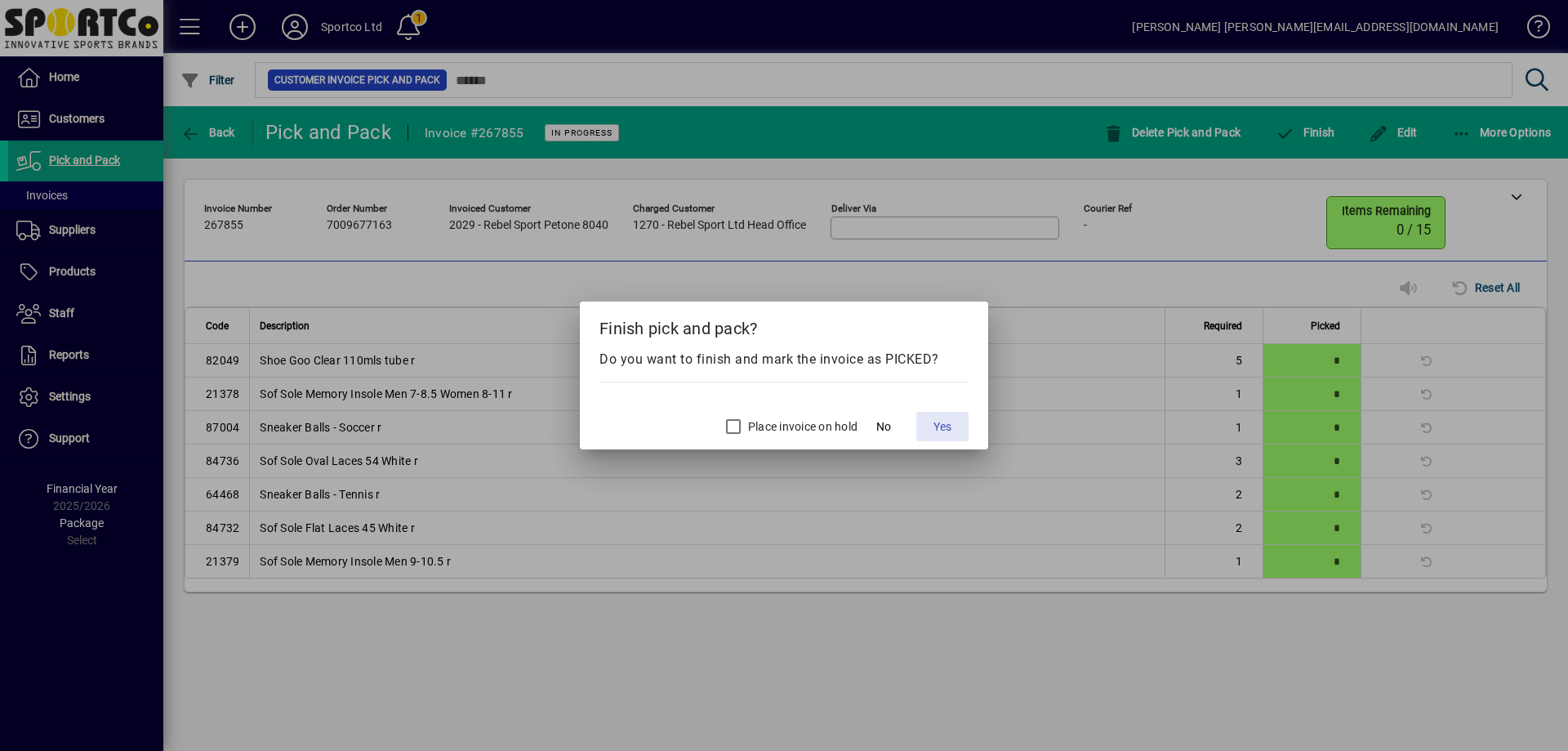
click at [942, 425] on span "Yes" at bounding box center [942, 427] width 18 height 17
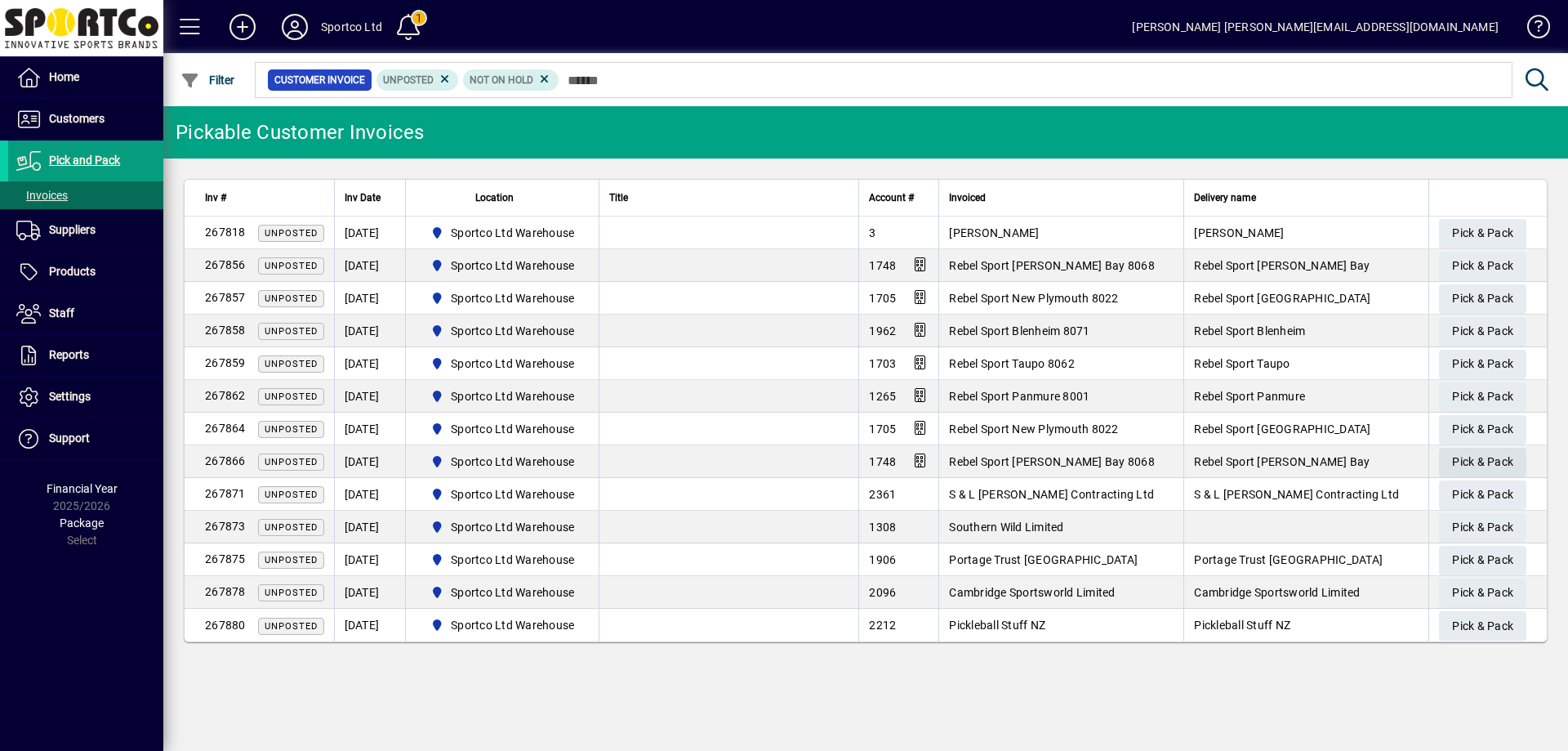
click at [1490, 463] on span "Pick & Pack" at bounding box center [1483, 461] width 61 height 27
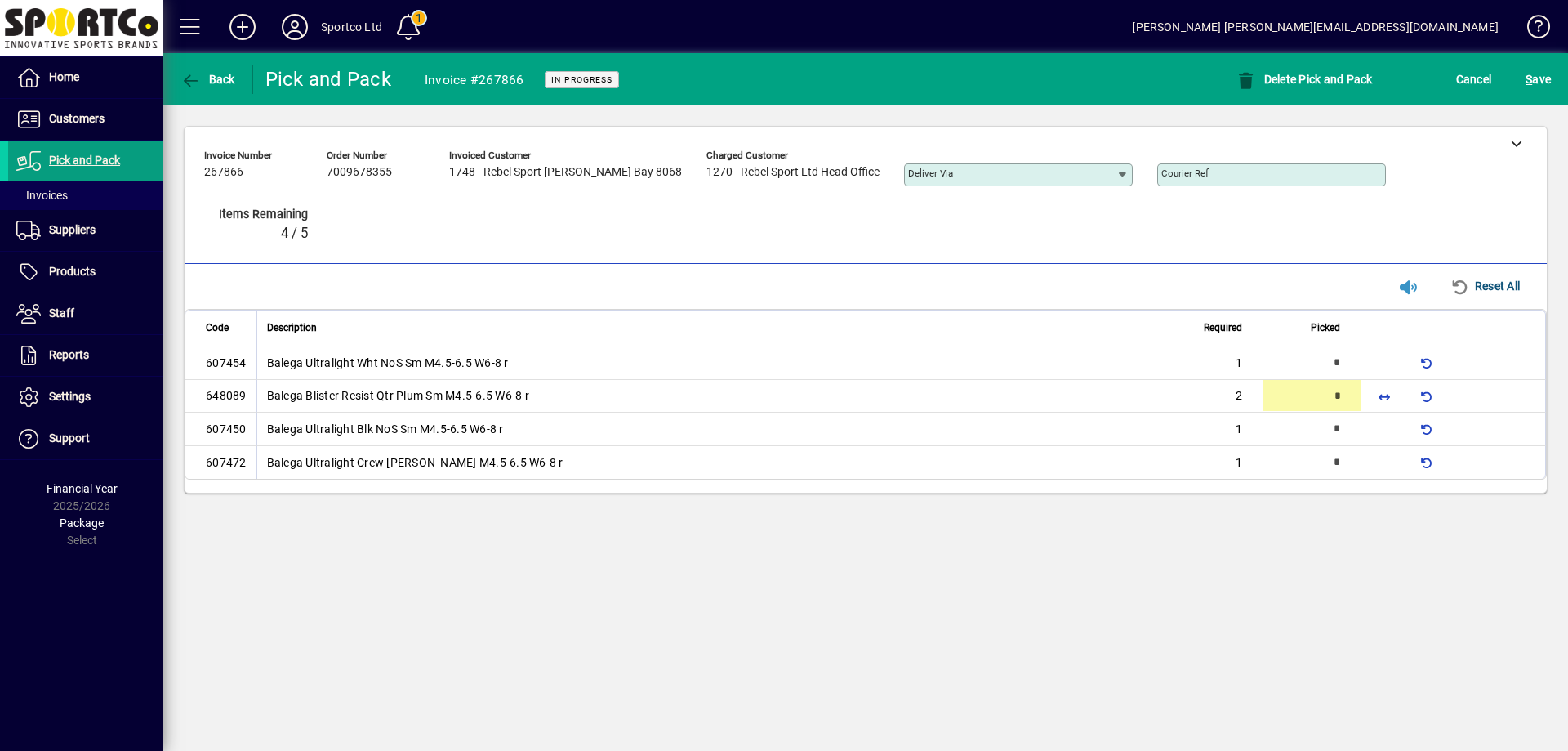
type input "*"
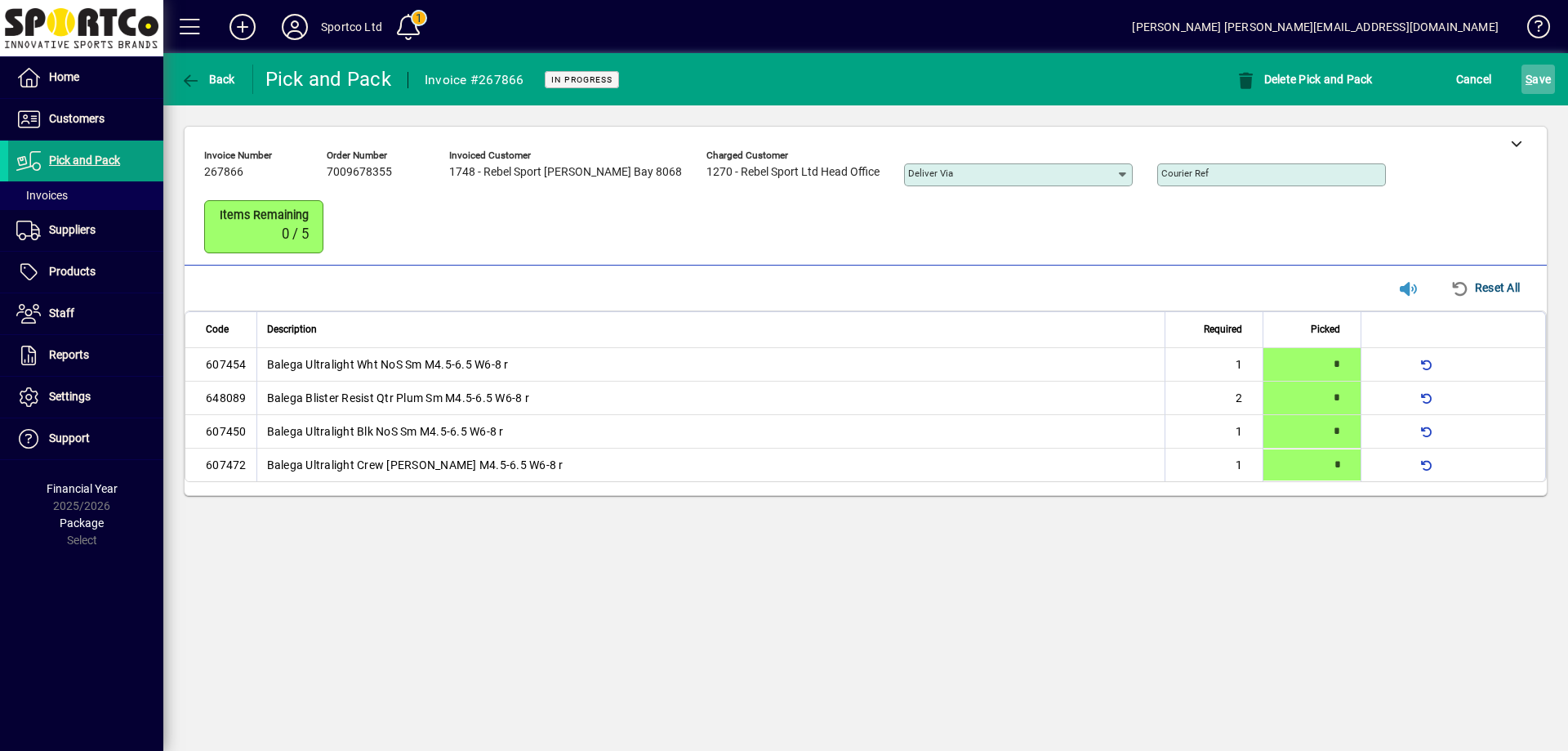
click at [1546, 76] on span "S ave" at bounding box center [1538, 78] width 25 height 26
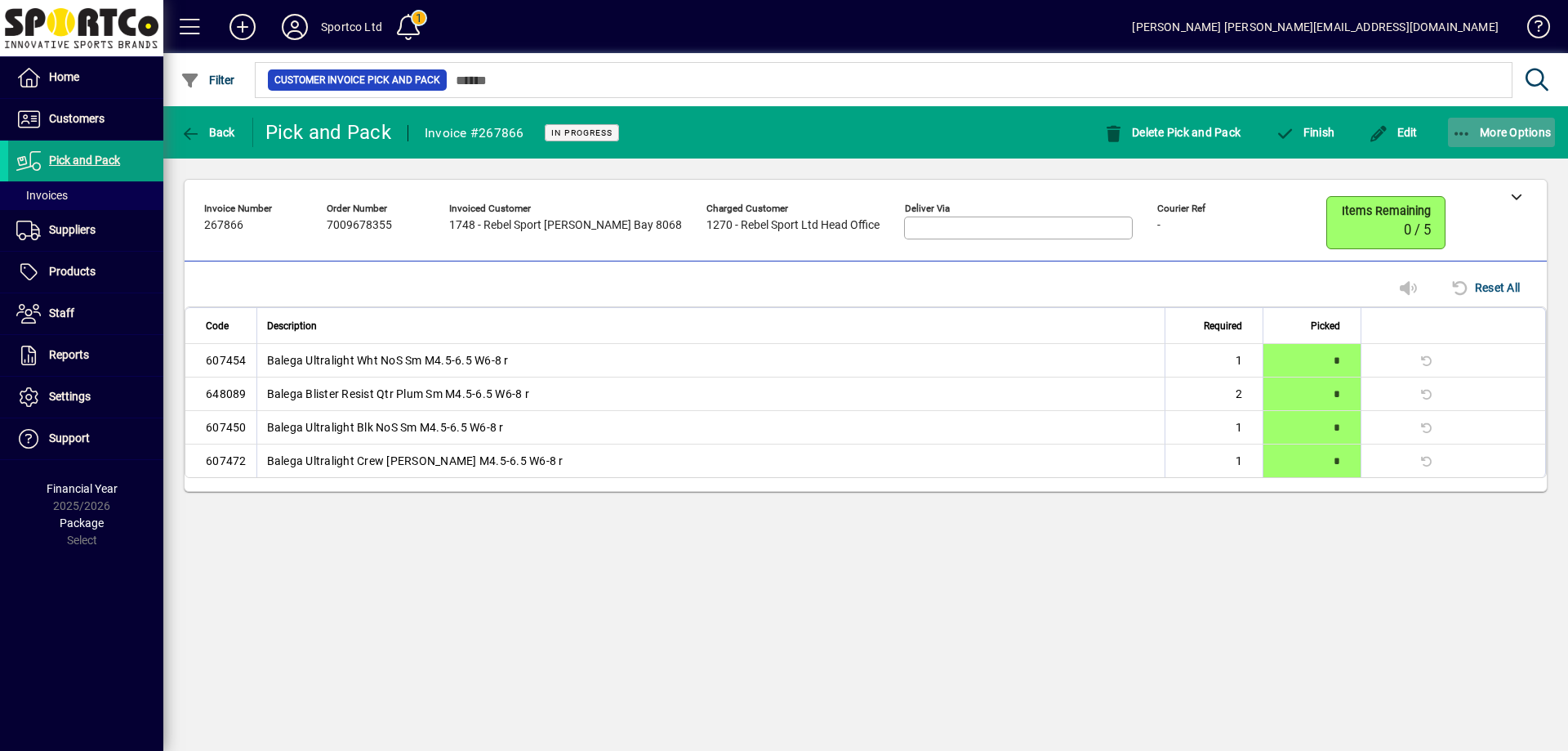
click at [1470, 126] on icon "button" at bounding box center [1462, 134] width 20 height 16
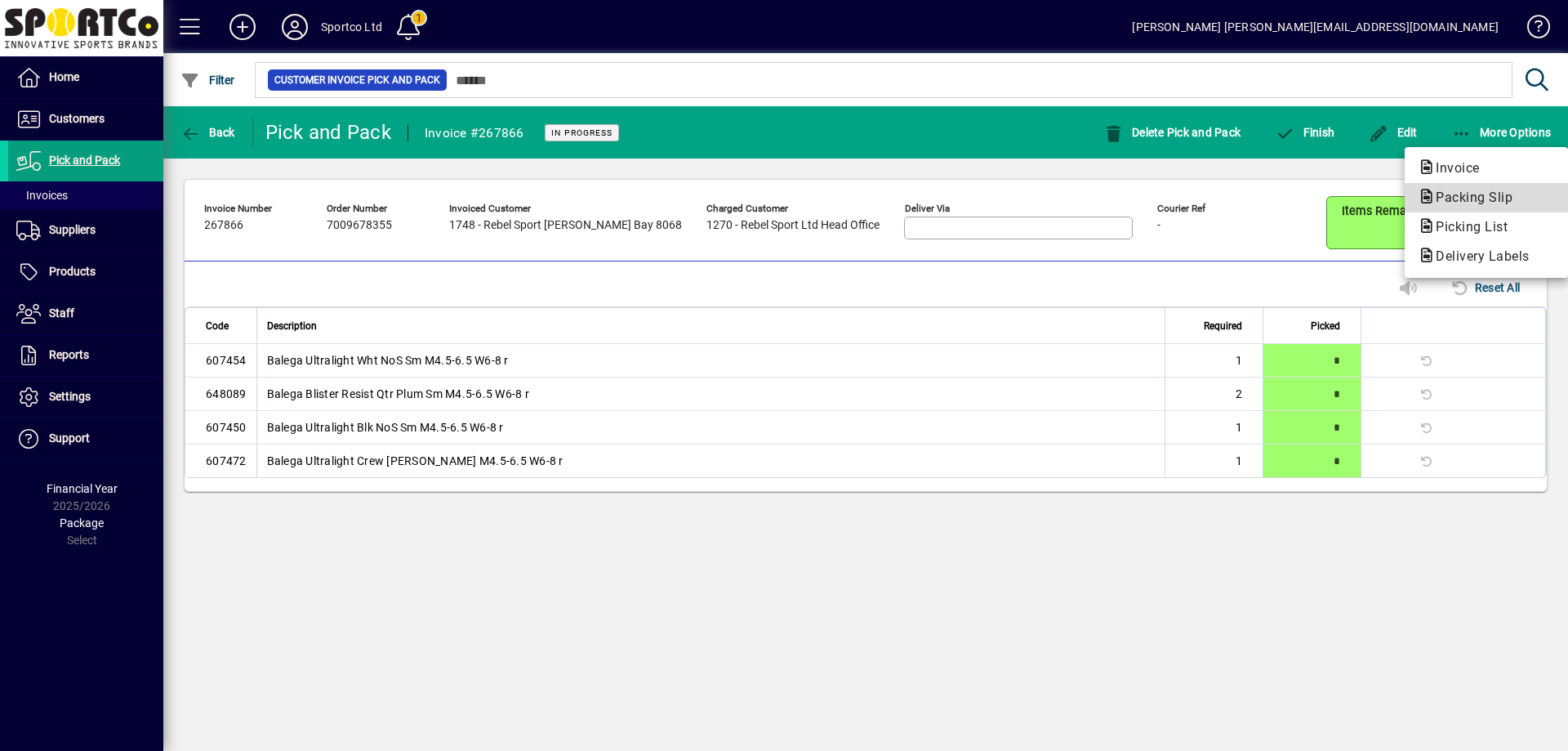
click at [1488, 200] on span "Packing Slip" at bounding box center [1470, 197] width 103 height 15
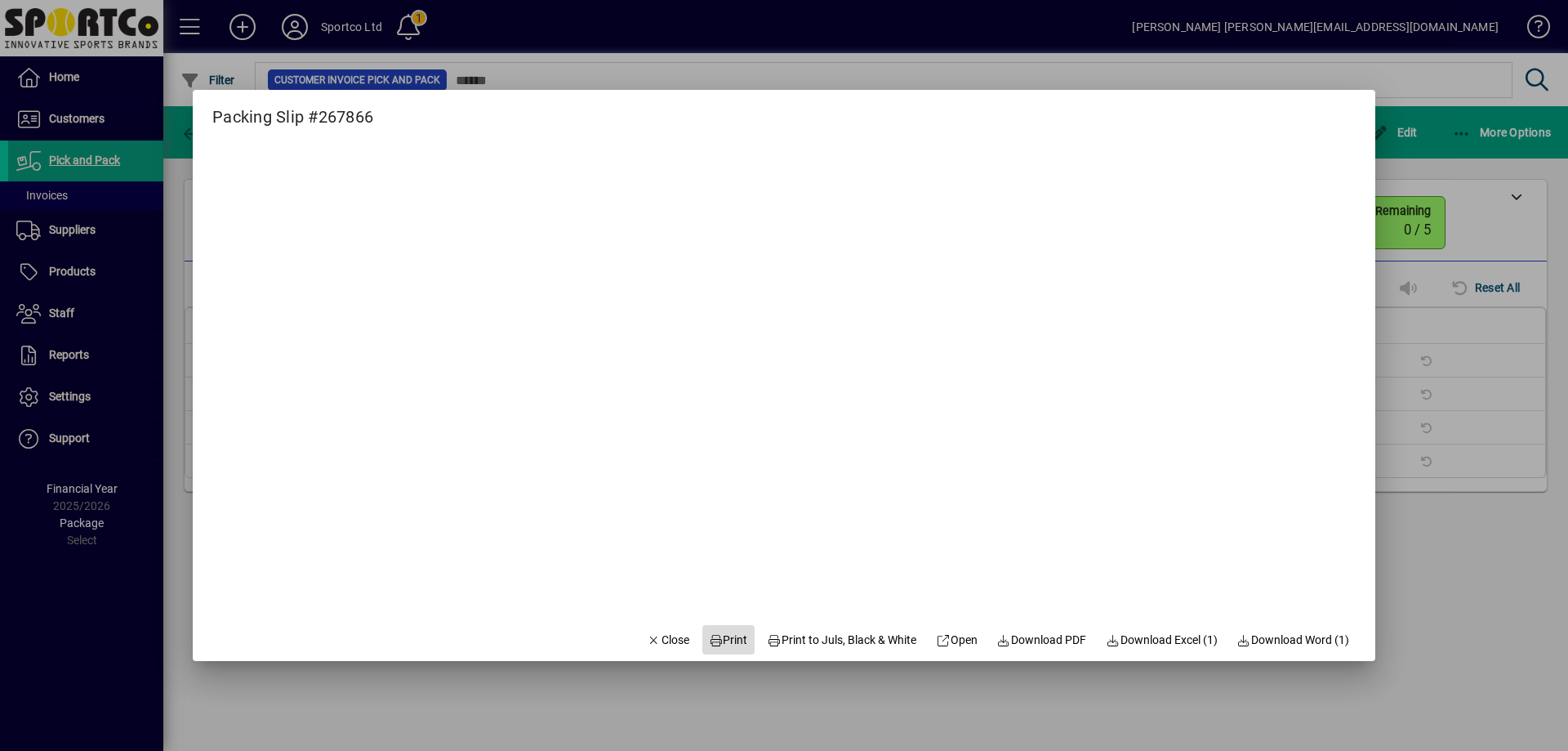
click at [722, 636] on span "Print" at bounding box center [728, 640] width 39 height 17
click at [647, 642] on icon "button" at bounding box center [654, 640] width 14 height 11
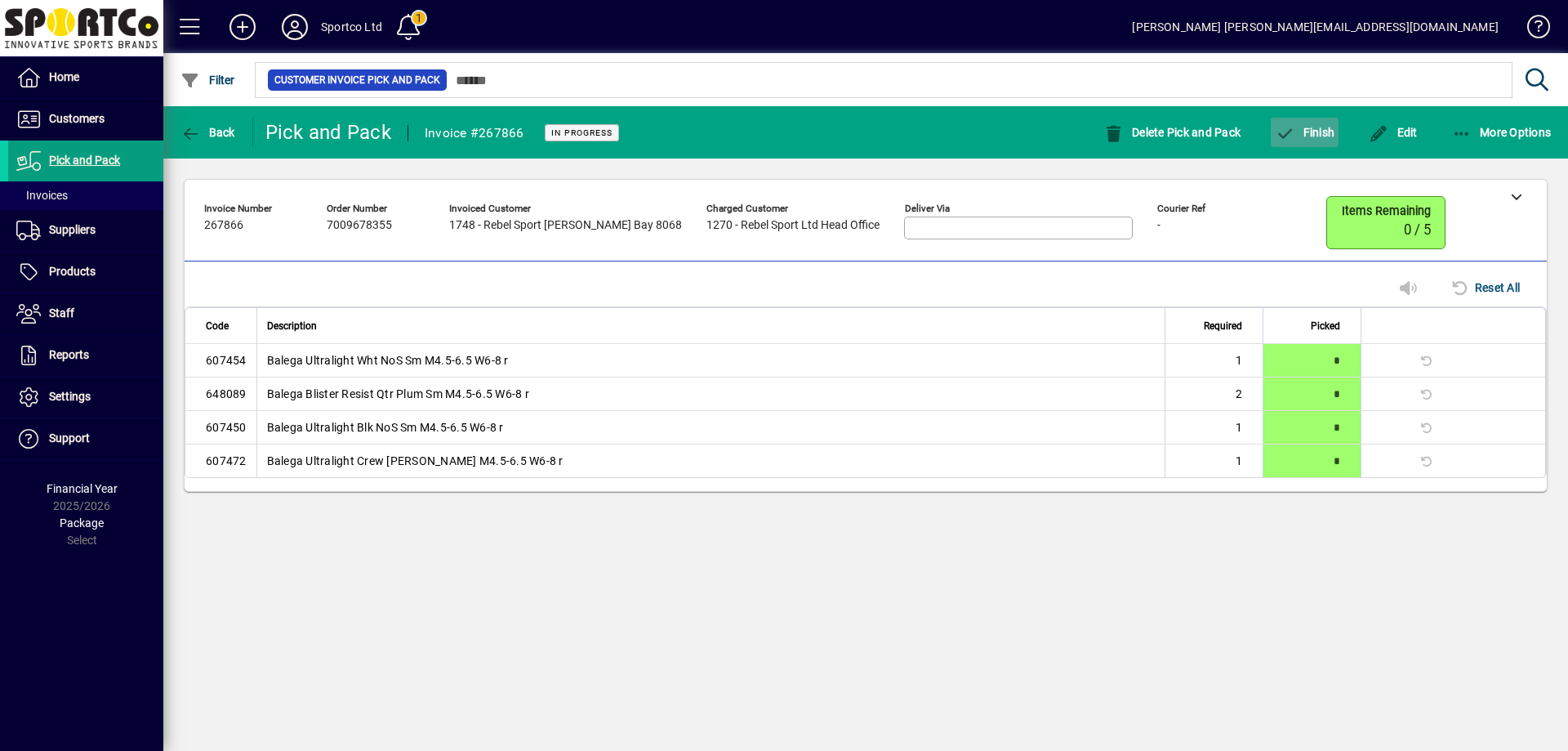
click at [1316, 126] on span "Finish" at bounding box center [1304, 133] width 59 height 13
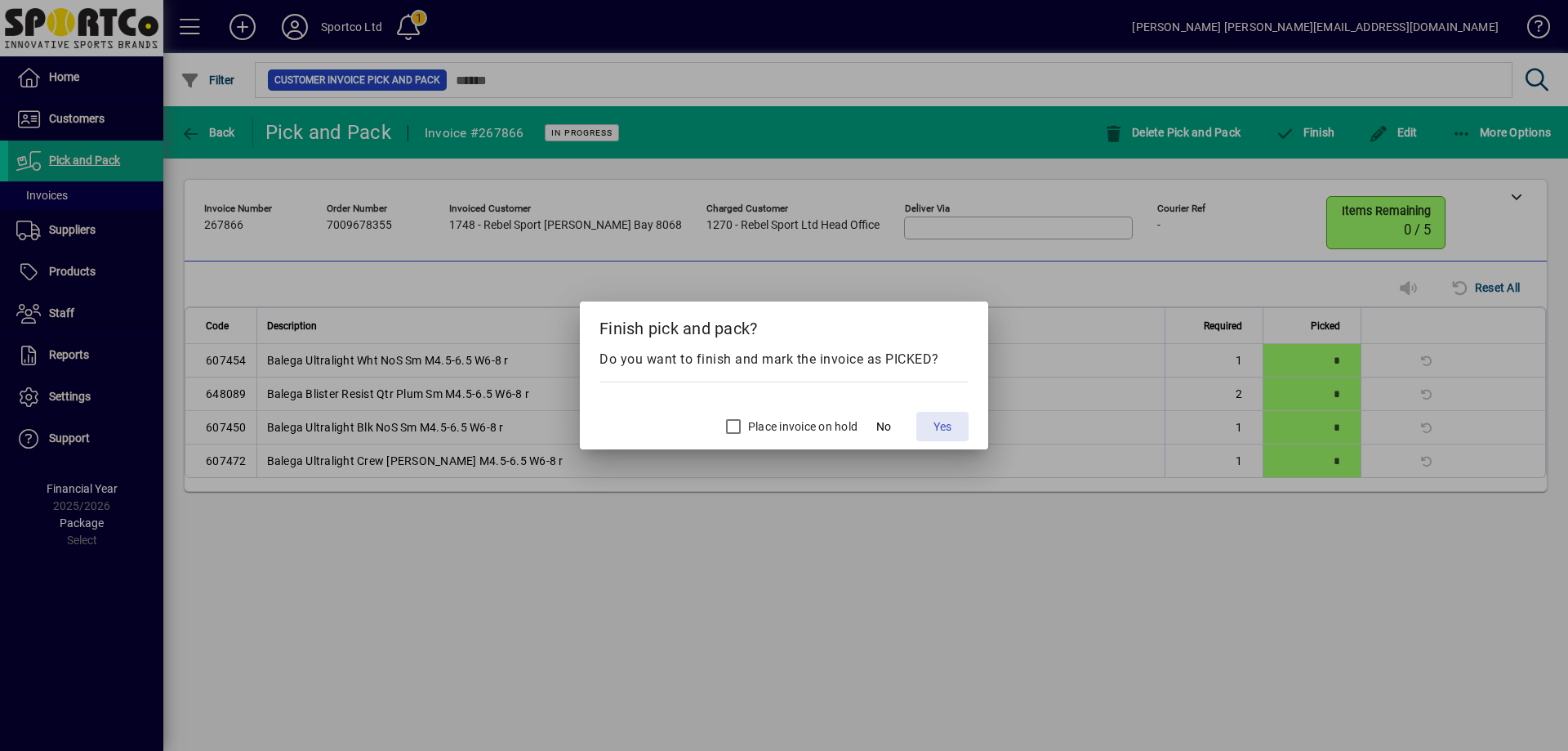
click at [949, 426] on span "Yes" at bounding box center [942, 427] width 18 height 17
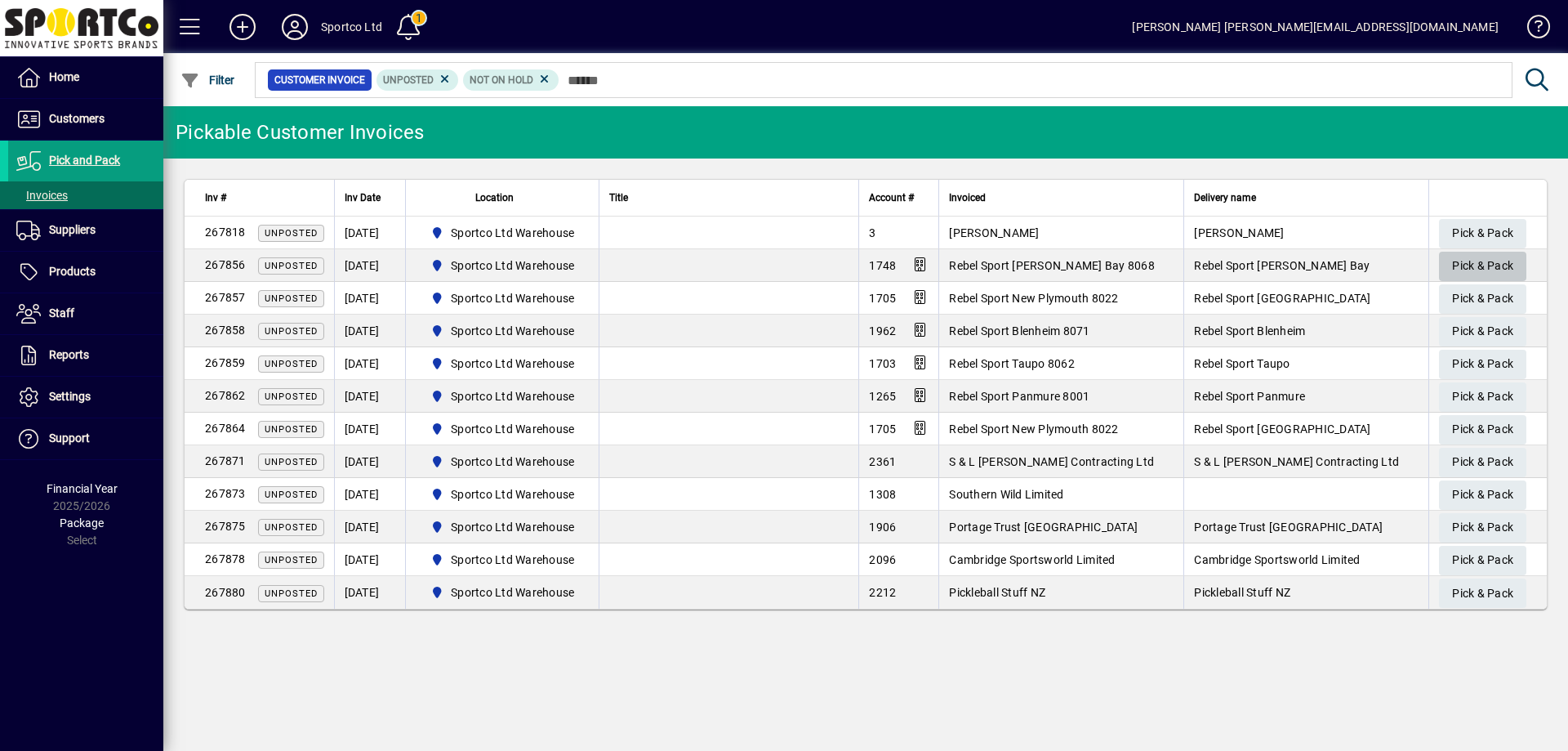
click at [1496, 258] on span "Pick & Pack" at bounding box center [1483, 266] width 61 height 27
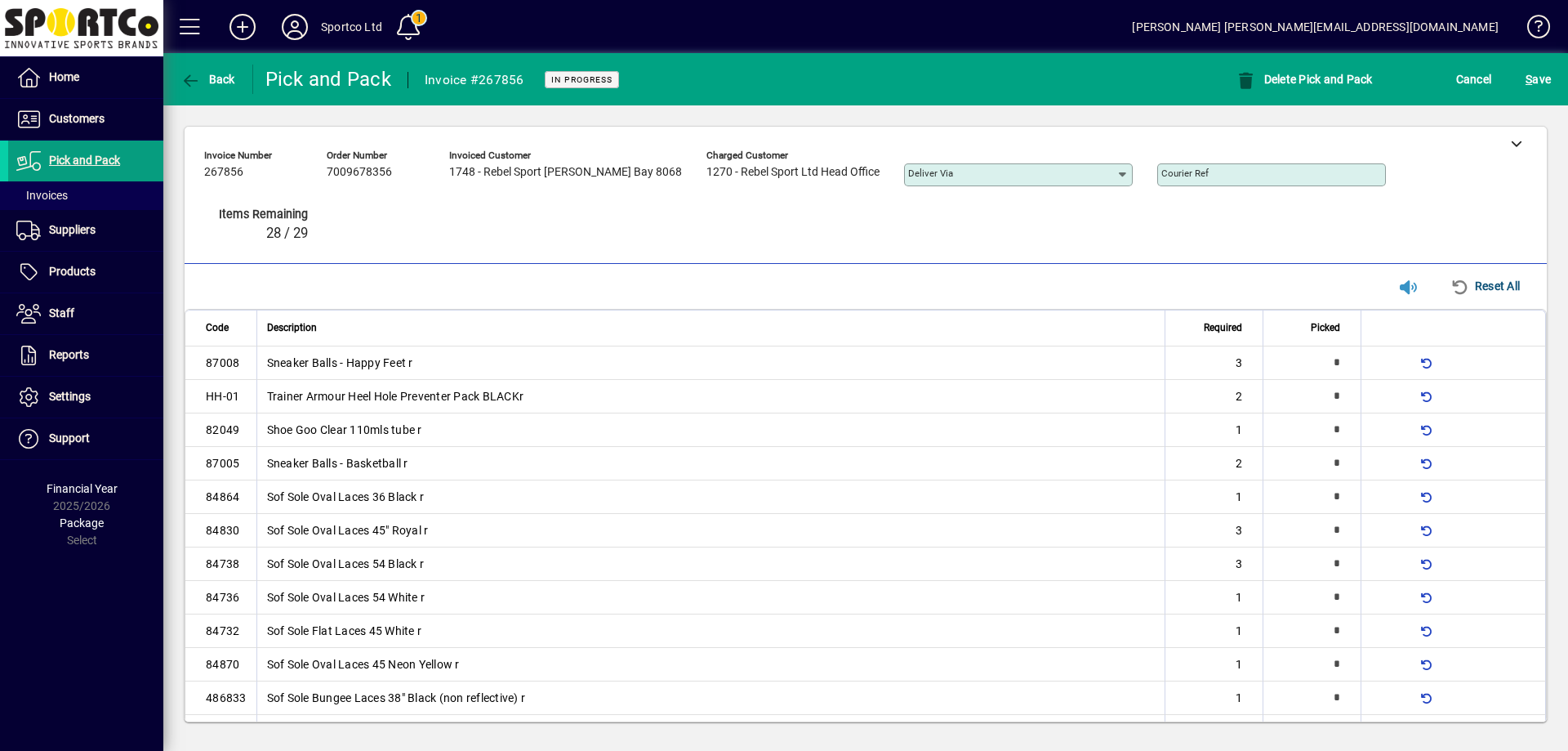
type input "*"
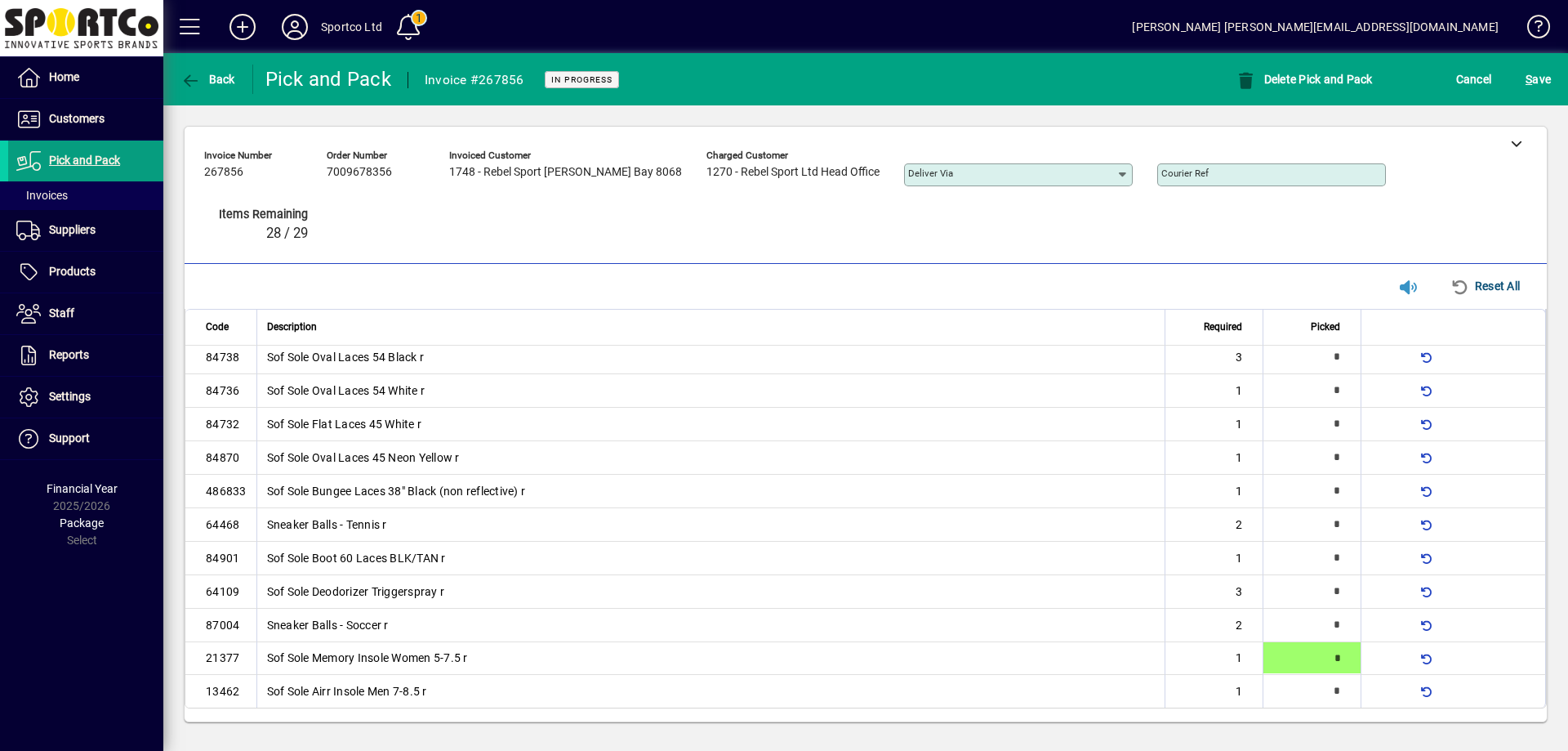
type input "*"
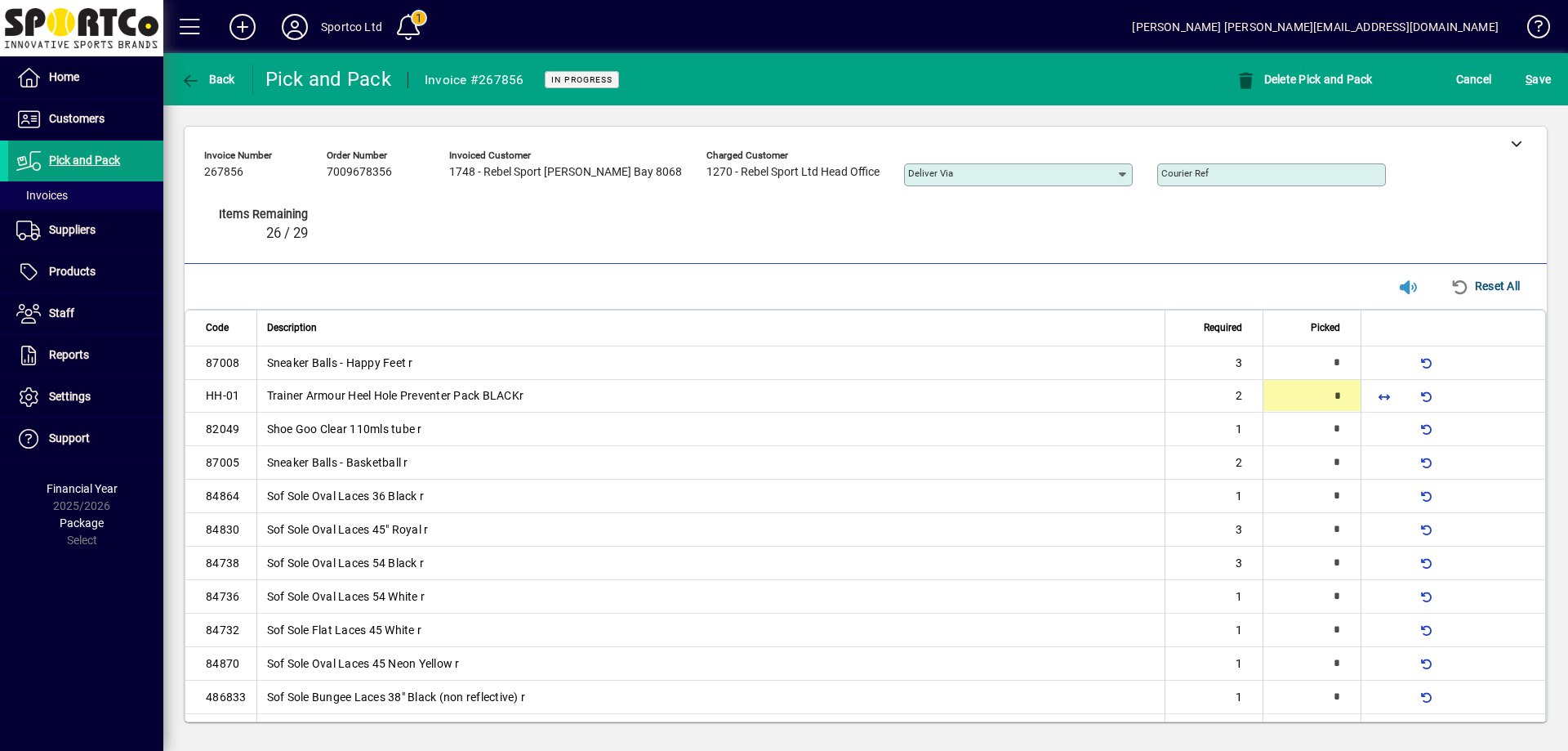
type input "*"
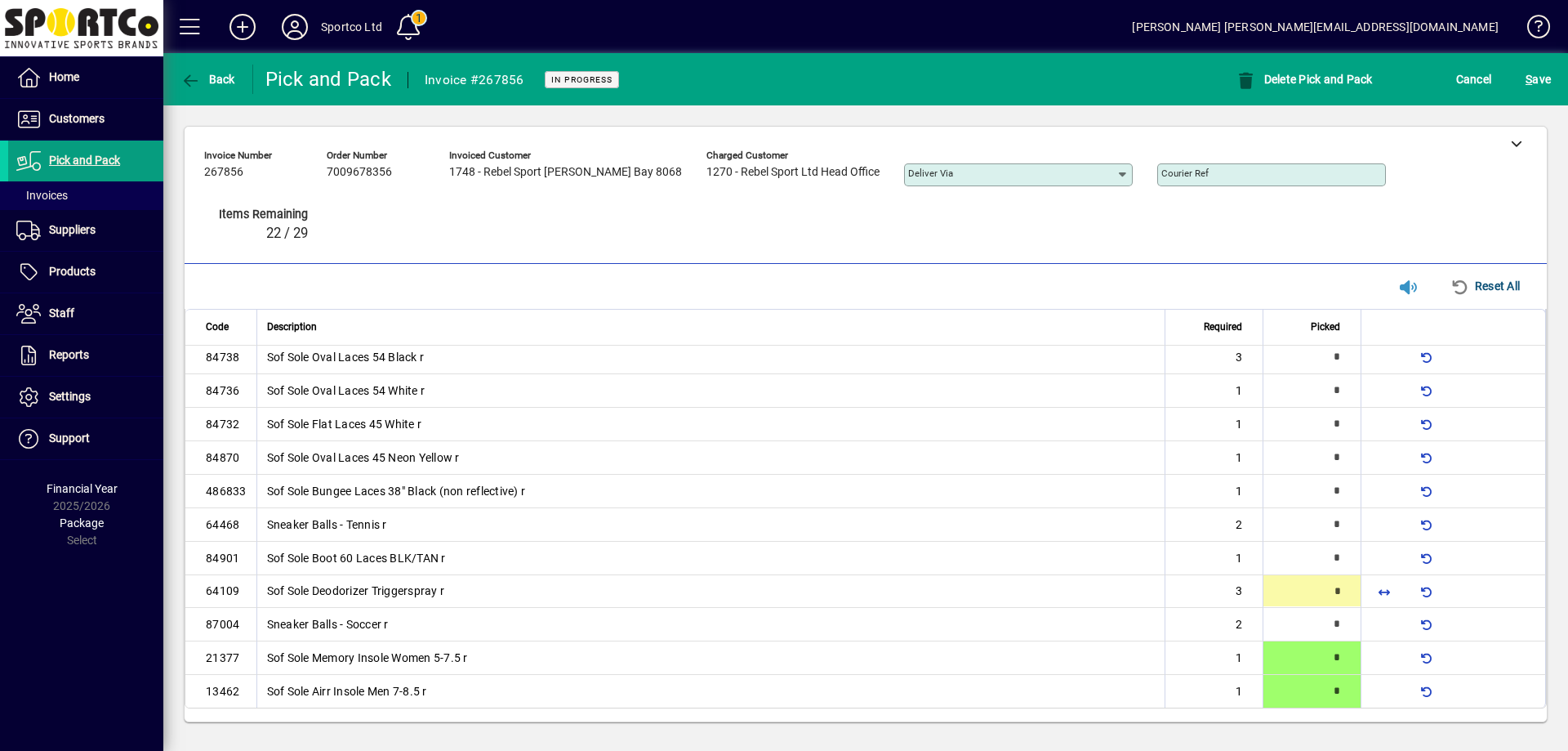
type input "*"
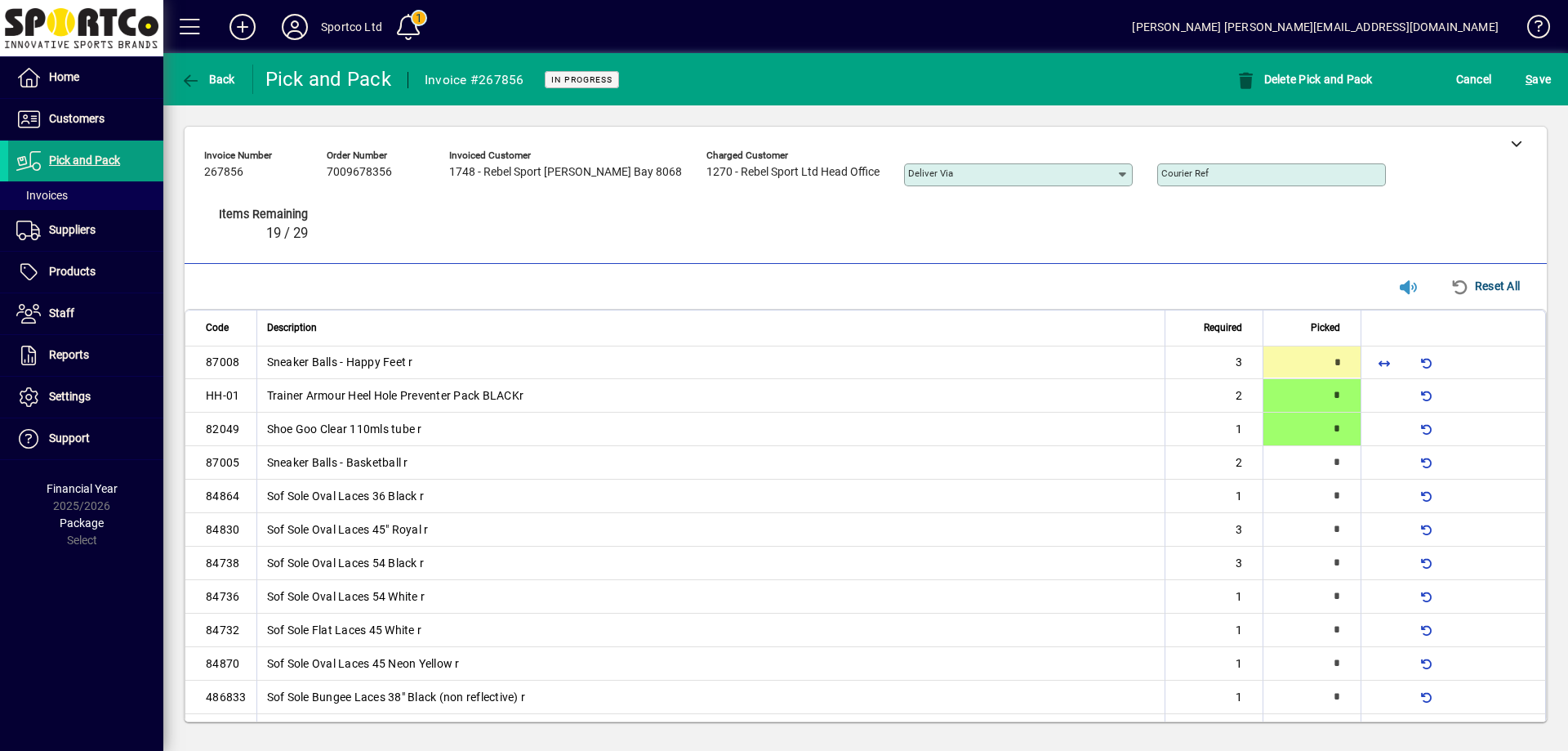
type input "*"
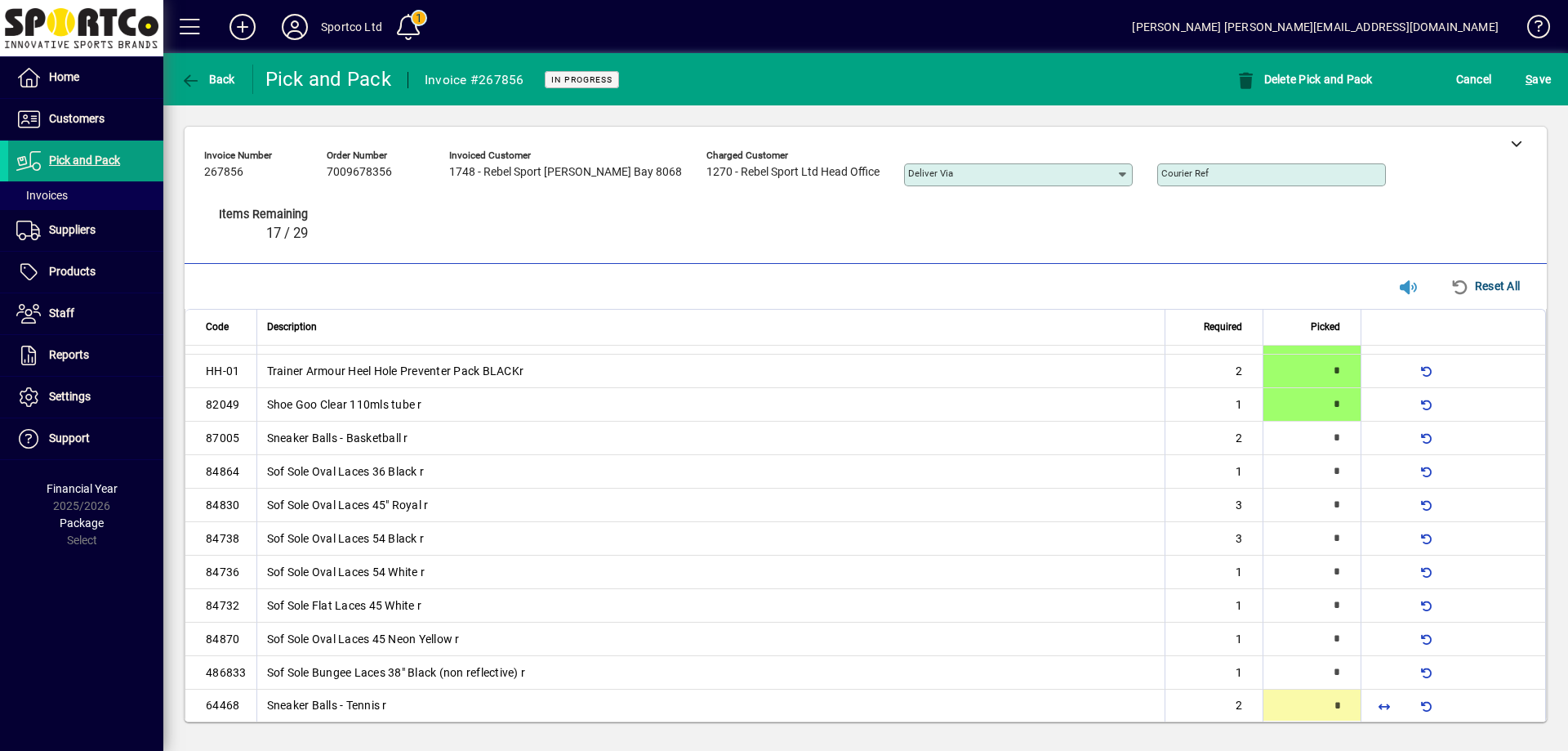
type input "*"
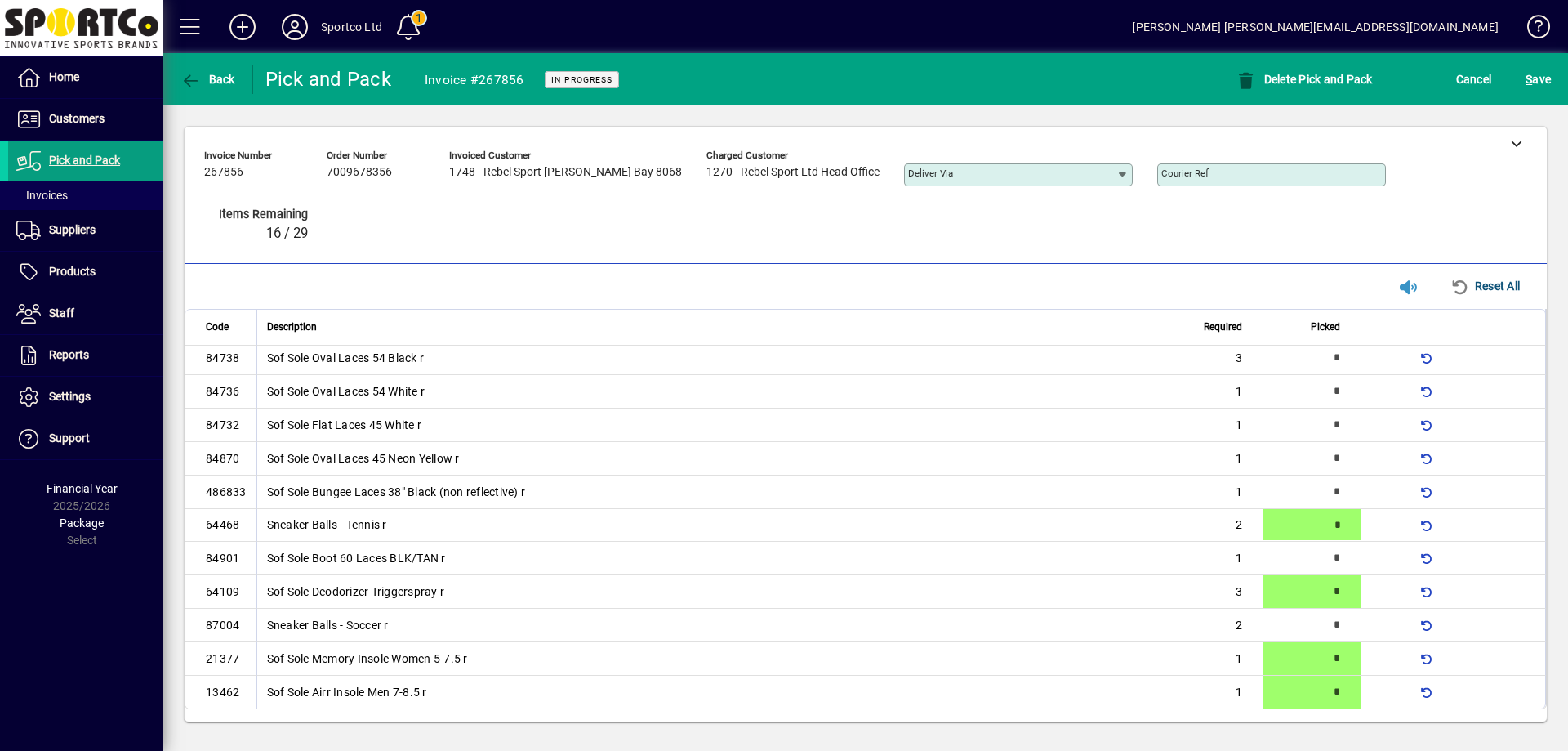
scroll to position [206, 0]
type input "*"
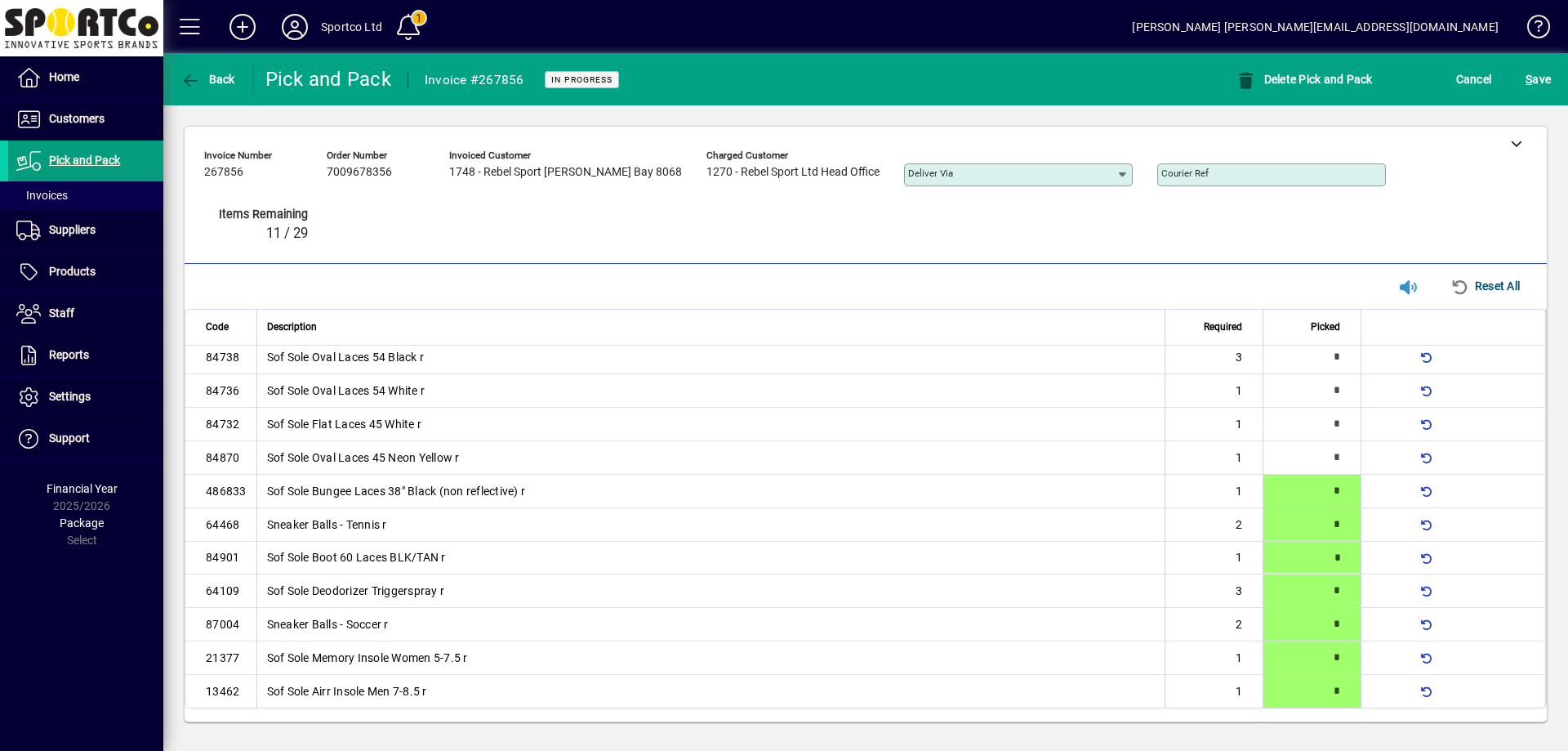
type input "*"
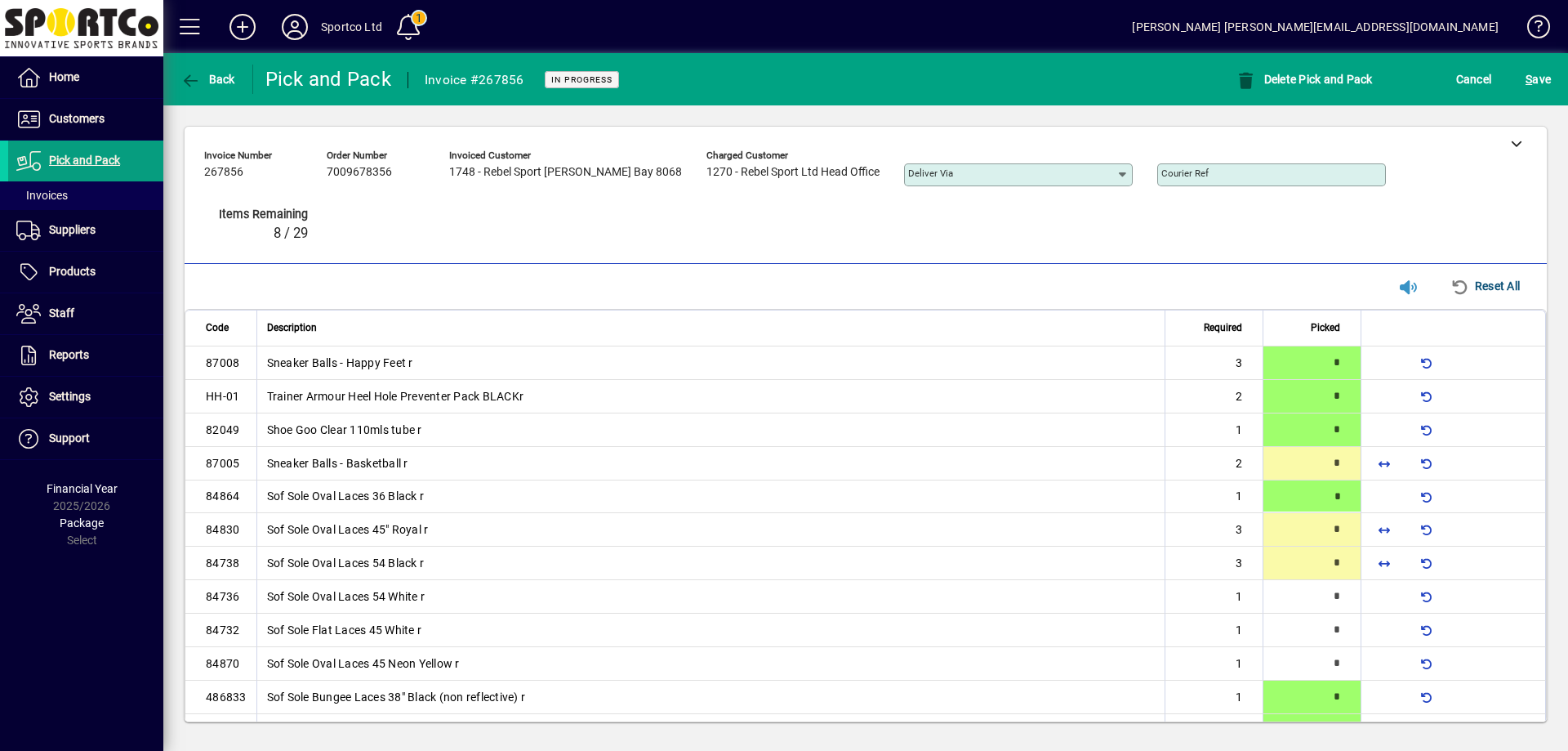
type input "*"
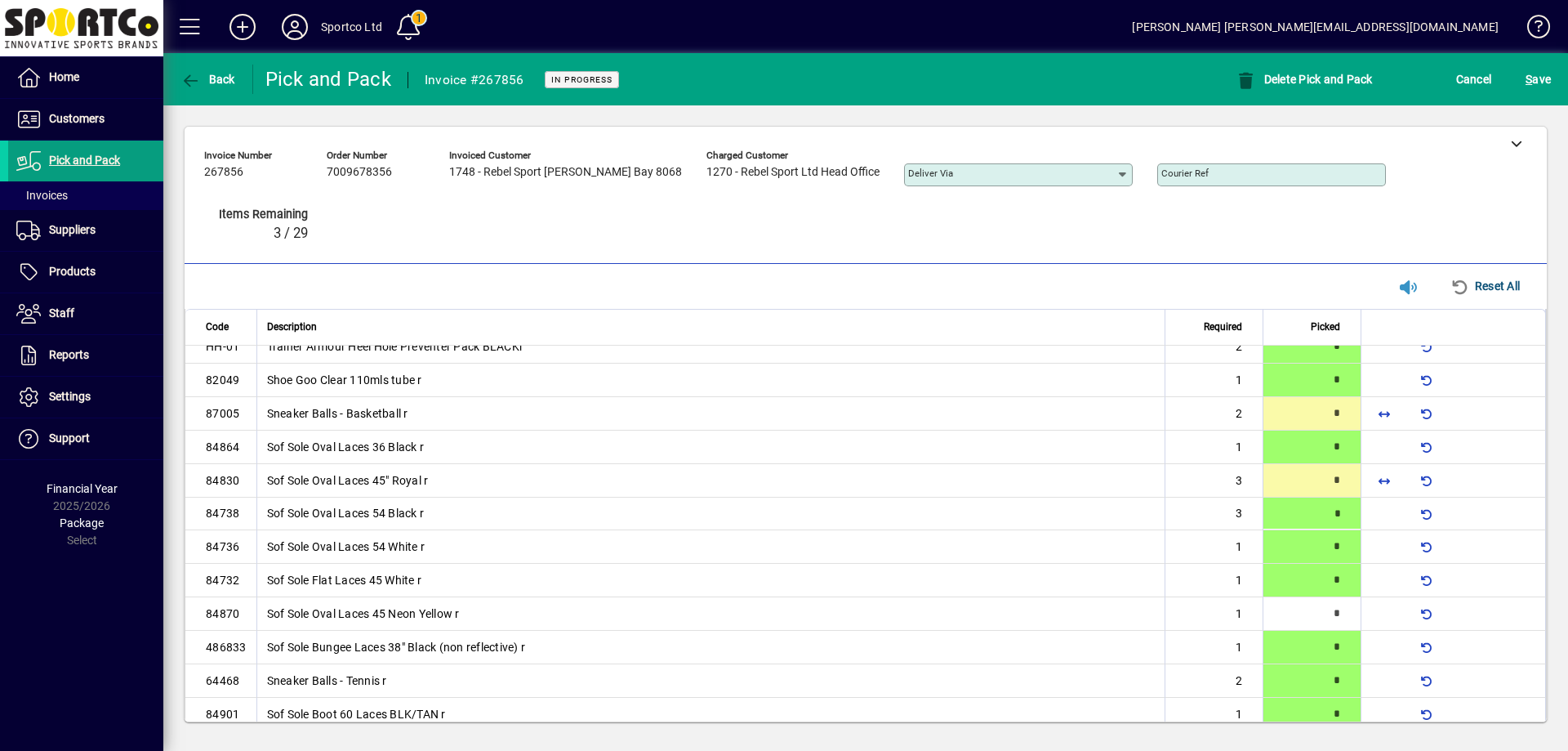
type input "*"
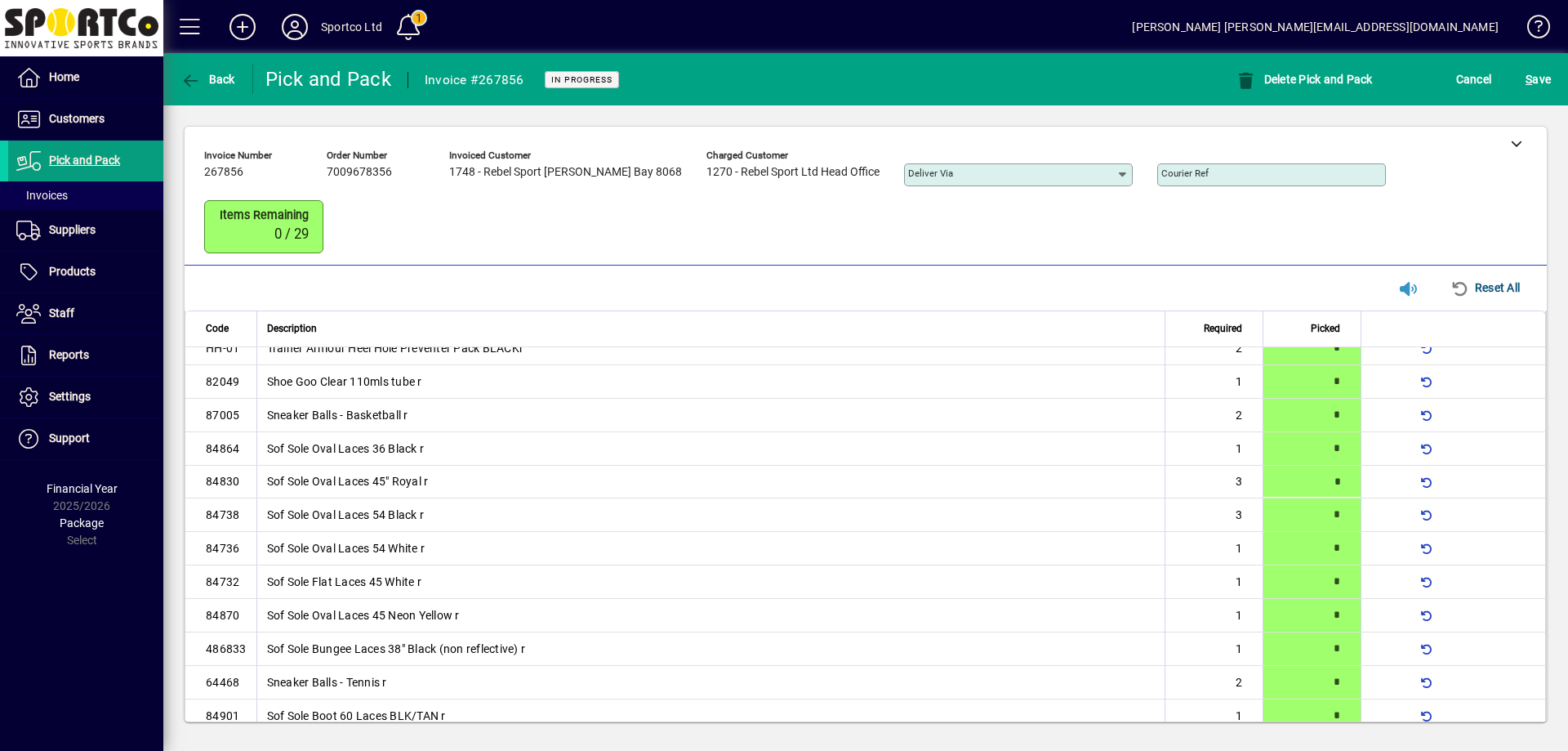
type input "*"
click at [1547, 75] on span "S ave" at bounding box center [1538, 78] width 25 height 26
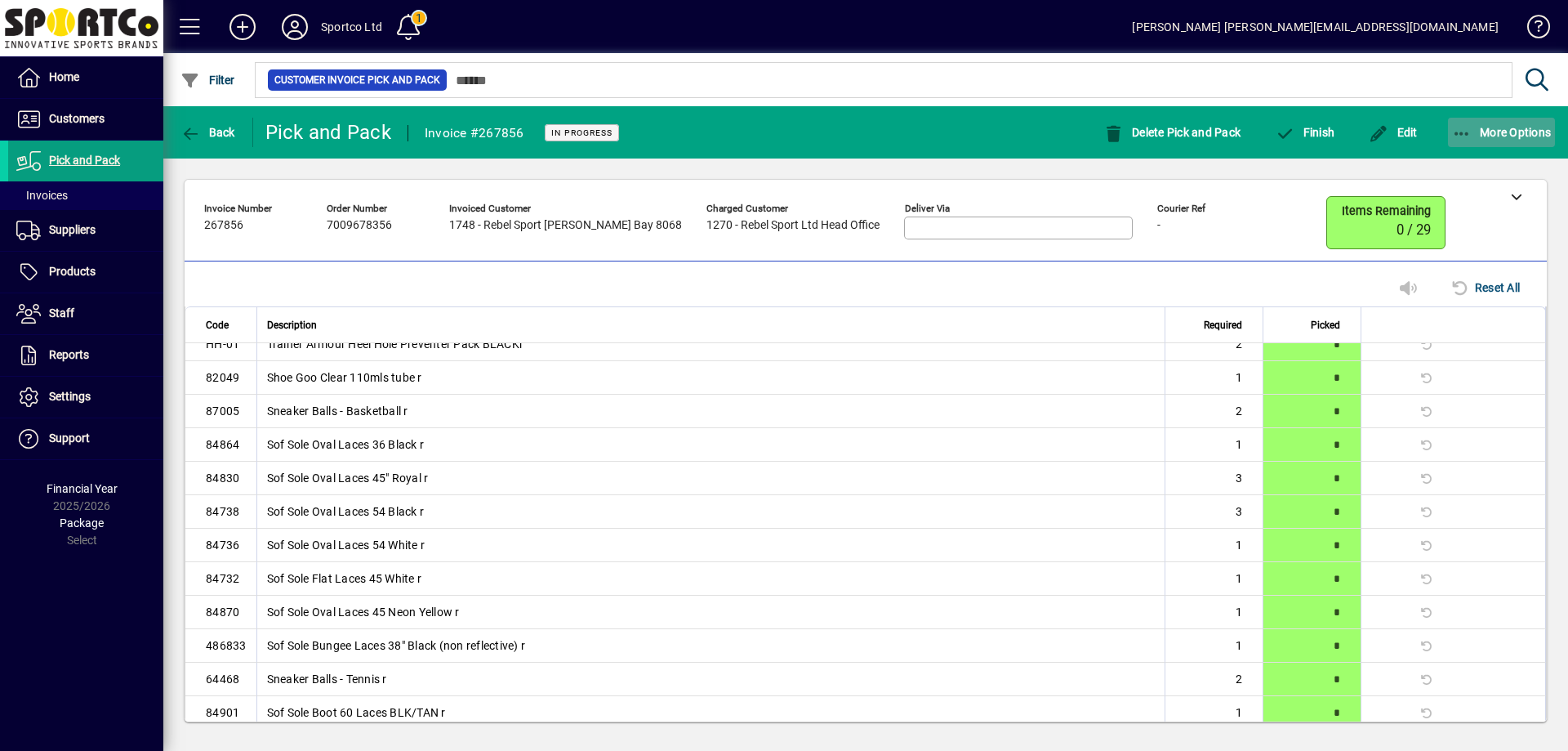
click at [1463, 128] on icon "button" at bounding box center [1462, 134] width 20 height 16
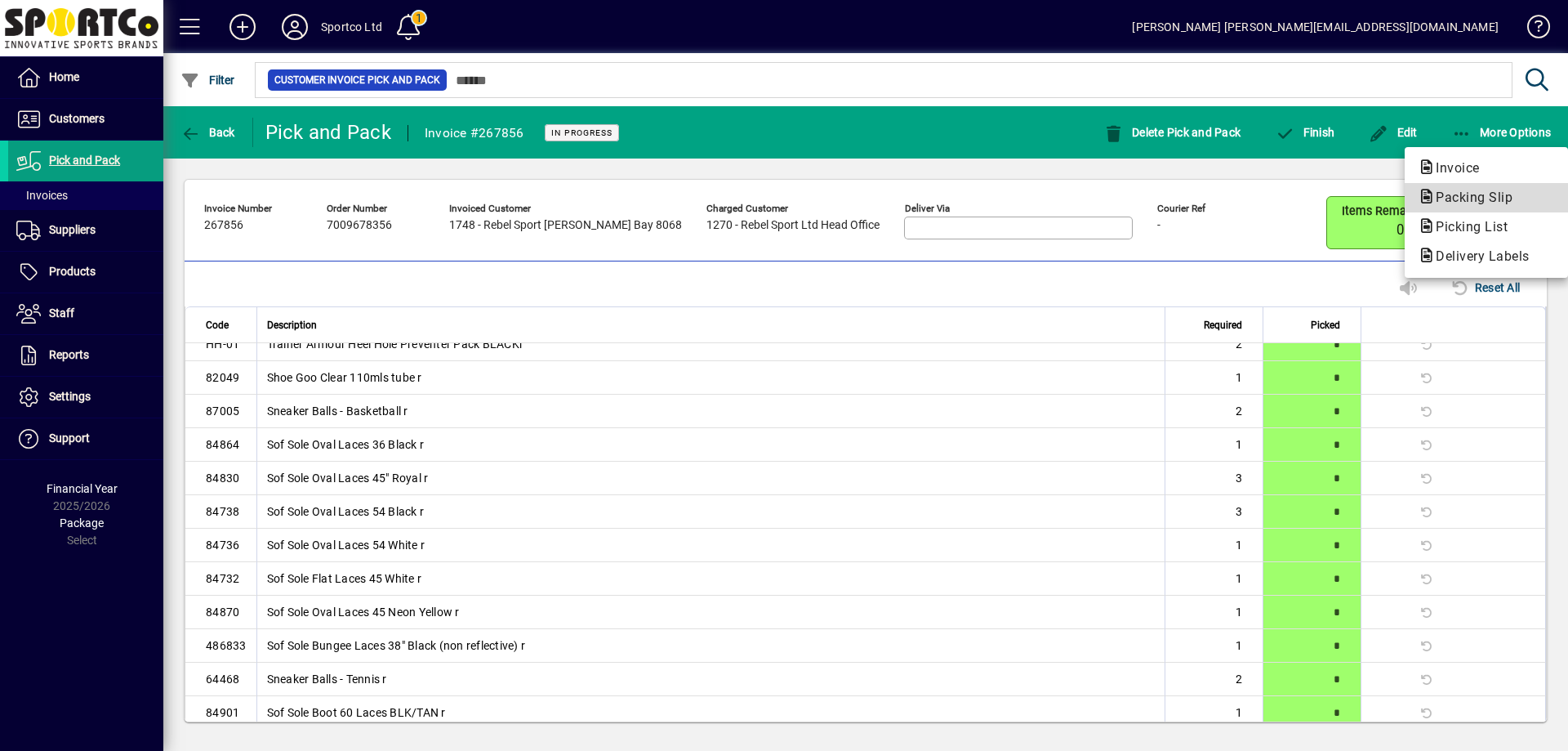
click at [1480, 194] on span "Packing Slip" at bounding box center [1470, 197] width 103 height 15
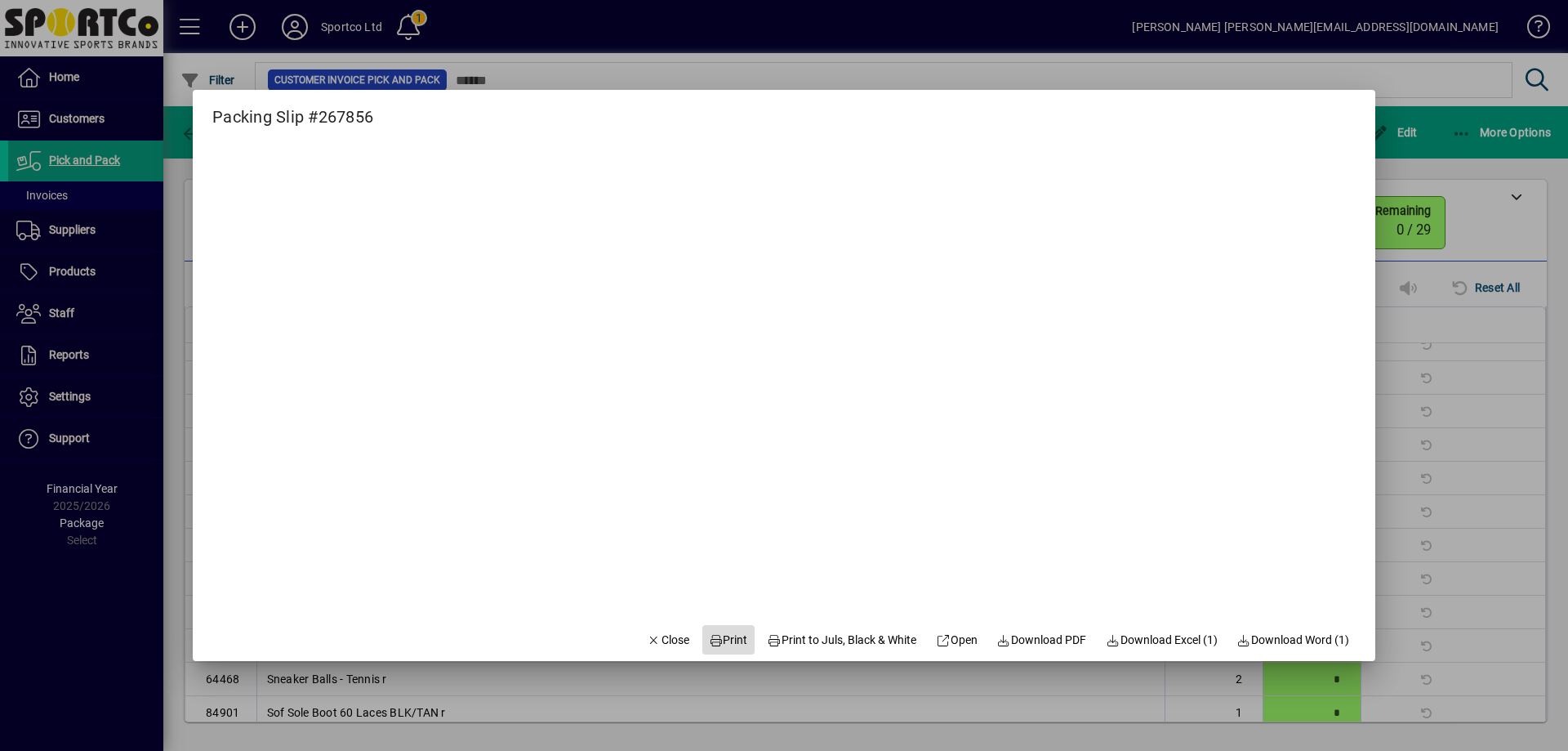
click at [733, 634] on span "Print" at bounding box center [728, 640] width 39 height 17
click at [1198, 635] on span "Download Excel (1)" at bounding box center [1161, 640] width 112 height 17
click at [669, 634] on span "Close" at bounding box center [668, 640] width 42 height 17
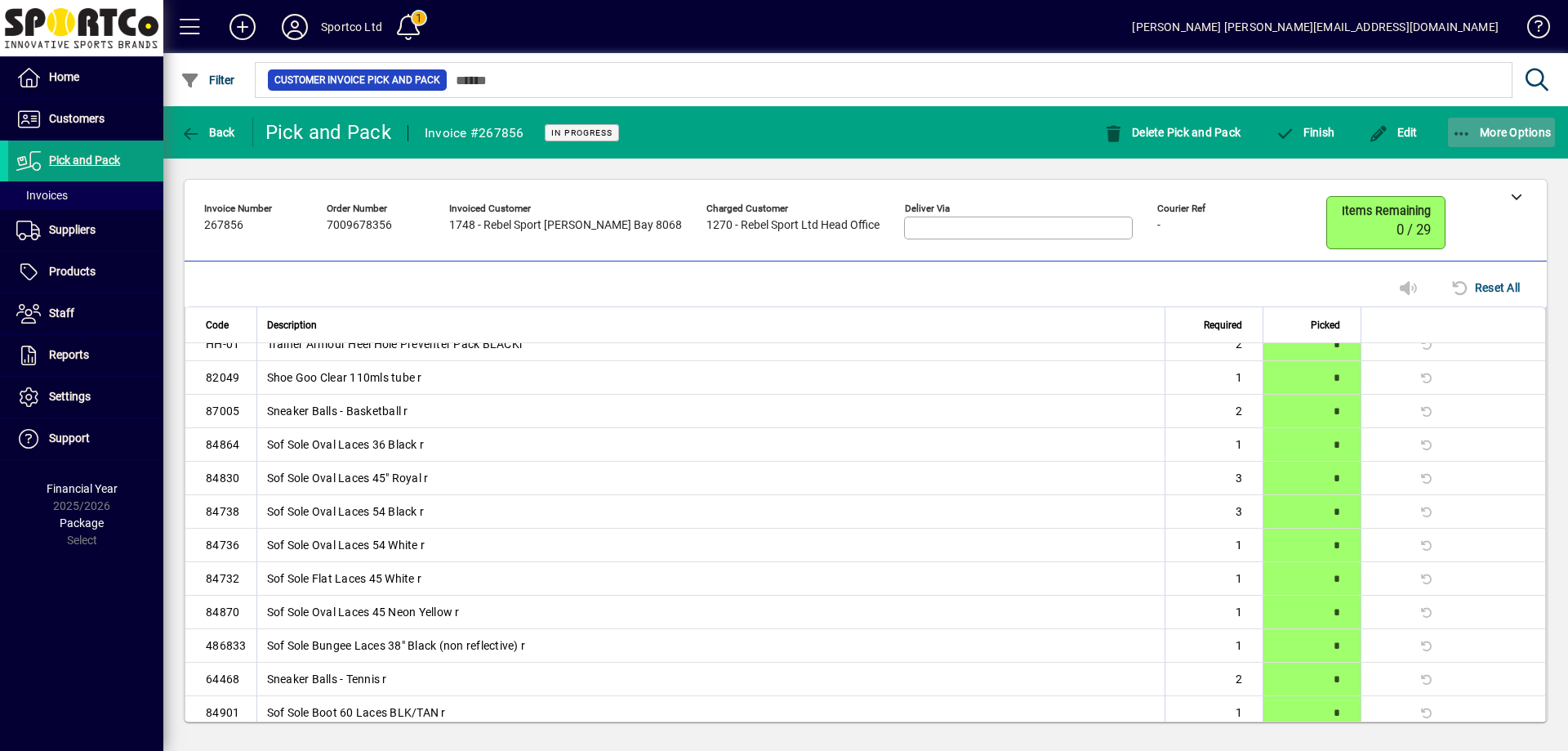
click at [1452, 132] on icon "button" at bounding box center [1462, 134] width 20 height 16
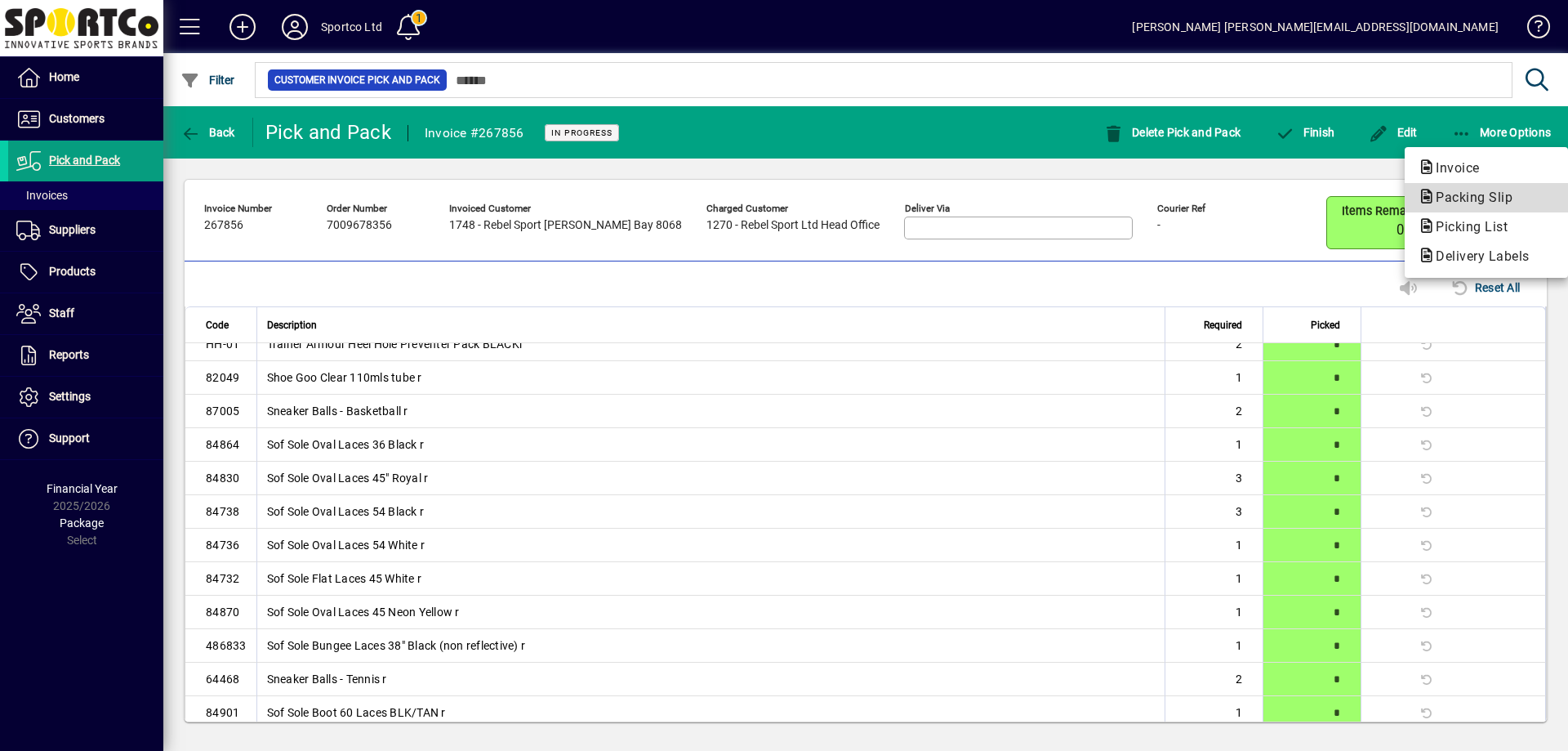
click at [1471, 195] on span "Packing Slip" at bounding box center [1470, 197] width 103 height 15
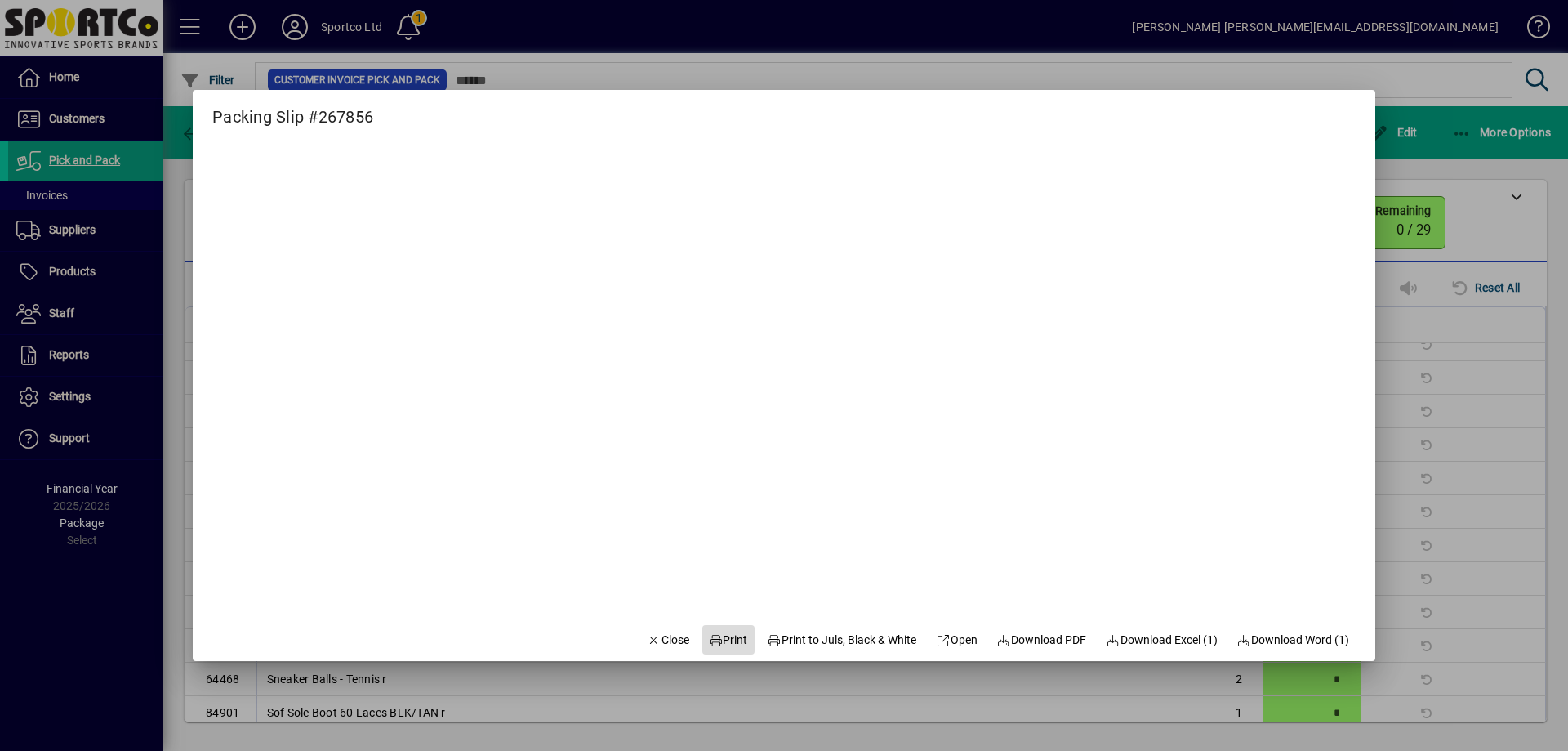
click at [728, 639] on span "Print" at bounding box center [728, 640] width 39 height 17
click at [650, 633] on span "Close" at bounding box center [668, 640] width 42 height 17
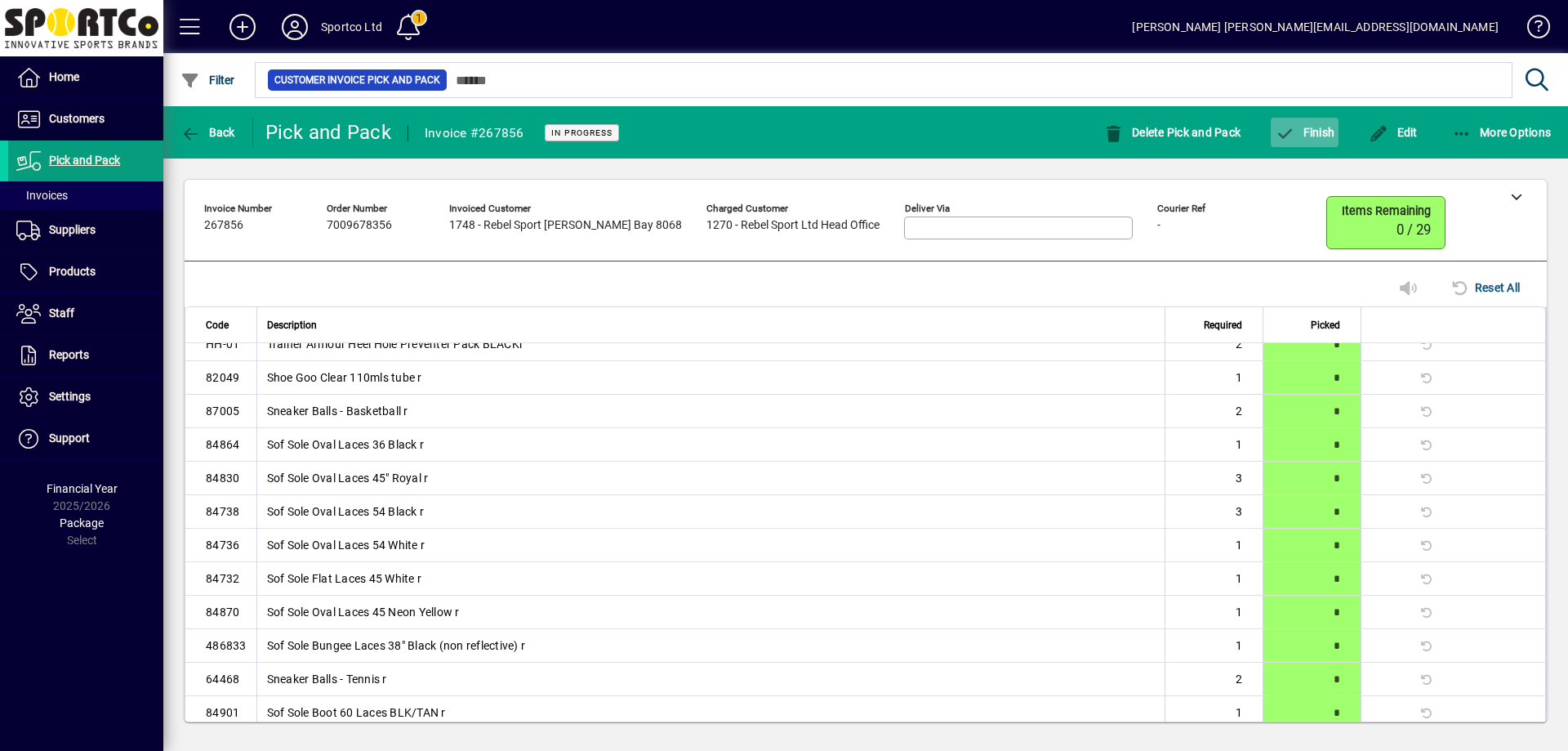
click at [1309, 138] on span "Finish" at bounding box center [1304, 133] width 59 height 13
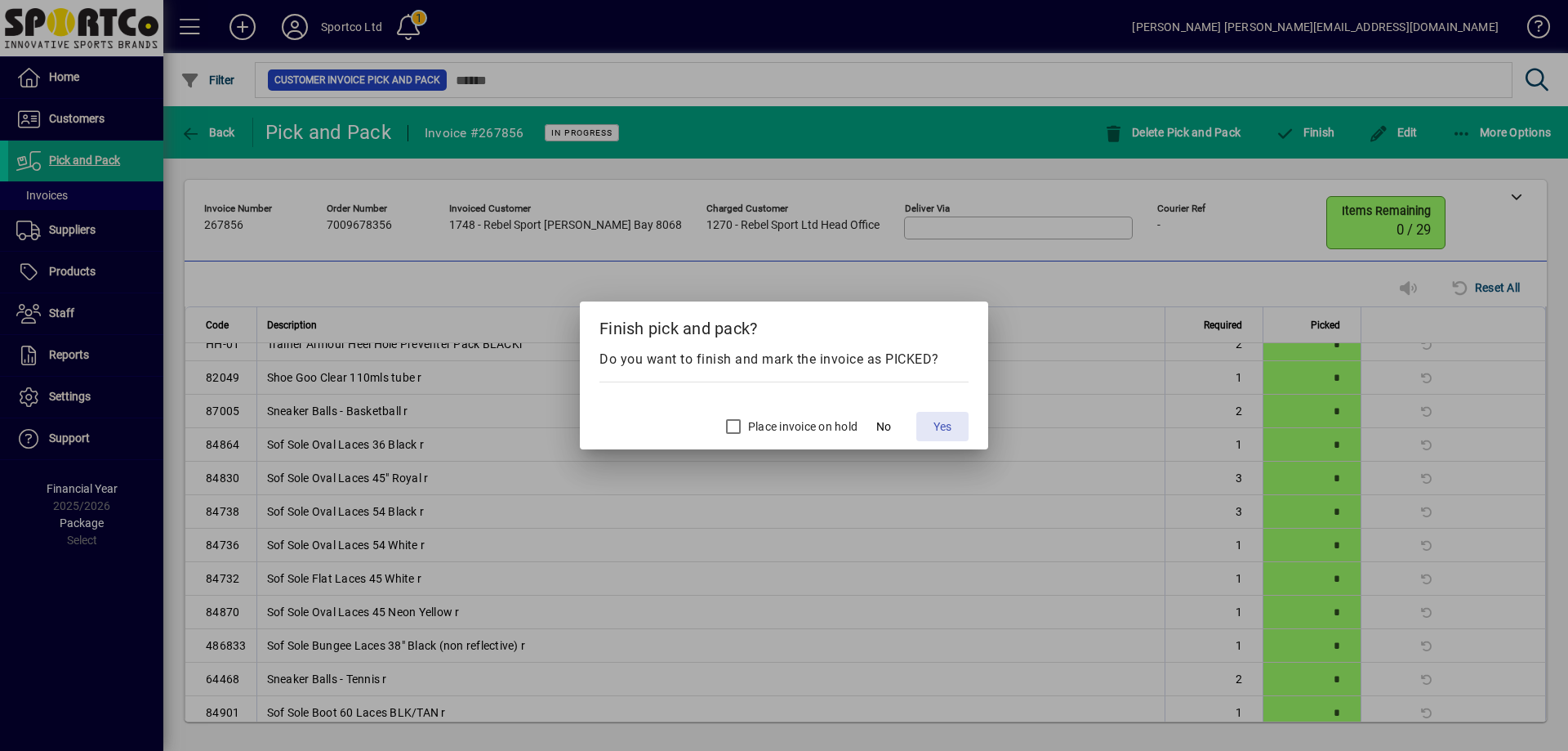
click at [938, 425] on span "Yes" at bounding box center [942, 427] width 18 height 17
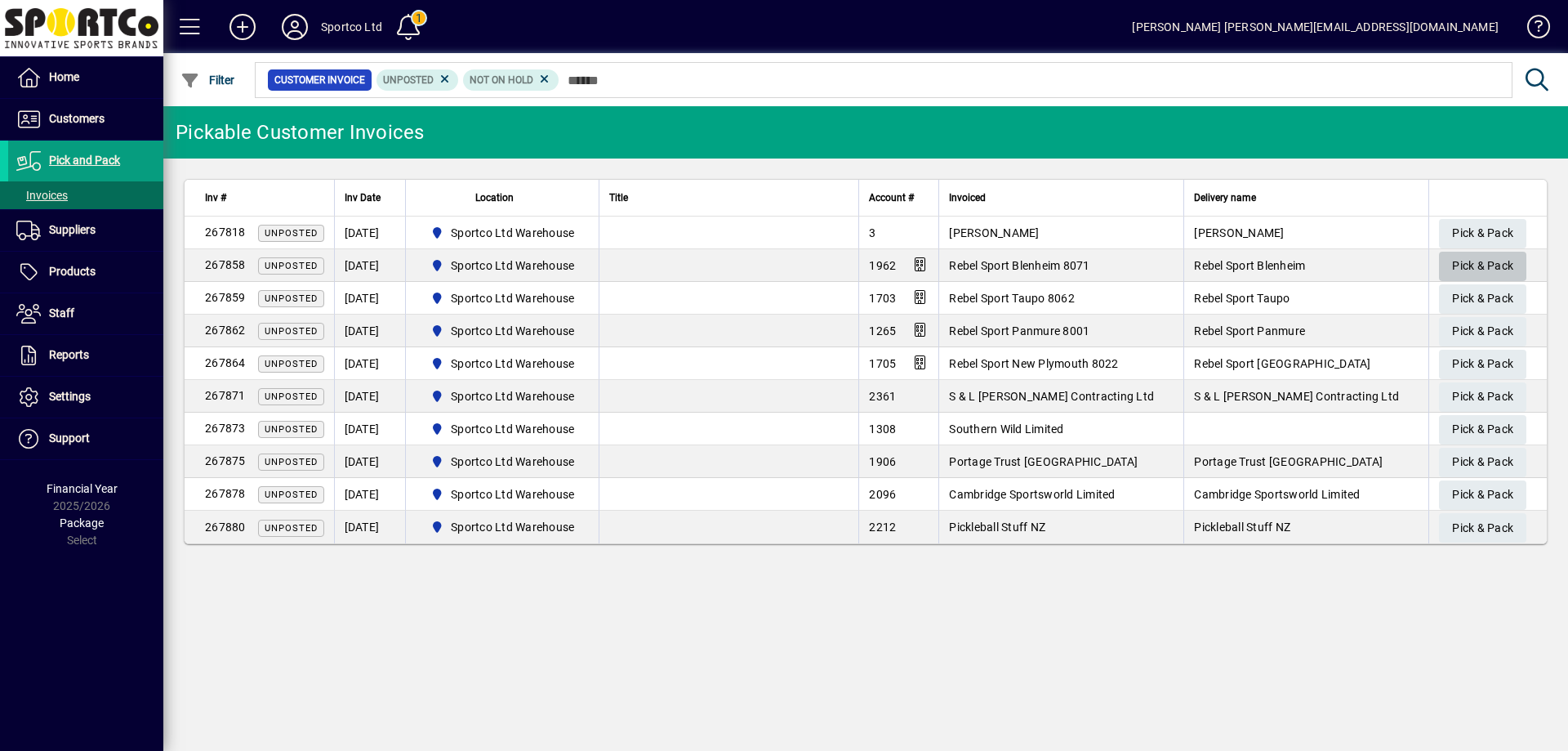
click at [1479, 263] on span "Pick & Pack" at bounding box center [1483, 266] width 61 height 27
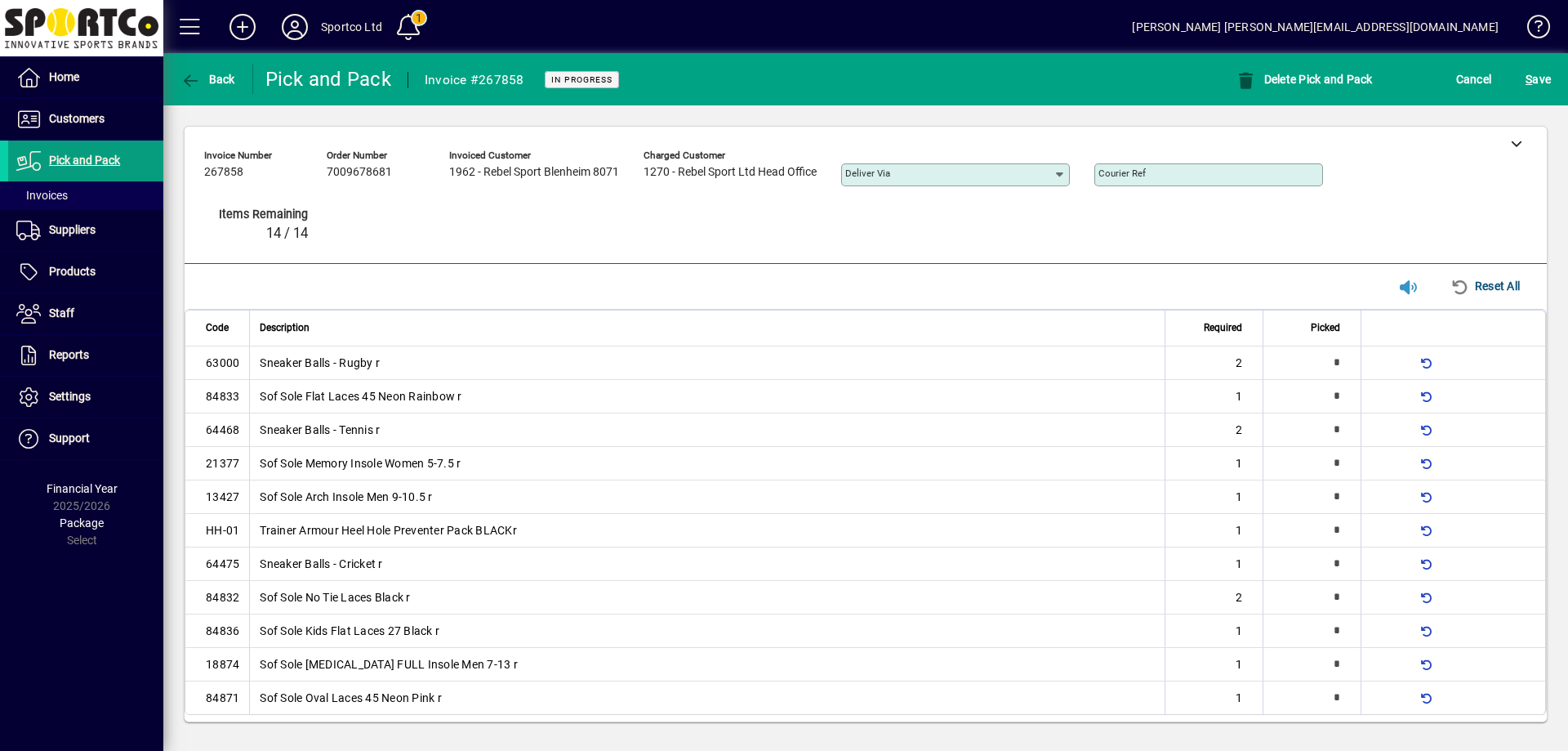
type input "*"
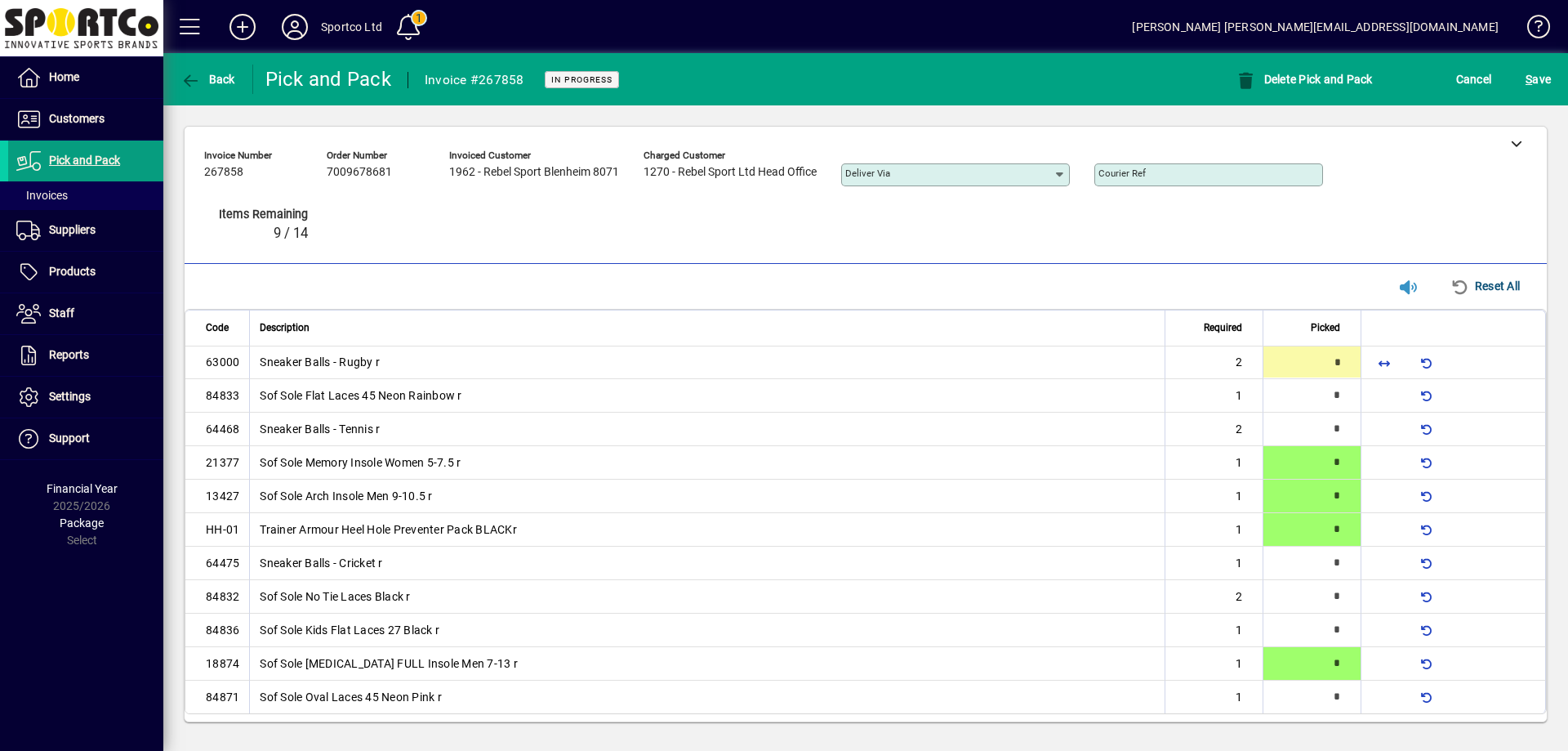
type input "*"
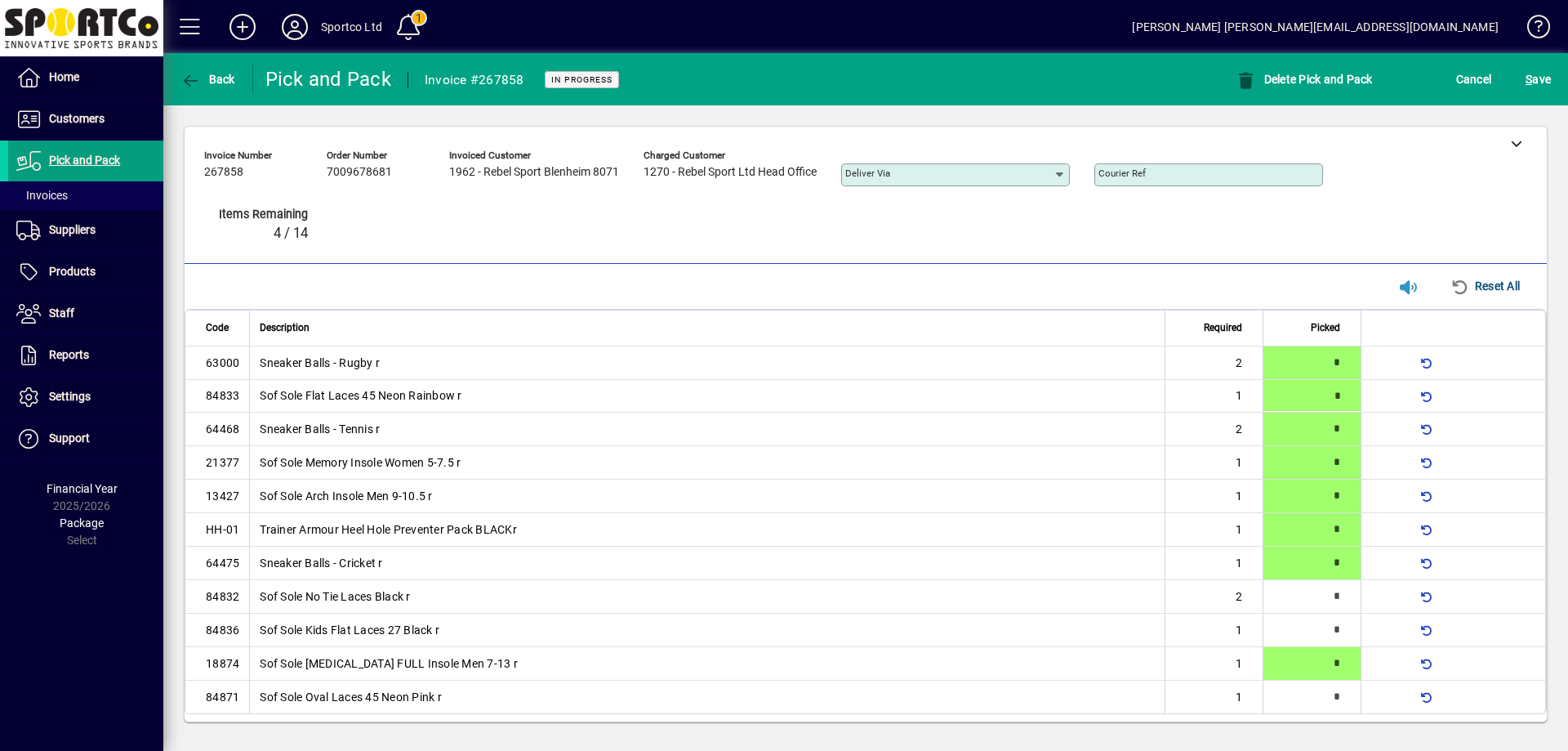
type input "*"
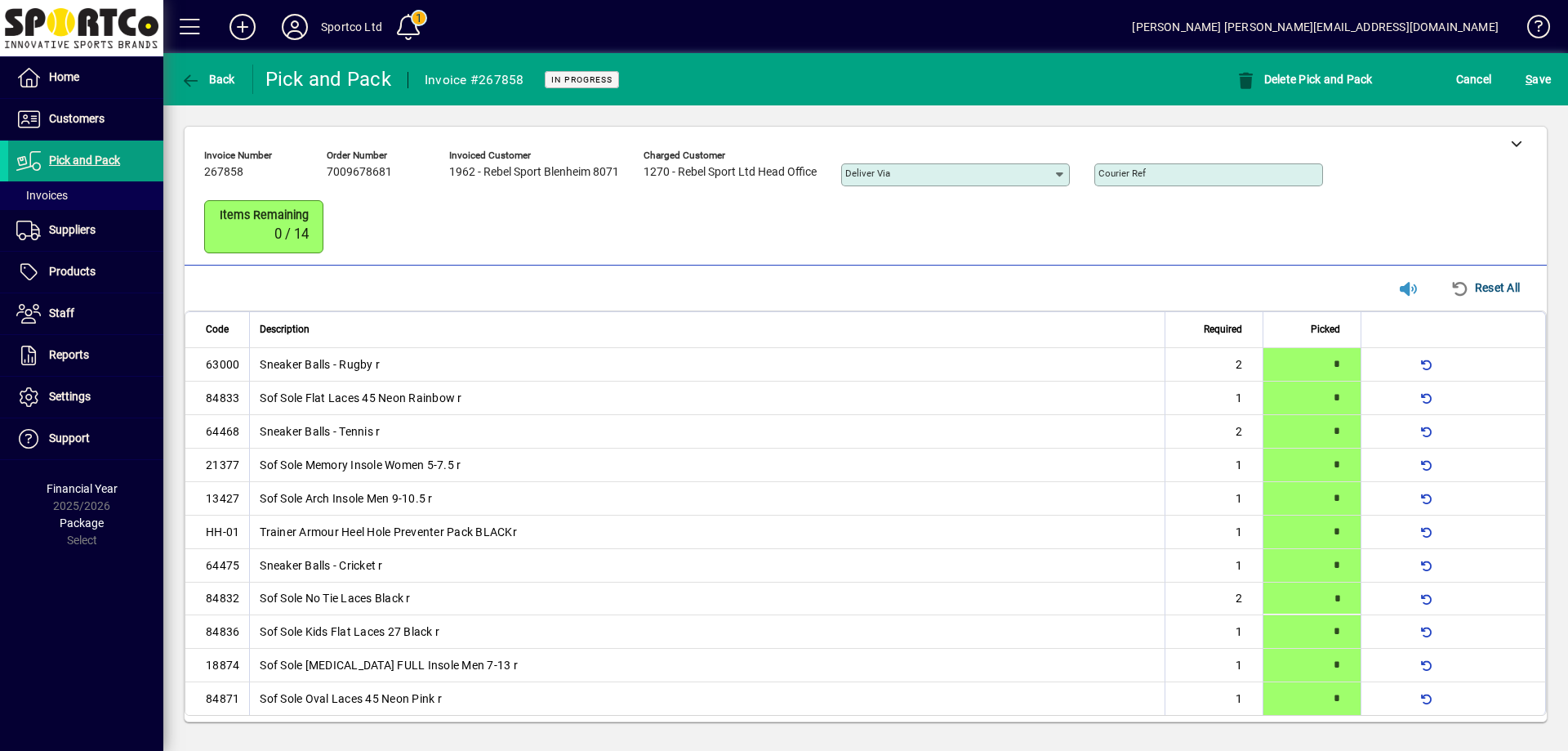
scroll to position [8, 0]
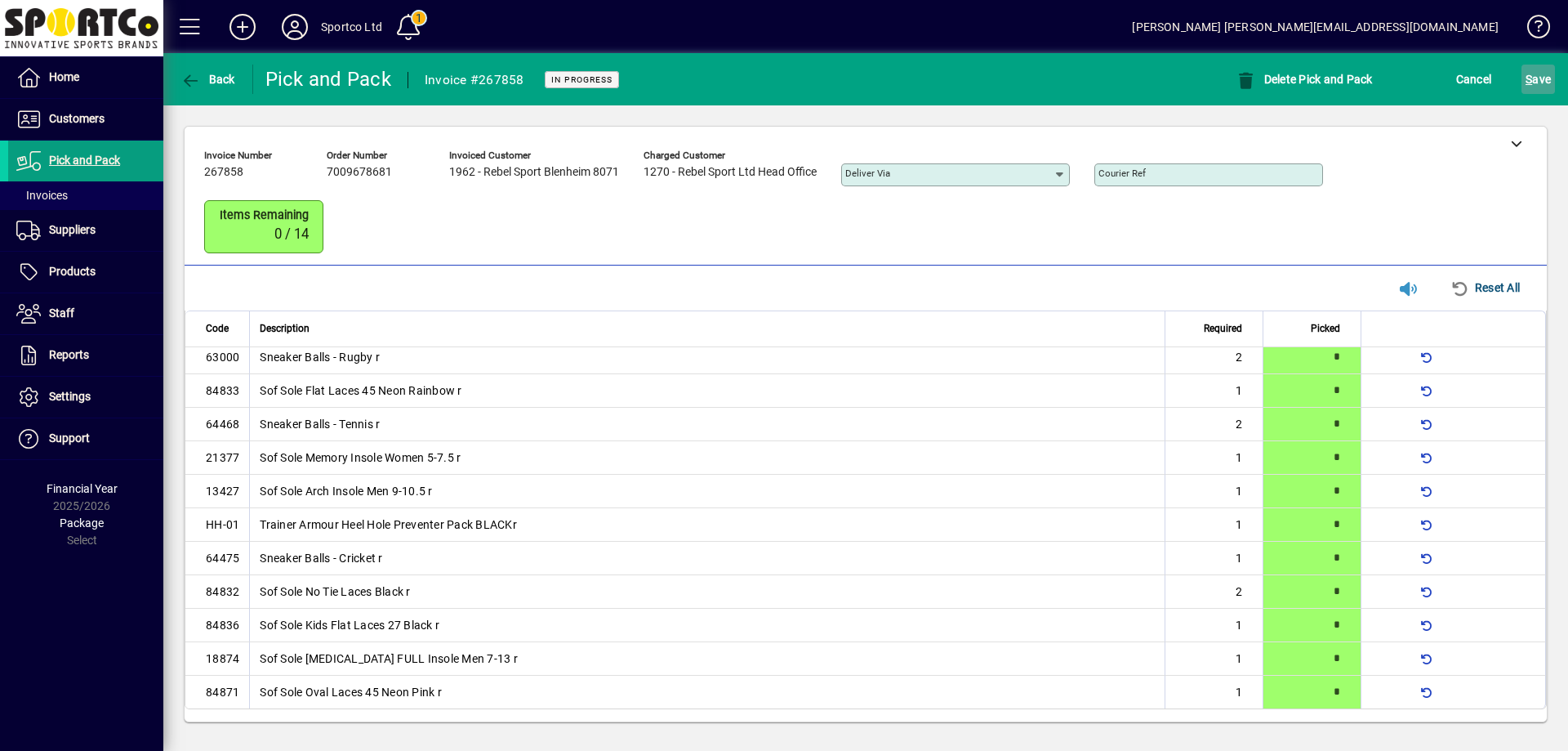
click at [1542, 64] on span "submit" at bounding box center [1538, 78] width 33 height 39
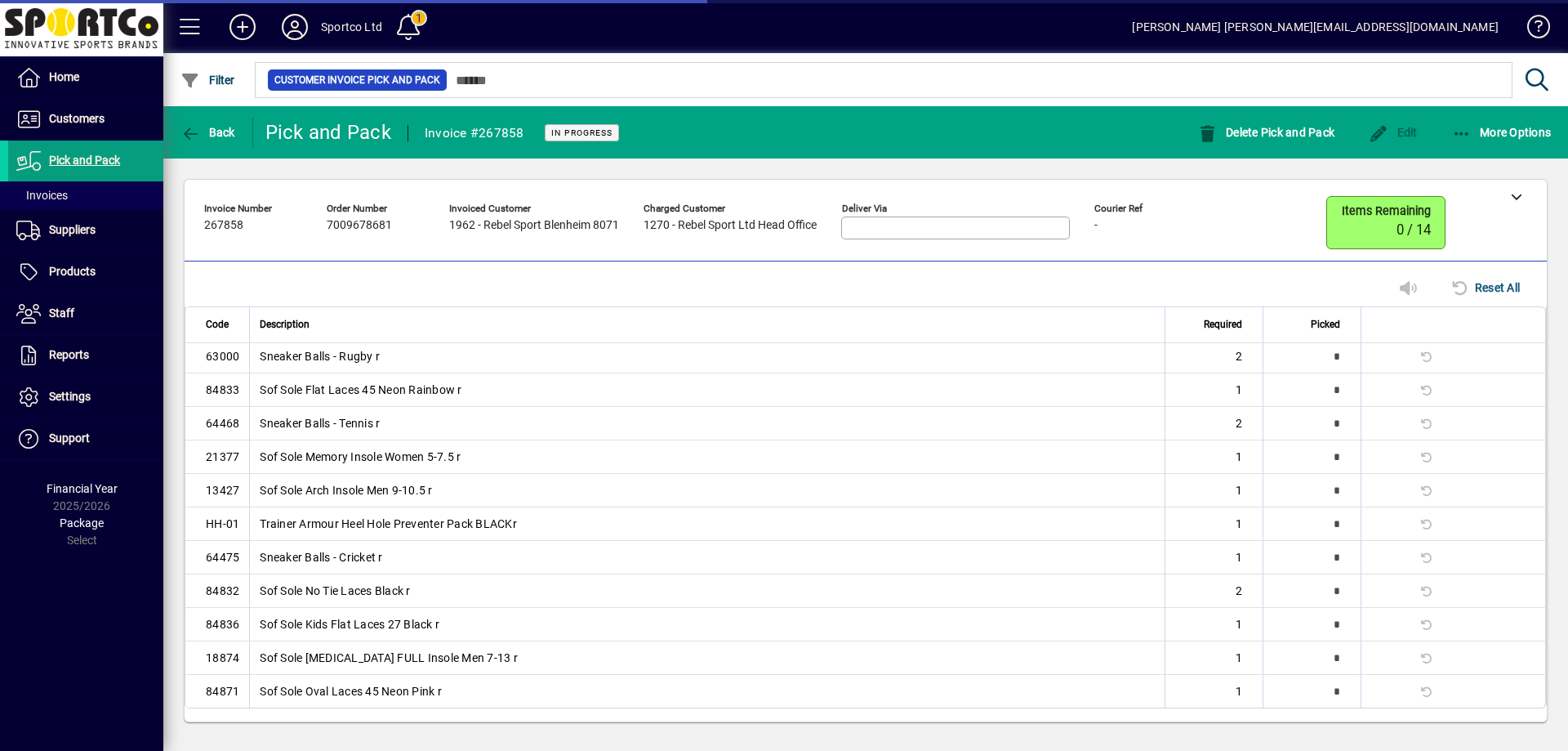
scroll to position [0, 0]
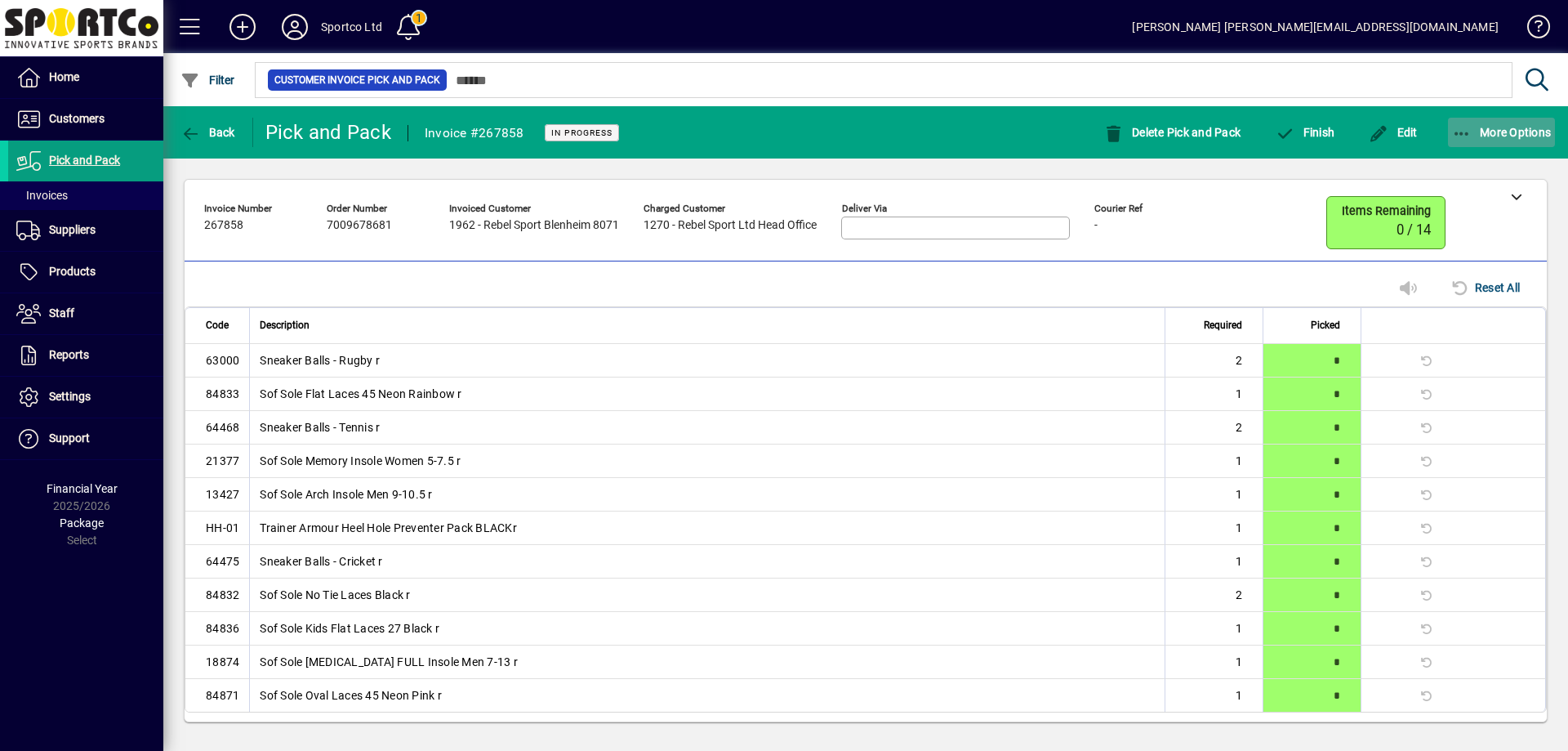
click at [1468, 127] on icon "button" at bounding box center [1462, 134] width 20 height 16
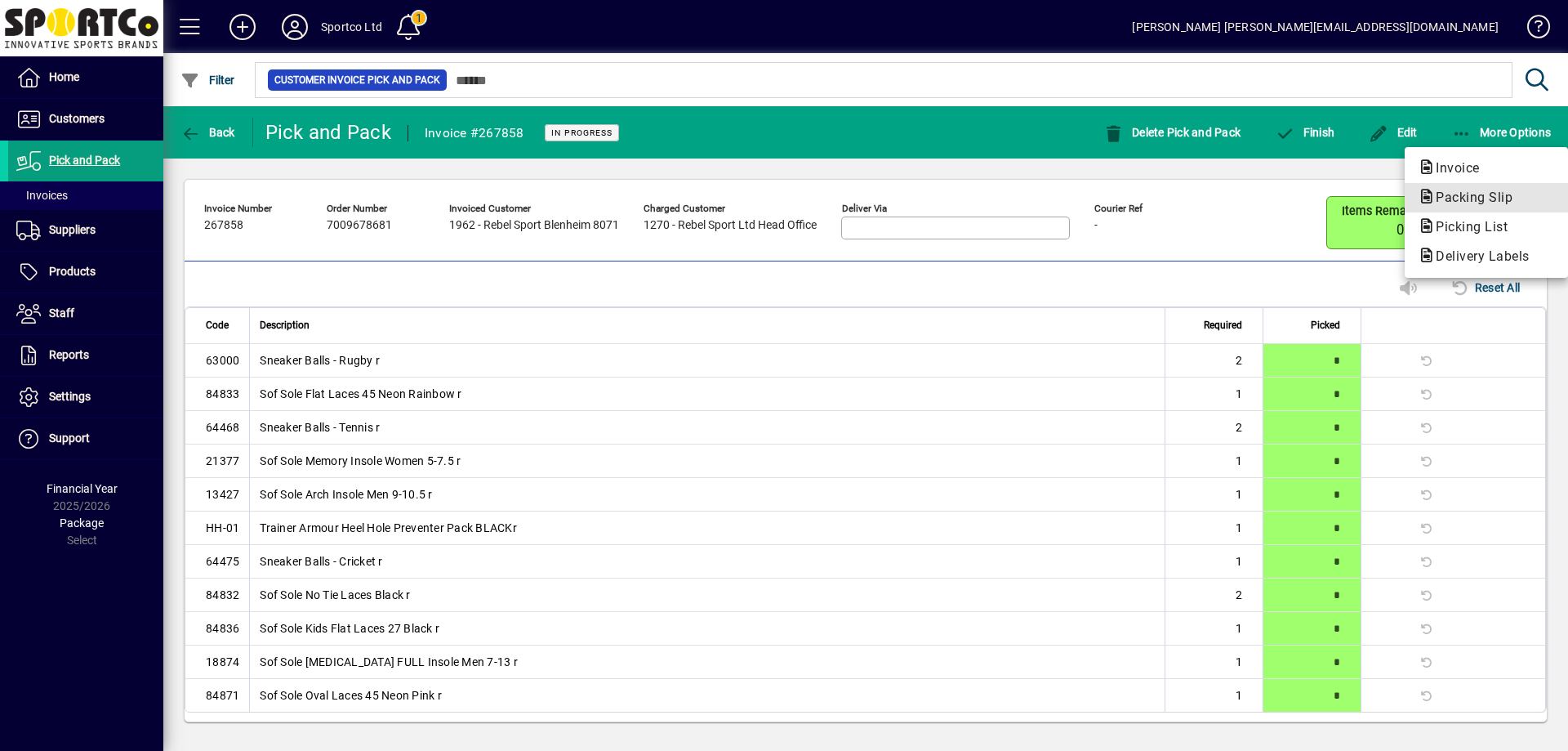
click at [1481, 211] on button "Packing Slip" at bounding box center [1486, 197] width 163 height 30
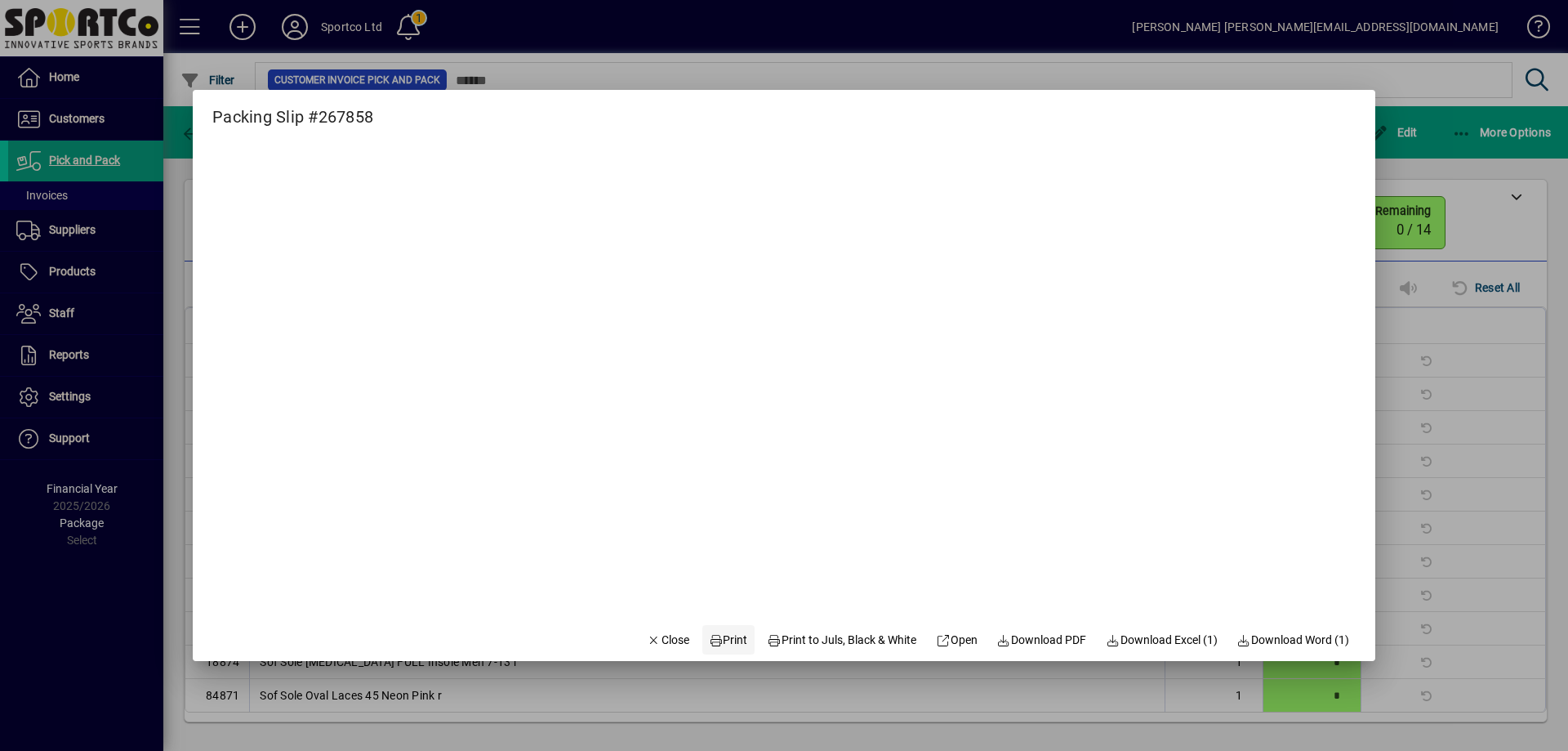
click at [713, 635] on span "Print" at bounding box center [728, 640] width 39 height 17
click at [651, 636] on span "Close" at bounding box center [668, 640] width 42 height 17
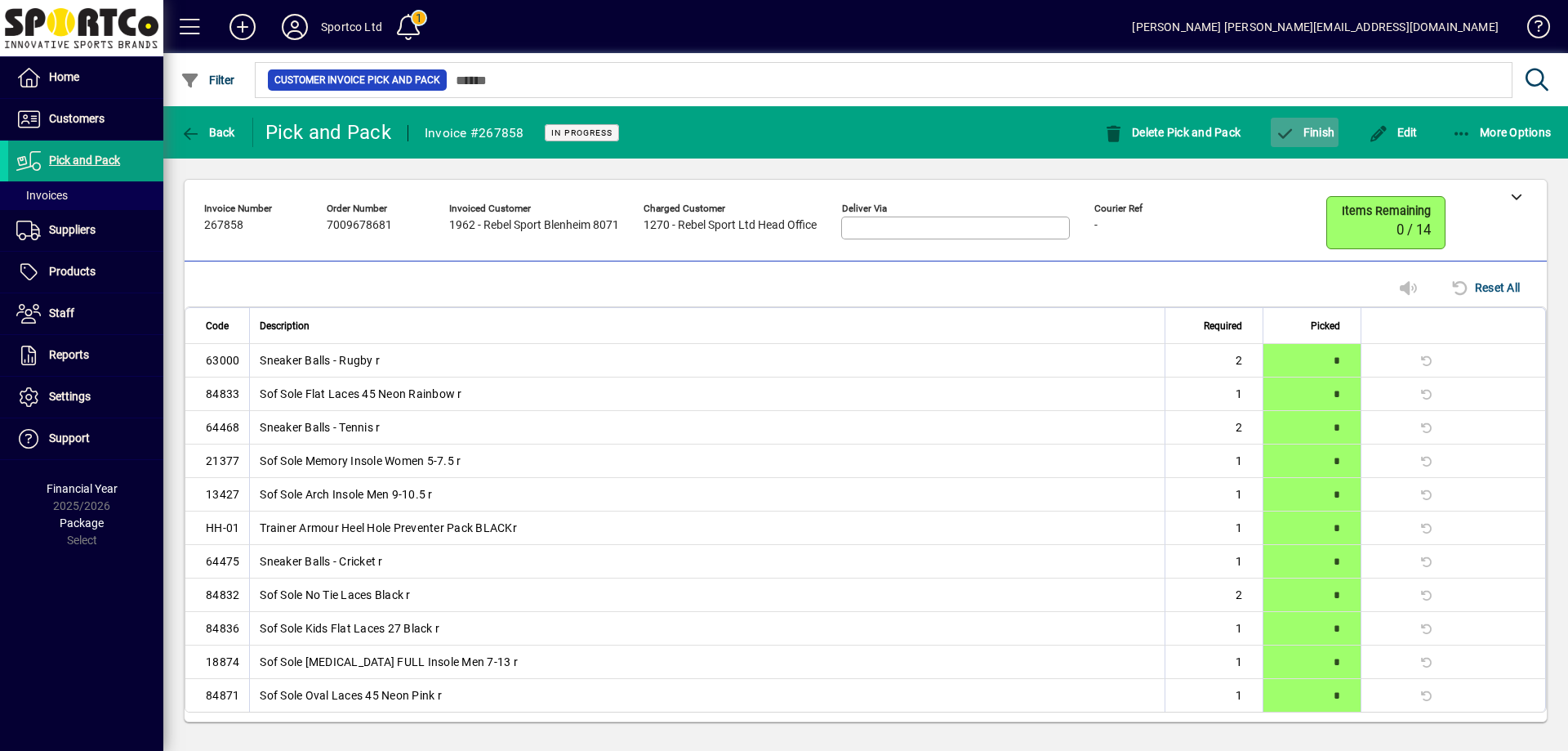
click at [1318, 136] on span "Finish" at bounding box center [1304, 133] width 59 height 13
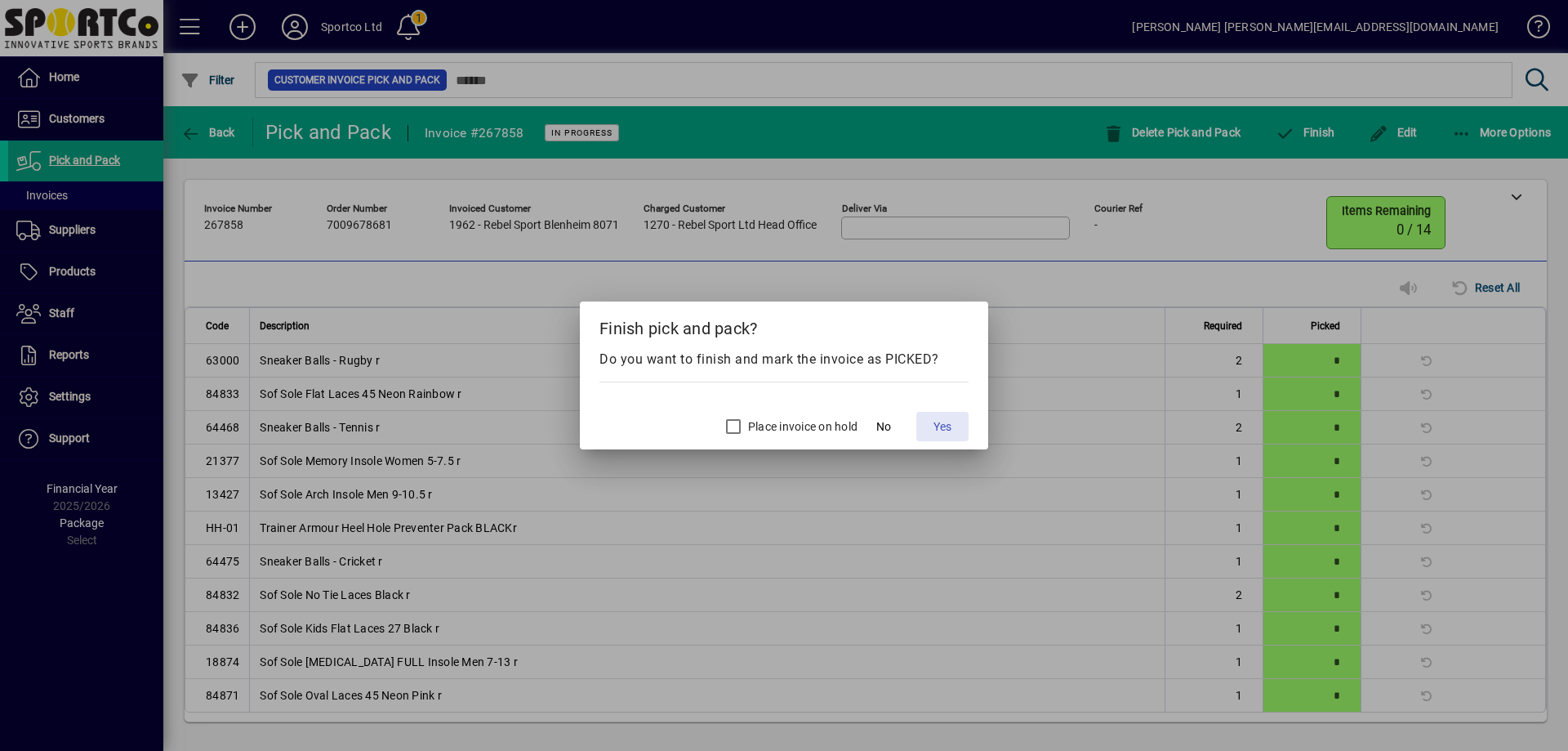
click at [944, 429] on span "Yes" at bounding box center [942, 427] width 18 height 17
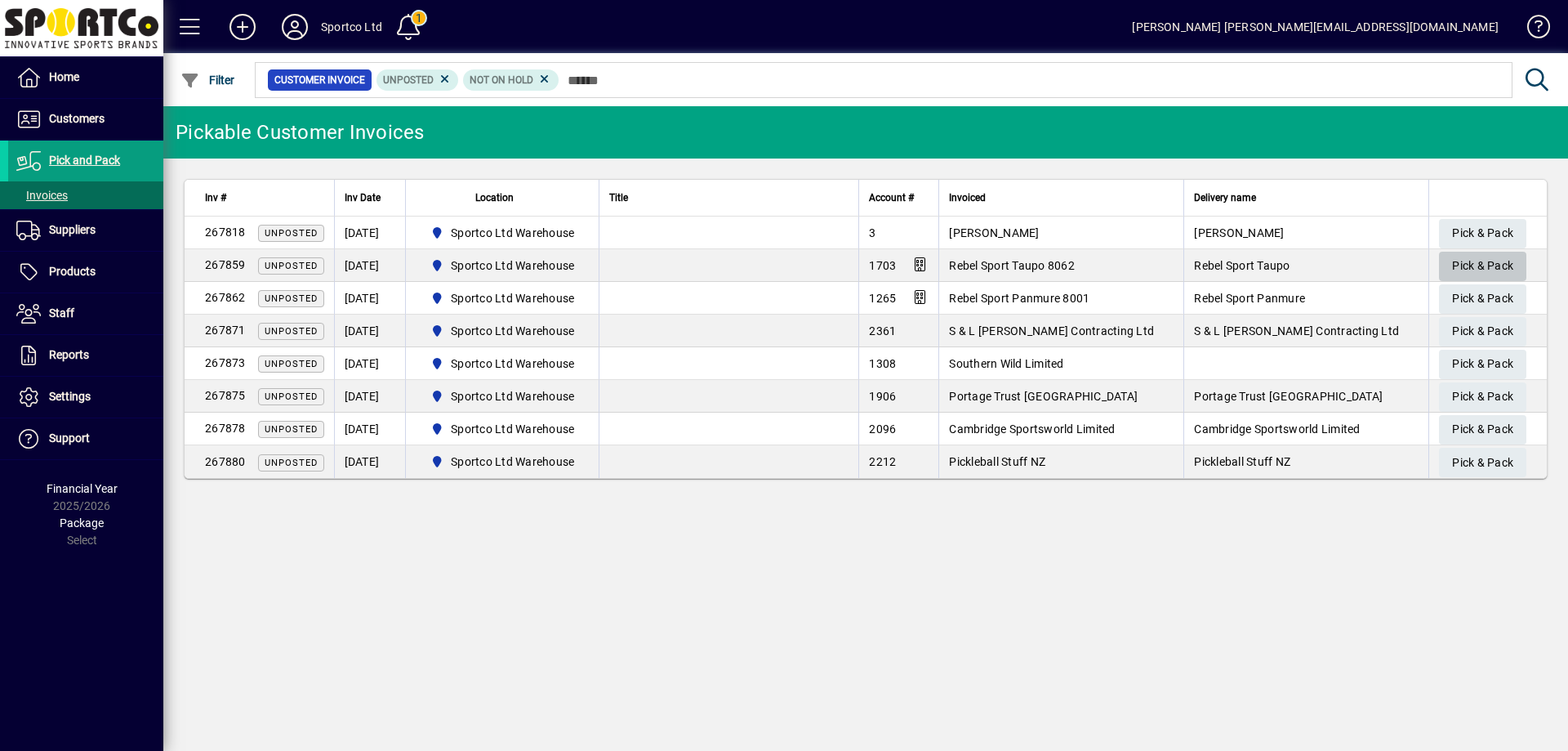
click at [1479, 262] on span "Pick & Pack" at bounding box center [1483, 266] width 61 height 27
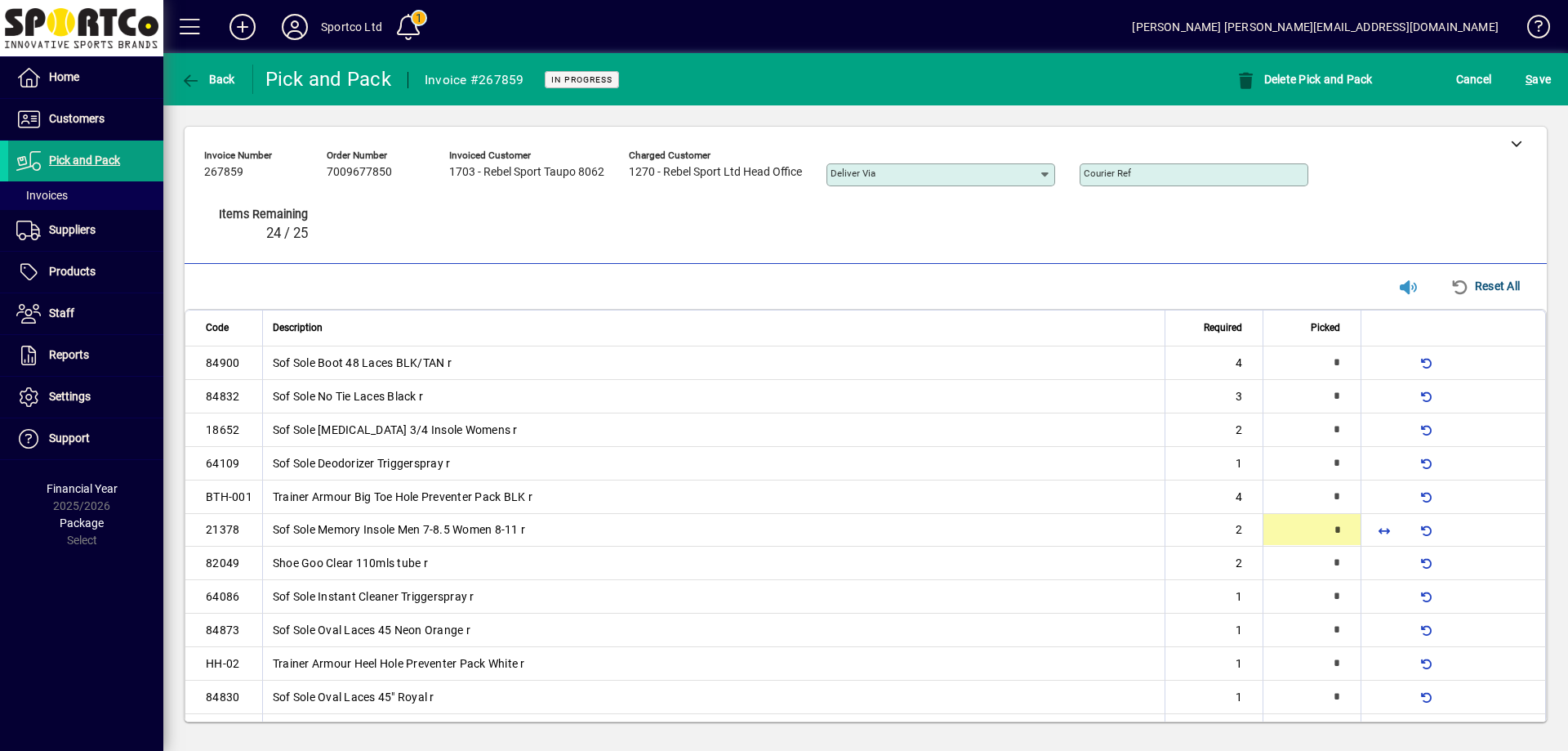
type input "*"
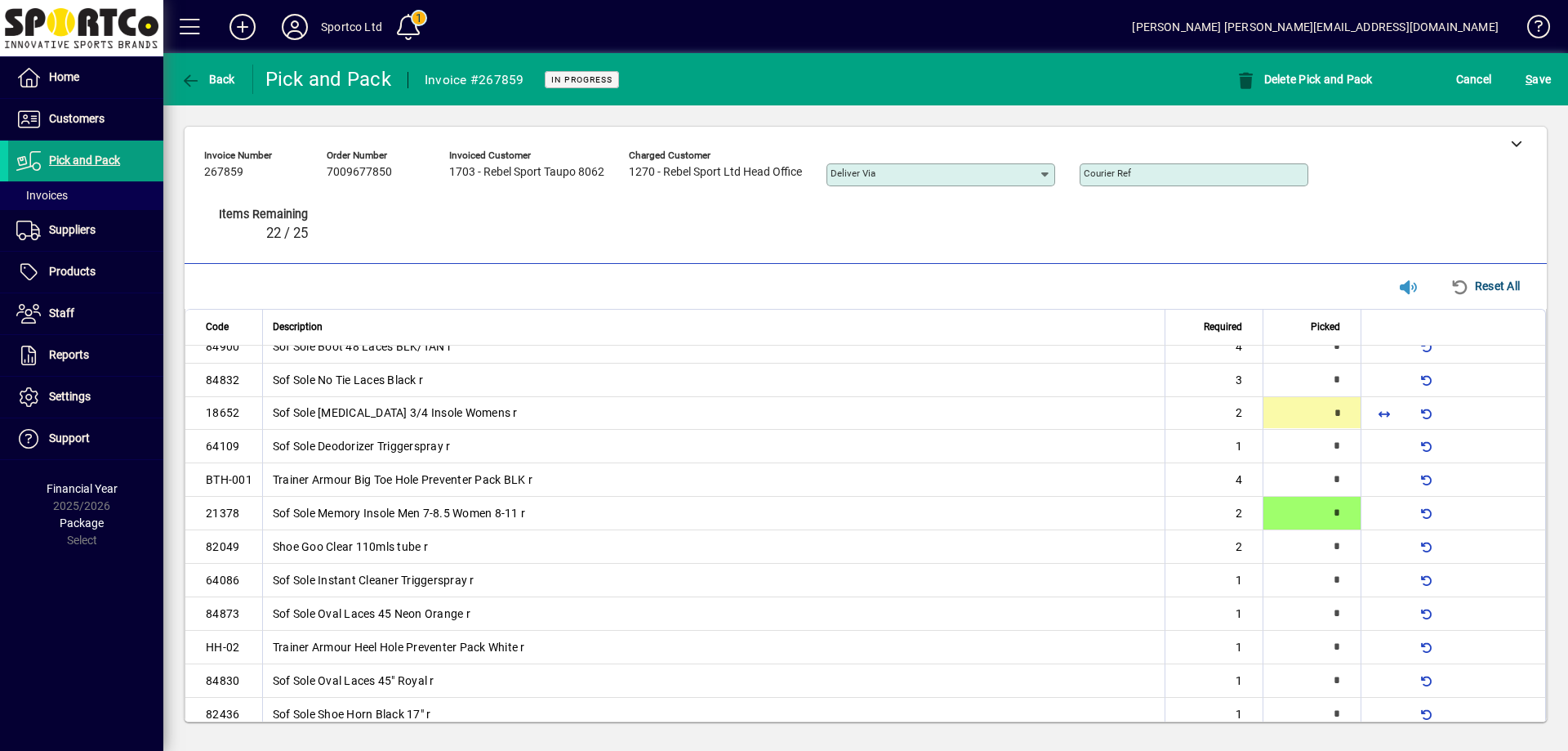
type input "*"
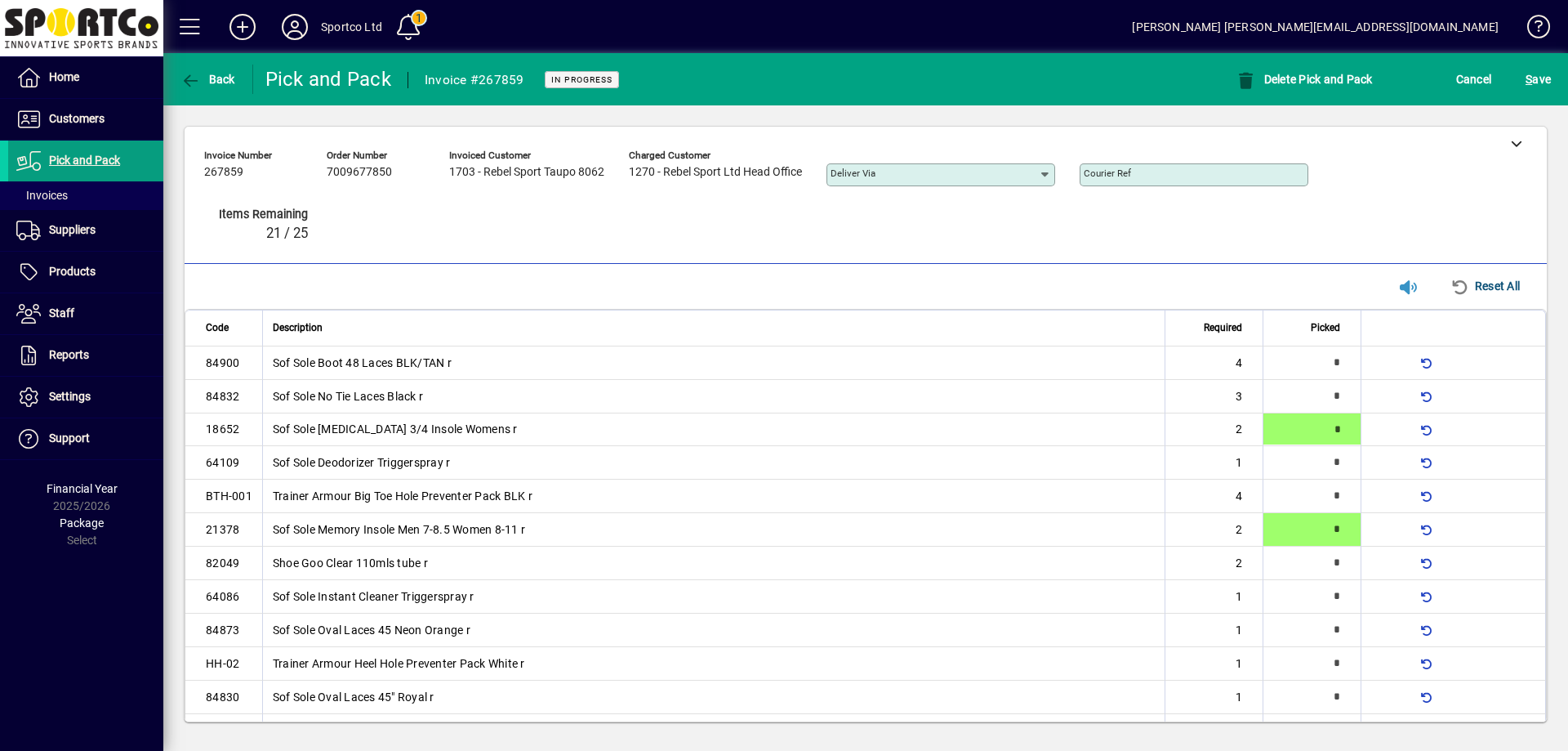
type input "*"
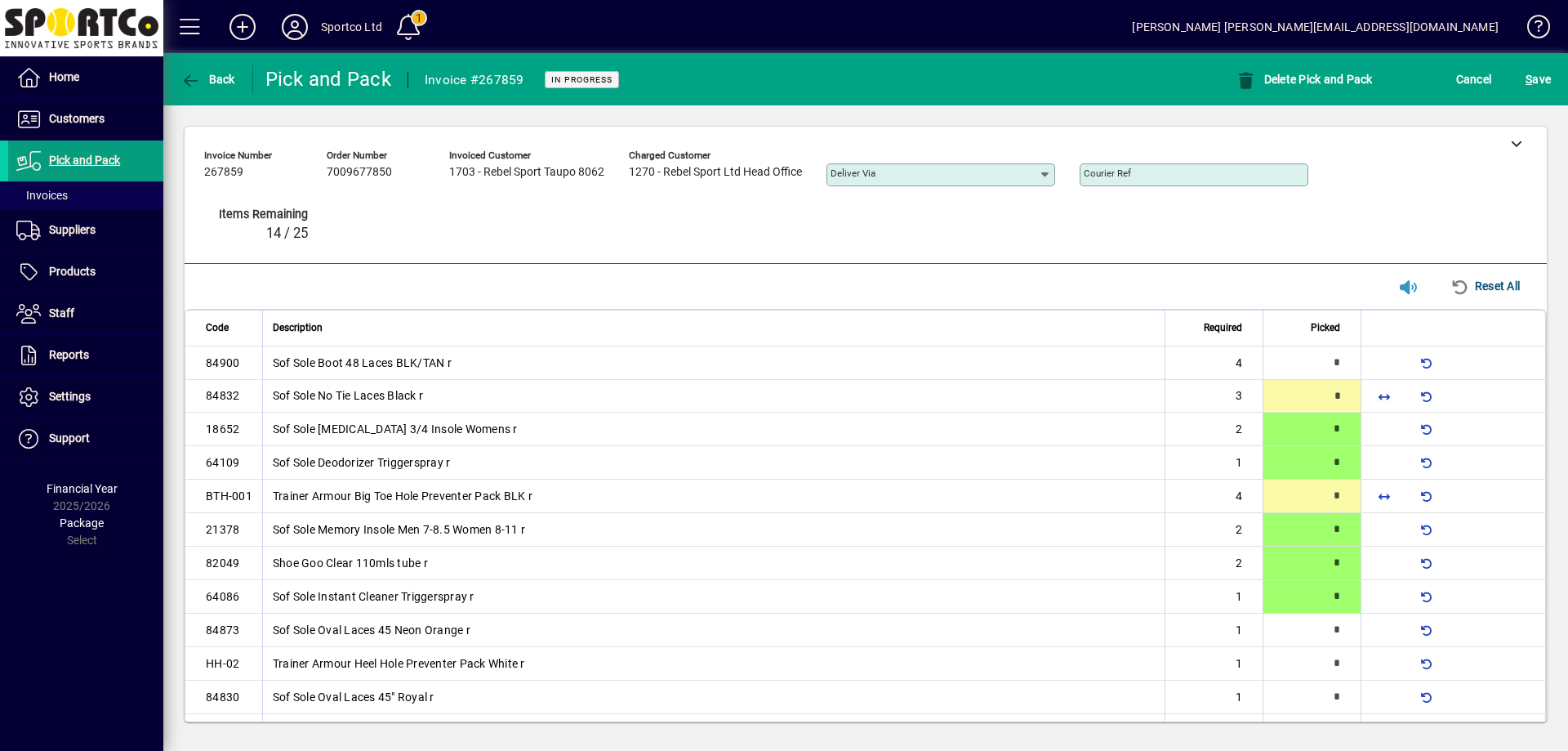
type input "*"
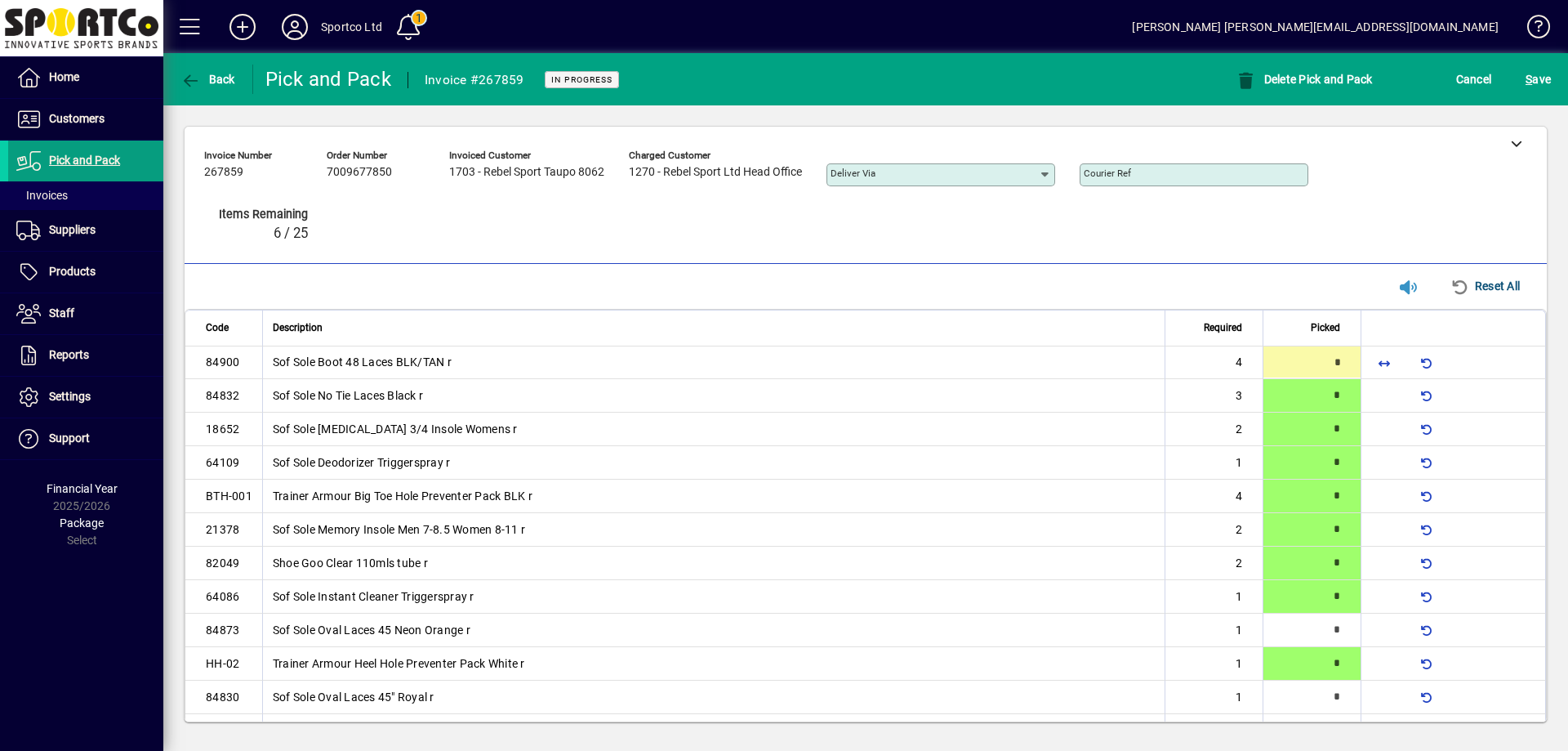
type input "*"
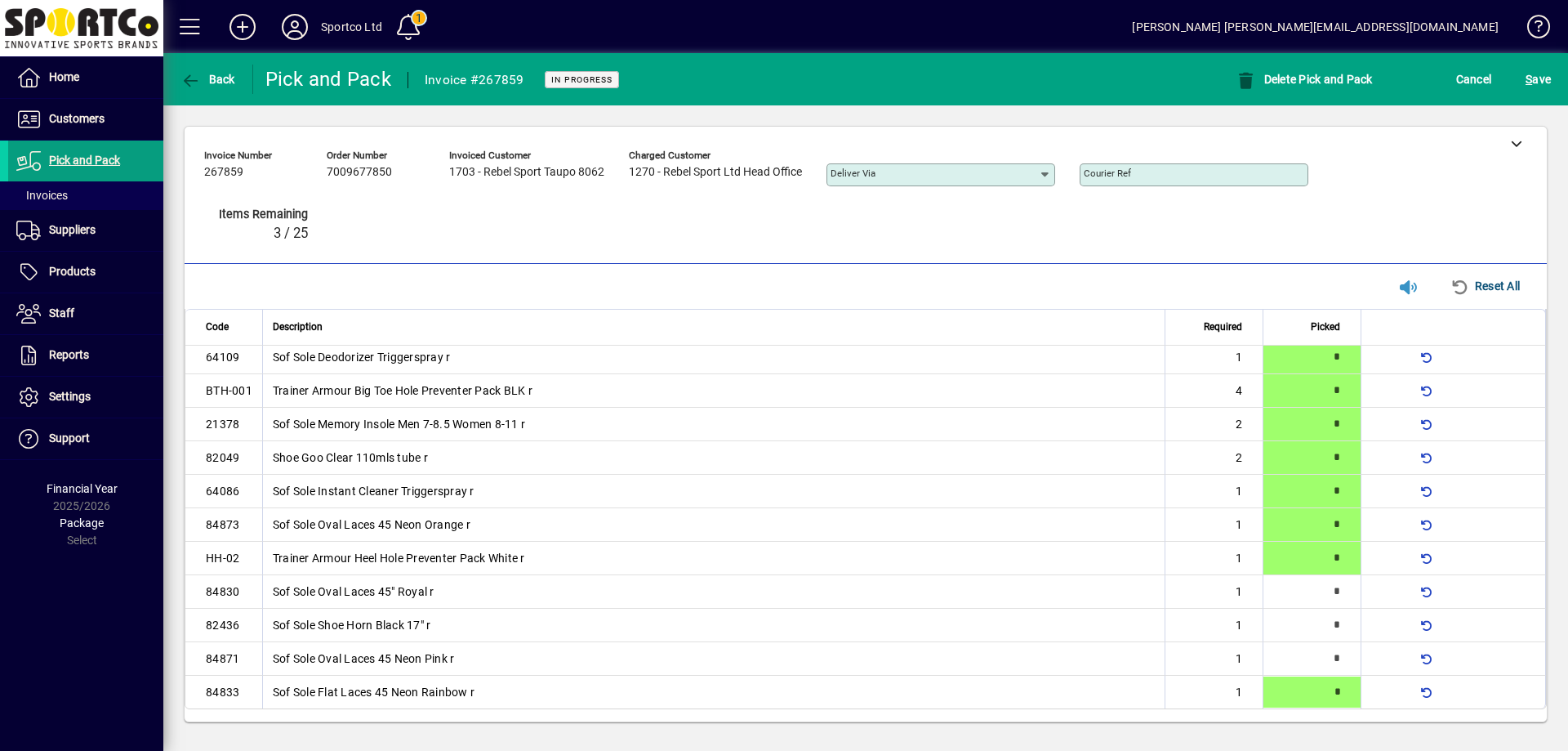
type input "*"
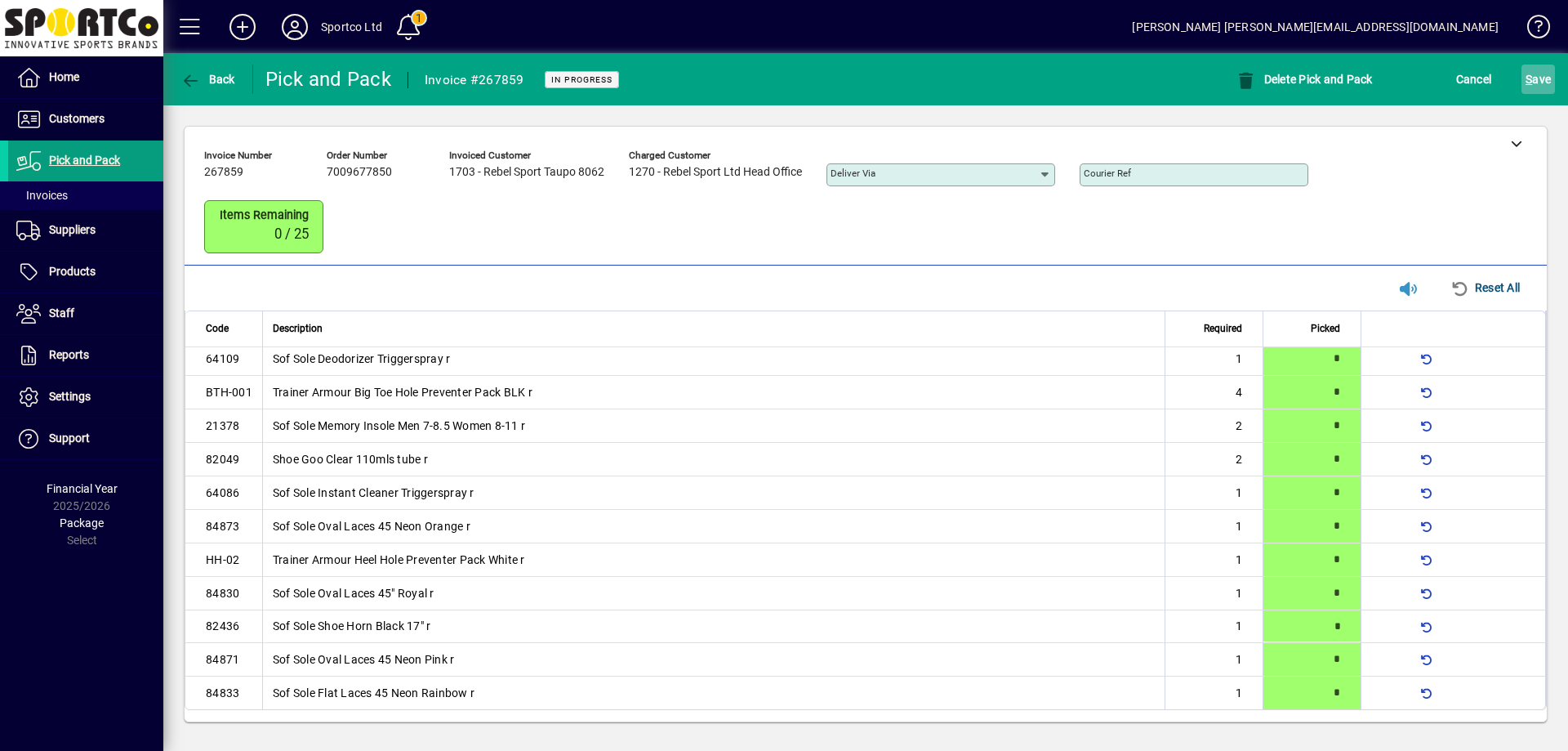
click at [1529, 79] on span "S" at bounding box center [1529, 79] width 7 height 13
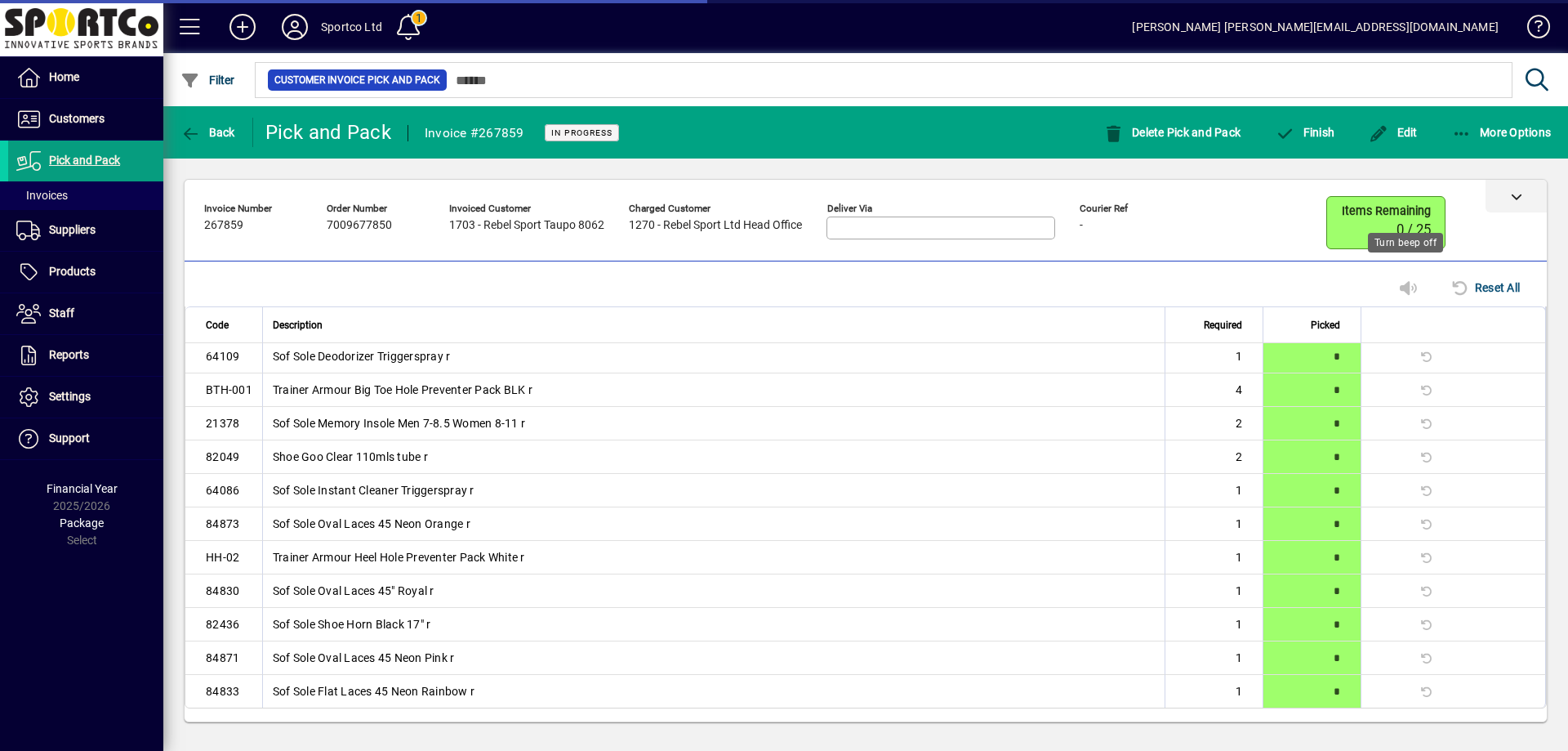
scroll to position [104, 0]
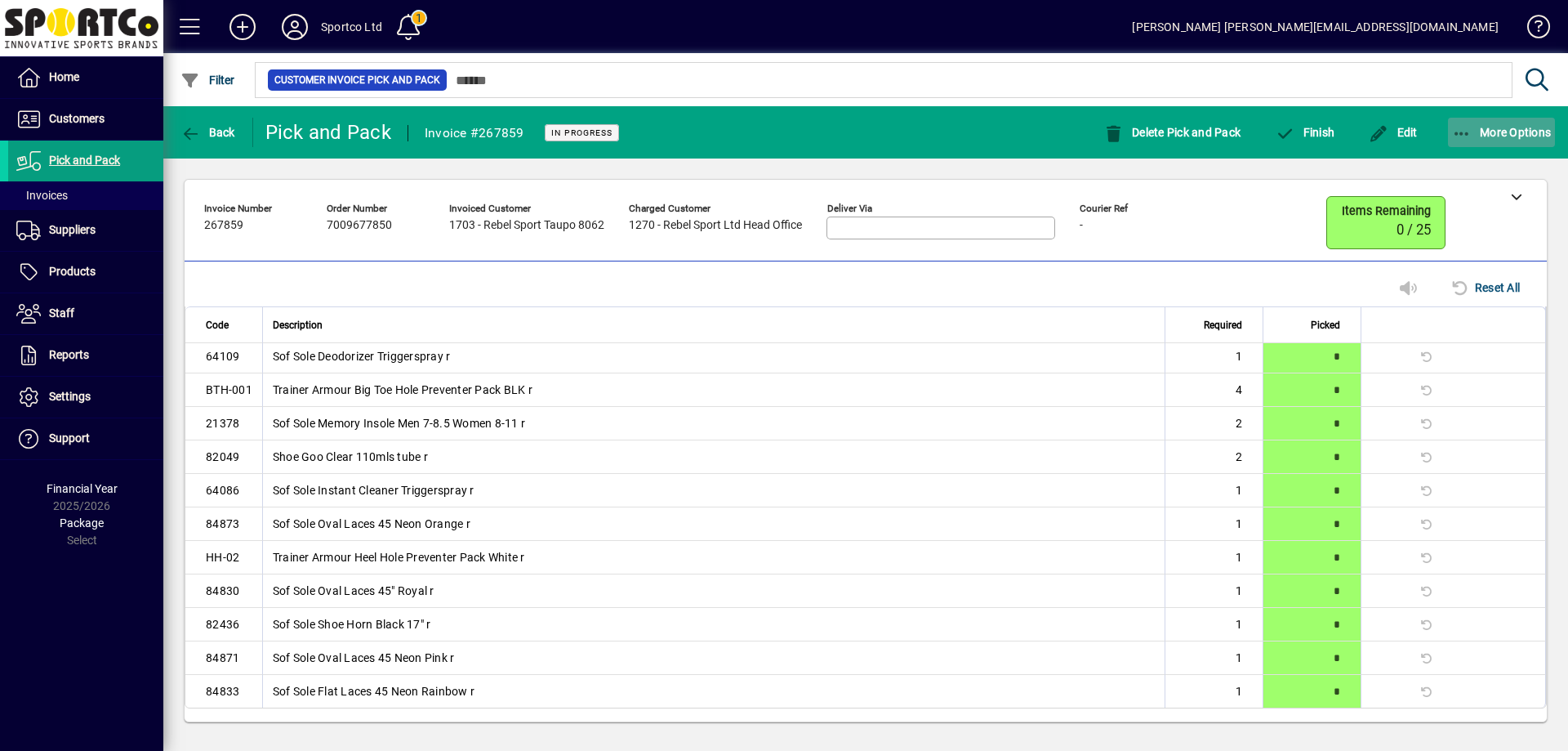
click at [1454, 131] on icon "button" at bounding box center [1462, 134] width 20 height 16
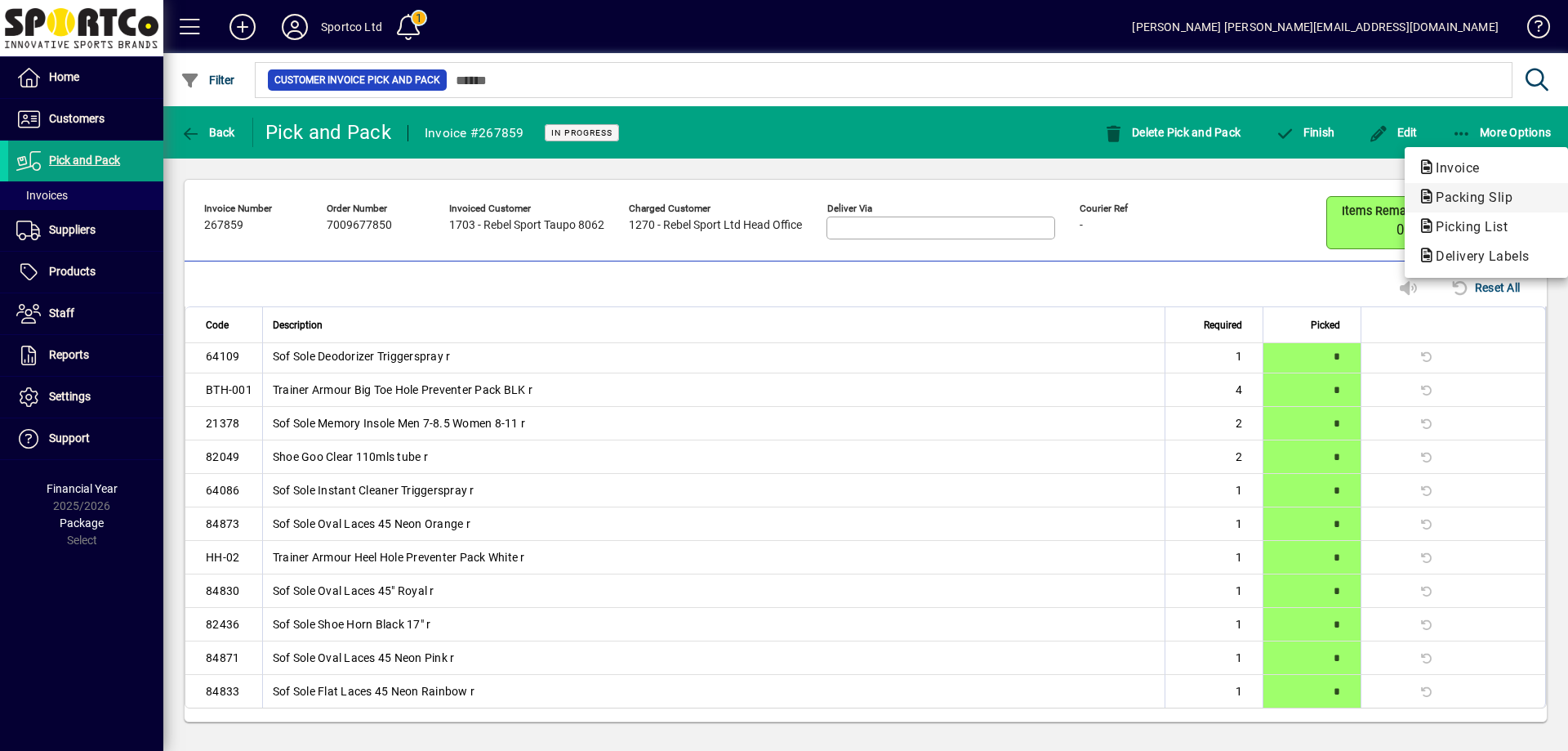
click at [1475, 197] on span "Packing Slip" at bounding box center [1470, 197] width 103 height 15
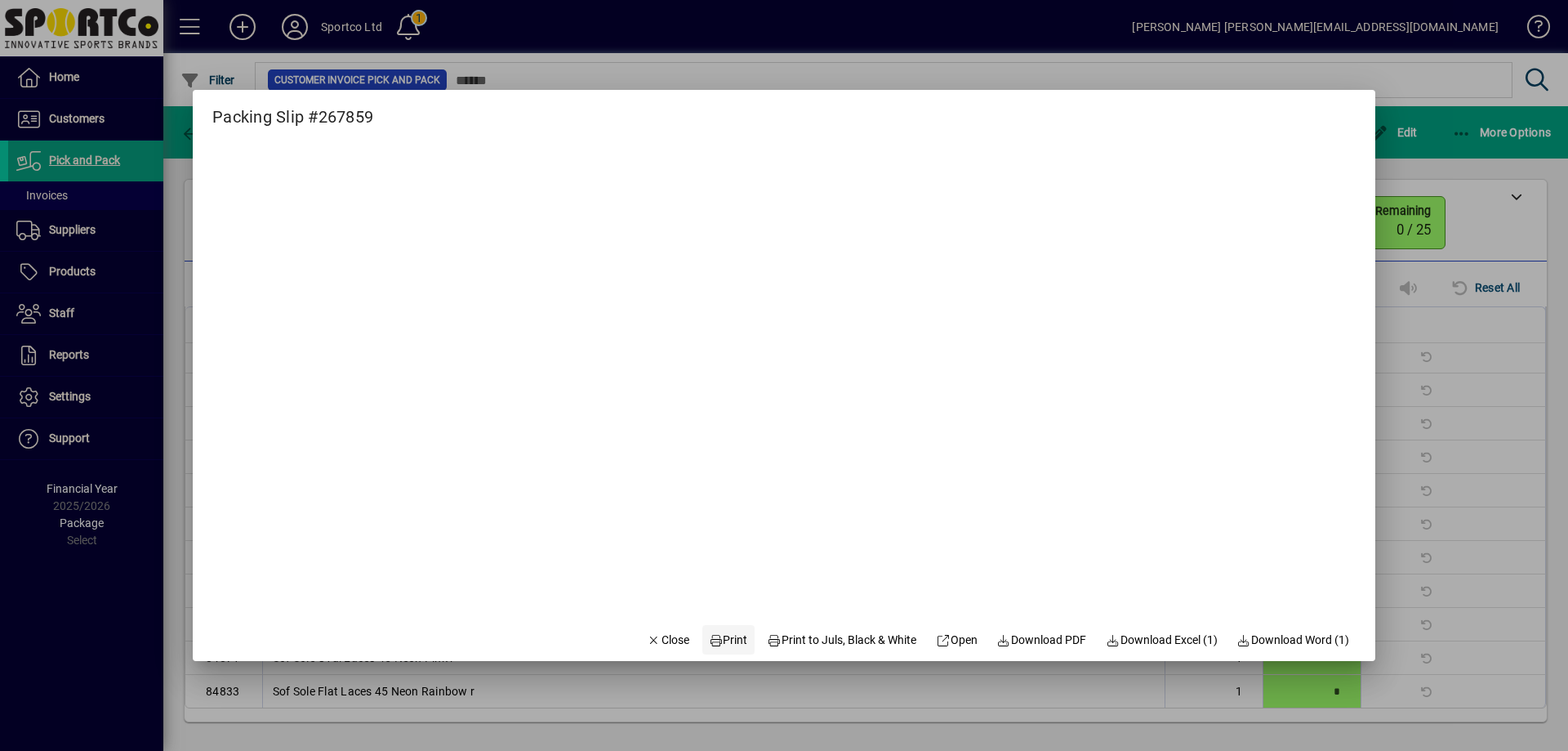
click at [718, 636] on span "Print" at bounding box center [728, 640] width 39 height 17
click at [661, 644] on span "Close" at bounding box center [668, 640] width 42 height 17
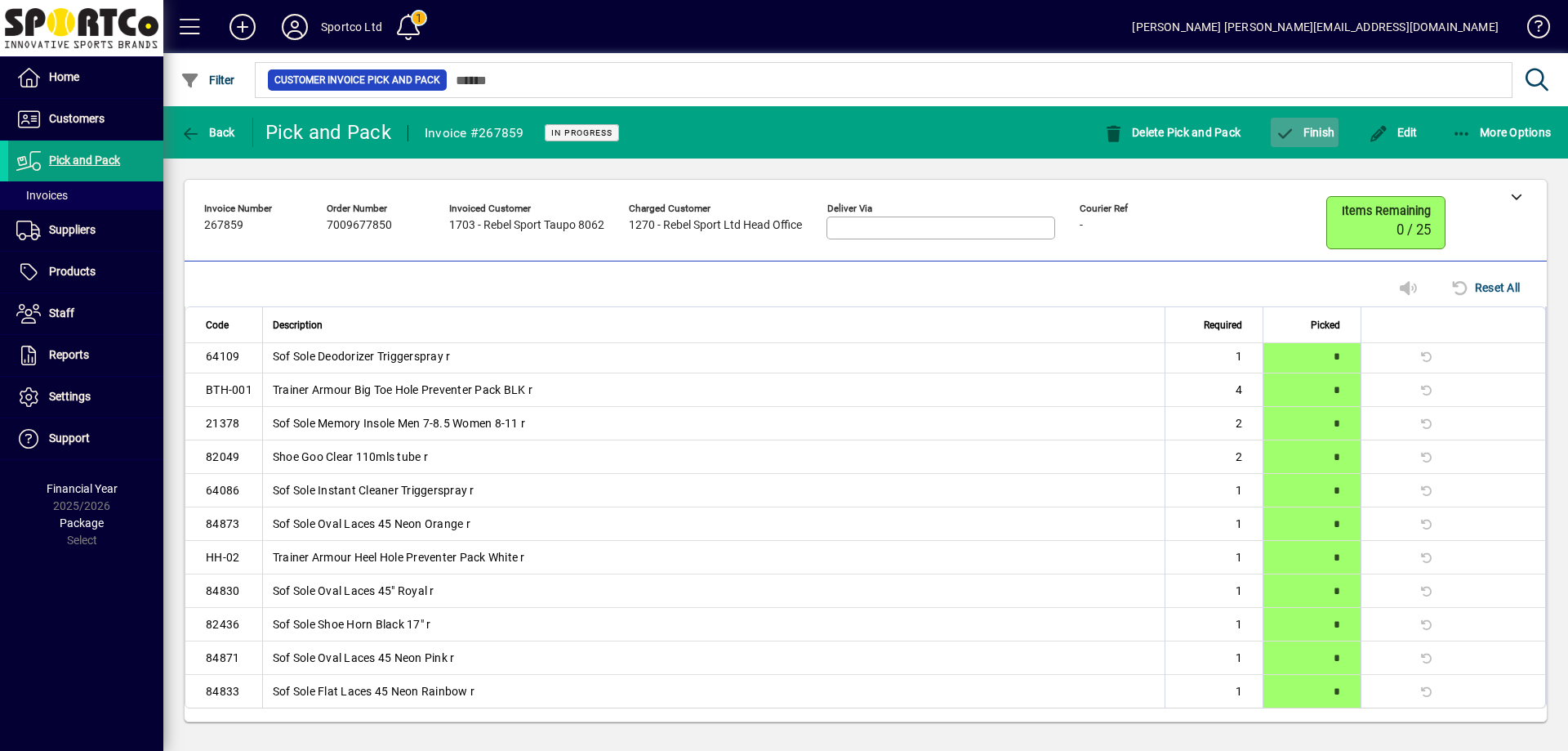
click at [1318, 133] on span "Finish" at bounding box center [1304, 133] width 59 height 13
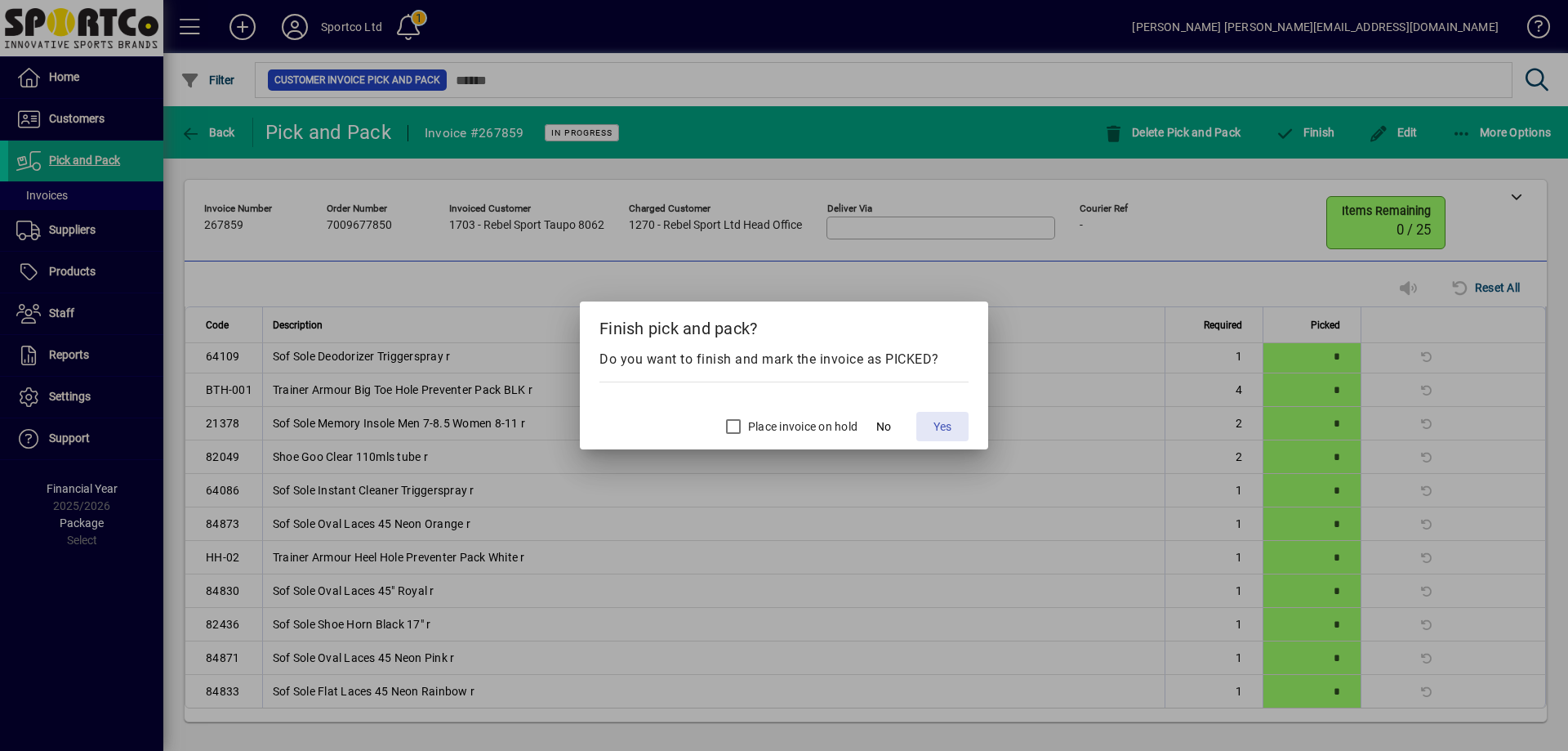
click at [939, 428] on span "Yes" at bounding box center [942, 427] width 18 height 17
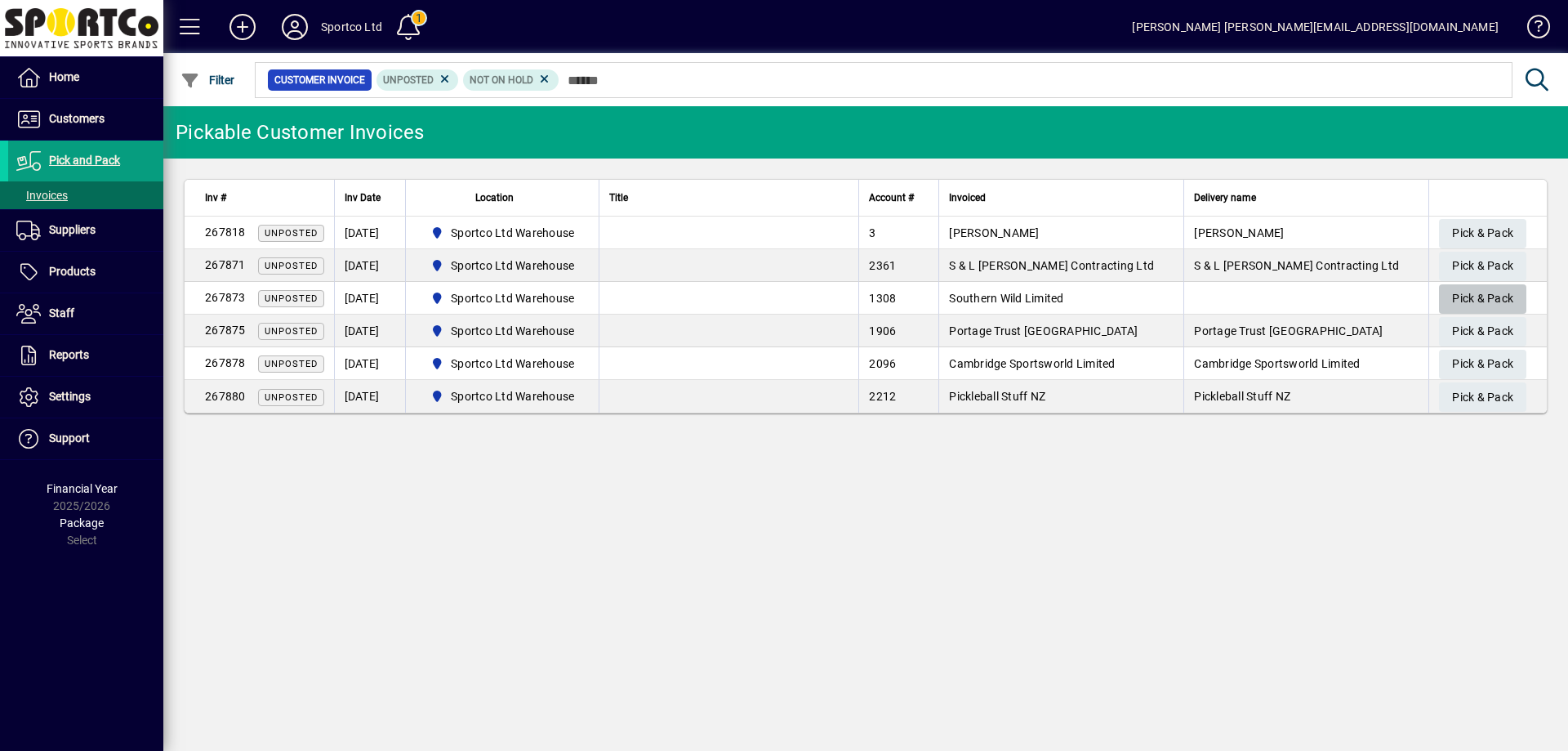
click at [1493, 294] on span "Pick & Pack" at bounding box center [1483, 298] width 61 height 27
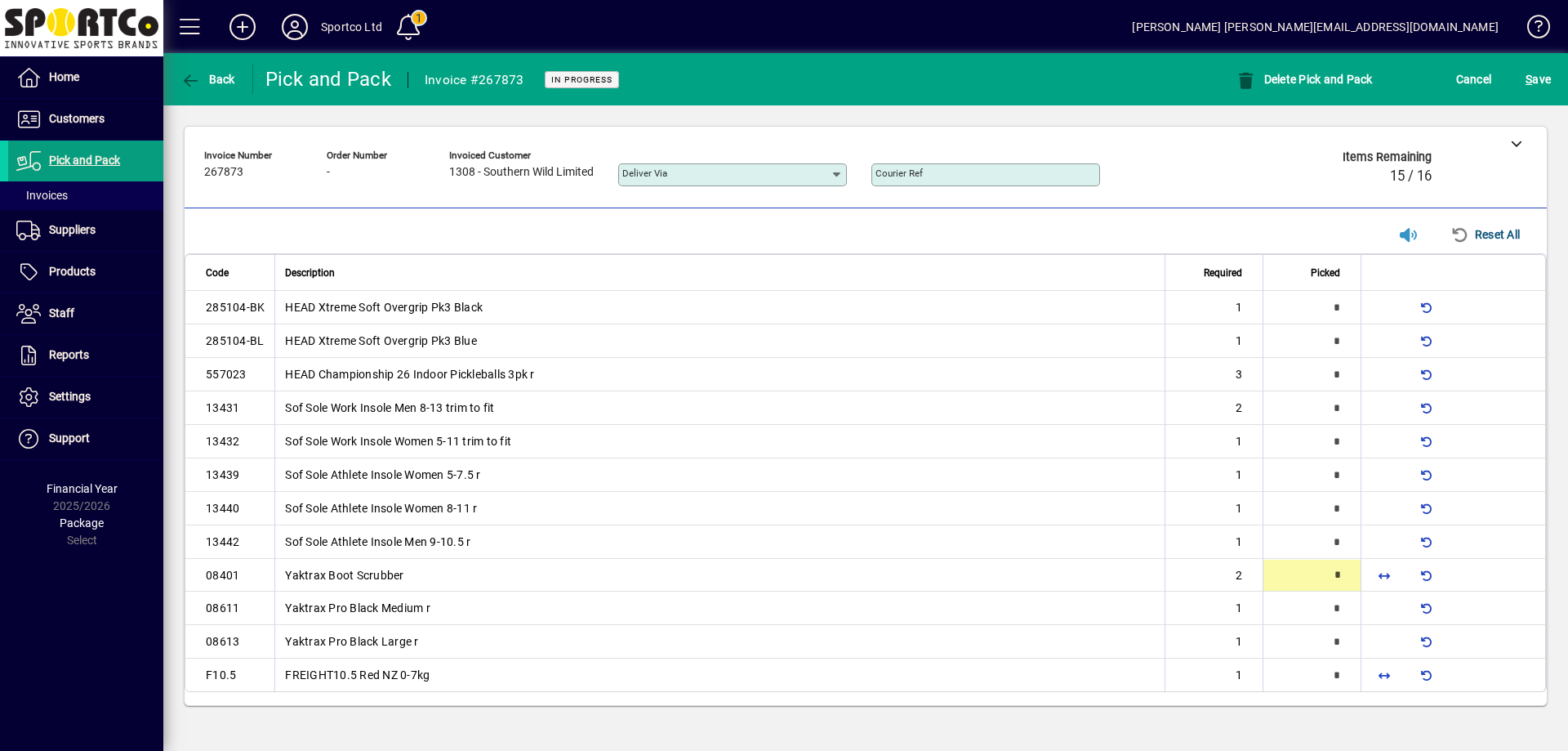
type input "*"
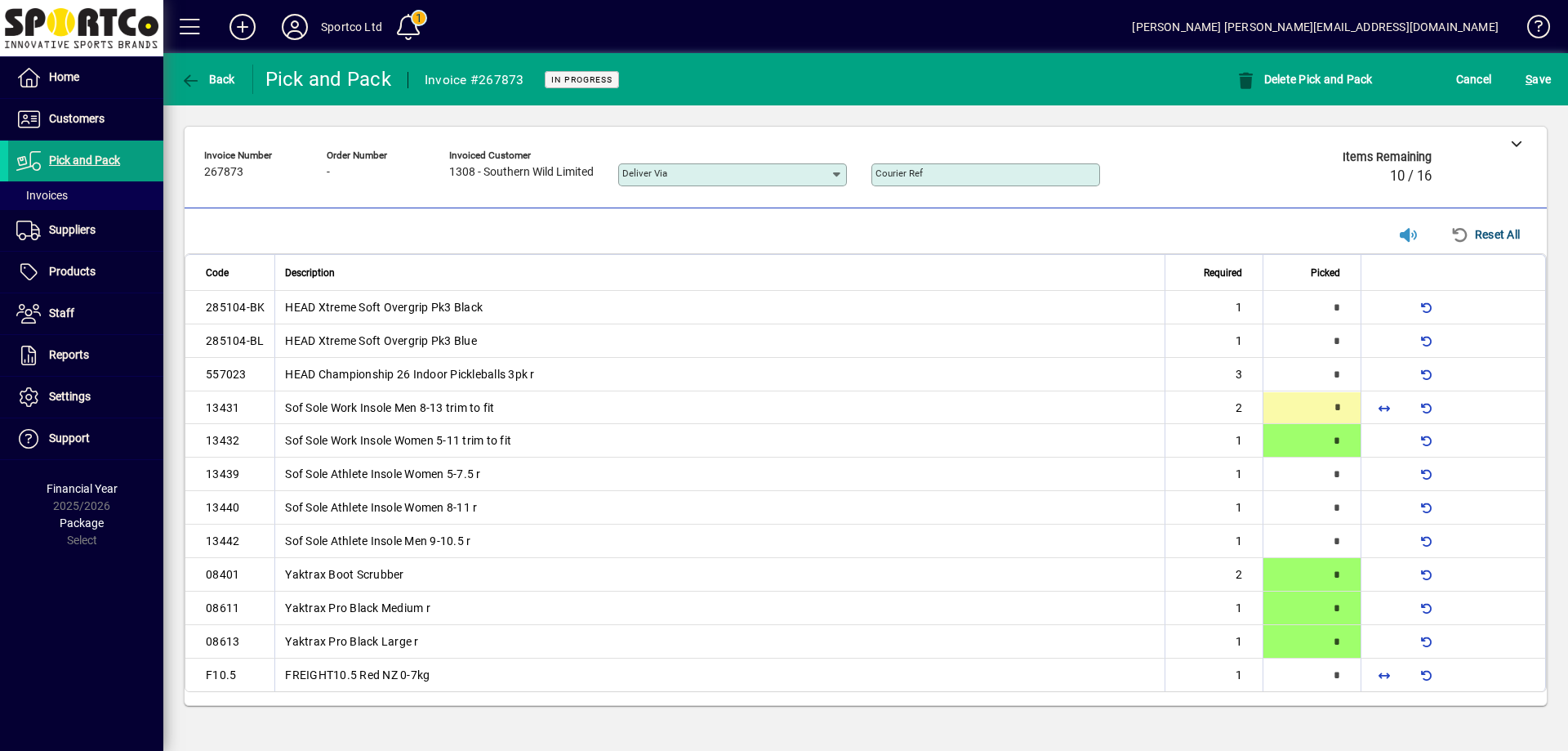
type input "*"
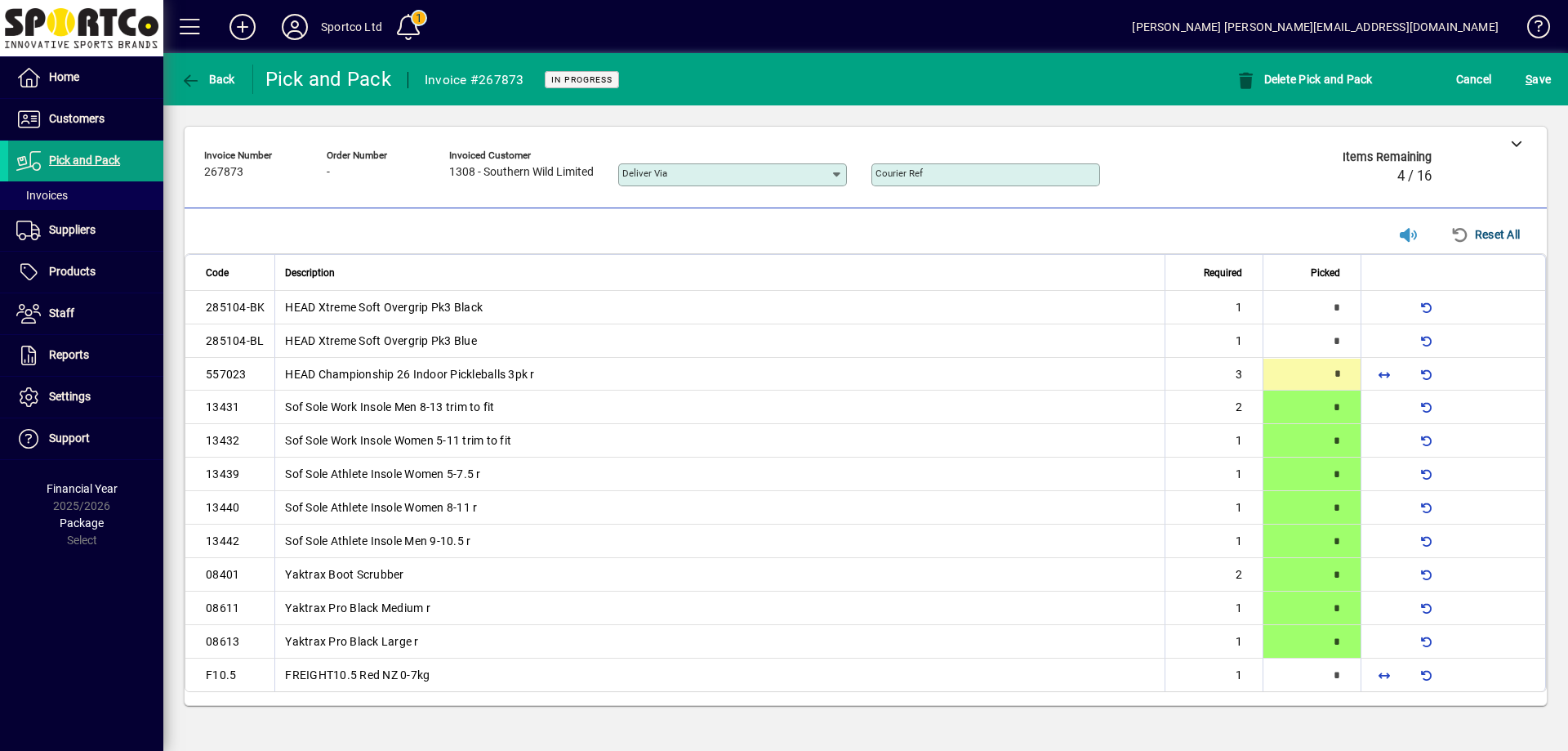
type input "*"
click at [1395, 674] on span "button" at bounding box center [1384, 675] width 39 height 39
type input "*"
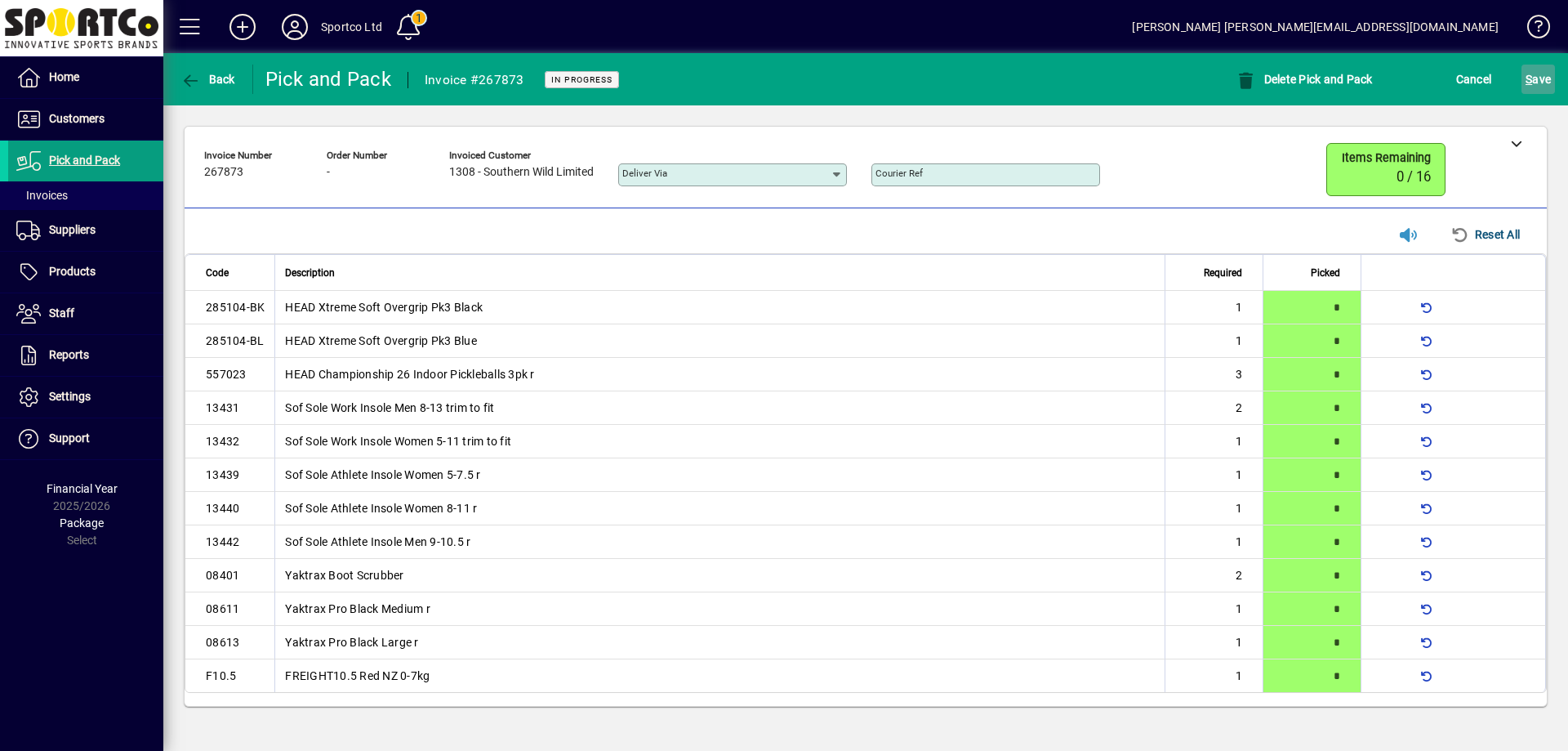
click at [1538, 82] on span "S ave" at bounding box center [1538, 78] width 25 height 26
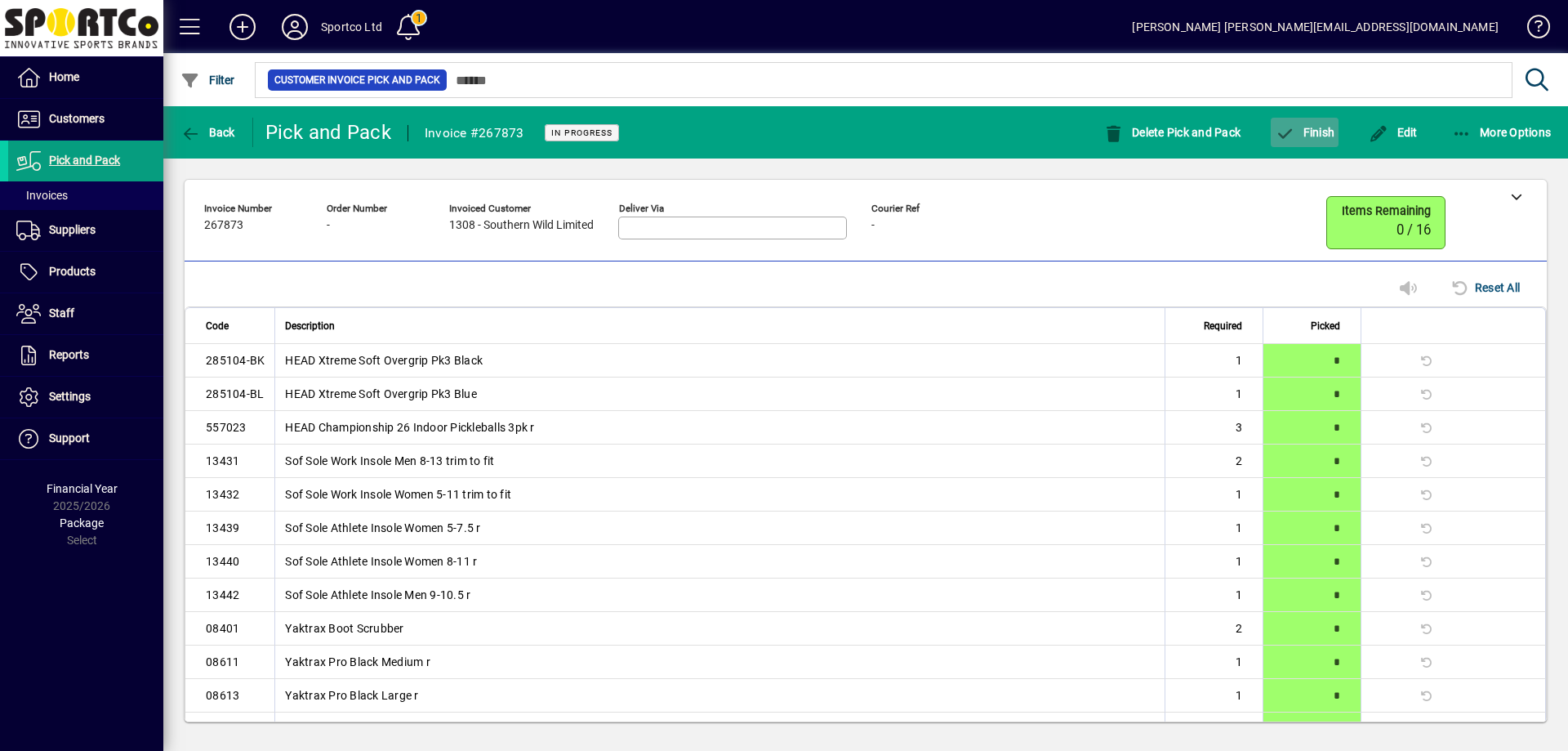
click at [1309, 123] on span "button" at bounding box center [1304, 132] width 68 height 39
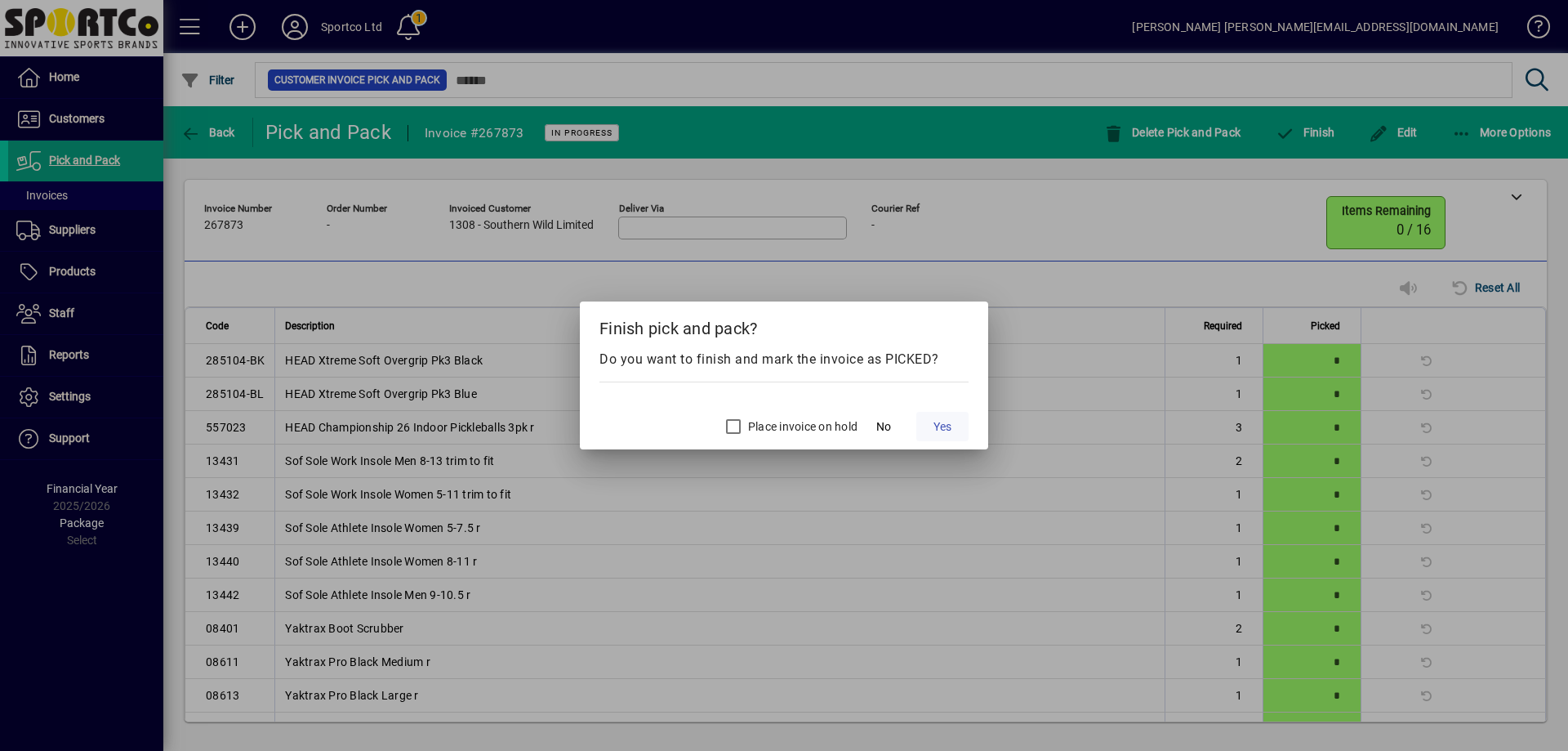
click at [943, 425] on span "Yes" at bounding box center [942, 427] width 18 height 17
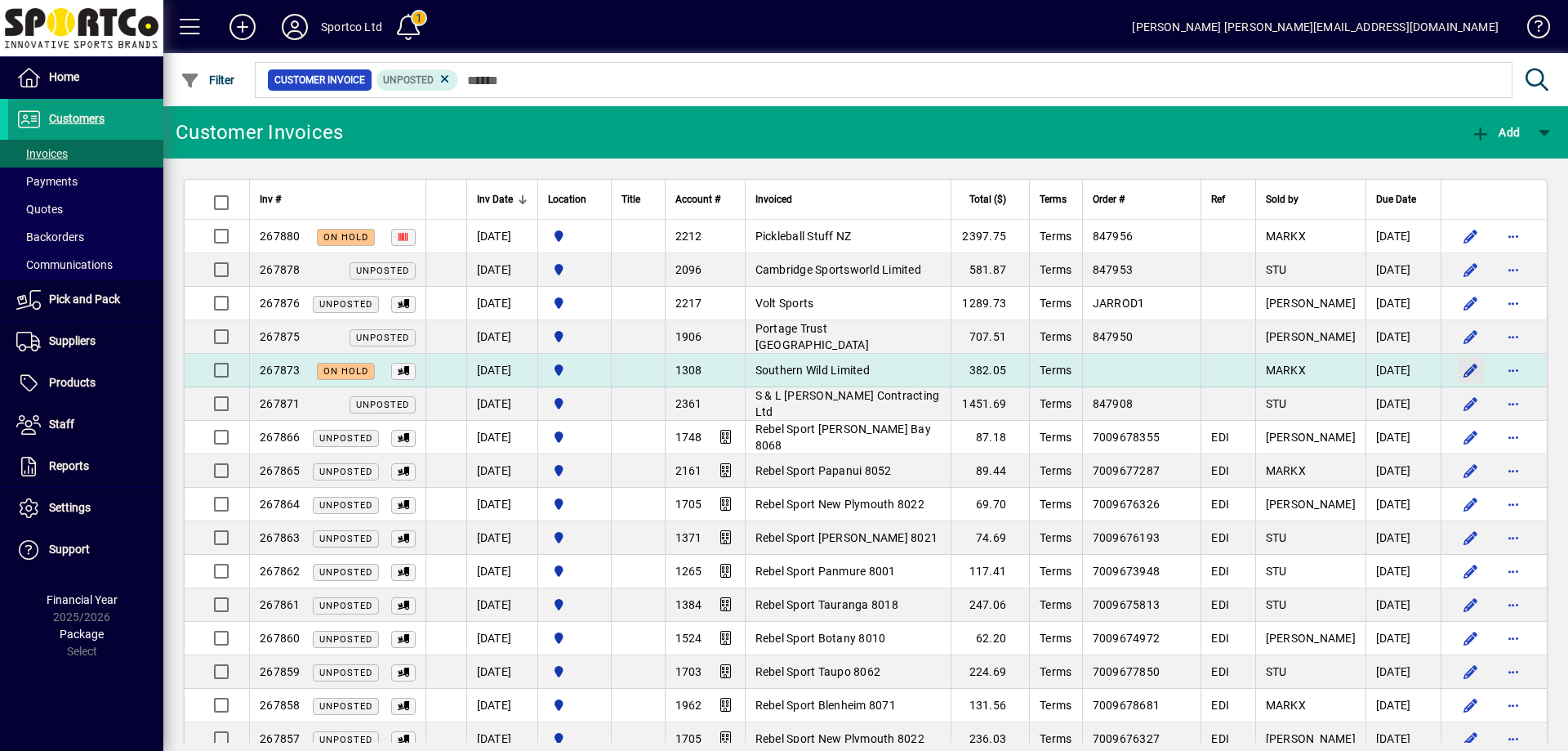
click at [1451, 374] on span "button" at bounding box center [1471, 370] width 39 height 39
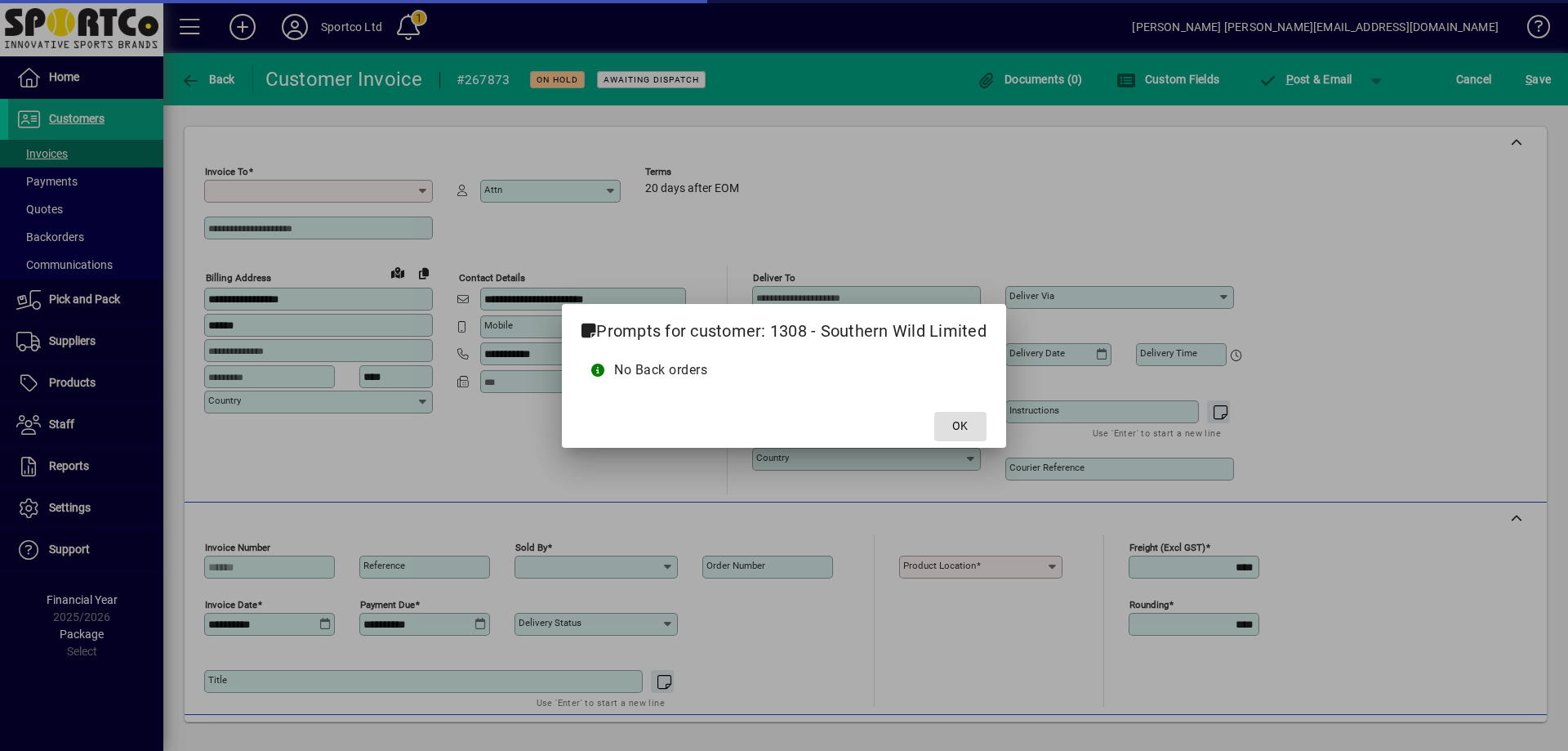
type input "**********"
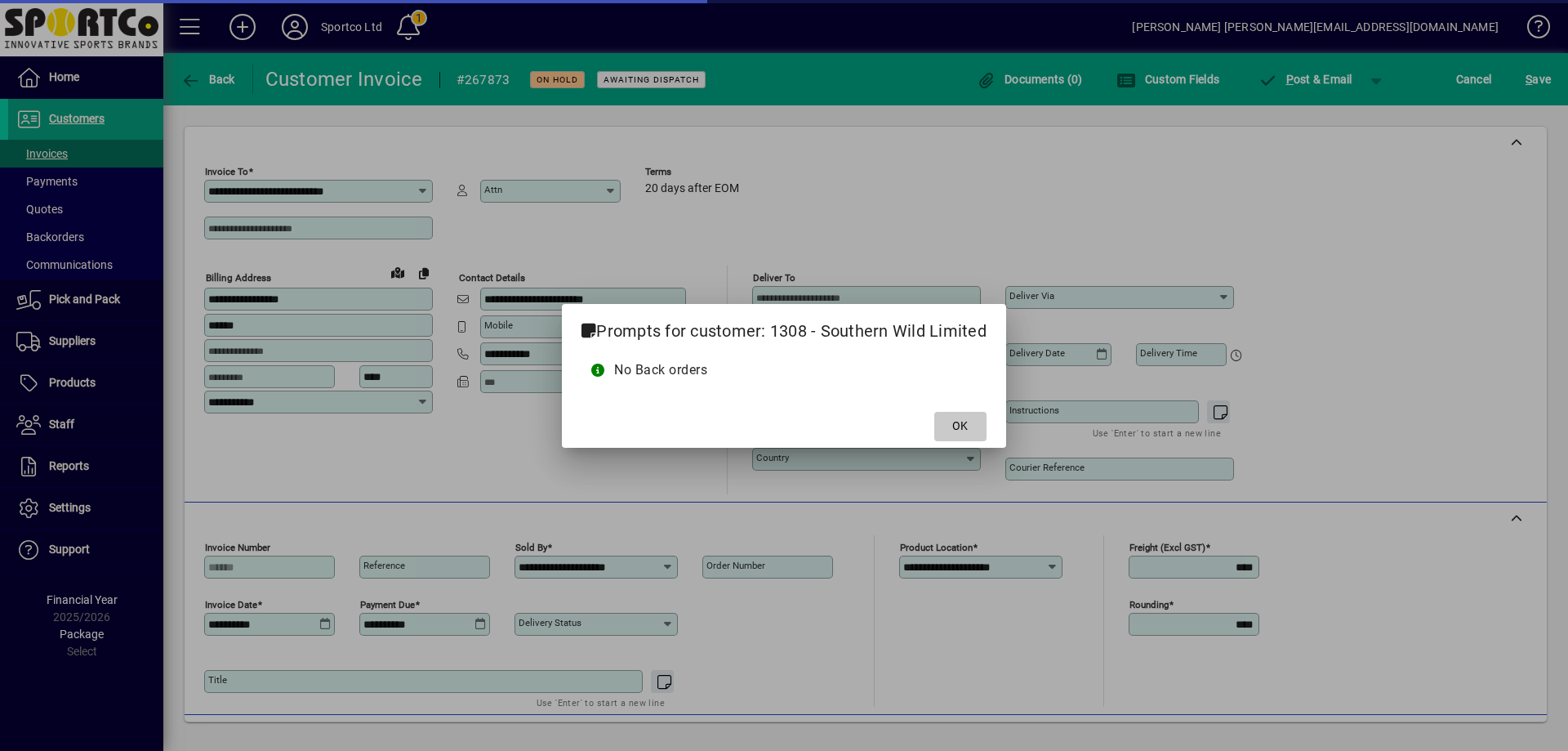
click at [947, 418] on span at bounding box center [960, 426] width 53 height 39
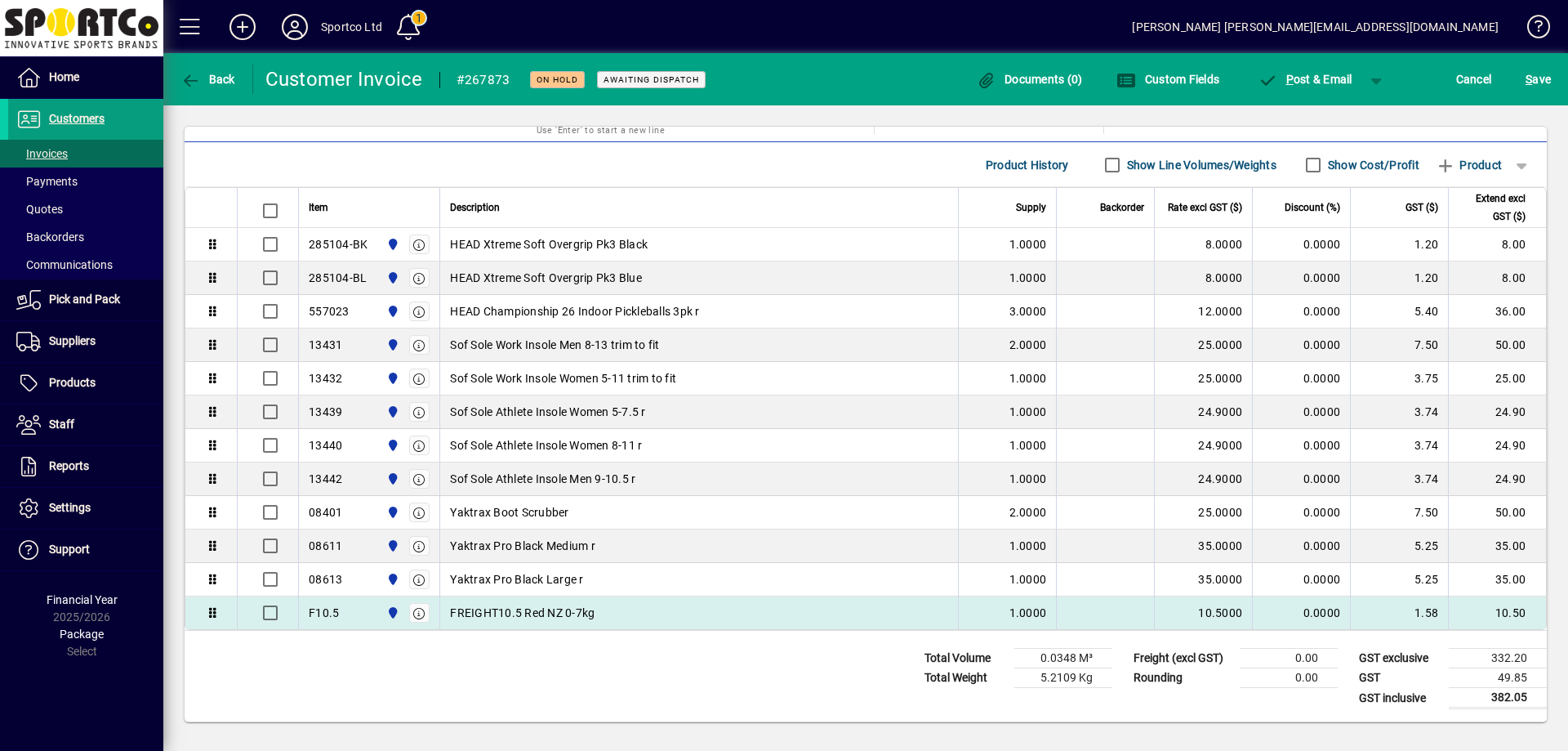
scroll to position [573, 0]
click at [340, 612] on div "F10.5 Sportco Ltd Warehouse" at bounding box center [369, 612] width 121 height 26
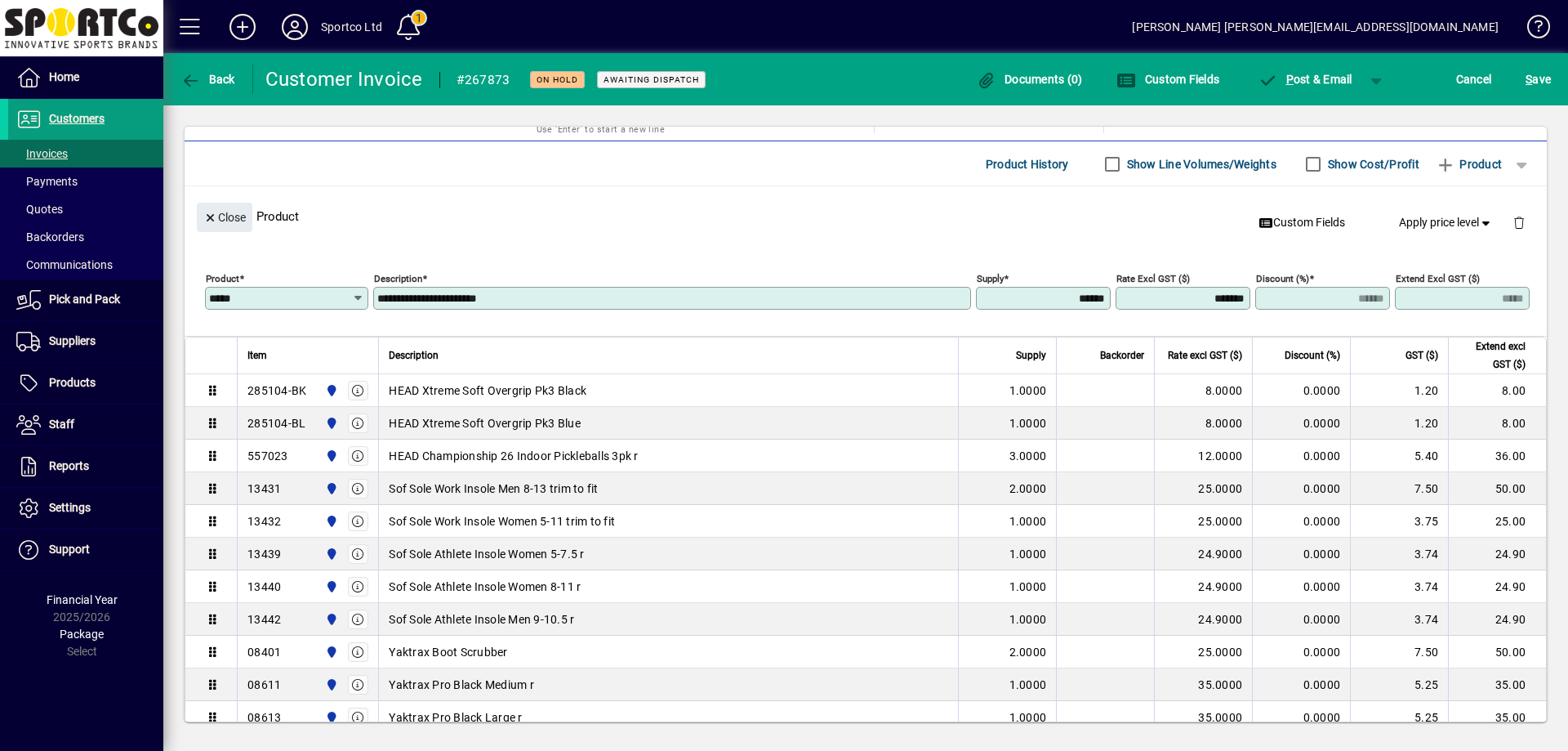
drag, startPoint x: 264, startPoint y: 295, endPoint x: 172, endPoint y: 313, distance: 93.7
click at [174, 307] on div "**********" at bounding box center [866, 423] width 1405 height 637
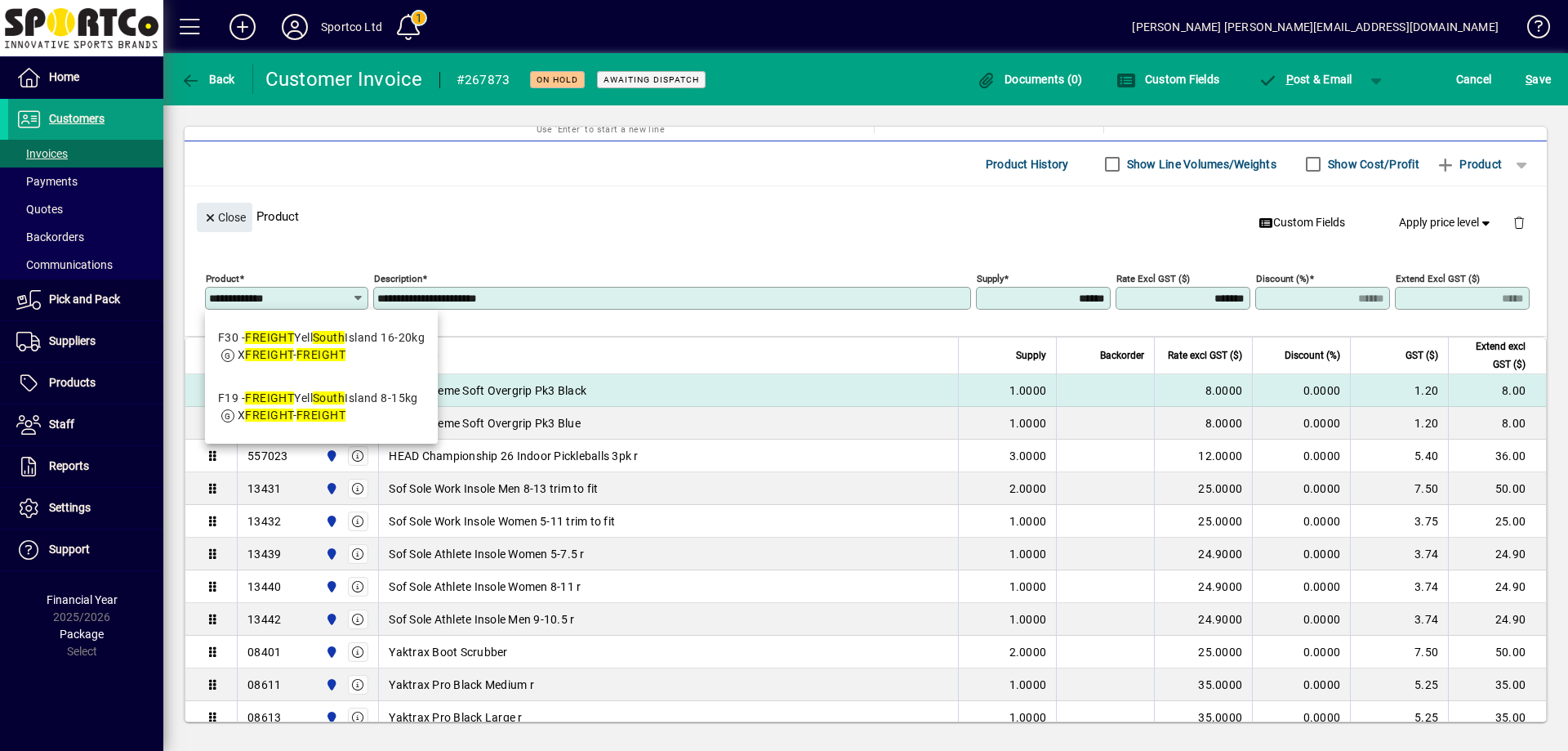
click at [364, 399] on div "F19 - FREIGHT Yell South Island 8-15kg" at bounding box center [317, 398] width 200 height 17
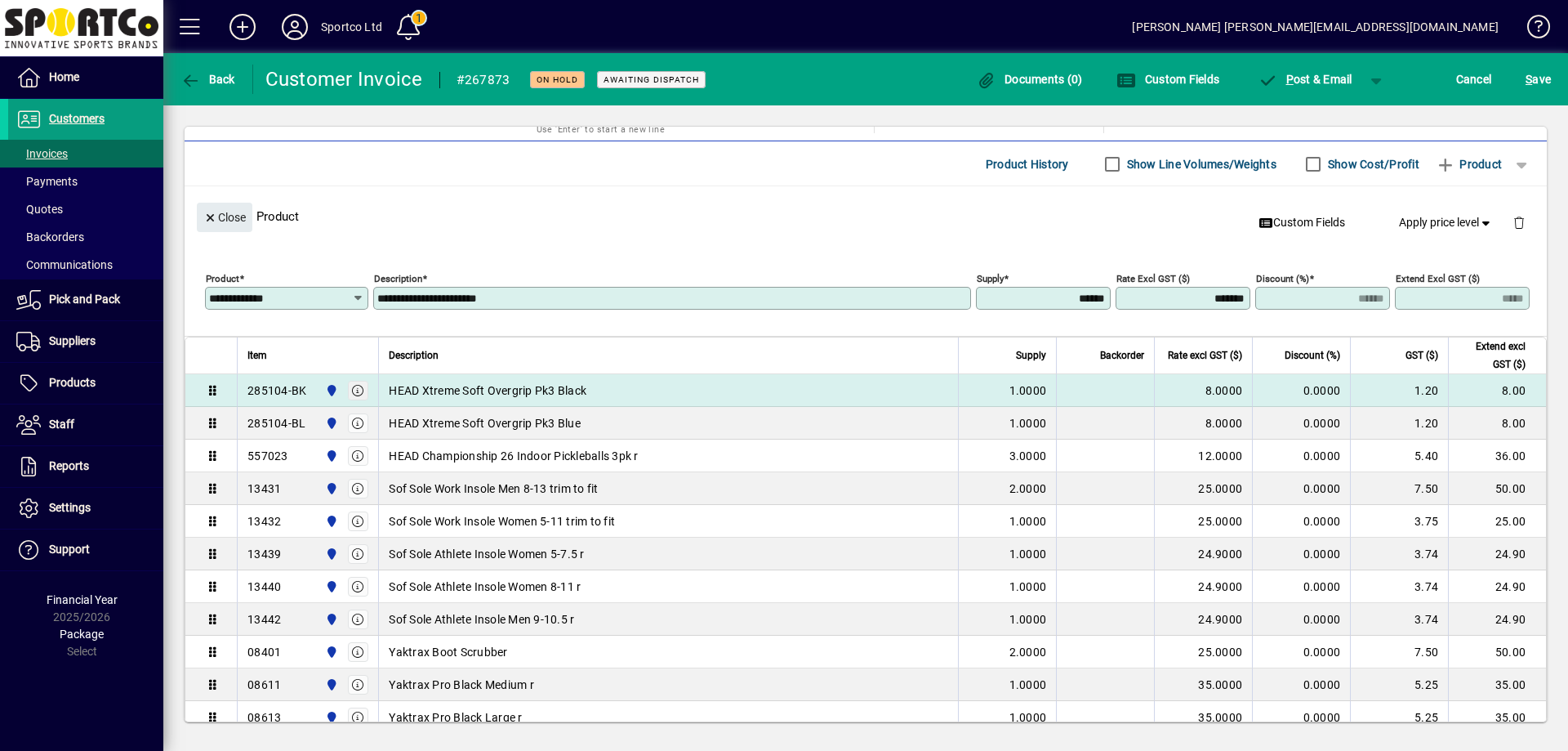
type input "***"
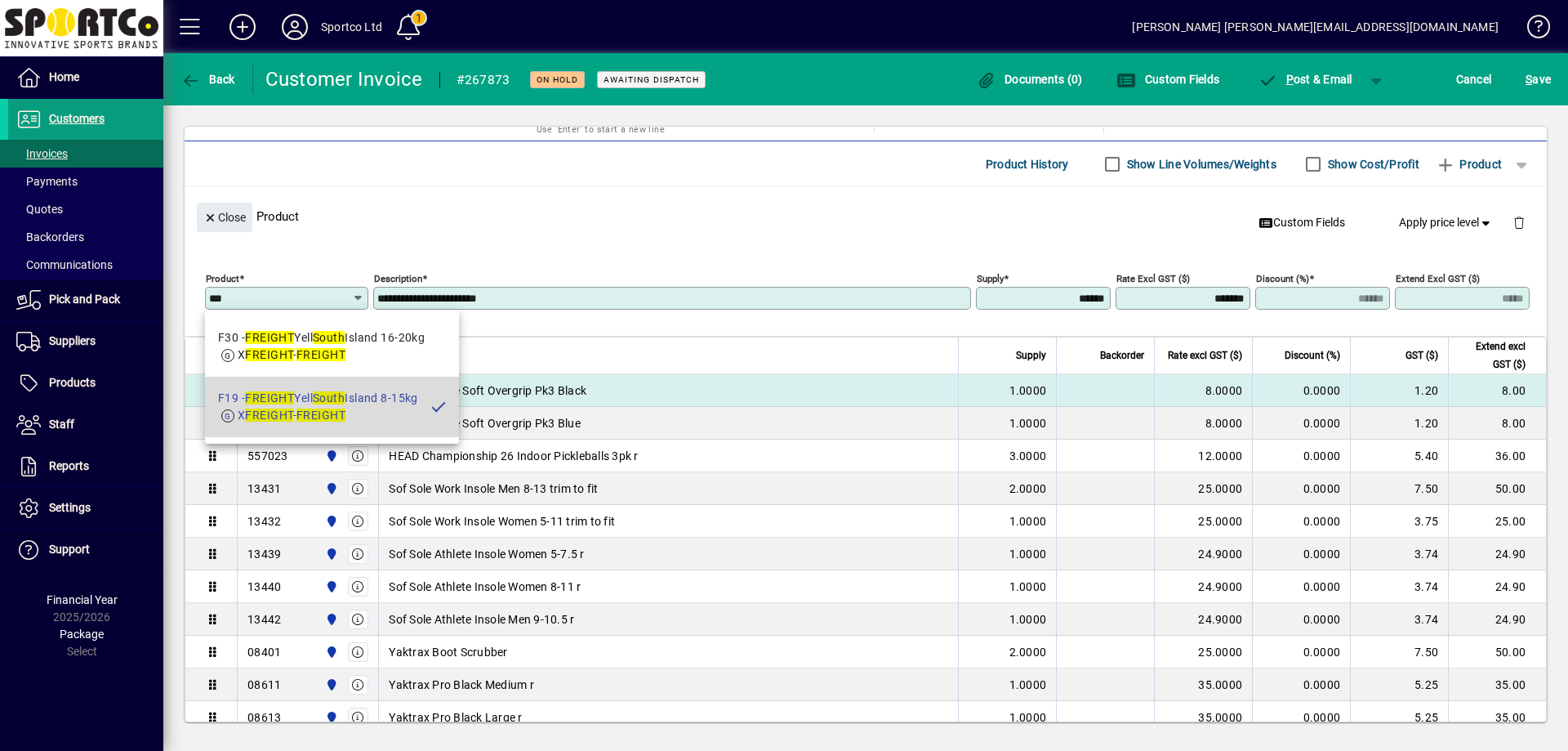
type input "**********"
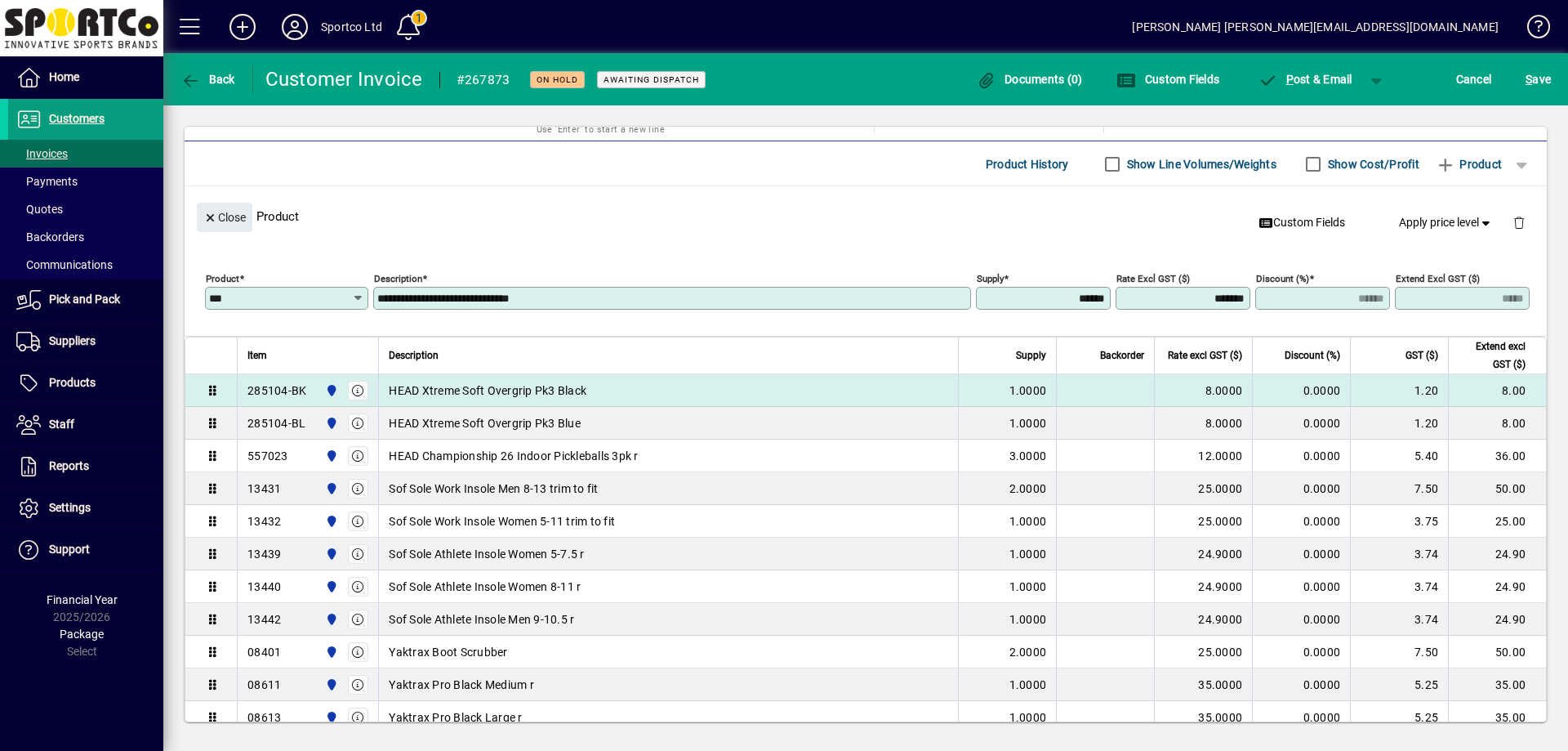
type input "*******"
type input "*****"
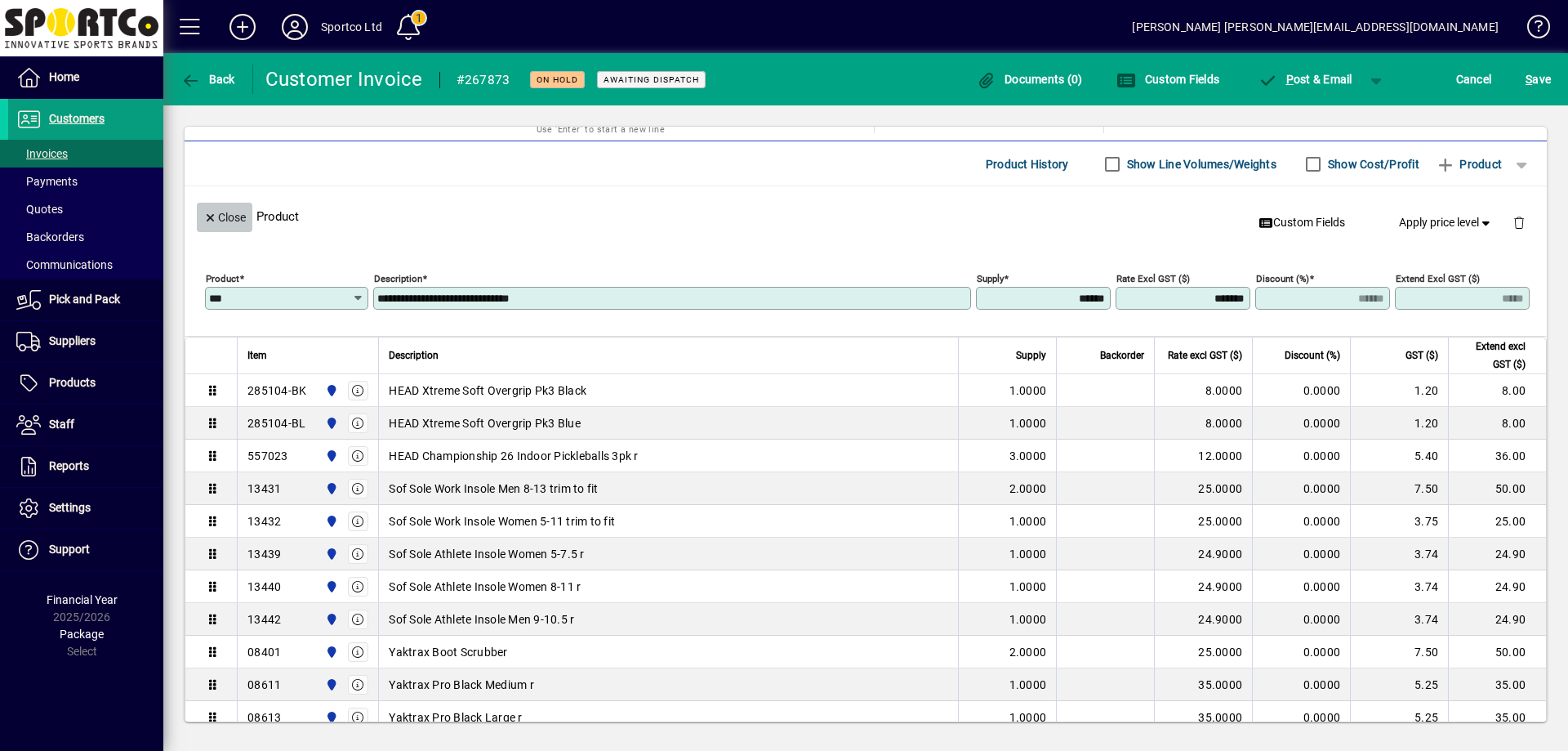
click at [199, 210] on span "button" at bounding box center [225, 217] width 55 height 39
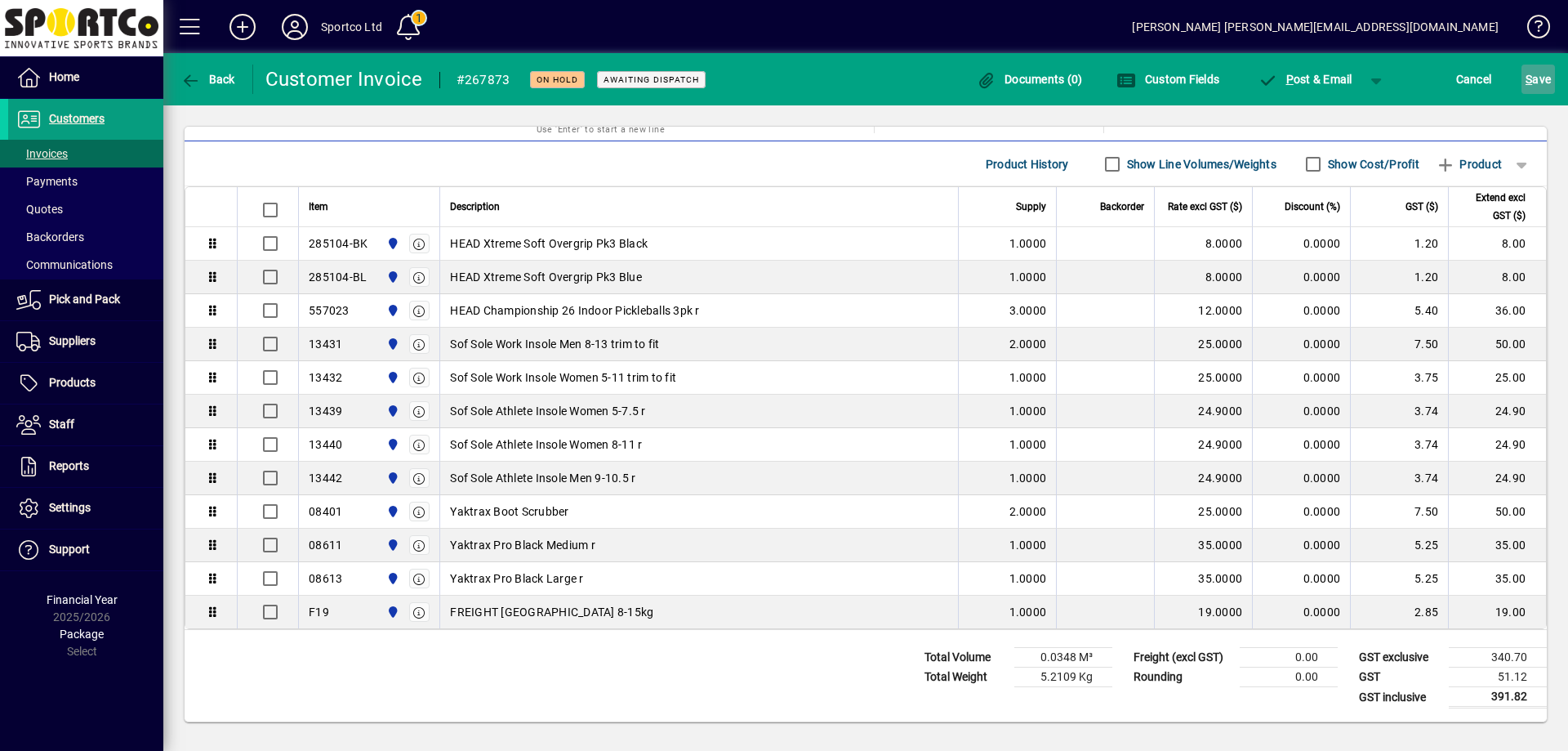
click at [1541, 75] on span "S ave" at bounding box center [1538, 78] width 25 height 26
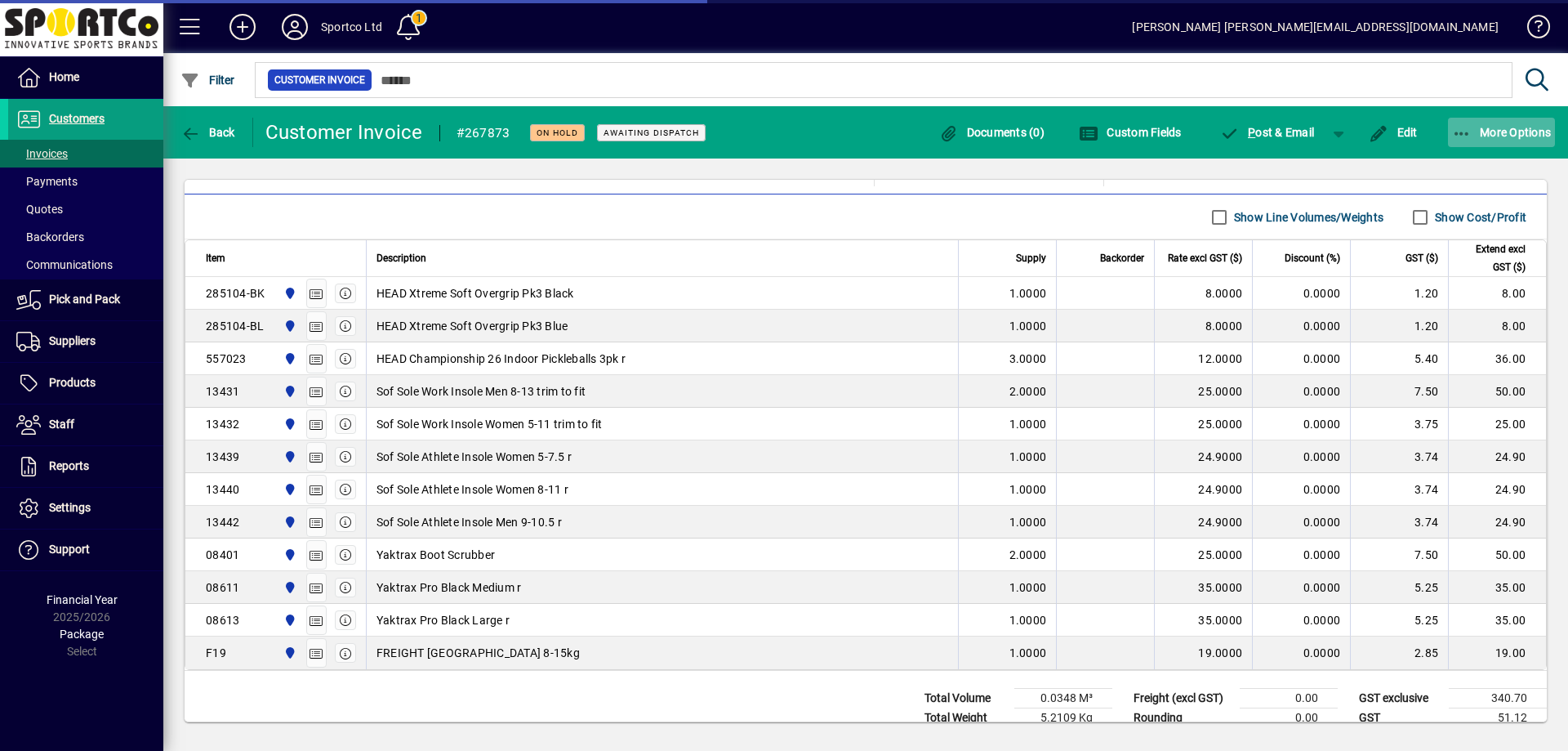
click at [1461, 132] on icon "button" at bounding box center [1462, 134] width 20 height 16
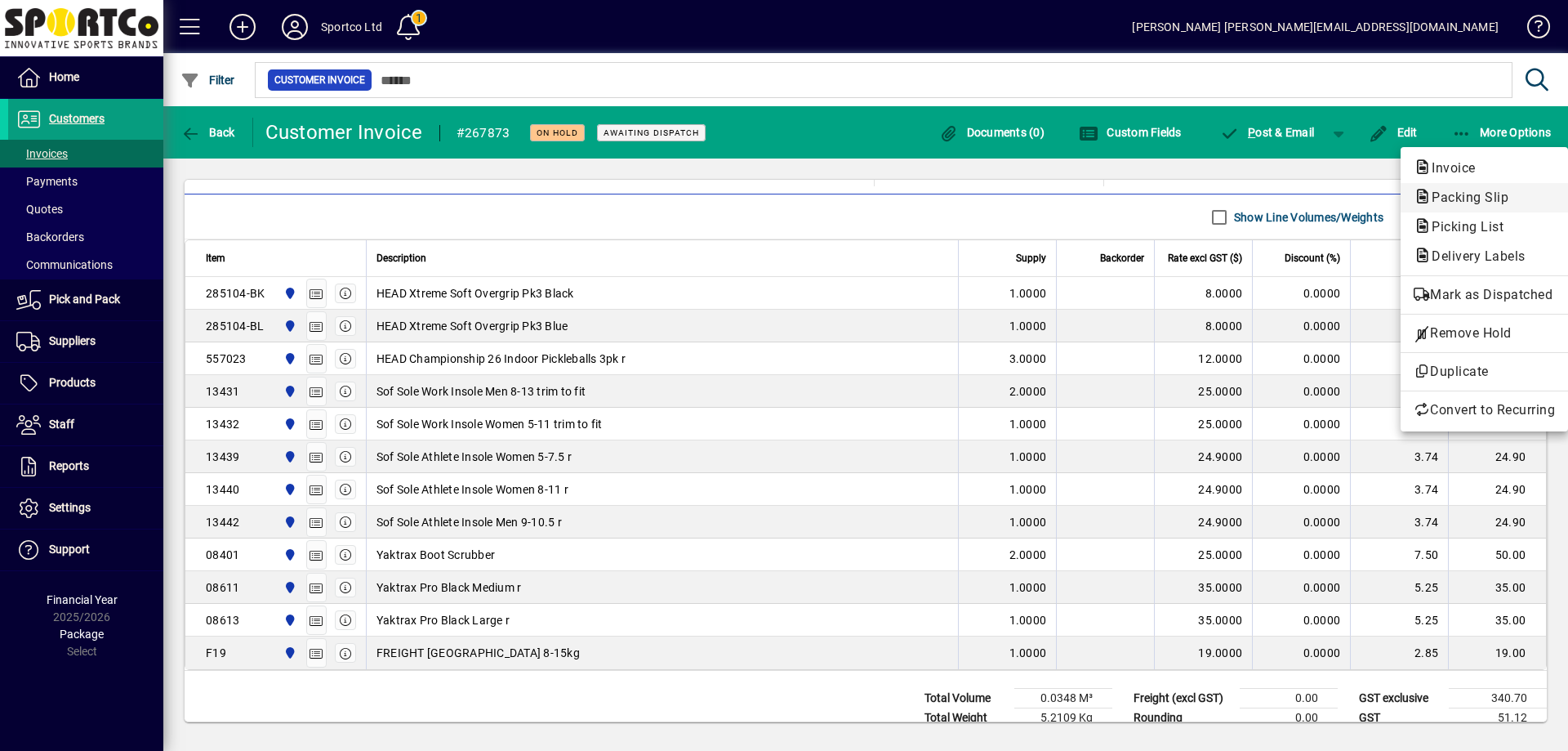
click at [1474, 200] on span "Packing Slip" at bounding box center [1466, 197] width 103 height 15
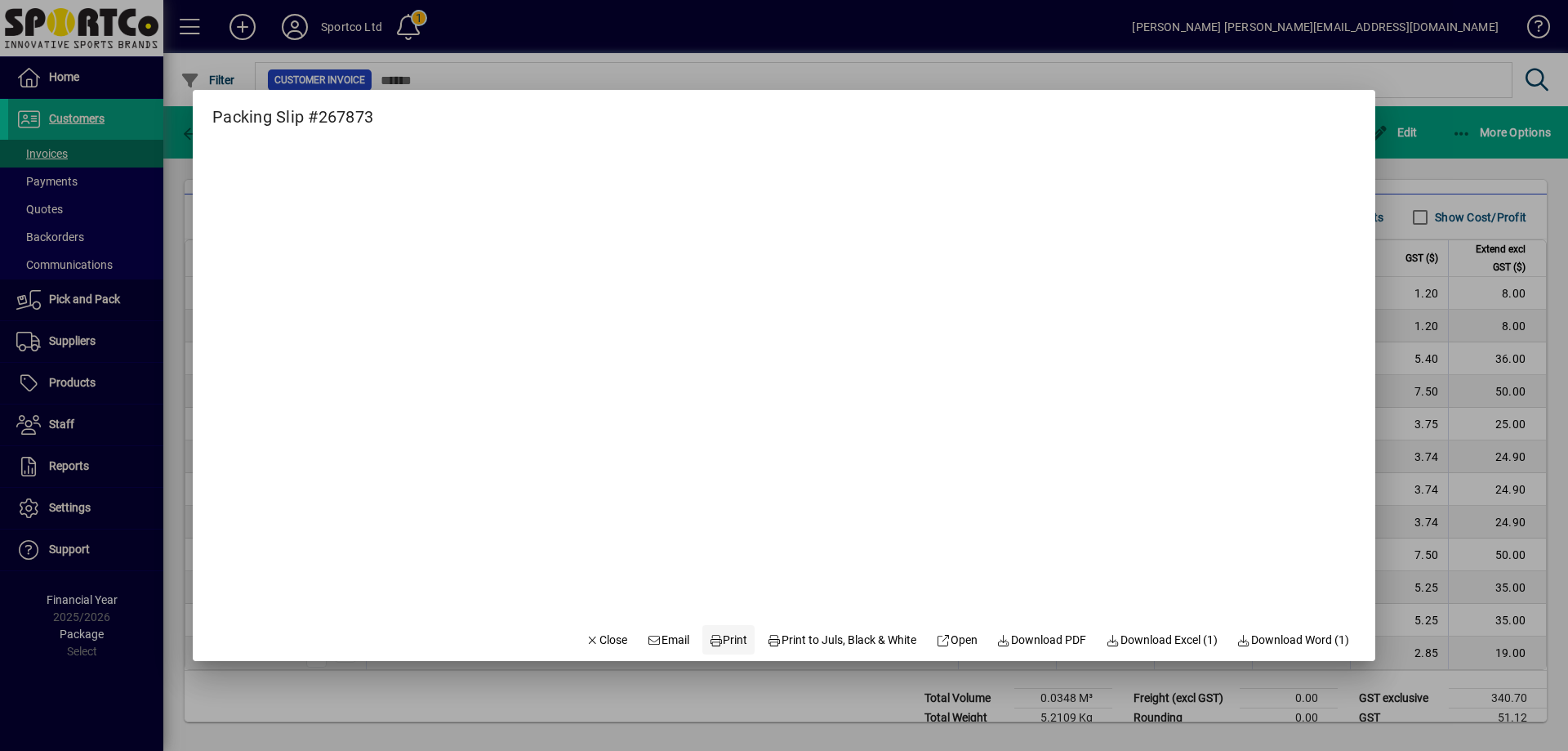
click at [715, 635] on span "Print" at bounding box center [728, 640] width 39 height 17
click at [593, 630] on button "Close" at bounding box center [607, 639] width 55 height 30
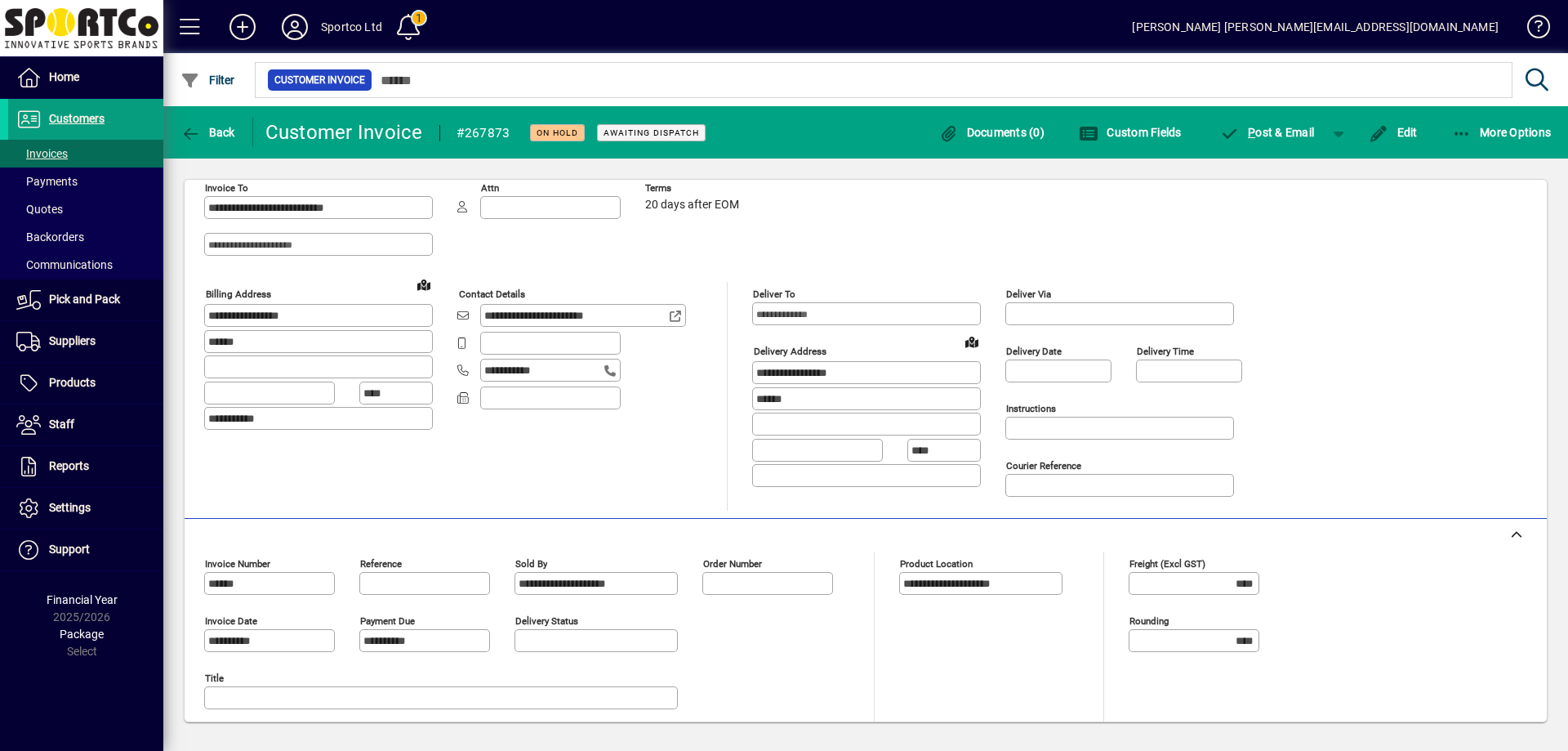
scroll to position [0, 0]
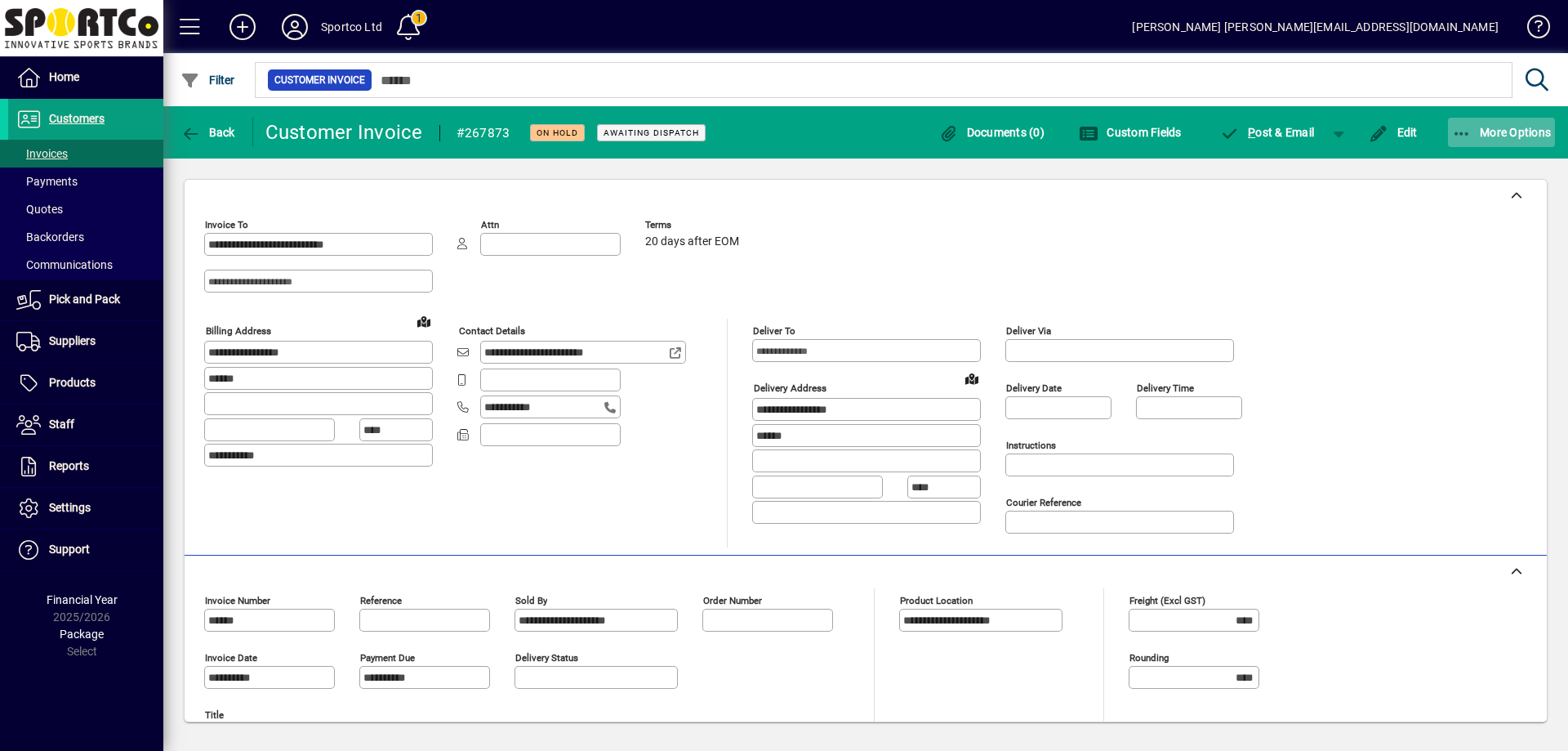
click at [1468, 129] on icon "button" at bounding box center [1462, 134] width 20 height 16
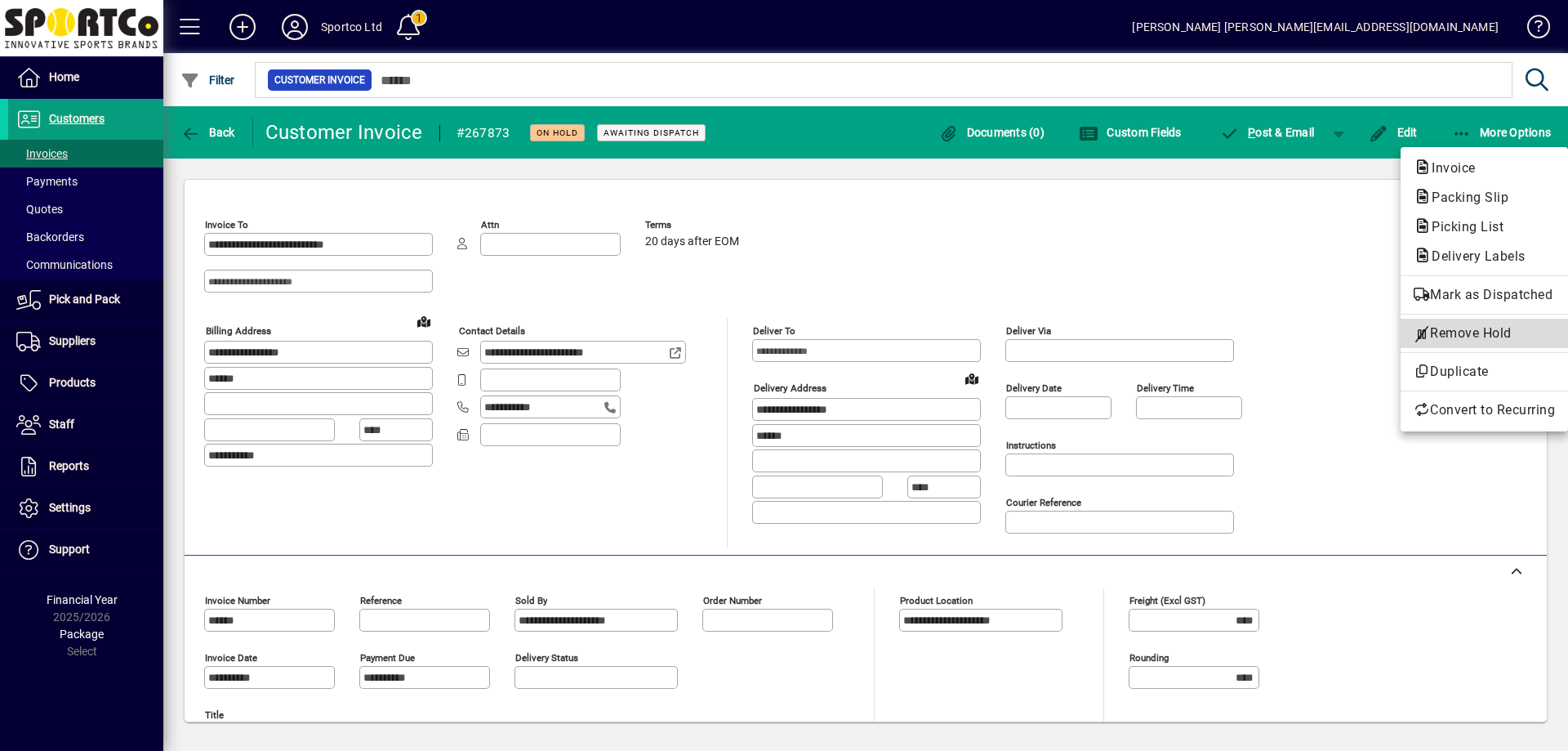
click at [1478, 335] on span "Remove Hold" at bounding box center [1485, 333] width 141 height 20
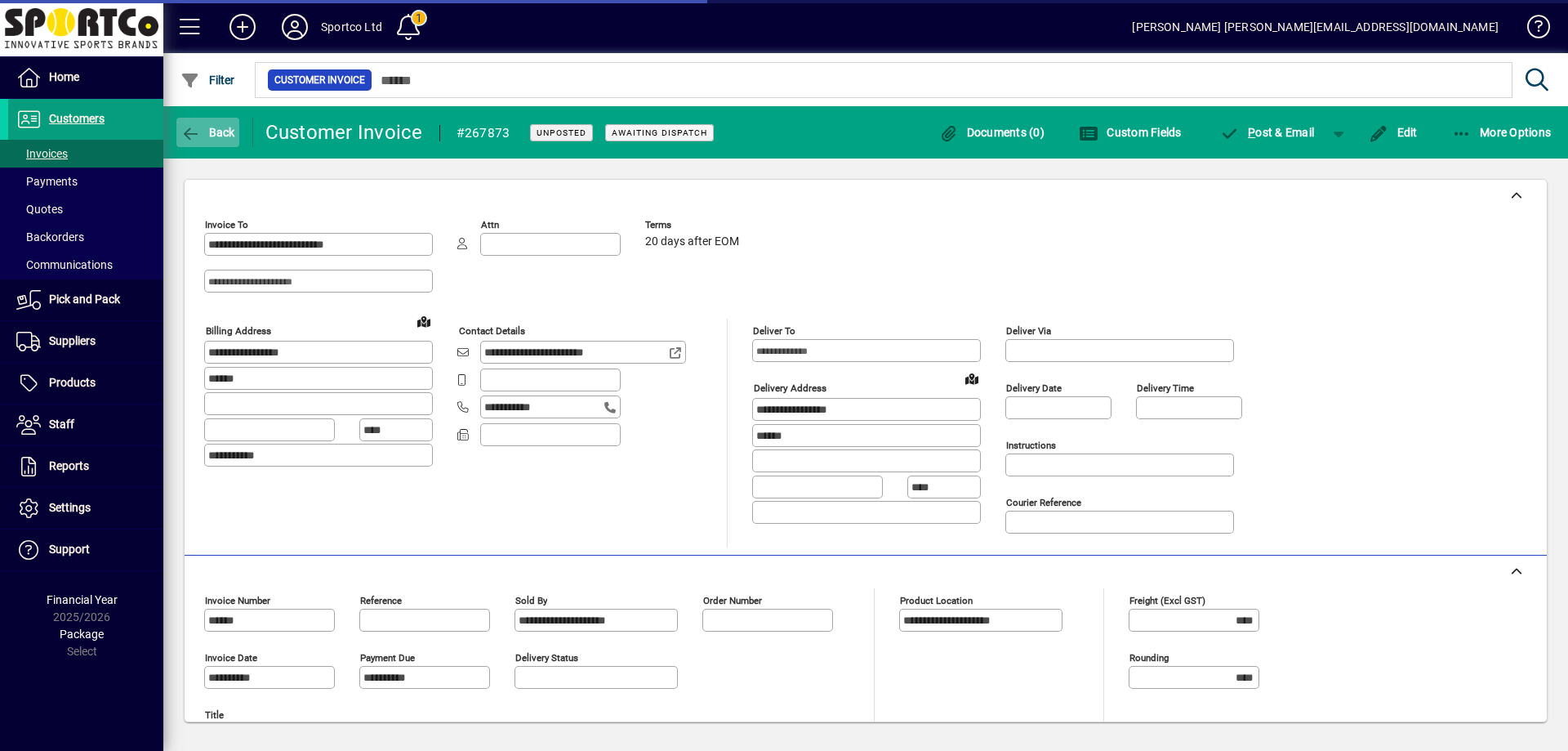
click at [194, 133] on icon "button" at bounding box center [190, 134] width 20 height 16
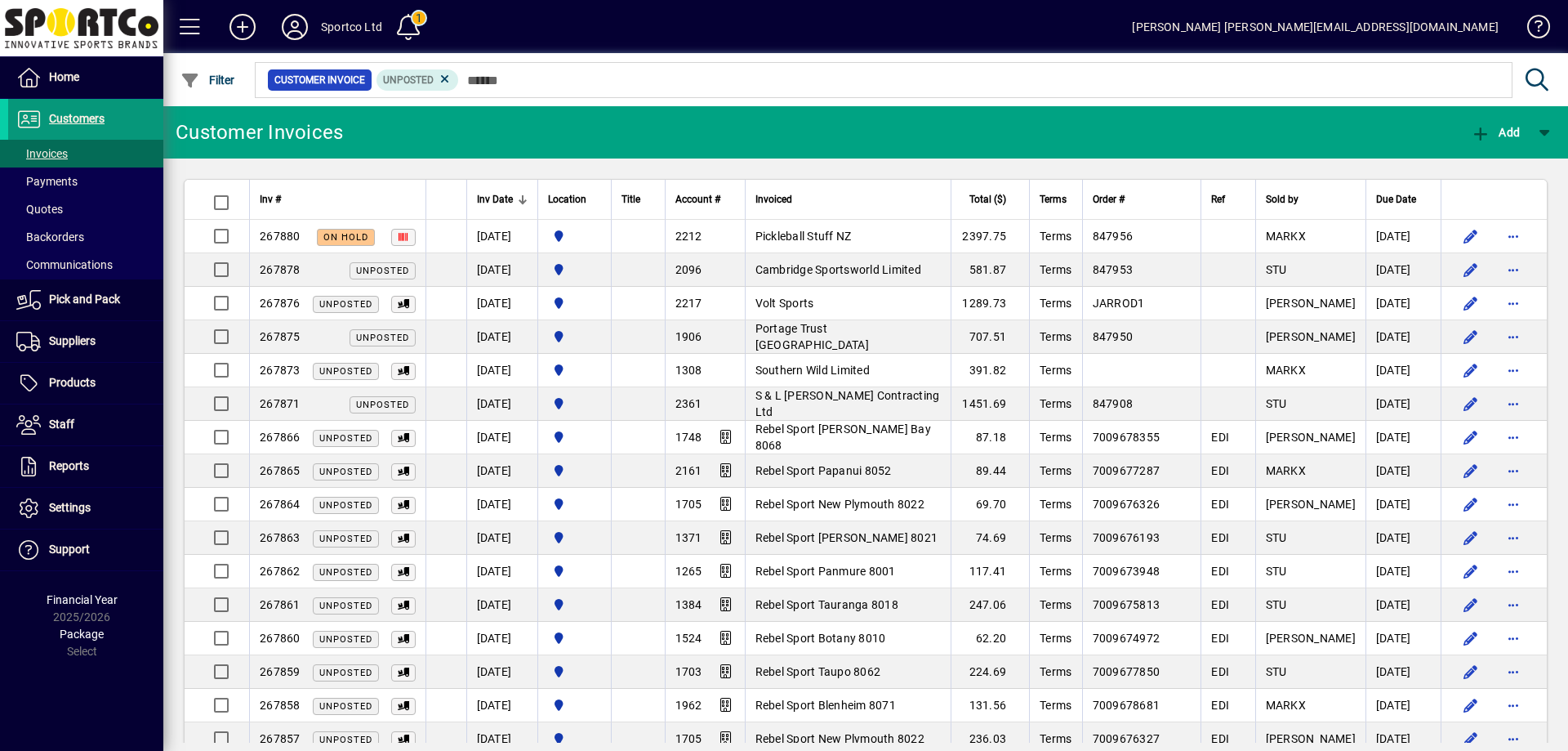
click at [56, 116] on span "Customers" at bounding box center [76, 118] width 55 height 13
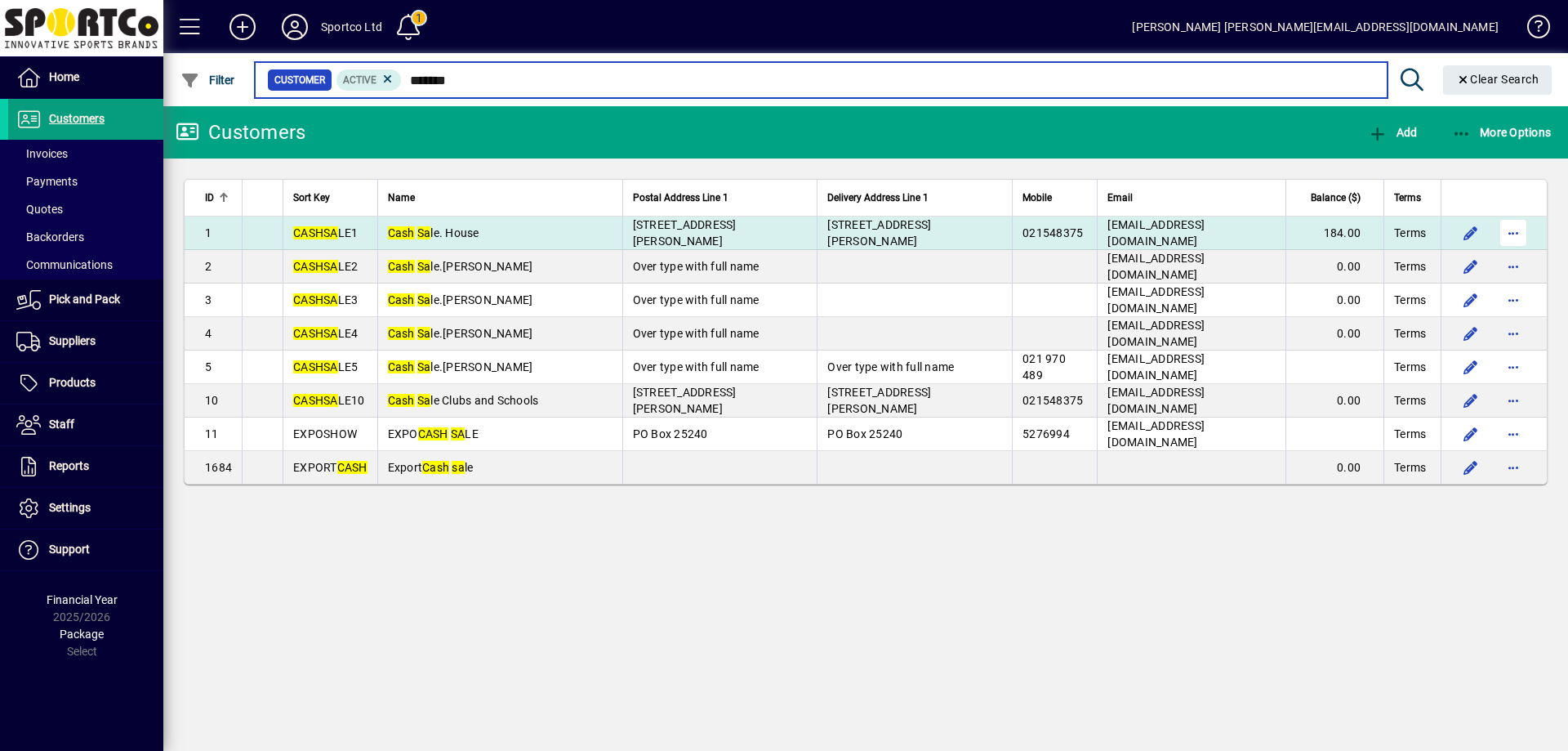
type input "*******"
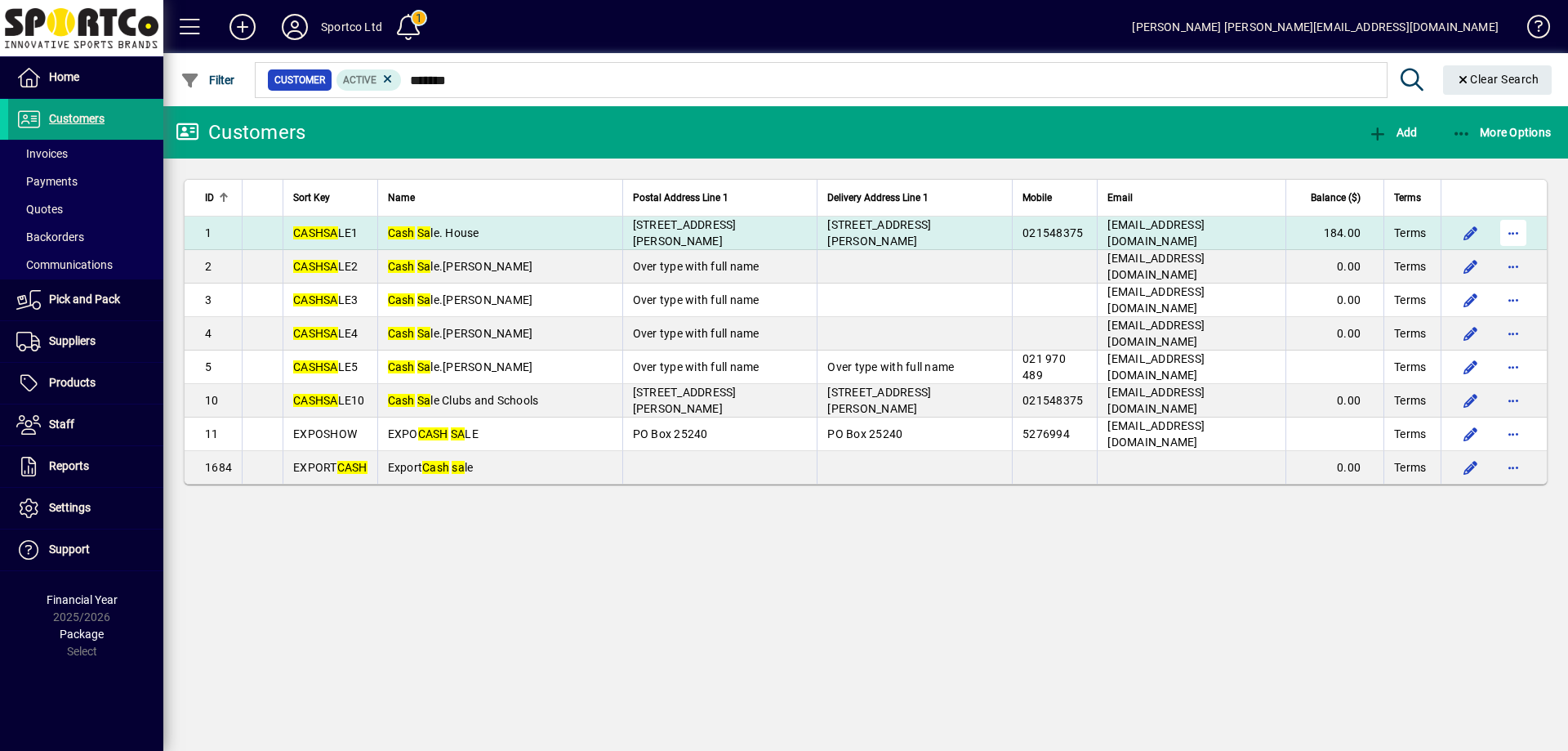
click at [1512, 227] on span "button" at bounding box center [1513, 232] width 39 height 39
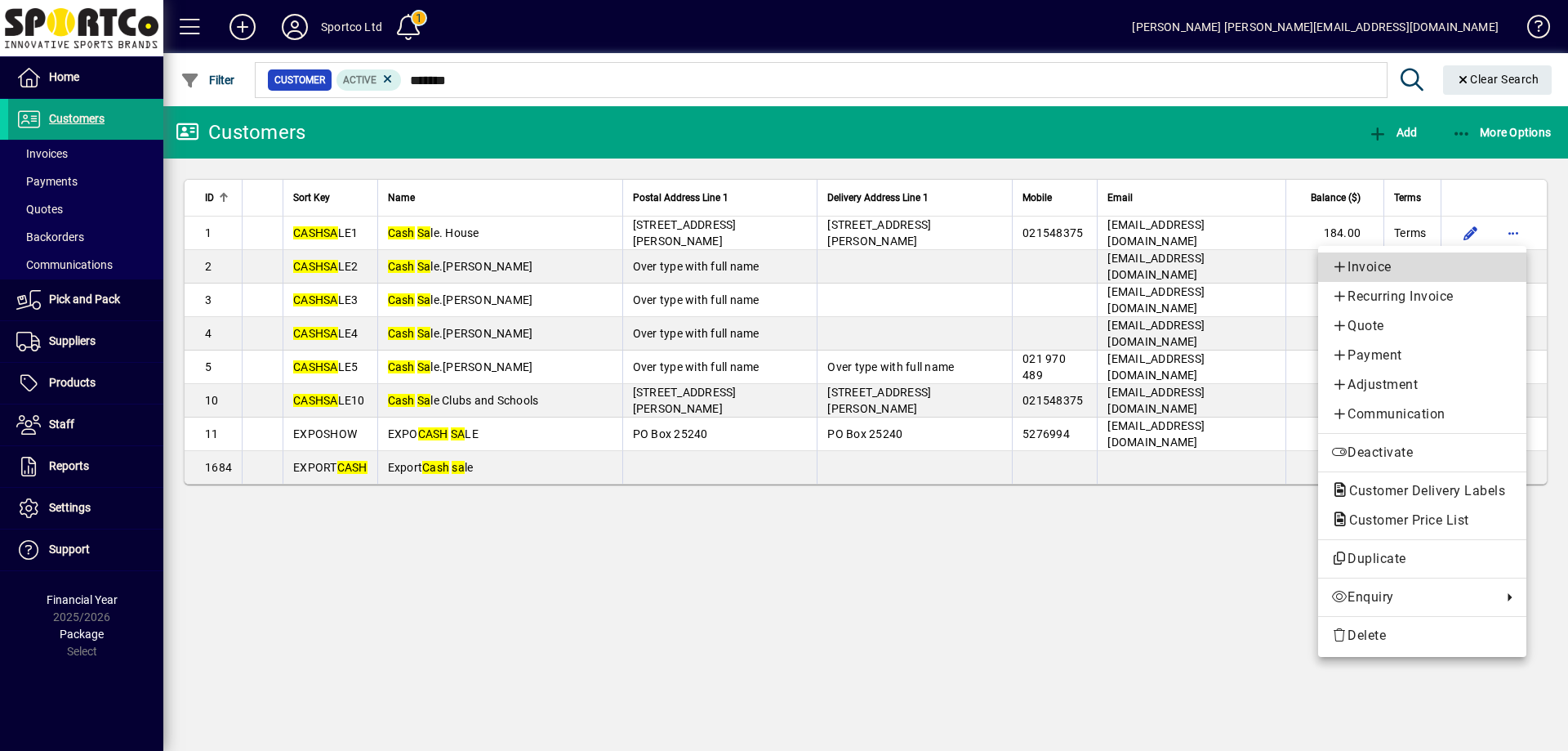
click at [1450, 259] on span "Invoice" at bounding box center [1422, 267] width 183 height 20
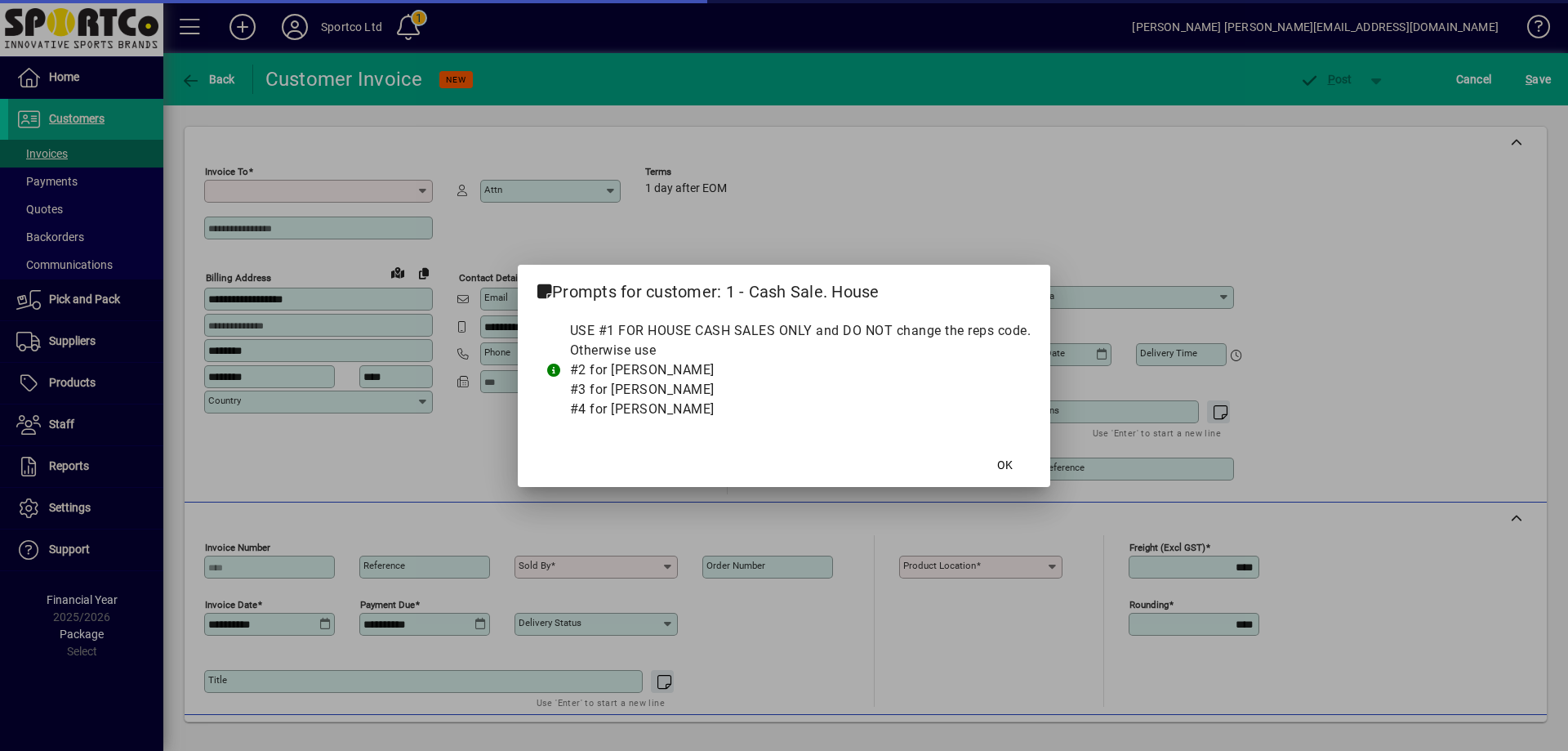
type input "**********"
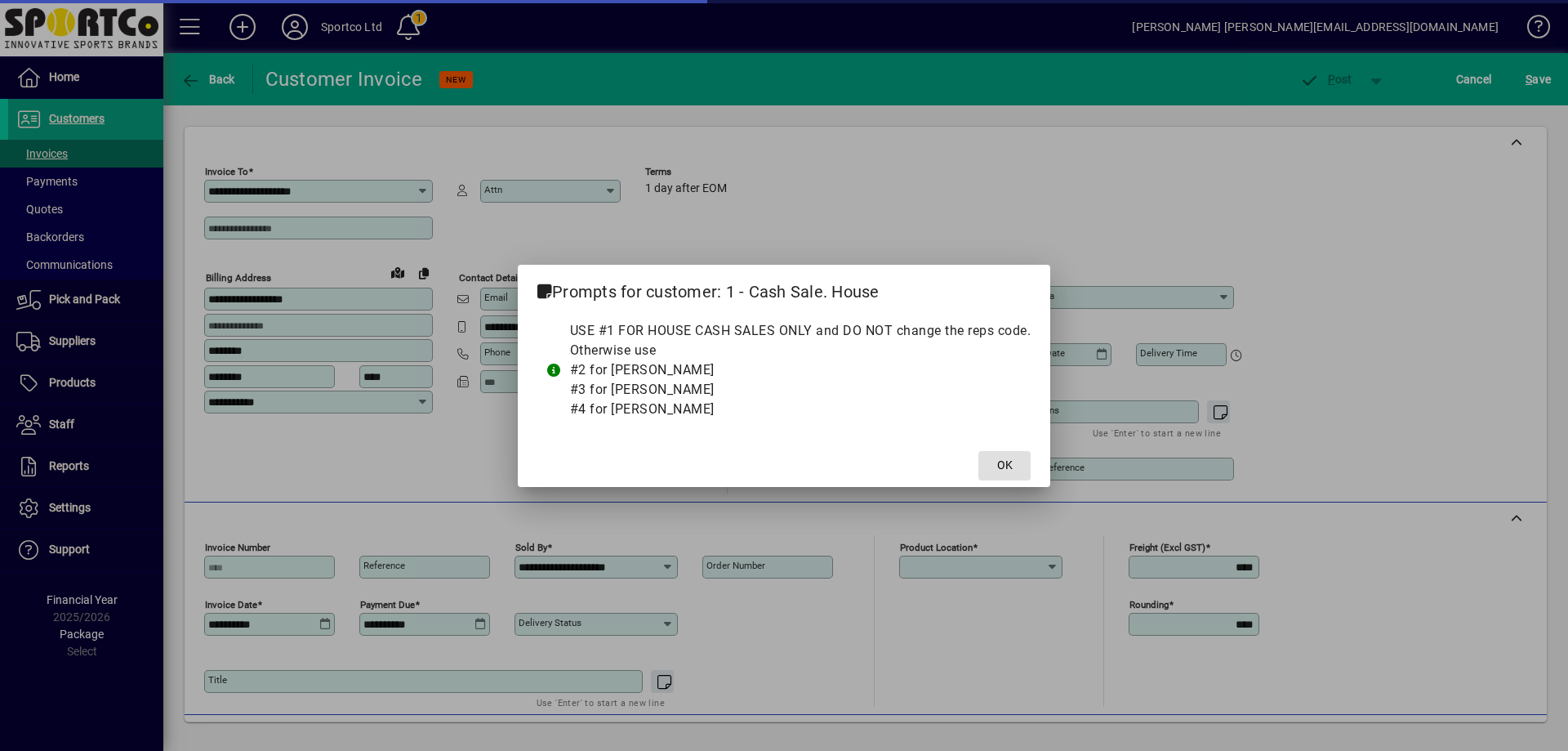
type input "**********"
click at [986, 455] on span at bounding box center [1004, 465] width 53 height 39
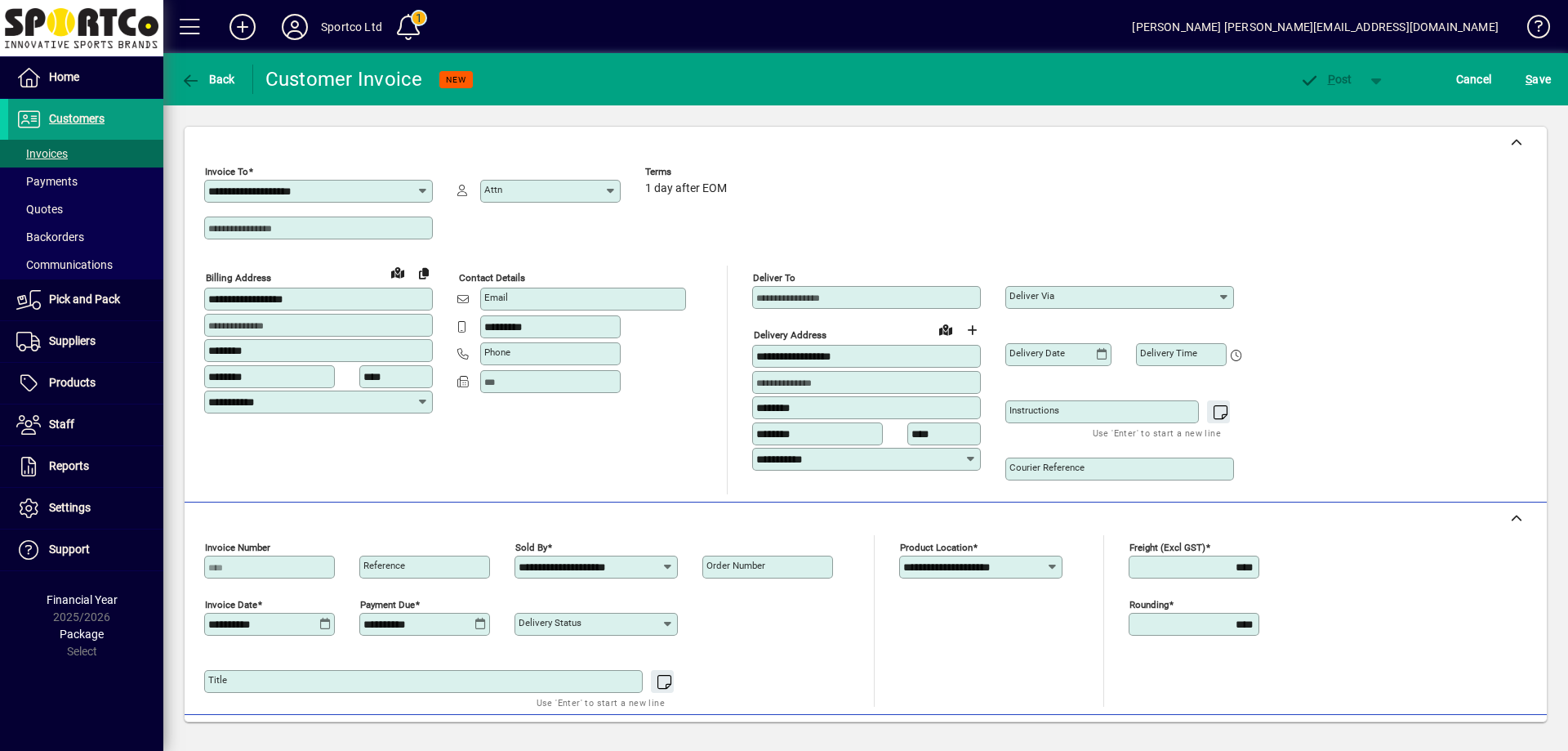
click at [860, 291] on input "Deliver To" at bounding box center [869, 297] width 224 height 13
drag, startPoint x: 851, startPoint y: 290, endPoint x: 741, endPoint y: 290, distance: 110.0
click at [741, 290] on div "**********" at bounding box center [736, 379] width 1063 height 228
type input "**********"
click at [769, 556] on div "Order number" at bounding box center [767, 567] width 131 height 23
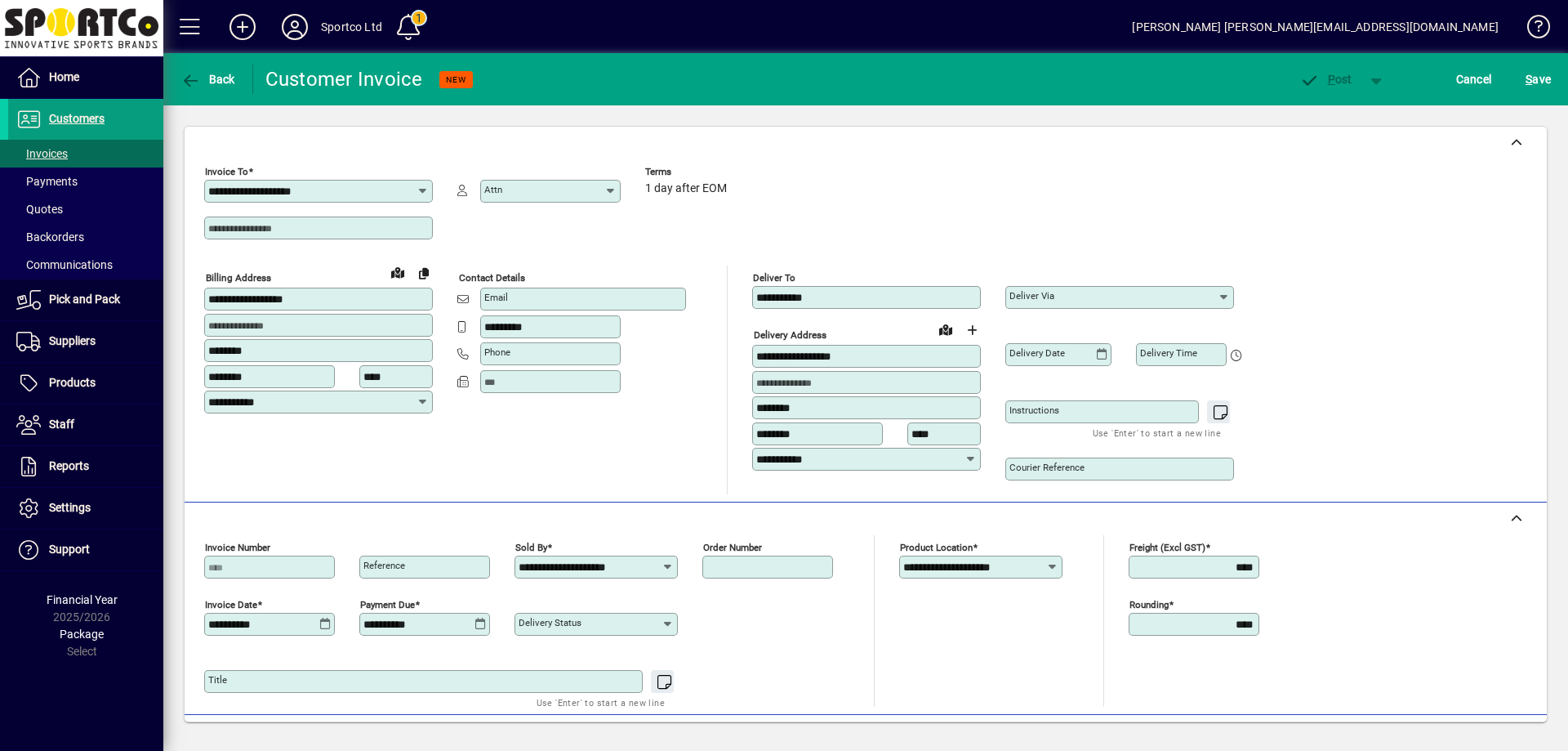
paste input "**********"
type input "**********"
click at [863, 616] on div "Delivery status" at bounding box center [690, 621] width 350 height 57
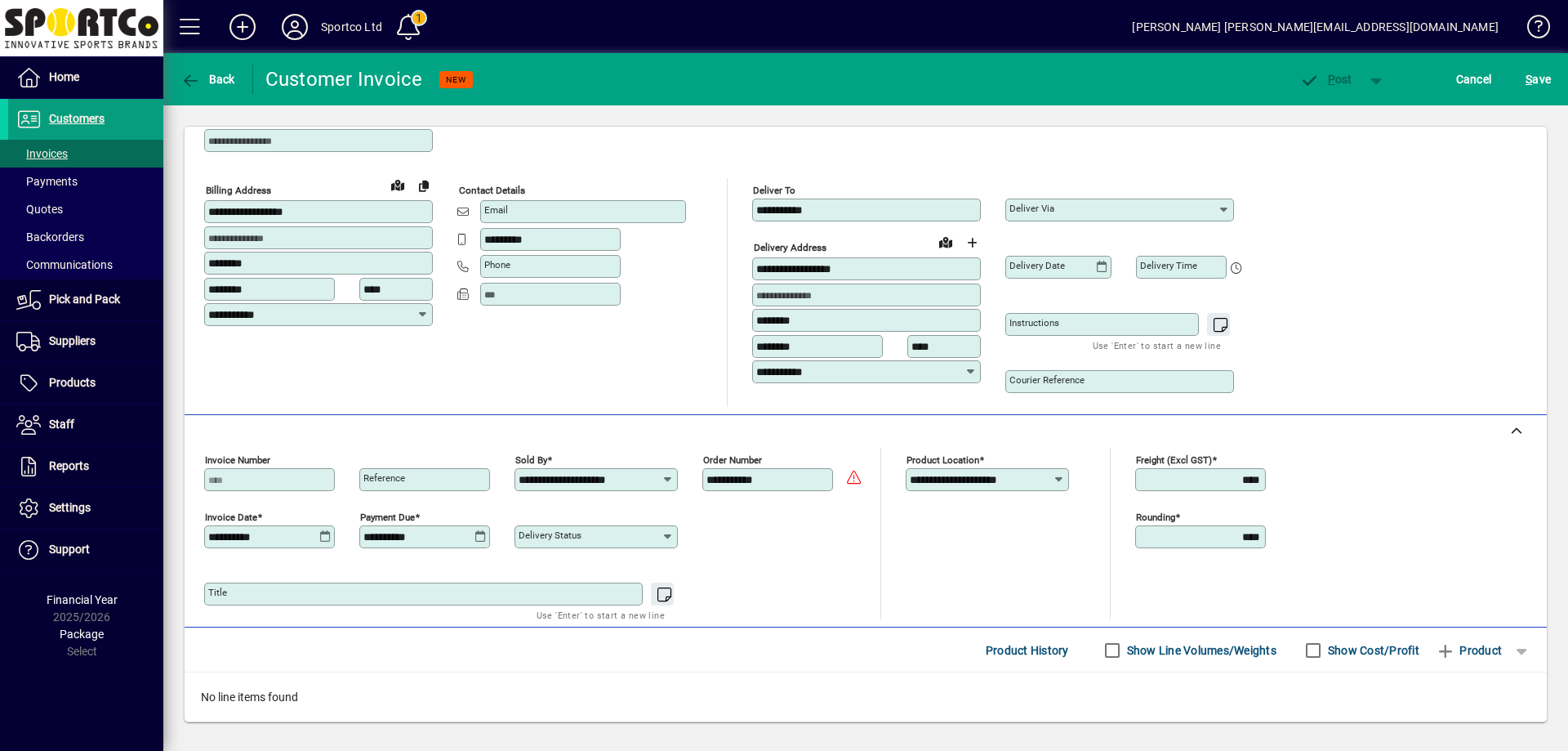
scroll to position [181, 0]
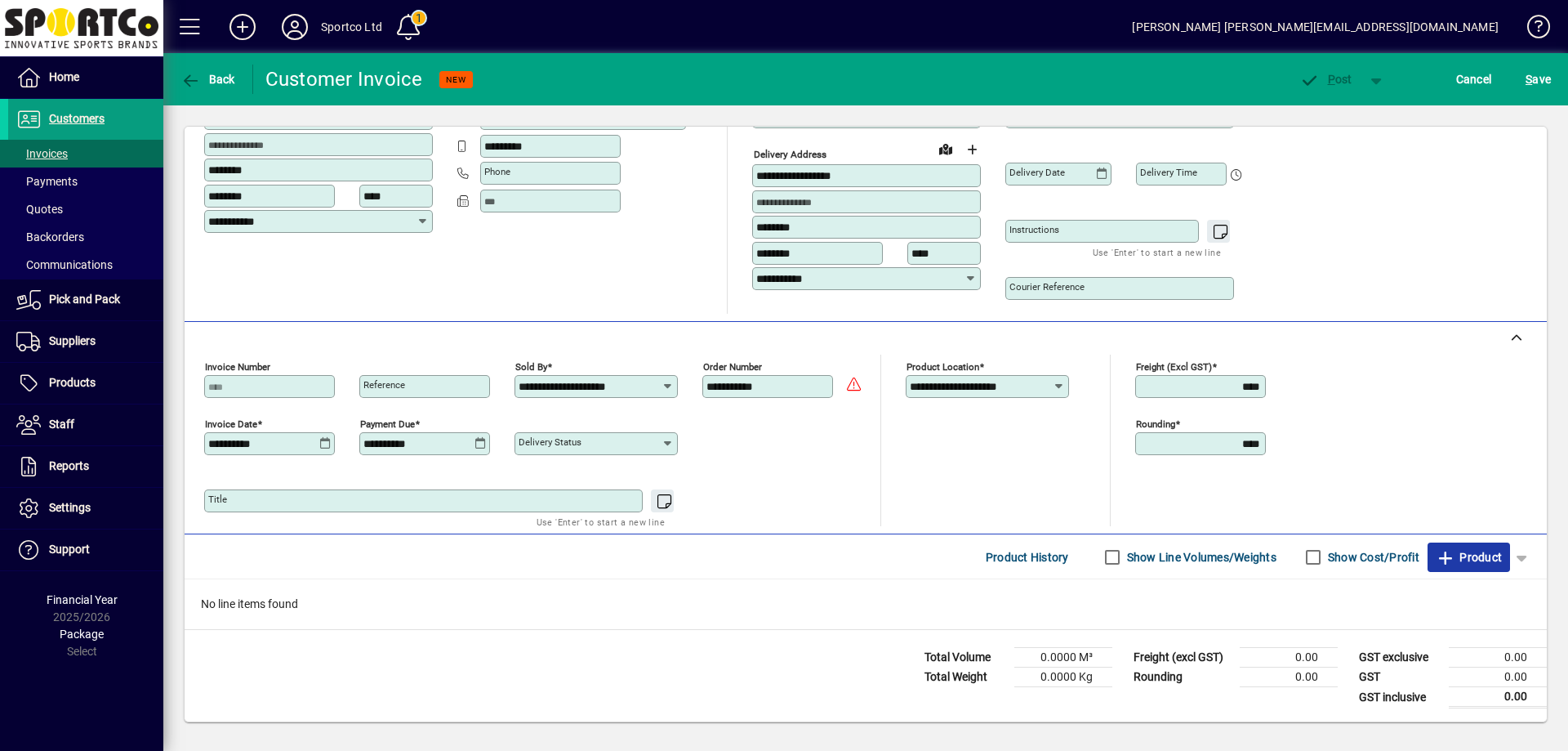
click at [1479, 553] on span "Product" at bounding box center [1469, 556] width 66 height 26
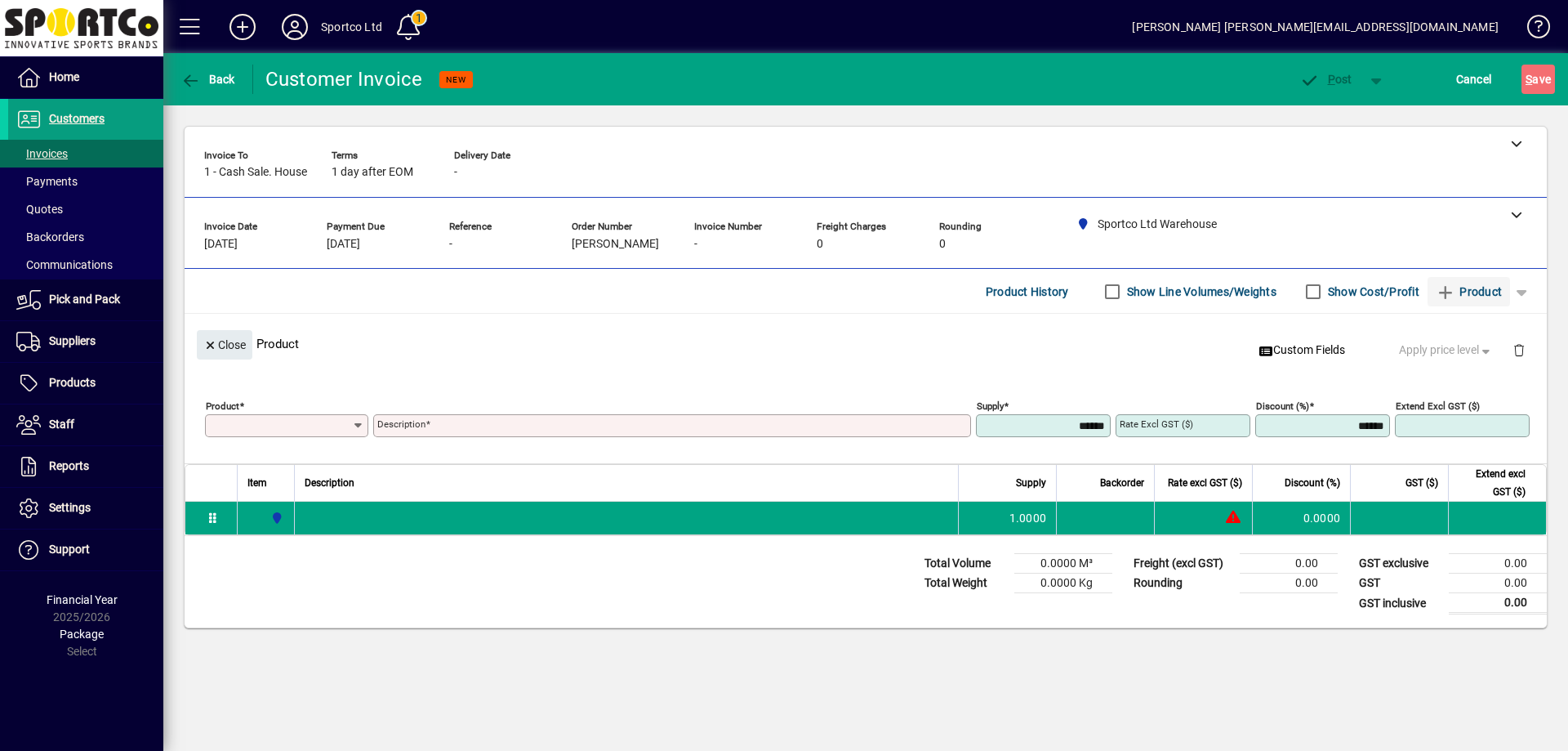
scroll to position [0, 0]
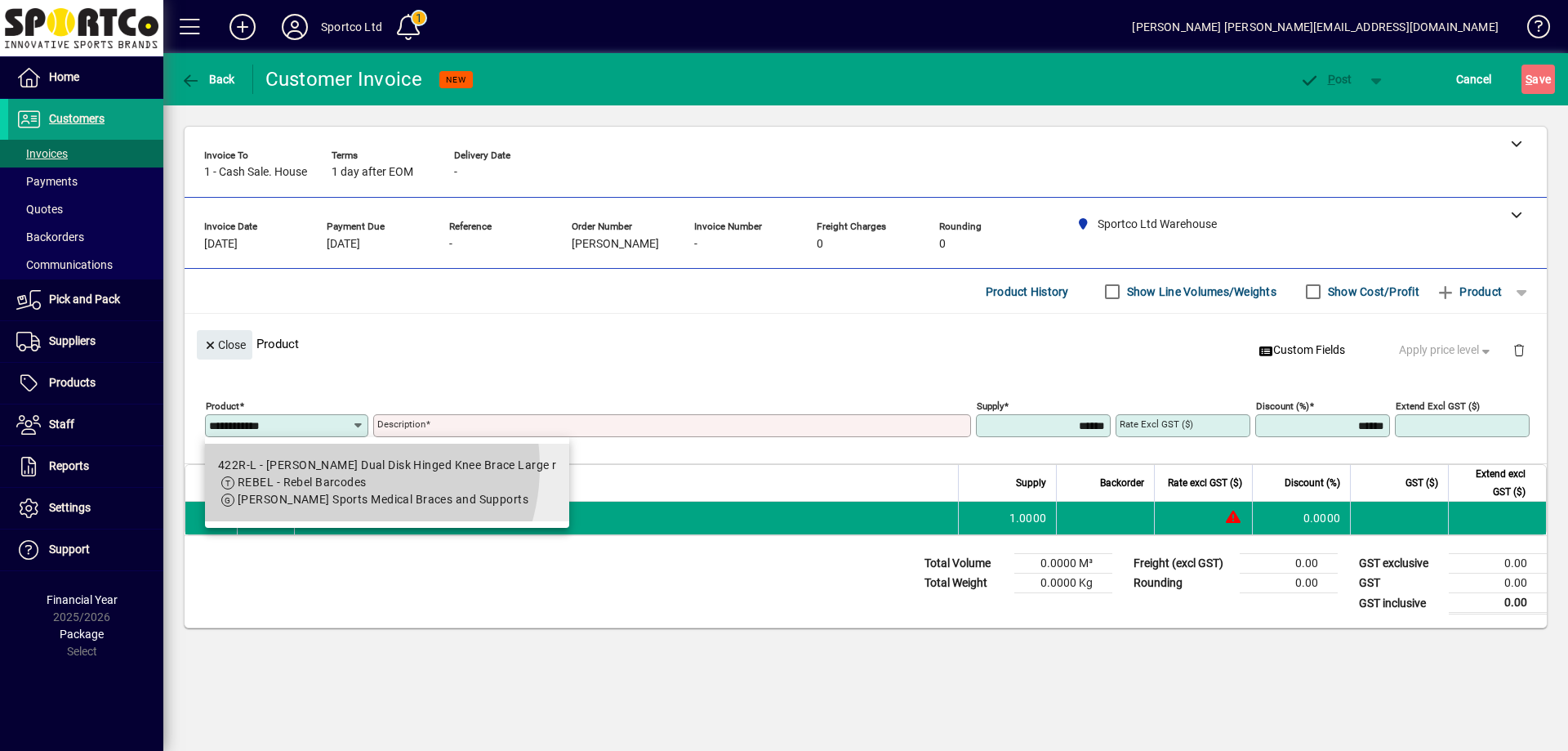
click at [336, 466] on div "422R-L - McDavid Dual Disk Hinged Knee Brace Large r" at bounding box center [387, 465] width 338 height 17
type input "******"
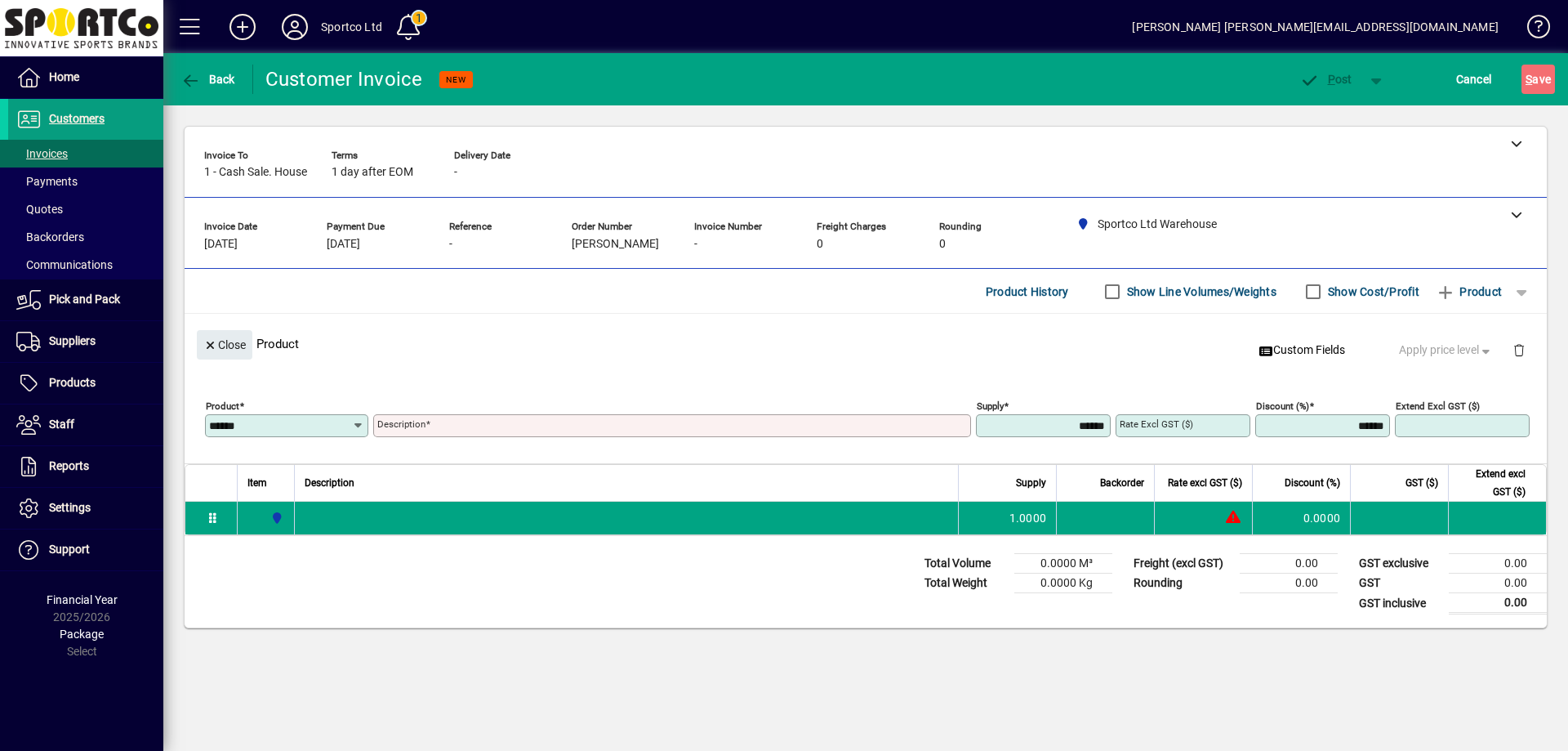
type input "**********"
type input "*******"
type input "*****"
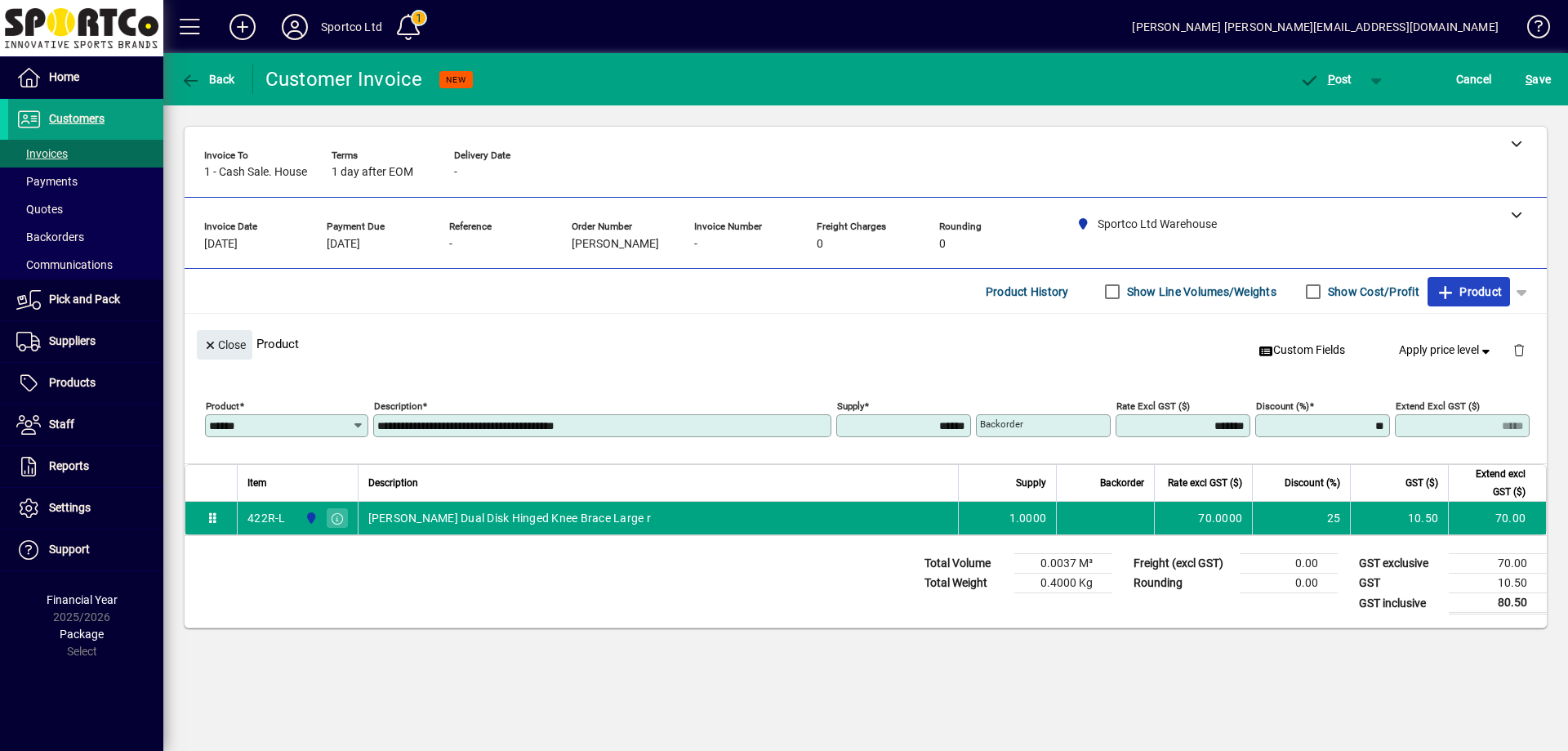
type input "*******"
type input "*****"
click at [223, 345] on span "Close" at bounding box center [225, 345] width 42 height 27
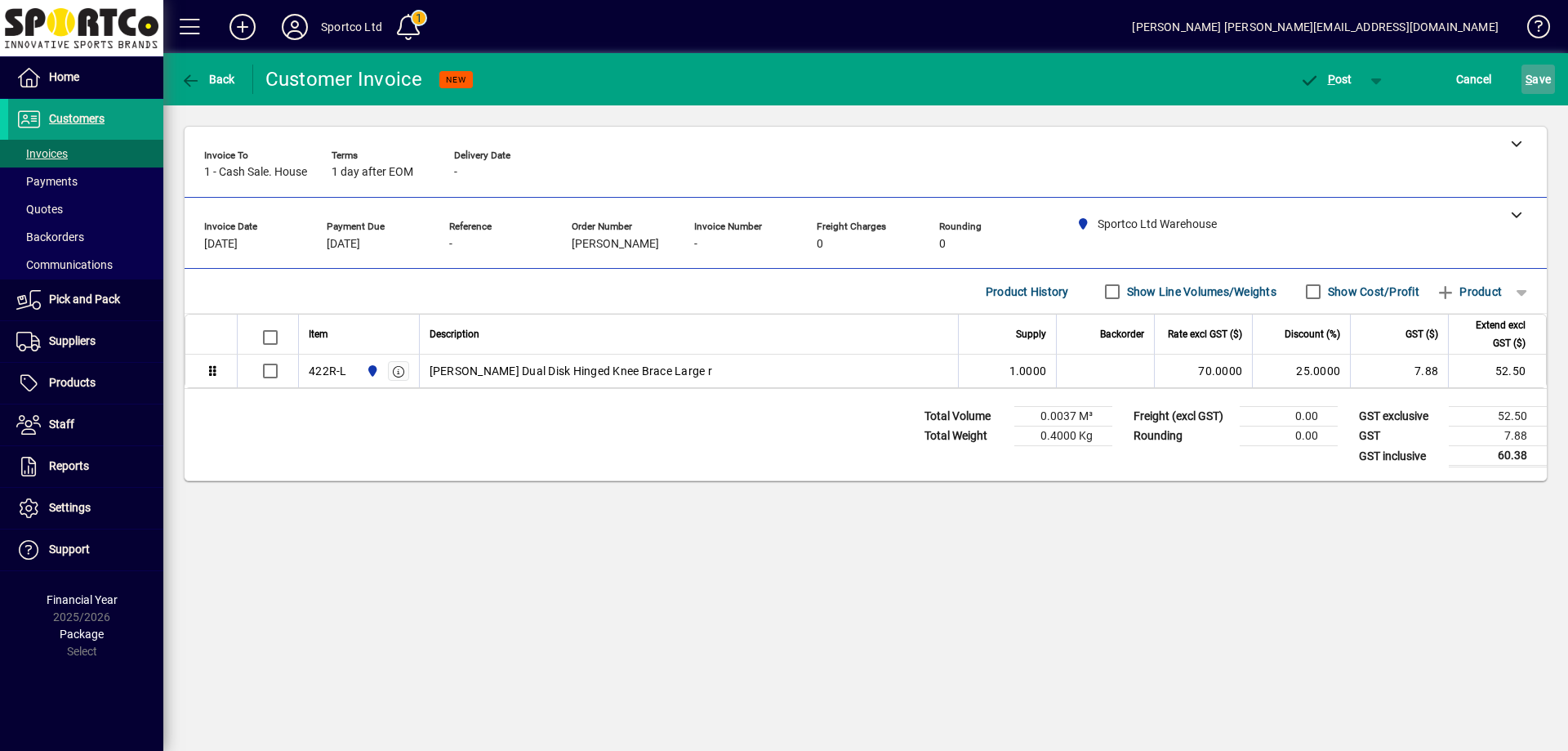
click at [1547, 76] on span "S ave" at bounding box center [1538, 78] width 25 height 26
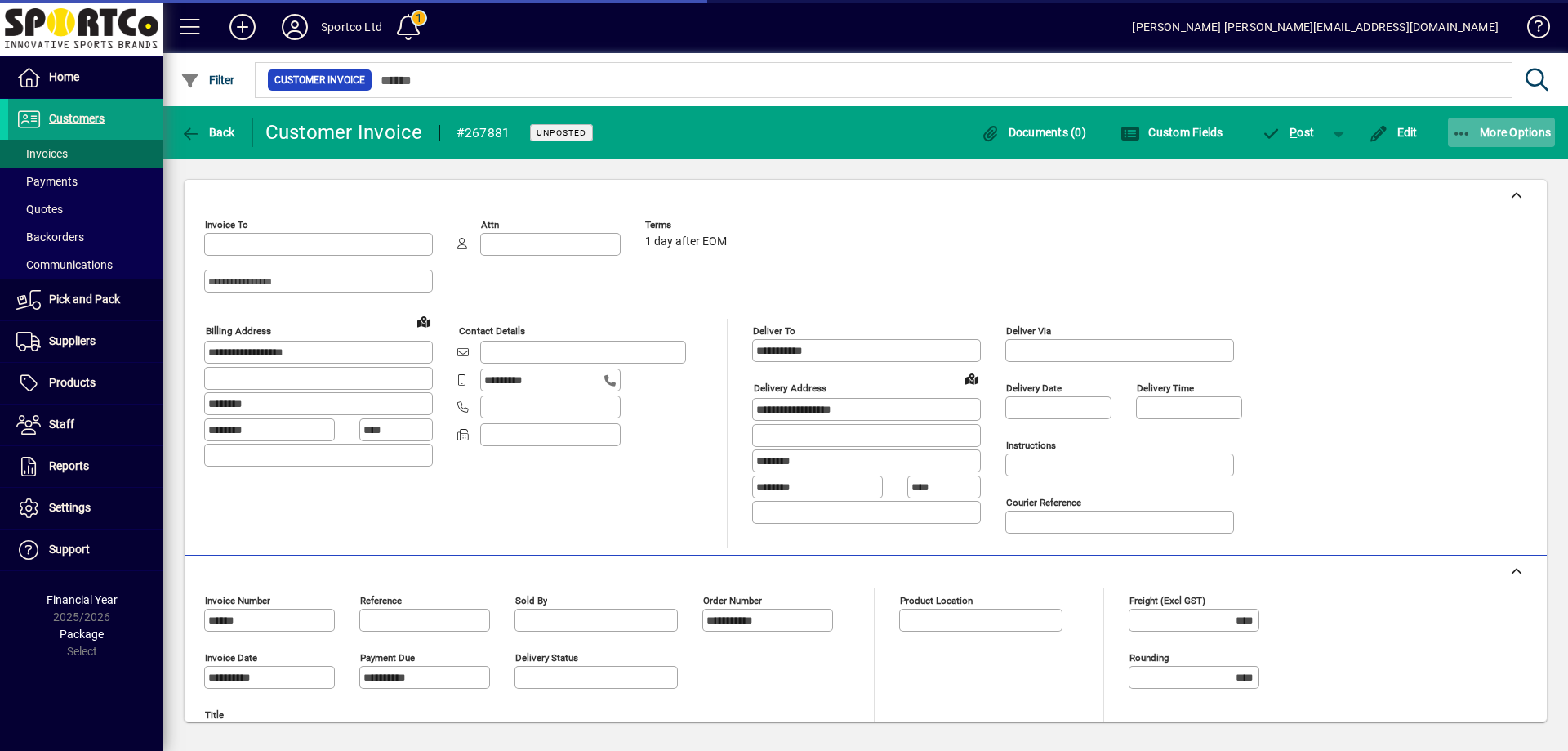
type input "**********"
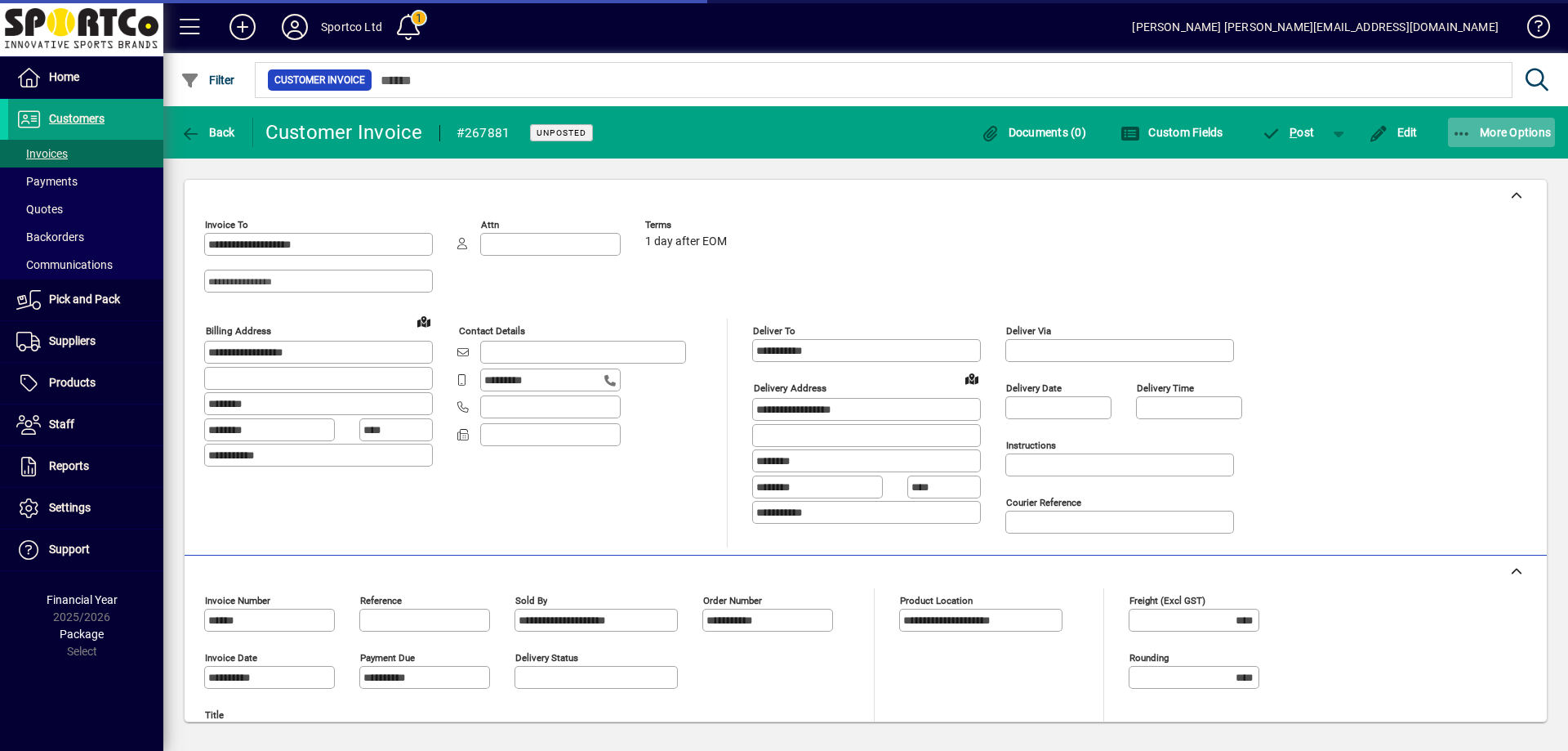
click at [1464, 136] on icon "button" at bounding box center [1462, 134] width 20 height 16
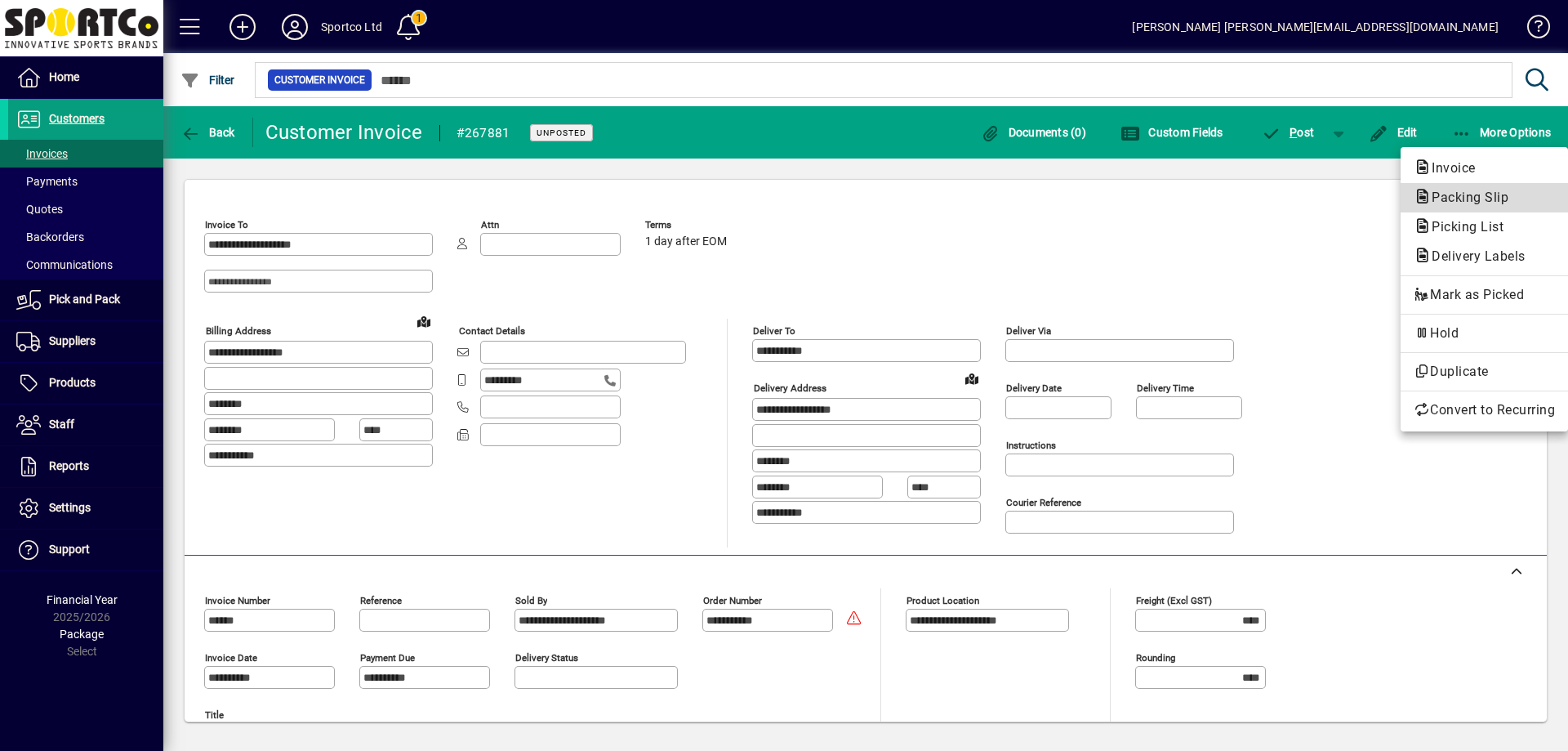
click at [1479, 200] on span "Packing Slip" at bounding box center [1466, 197] width 103 height 15
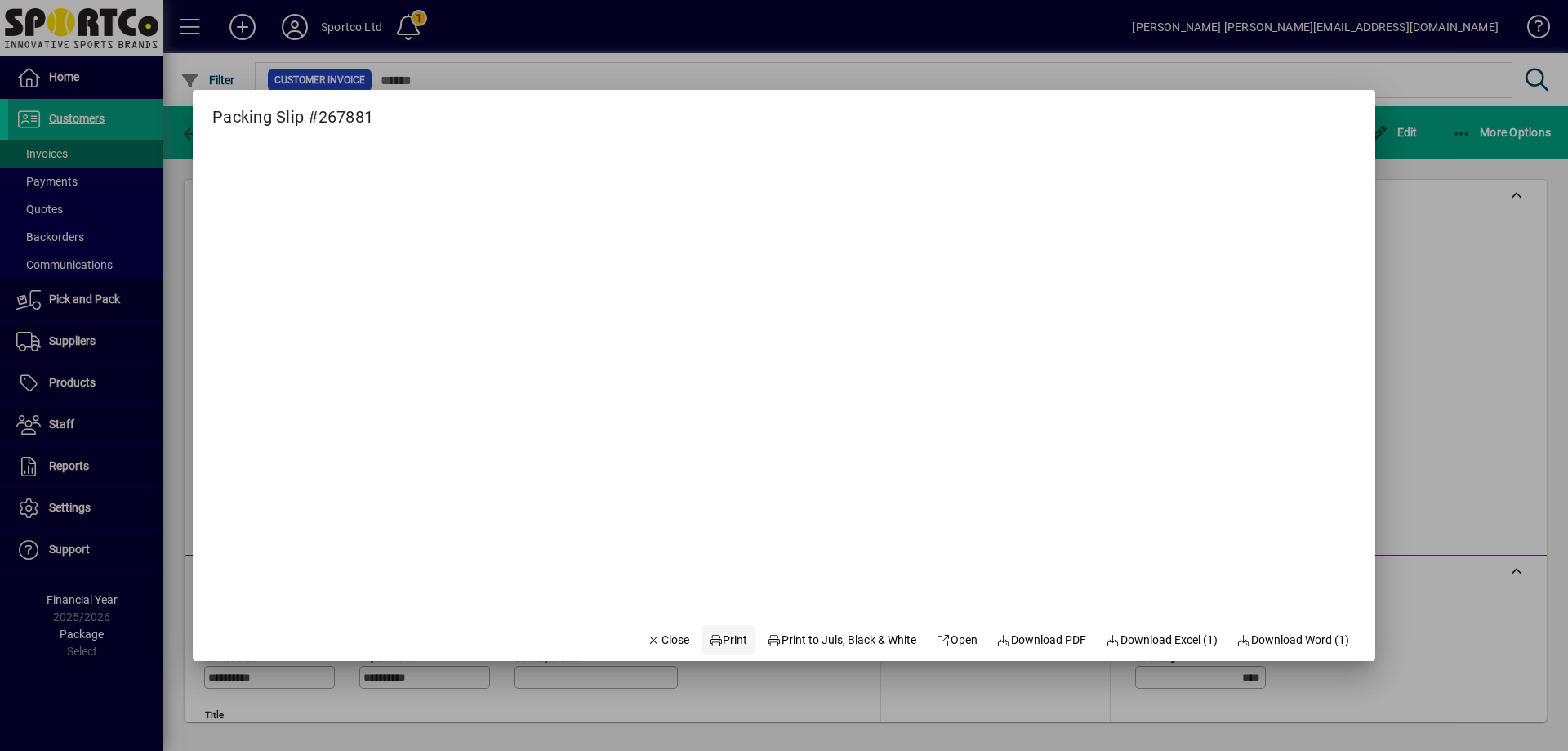
click at [728, 639] on span "Print" at bounding box center [728, 640] width 39 height 17
click at [647, 633] on span "Close" at bounding box center [668, 640] width 42 height 17
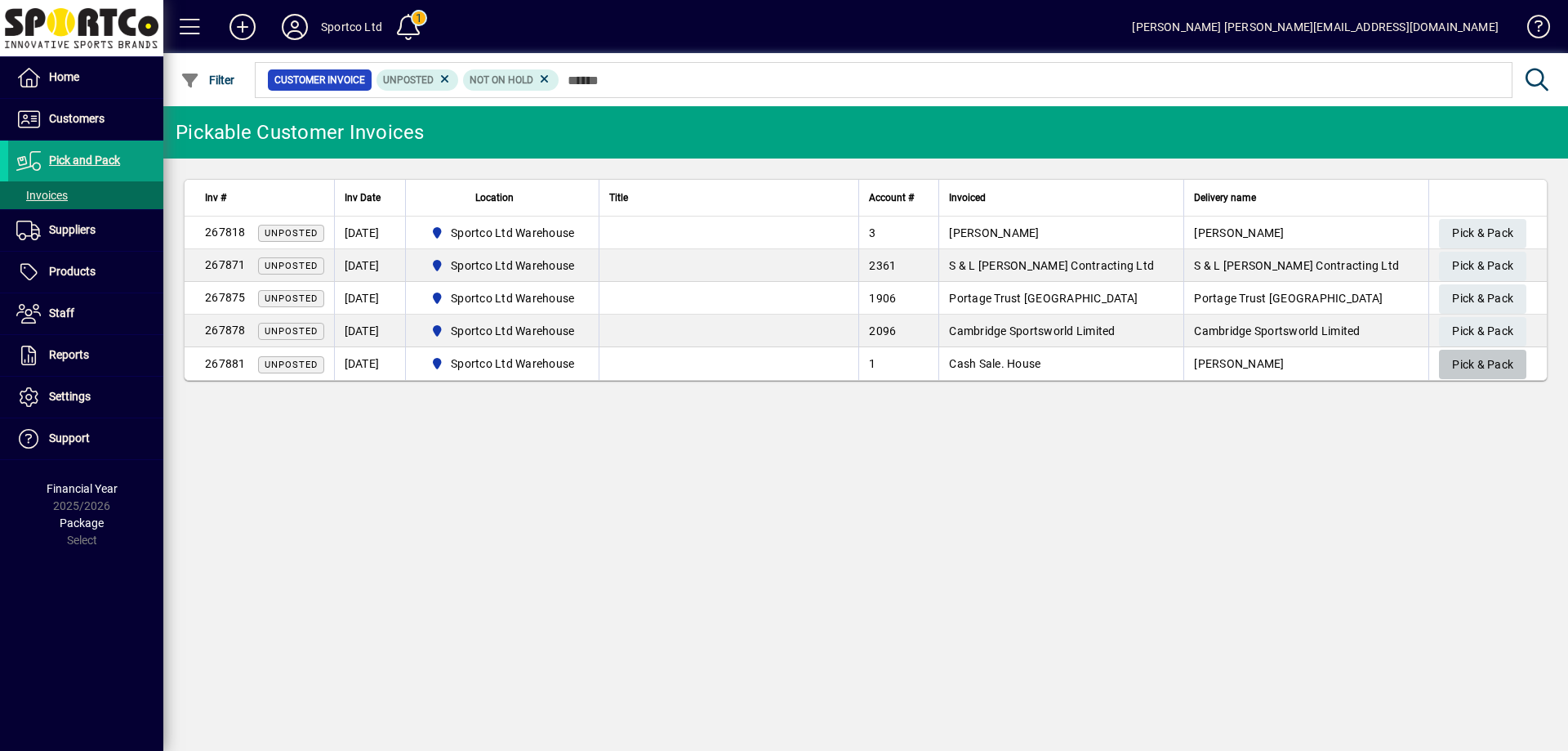
click at [1498, 362] on span "Pick & Pack" at bounding box center [1483, 365] width 61 height 27
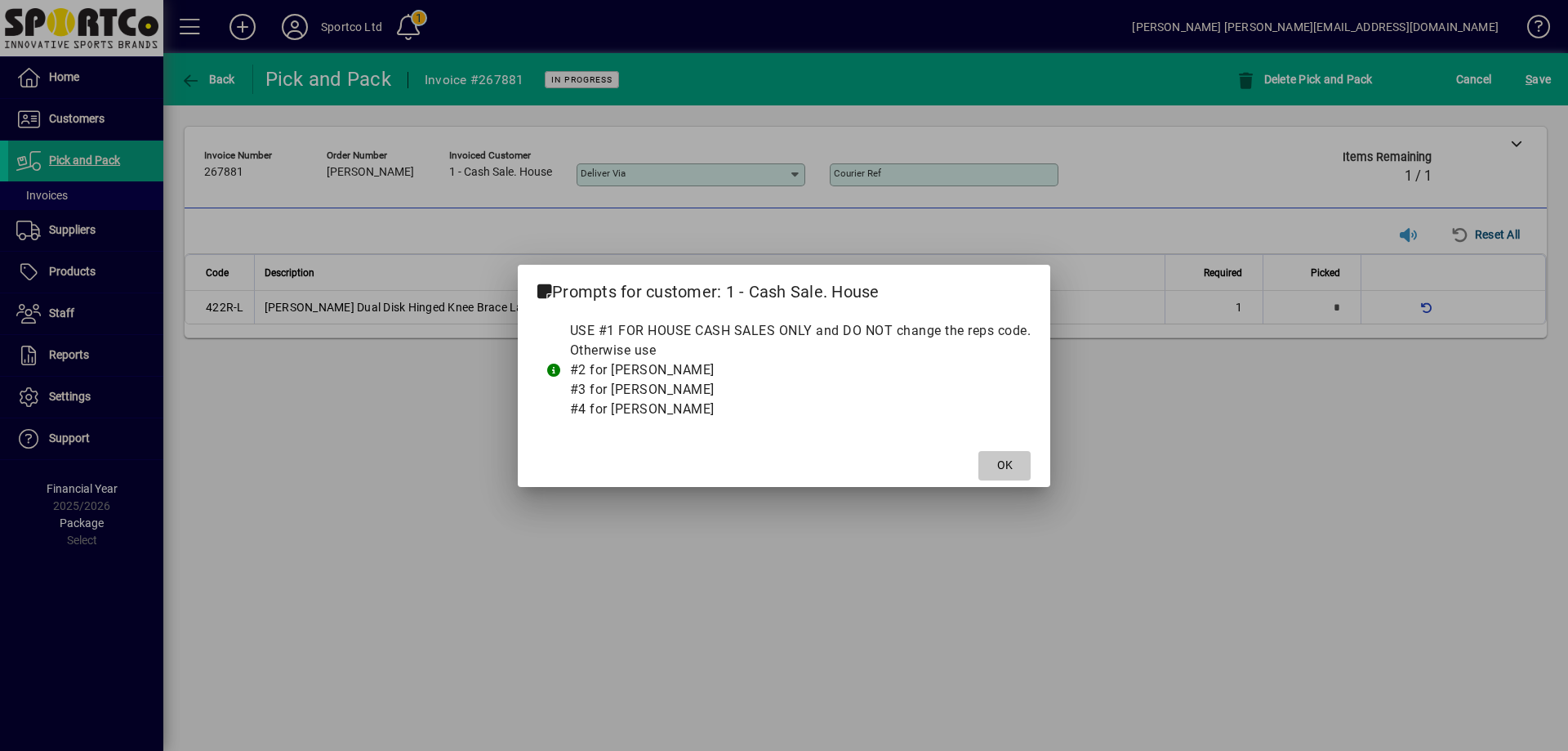
click at [991, 461] on span at bounding box center [1004, 465] width 53 height 39
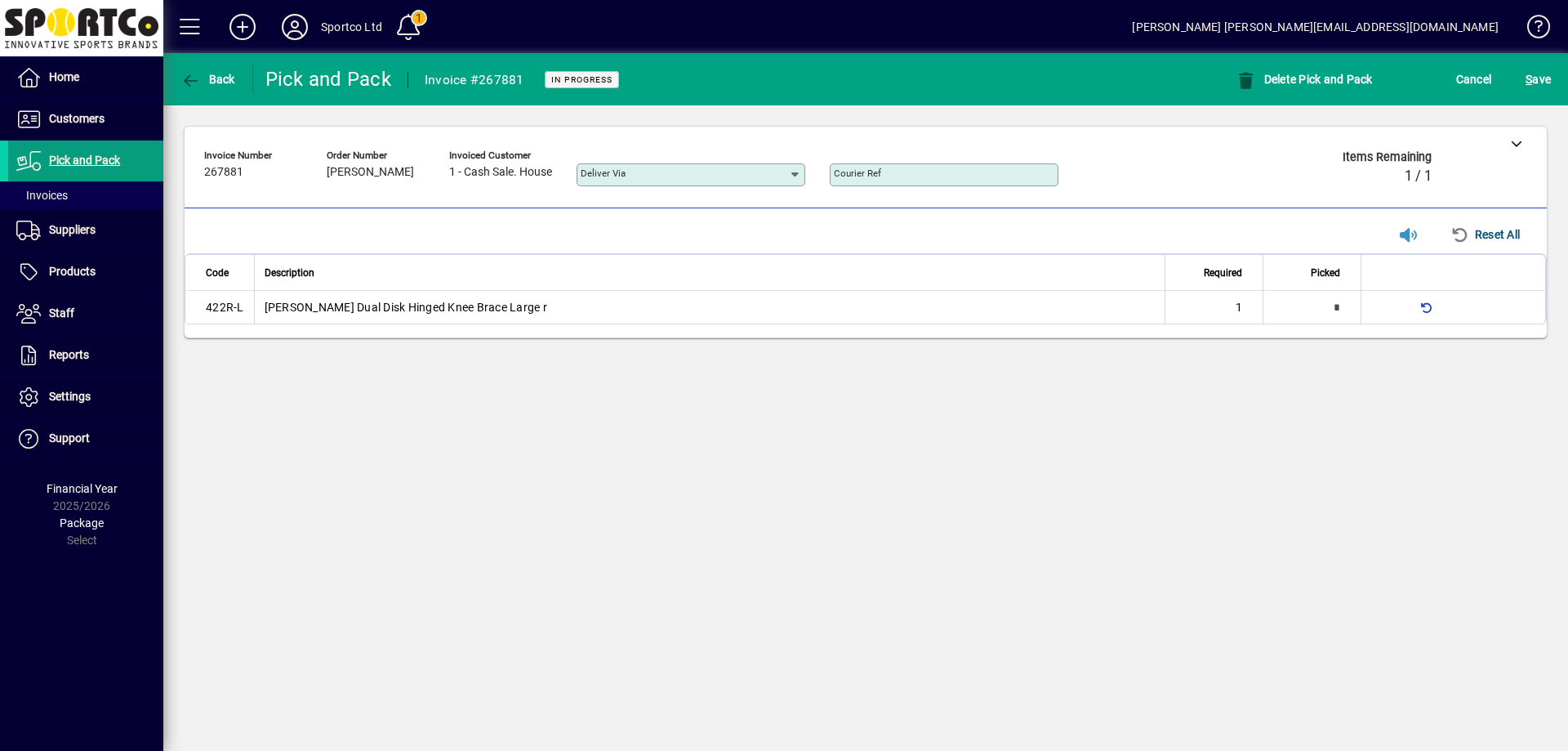
type input "*"
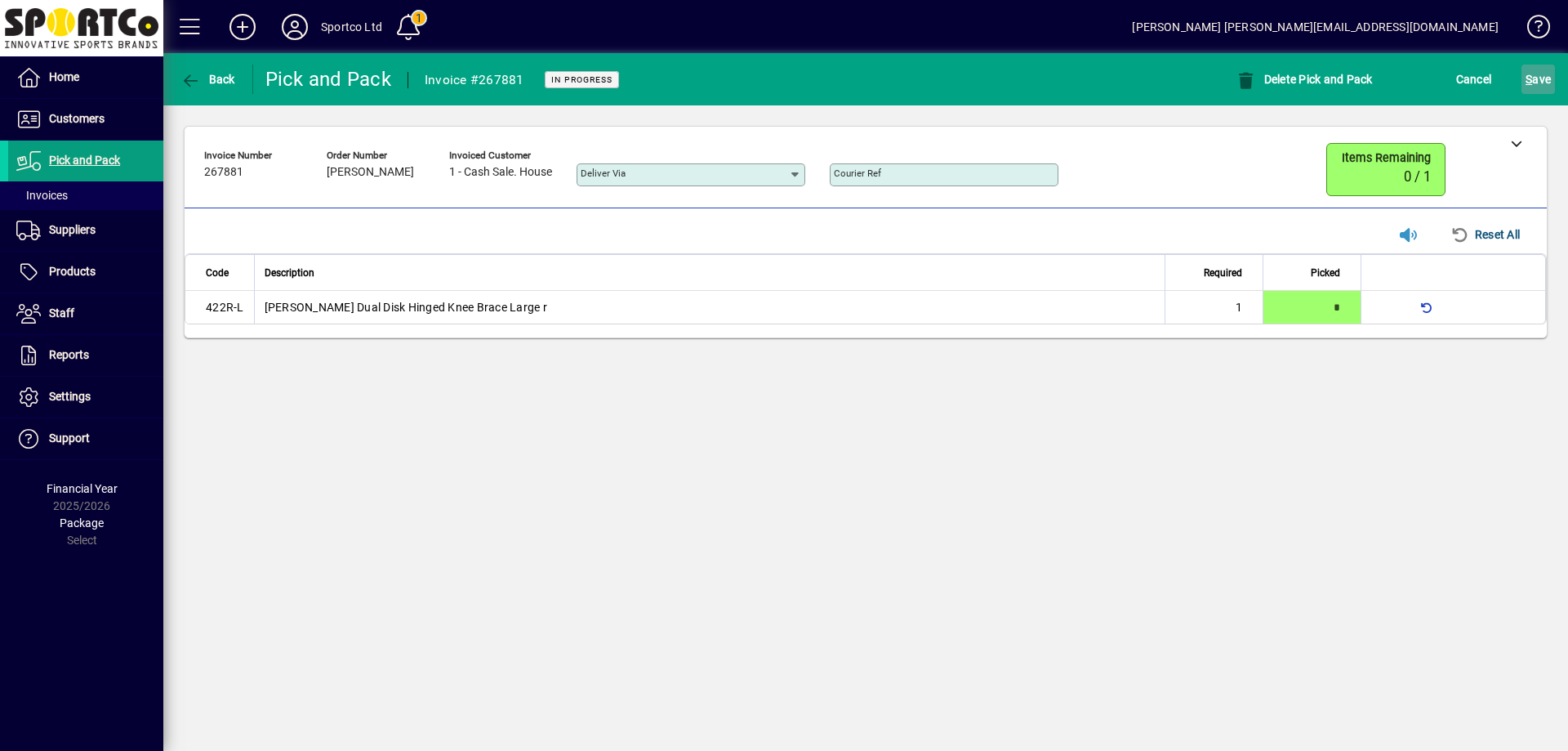
click at [1526, 75] on span "S" at bounding box center [1529, 79] width 7 height 13
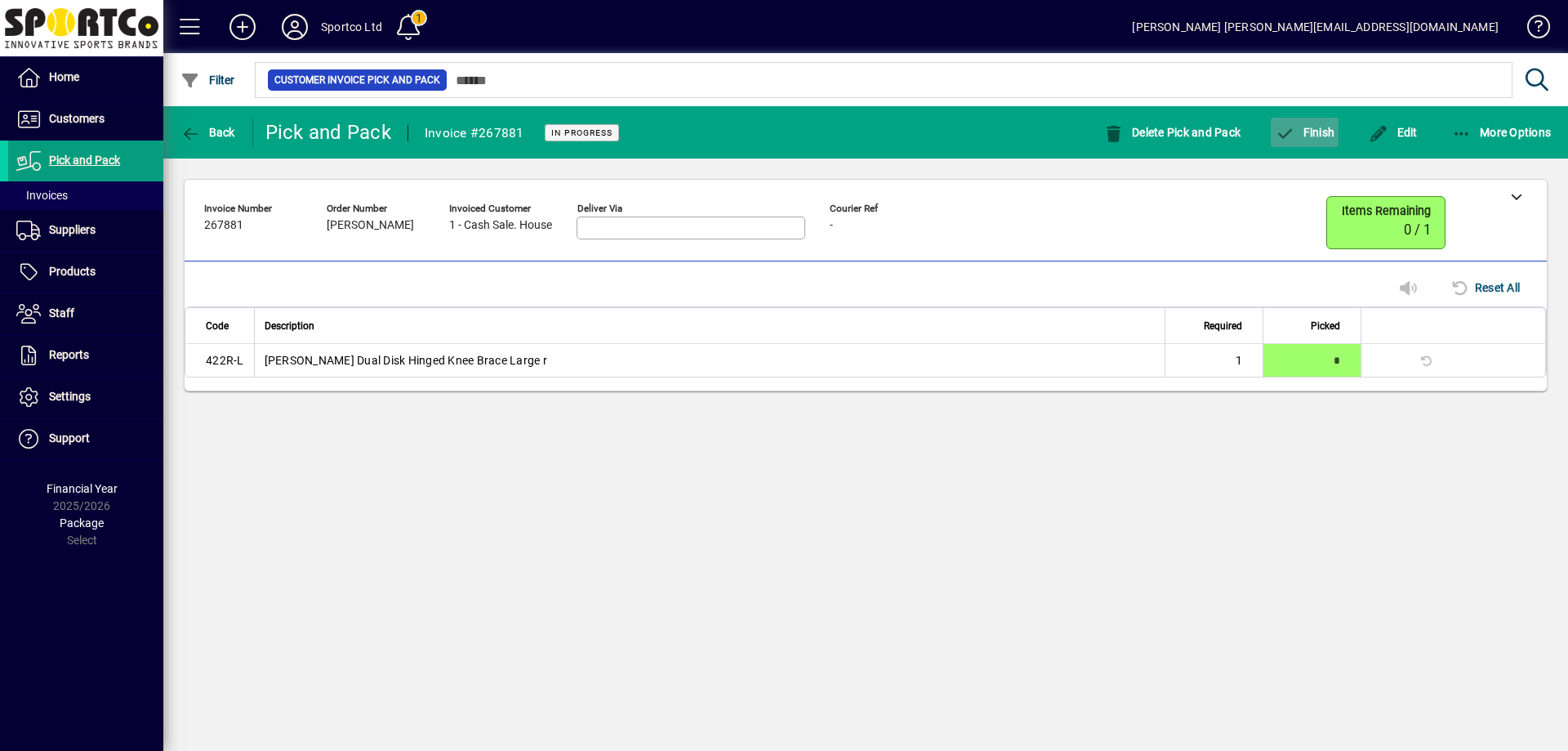
click at [1331, 130] on span "Finish" at bounding box center [1304, 133] width 59 height 13
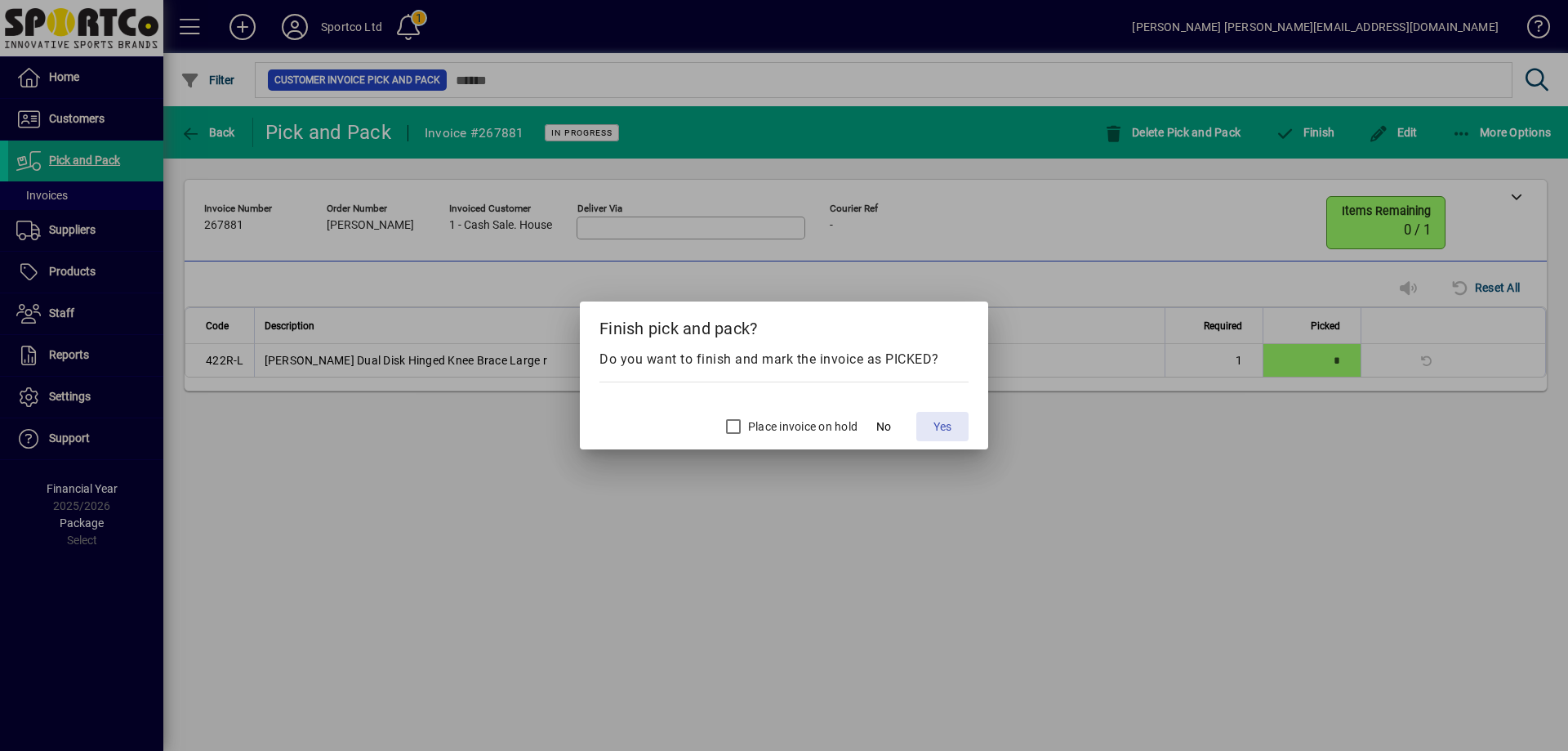
click at [949, 417] on span at bounding box center [942, 426] width 53 height 39
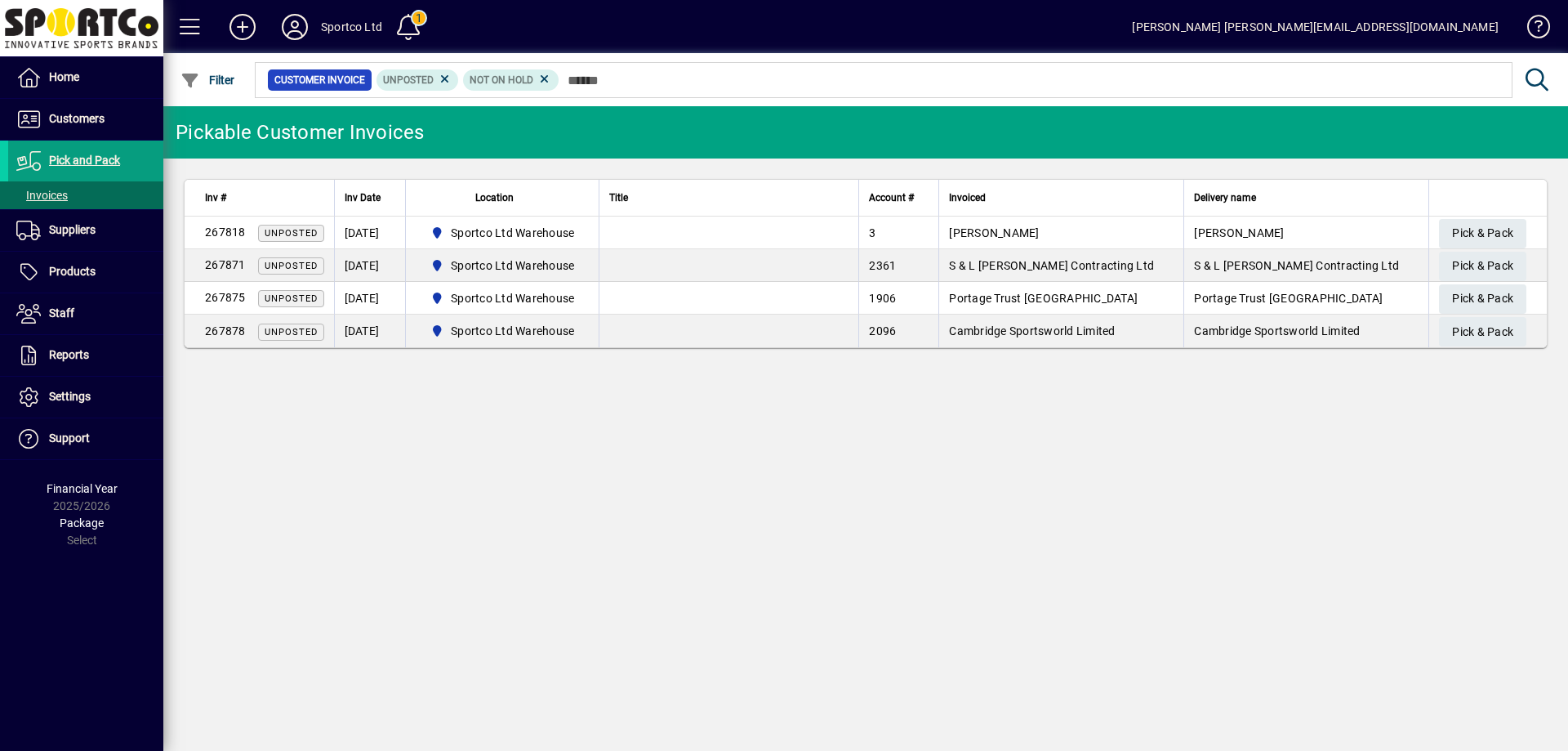
click at [481, 527] on div "Pickable Customer Invoices Inv # Inv Date Location Title Account # Invoiced Del…" at bounding box center [866, 428] width 1405 height 644
click at [69, 119] on span "Customers" at bounding box center [76, 118] width 55 height 13
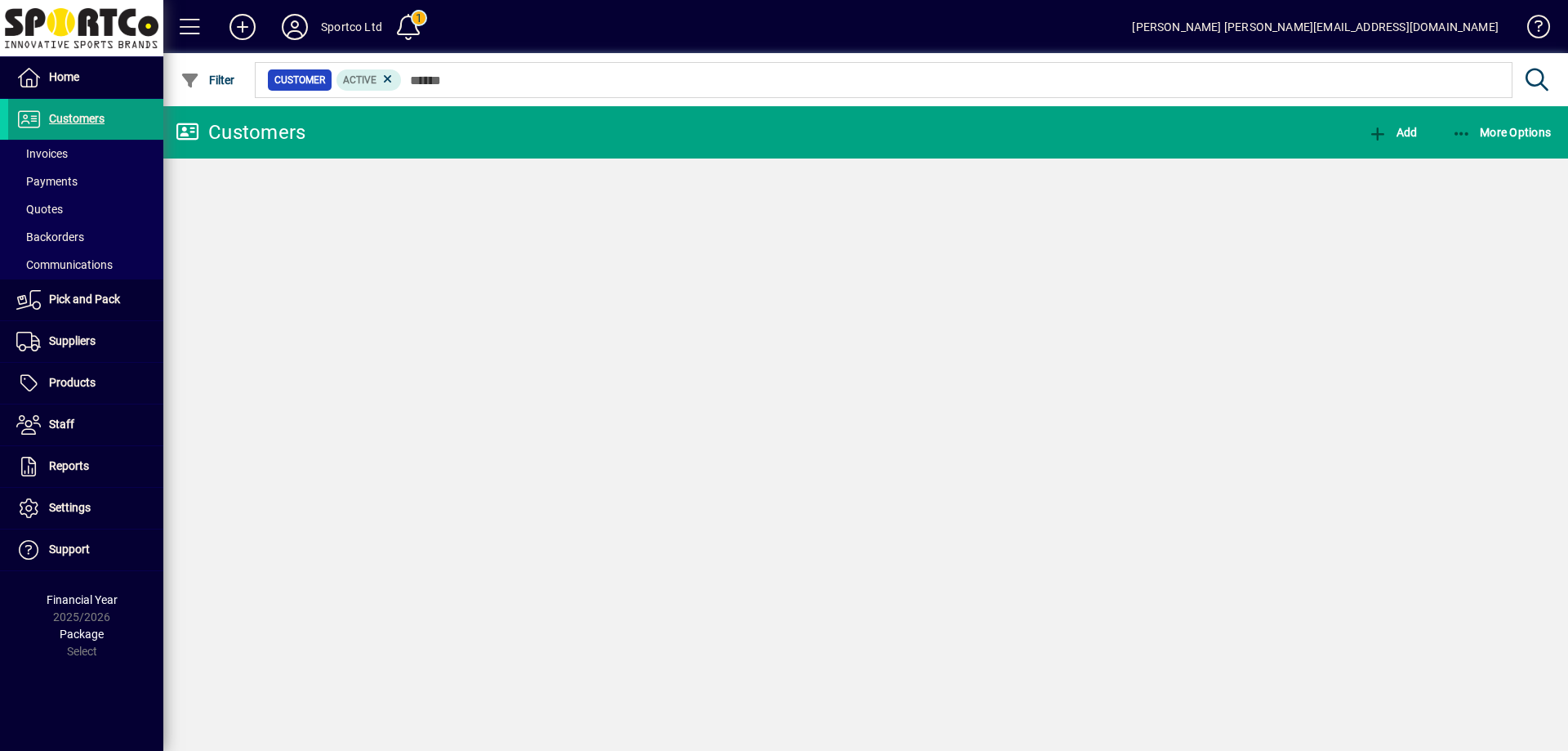
click at [56, 151] on span "Invoices" at bounding box center [42, 154] width 52 height 13
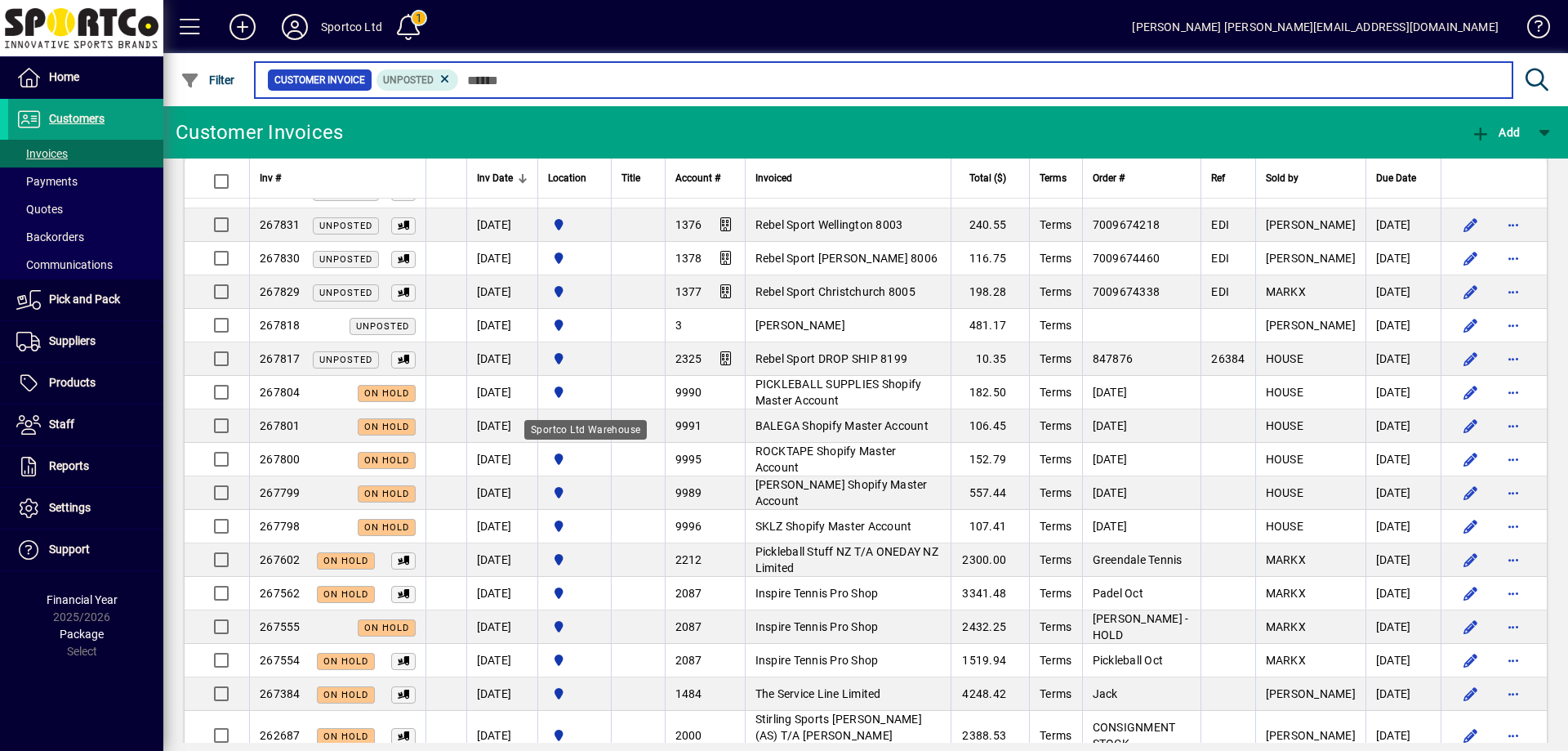
scroll to position [1388, 0]
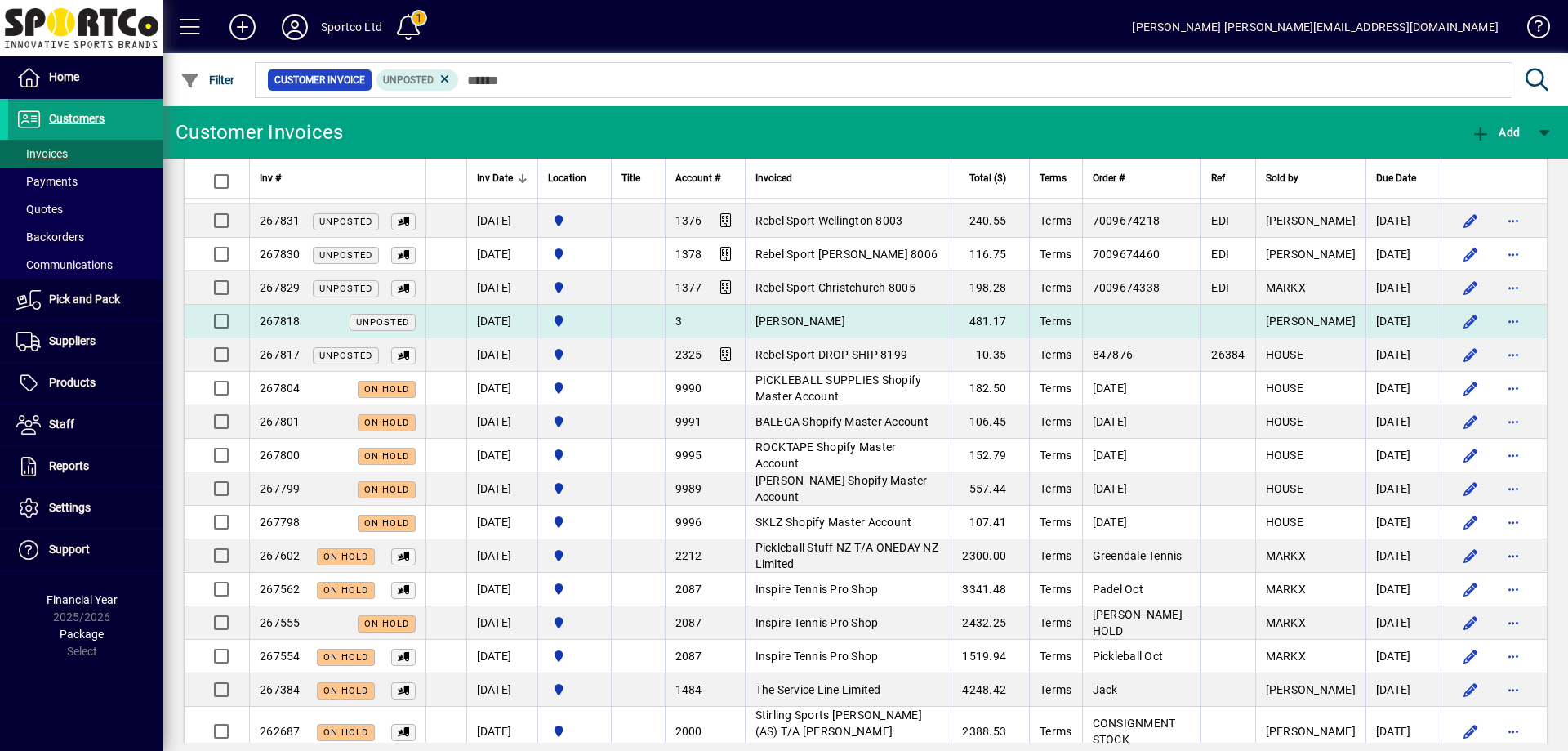
click at [510, 326] on td "[DATE]" at bounding box center [502, 321] width 71 height 33
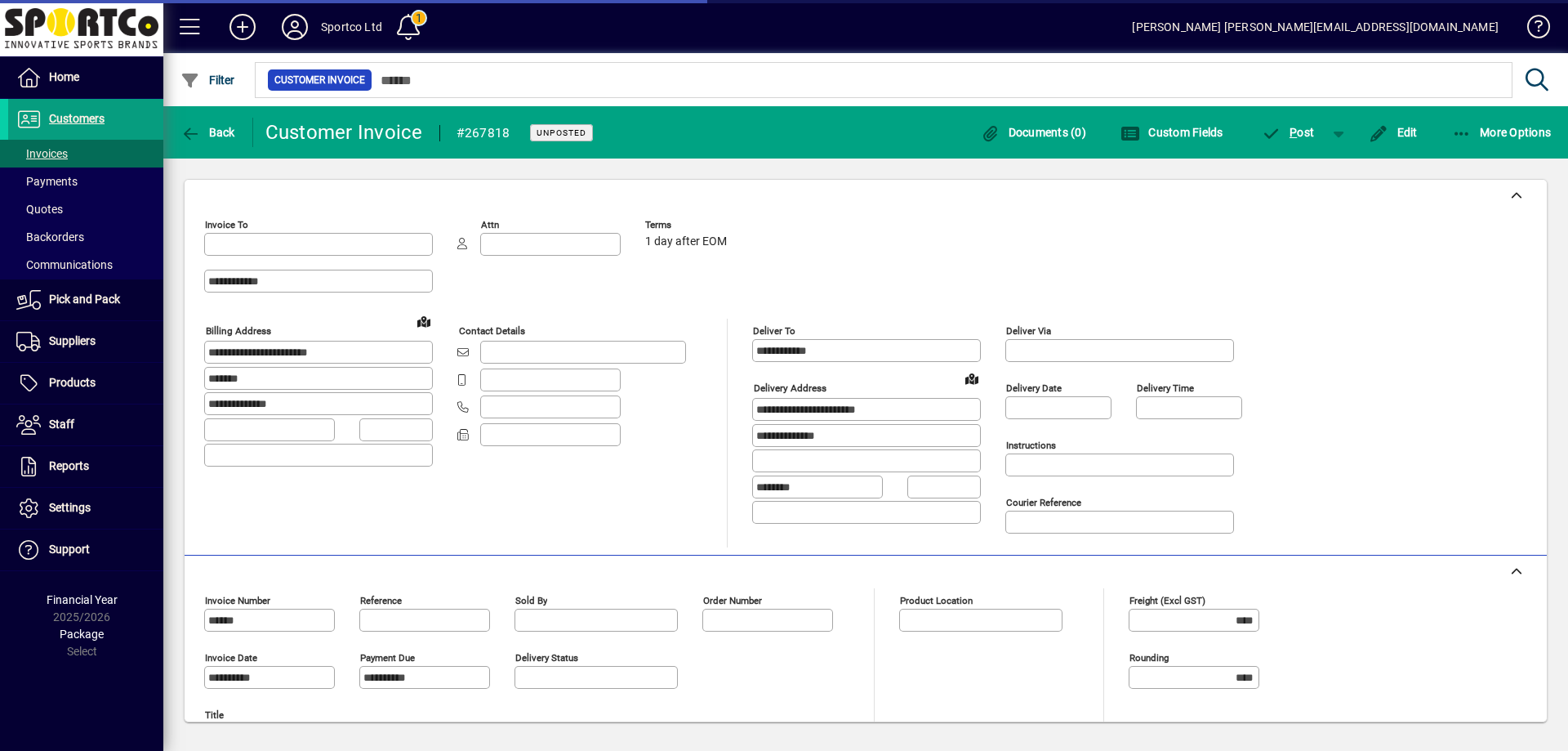
type input "**********"
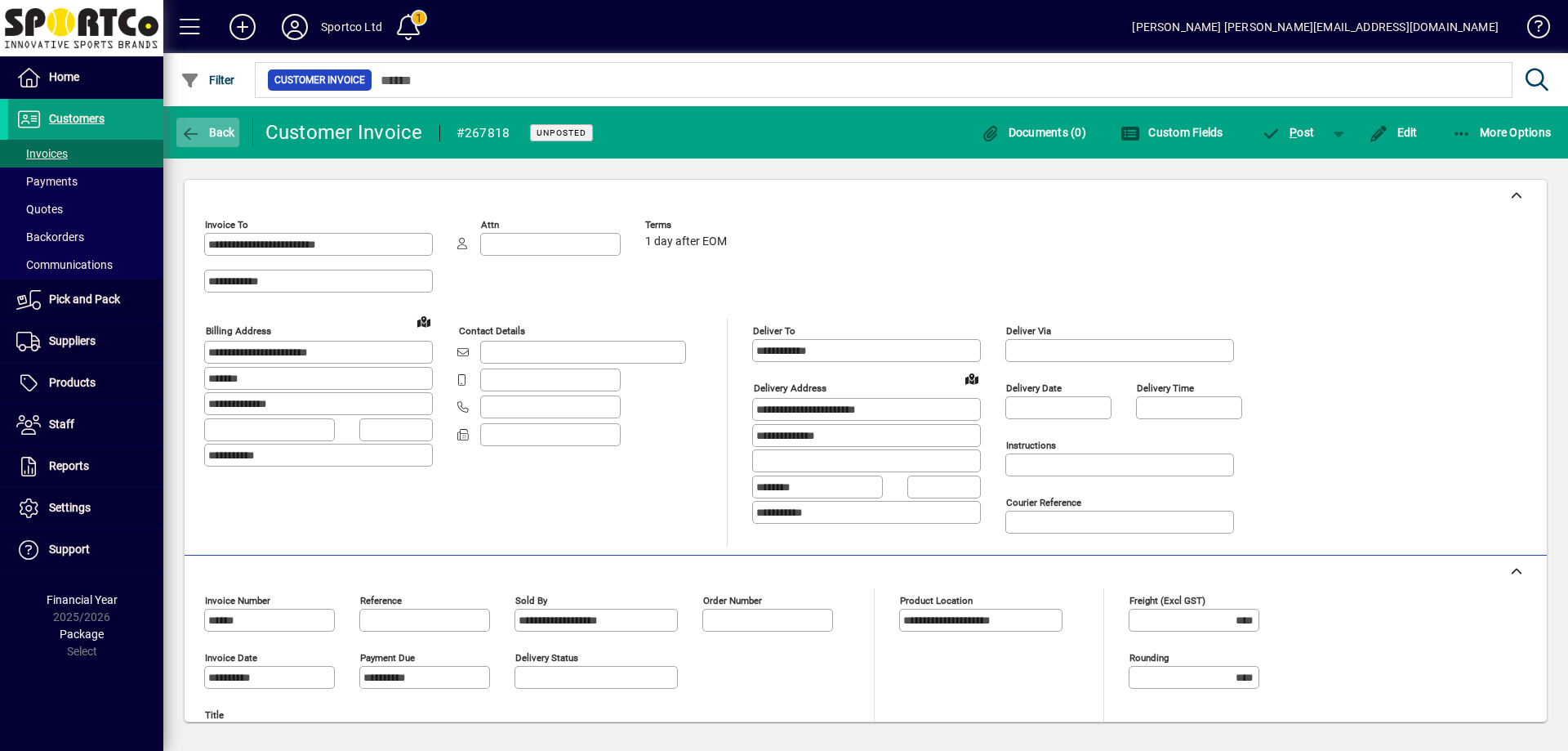
click at [207, 134] on span "Back" at bounding box center [207, 133] width 54 height 13
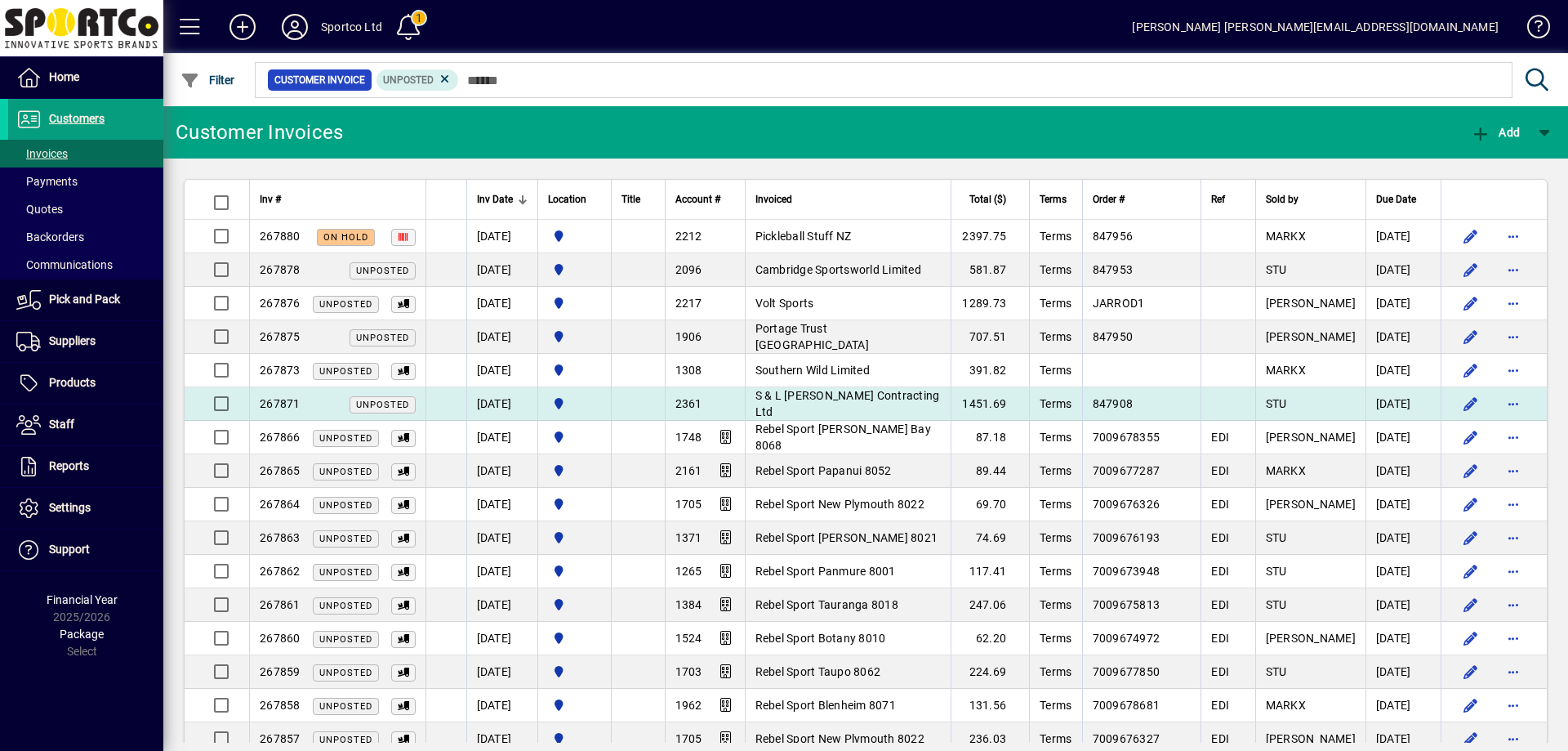
click at [942, 402] on td "S & L Wilson Contracting Ltd" at bounding box center [848, 403] width 206 height 33
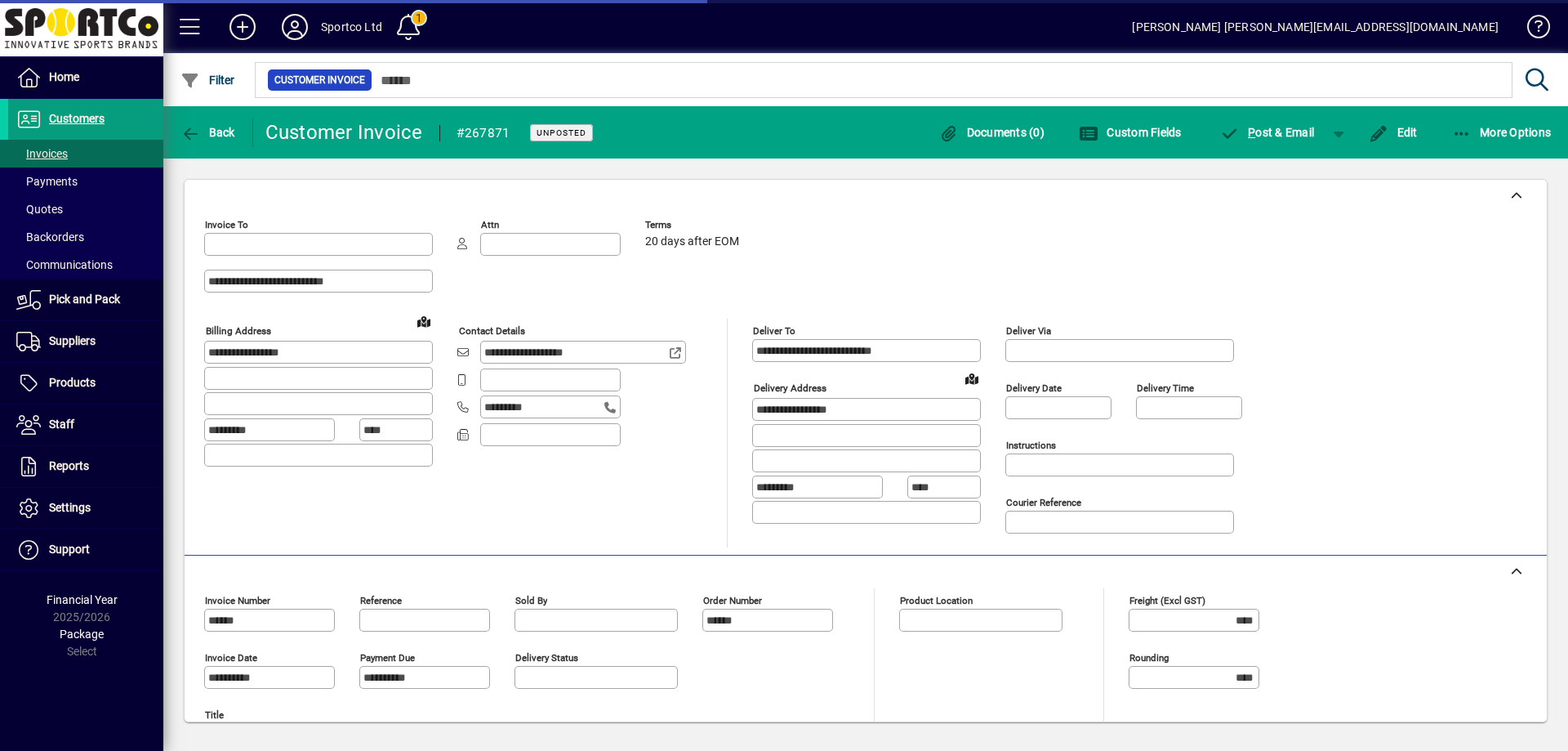
type input "**********"
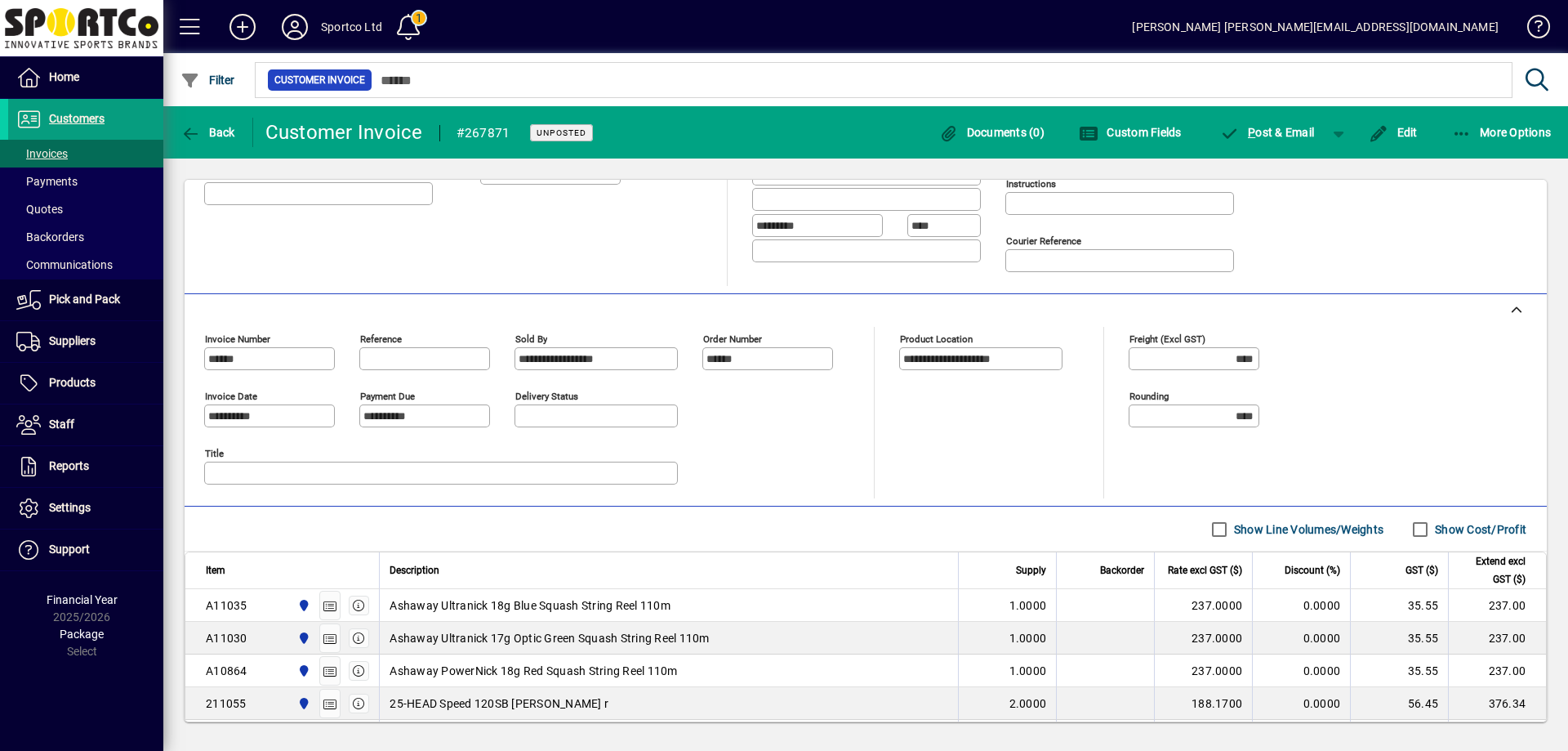
scroll to position [140, 0]
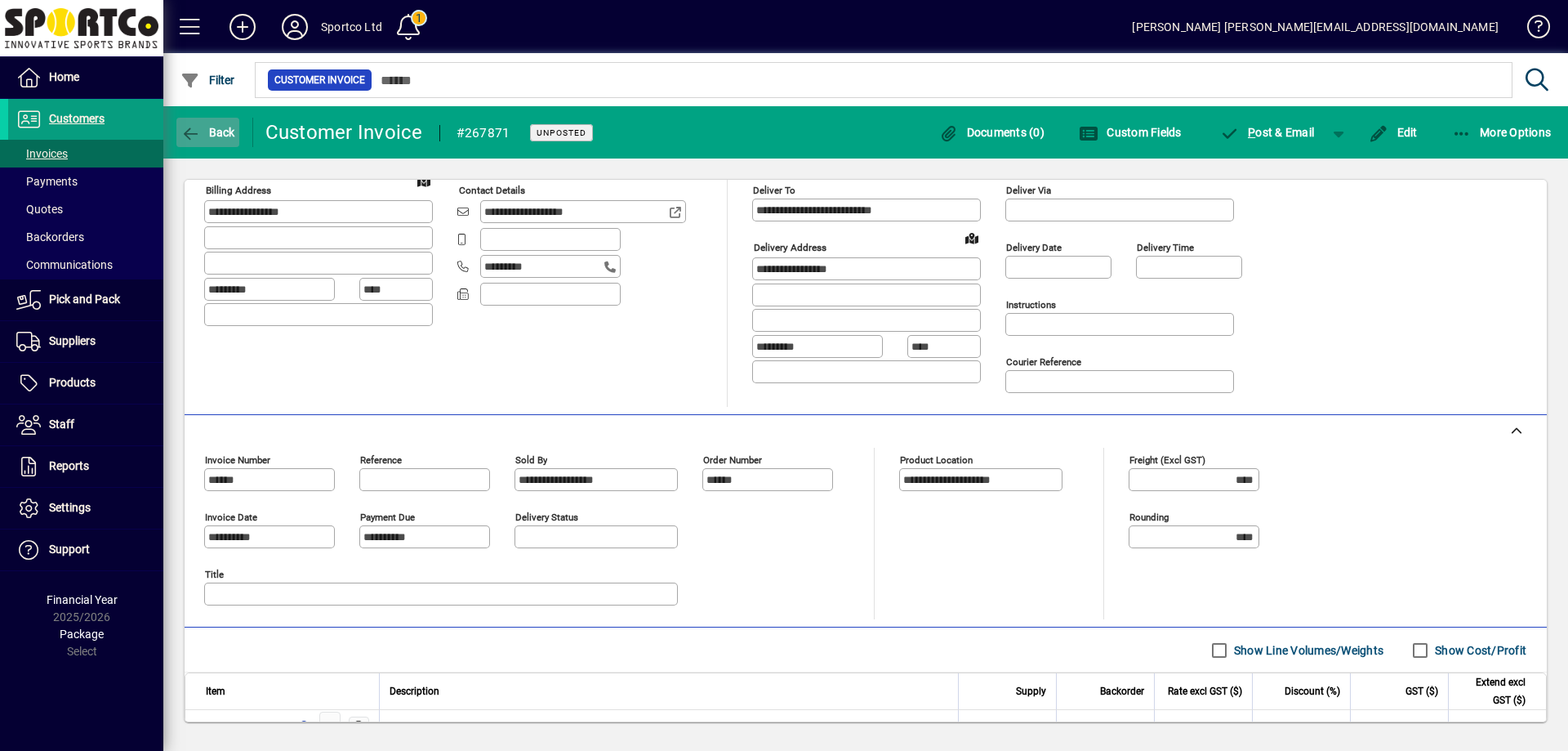
click at [194, 123] on span "button" at bounding box center [208, 132] width 63 height 39
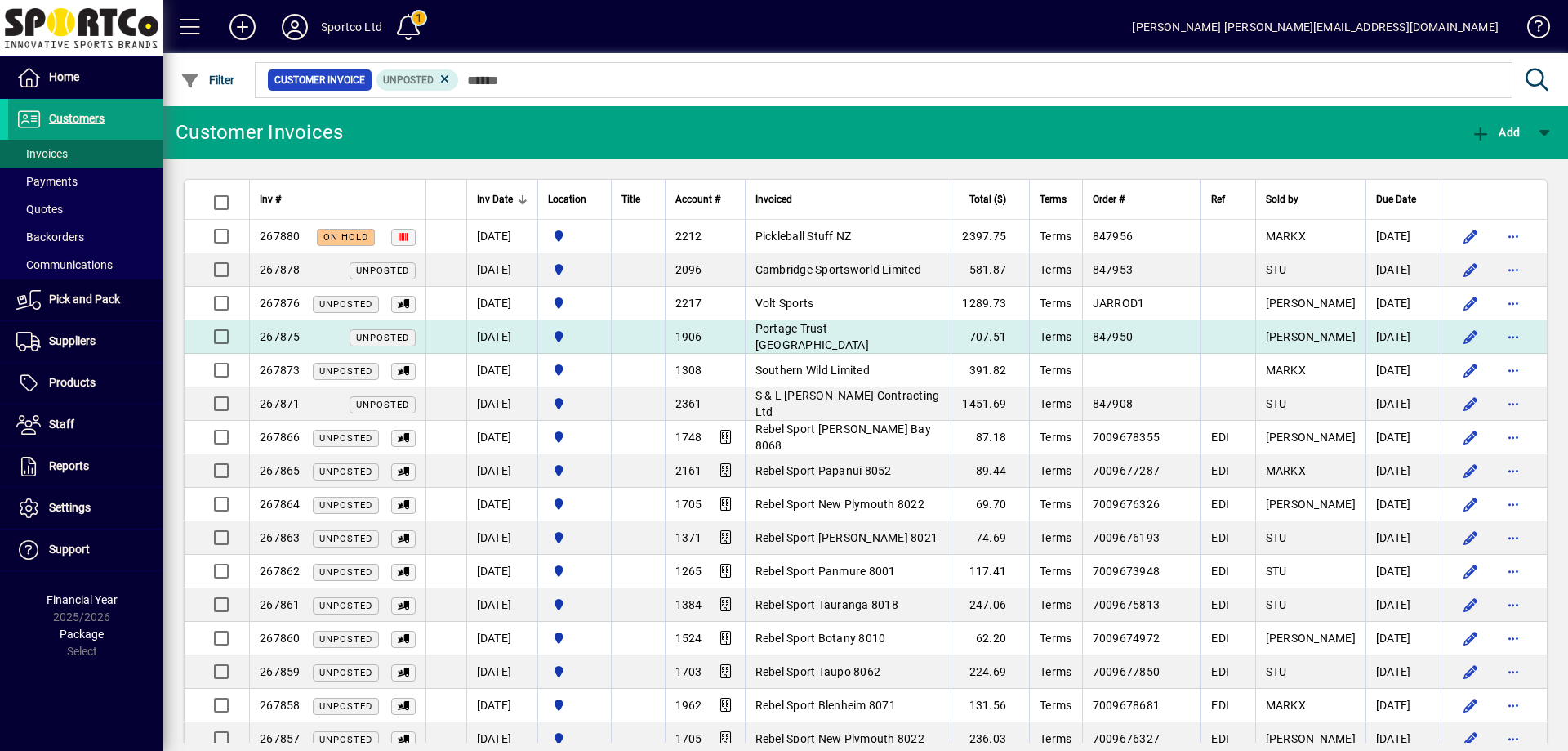
click at [829, 331] on span "Portage Trust Tennis Centre" at bounding box center [812, 336] width 114 height 30
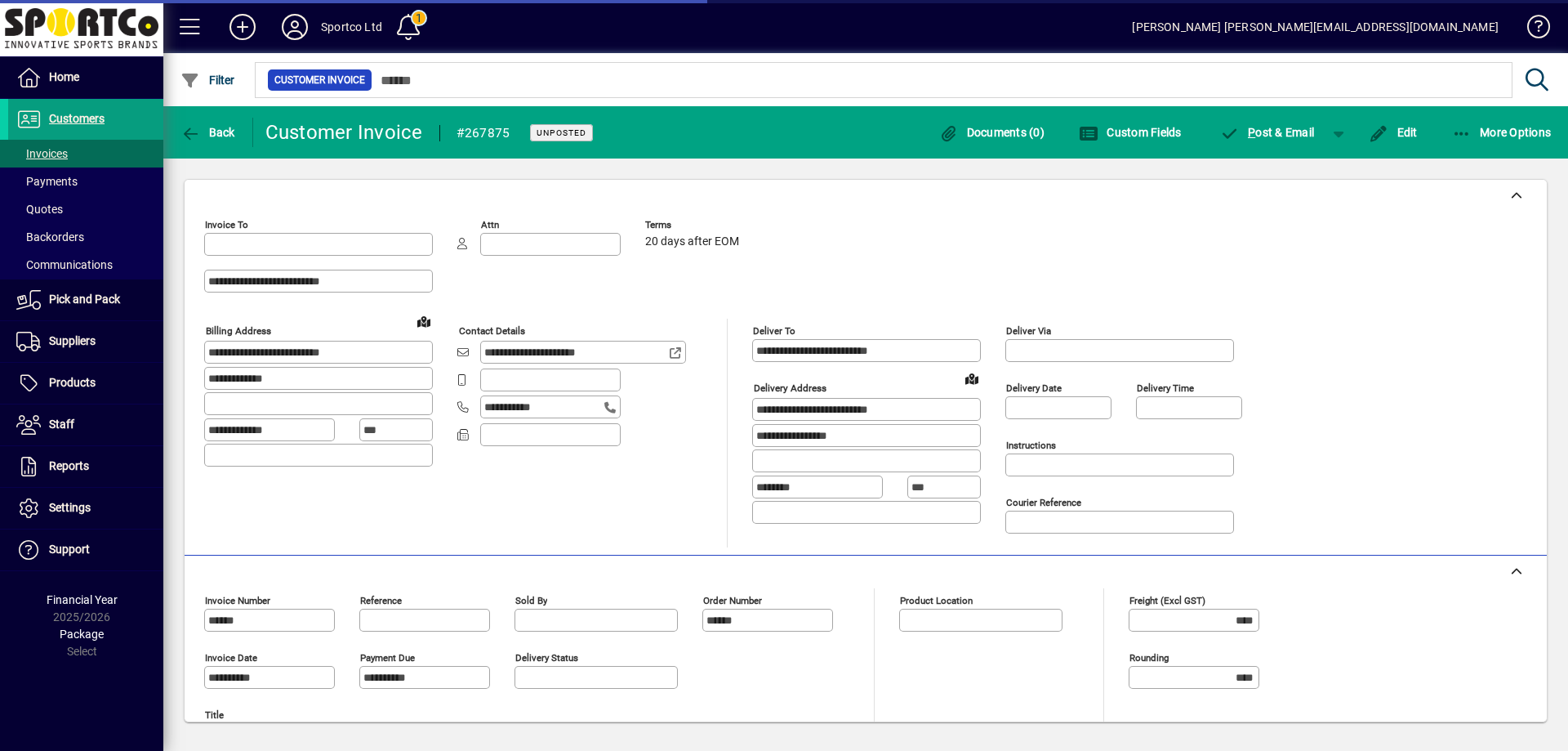
type input "**********"
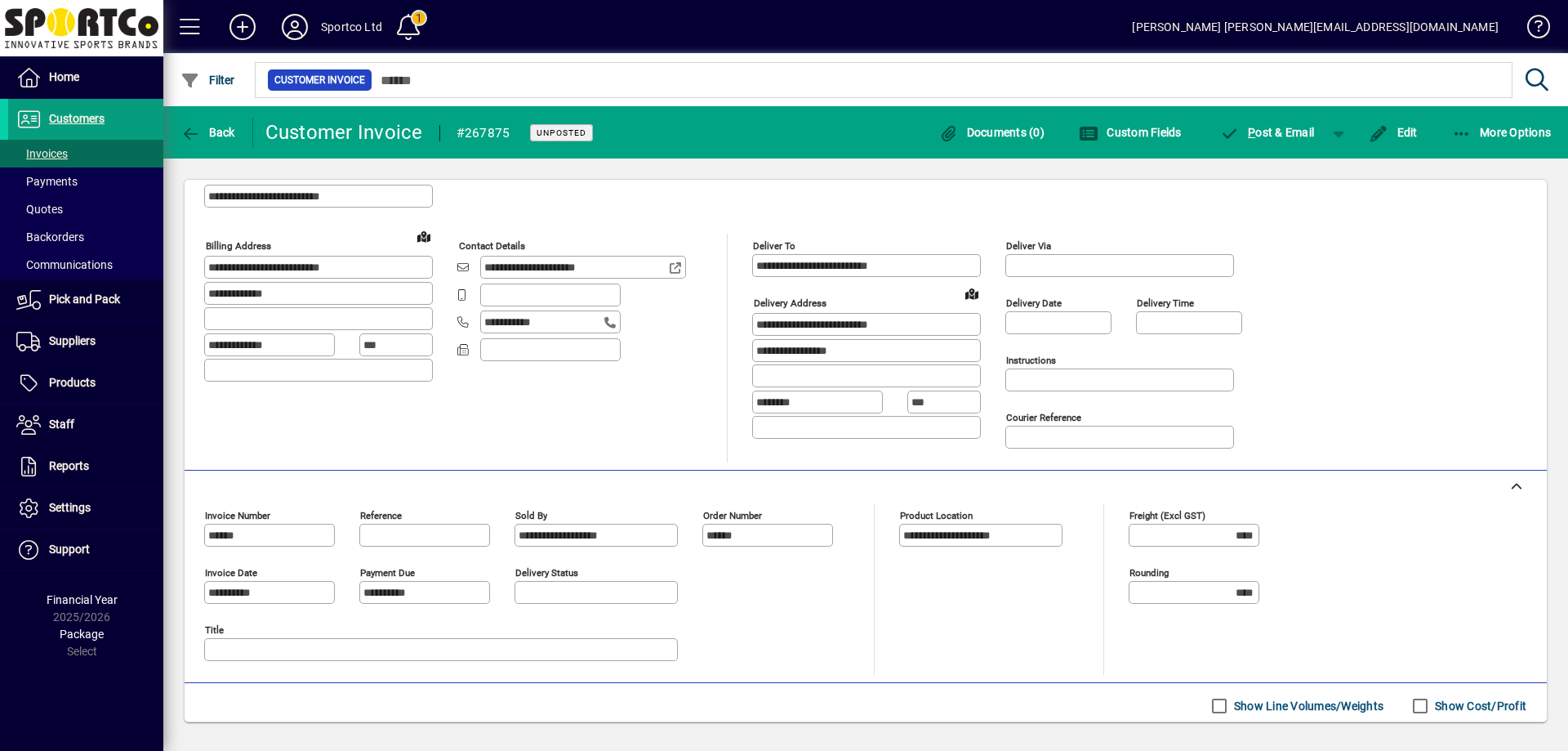
scroll to position [59, 0]
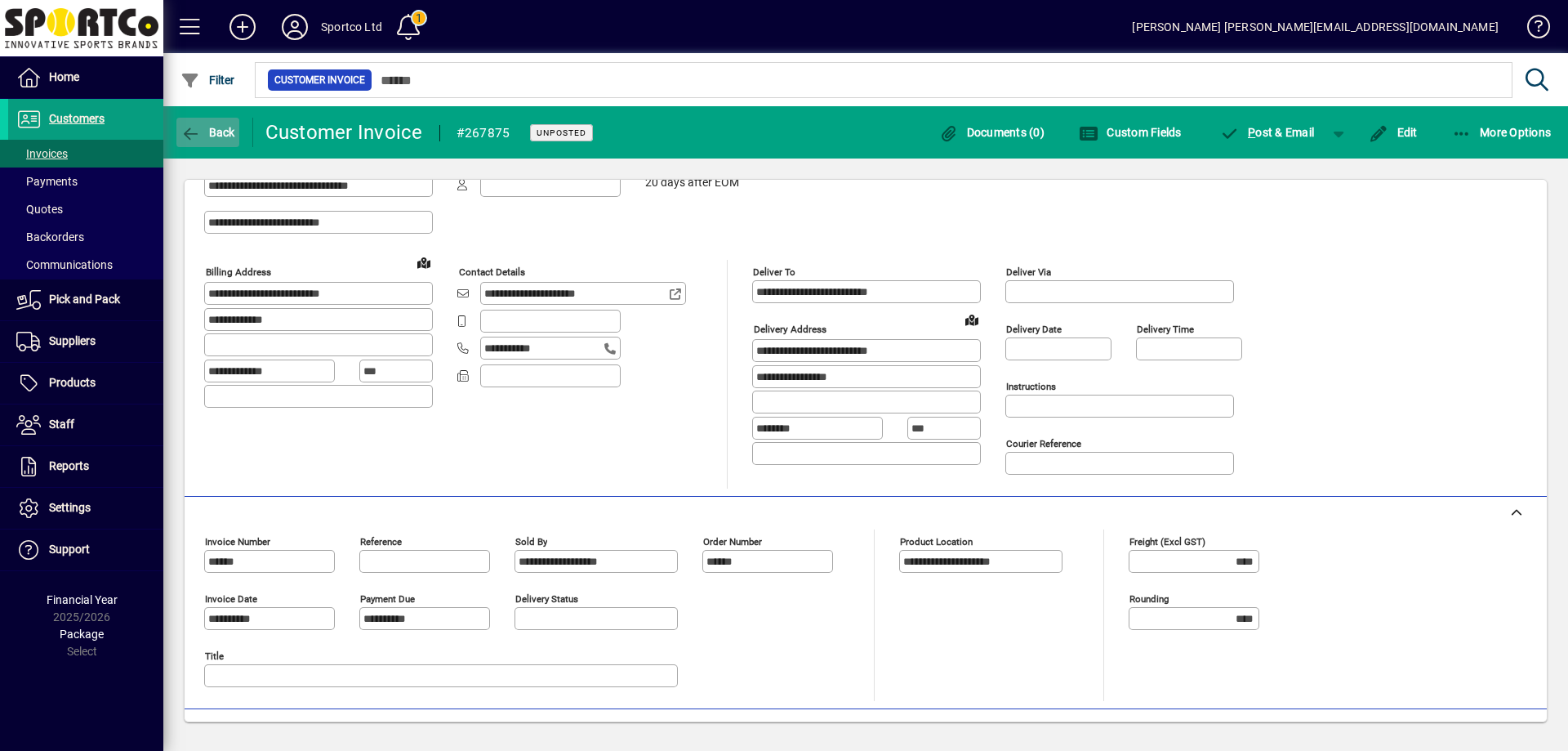
click at [212, 121] on span "button" at bounding box center [208, 132] width 63 height 39
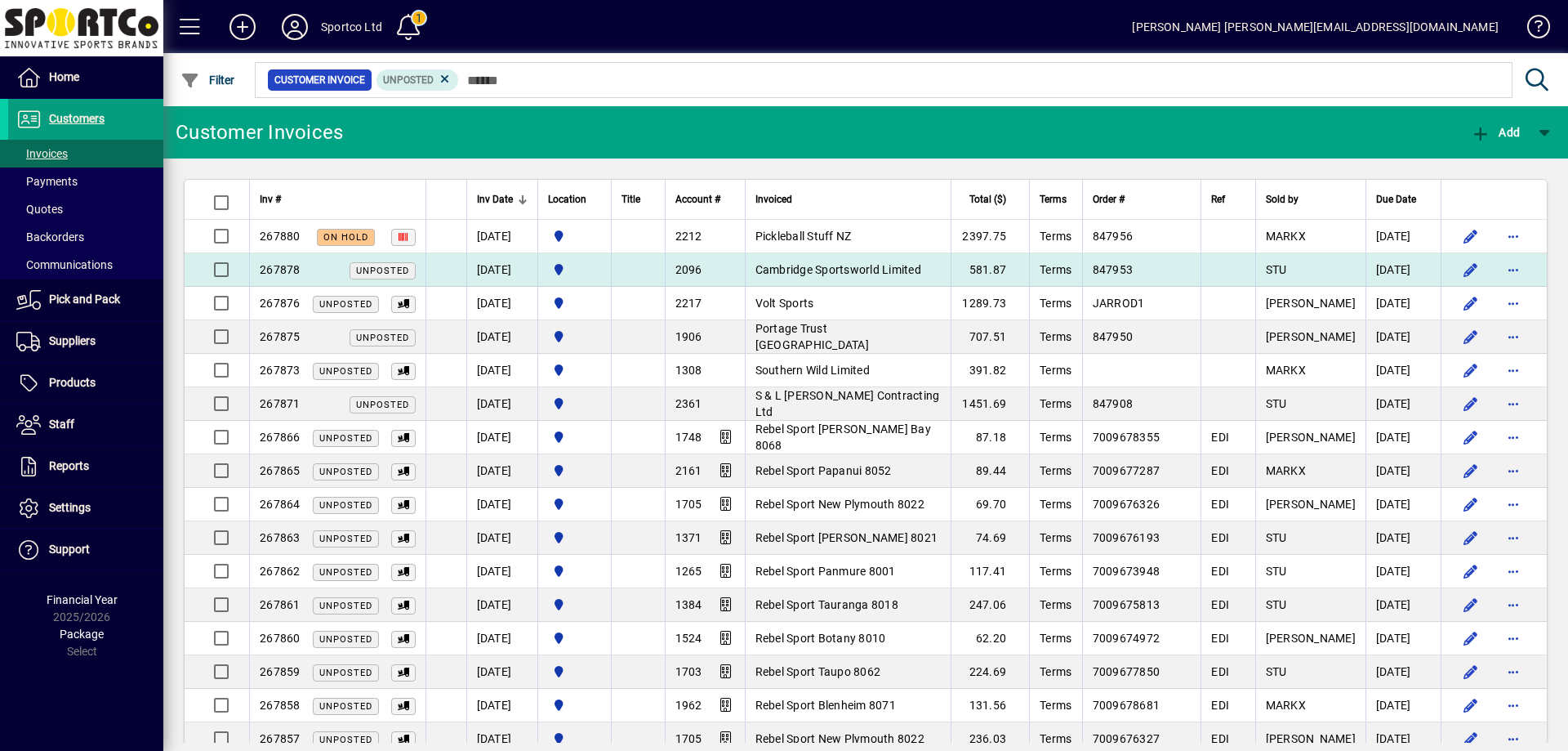
click at [890, 266] on span "Cambridge Sportsworld Limited" at bounding box center [839, 269] width 166 height 13
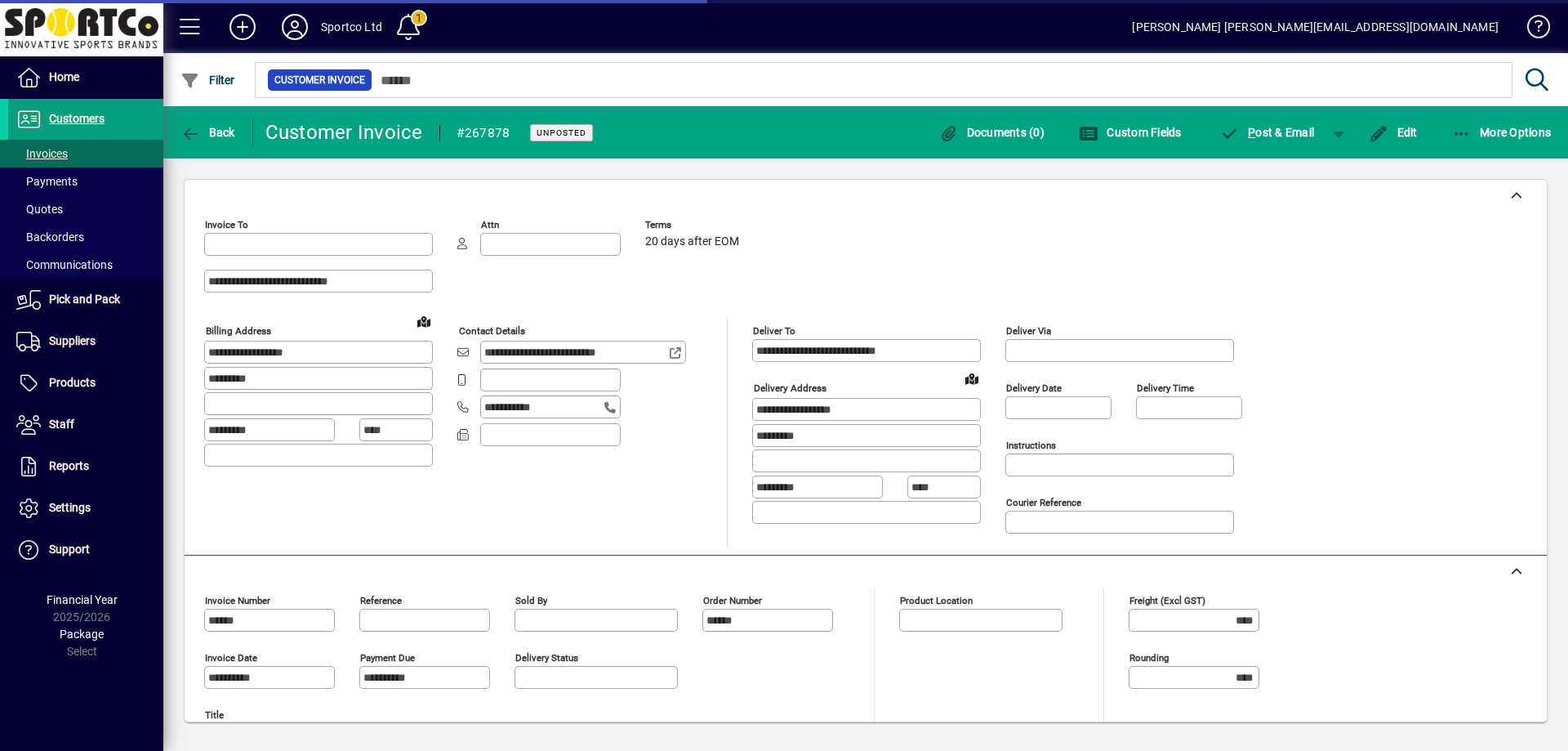
type input "**********"
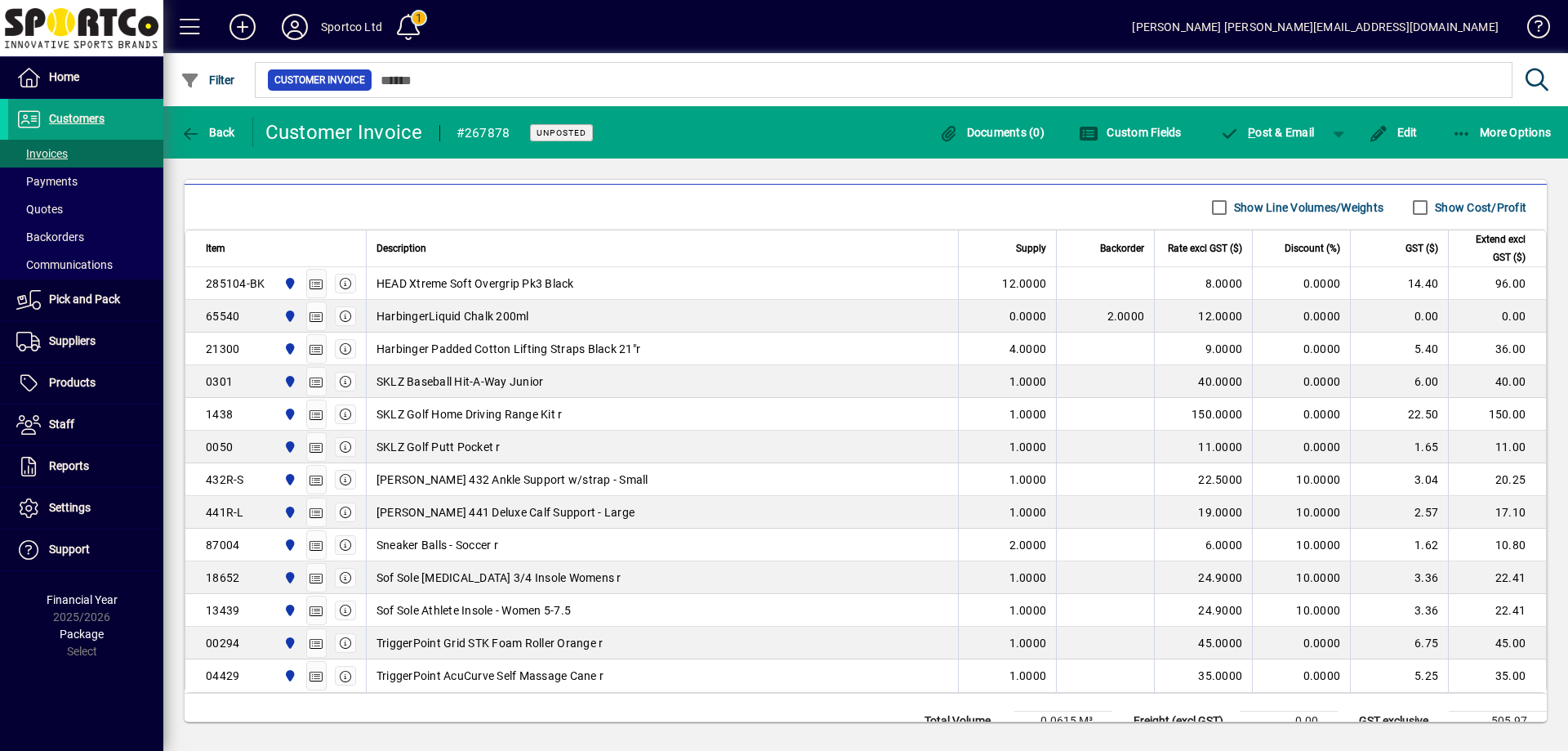
scroll to position [566, 0]
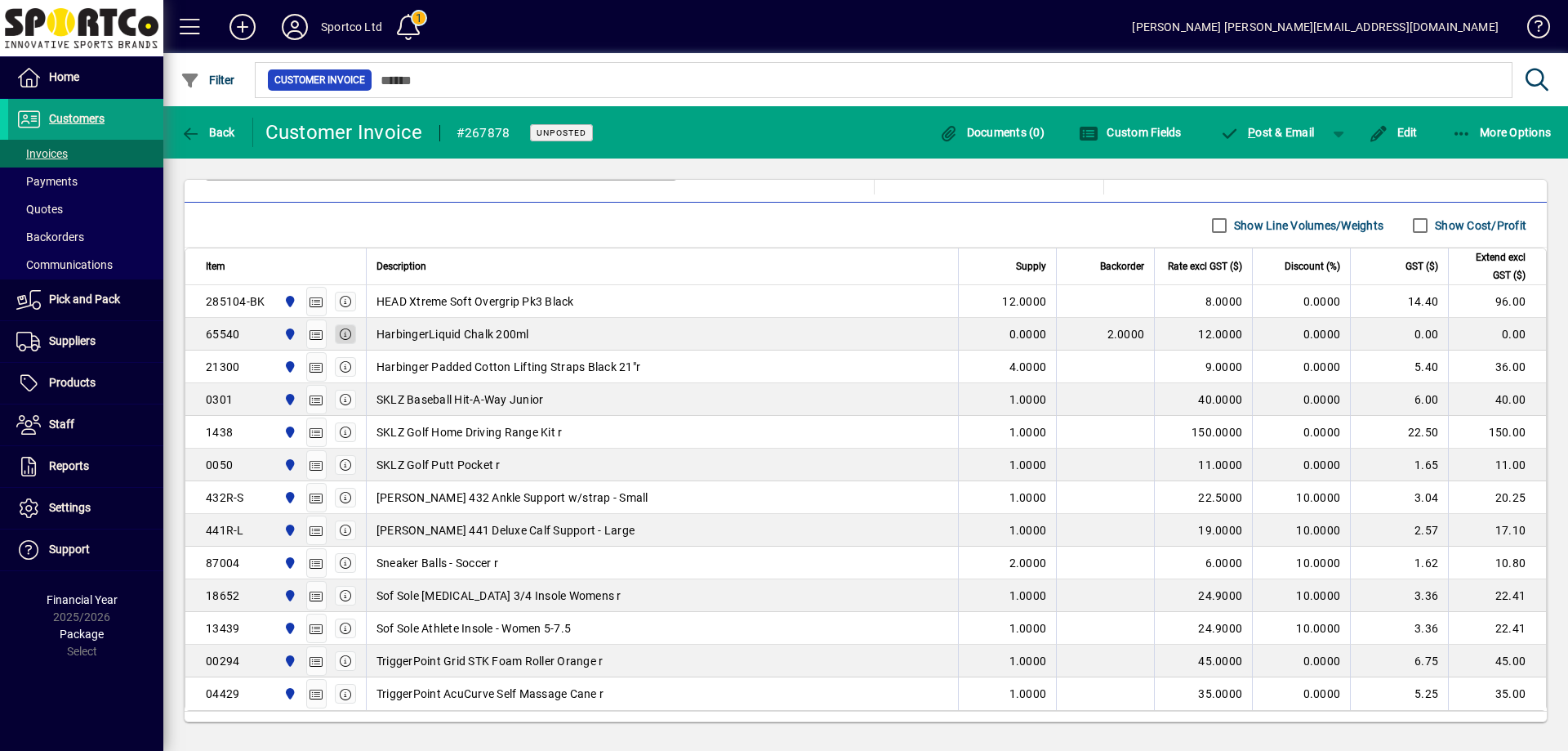
click at [347, 333] on icon "button" at bounding box center [345, 334] width 14 height 11
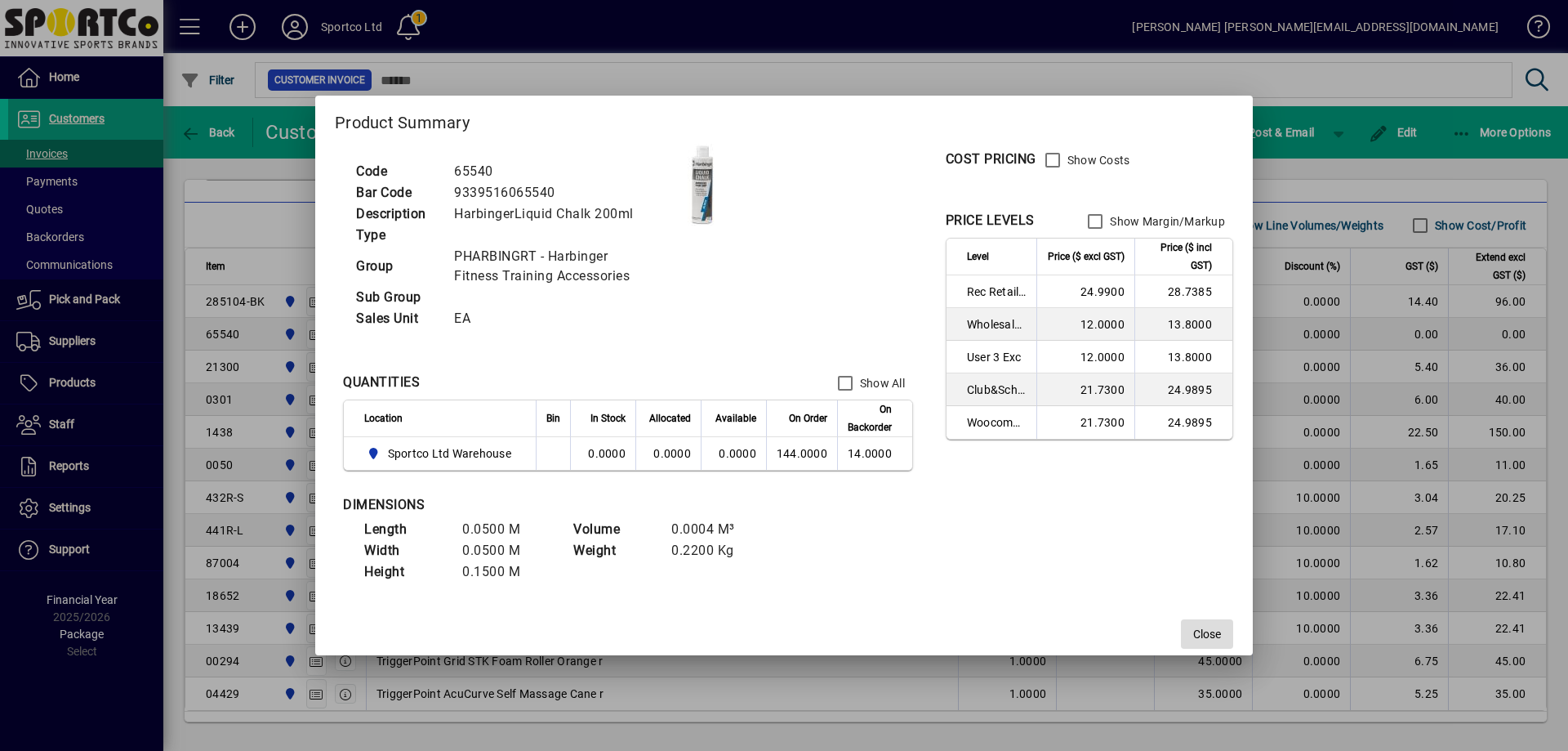
click at [1214, 633] on span "Close" at bounding box center [1207, 634] width 28 height 17
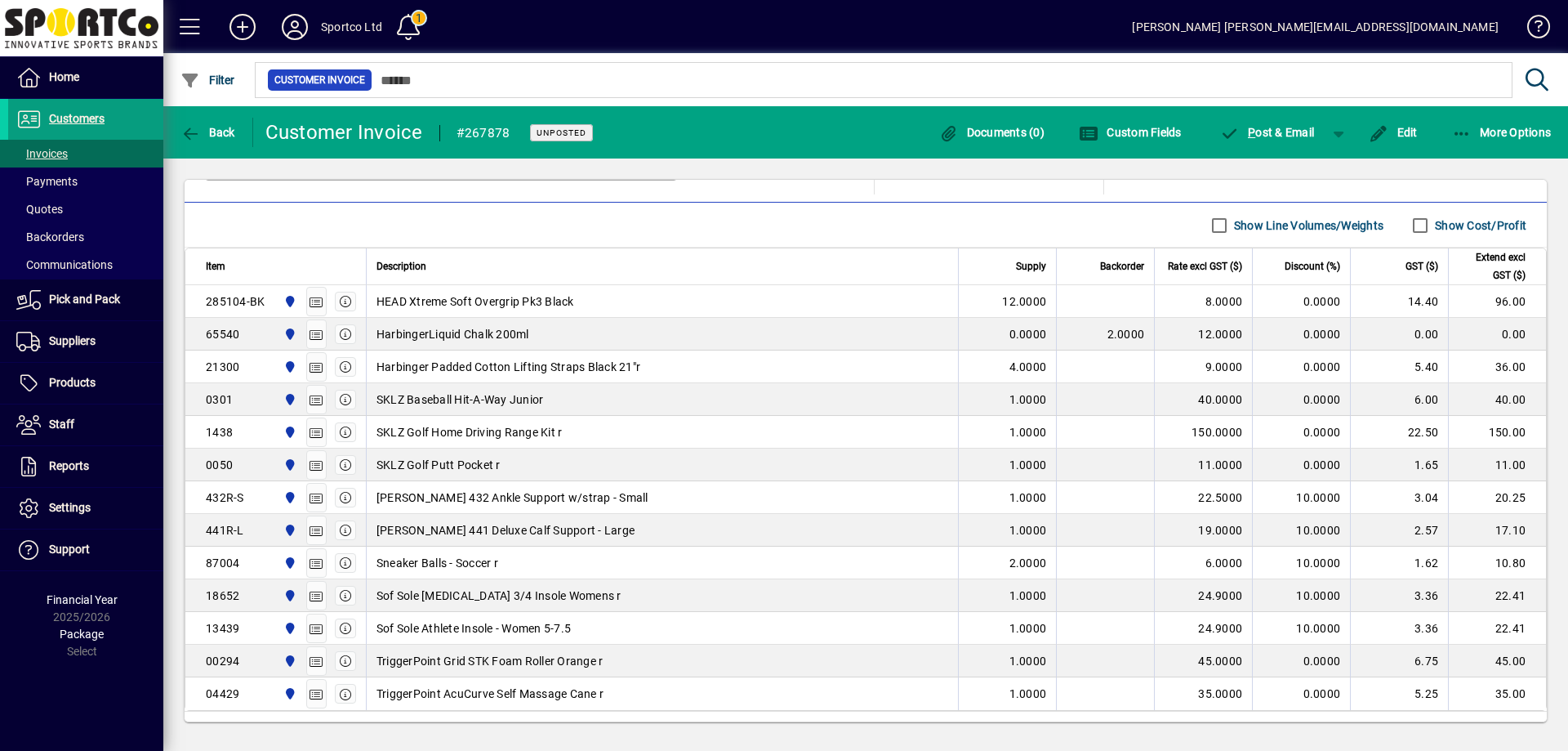
scroll to position [157, 0]
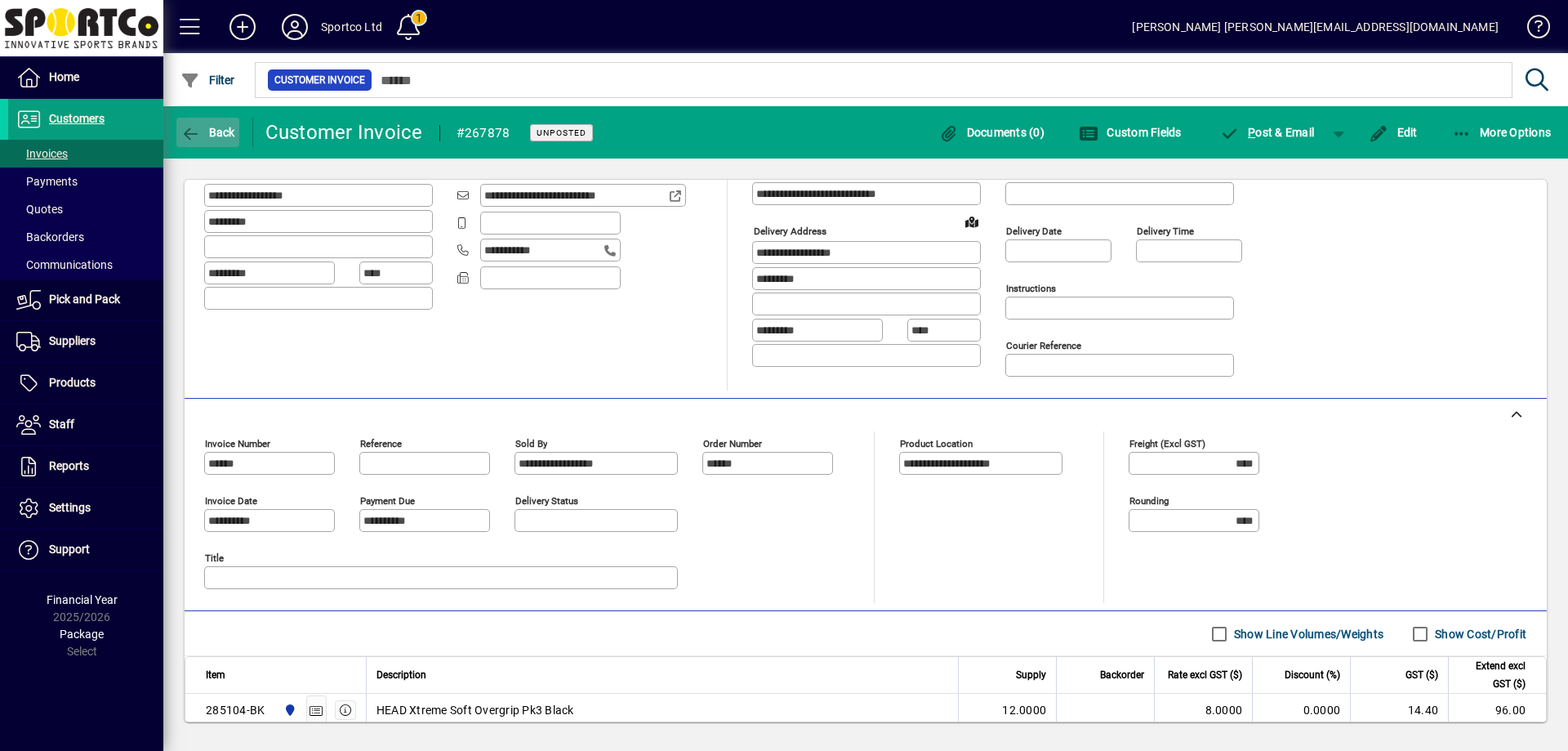
click at [219, 127] on span "Back" at bounding box center [207, 133] width 54 height 13
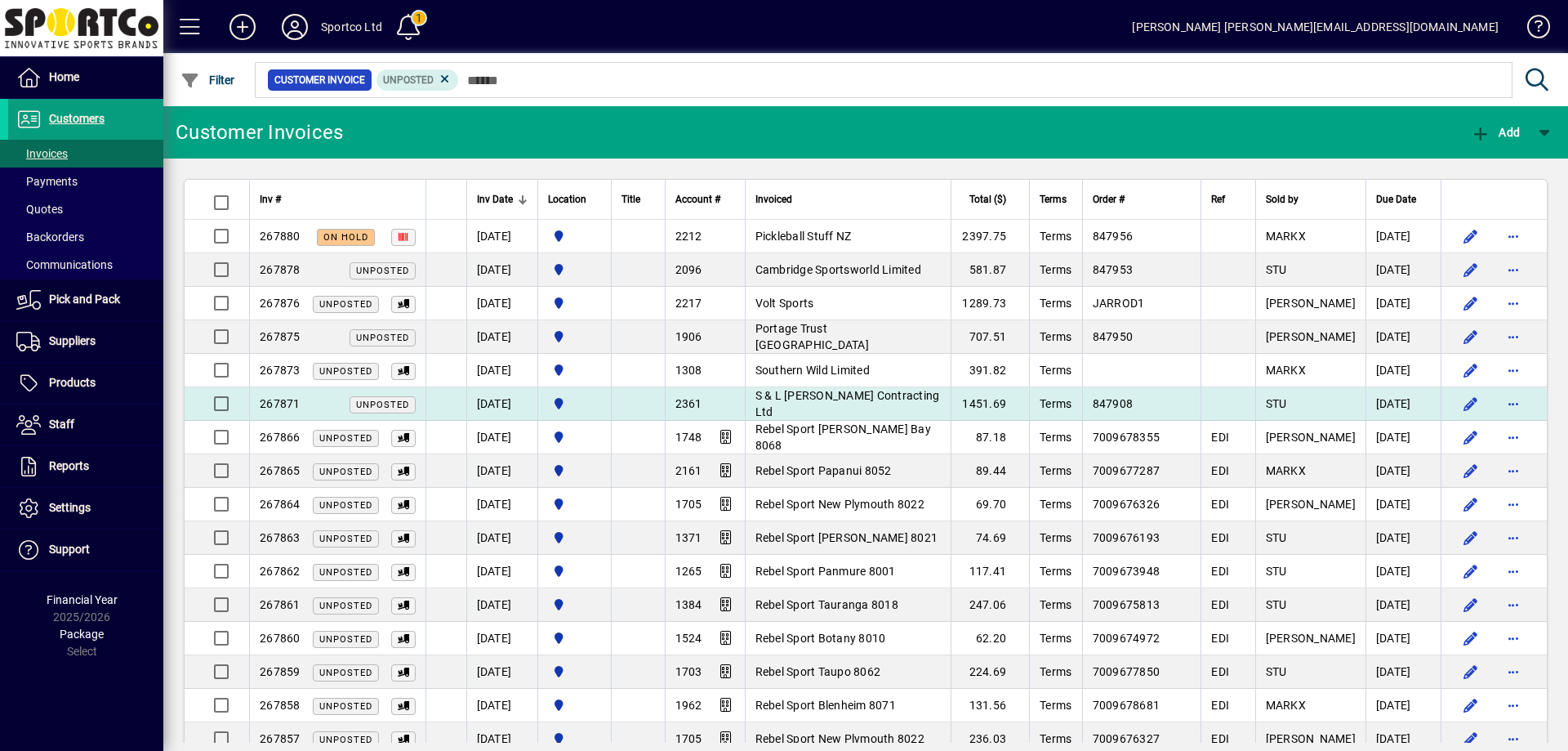
click at [869, 405] on span "S & L Wilson Contracting Ltd" at bounding box center [848, 403] width 184 height 30
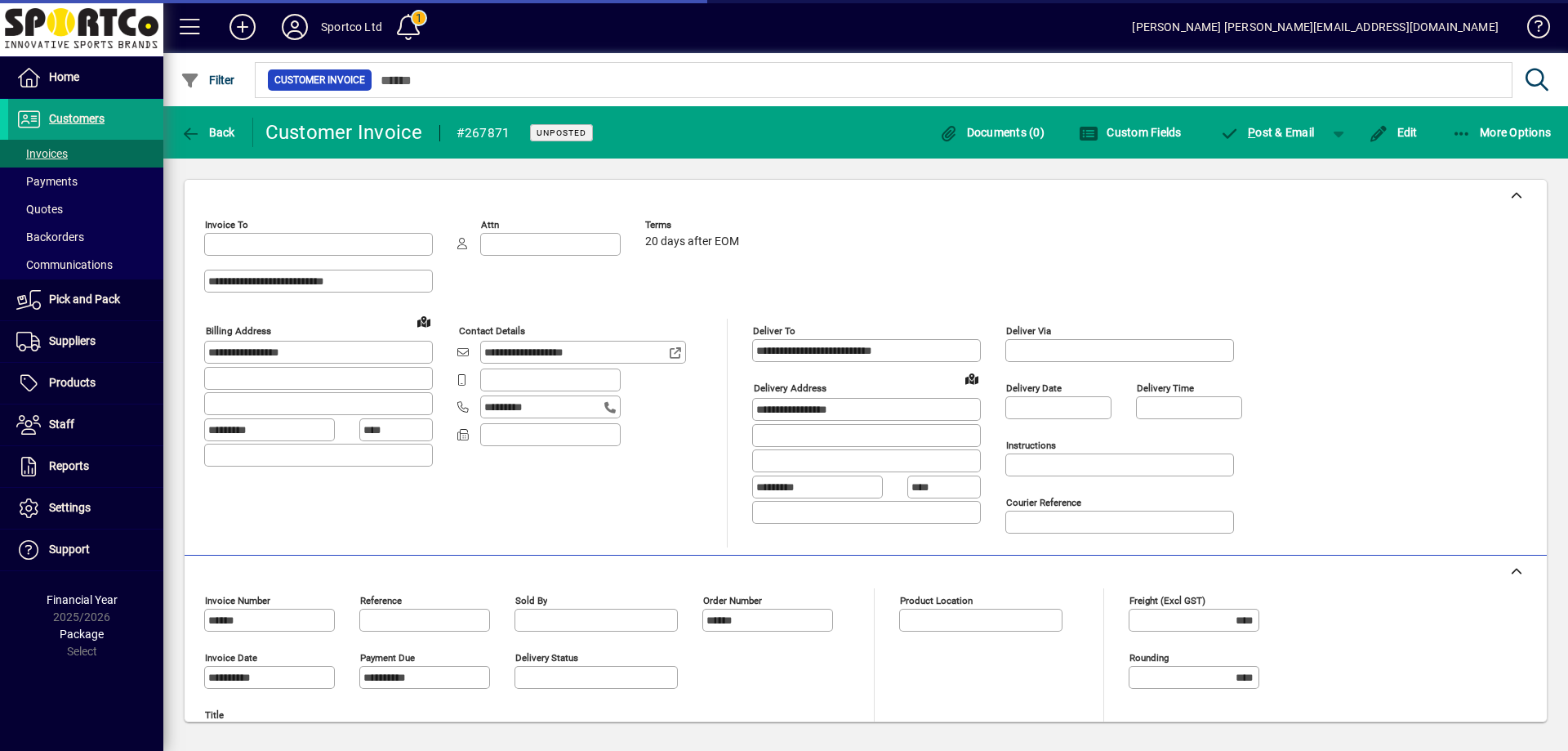
type input "**********"
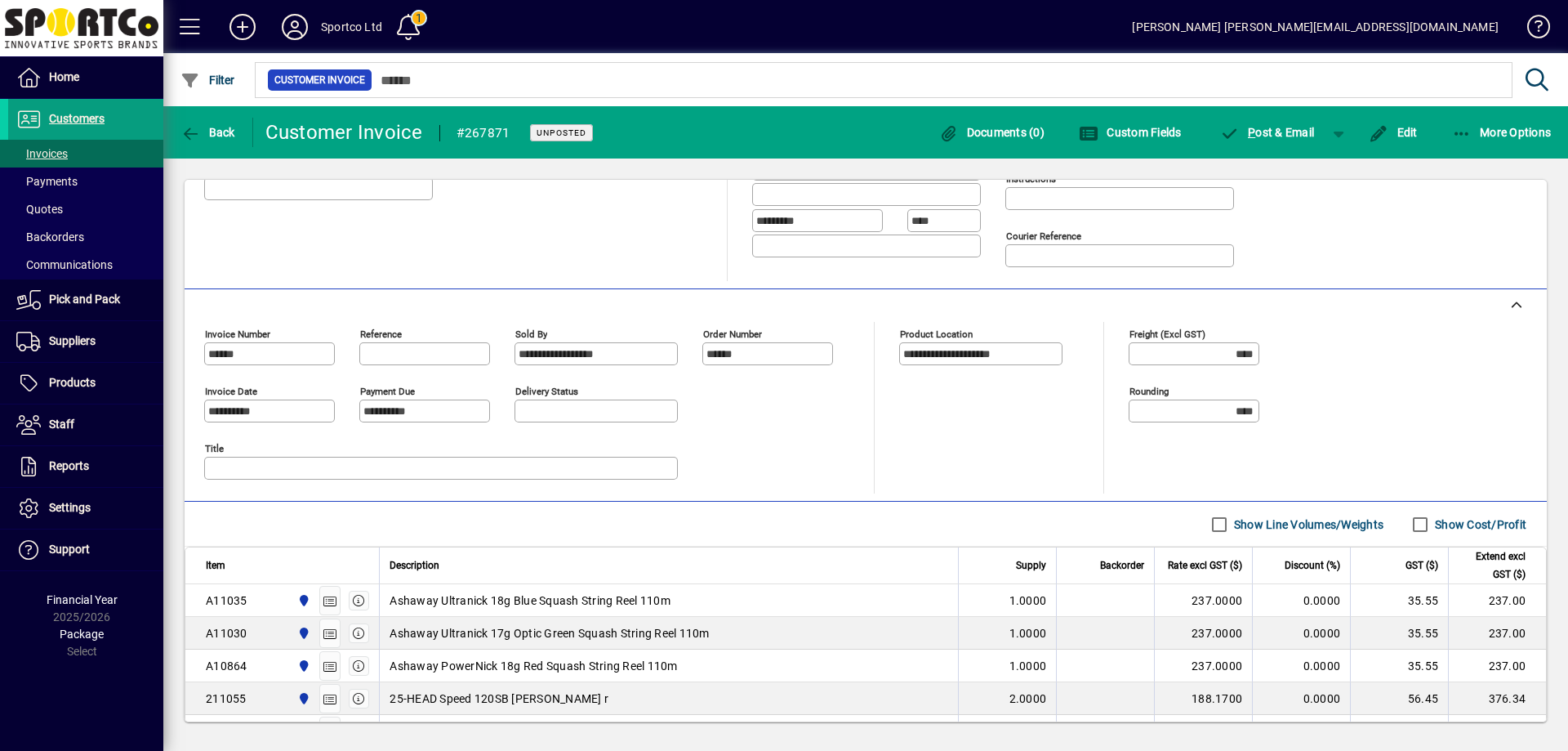
scroll to position [385, 0]
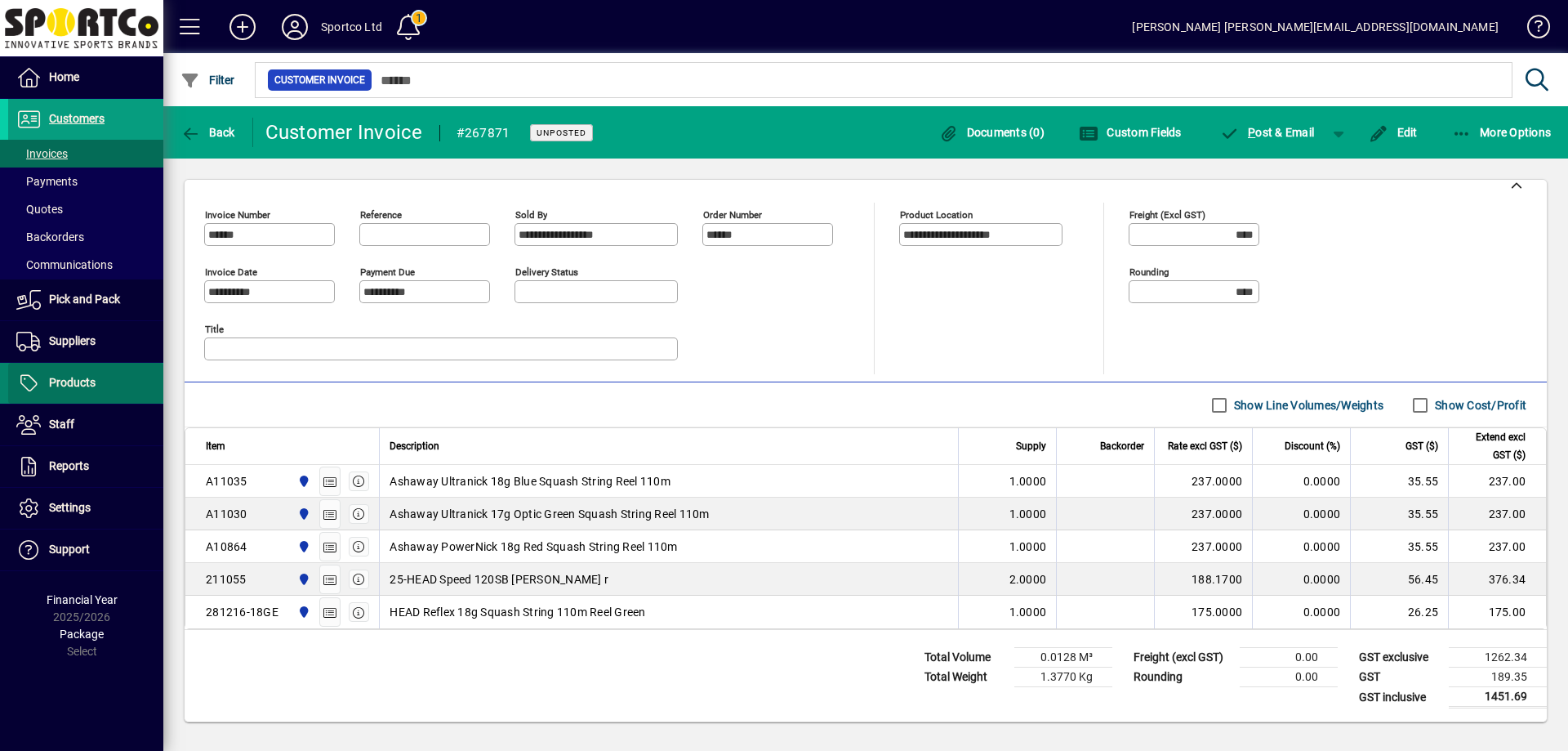
click at [81, 373] on link "Products" at bounding box center [86, 383] width 155 height 41
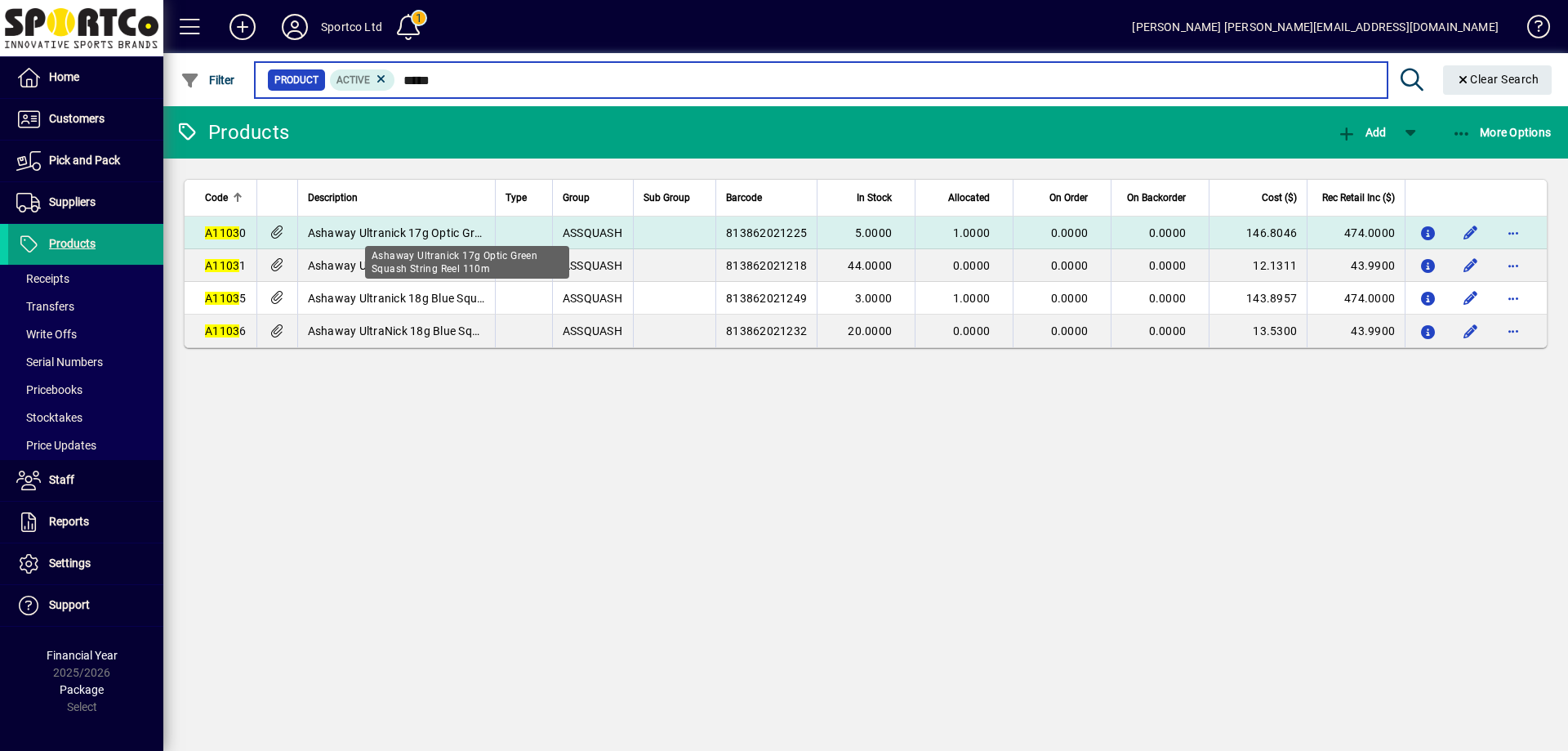
type input "*****"
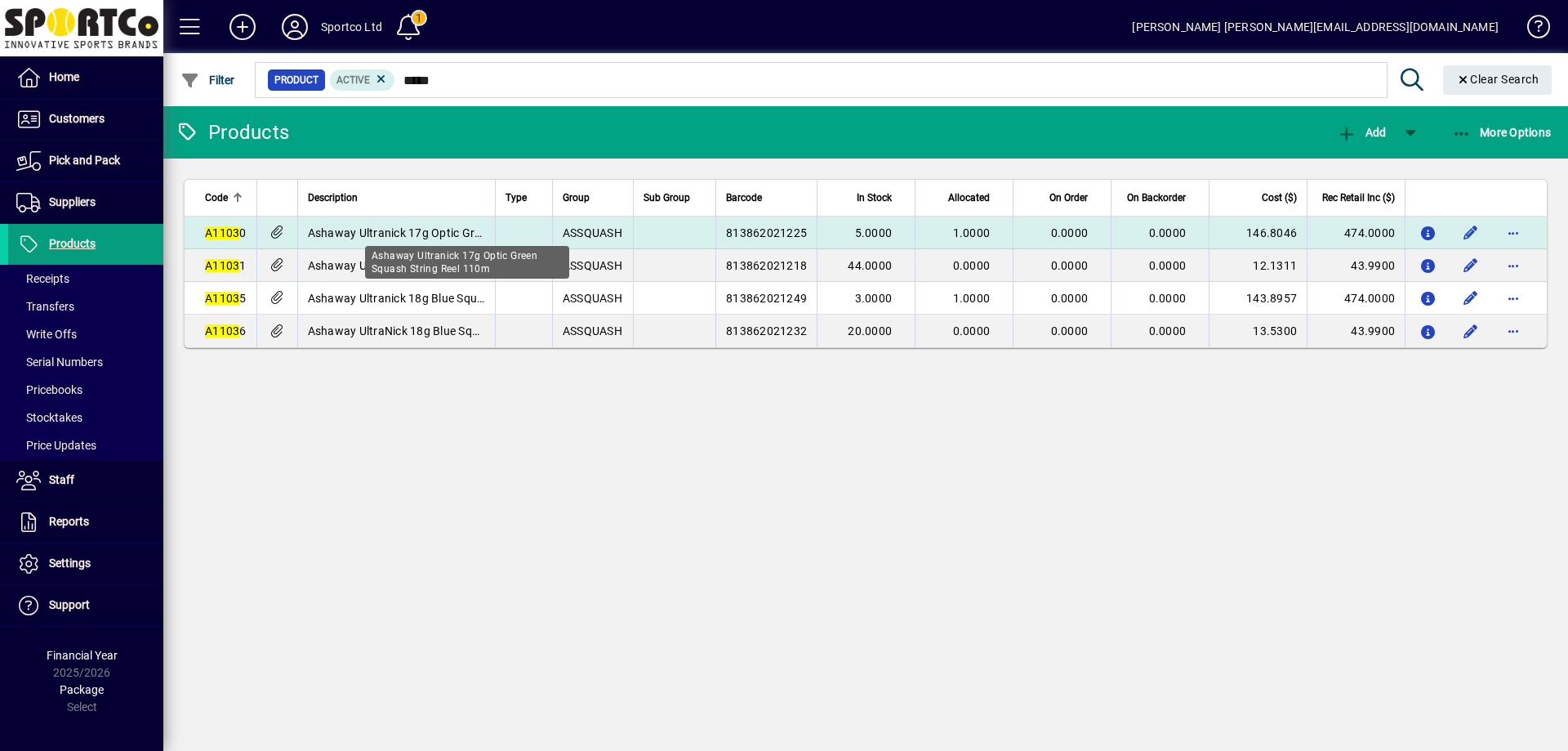
click at [400, 228] on span "Ashaway Ultranick 17g Optic Green Squash String Reel 110m" at bounding box center [467, 233] width 319 height 13
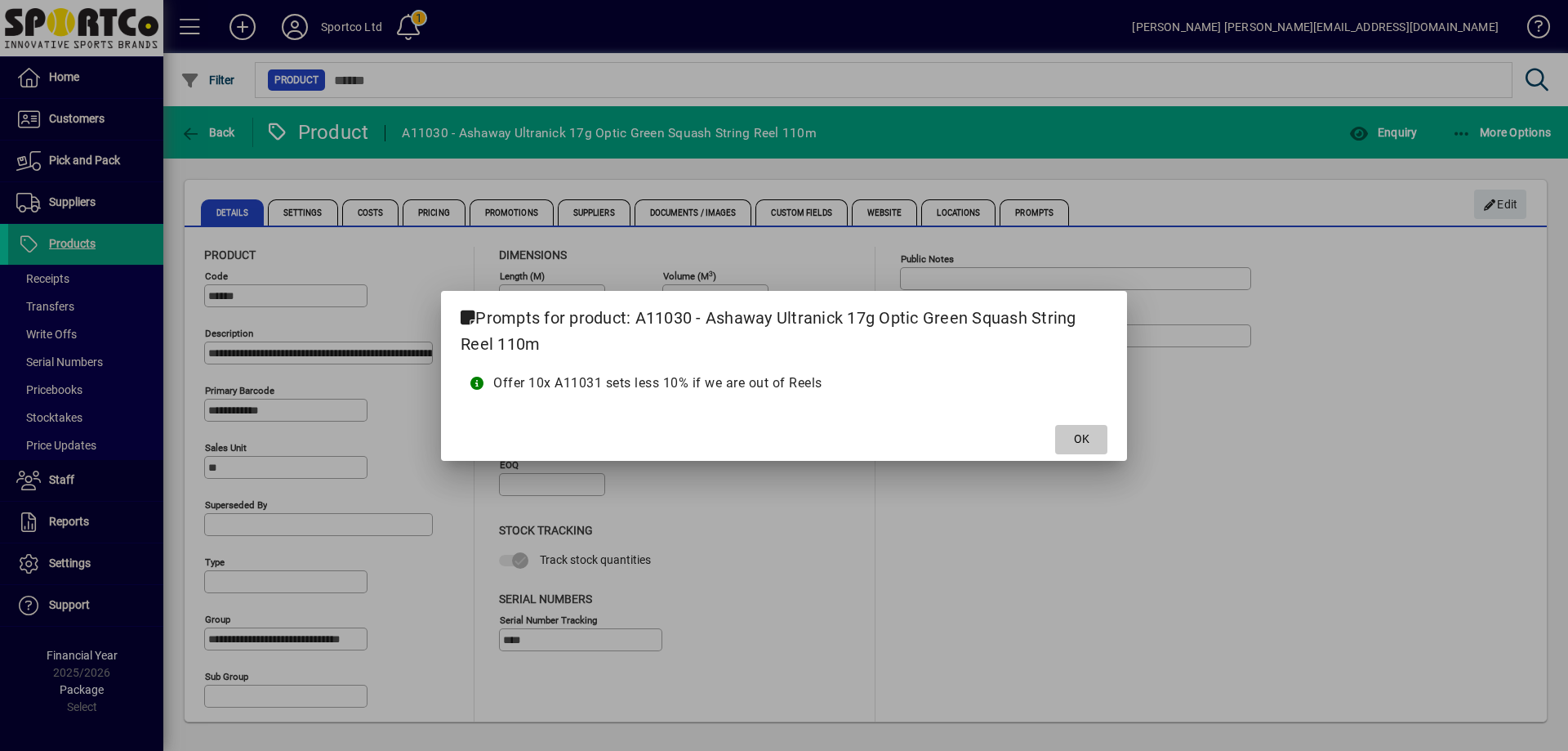
click at [1082, 437] on span "OK" at bounding box center [1082, 439] width 15 height 17
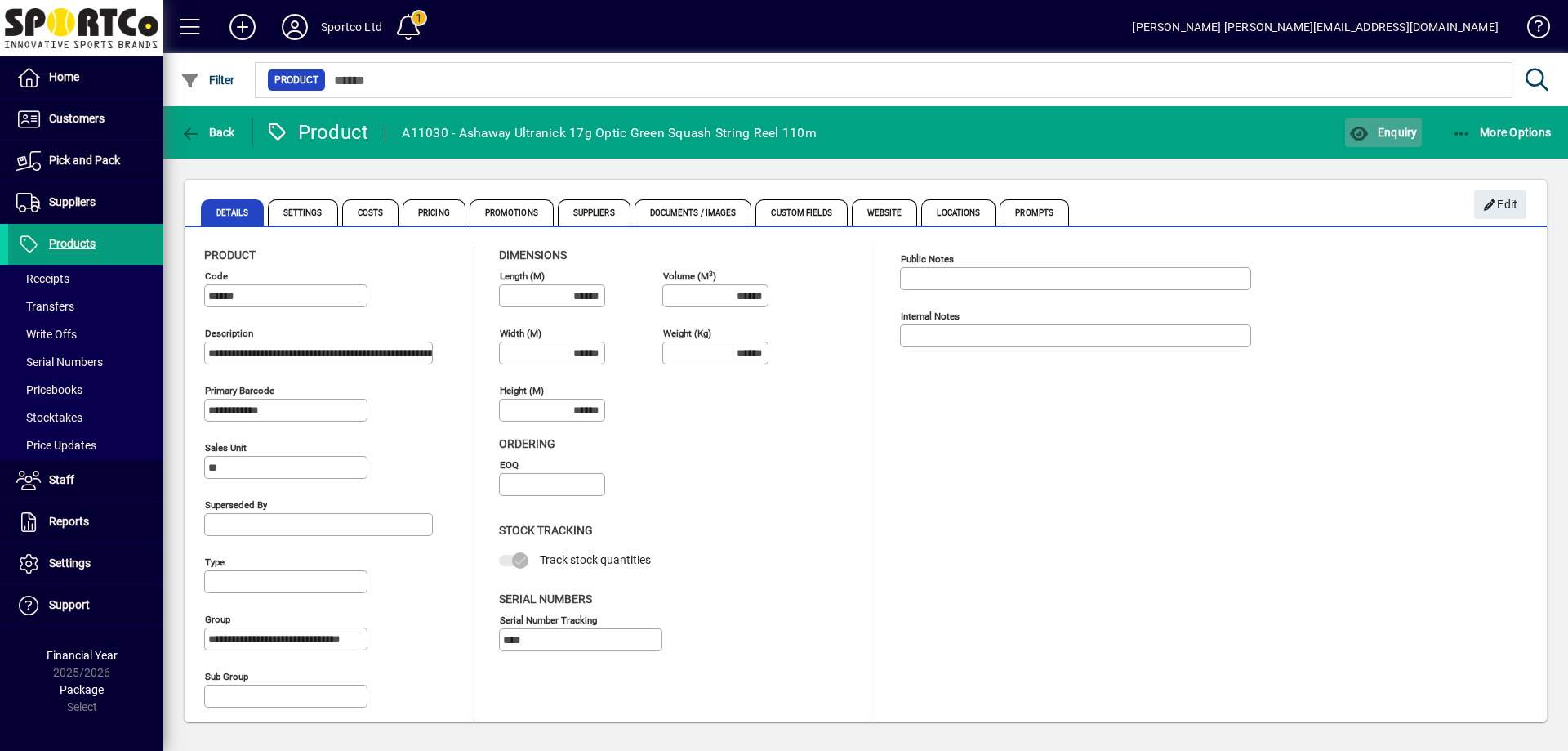
click at [1407, 126] on span "Enquiry" at bounding box center [1383, 133] width 68 height 13
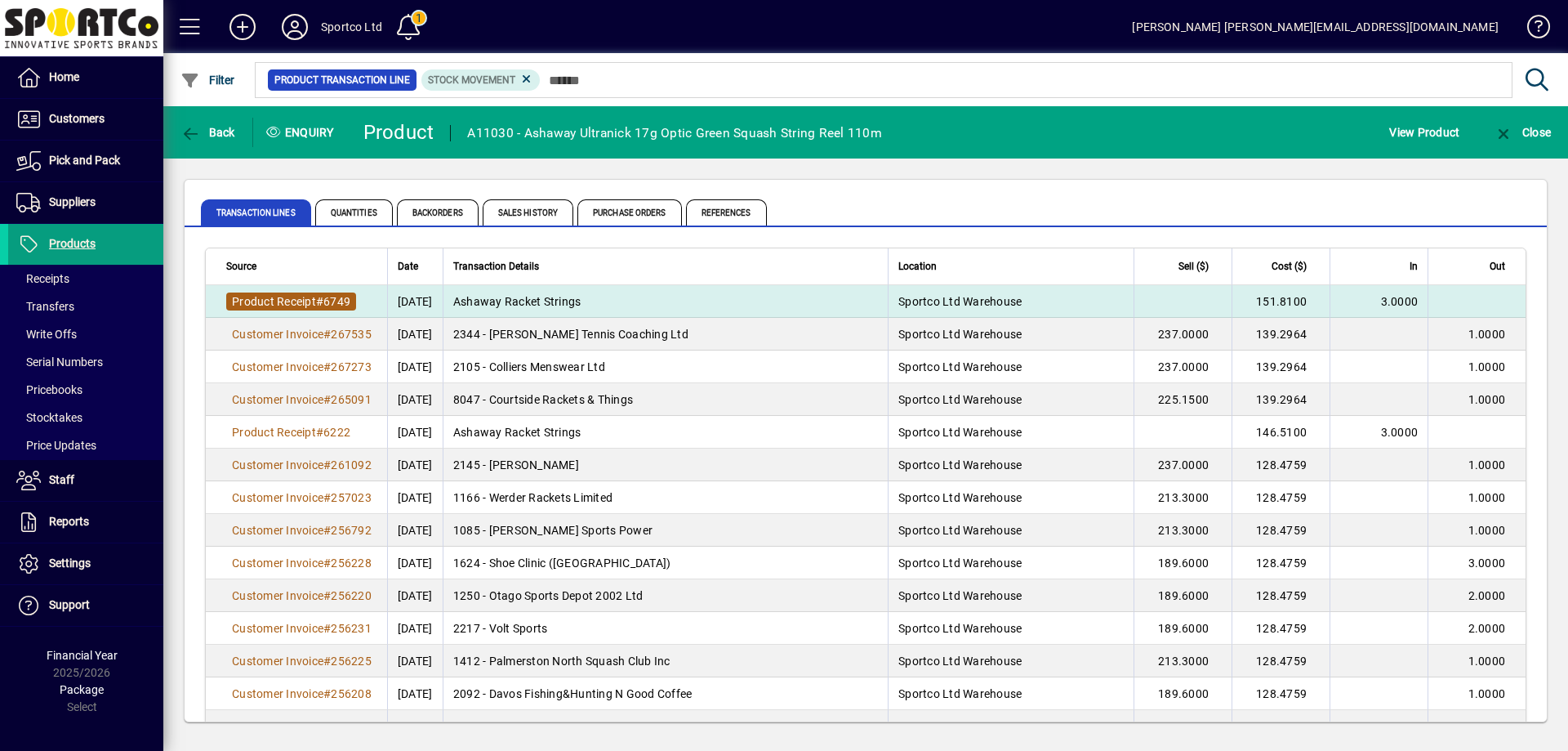
click at [342, 300] on span "6749" at bounding box center [337, 302] width 27 height 13
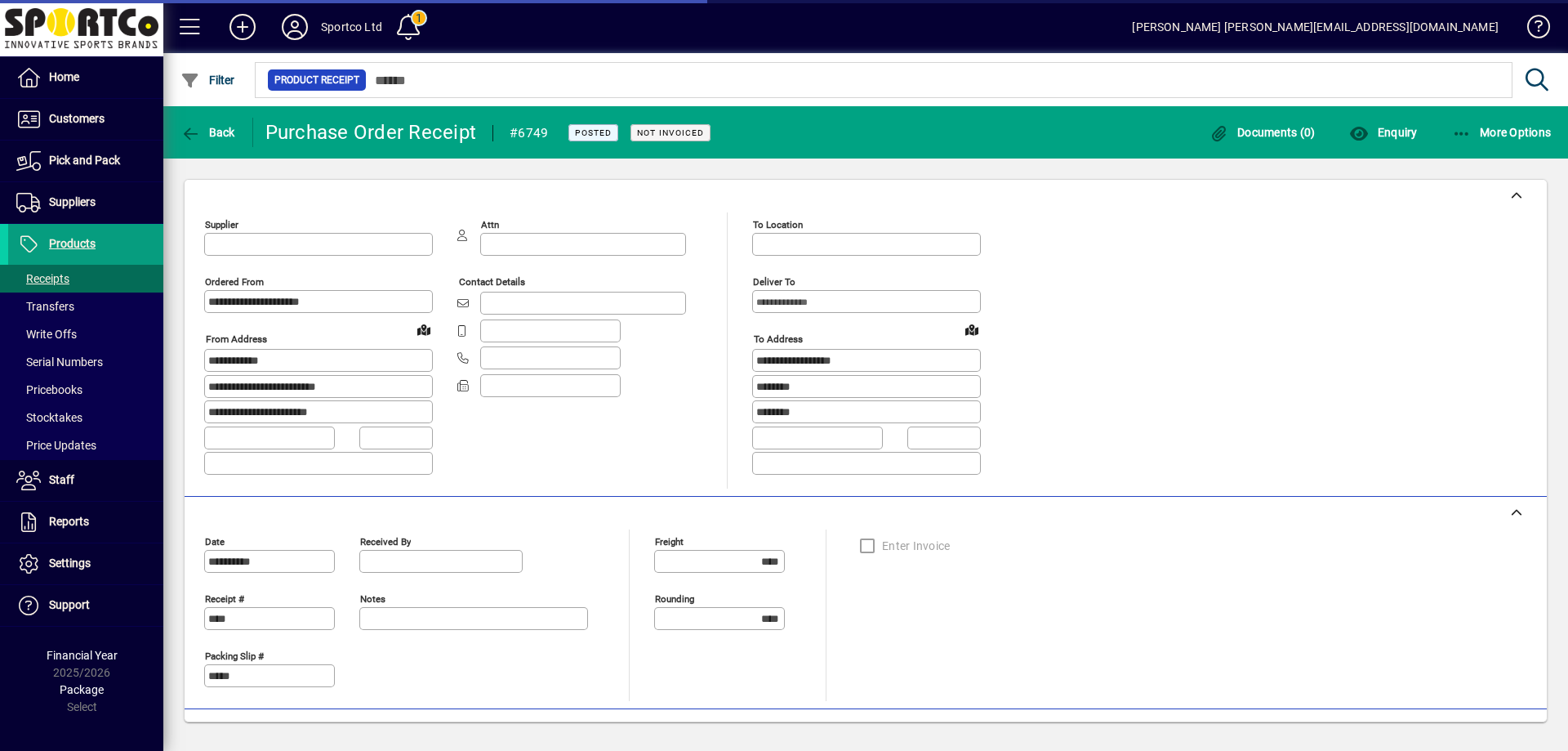
type input "**********"
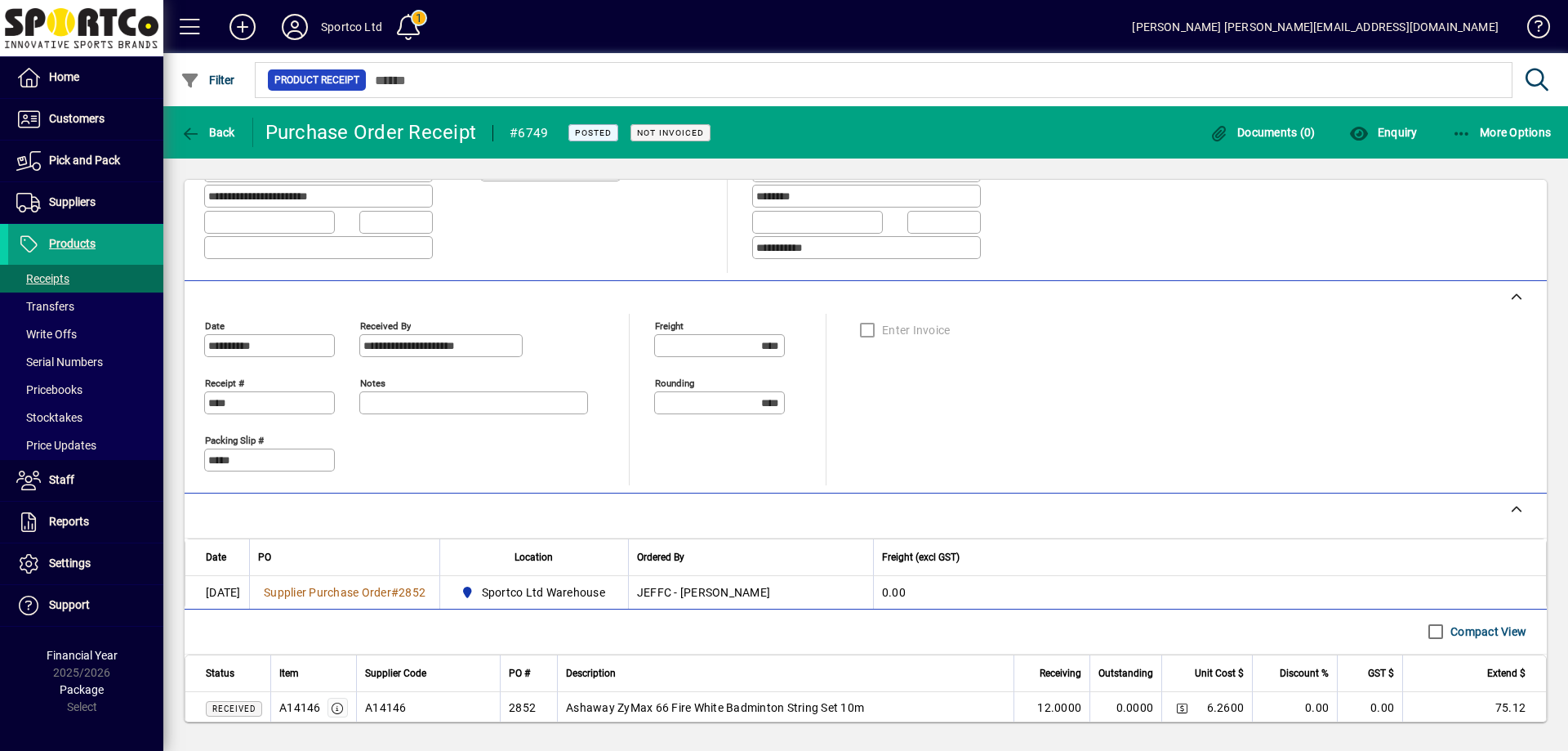
scroll to position [214, 0]
click at [87, 121] on span "Customers" at bounding box center [76, 118] width 55 height 13
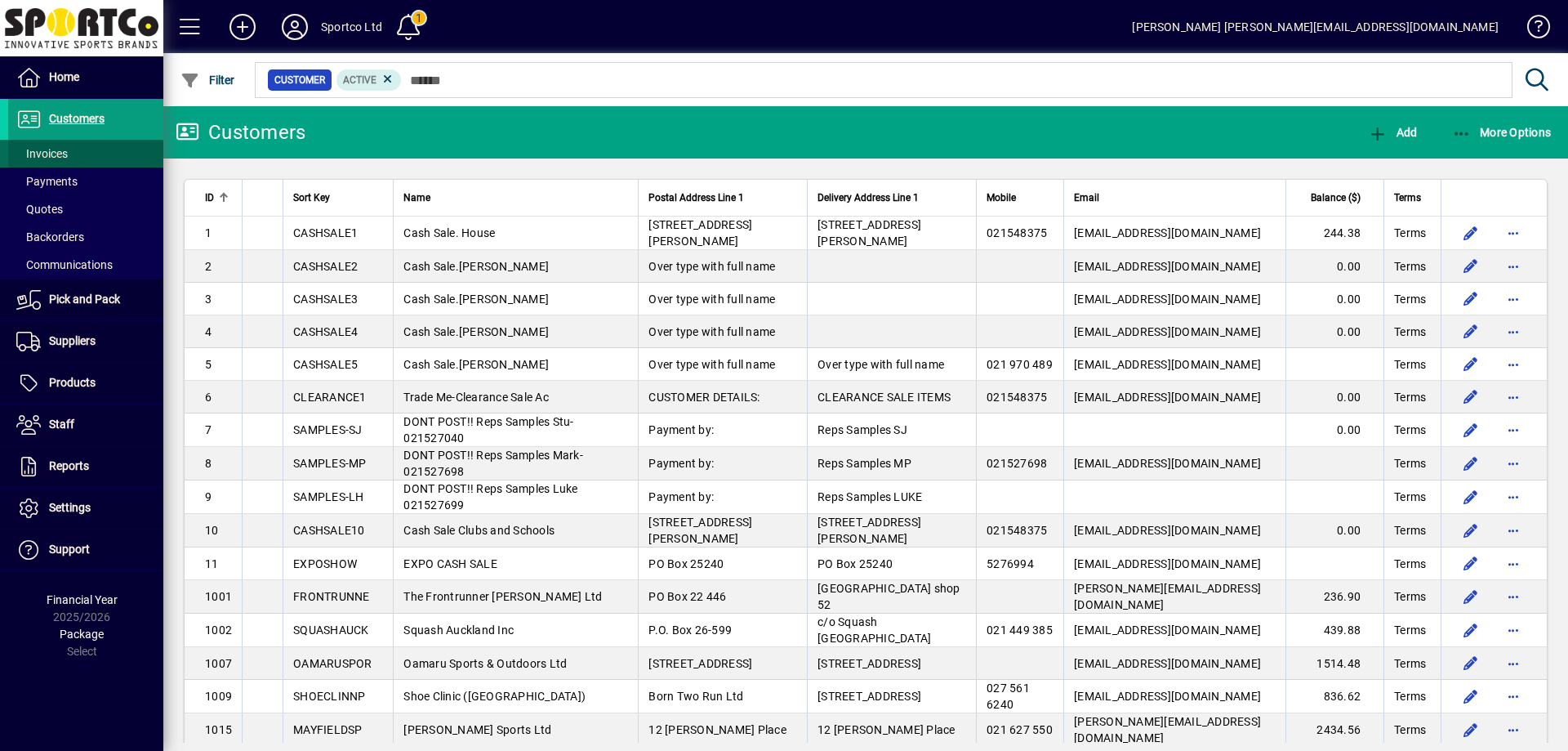
click at [48, 146] on span "Invoices" at bounding box center [38, 154] width 59 height 17
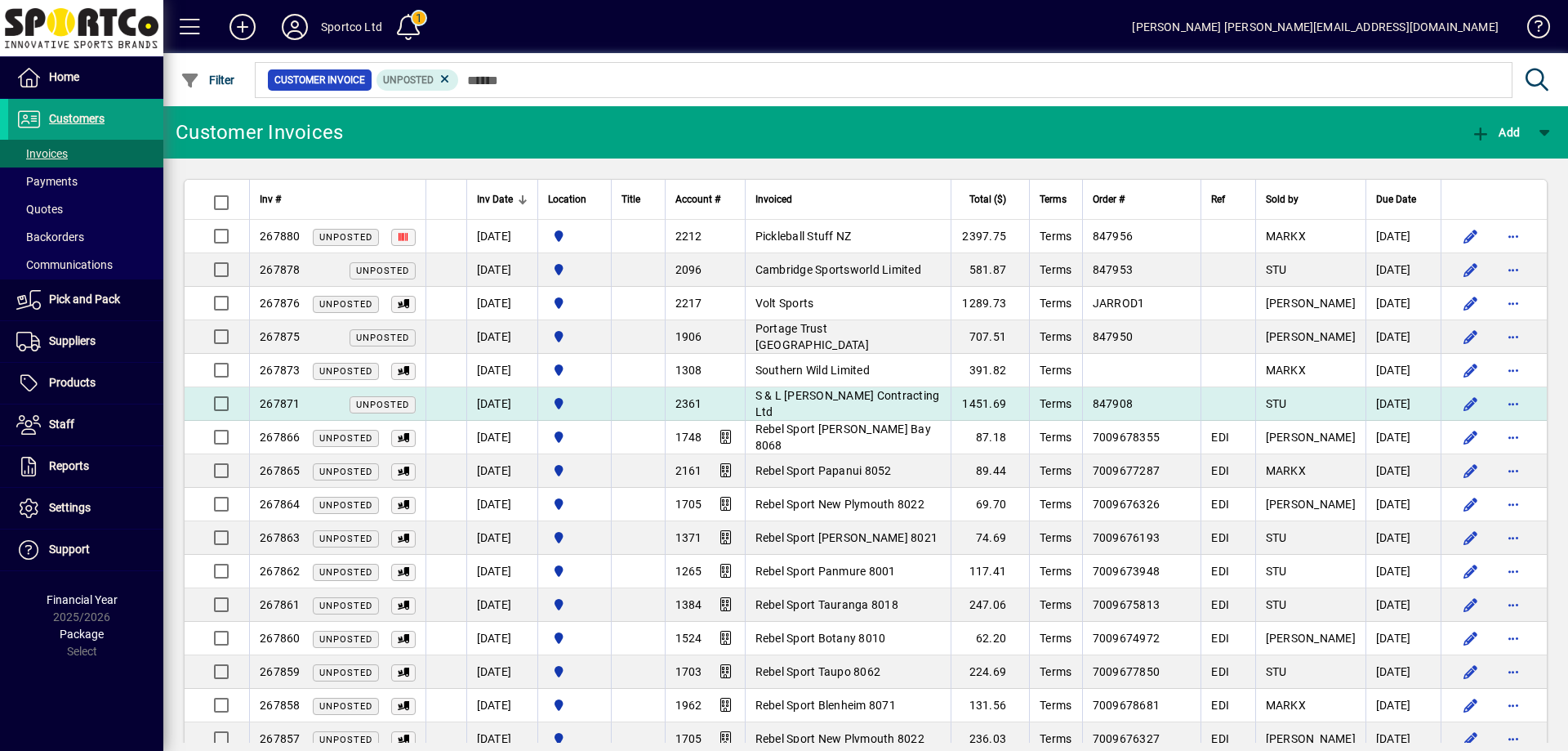
click at [842, 397] on span "S & L Wilson Contracting Ltd" at bounding box center [848, 403] width 184 height 30
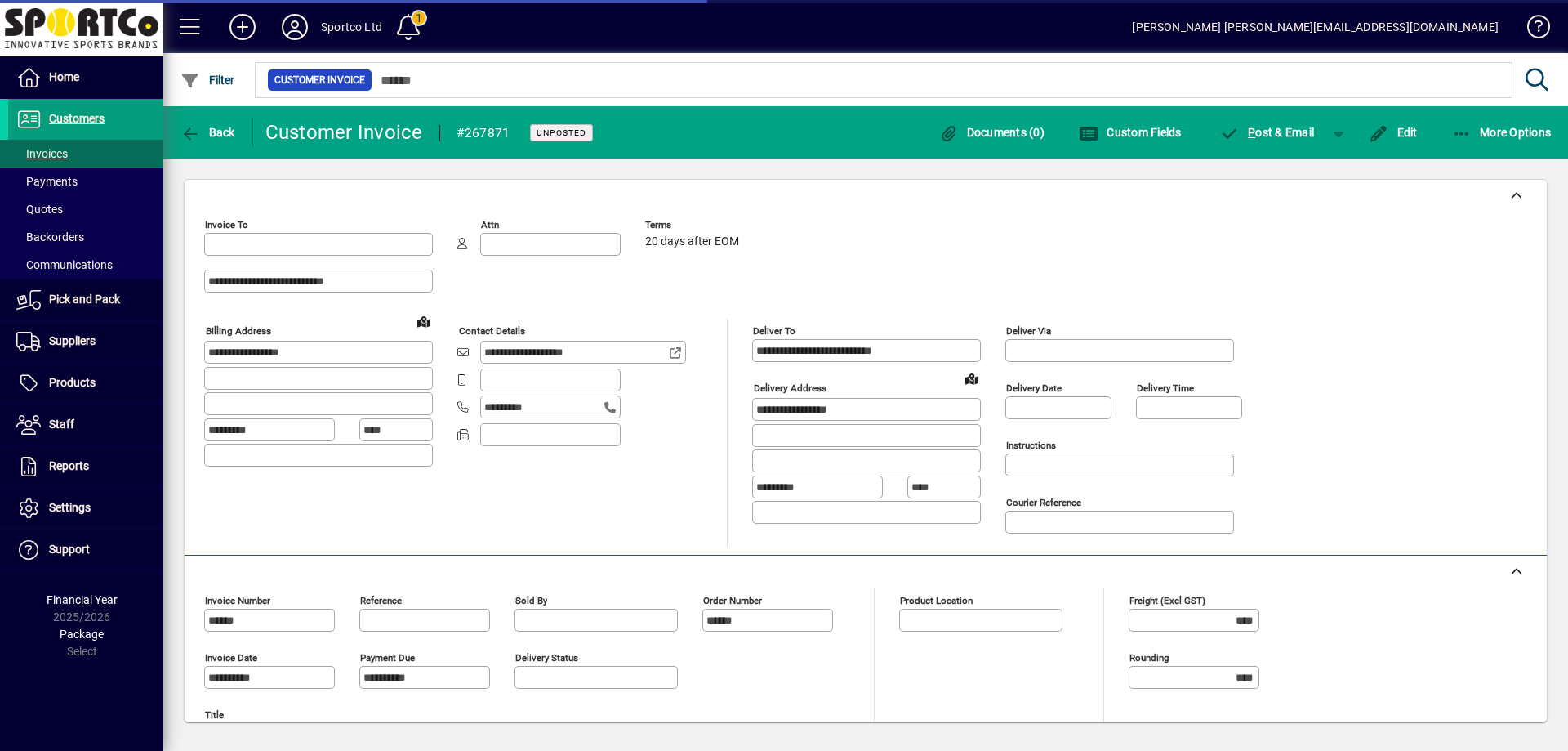
type input "**********"
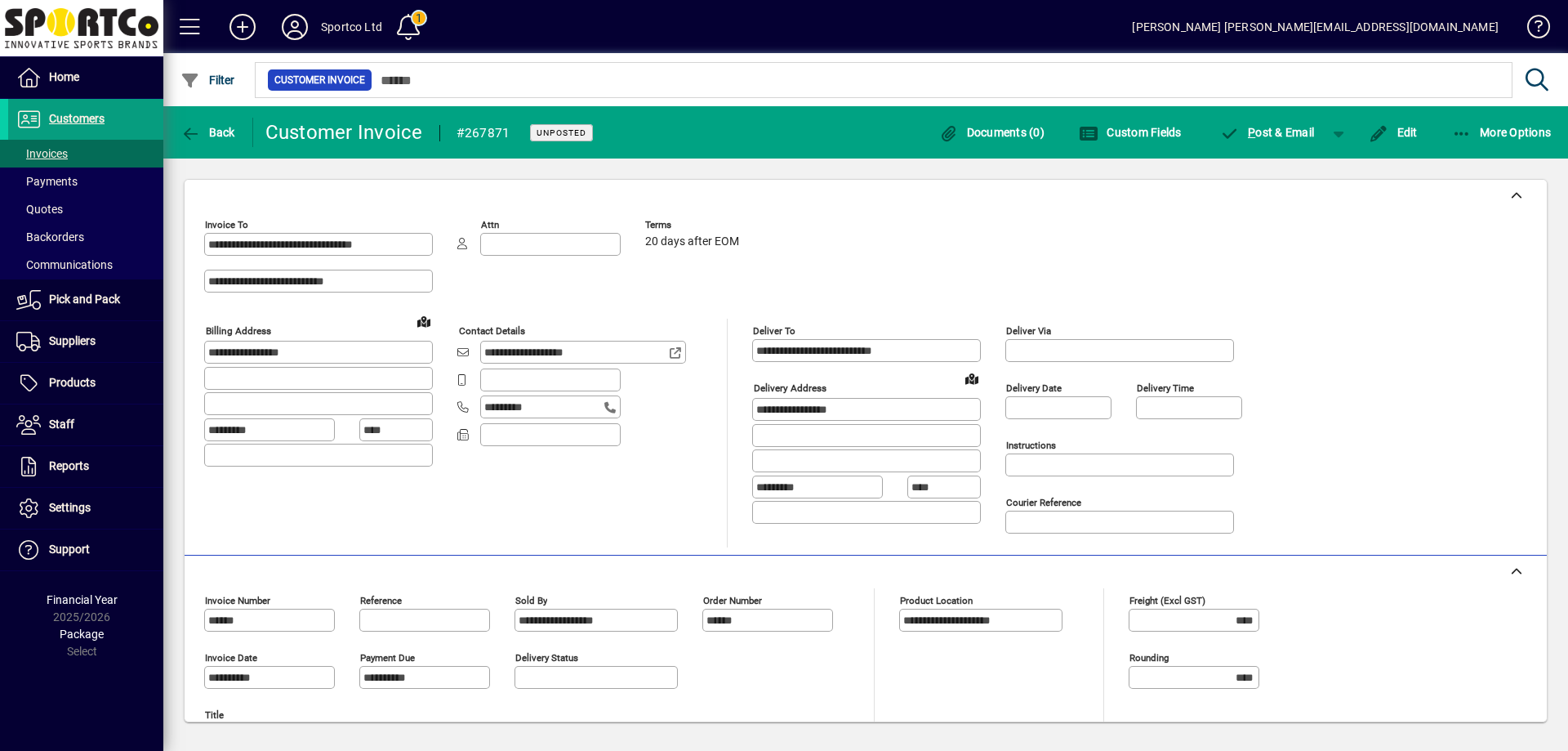
scroll to position [385, 0]
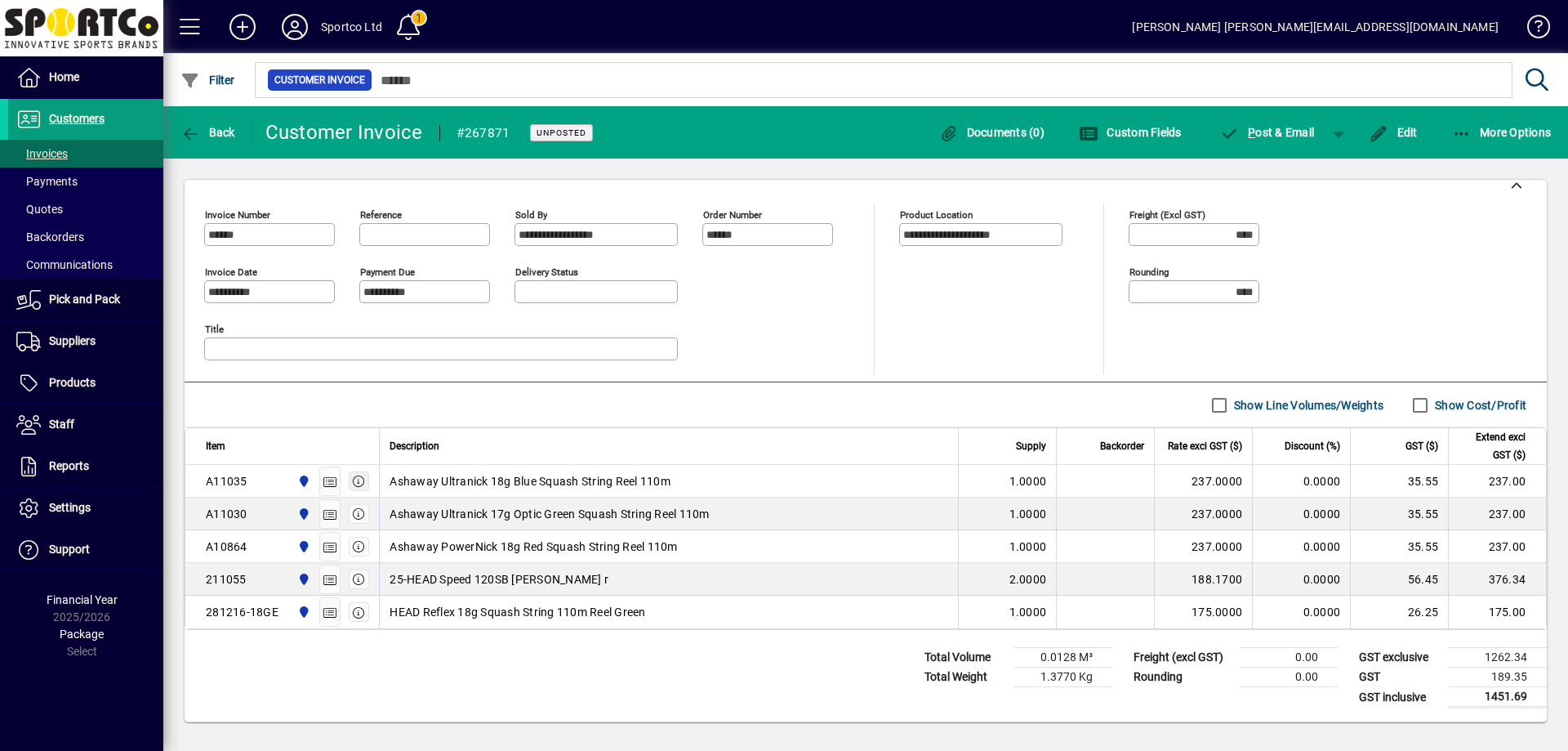
click at [363, 481] on icon "button" at bounding box center [358, 482] width 14 height 11
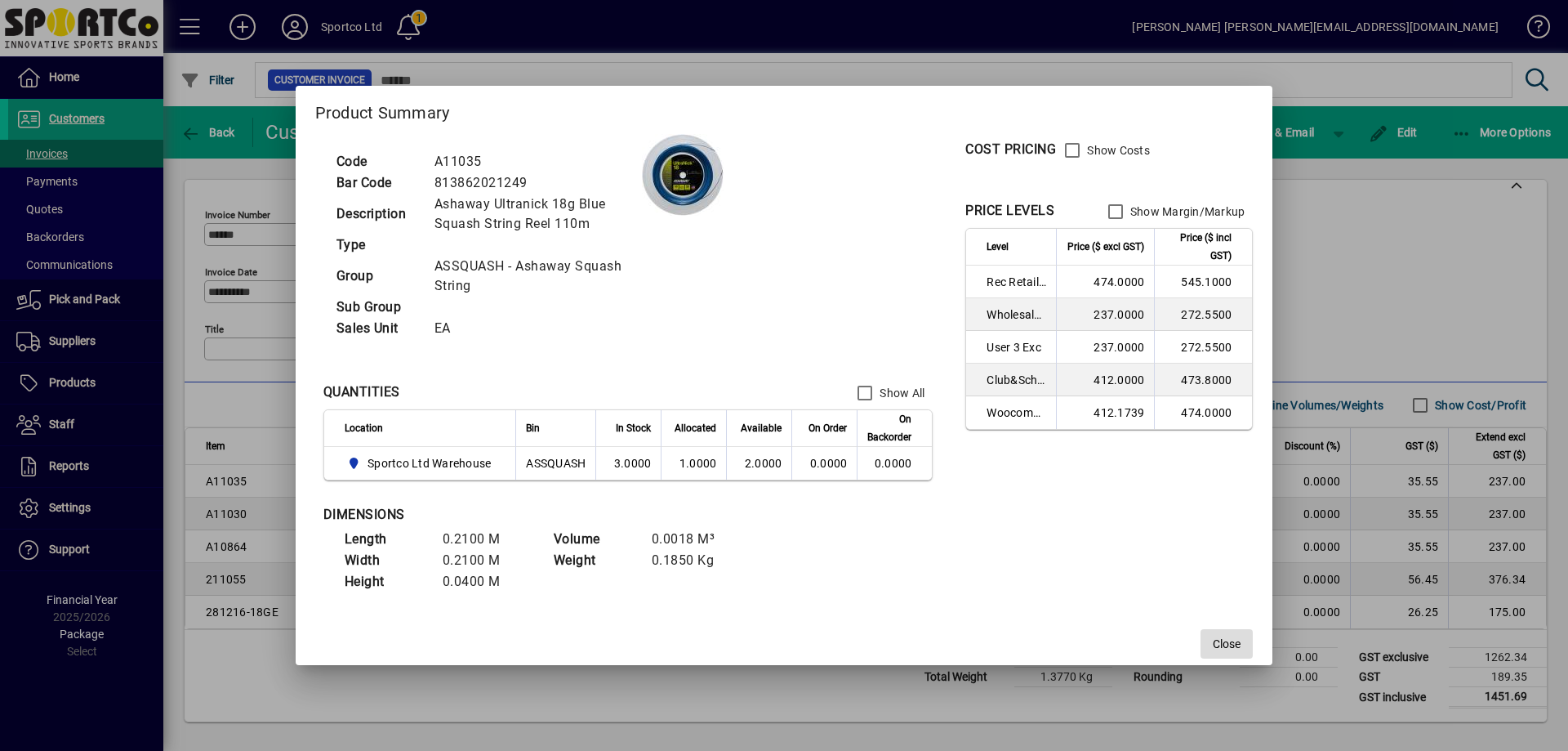
click at [1235, 645] on span "Close" at bounding box center [1226, 644] width 28 height 17
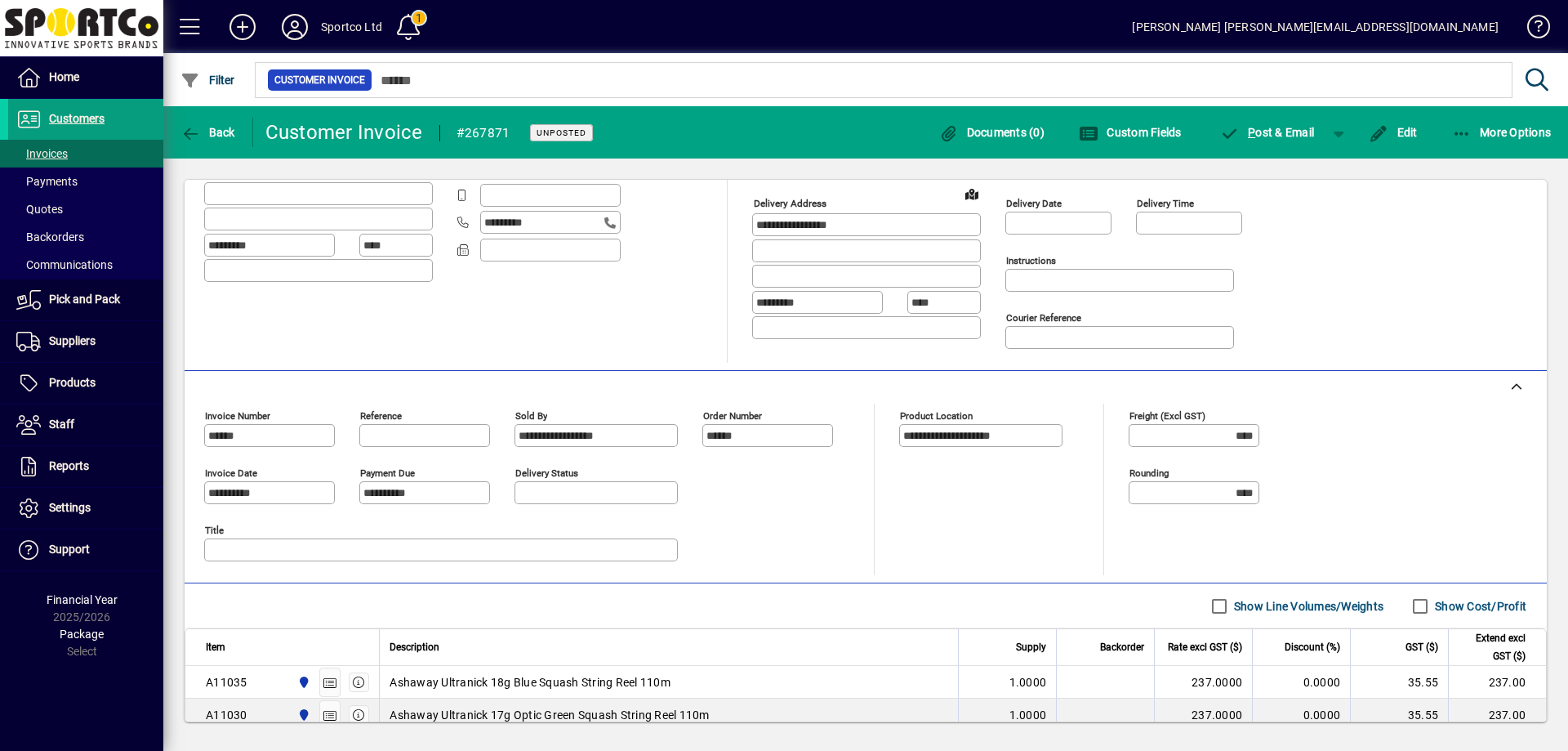
scroll to position [0, 0]
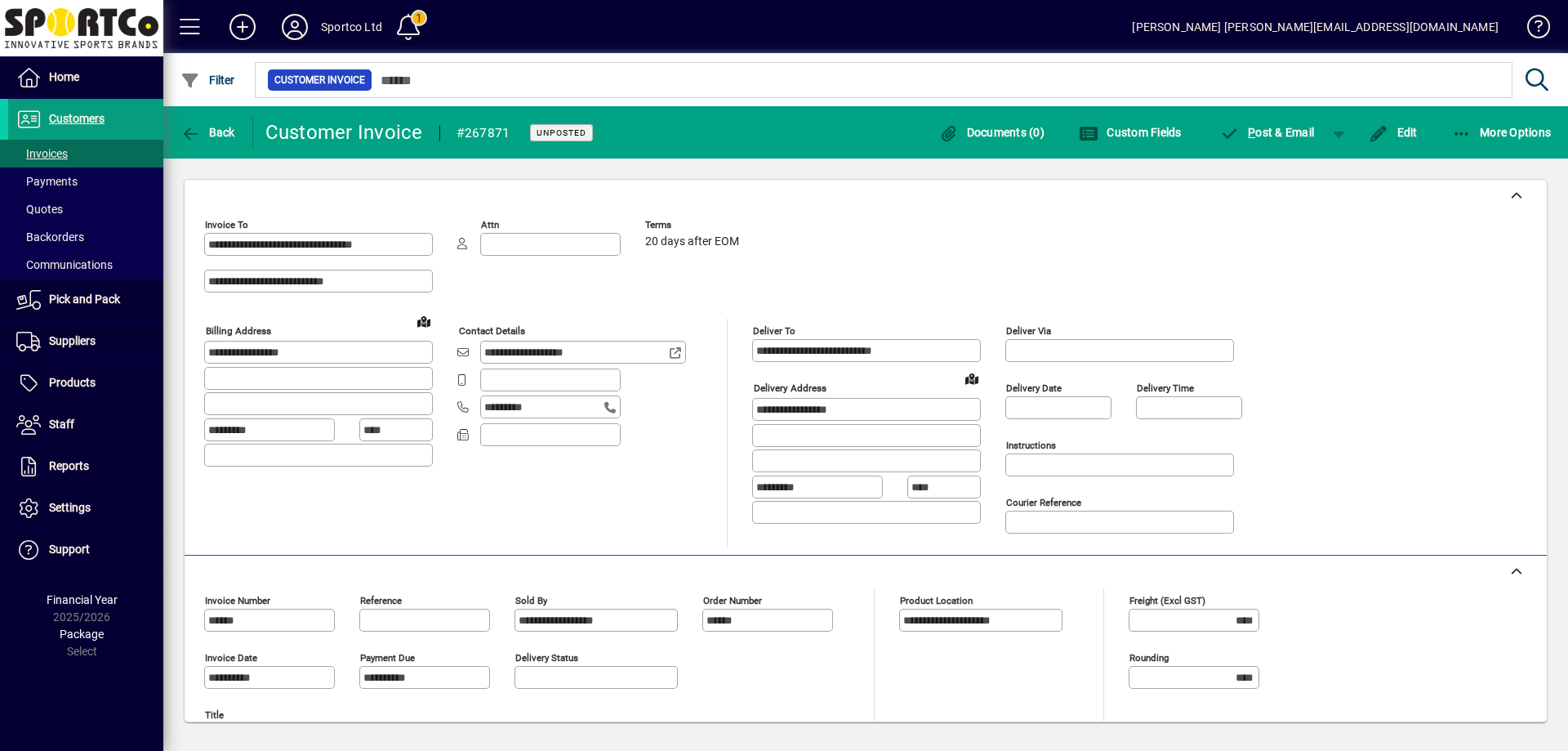
click at [614, 496] on div "**********" at bounding box center [584, 432] width 253 height 228
click at [190, 122] on span "button" at bounding box center [208, 132] width 63 height 39
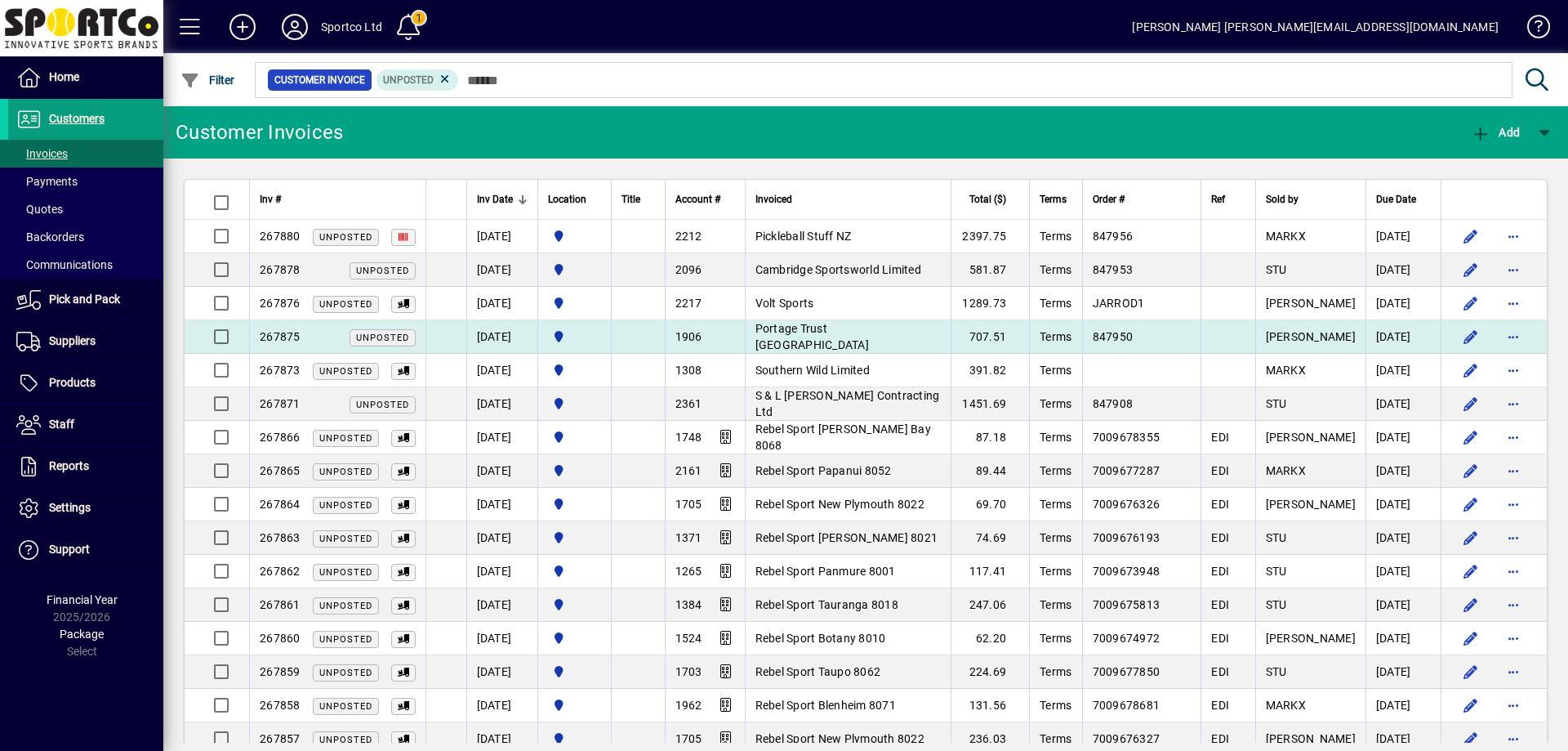
click at [870, 335] on span "Portage Trust Tennis Centre" at bounding box center [812, 336] width 114 height 30
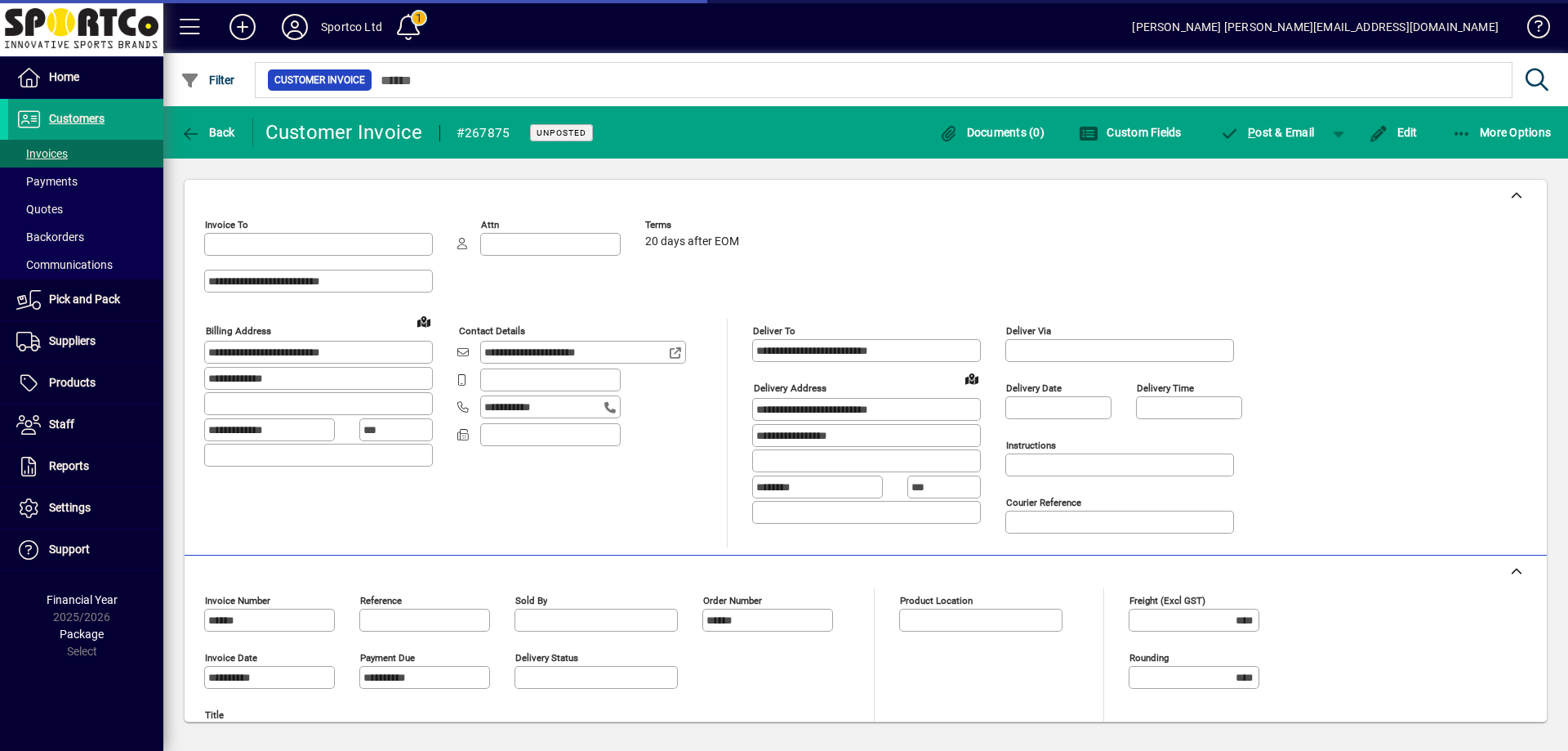
type input "**********"
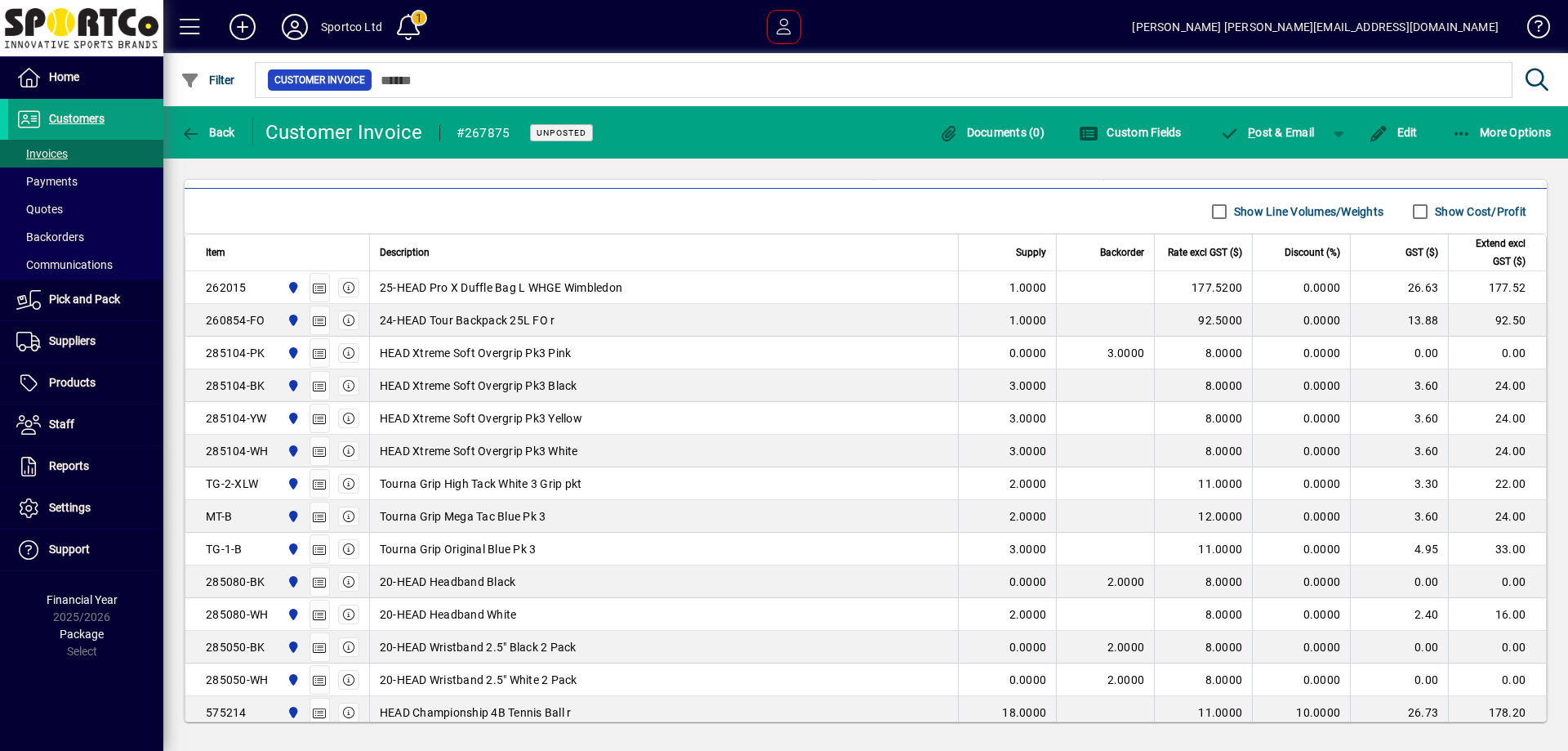
scroll to position [467, 0]
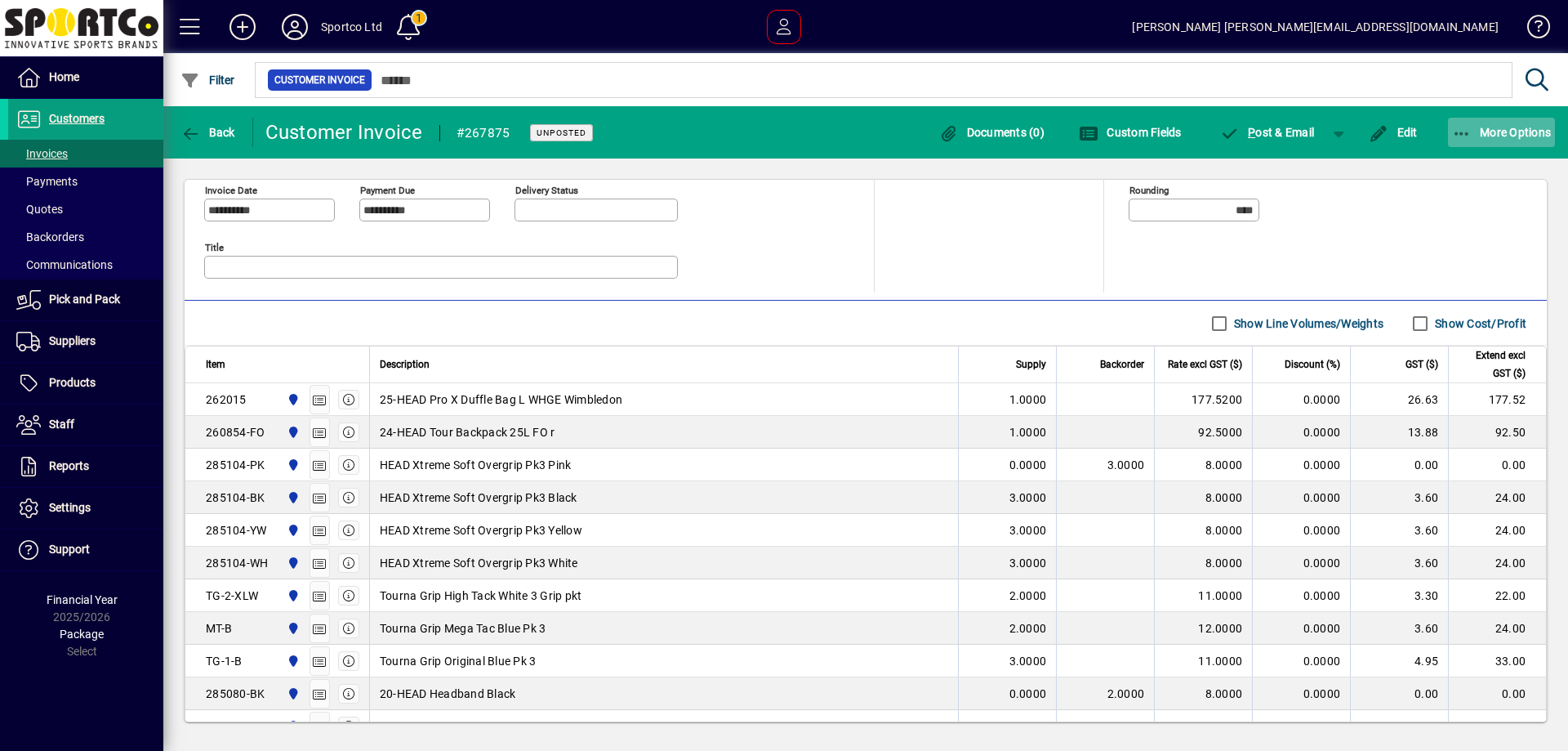
click at [1459, 125] on button "More Options" at bounding box center [1502, 132] width 108 height 30
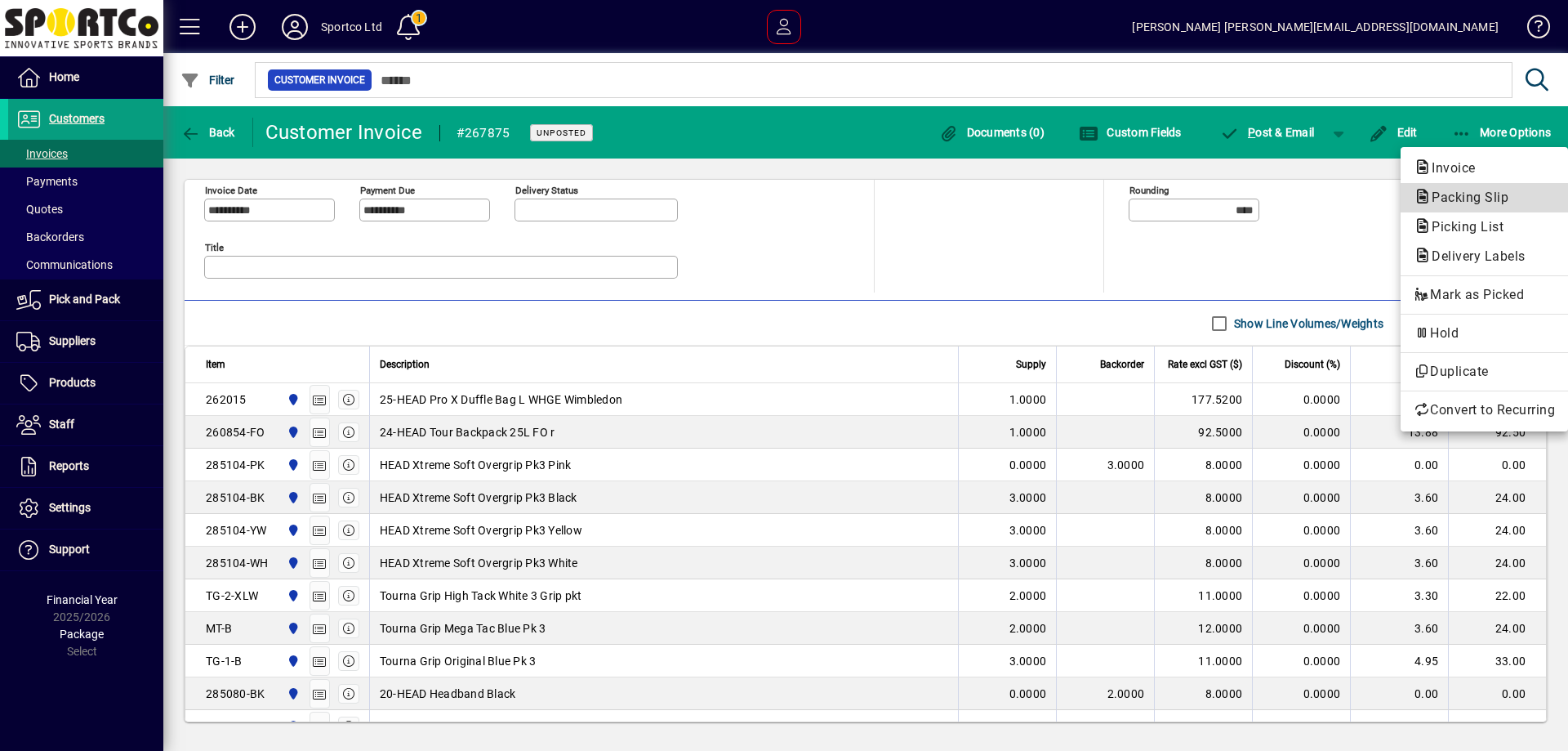
click at [1462, 198] on span "Packing Slip" at bounding box center [1466, 197] width 103 height 15
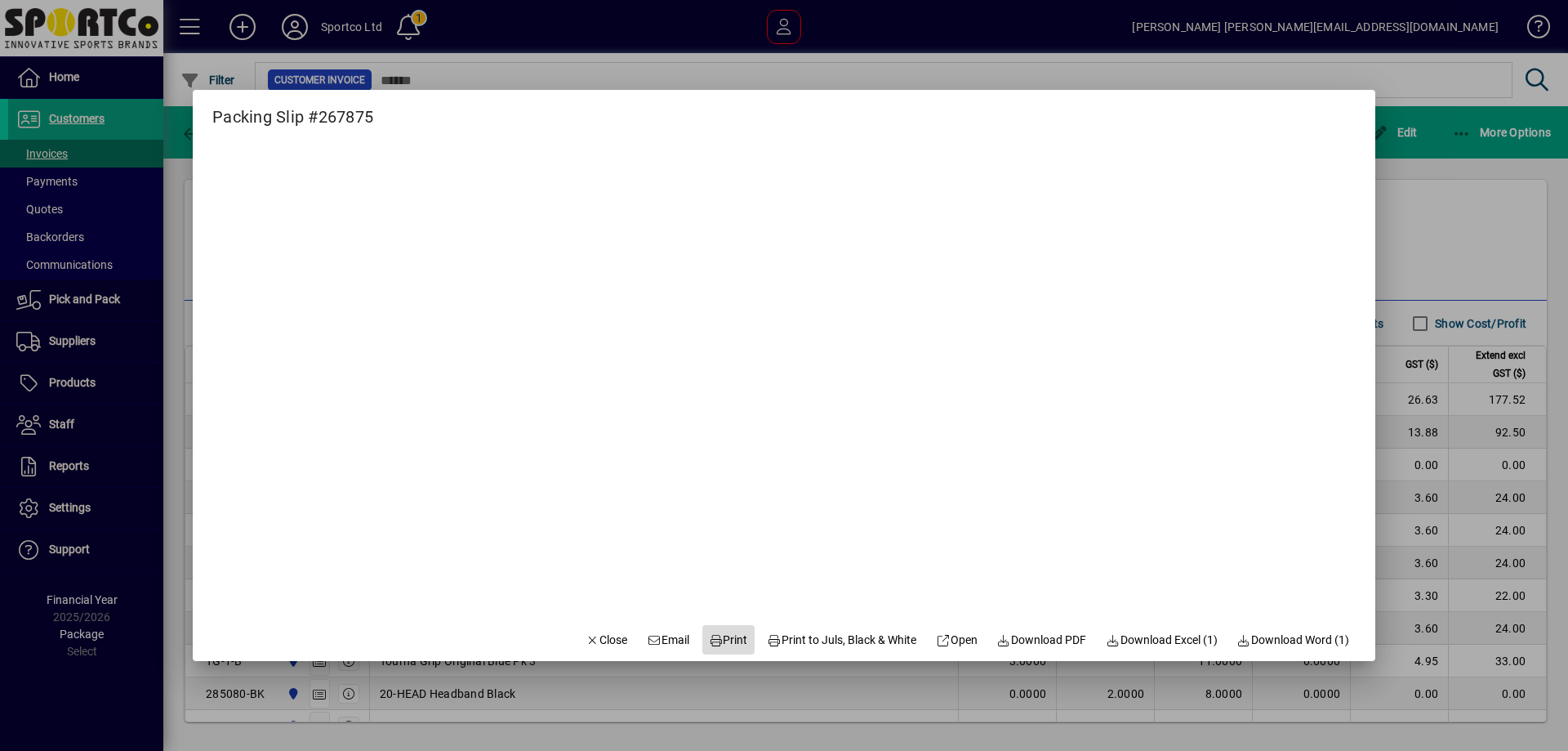
click at [711, 641] on span "Print" at bounding box center [728, 640] width 39 height 17
click at [590, 633] on span "Close" at bounding box center [607, 640] width 42 height 17
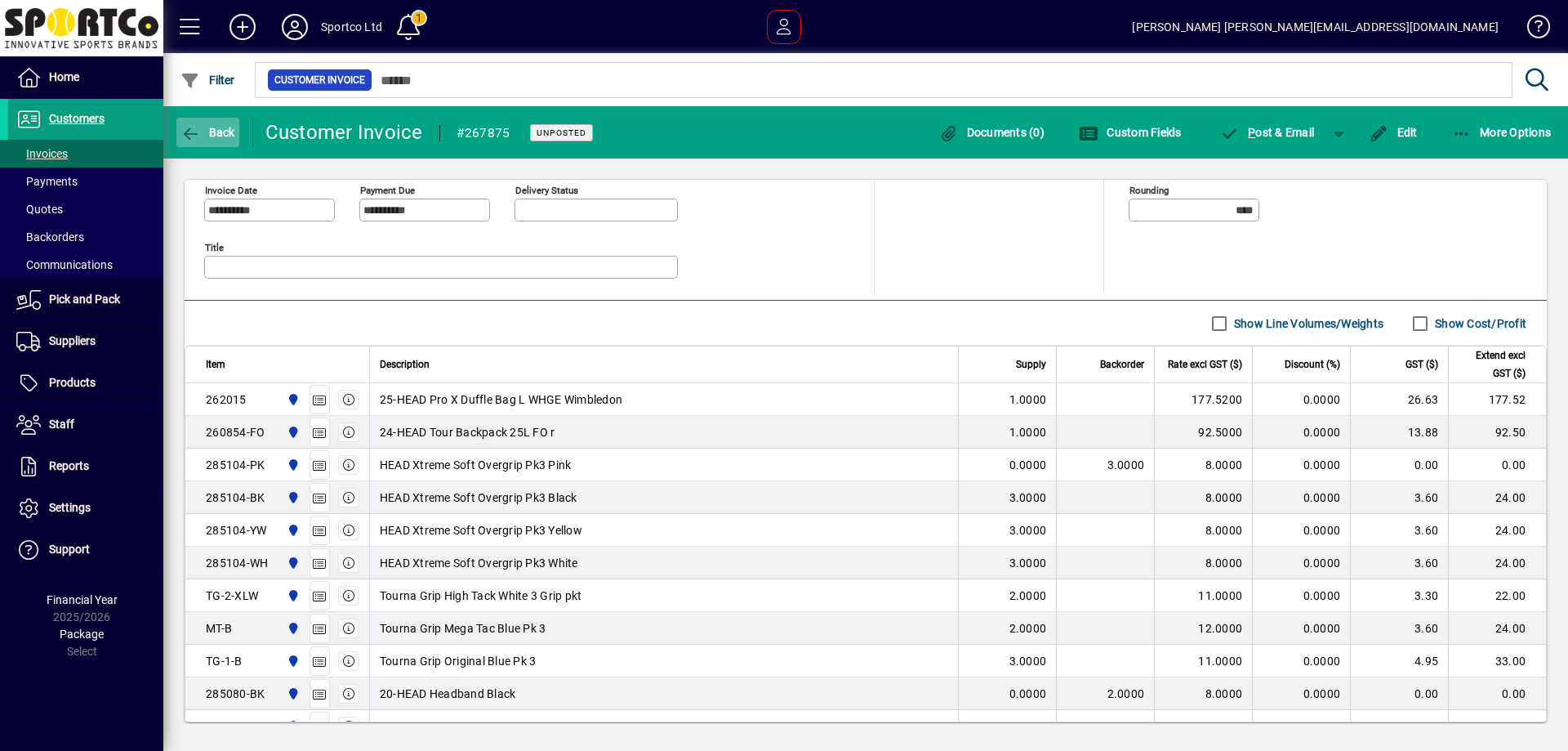
click at [200, 137] on icon "button" at bounding box center [190, 134] width 20 height 16
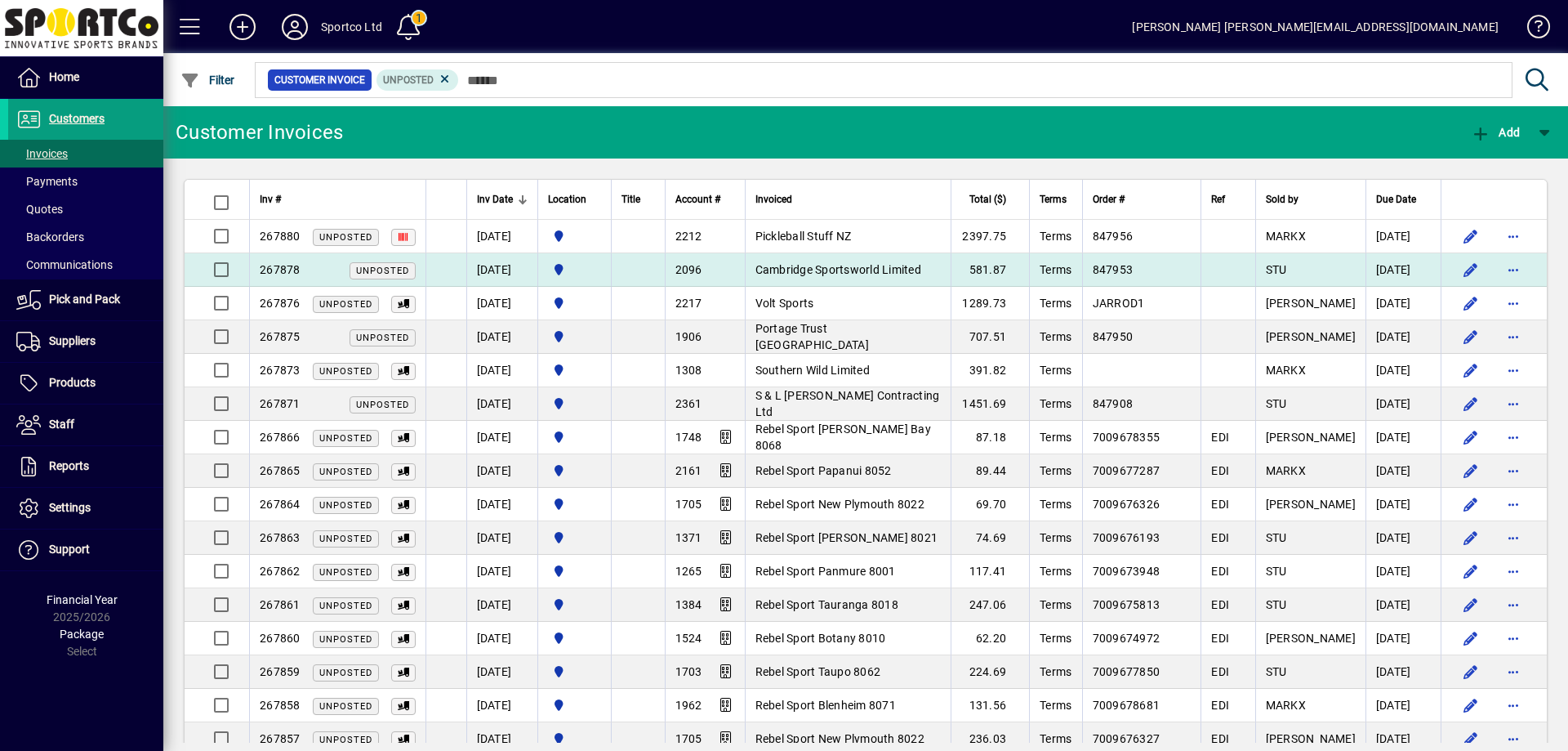
click at [835, 266] on span "Cambridge Sportsworld Limited" at bounding box center [839, 269] width 166 height 13
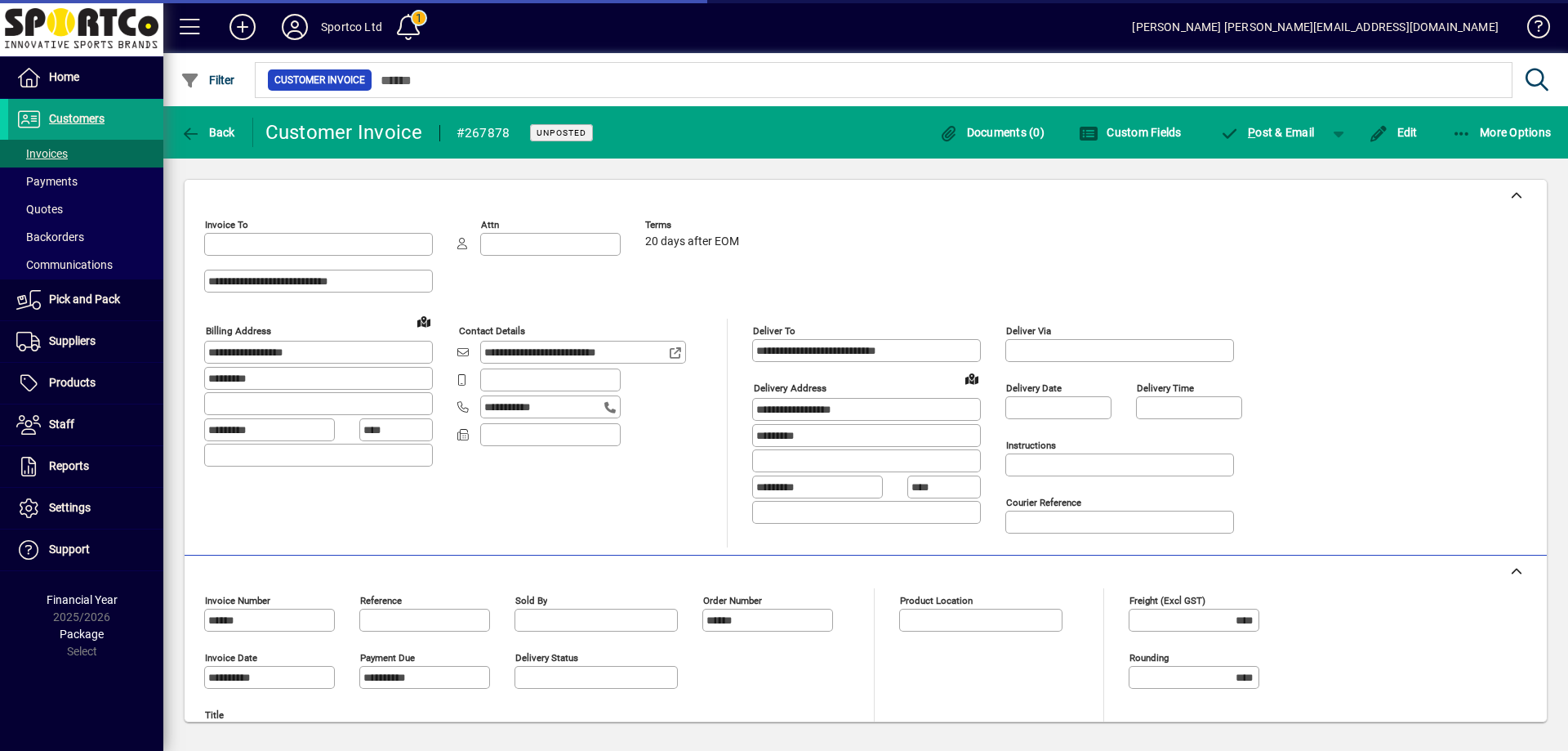
type input "**********"
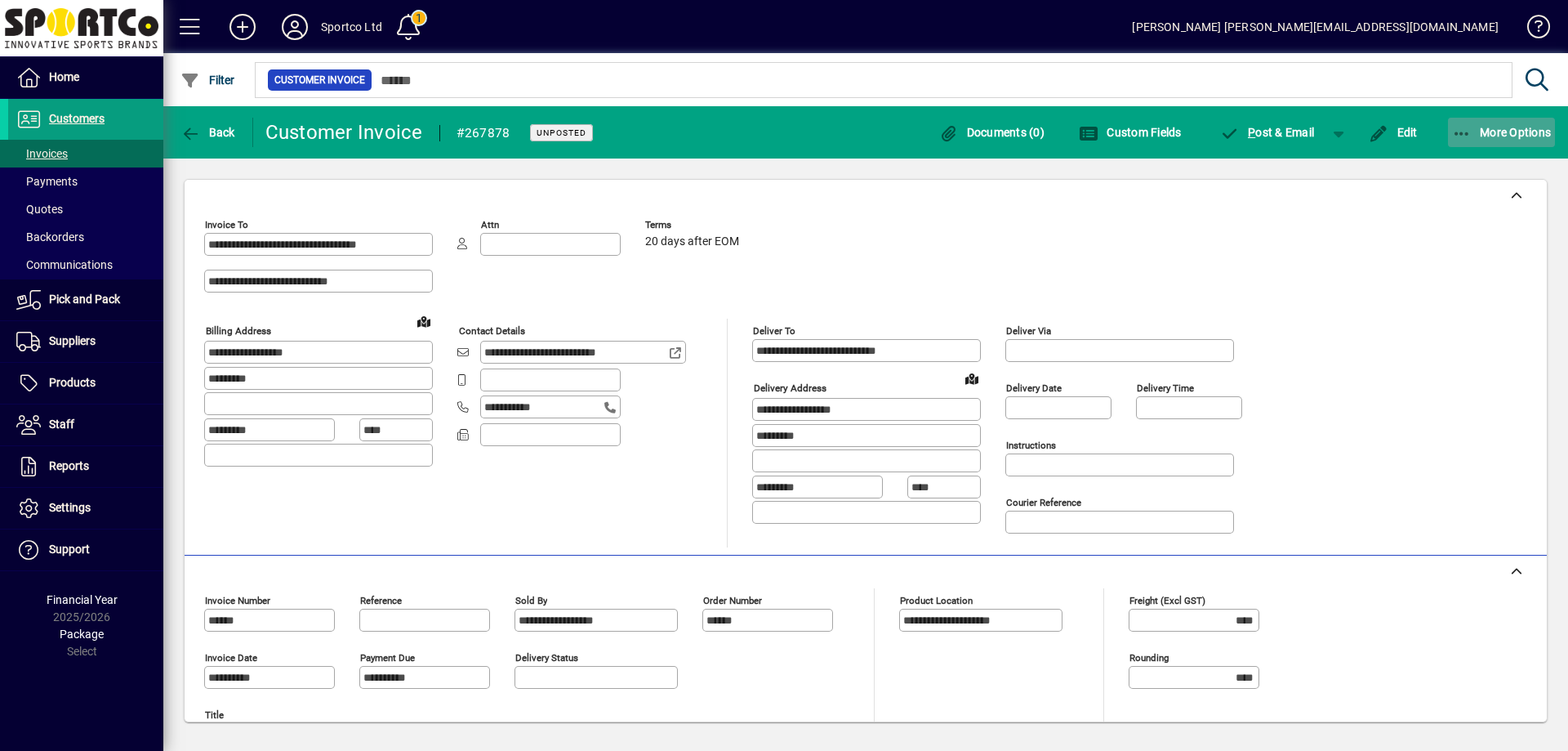
click at [1460, 123] on span "button" at bounding box center [1502, 132] width 108 height 39
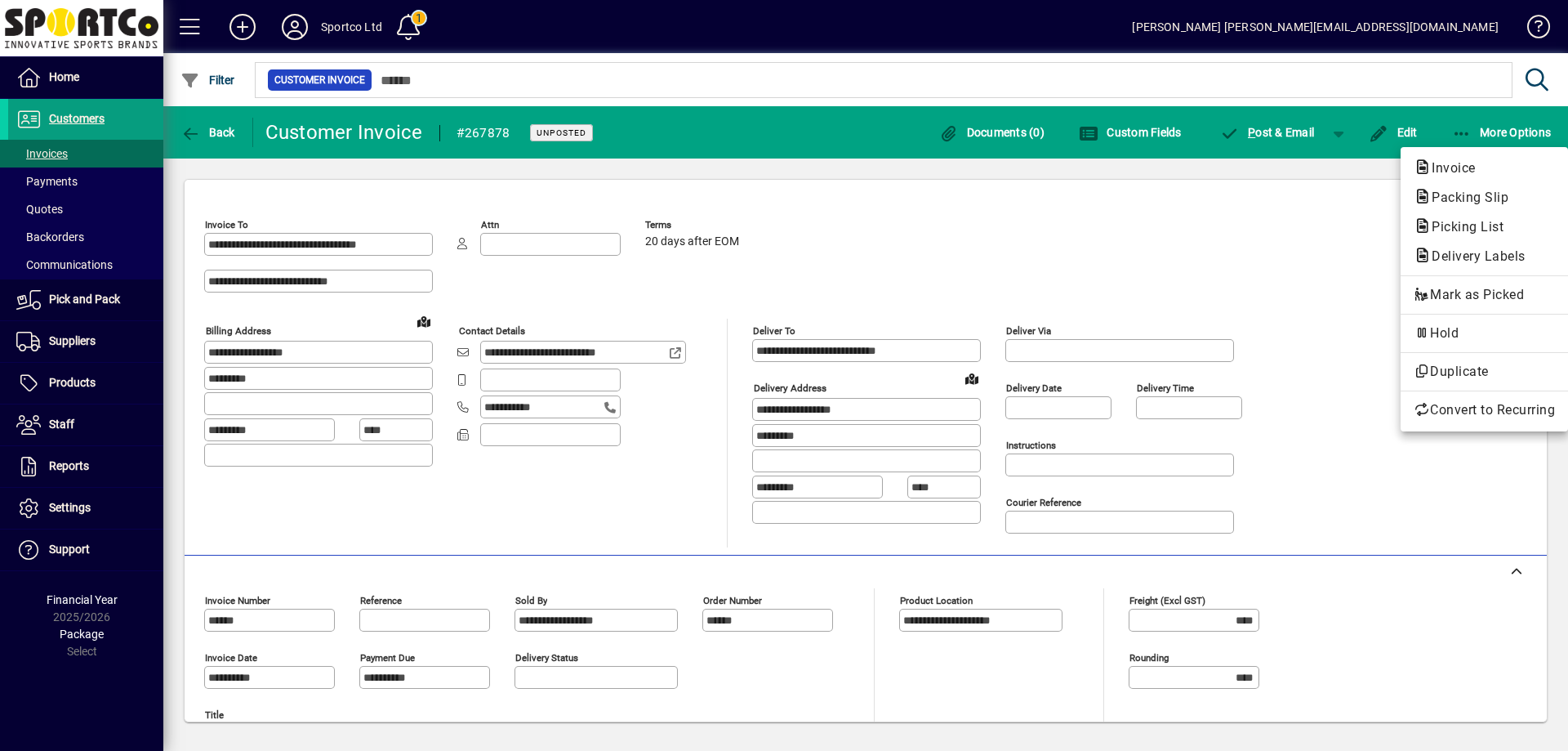
click at [1456, 193] on span "Packing Slip" at bounding box center [1466, 197] width 103 height 15
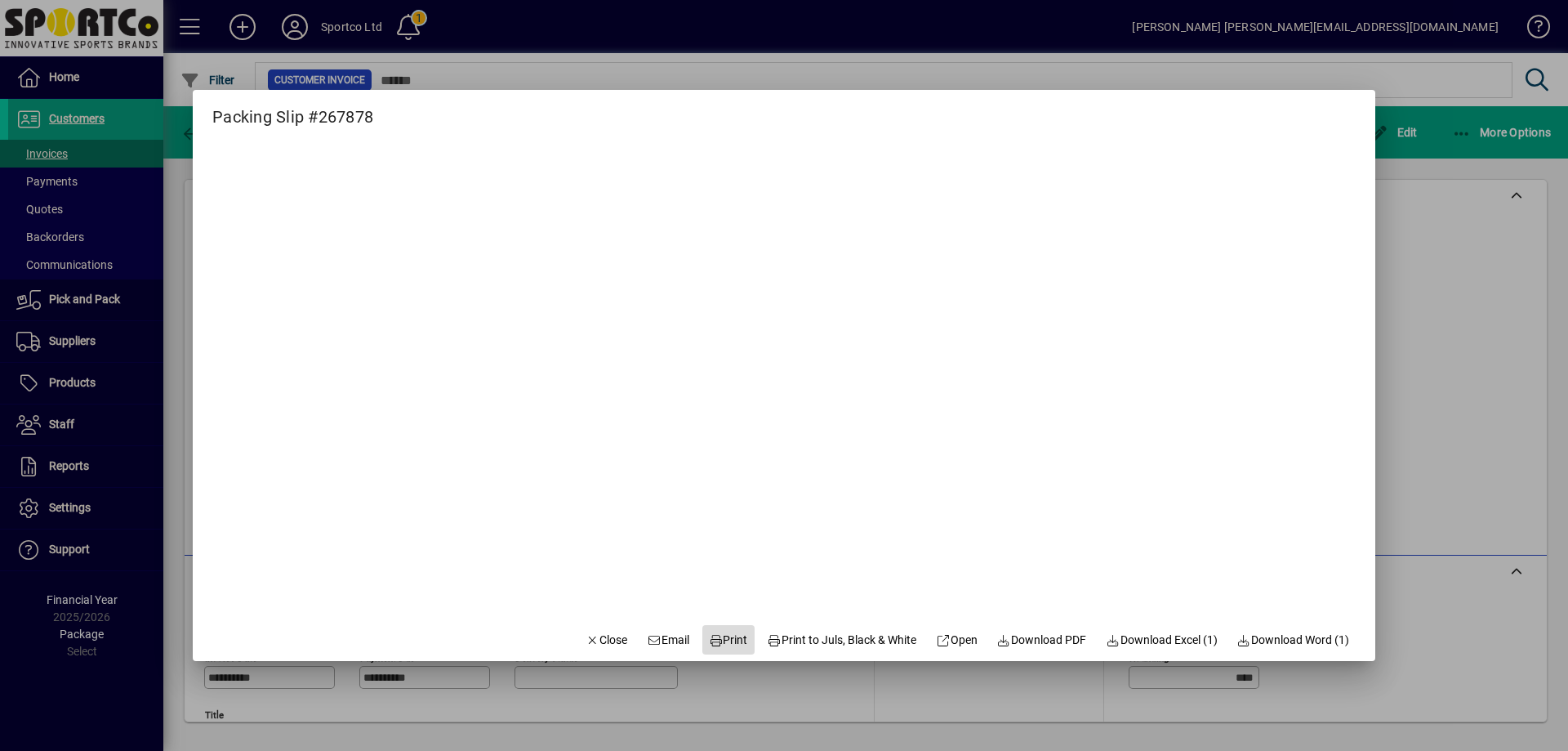
click at [712, 621] on span at bounding box center [728, 639] width 53 height 39
click at [586, 640] on span "Close" at bounding box center [607, 640] width 42 height 17
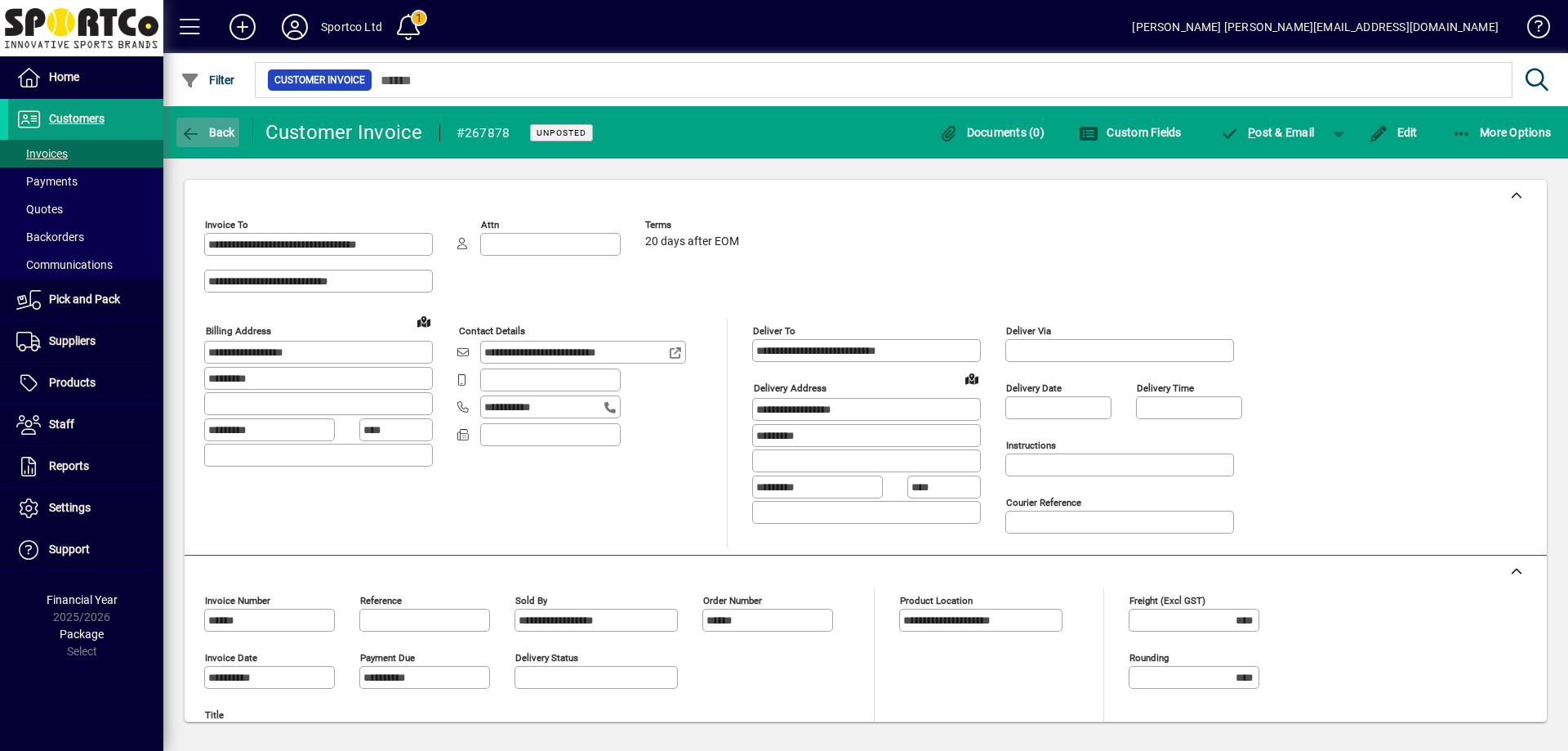
click at [221, 126] on button "Back" at bounding box center [208, 132] width 63 height 30
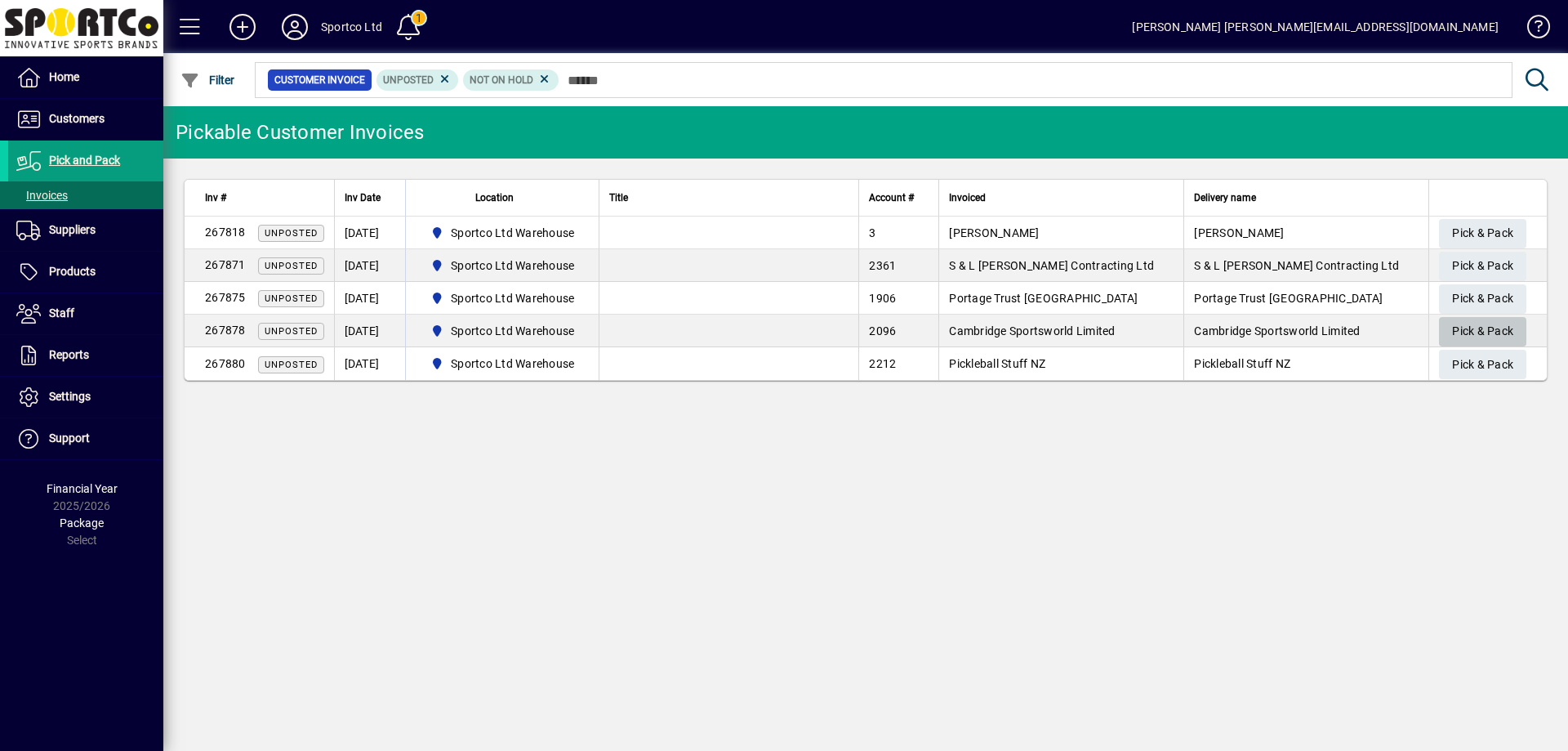
click at [1484, 321] on span "Pick & Pack" at bounding box center [1483, 332] width 61 height 27
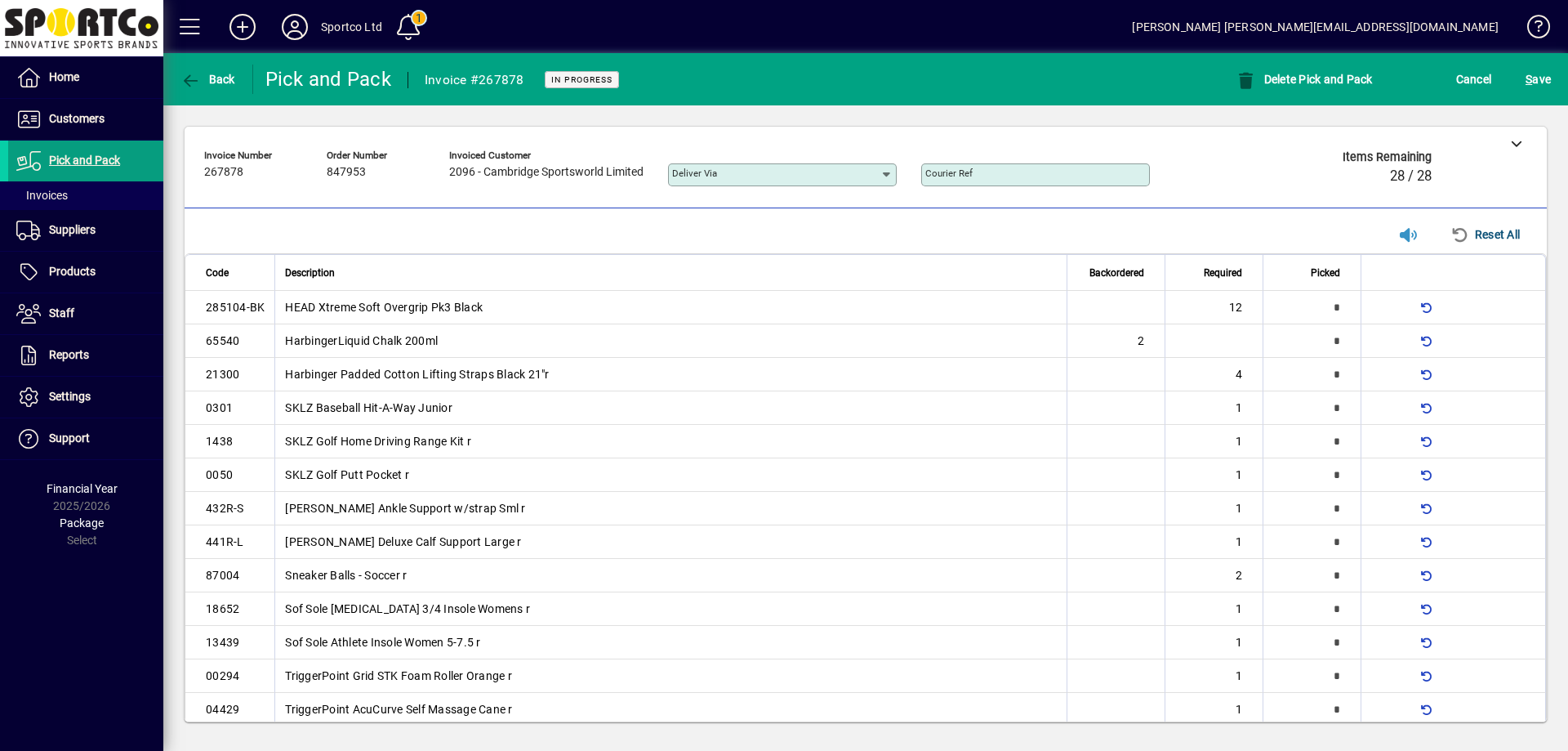
type input "*"
click at [1370, 309] on span "button" at bounding box center [1384, 307] width 39 height 39
type input "**"
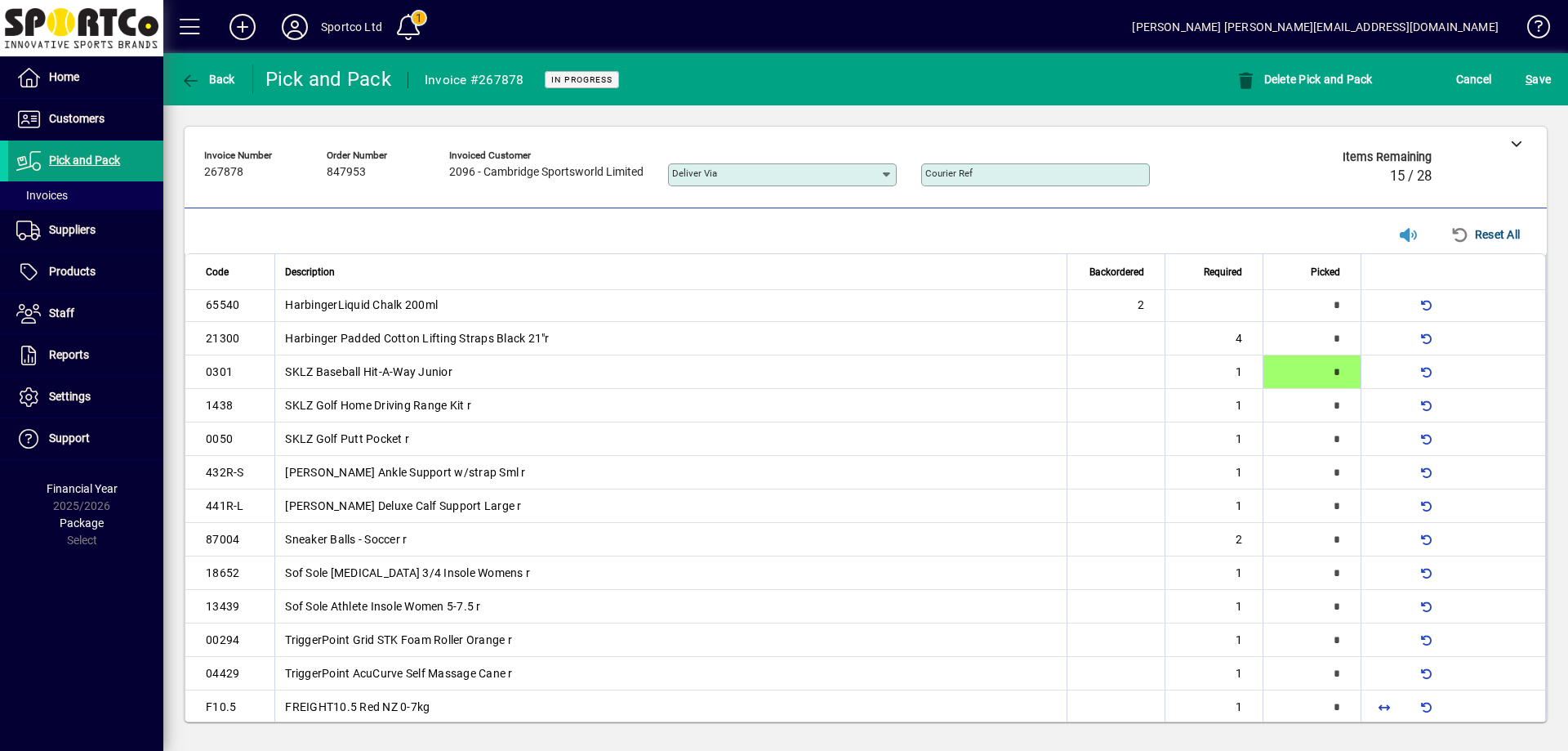
scroll to position [52, 0]
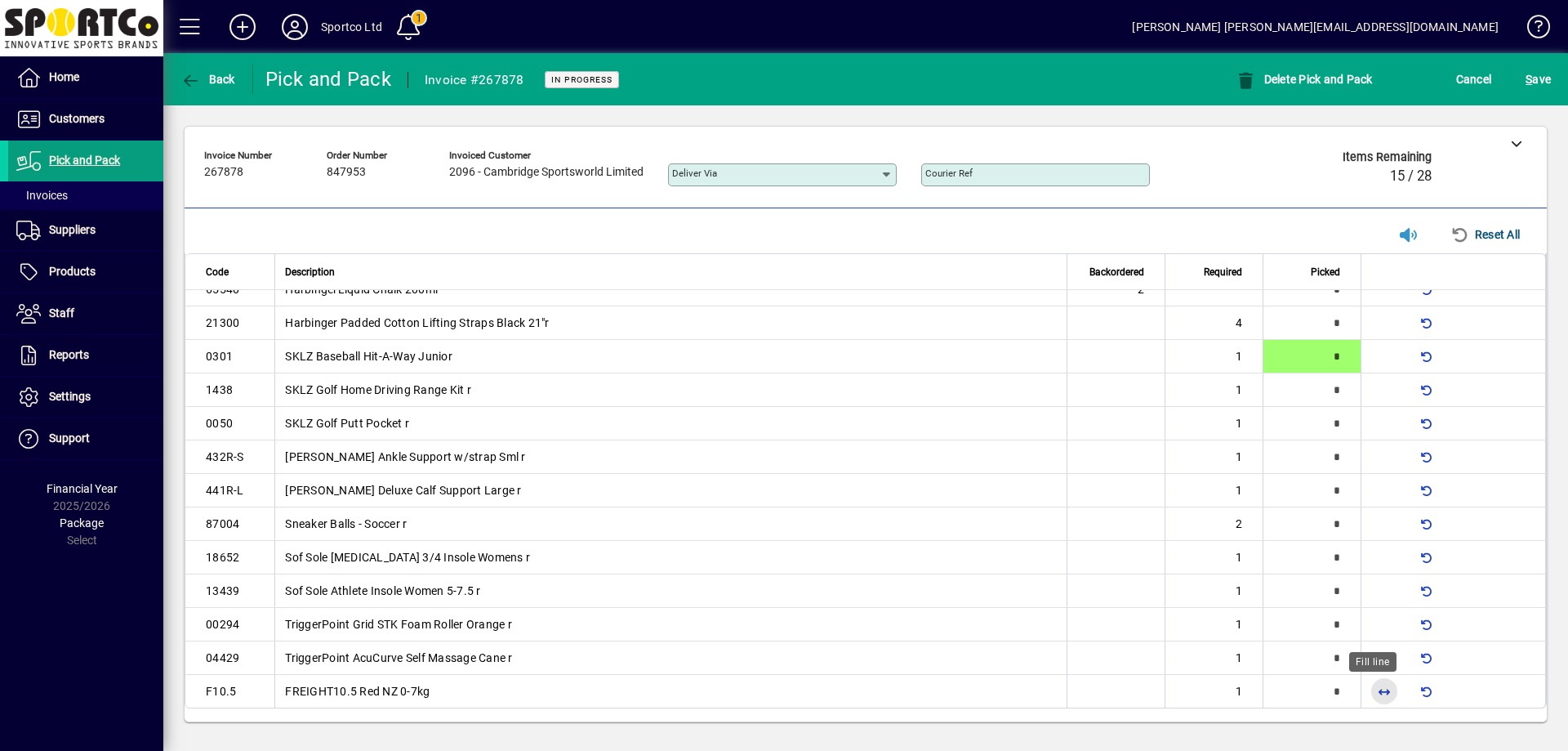
click at [1368, 696] on span "button" at bounding box center [1384, 691] width 39 height 39
type input "*"
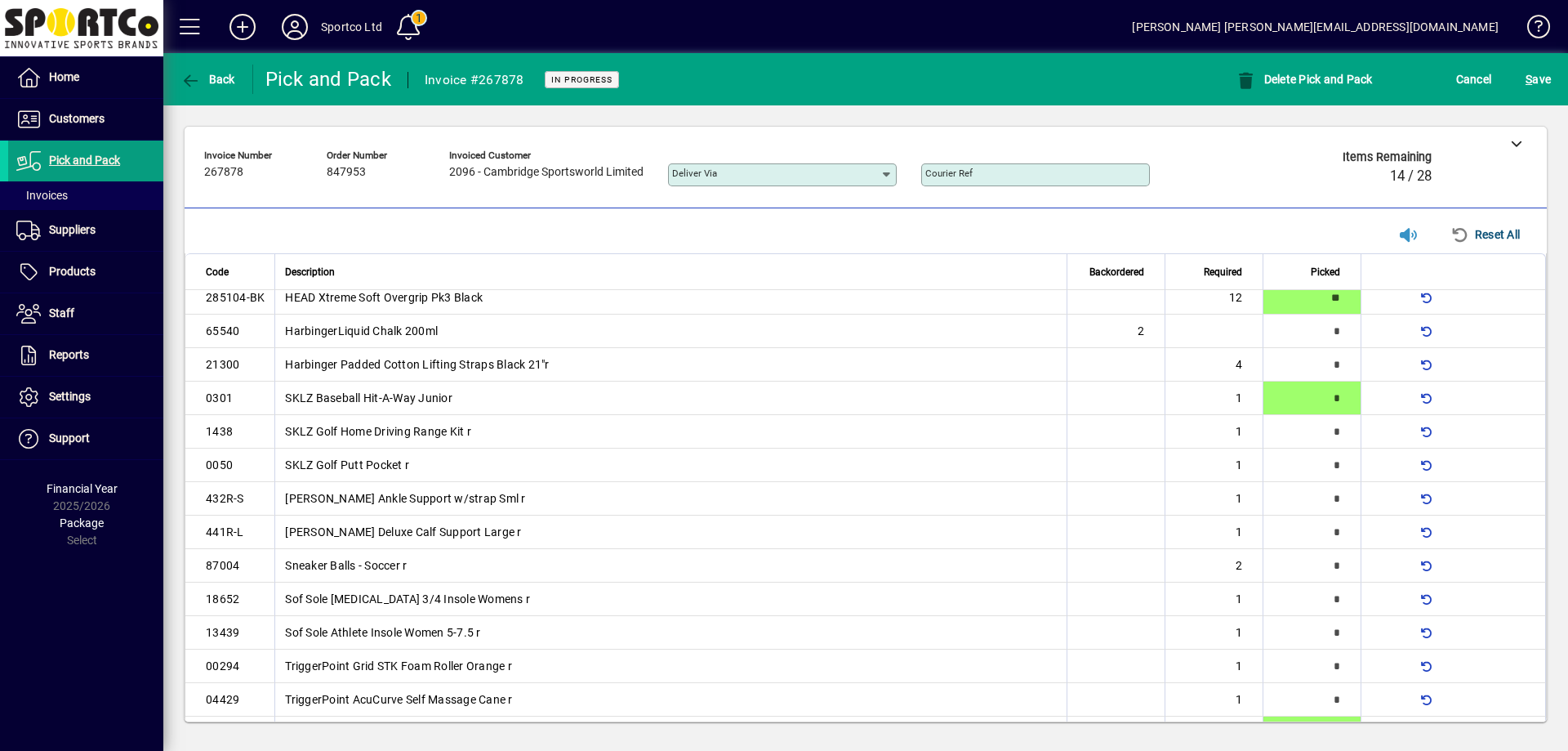
scroll to position [0, 0]
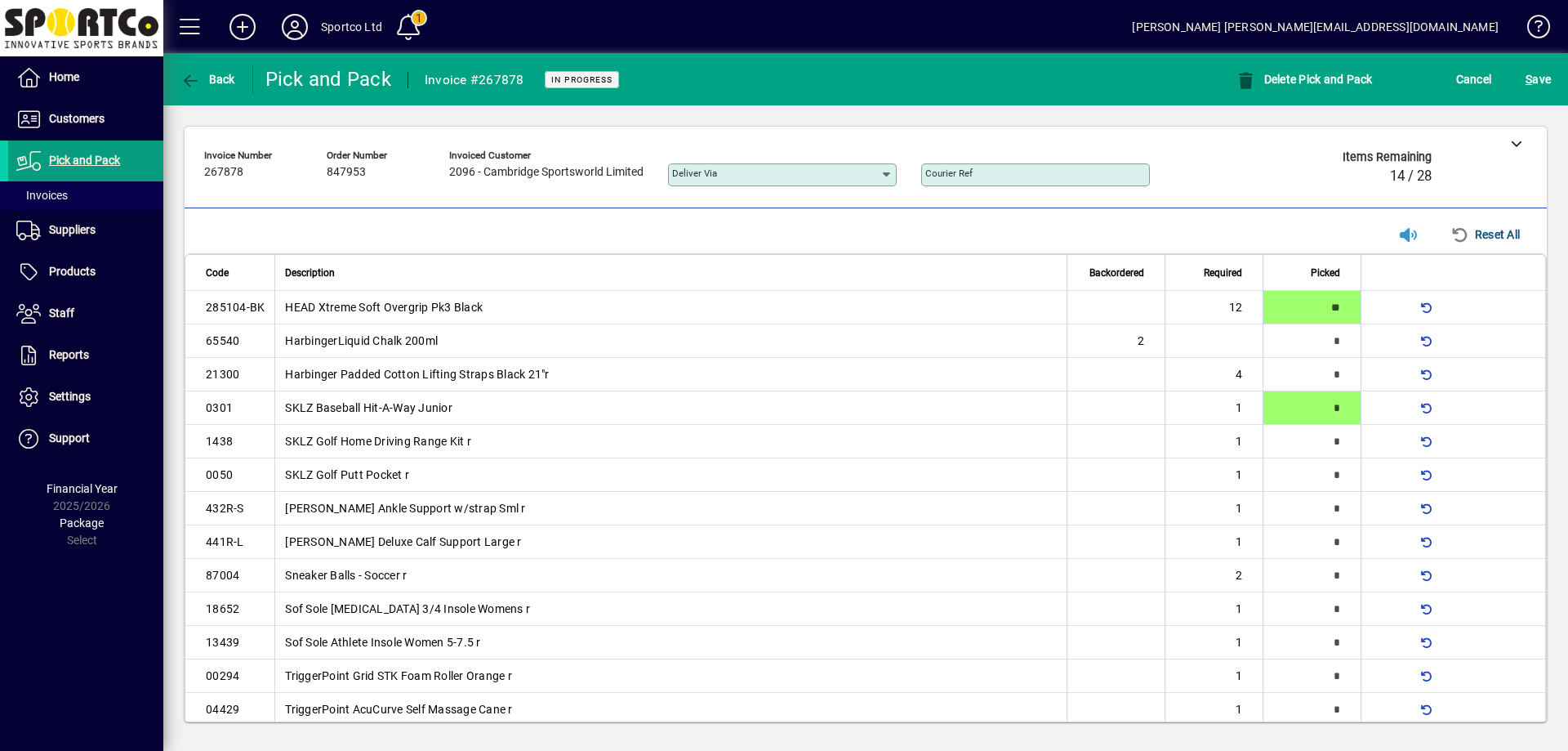
type input "*"
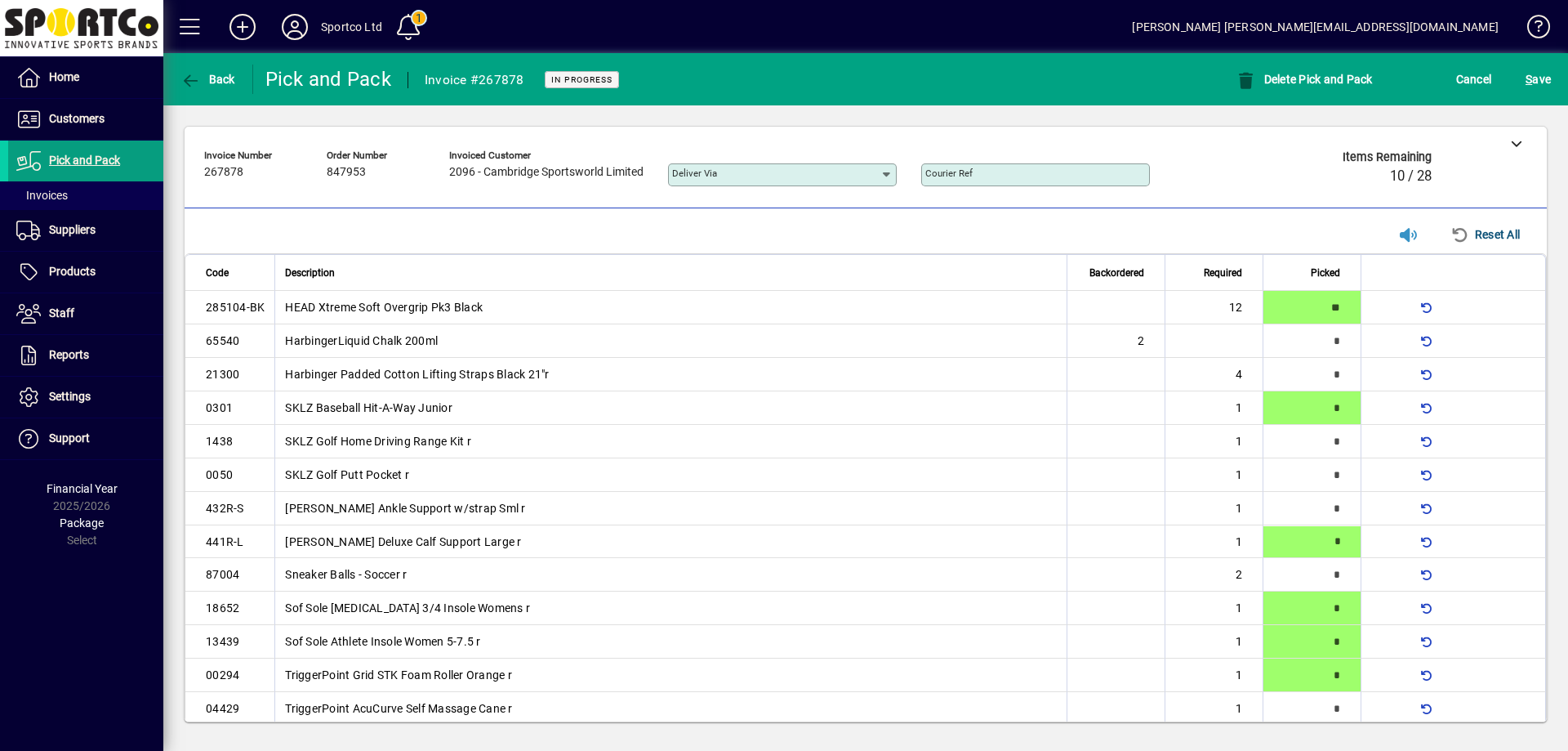
type input "*"
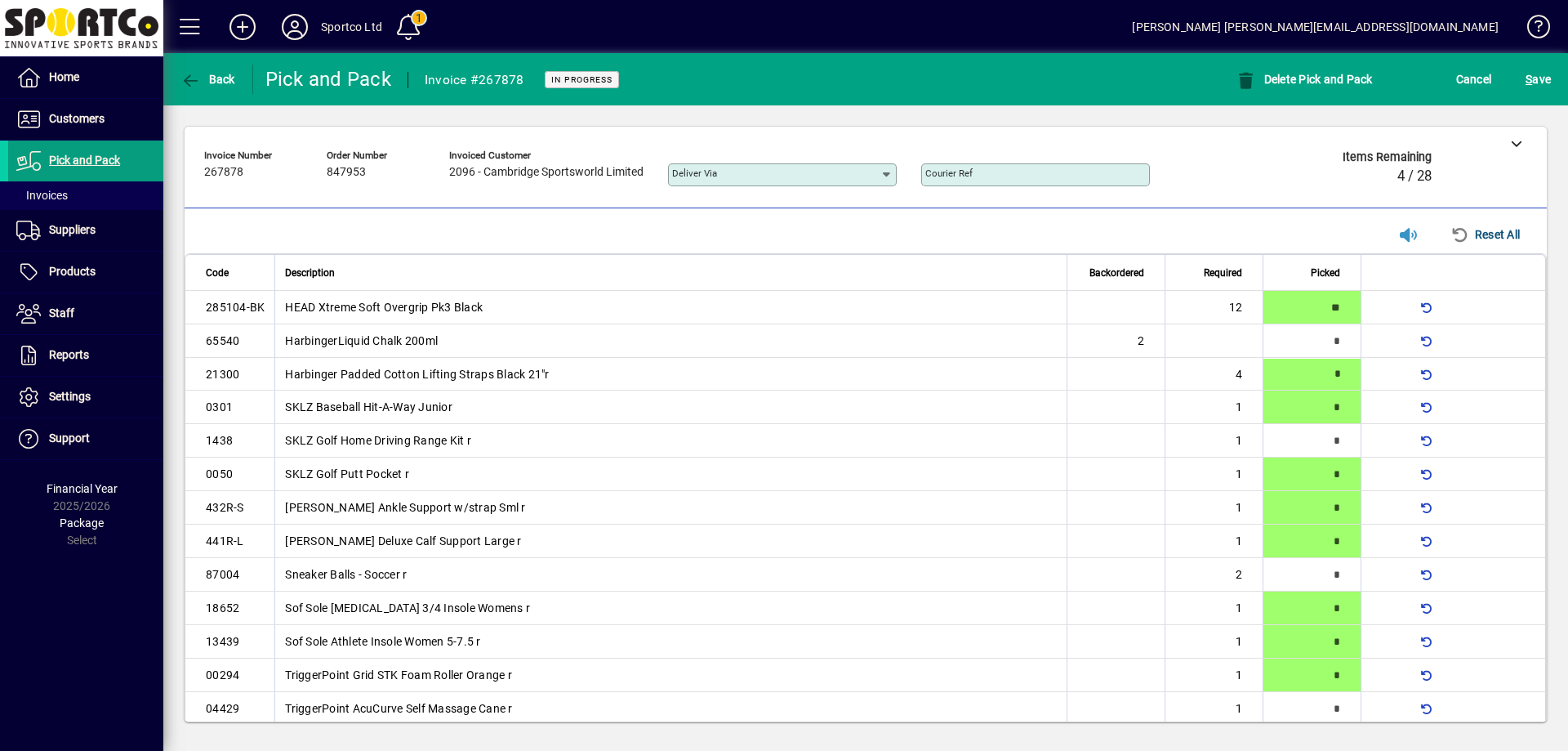
type input "*"
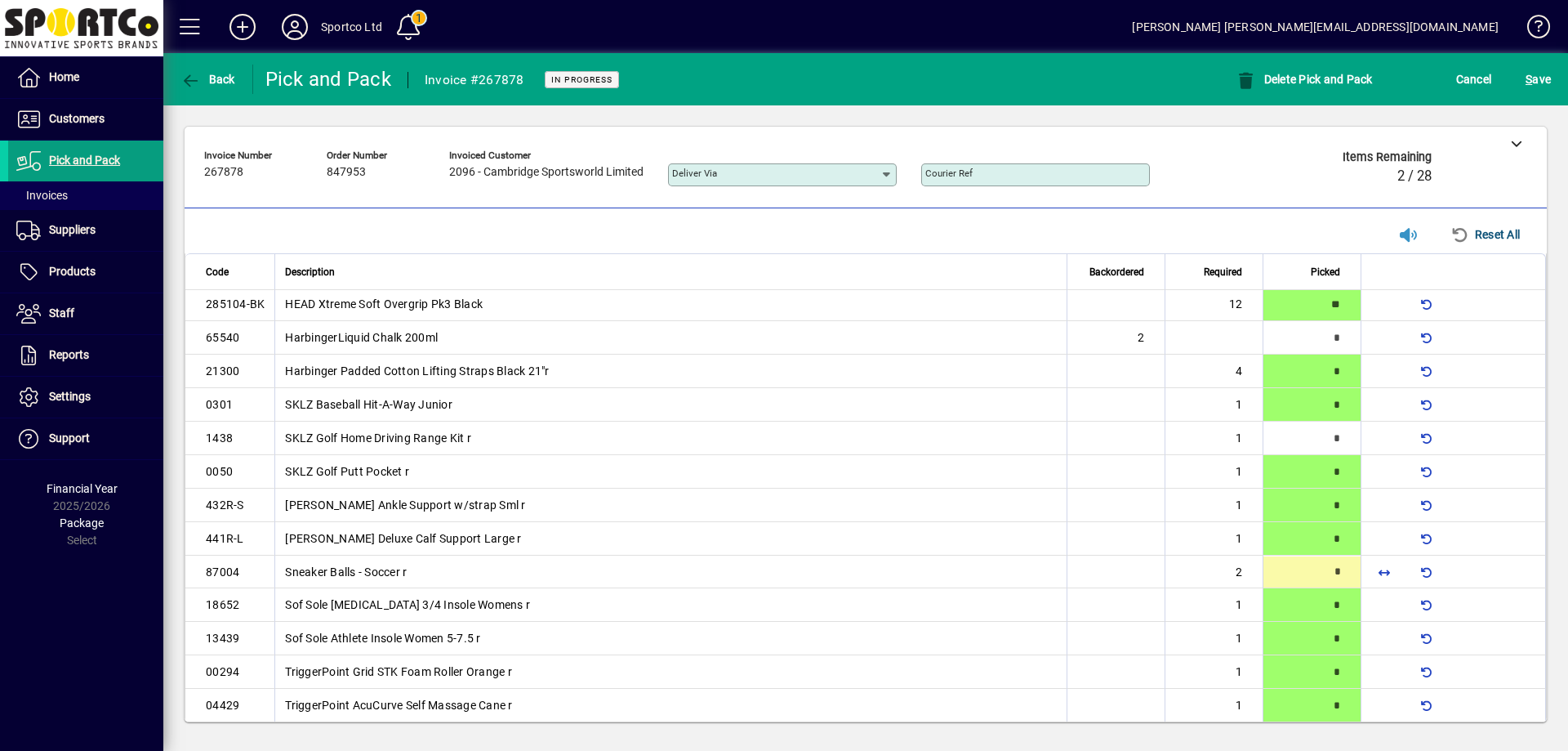
type input "*"
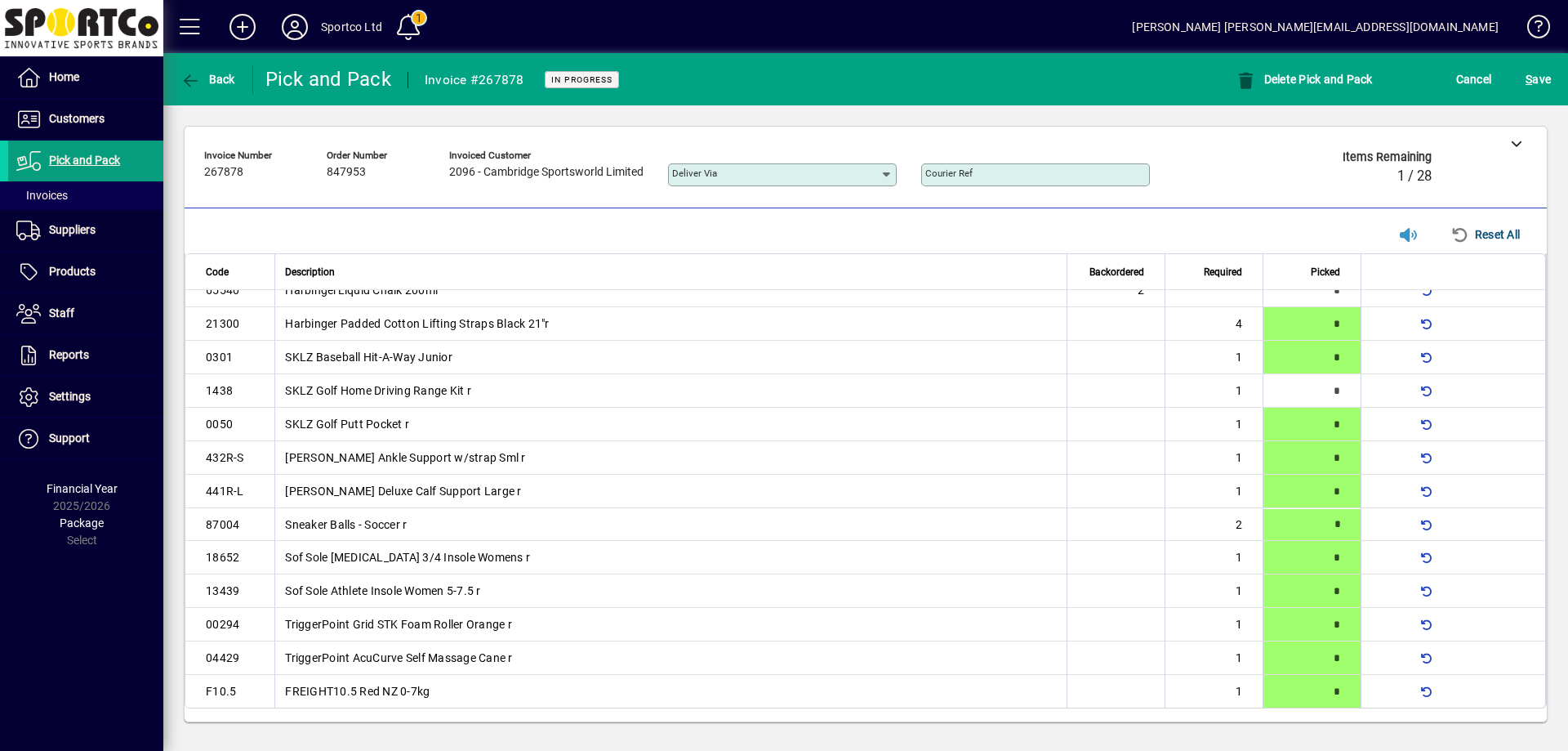
type input "*"
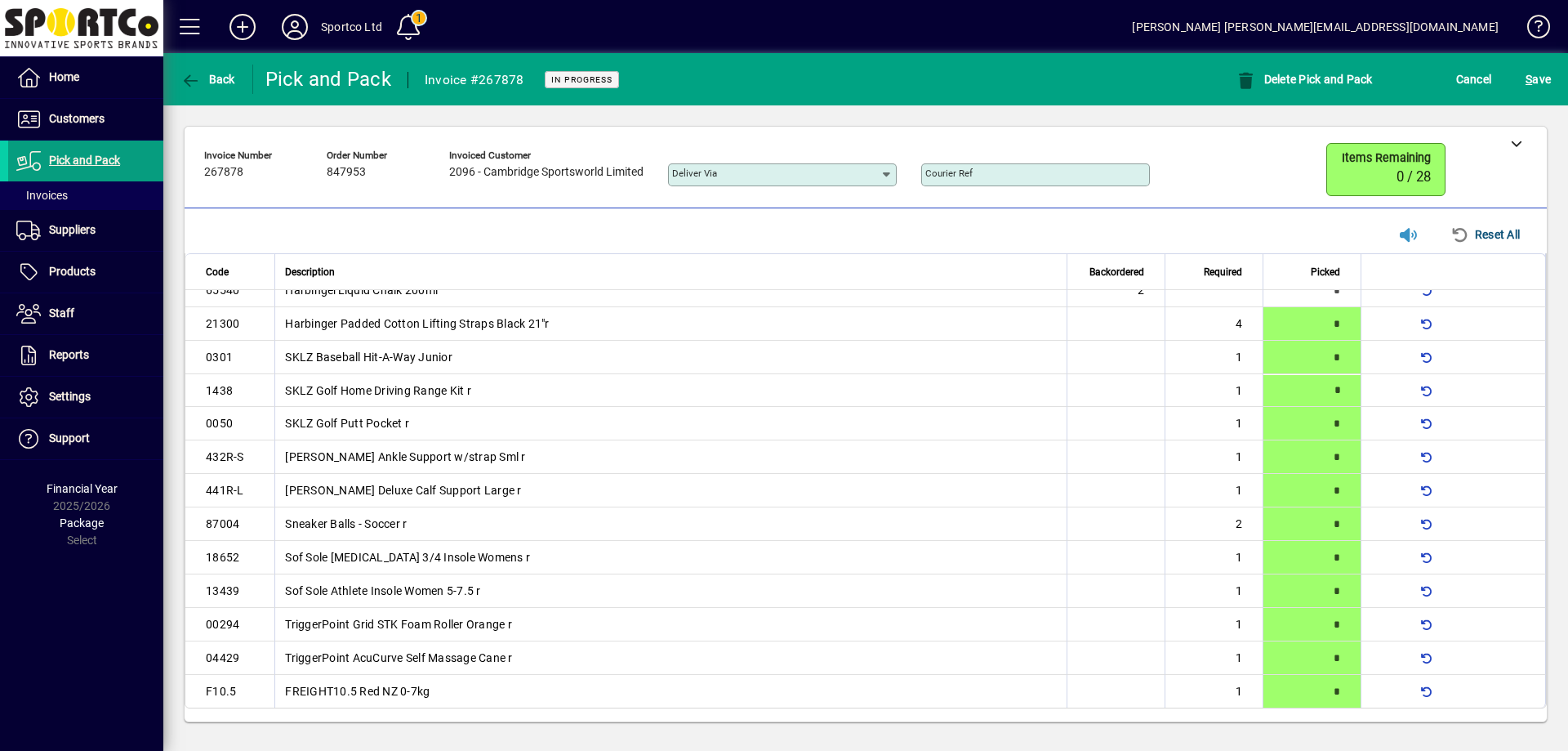
scroll to position [0, 0]
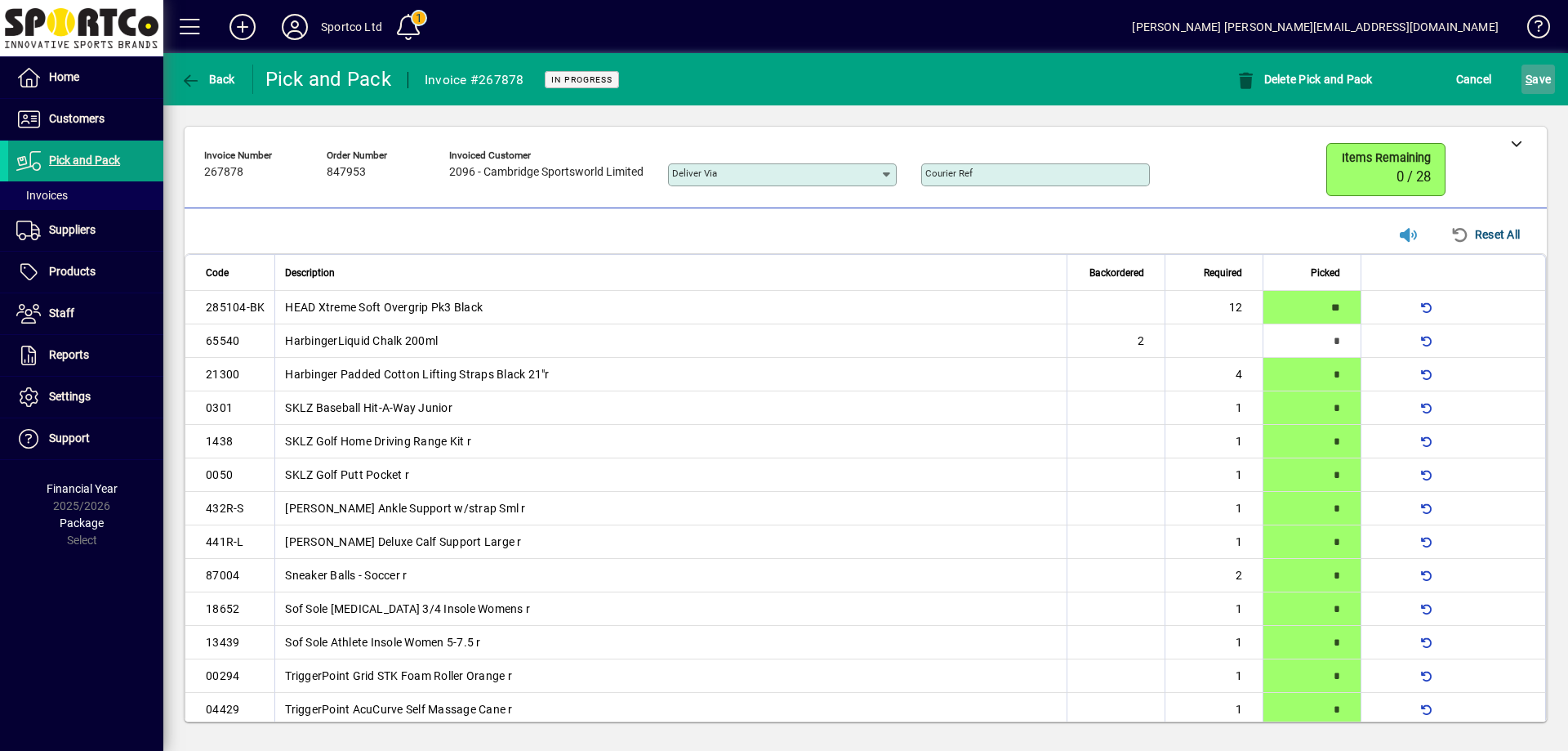
click at [1541, 78] on span "S ave" at bounding box center [1538, 78] width 25 height 26
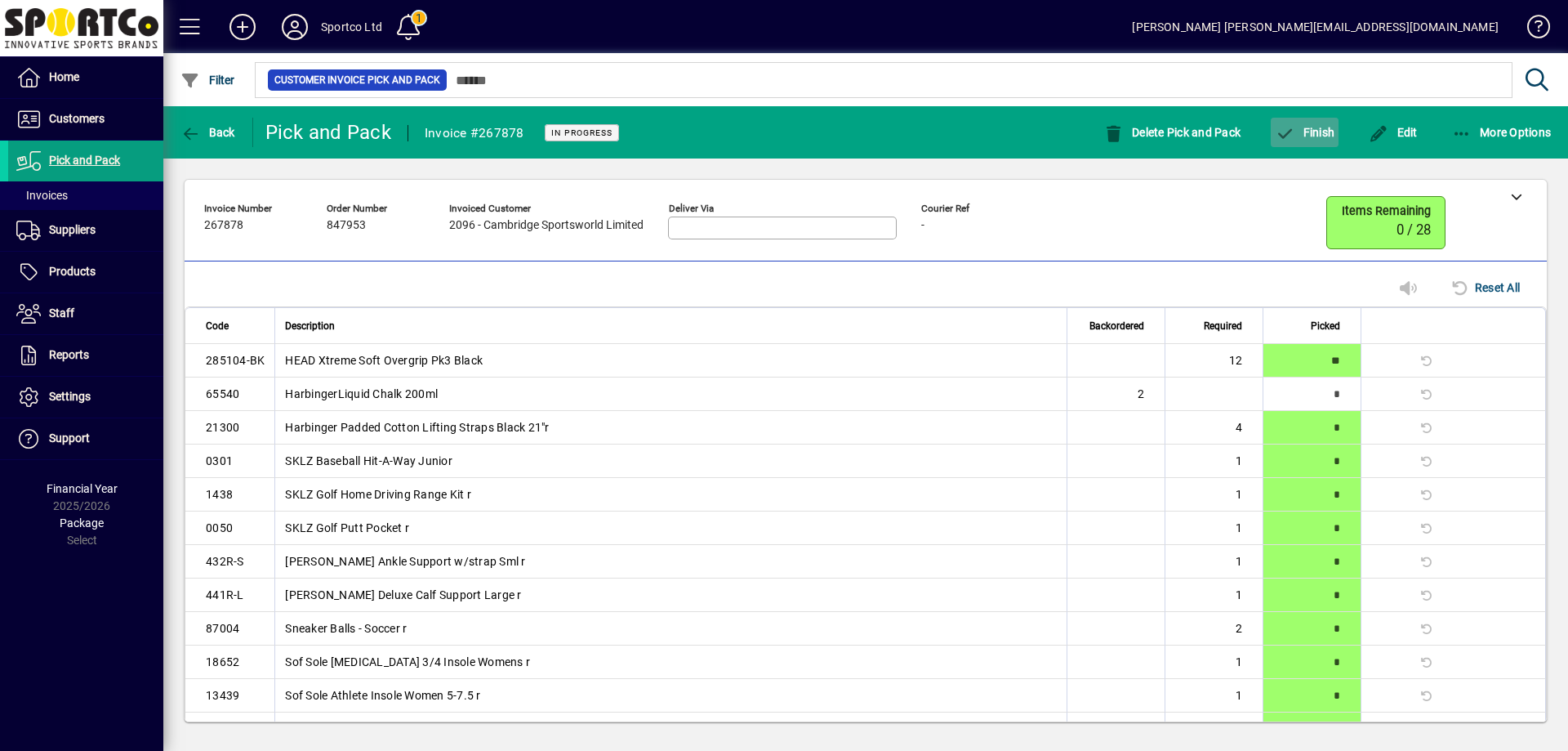
click at [1321, 121] on span "button" at bounding box center [1304, 132] width 68 height 39
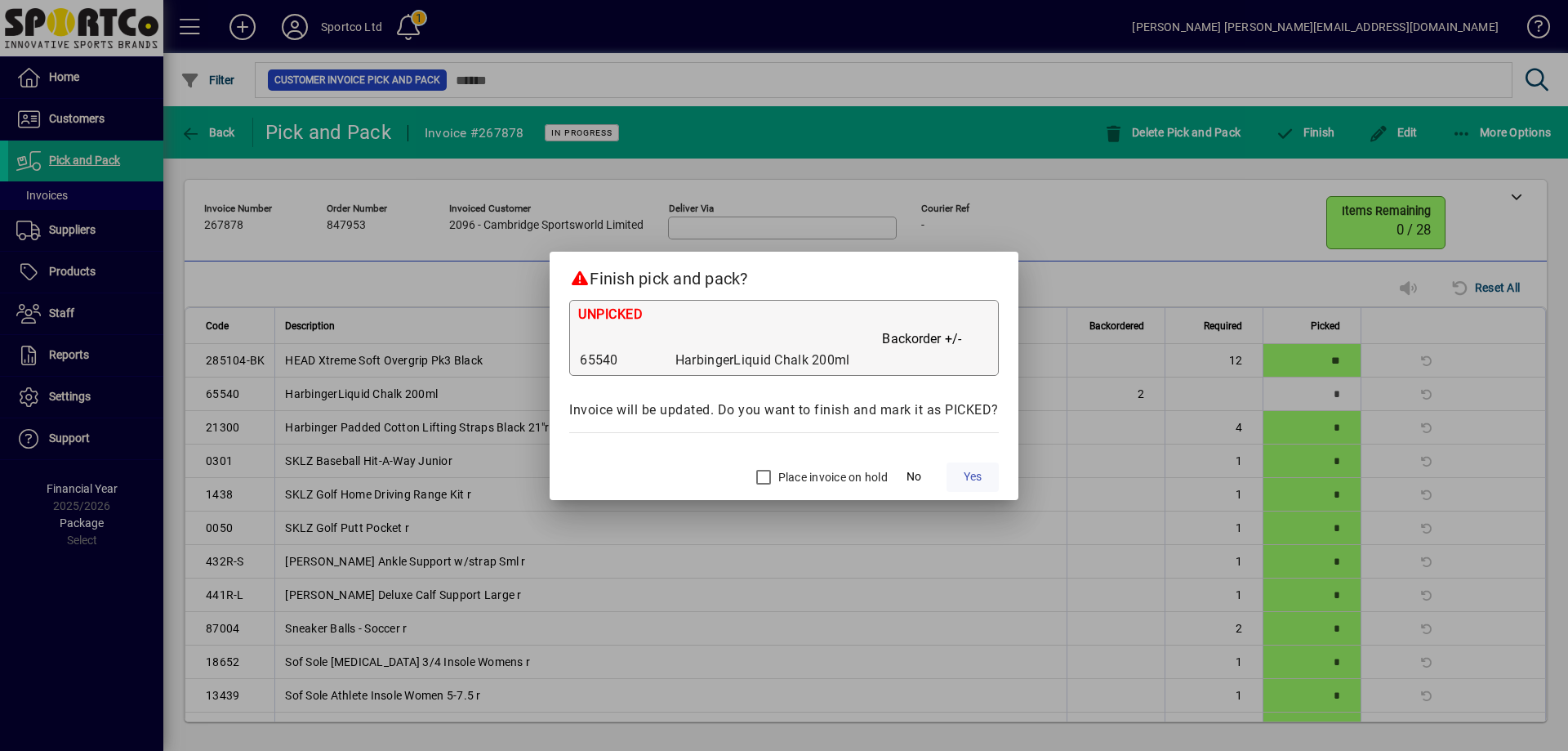
click at [972, 479] on span "Yes" at bounding box center [973, 477] width 18 height 17
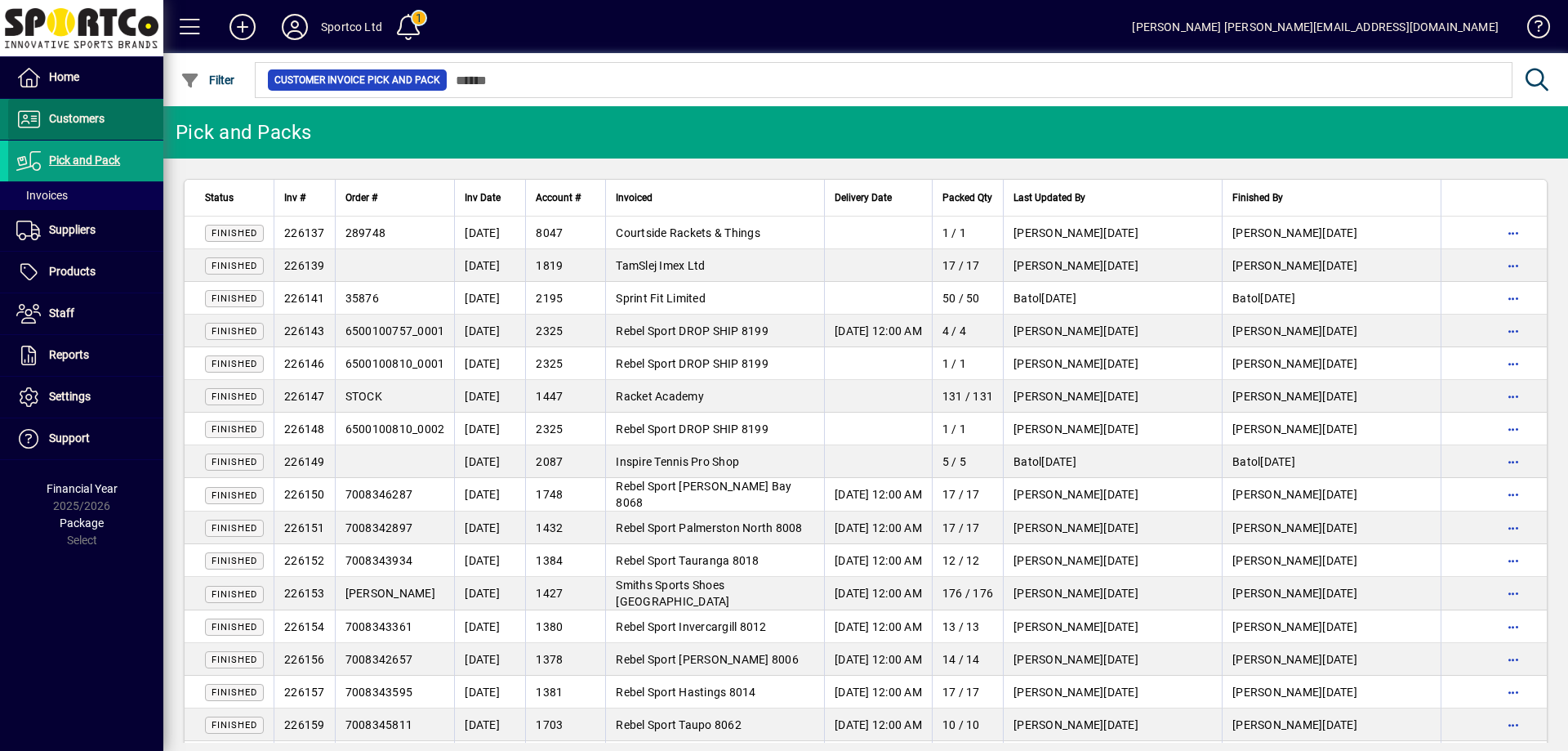
click at [81, 112] on span "Customers" at bounding box center [76, 118] width 55 height 13
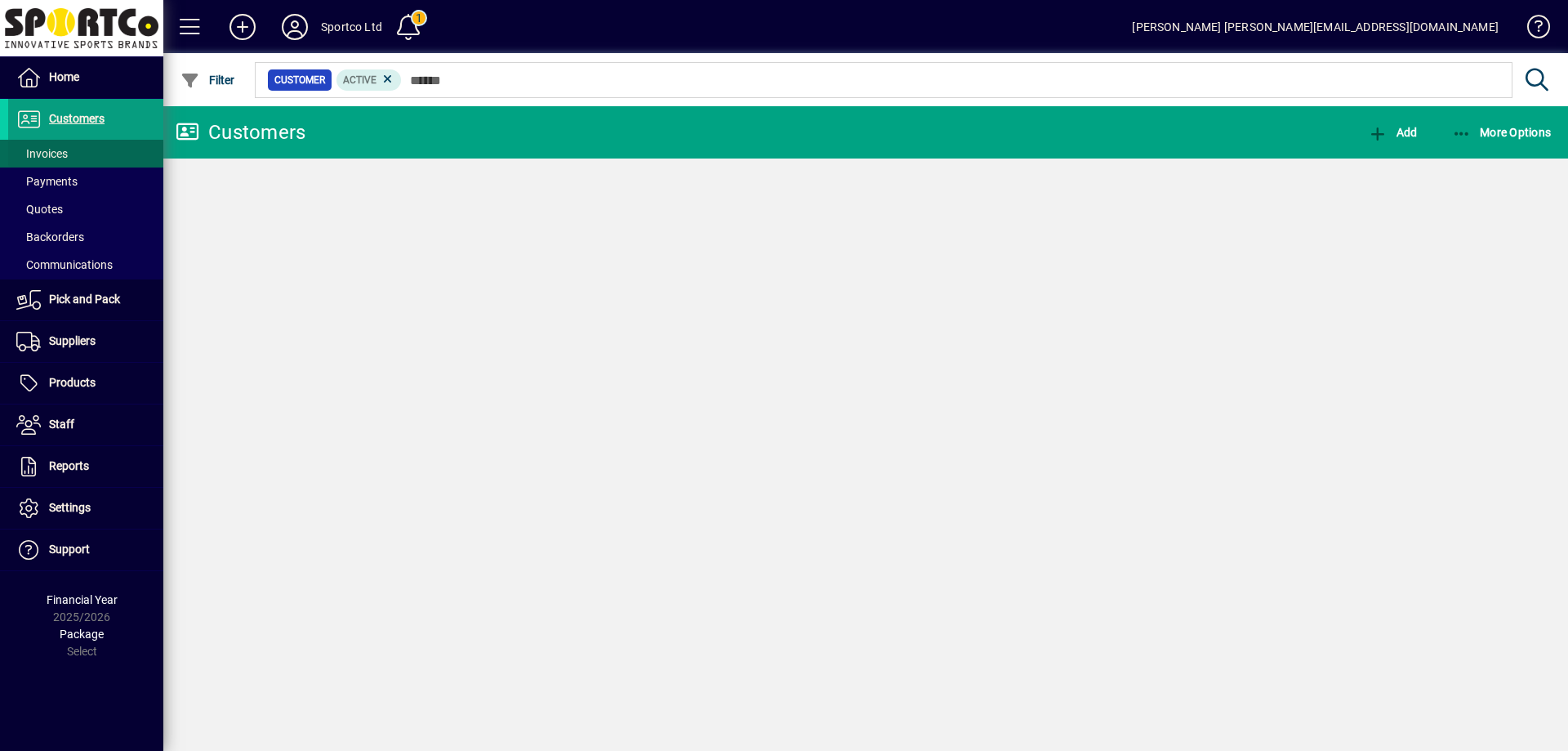
click at [46, 152] on span "Invoices" at bounding box center [42, 154] width 52 height 13
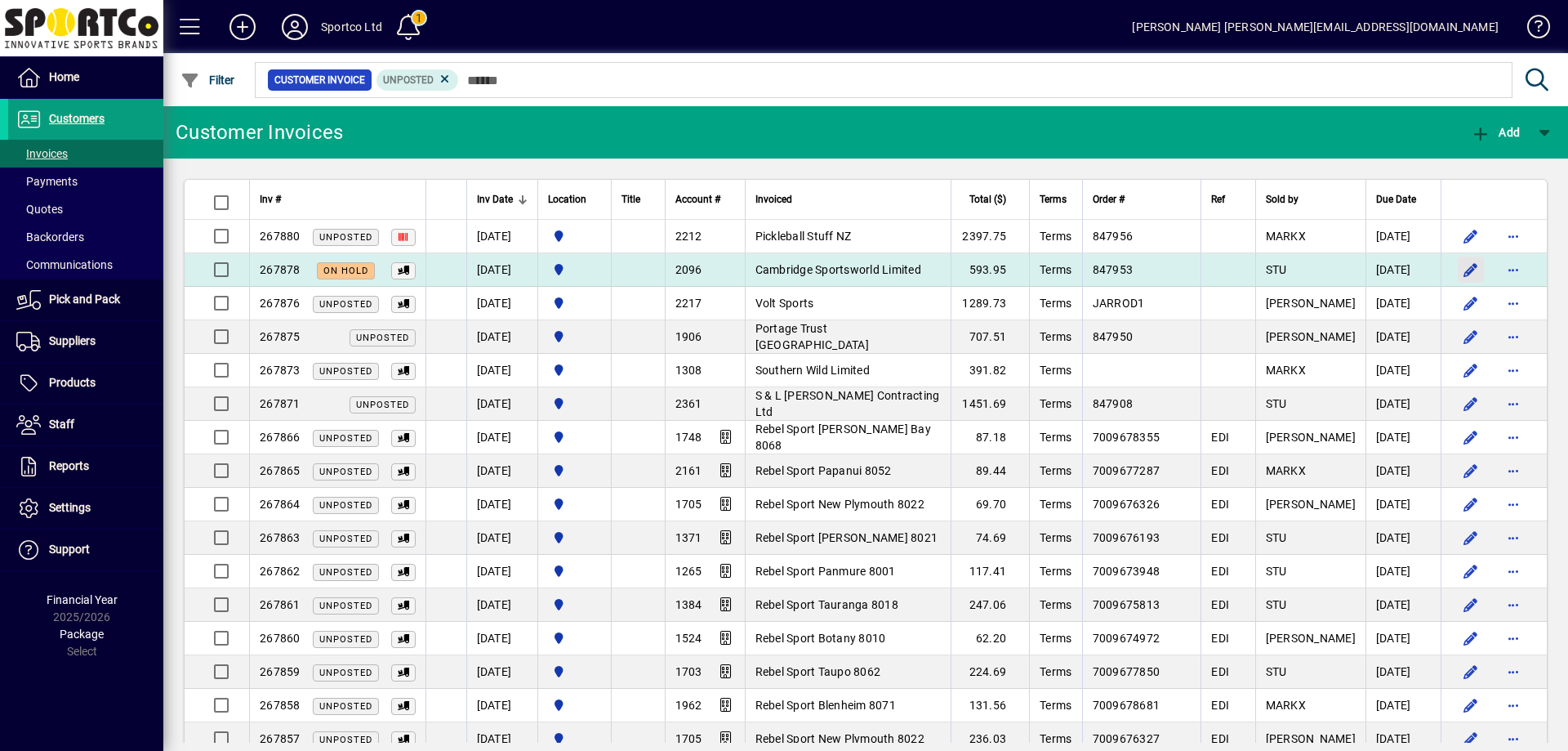
click at [1459, 268] on span "button" at bounding box center [1471, 269] width 39 height 39
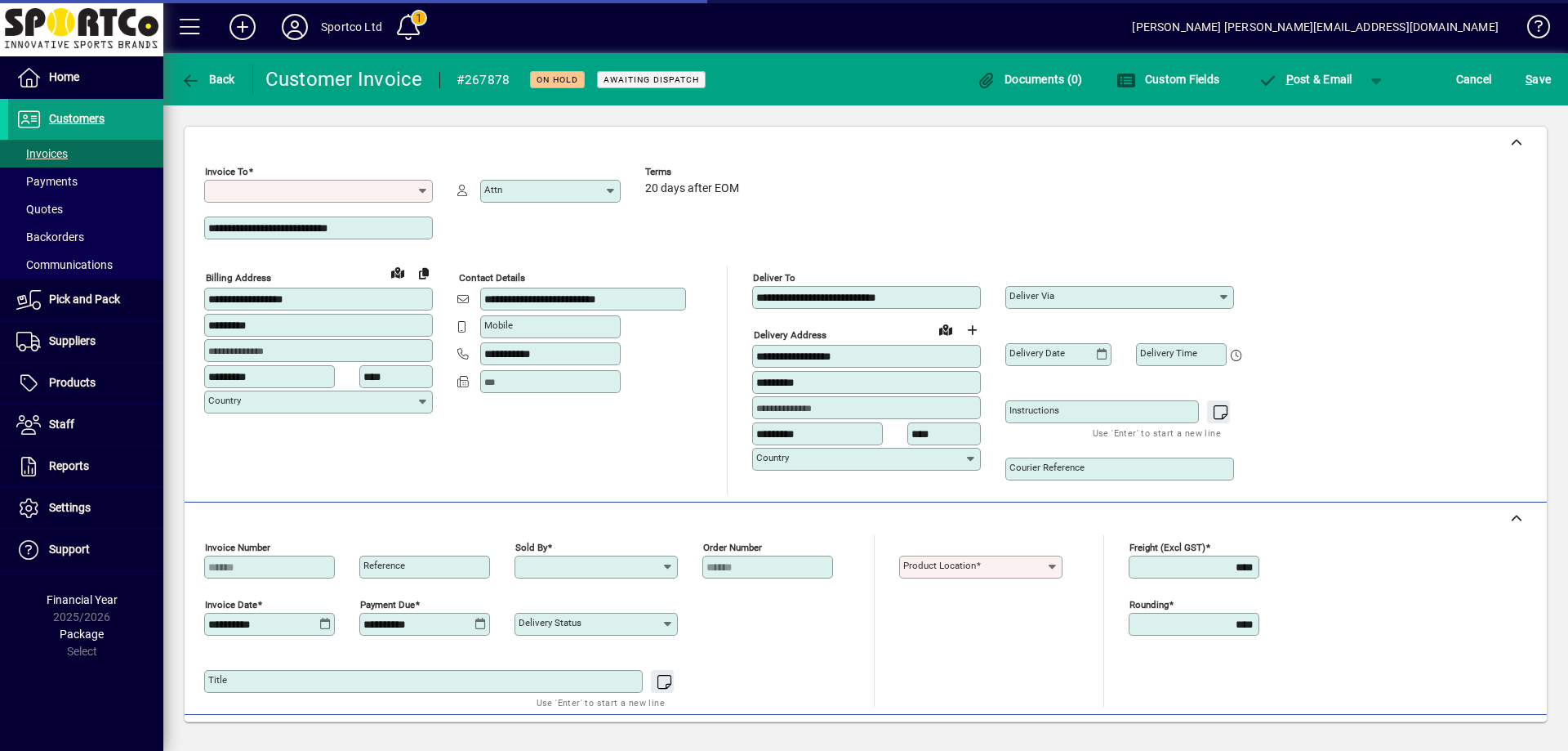
type input "**********"
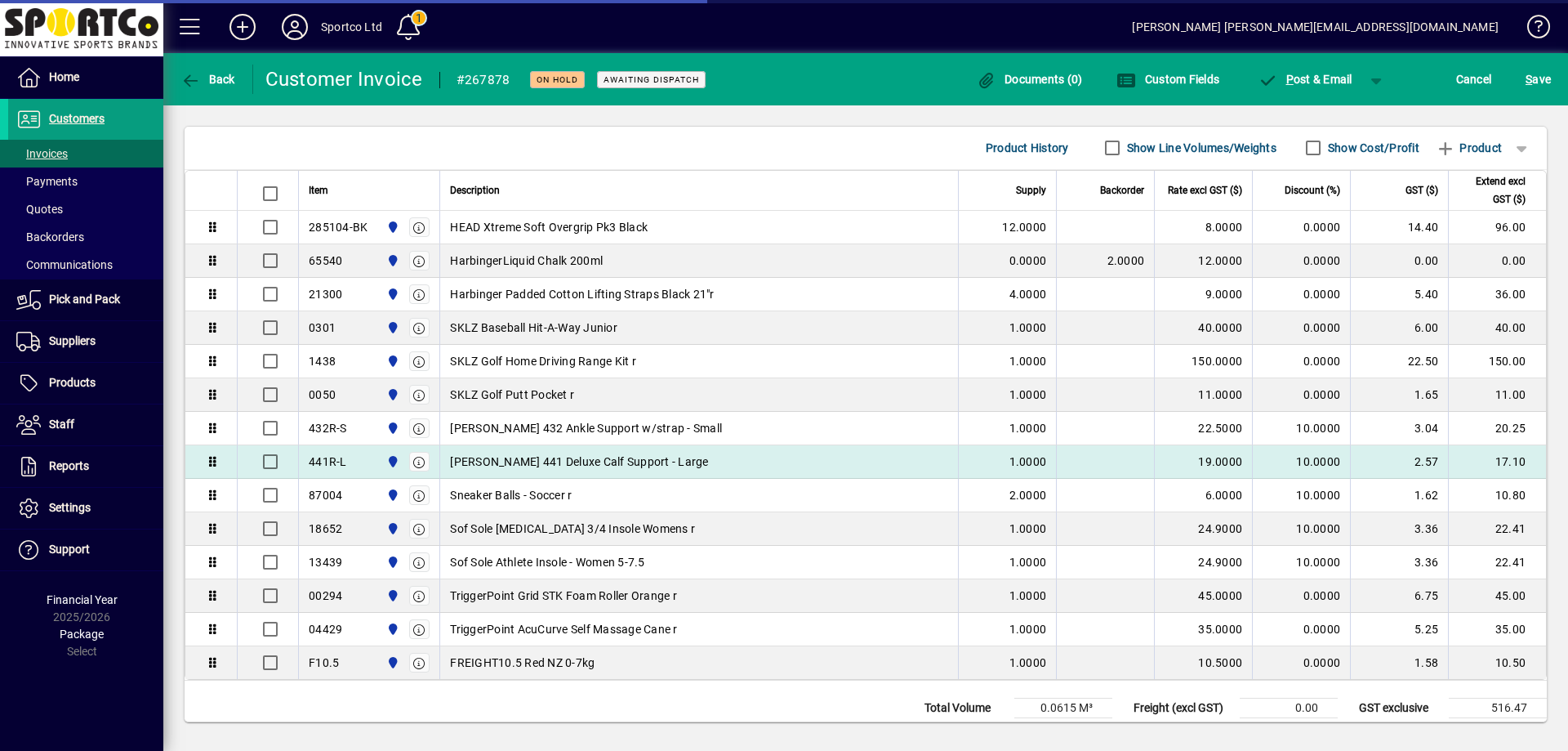
type input "**********"
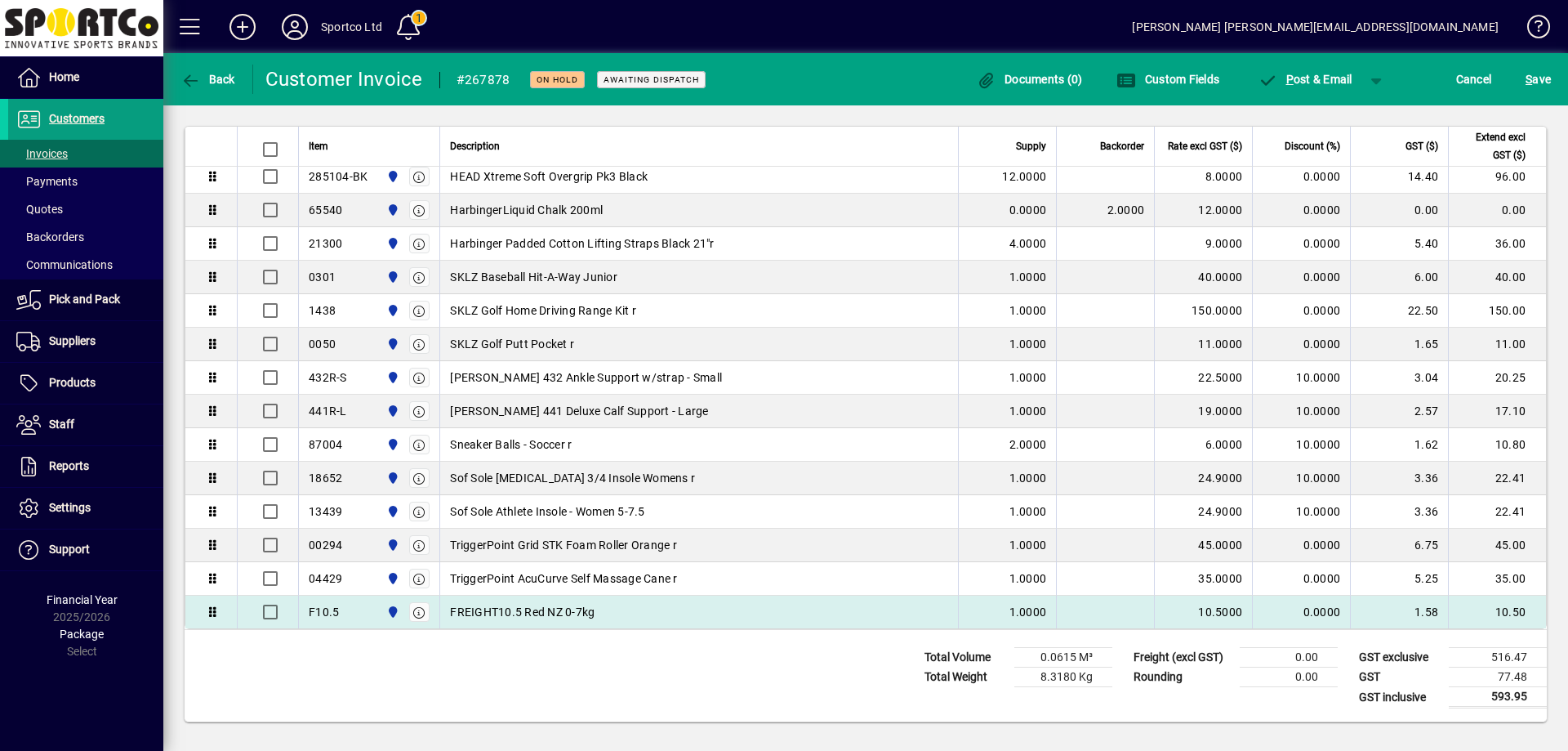
click at [533, 609] on span "FREIGHT10.5 Red NZ 0-7kg" at bounding box center [522, 612] width 144 height 16
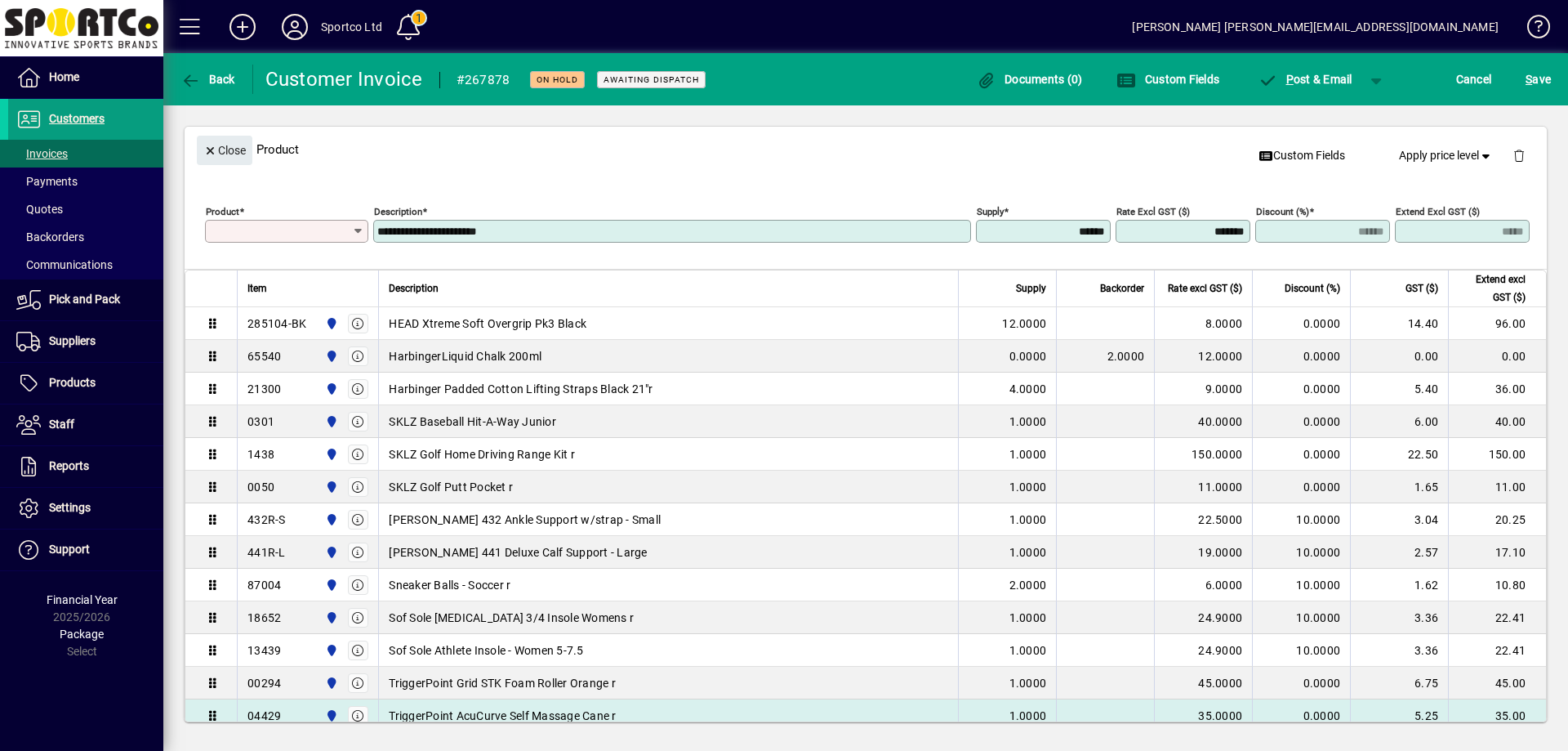
type input "*****"
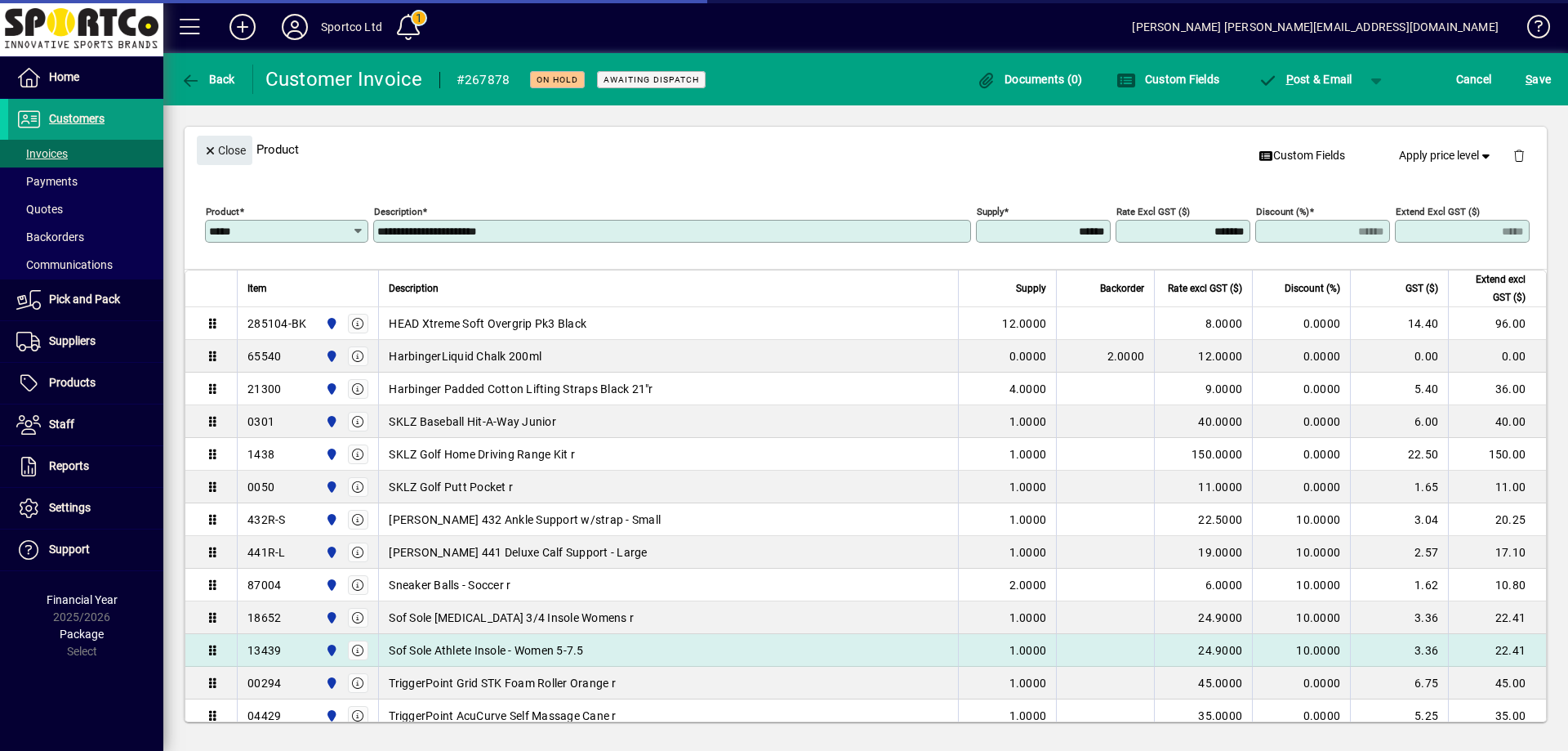
scroll to position [739, 0]
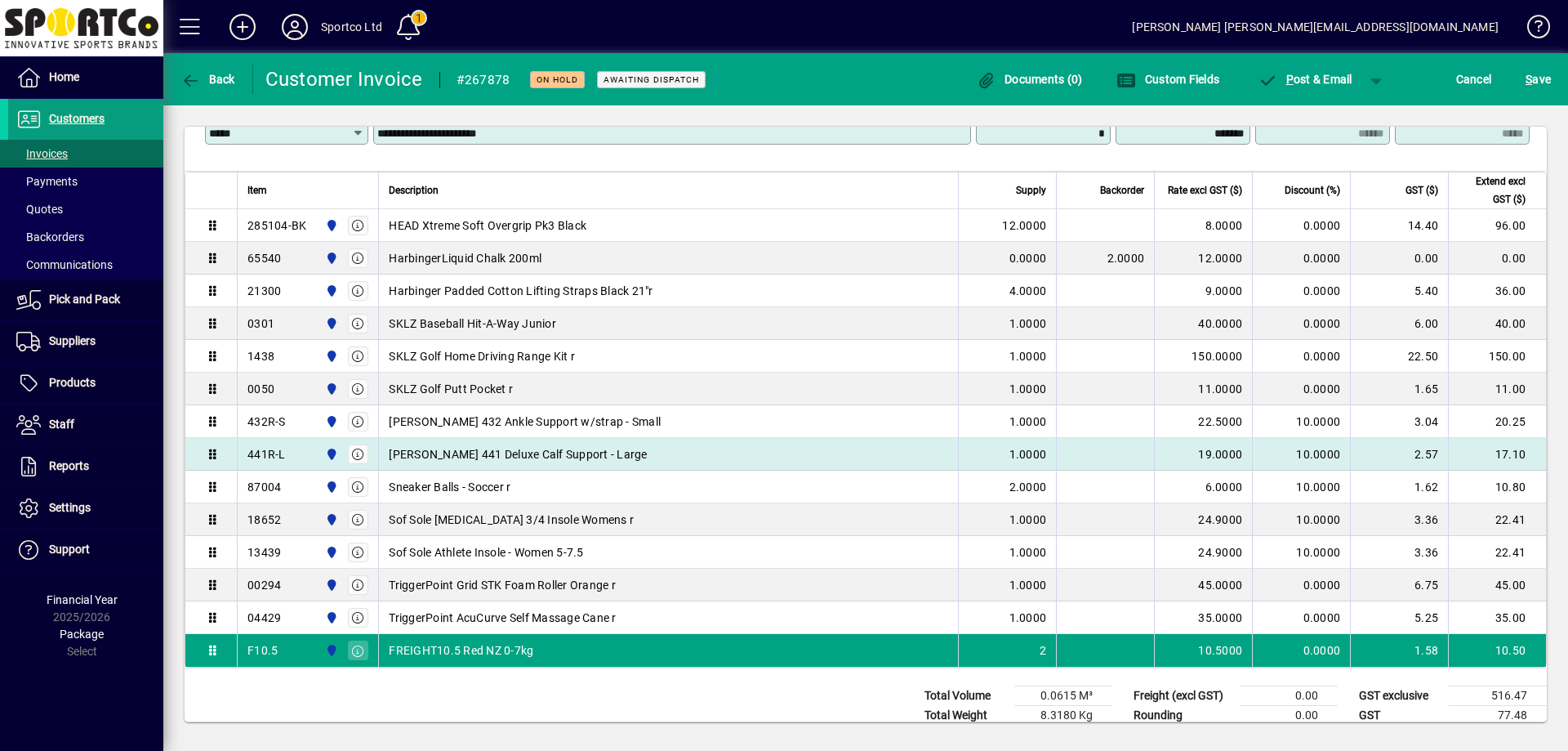
type input "******"
type input "*****"
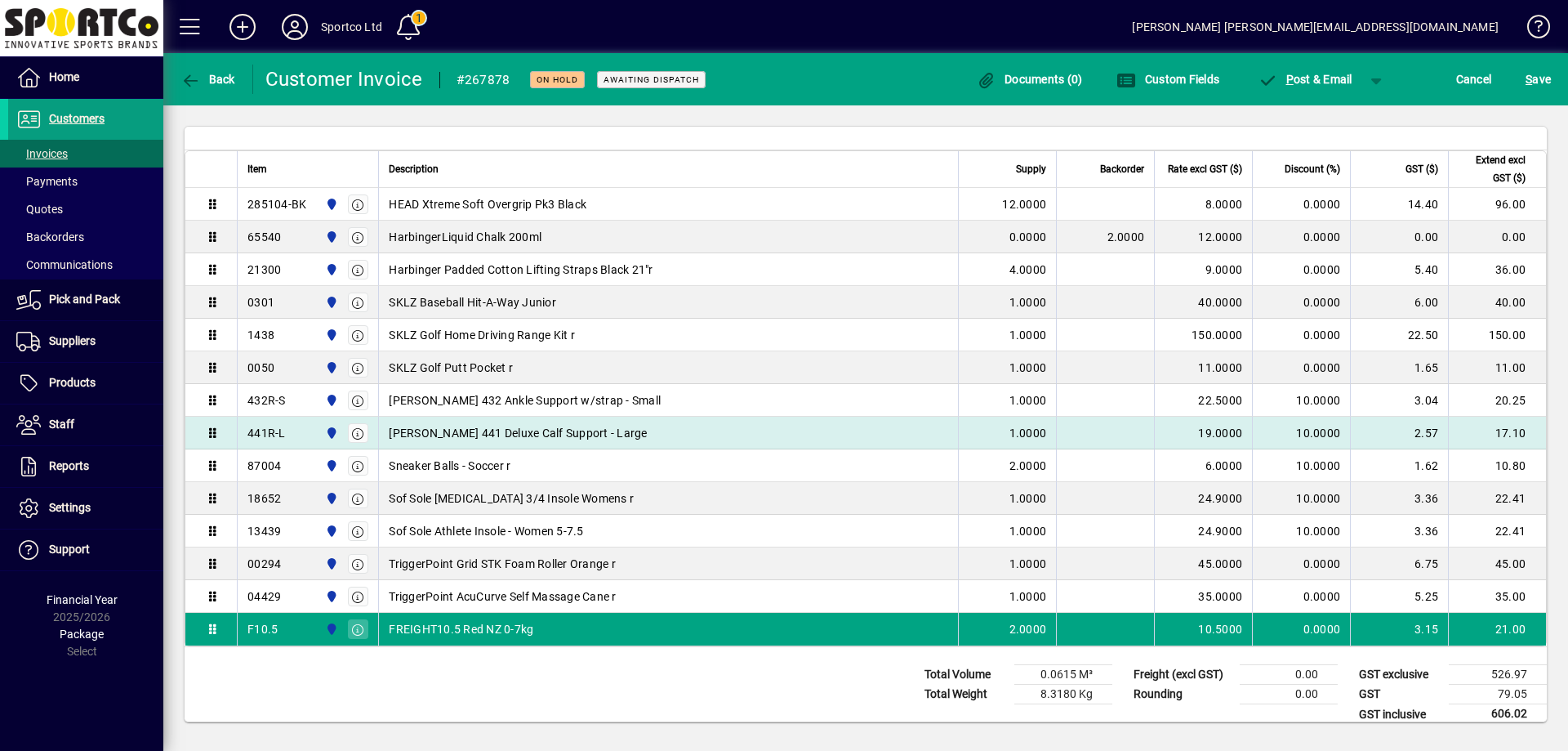
type input "******"
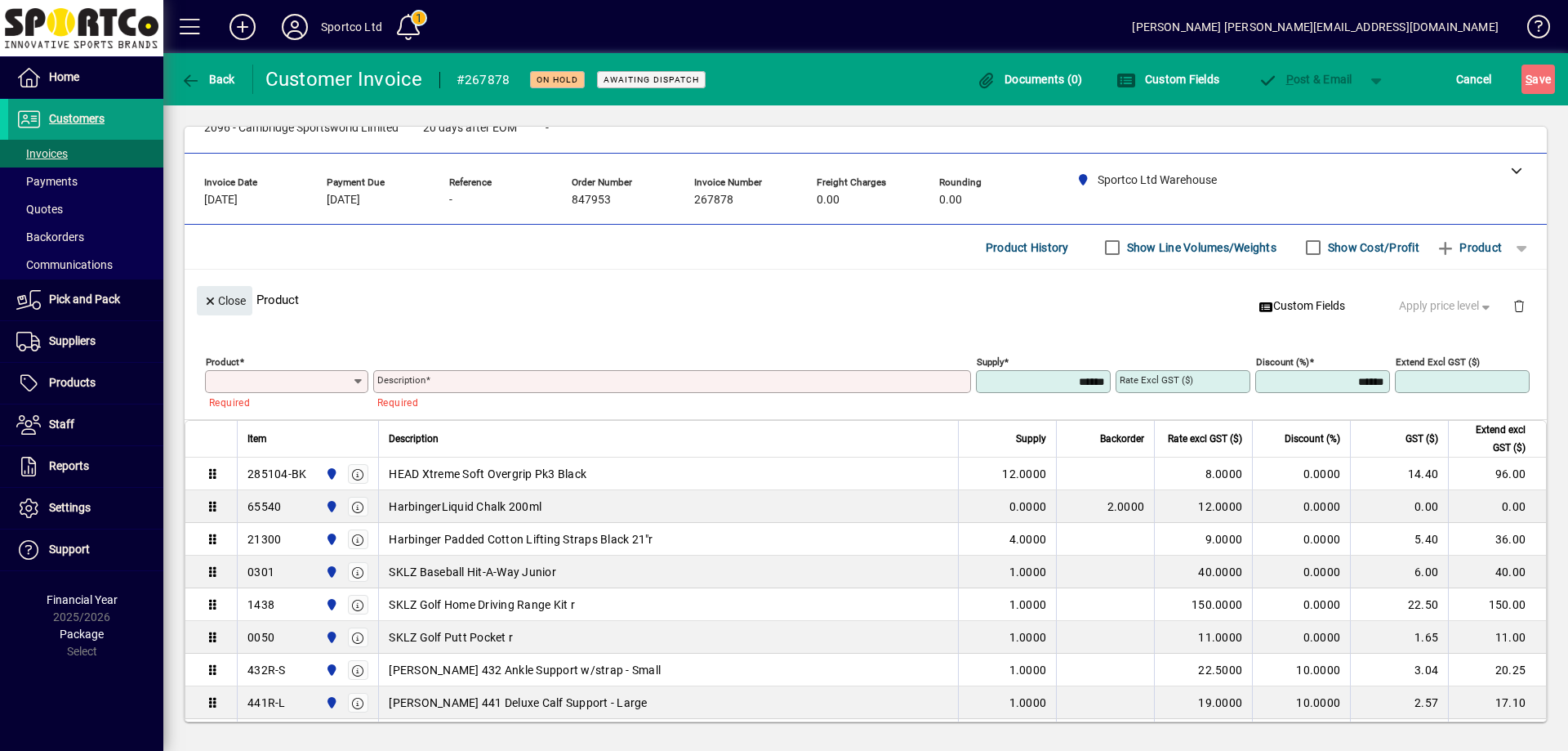
scroll to position [36, 0]
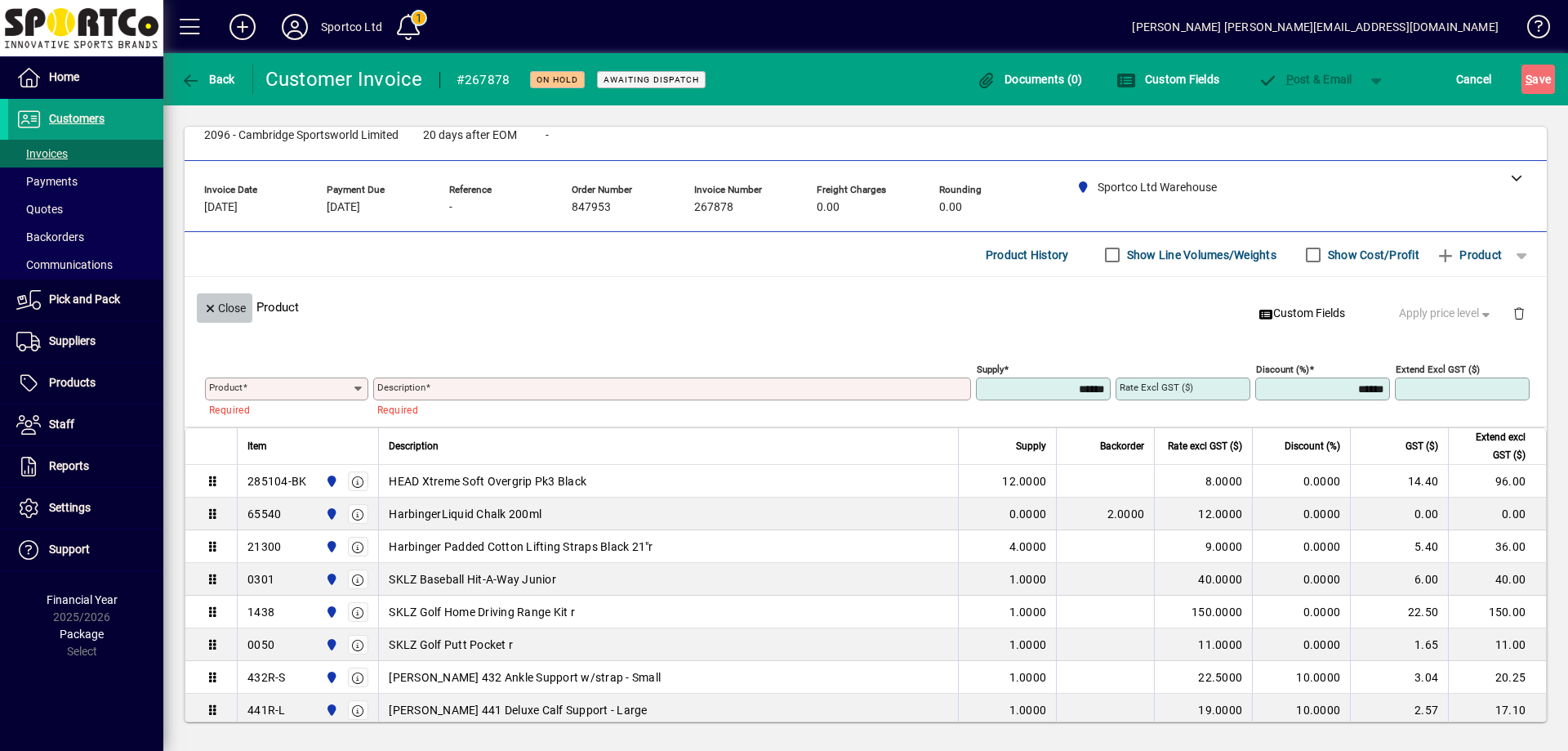
click at [211, 300] on span "Close" at bounding box center [225, 309] width 42 height 27
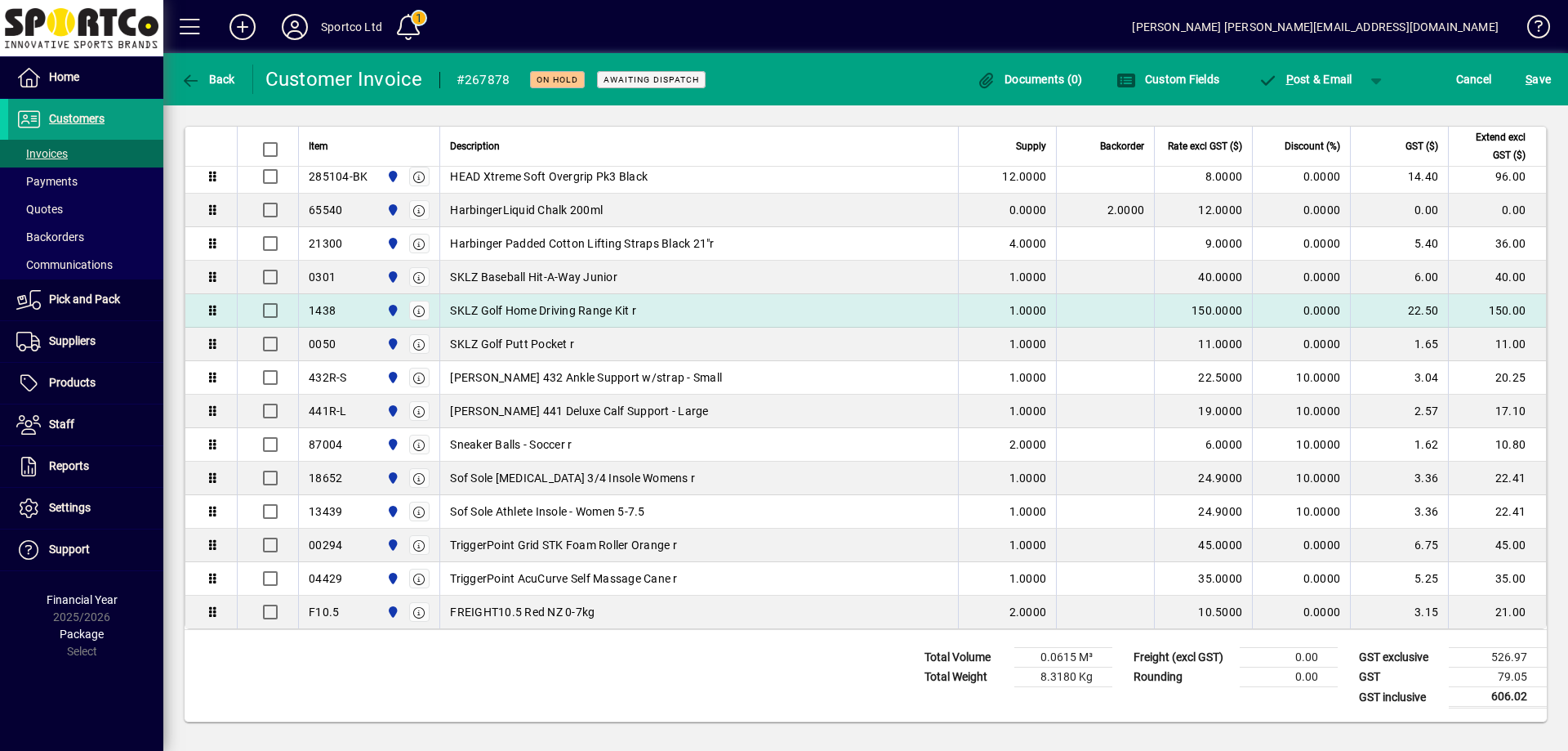
scroll to position [0, 0]
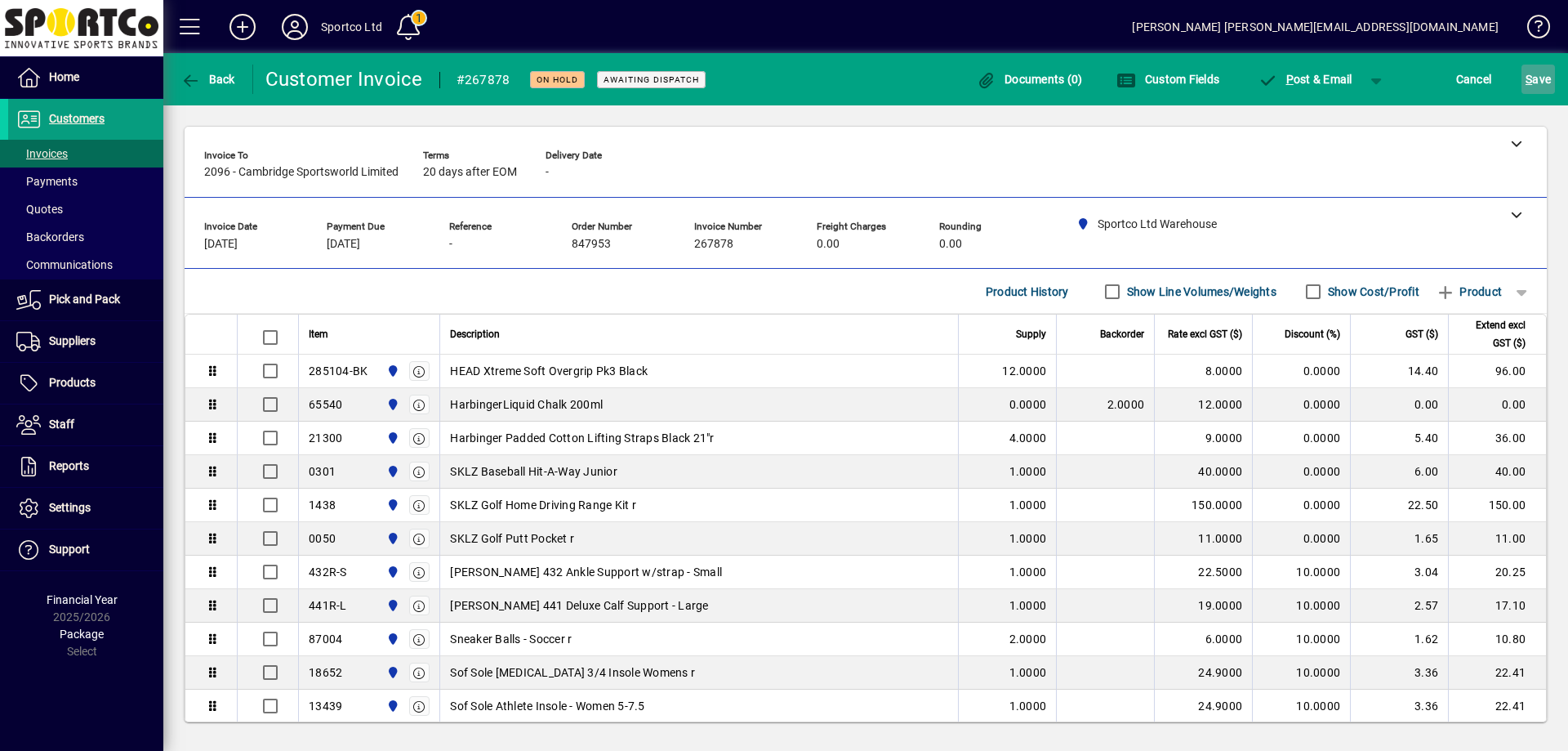
click at [1538, 81] on span "S ave" at bounding box center [1538, 78] width 25 height 26
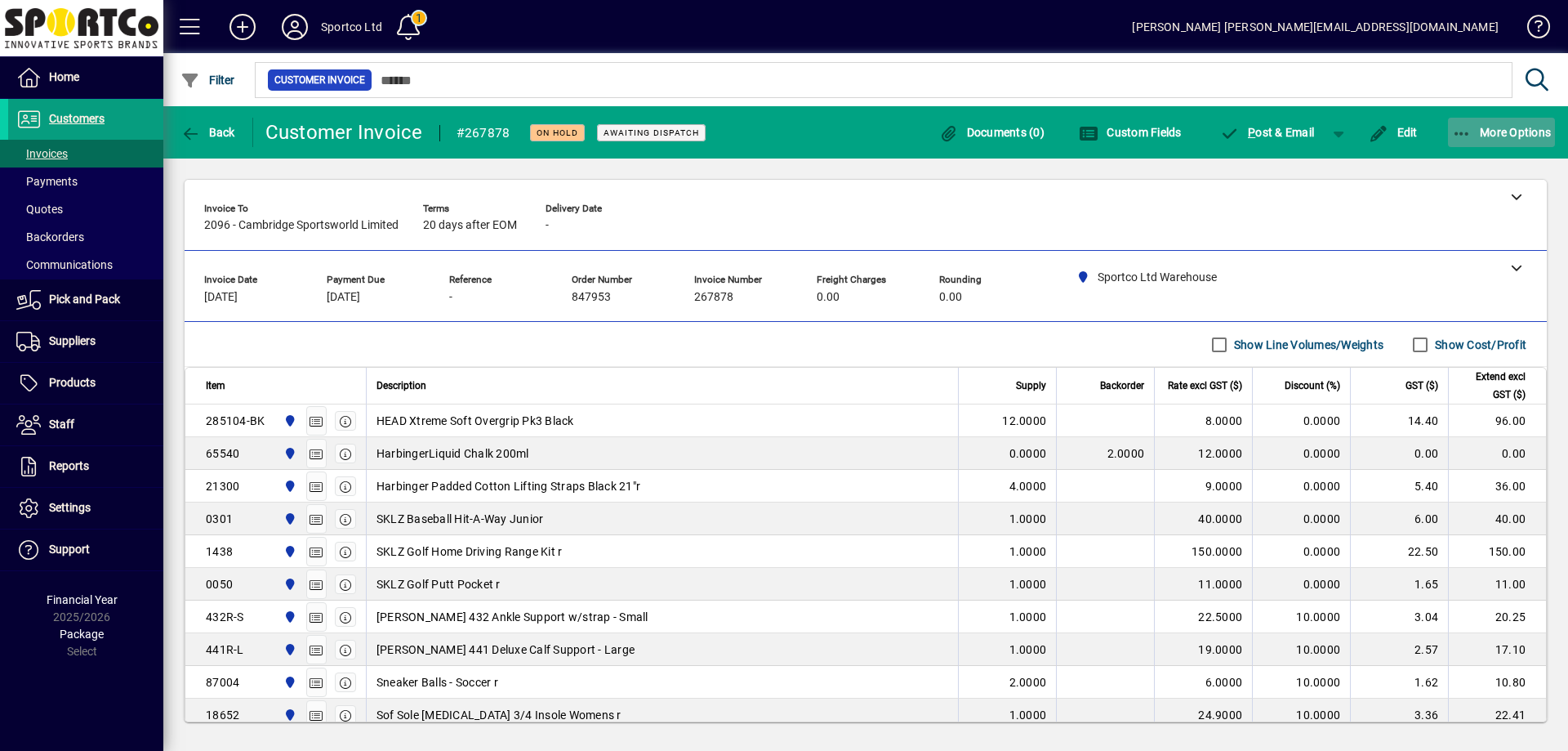
click at [1466, 127] on icon "button" at bounding box center [1462, 134] width 20 height 16
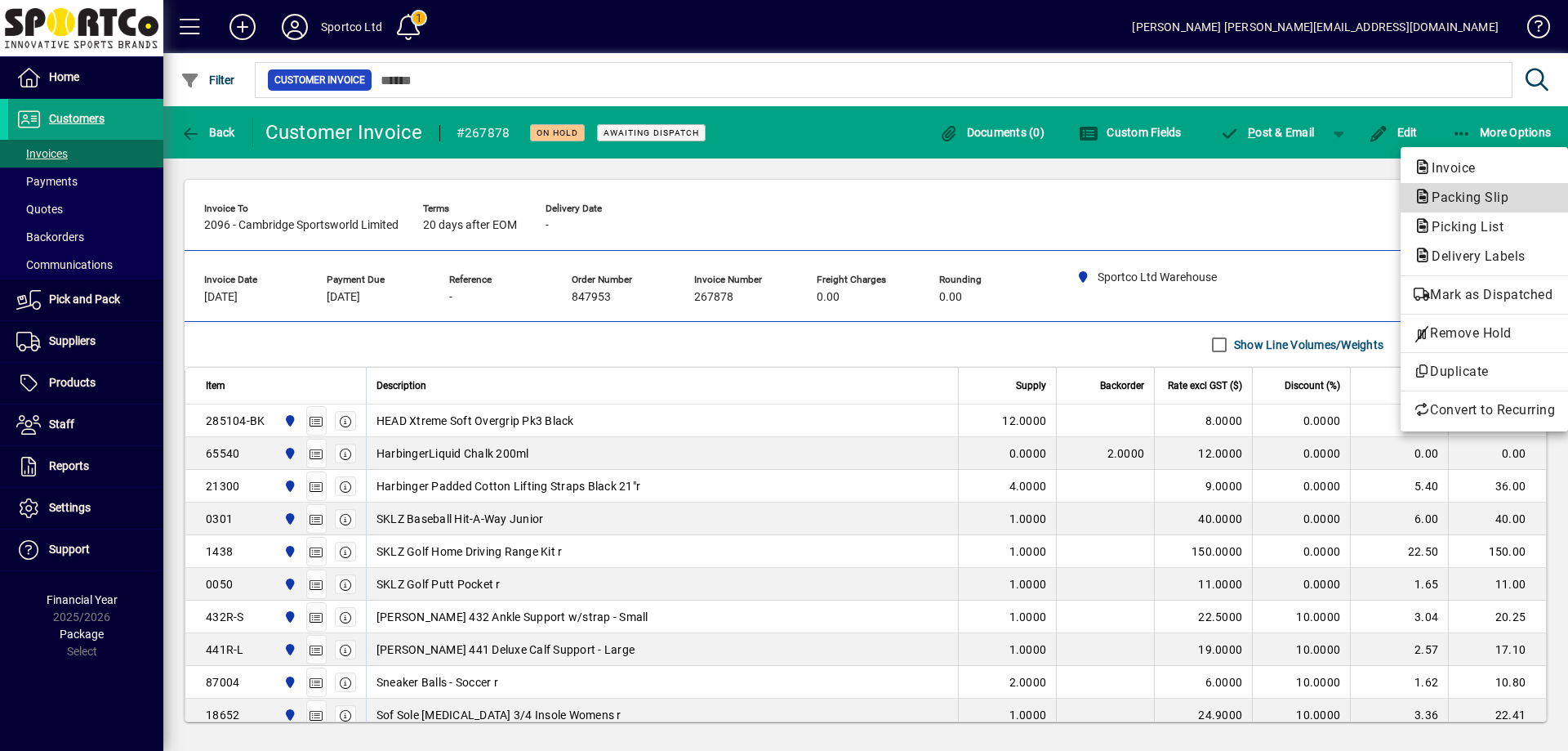
click at [1465, 188] on span "Packing Slip" at bounding box center [1485, 198] width 141 height 20
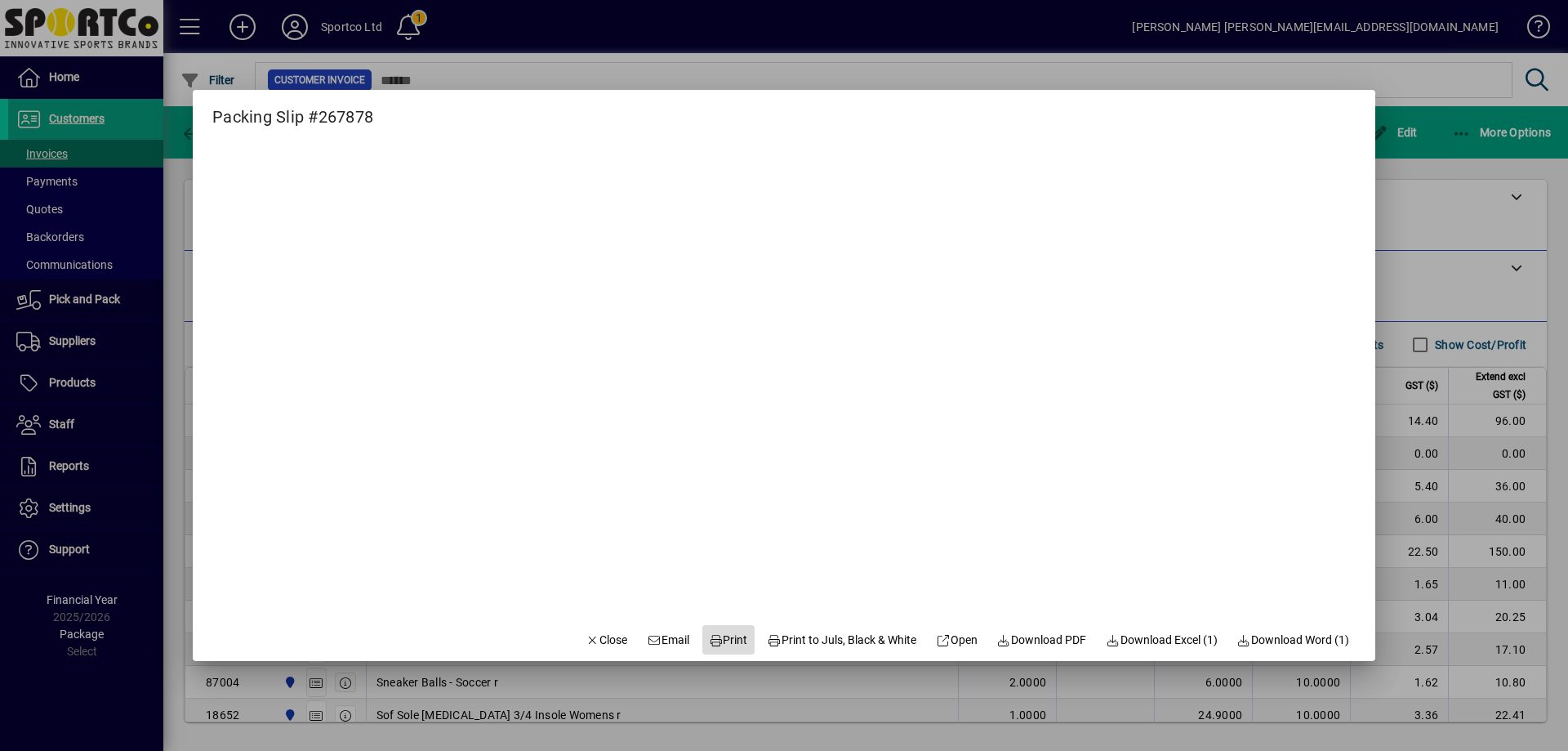
click at [727, 636] on span "Print" at bounding box center [728, 640] width 39 height 17
drag, startPoint x: 587, startPoint y: 637, endPoint x: 667, endPoint y: 641, distance: 80.1
click at [590, 633] on span "Close" at bounding box center [607, 640] width 42 height 17
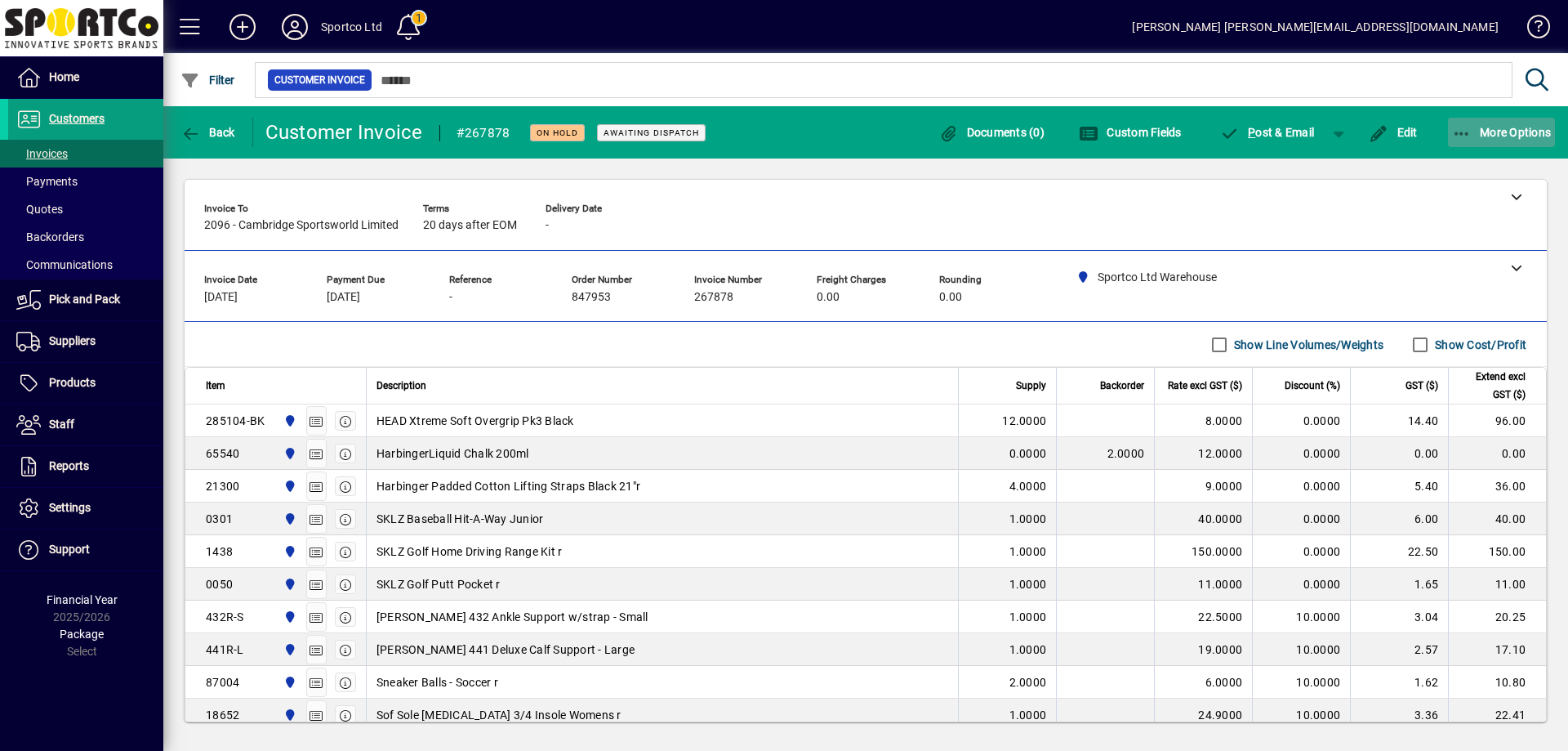
click at [1453, 132] on icon "button" at bounding box center [1462, 134] width 20 height 16
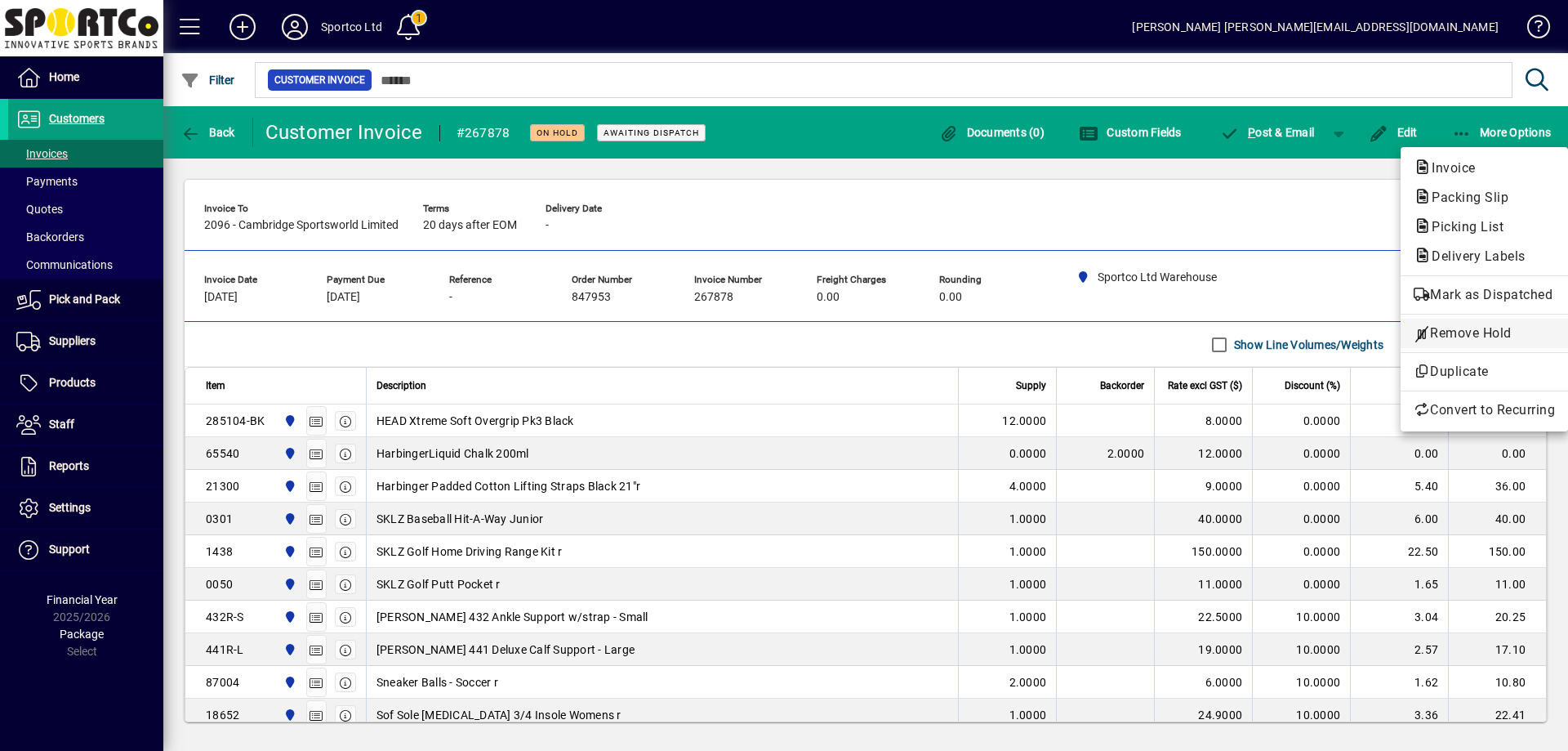
click at [1469, 334] on span "Remove Hold" at bounding box center [1485, 333] width 141 height 20
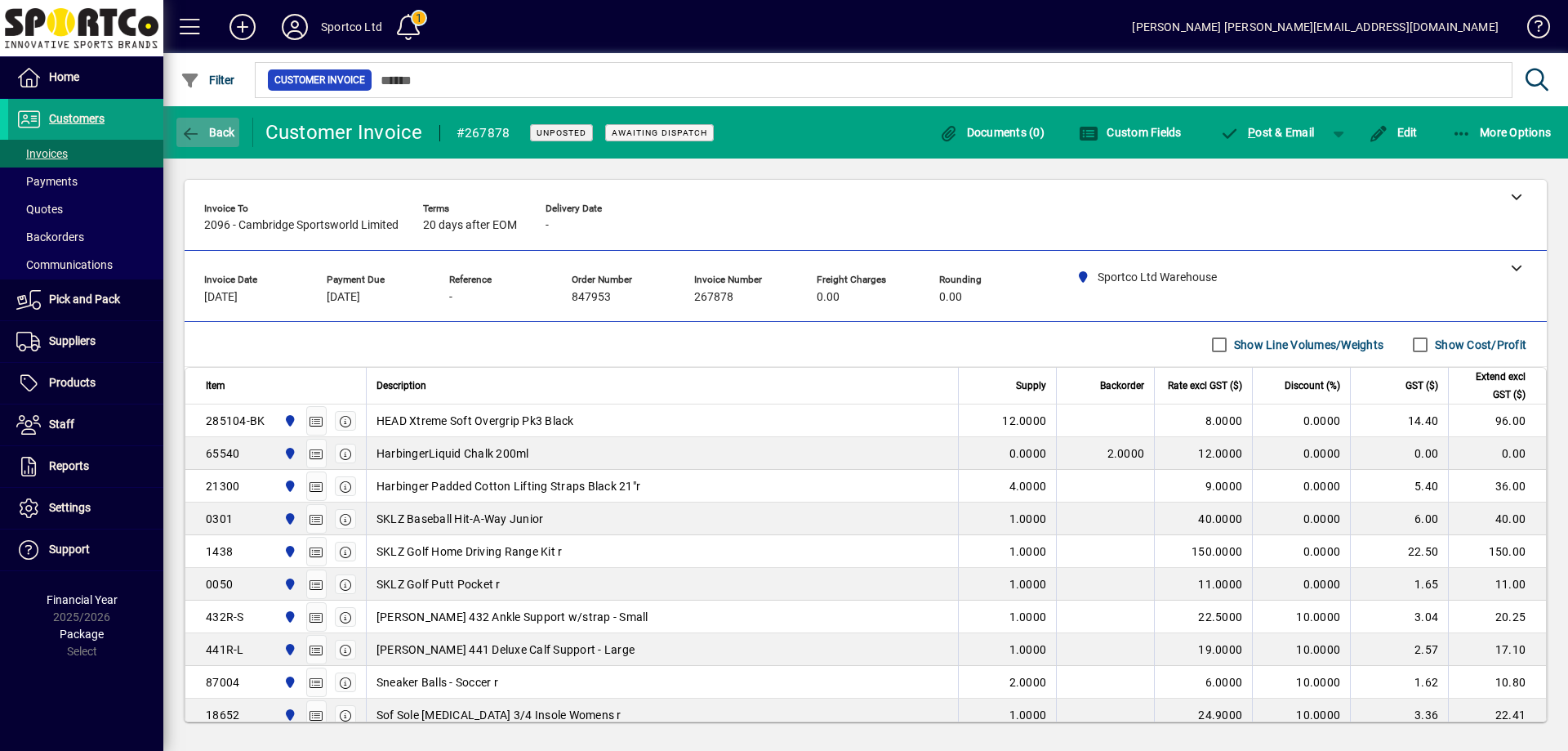
drag, startPoint x: 204, startPoint y: 131, endPoint x: 208, endPoint y: 123, distance: 8.9
click at [208, 123] on button "Back" at bounding box center [208, 132] width 63 height 30
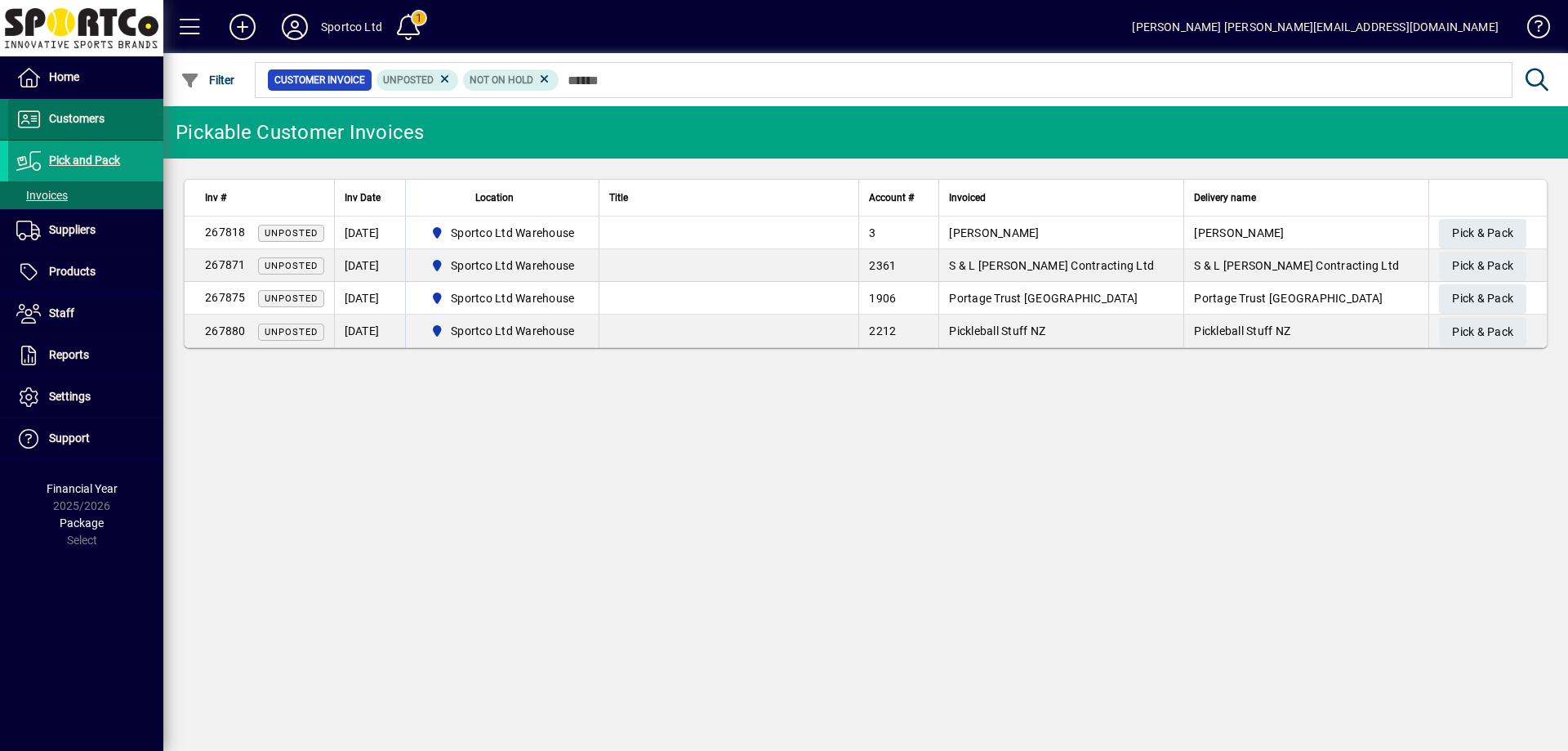
click at [75, 120] on span "Customers" at bounding box center [76, 118] width 55 height 13
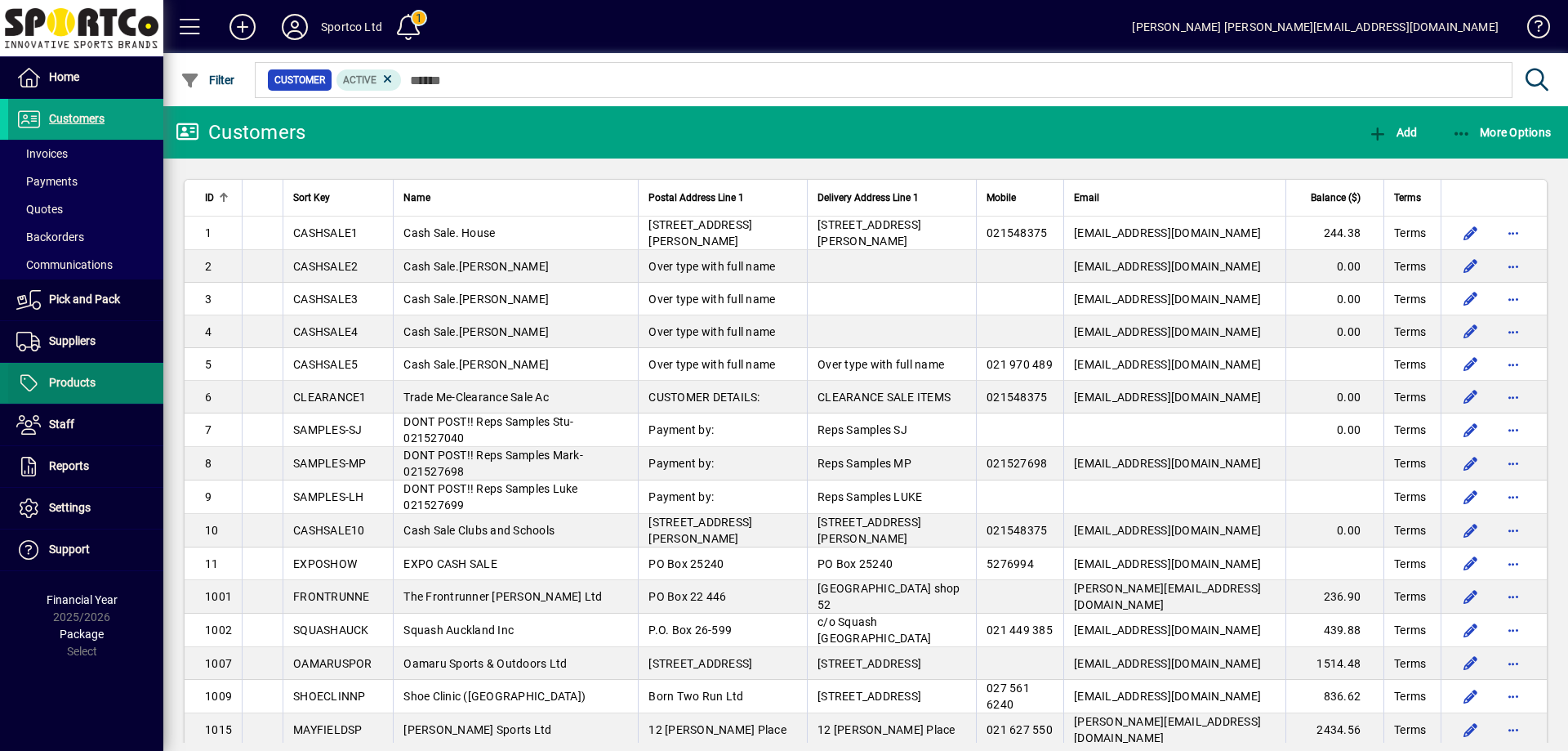
click at [65, 379] on span "Products" at bounding box center [72, 382] width 47 height 13
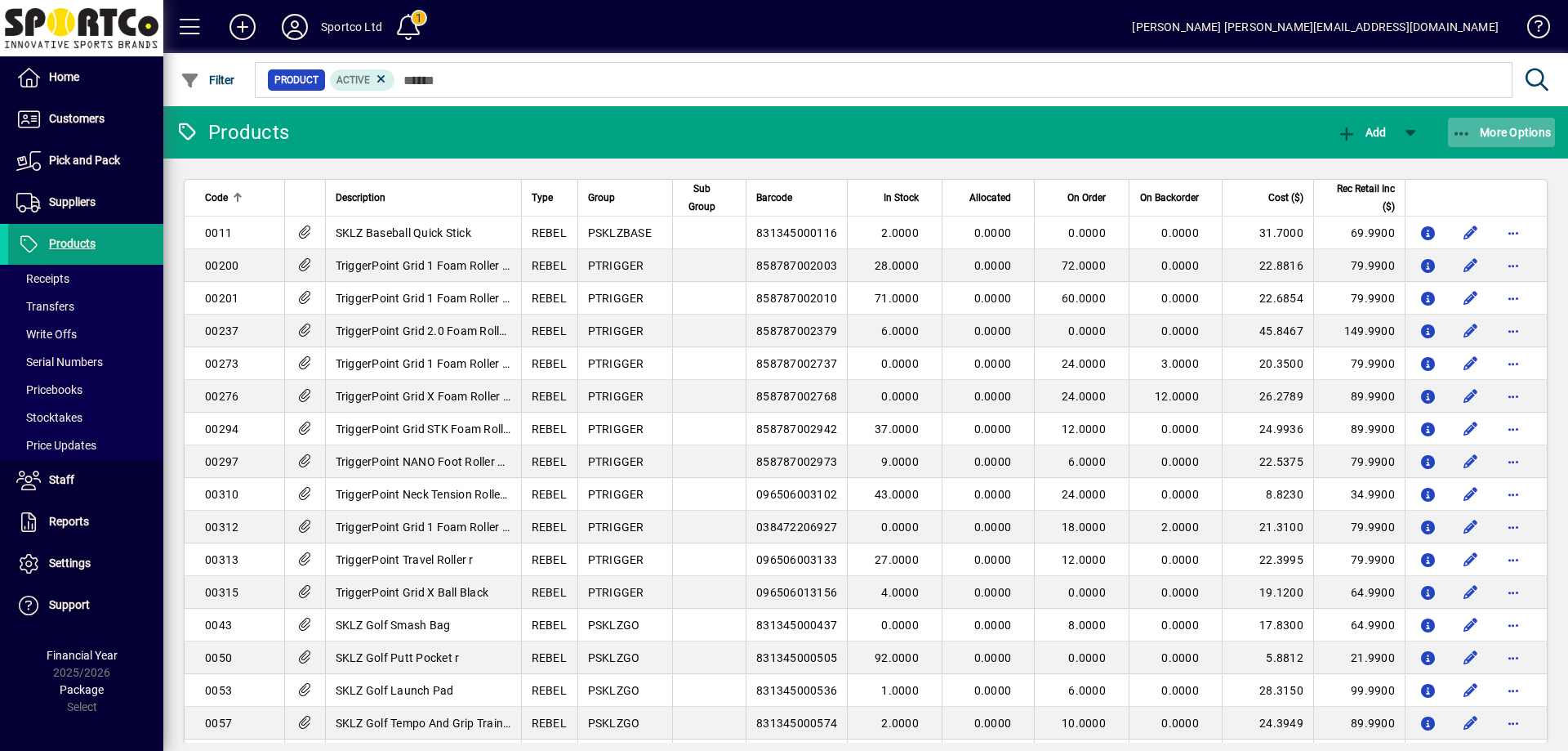
click at [1460, 137] on icon "button" at bounding box center [1462, 134] width 20 height 16
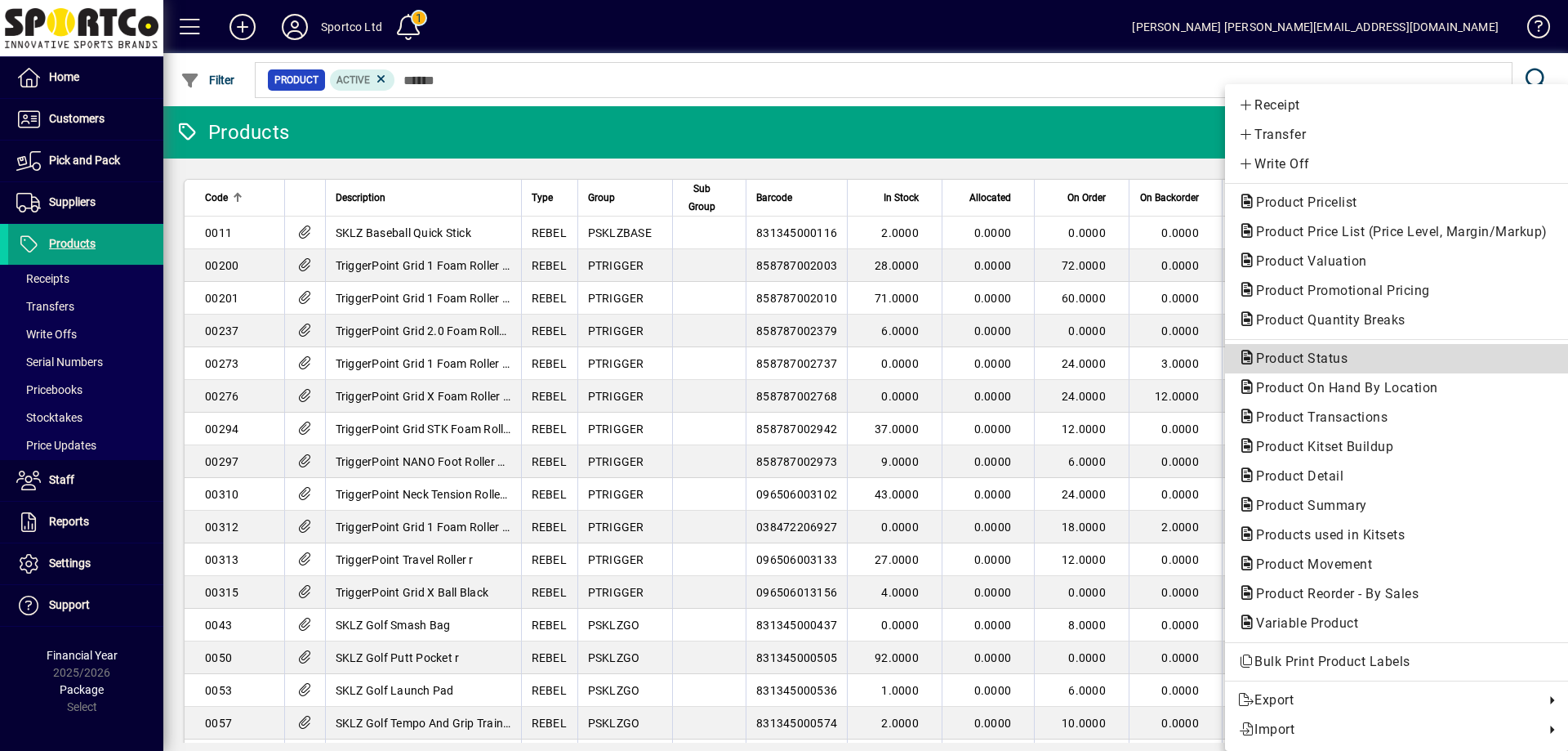
click at [1330, 347] on button "Product Status" at bounding box center [1397, 358] width 344 height 30
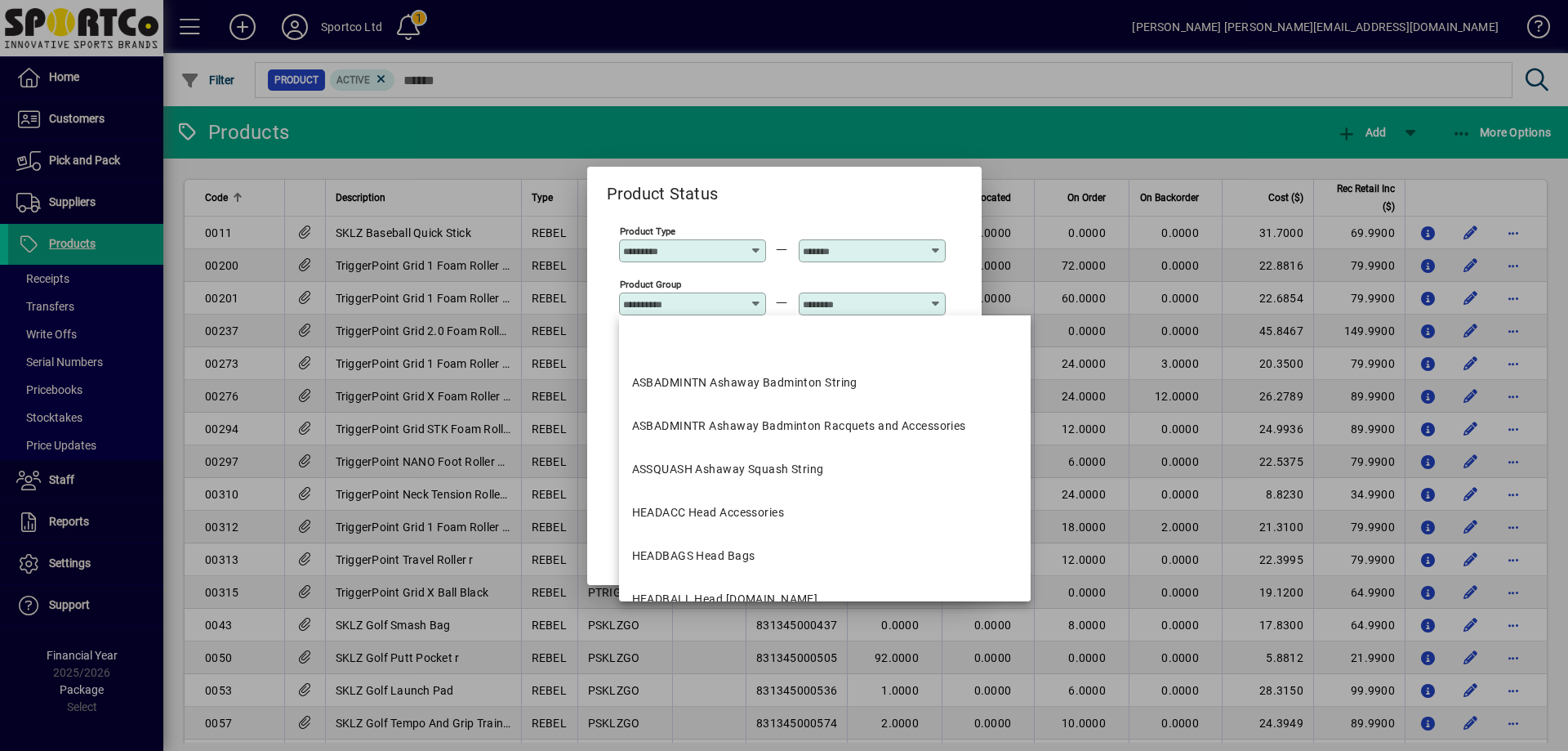
click at [726, 308] on input "Product Group" at bounding box center [682, 304] width 119 height 13
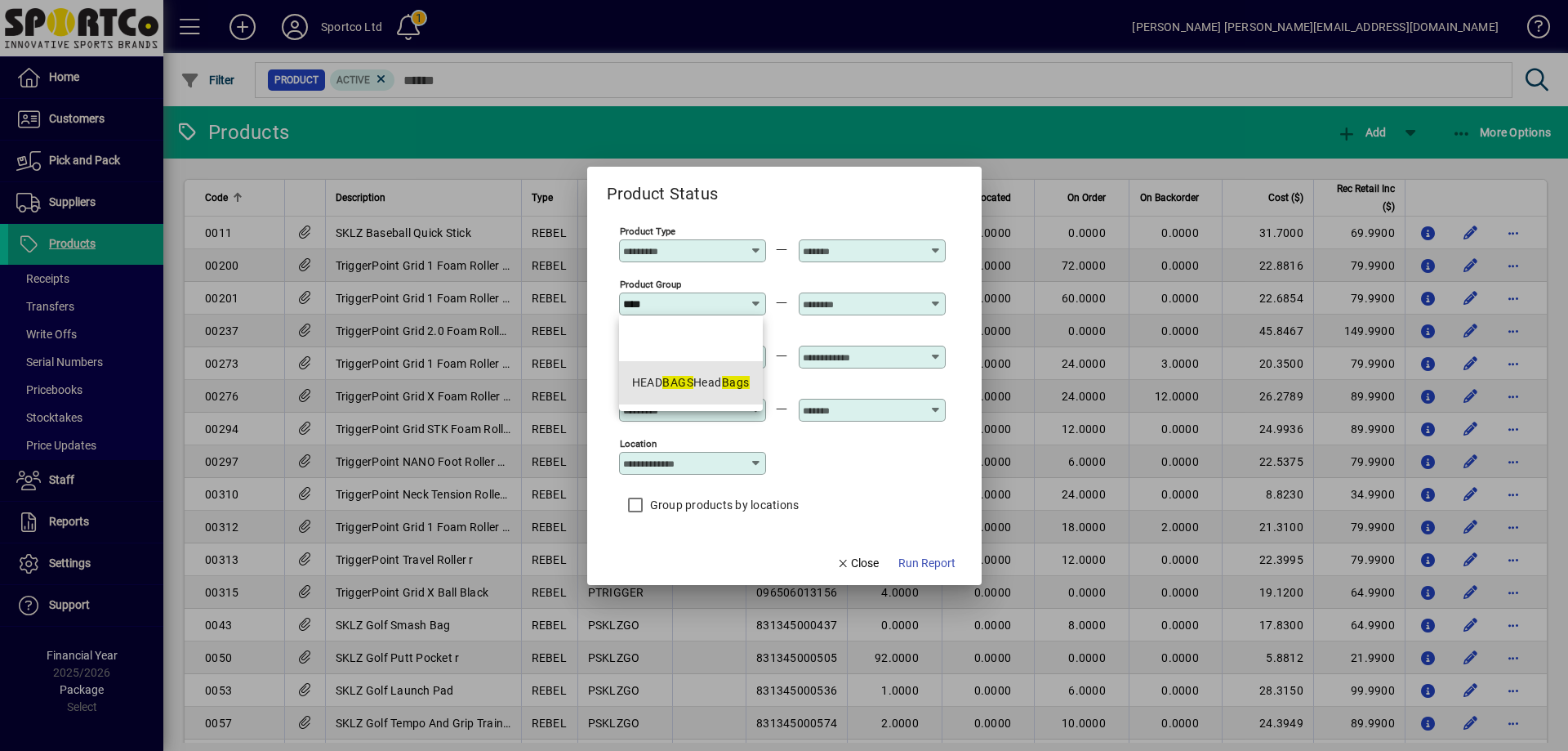
click at [744, 396] on mat-option "HEAD BAGS Head Bags" at bounding box center [691, 382] width 143 height 43
type input "**********"
click at [848, 302] on input "text" at bounding box center [862, 304] width 119 height 13
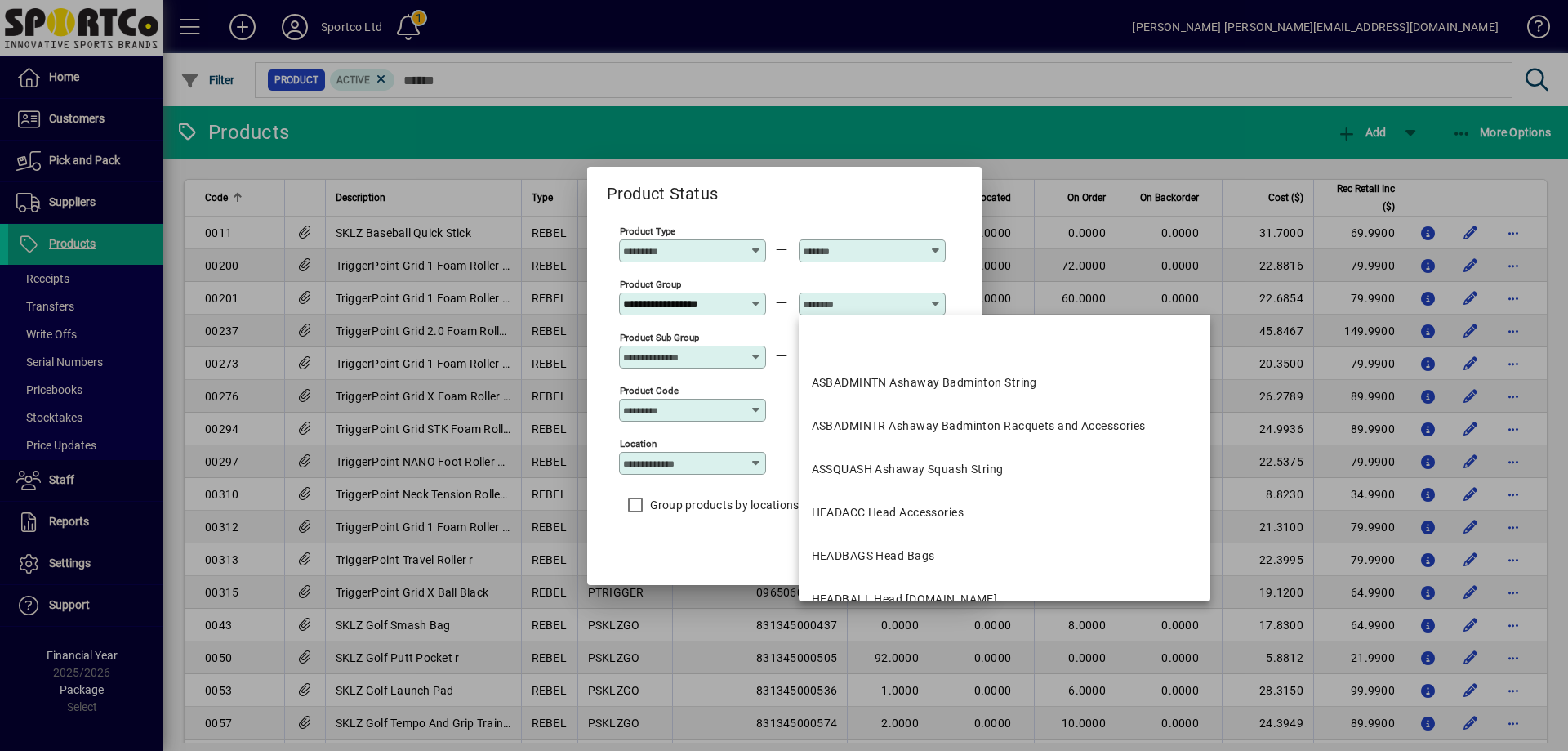
scroll to position [0, 0]
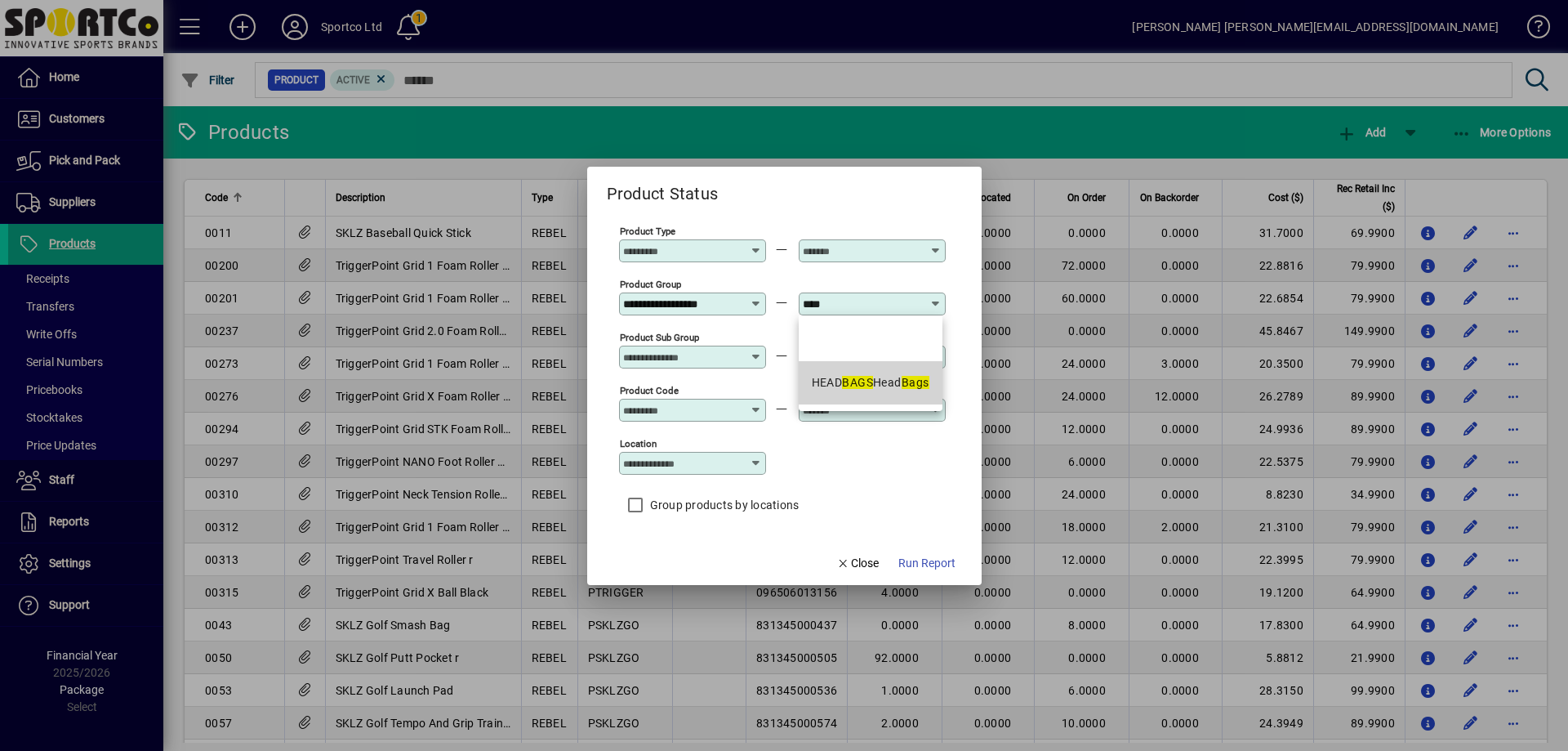
click at [862, 385] on em "BAGS" at bounding box center [857, 382] width 31 height 13
type input "**********"
click at [931, 566] on span "Run Report" at bounding box center [927, 563] width 57 height 17
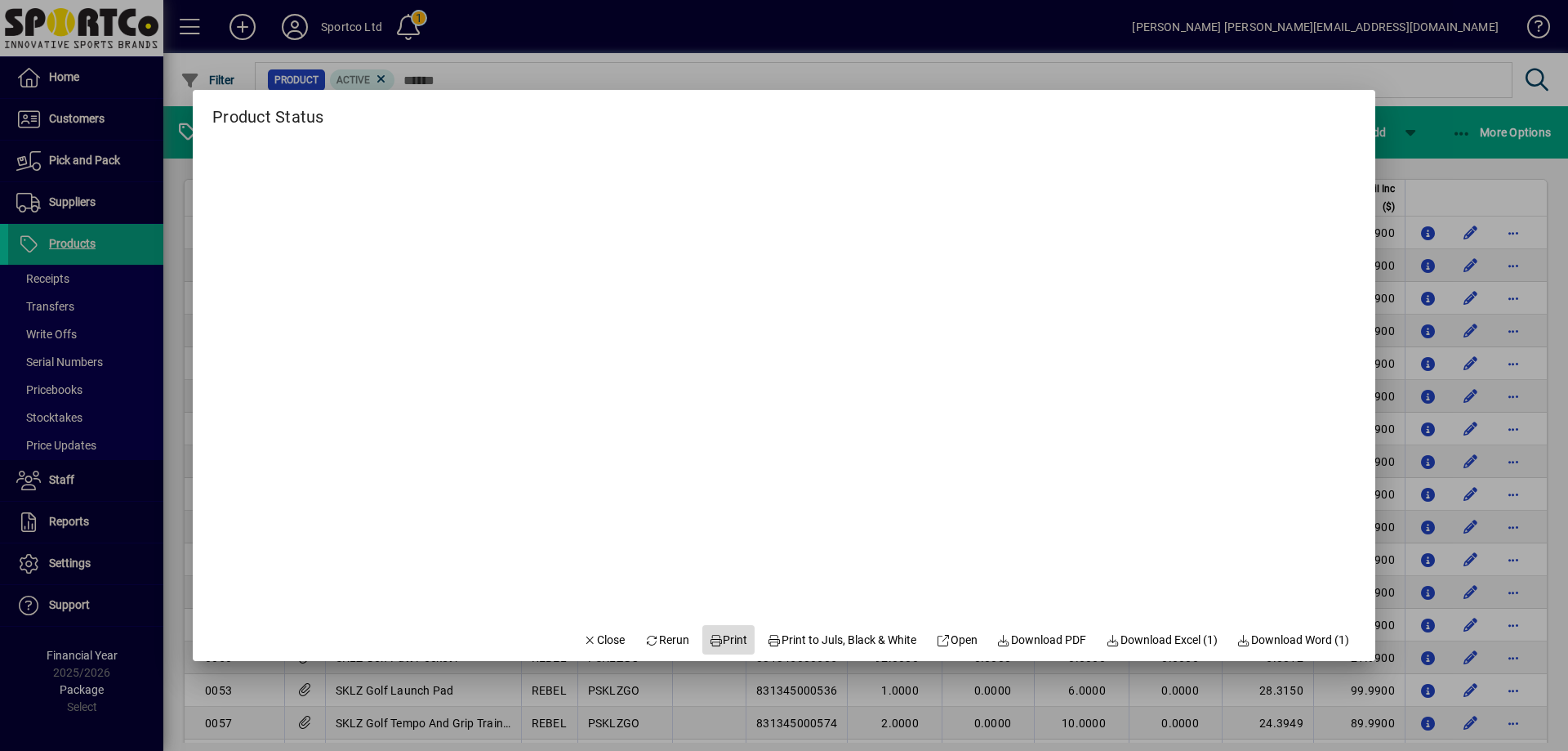
click at [713, 638] on span "Print" at bounding box center [728, 640] width 39 height 17
click at [591, 638] on span "Close" at bounding box center [604, 640] width 42 height 17
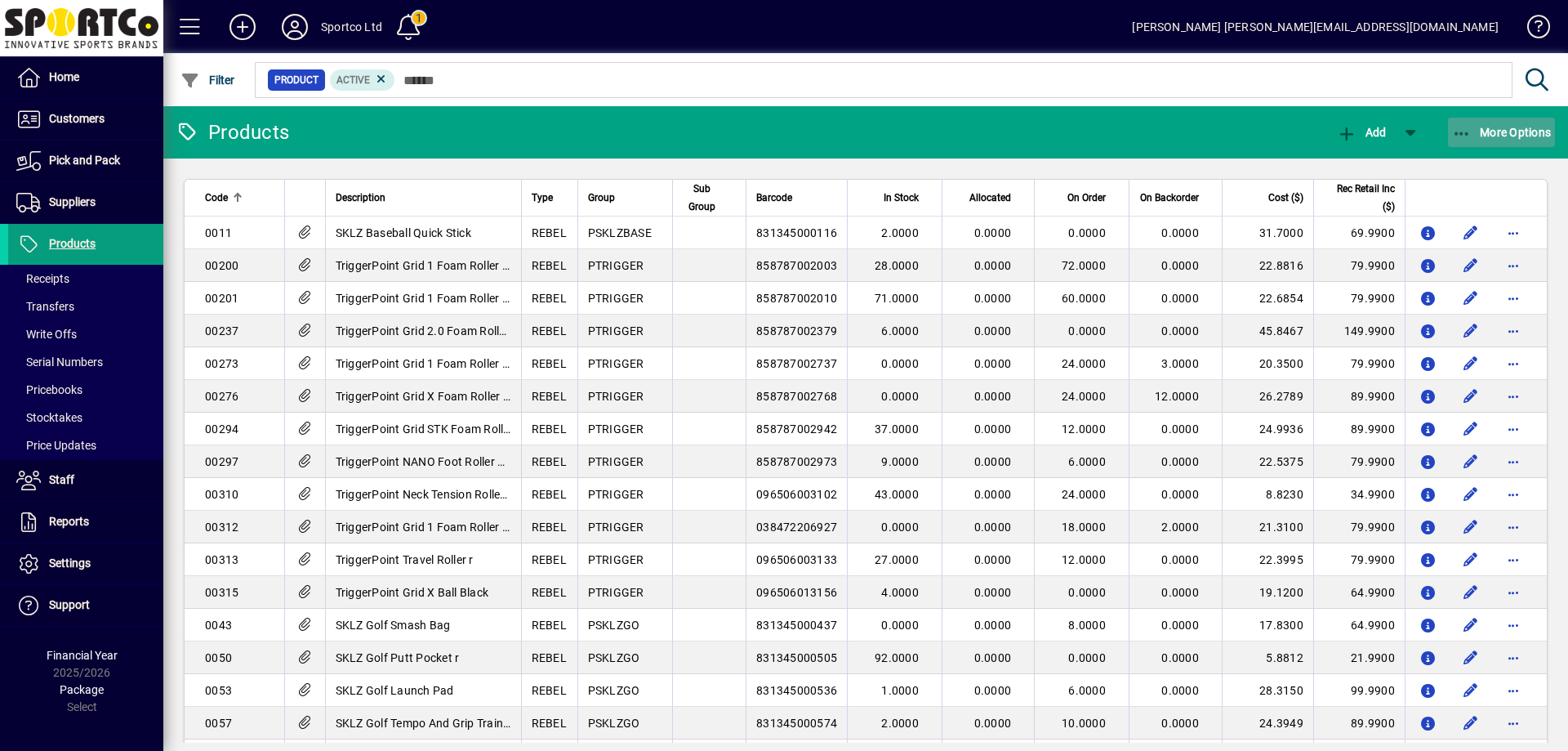
click at [1465, 127] on icon "button" at bounding box center [1462, 134] width 20 height 16
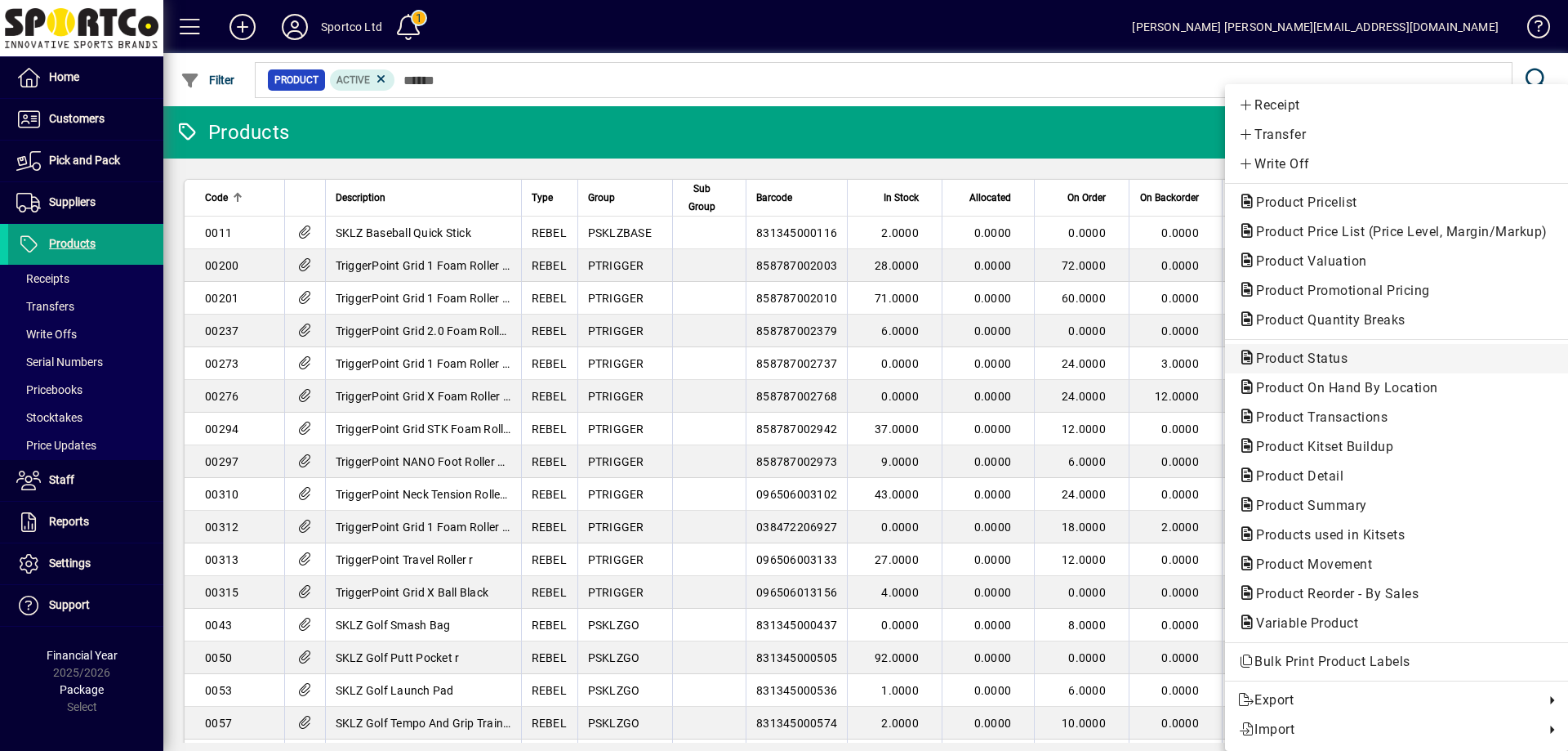
click at [1392, 357] on span "Product Status" at bounding box center [1397, 358] width 318 height 20
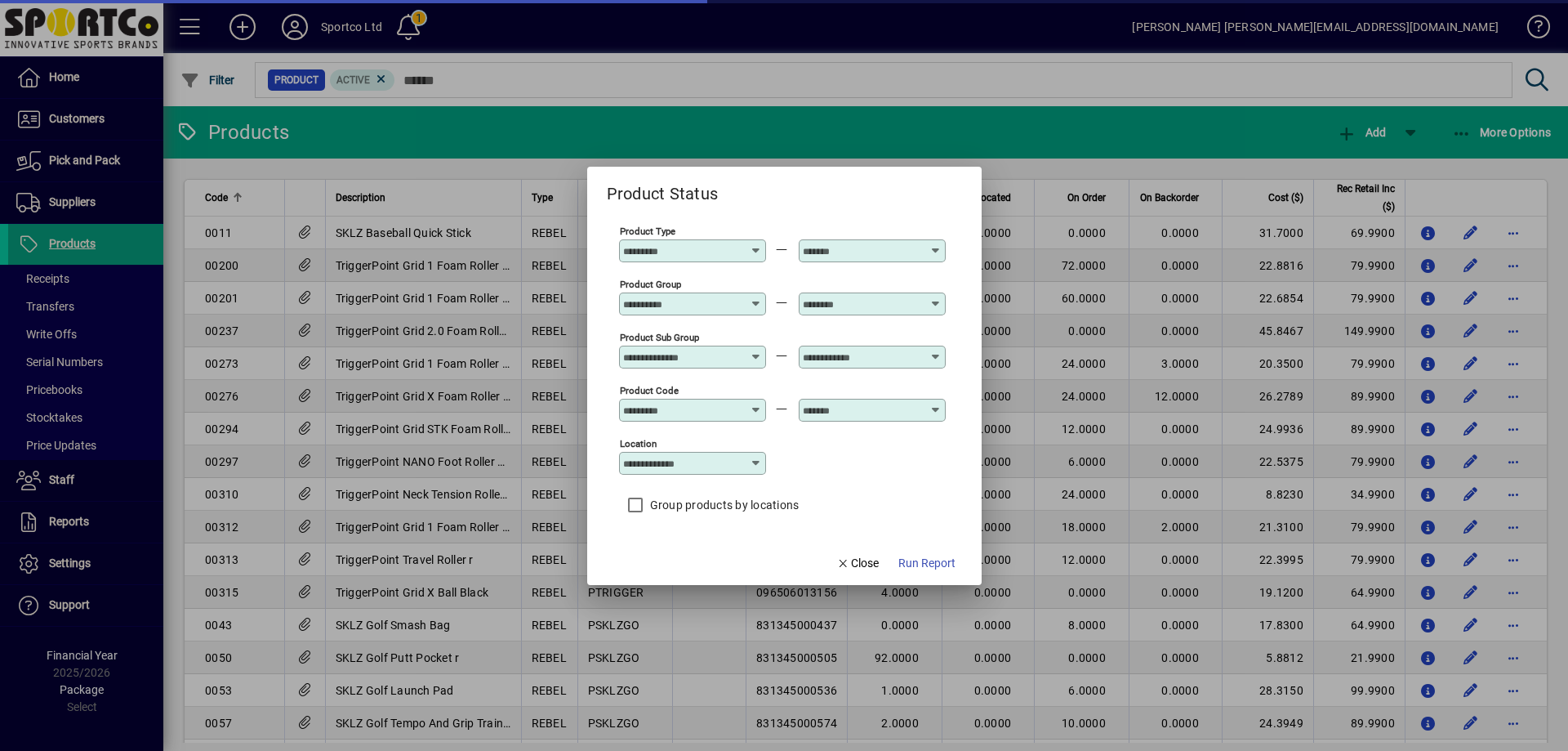
click at [691, 312] on div "Product Group" at bounding box center [693, 304] width 147 height 23
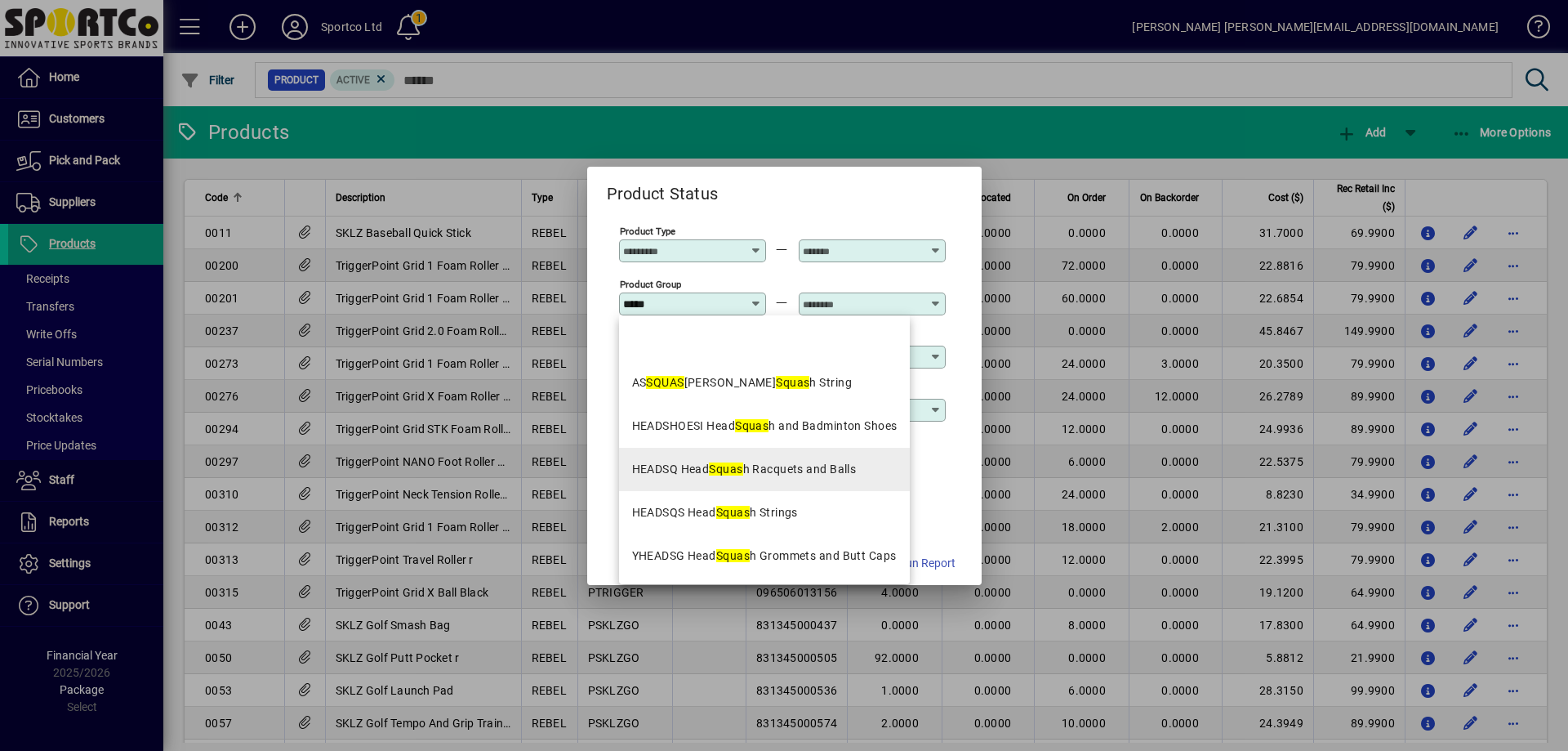
click at [798, 468] on div "HEADSQ Head Squas h Racquets and Balls" at bounding box center [744, 469] width 225 height 17
type input "**********"
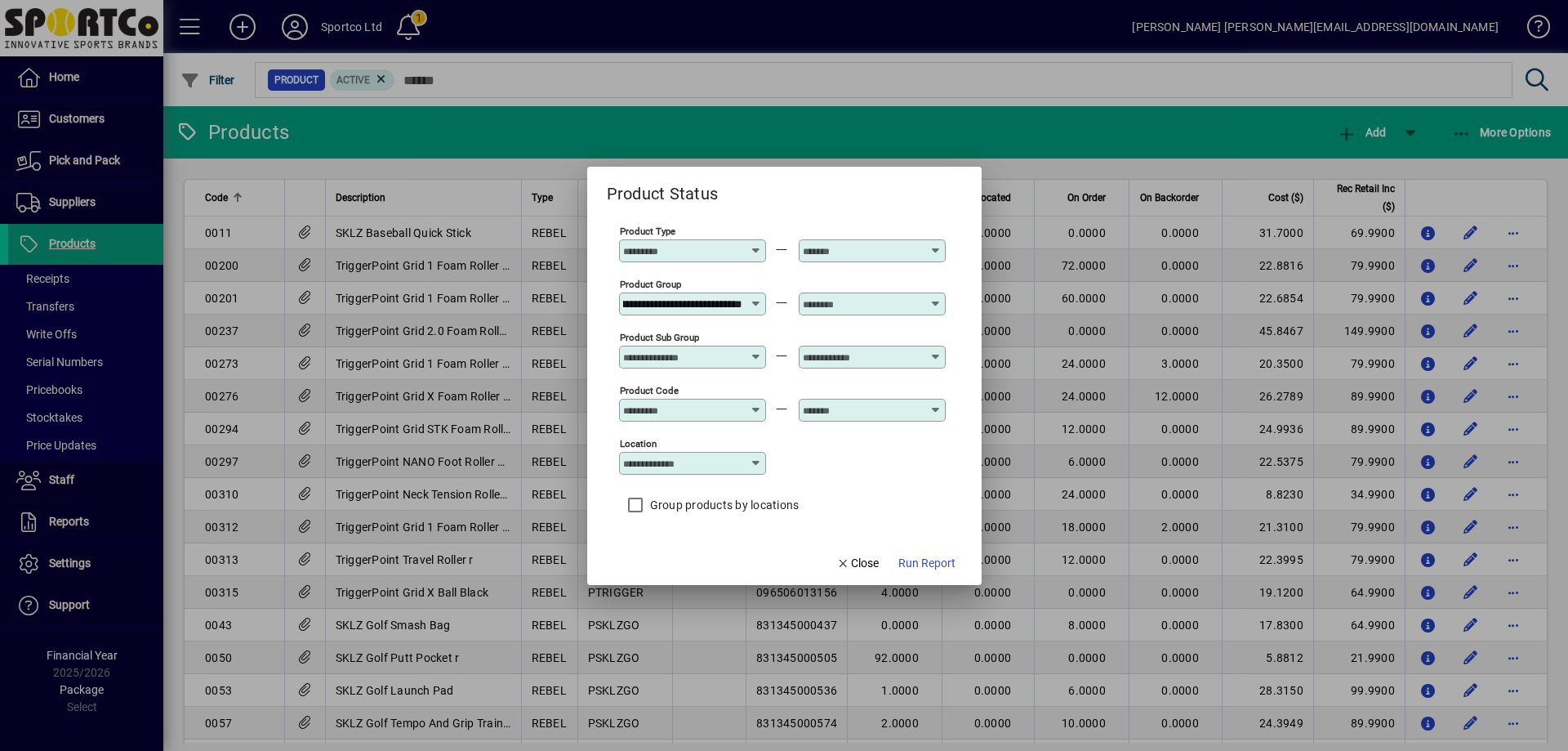
click at [853, 302] on input "text" at bounding box center [862, 304] width 119 height 13
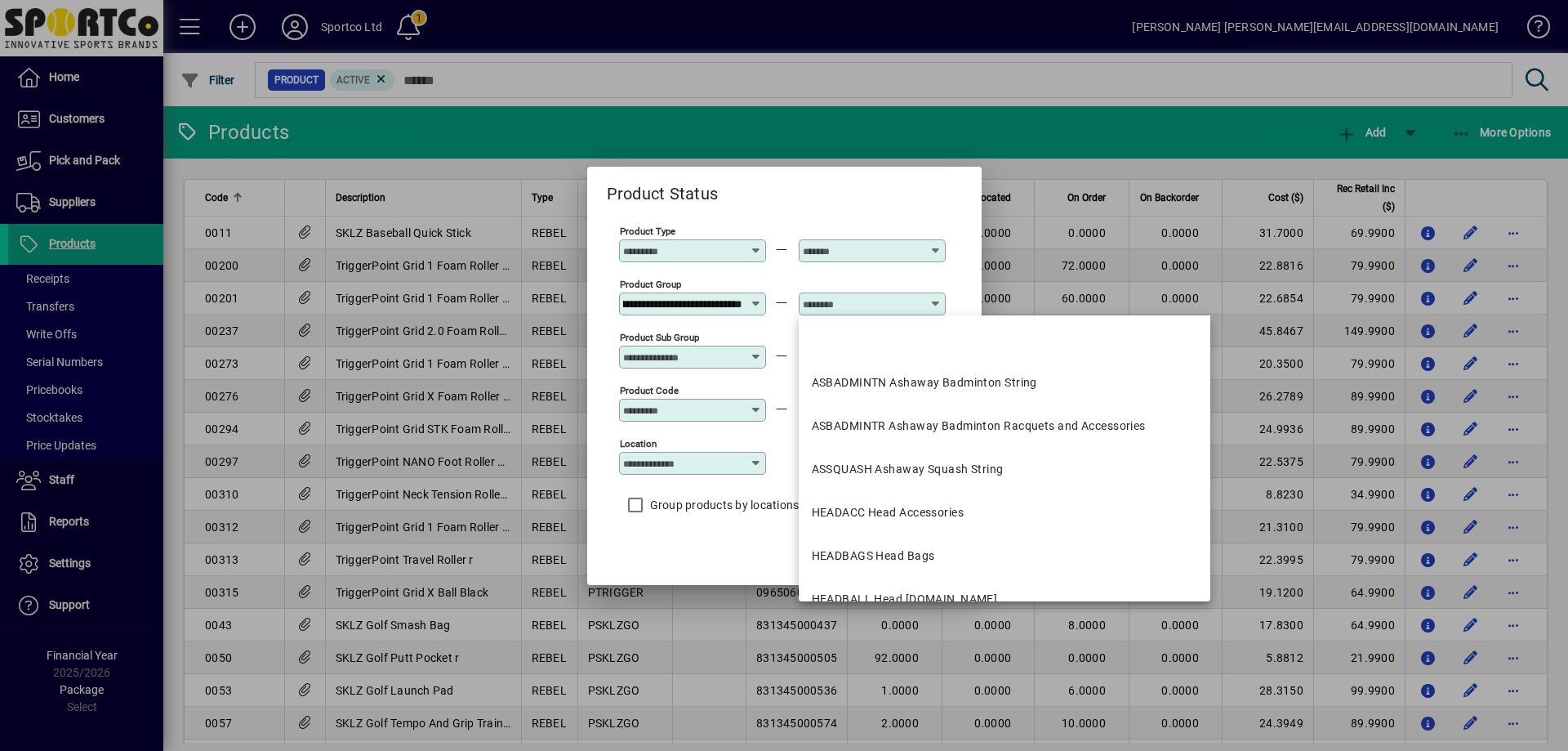
scroll to position [0, 0]
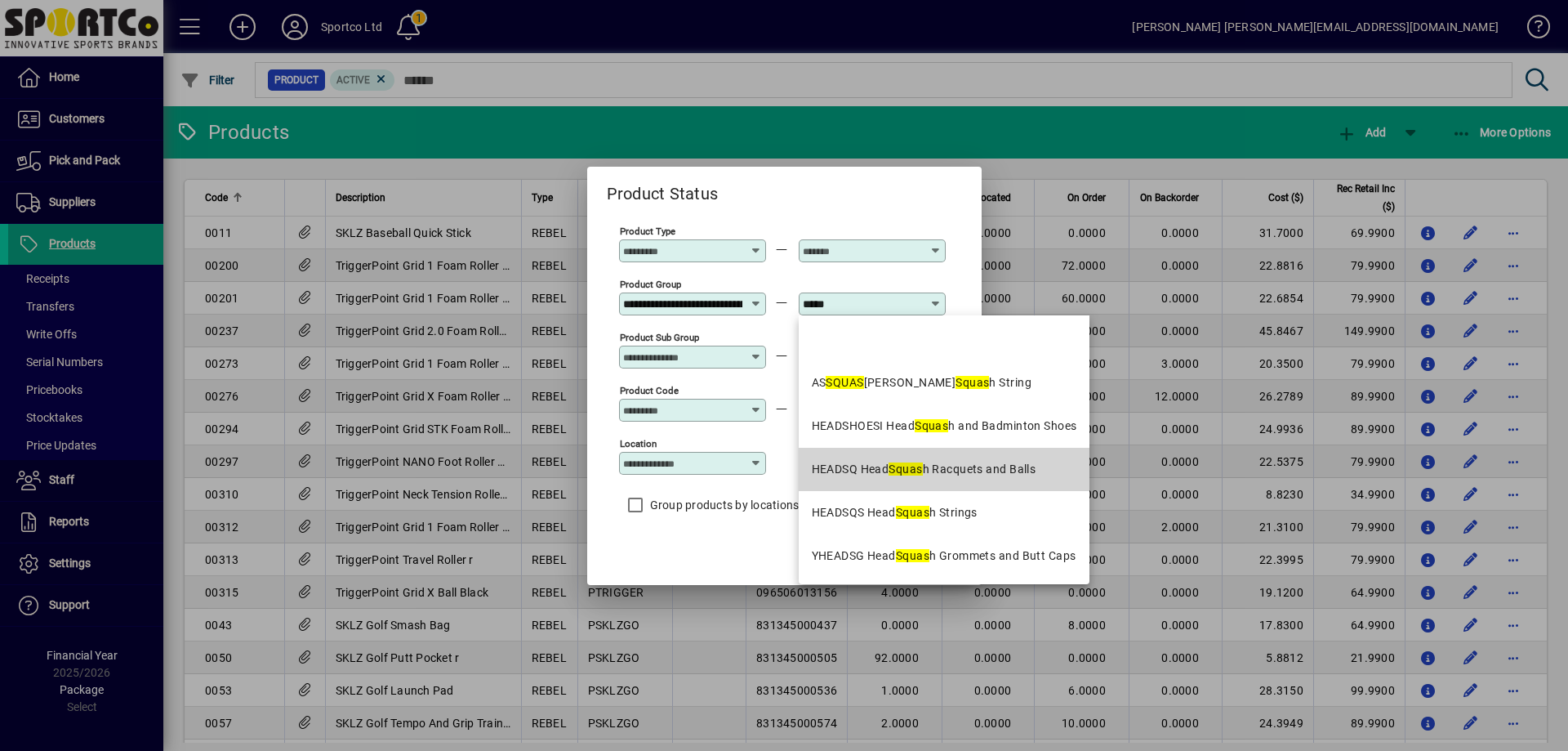
click at [929, 472] on div "HEADSQ Head Squas h Racquets and Balls" at bounding box center [924, 469] width 225 height 17
type input "**********"
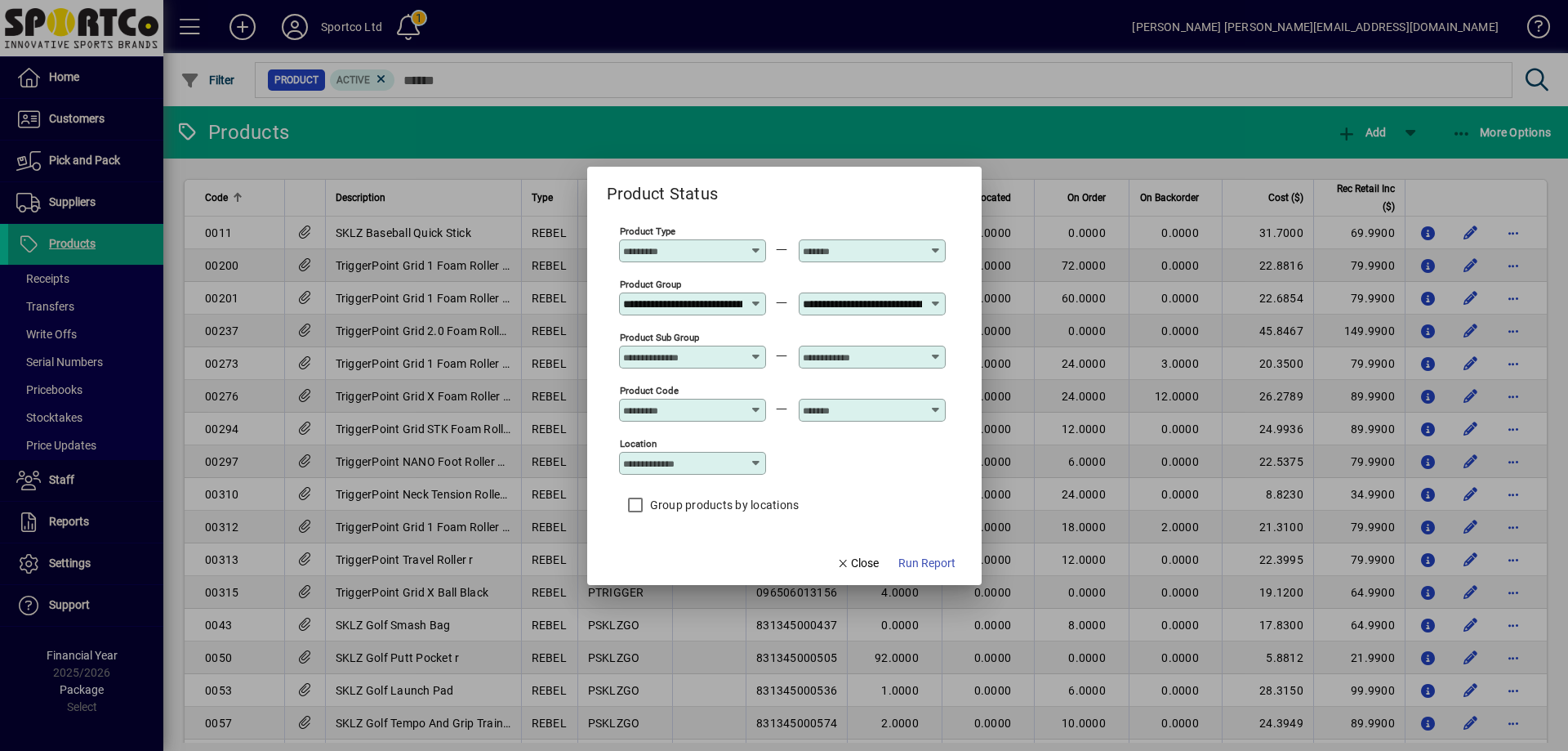
click at [941, 558] on span "Run Report" at bounding box center [927, 563] width 57 height 17
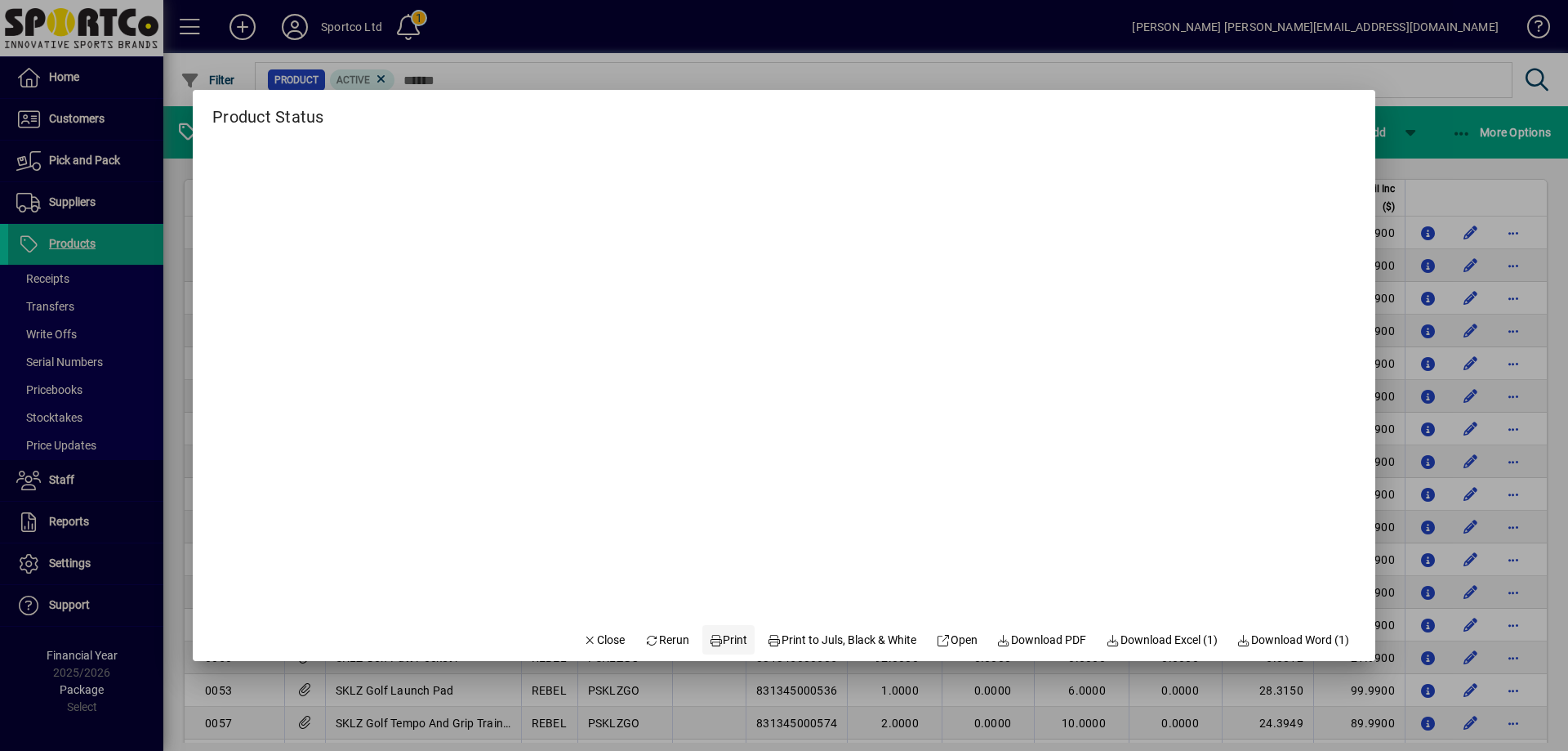
click at [723, 639] on span "Print" at bounding box center [728, 640] width 39 height 17
click at [591, 638] on span "Close" at bounding box center [604, 640] width 42 height 17
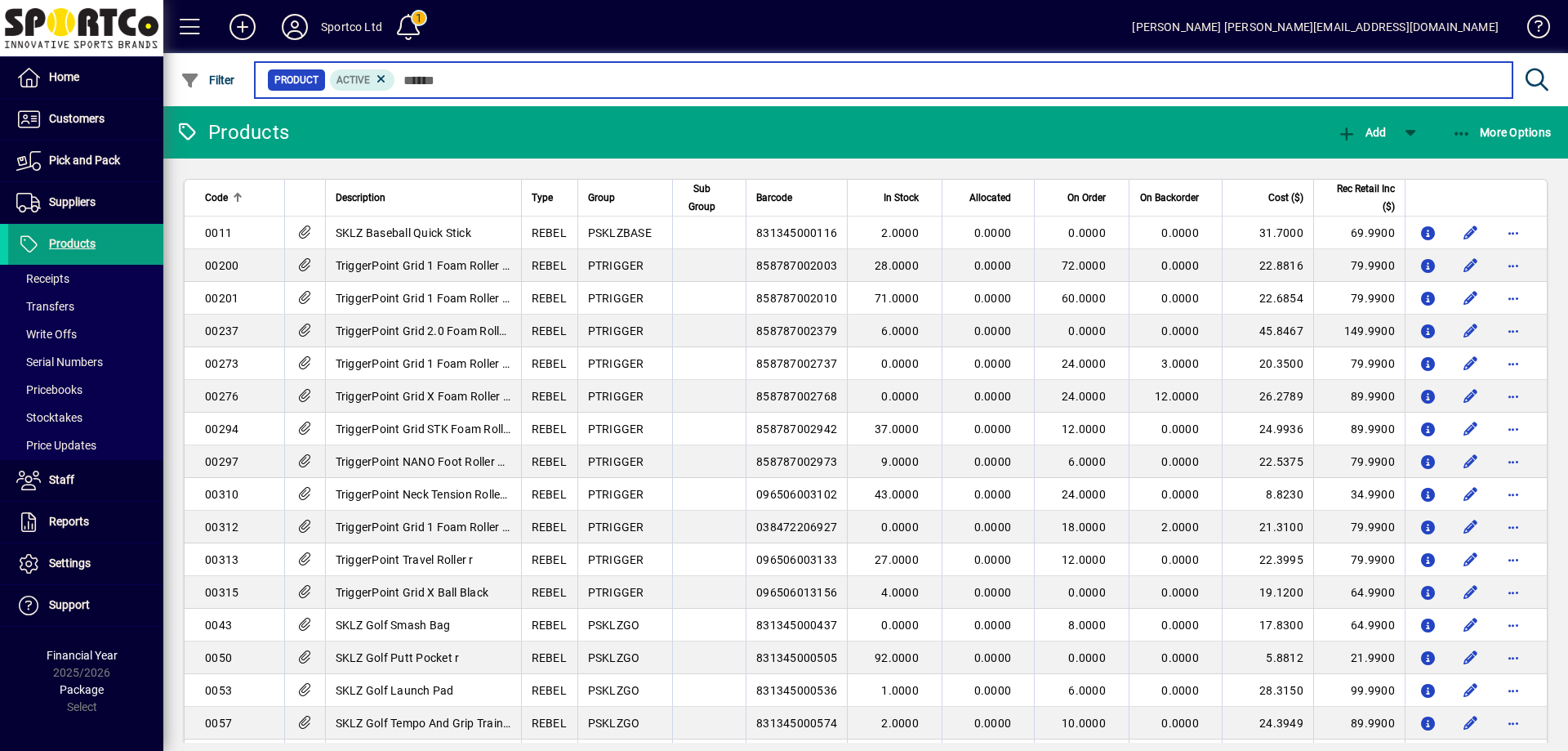
click at [465, 87] on input "text" at bounding box center [948, 80] width 1105 height 23
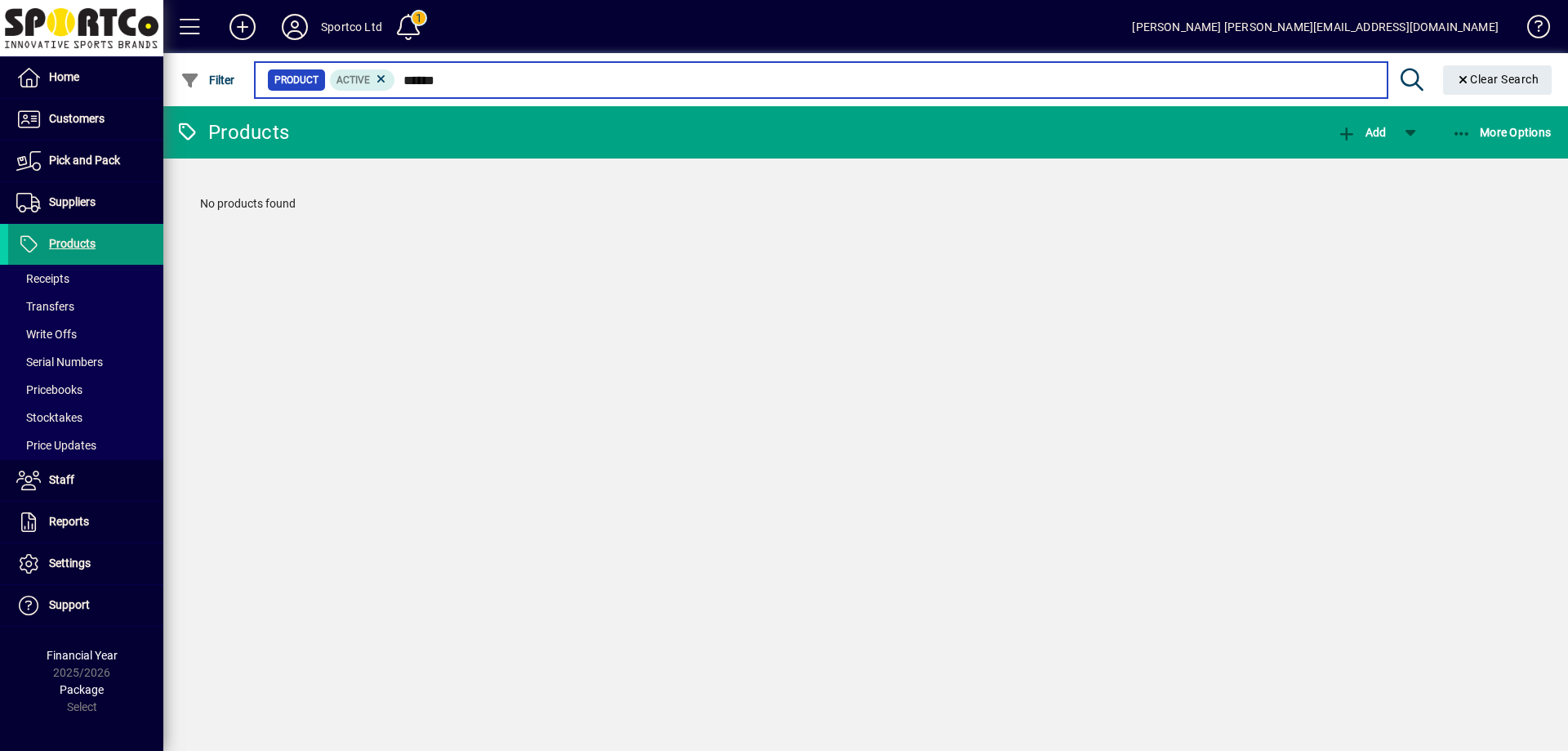
type input "******"
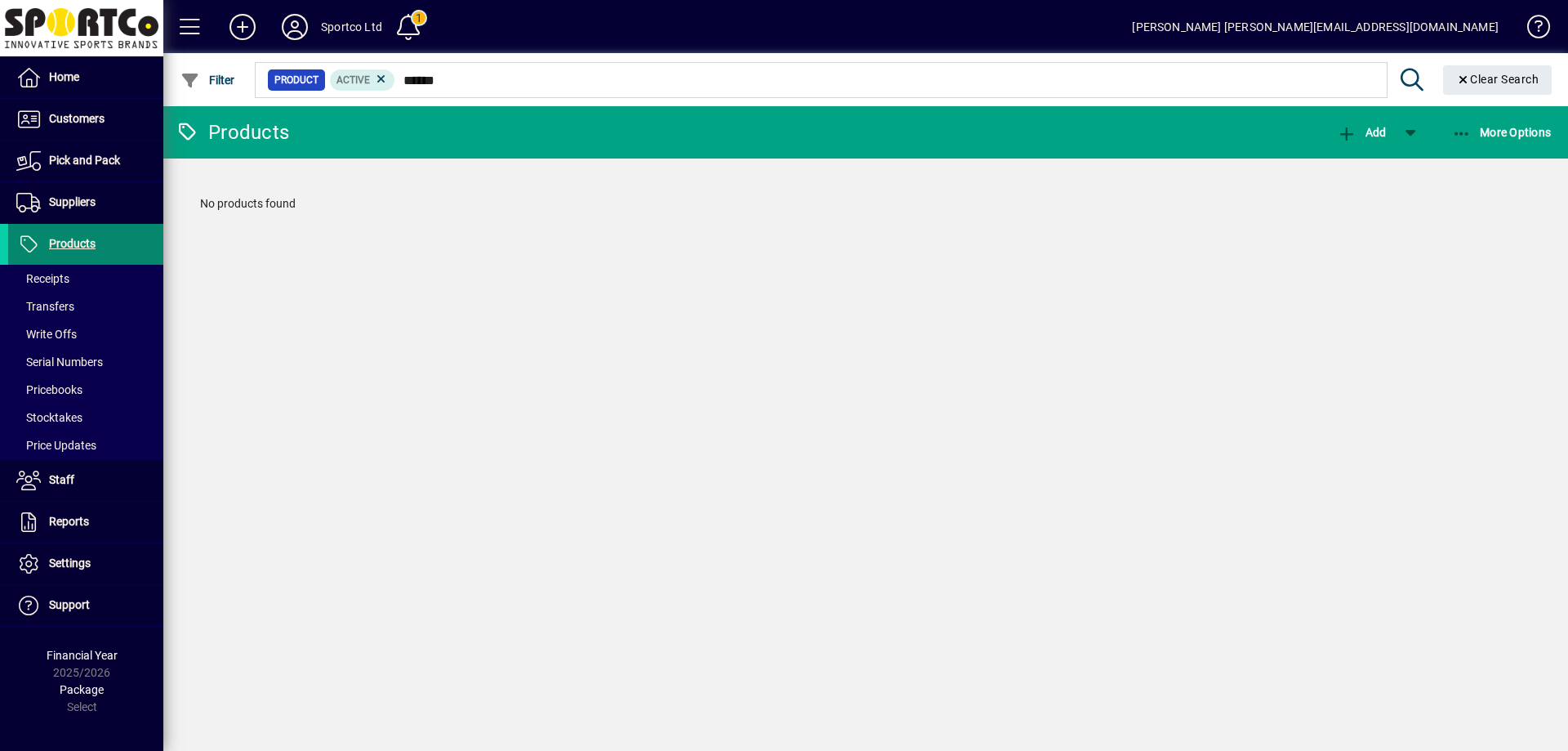
click at [81, 238] on span "Products" at bounding box center [72, 244] width 47 height 13
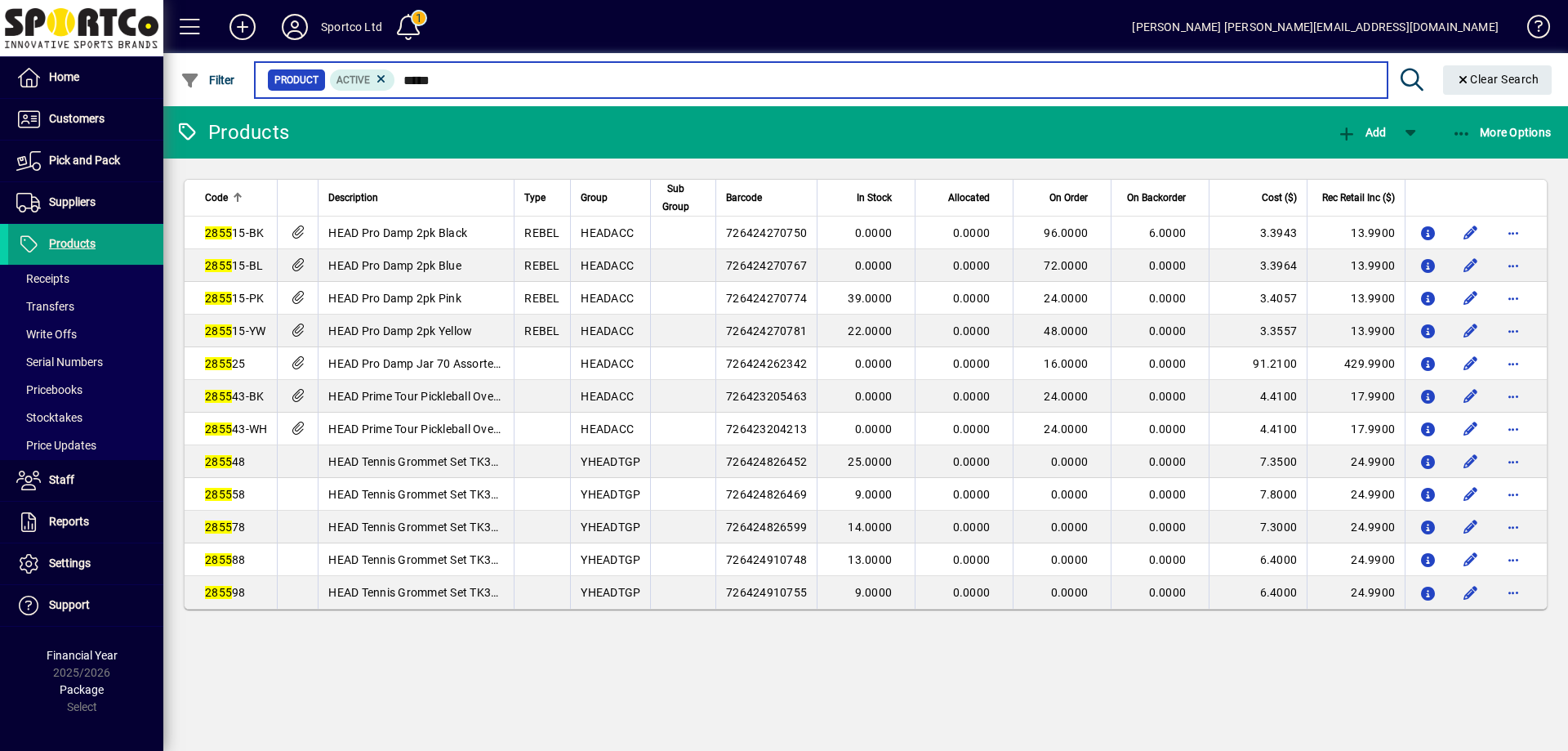
type input "******"
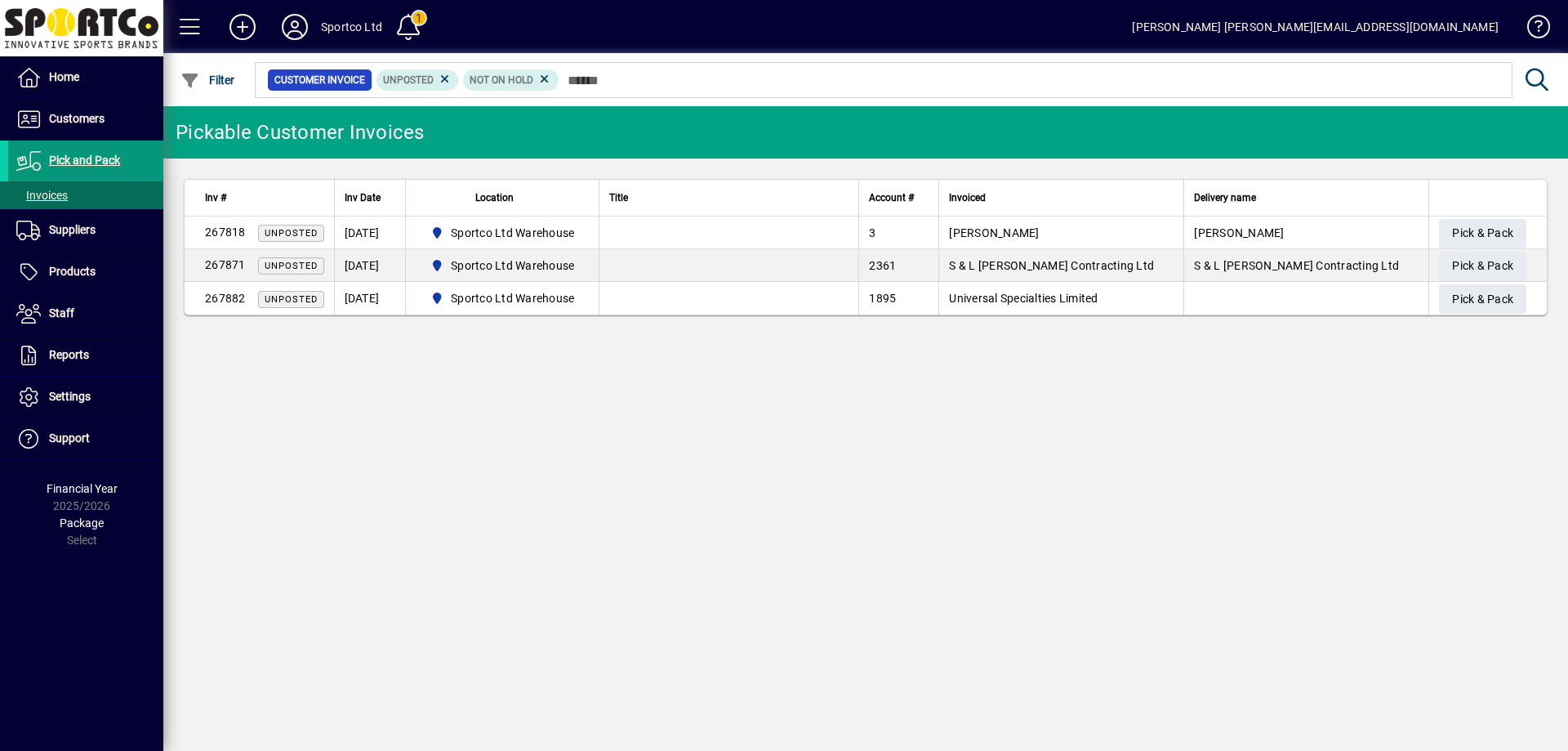
click at [59, 146] on span at bounding box center [86, 161] width 155 height 39
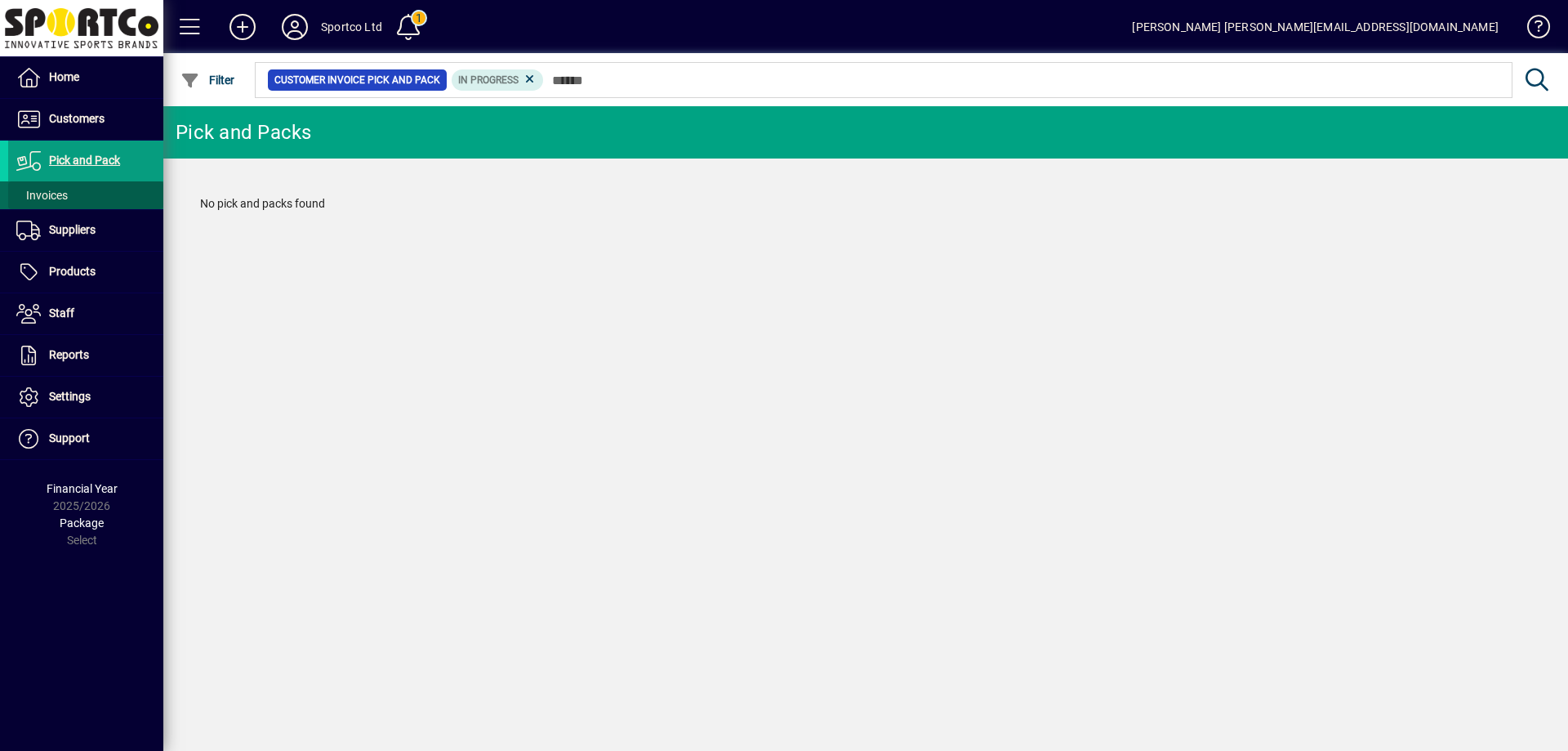
click at [49, 198] on span "Invoices" at bounding box center [42, 195] width 52 height 13
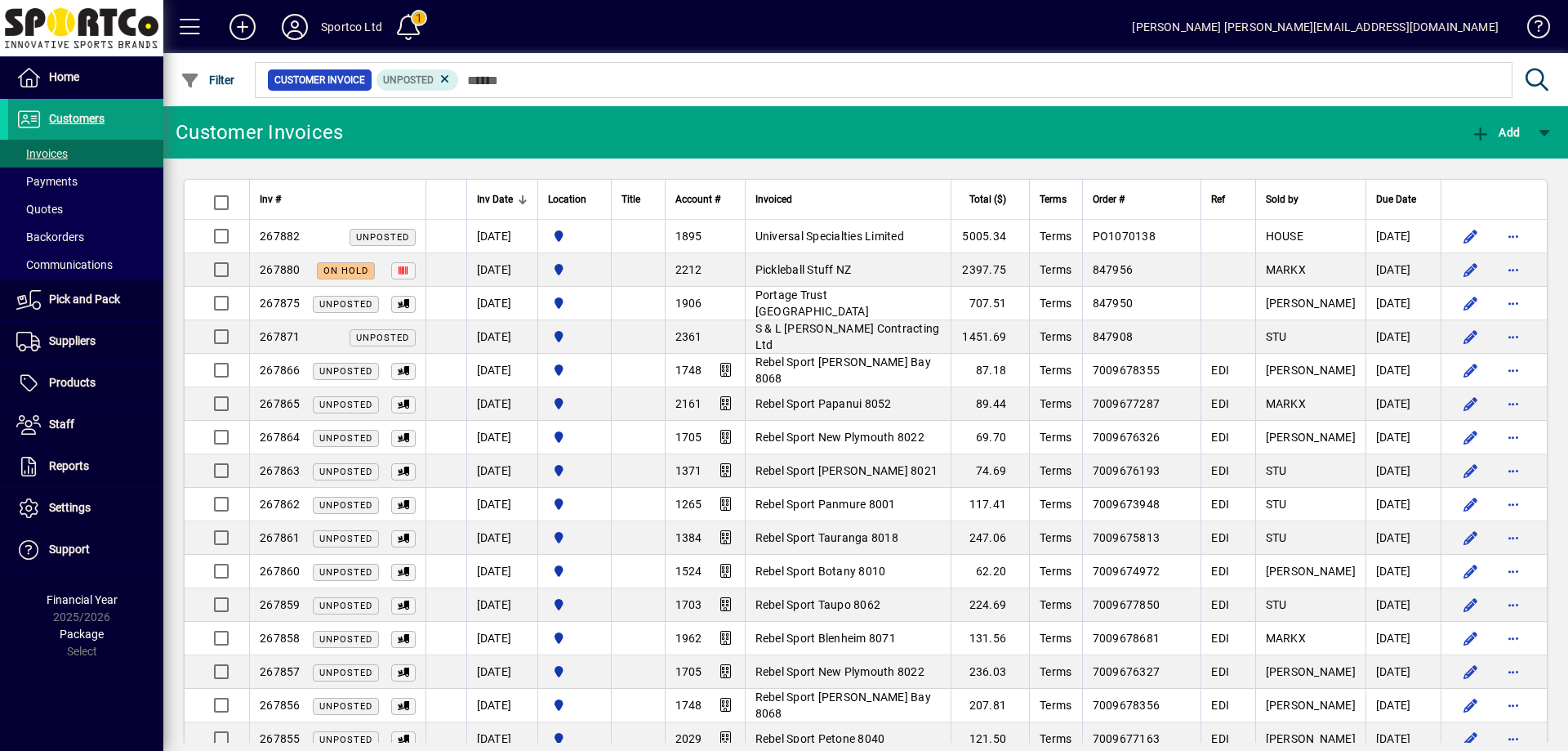
click at [831, 272] on span "Pickleball Stuff NZ" at bounding box center [804, 269] width 97 height 13
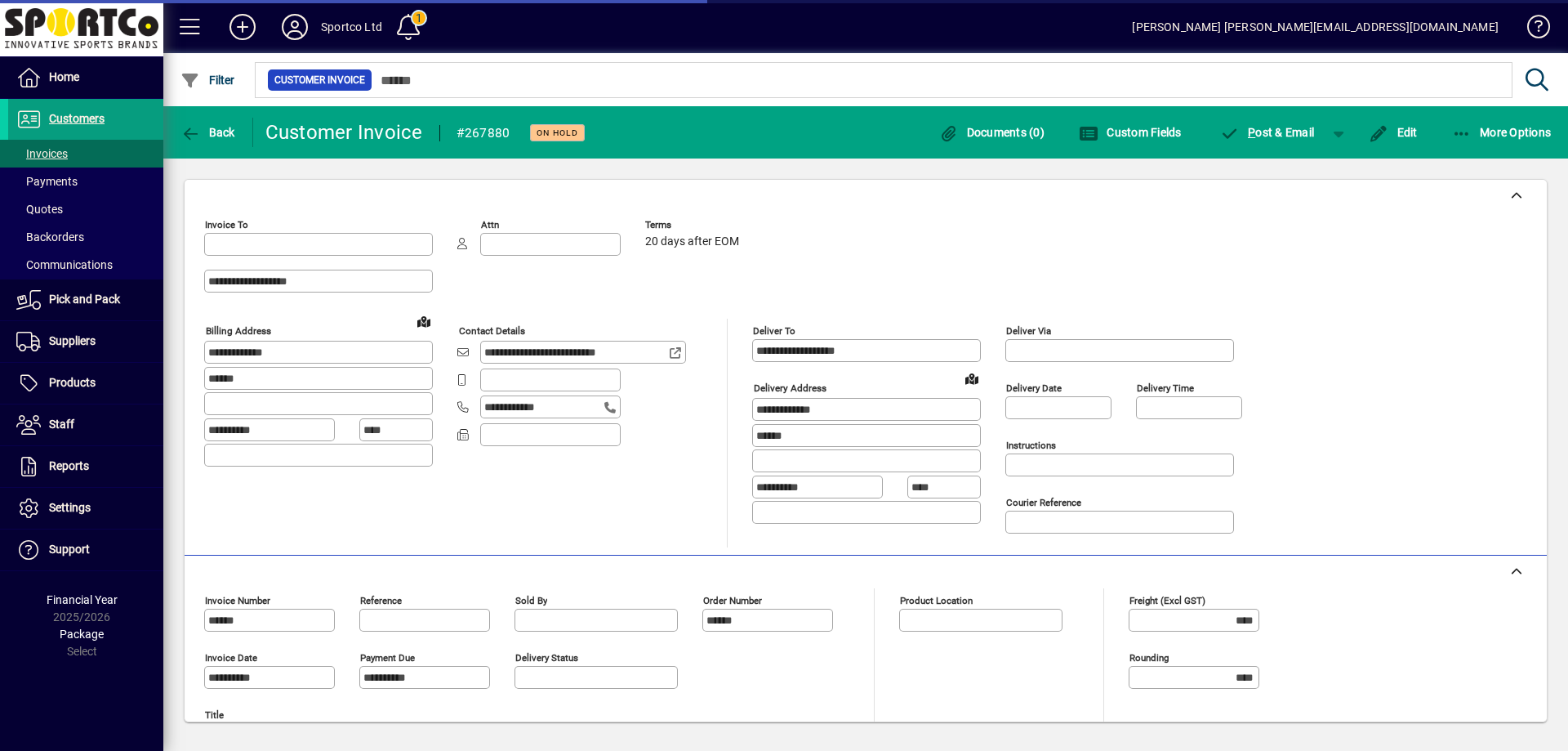
type input "**********"
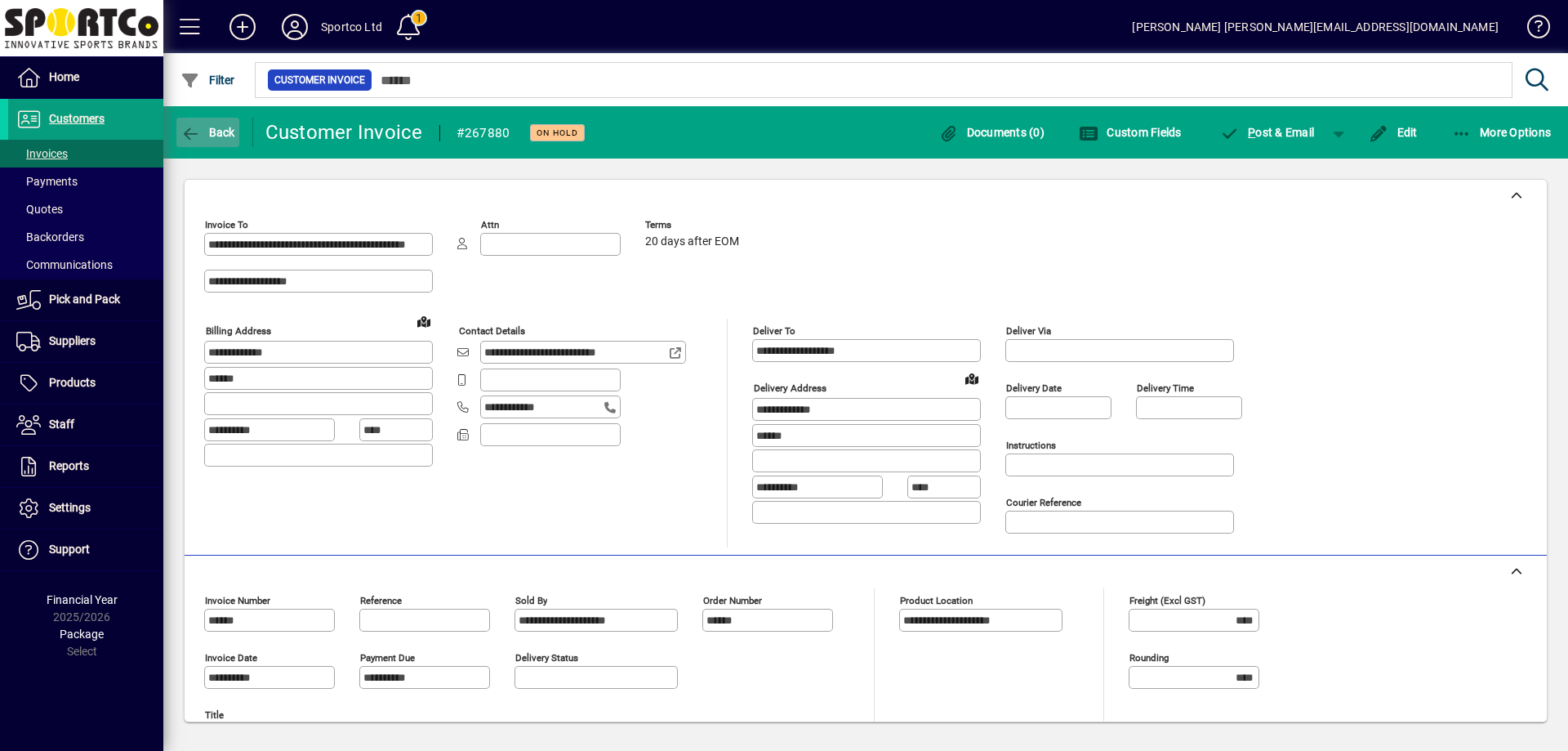
click at [194, 132] on icon "button" at bounding box center [190, 134] width 20 height 16
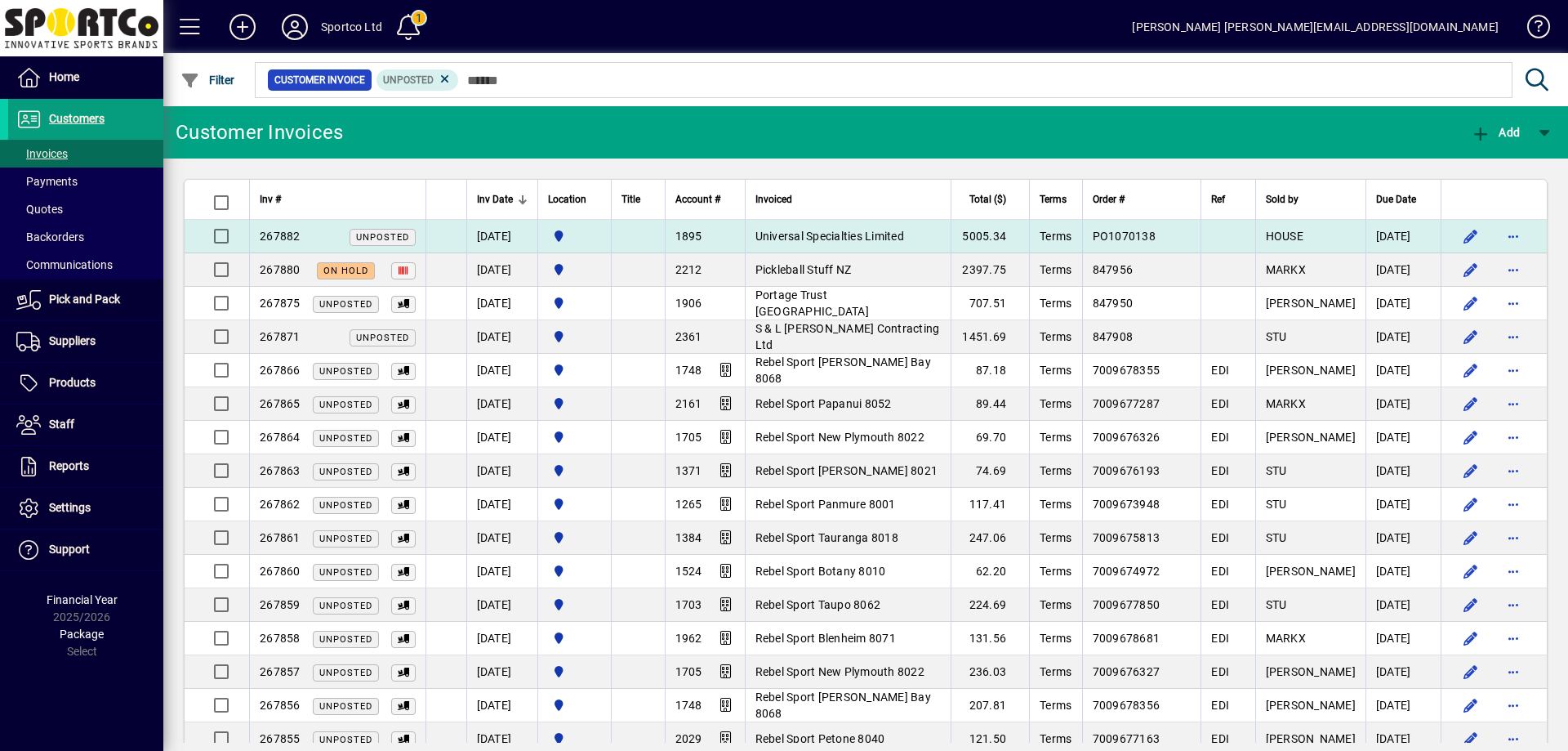
click at [840, 242] on td "Universal Specialties Limited" at bounding box center [848, 236] width 206 height 33
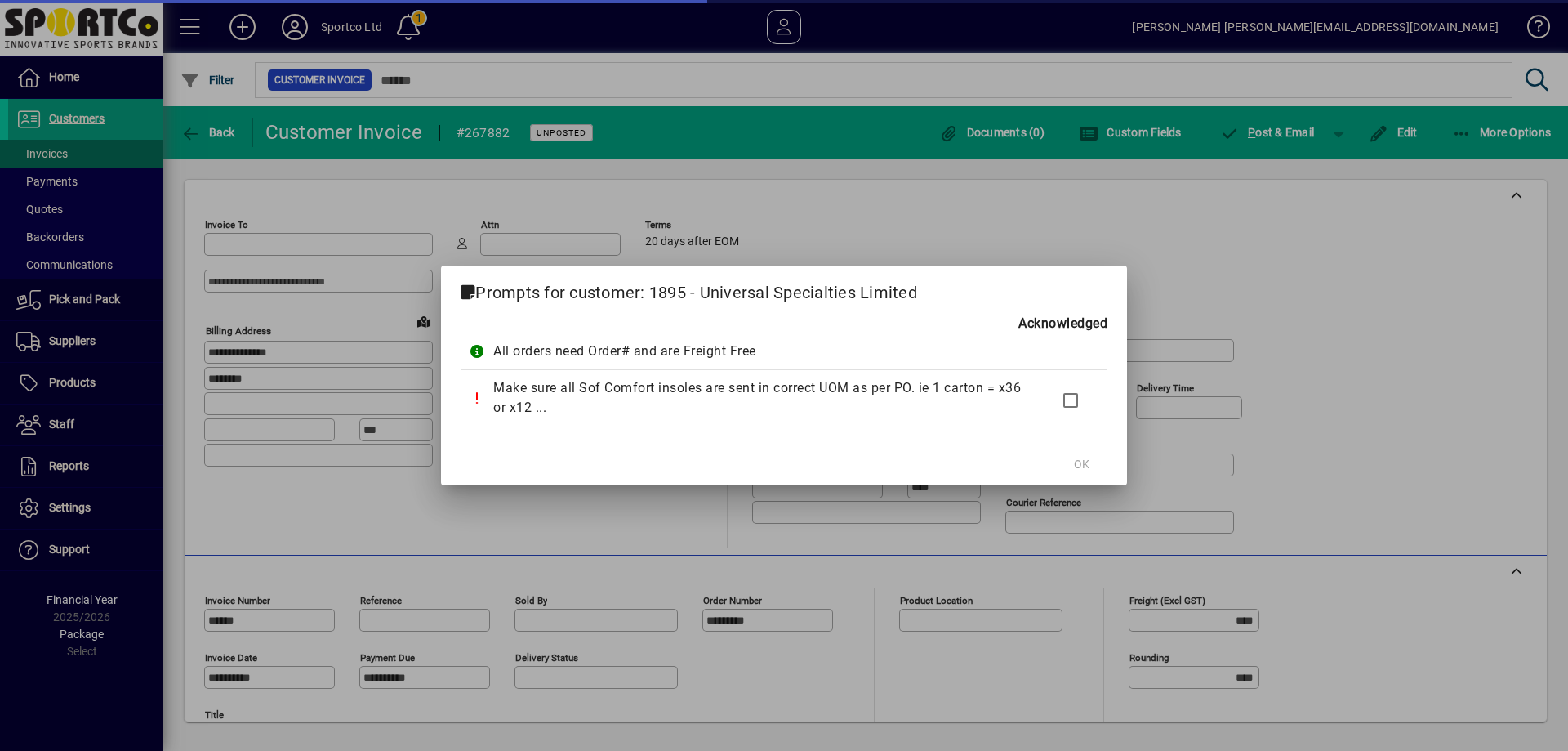
type input "**********"
click at [1094, 459] on span at bounding box center [1081, 463] width 53 height 39
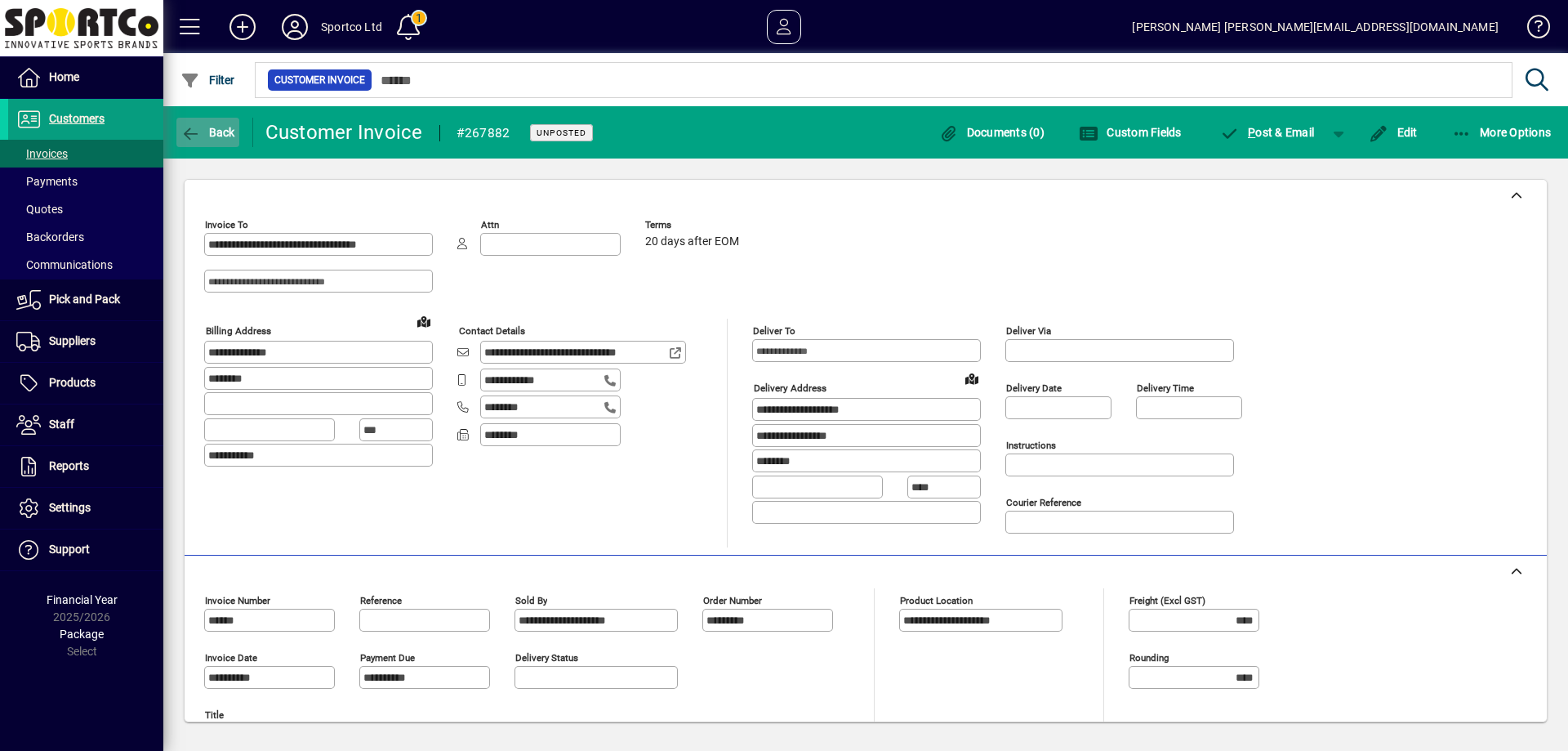
click at [213, 120] on span "button" at bounding box center [208, 132] width 63 height 39
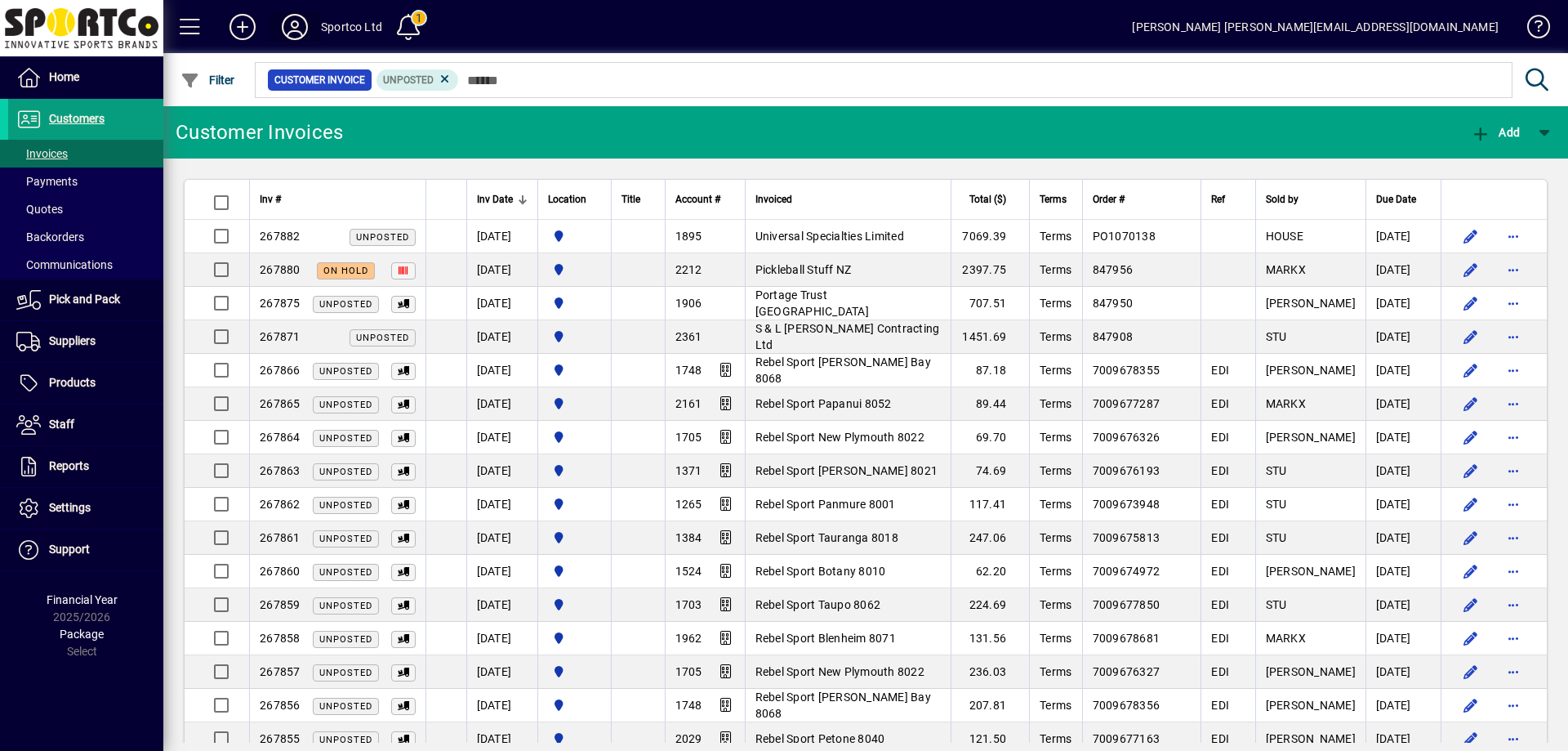
click at [308, 22] on icon at bounding box center [294, 27] width 32 height 26
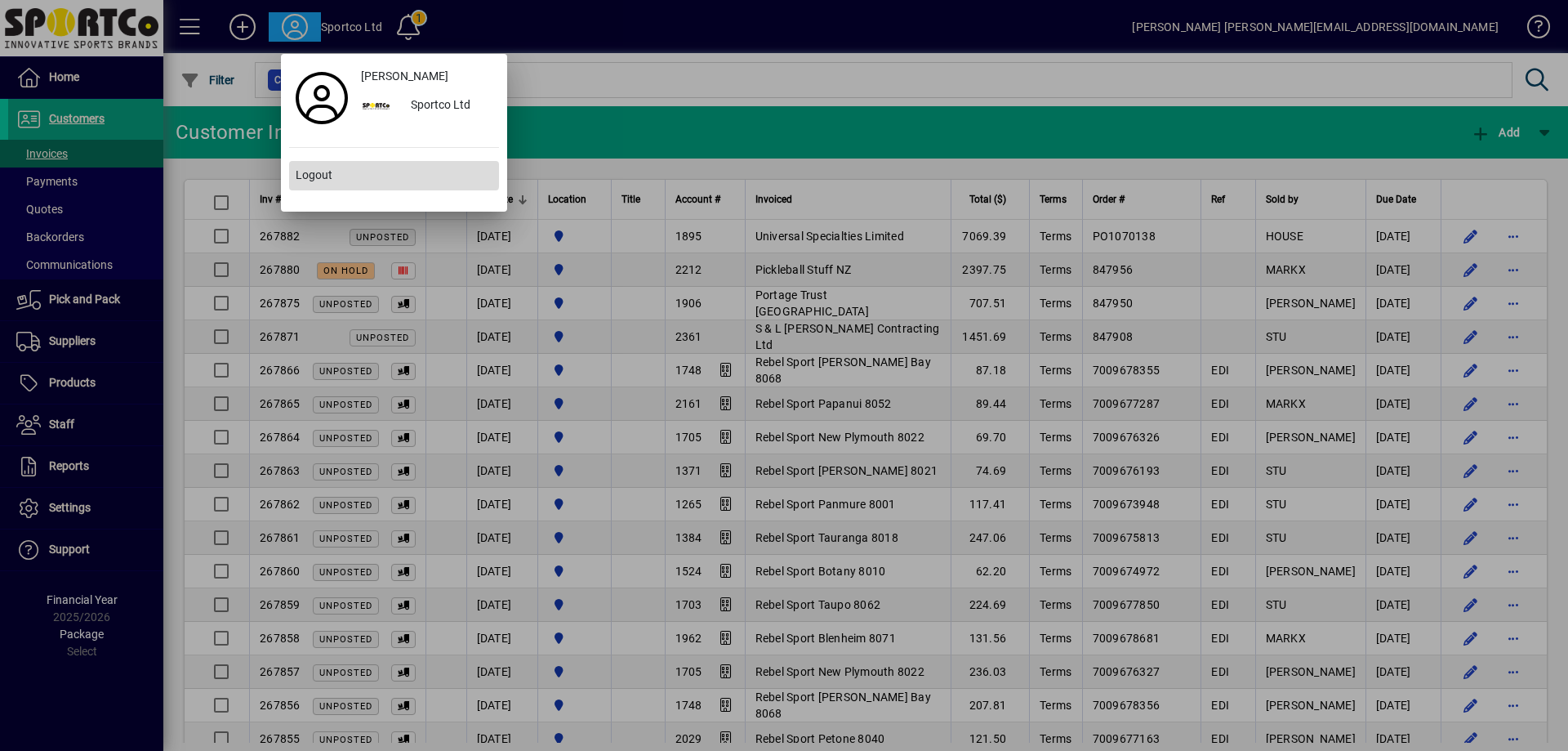
click at [343, 171] on span at bounding box center [395, 175] width 210 height 39
